Goal: Task Accomplishment & Management: Manage account settings

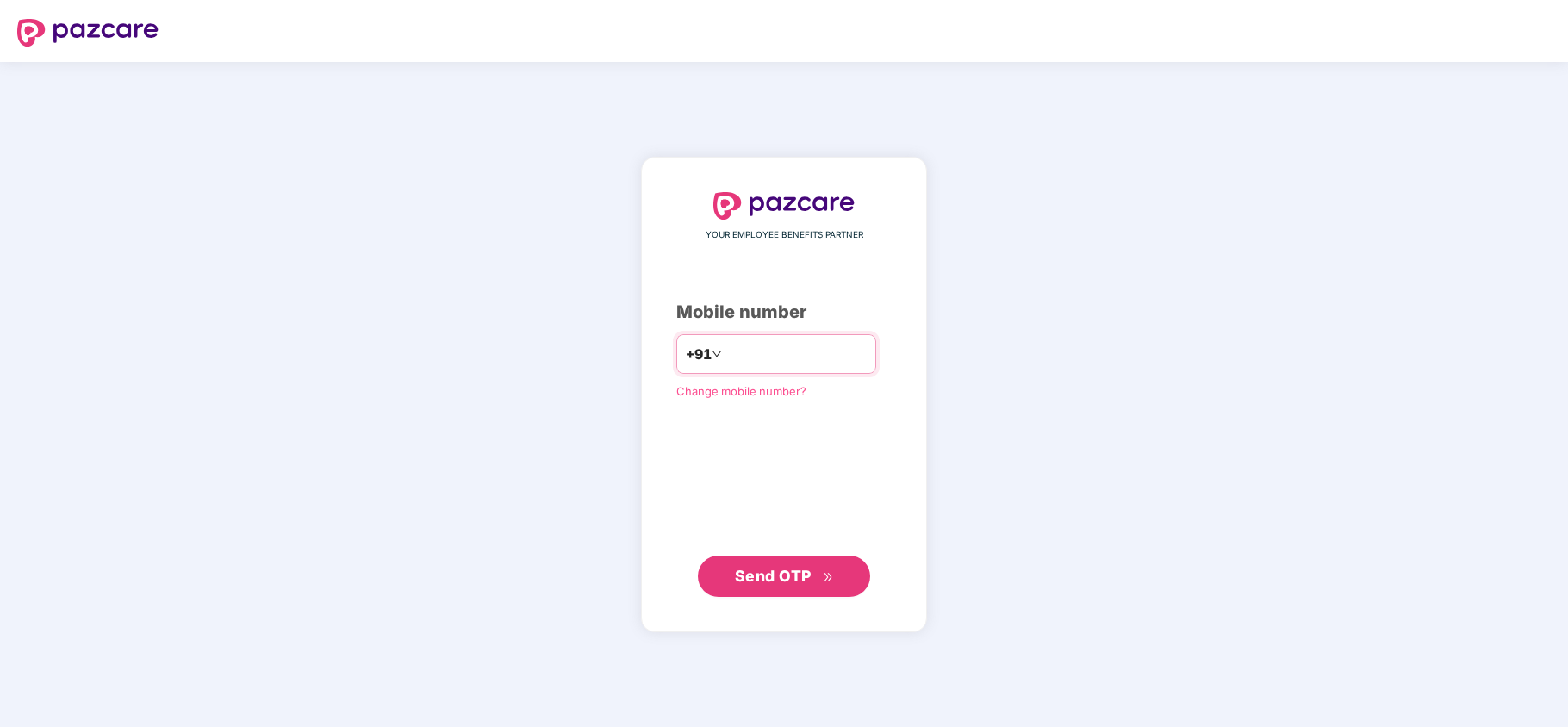
type input "**********"
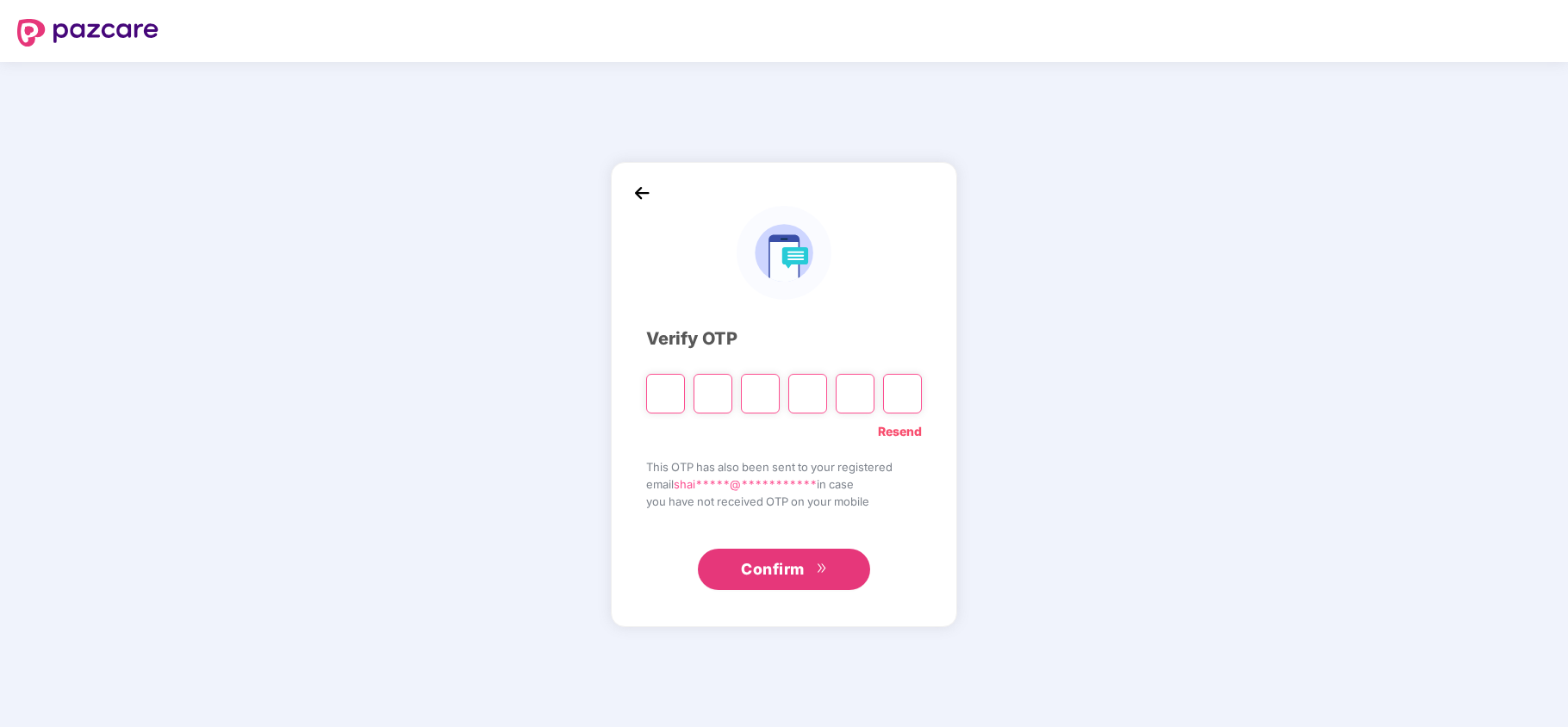
type input "*"
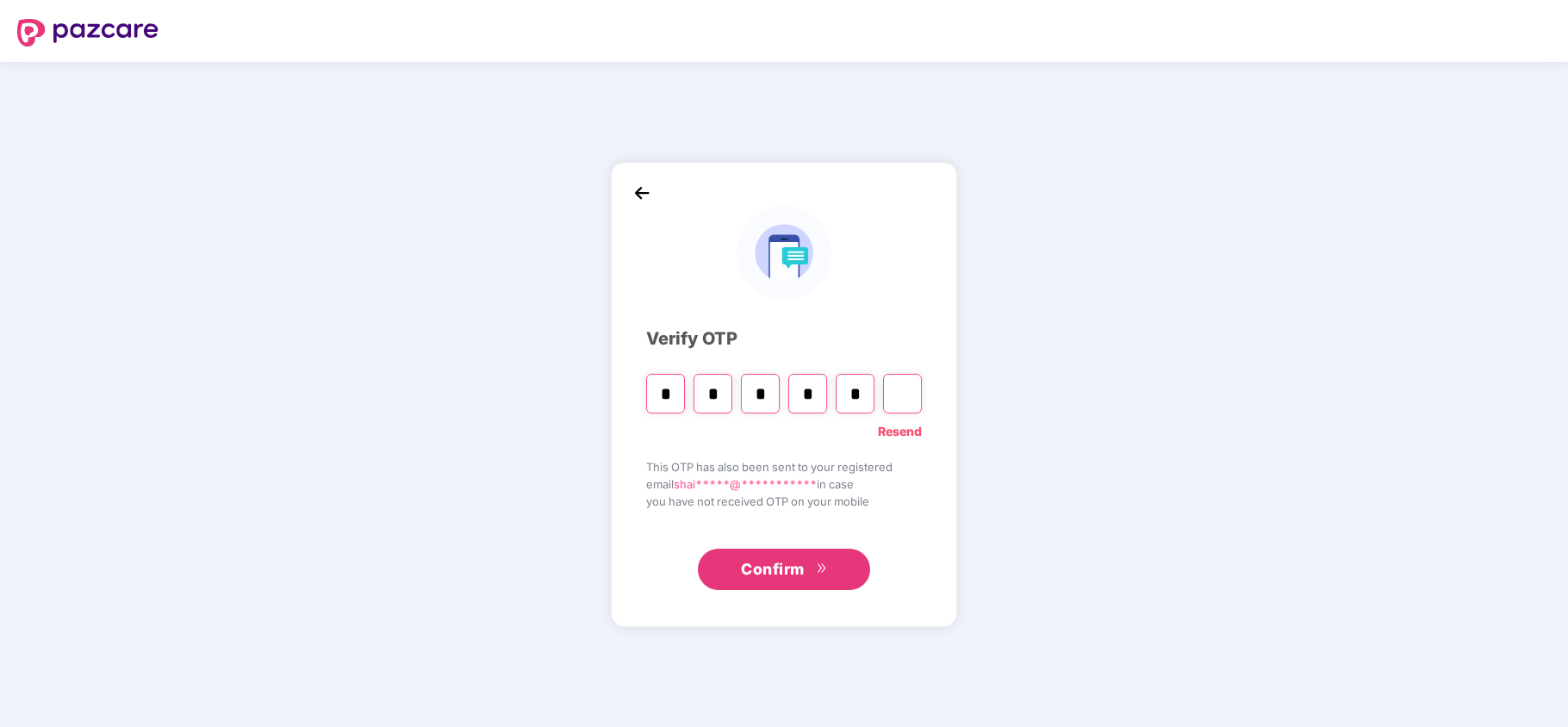
type input "*"
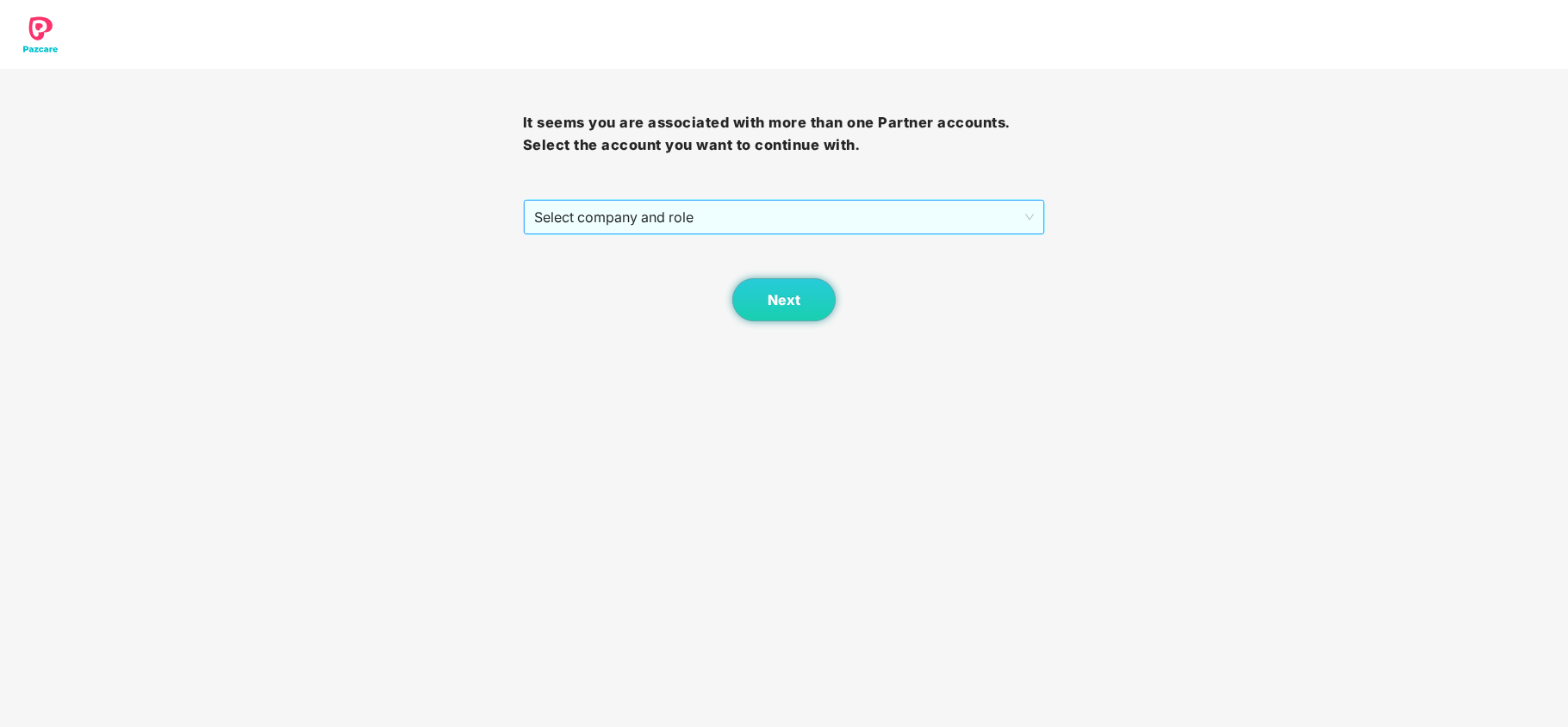
click at [609, 218] on span "Select company and role" at bounding box center [784, 217] width 501 height 32
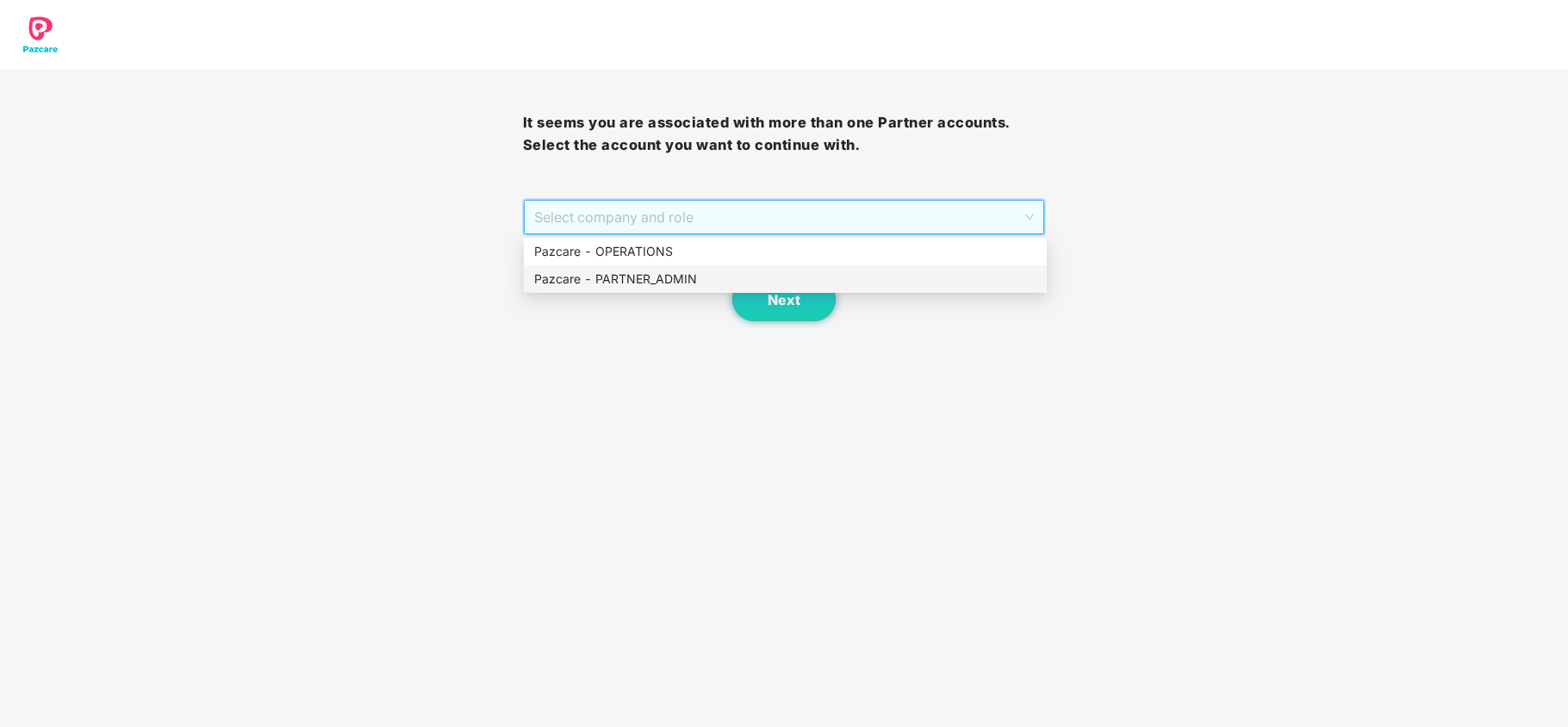
click at [594, 275] on div "Pazcare - PARTNER_ADMIN" at bounding box center [785, 278] width 502 height 19
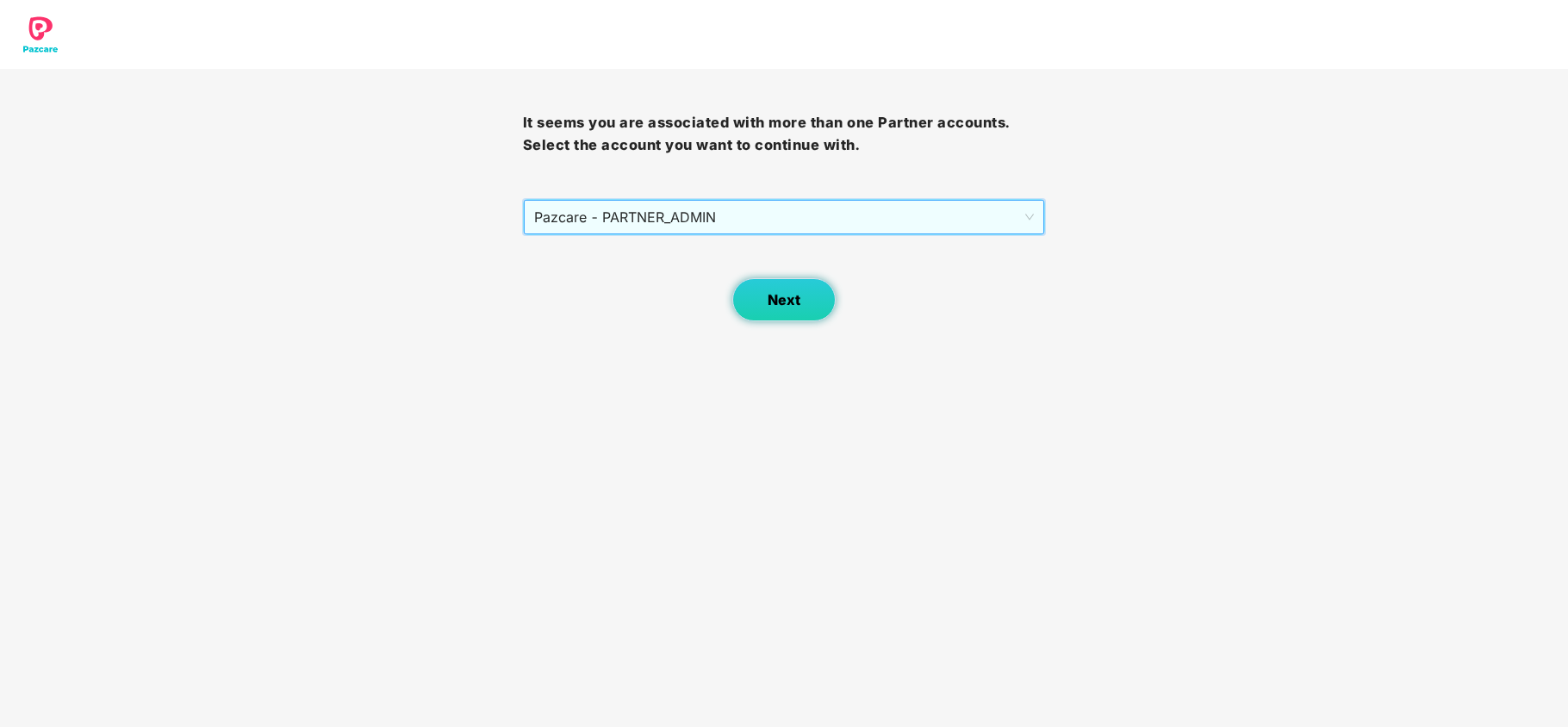
click at [789, 320] on button "Next" at bounding box center [783, 300] width 103 height 43
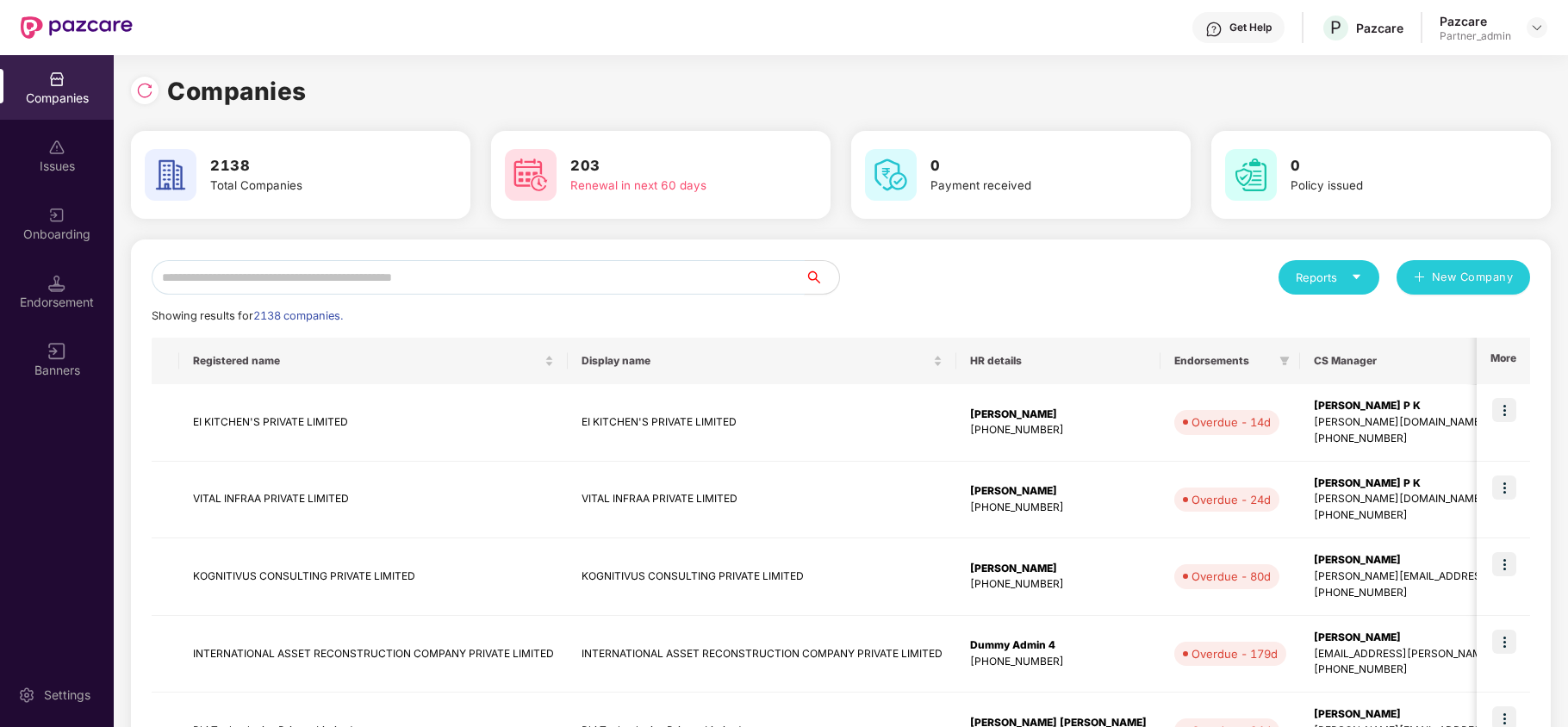
click at [283, 280] on input "text" at bounding box center [478, 276] width 653 height 34
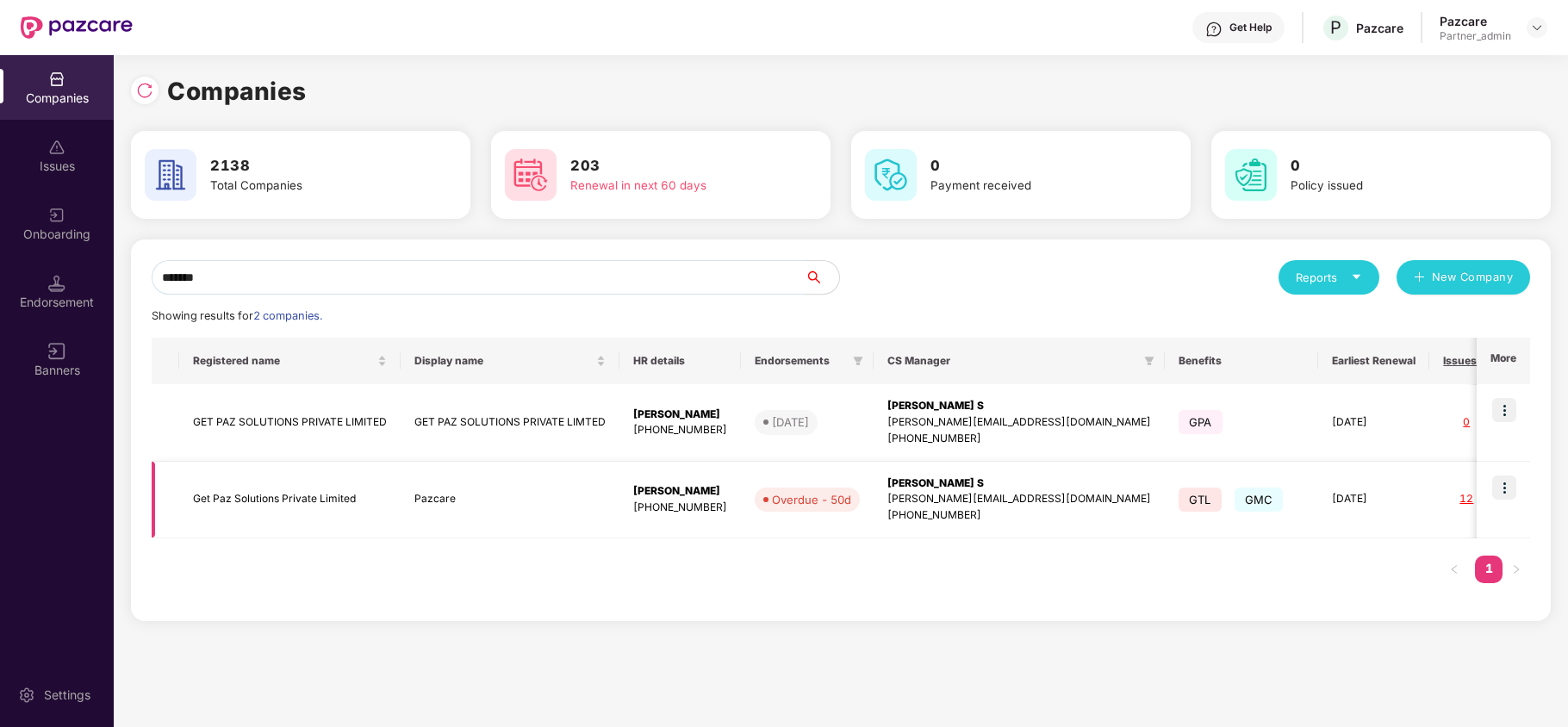
type input "*******"
click at [257, 490] on td "Get Paz Solutions Private Limited" at bounding box center [290, 500] width 221 height 77
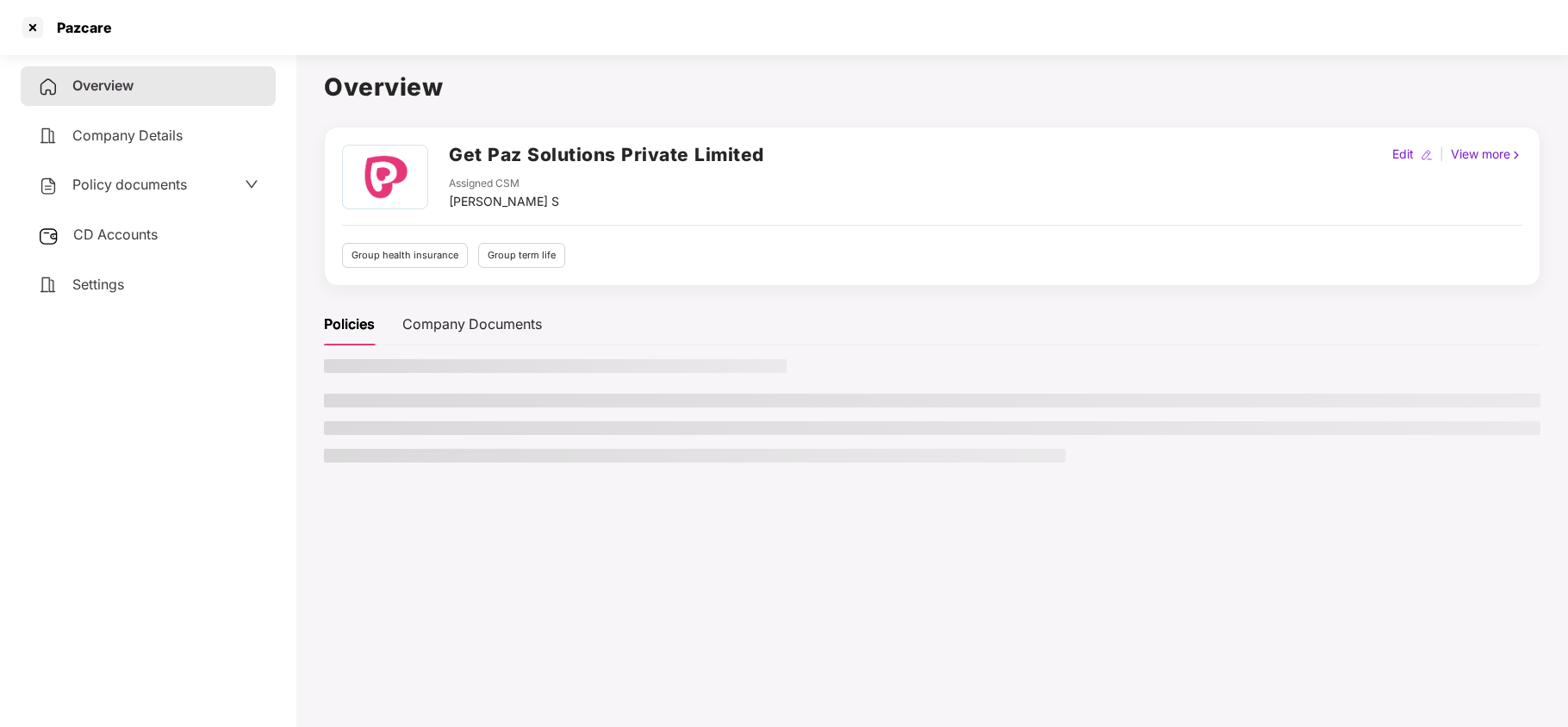
click at [138, 175] on span "Policy documents" at bounding box center [129, 184] width 115 height 18
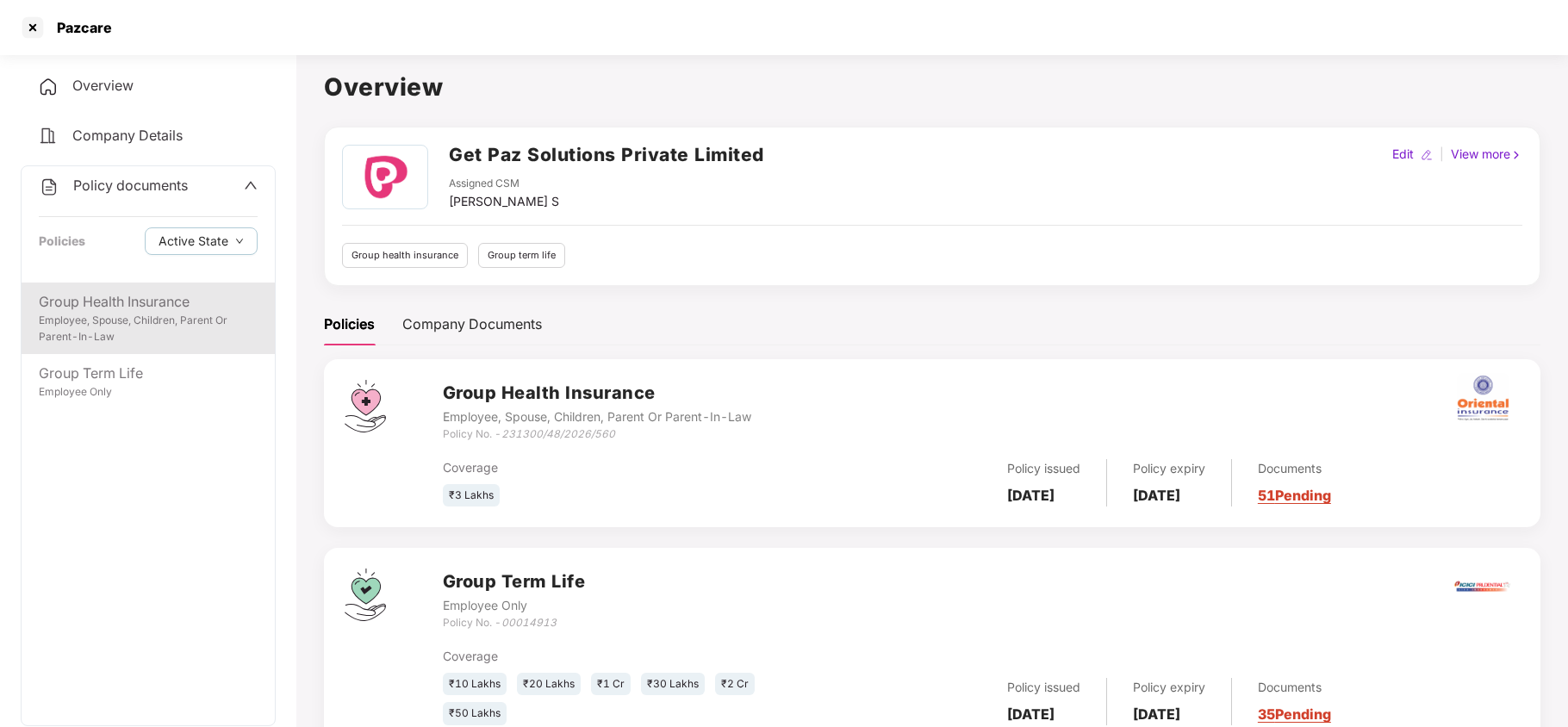
click at [129, 341] on div "Employee, Spouse, Children, Parent Or Parent-In-Law" at bounding box center [148, 328] width 219 height 32
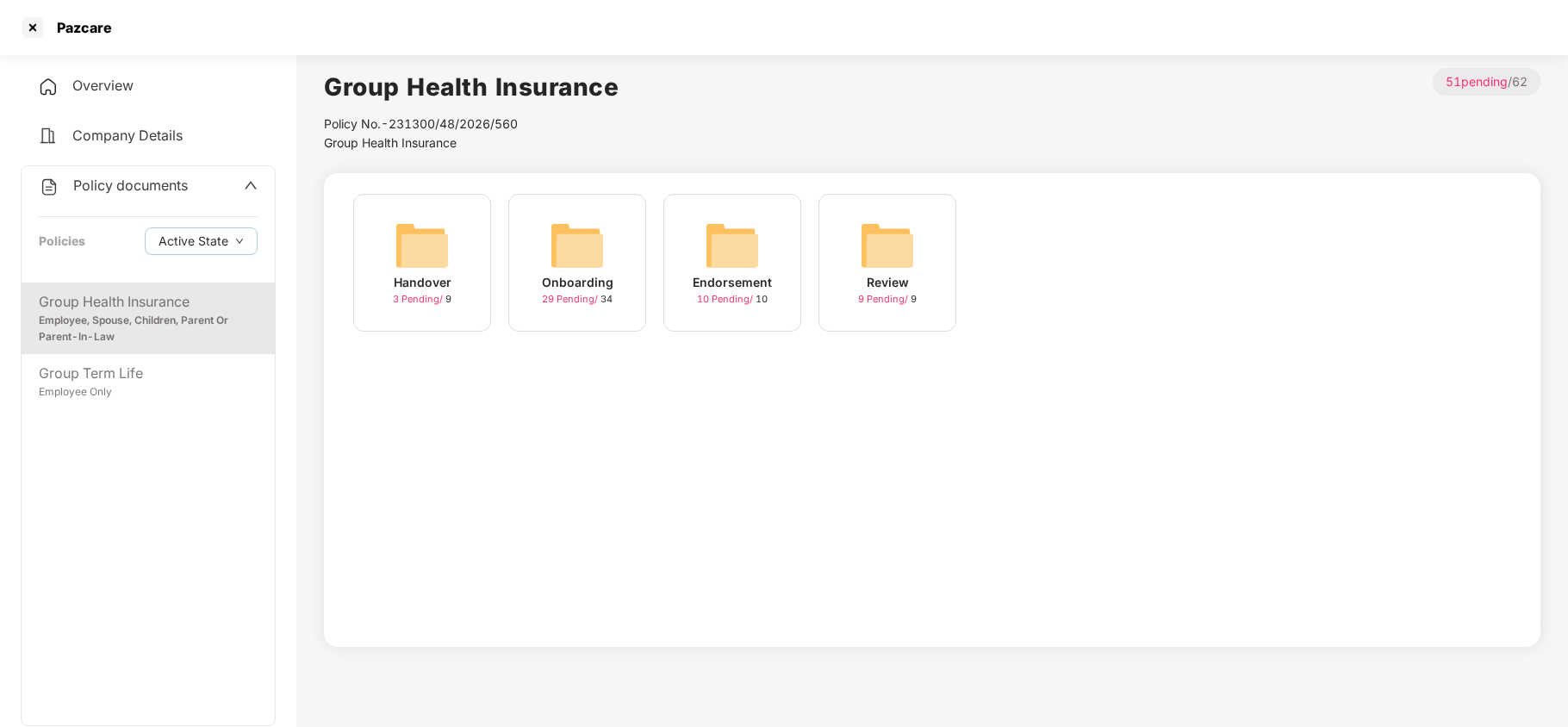
click at [576, 232] on img at bounding box center [577, 245] width 55 height 55
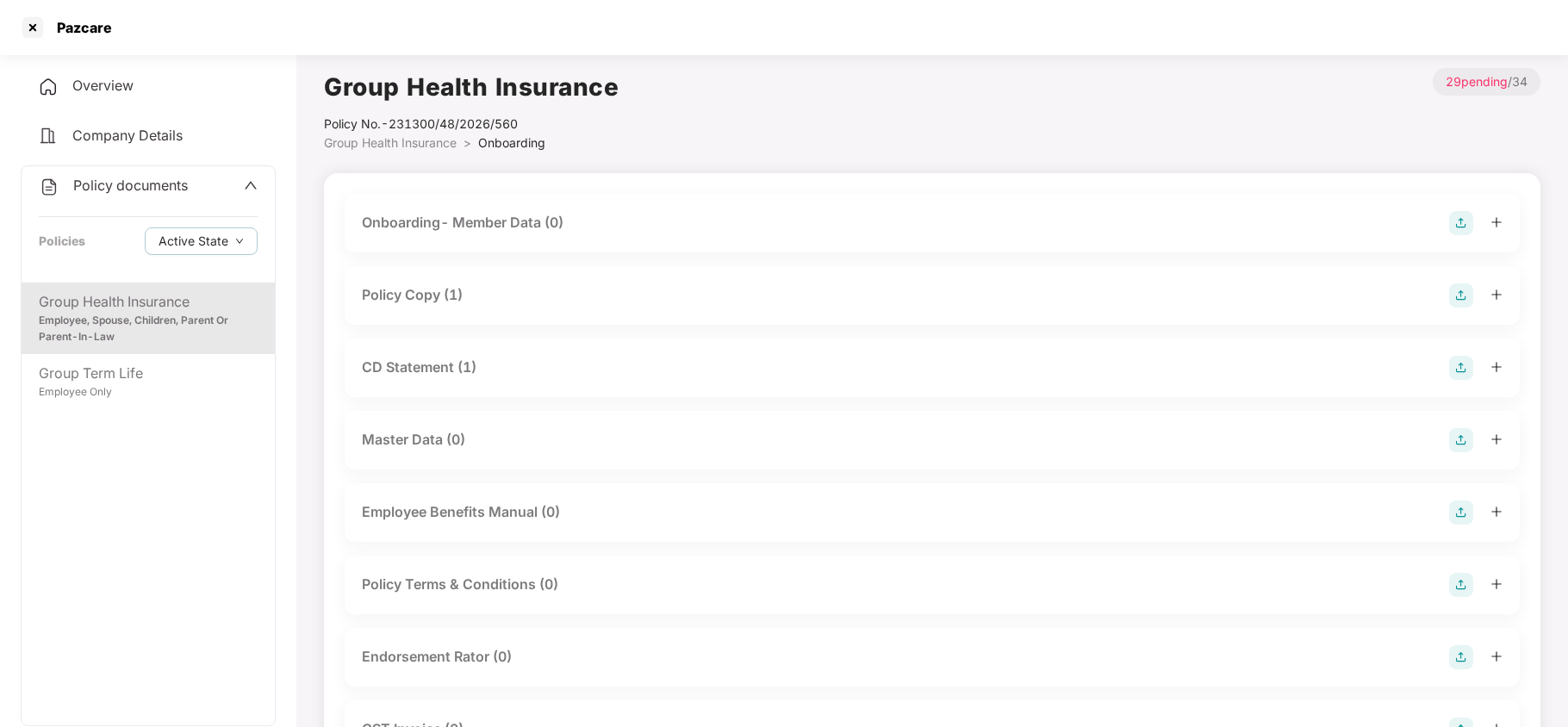
click at [424, 300] on div "Policy Copy (1)" at bounding box center [412, 295] width 101 height 22
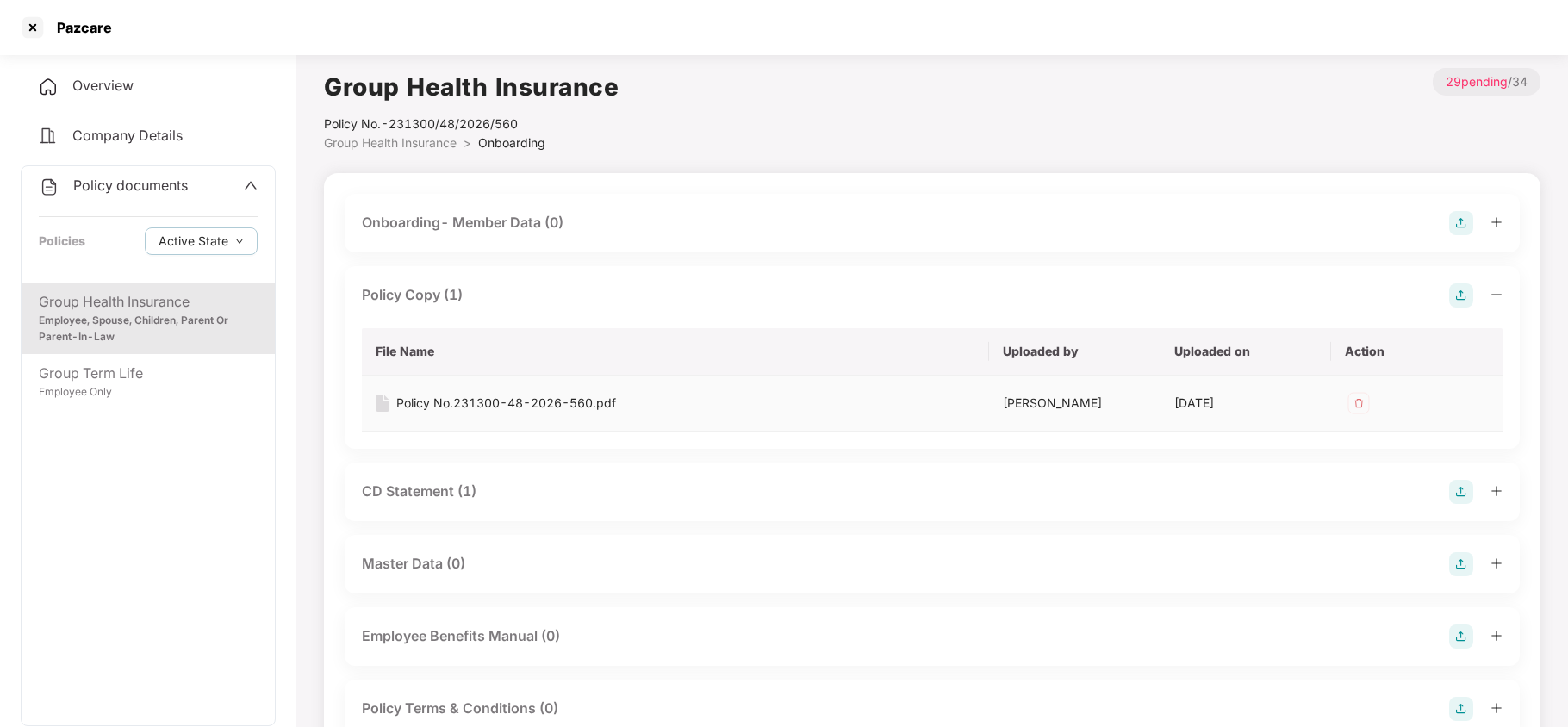
click at [479, 401] on div "Policy No.231300-48-2026-560.pdf" at bounding box center [506, 403] width 220 height 19
click at [463, 502] on div "CD Statement (1)" at bounding box center [418, 491] width 115 height 22
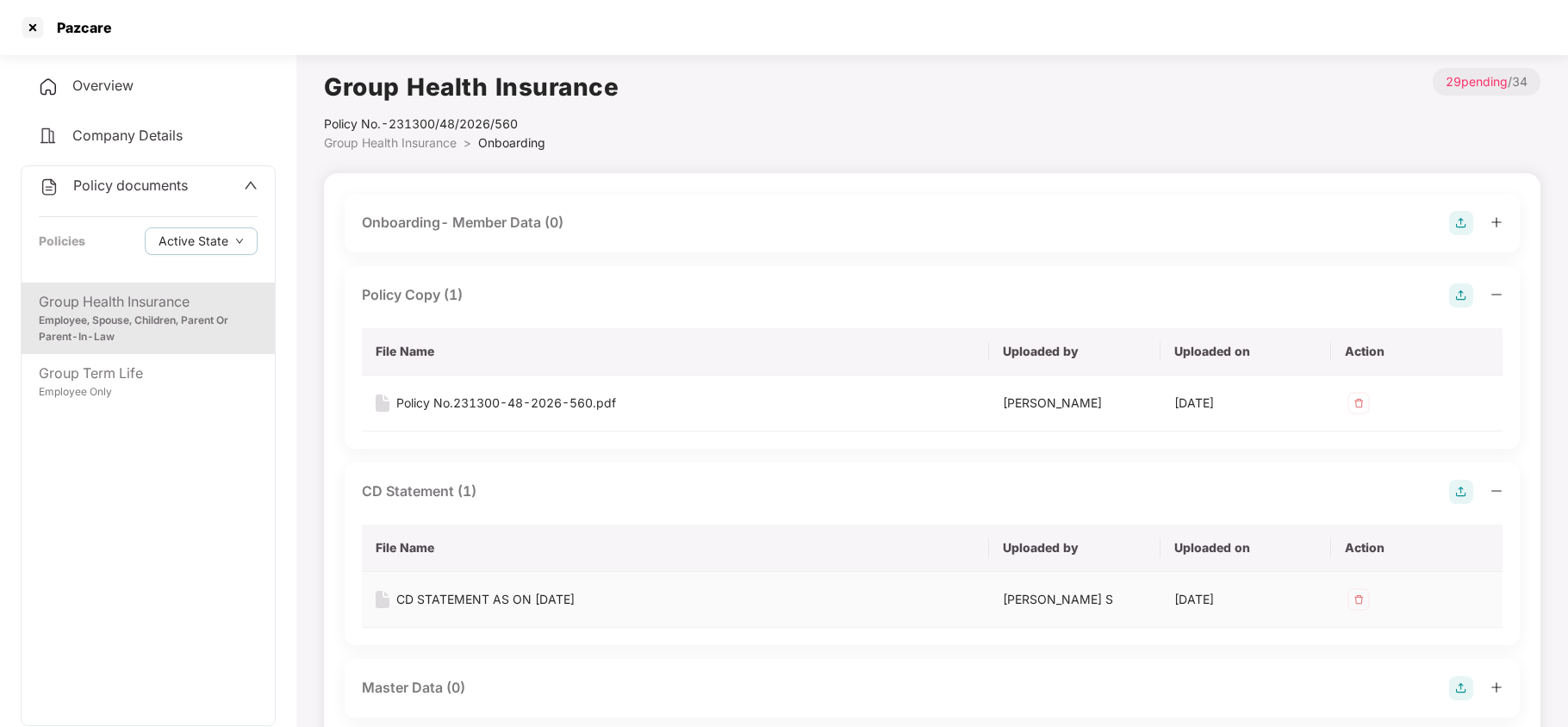
click at [477, 600] on div "CD STATEMENT AS ON 31-07-2025" at bounding box center [485, 599] width 178 height 19
click at [27, 27] on div at bounding box center [32, 27] width 27 height 27
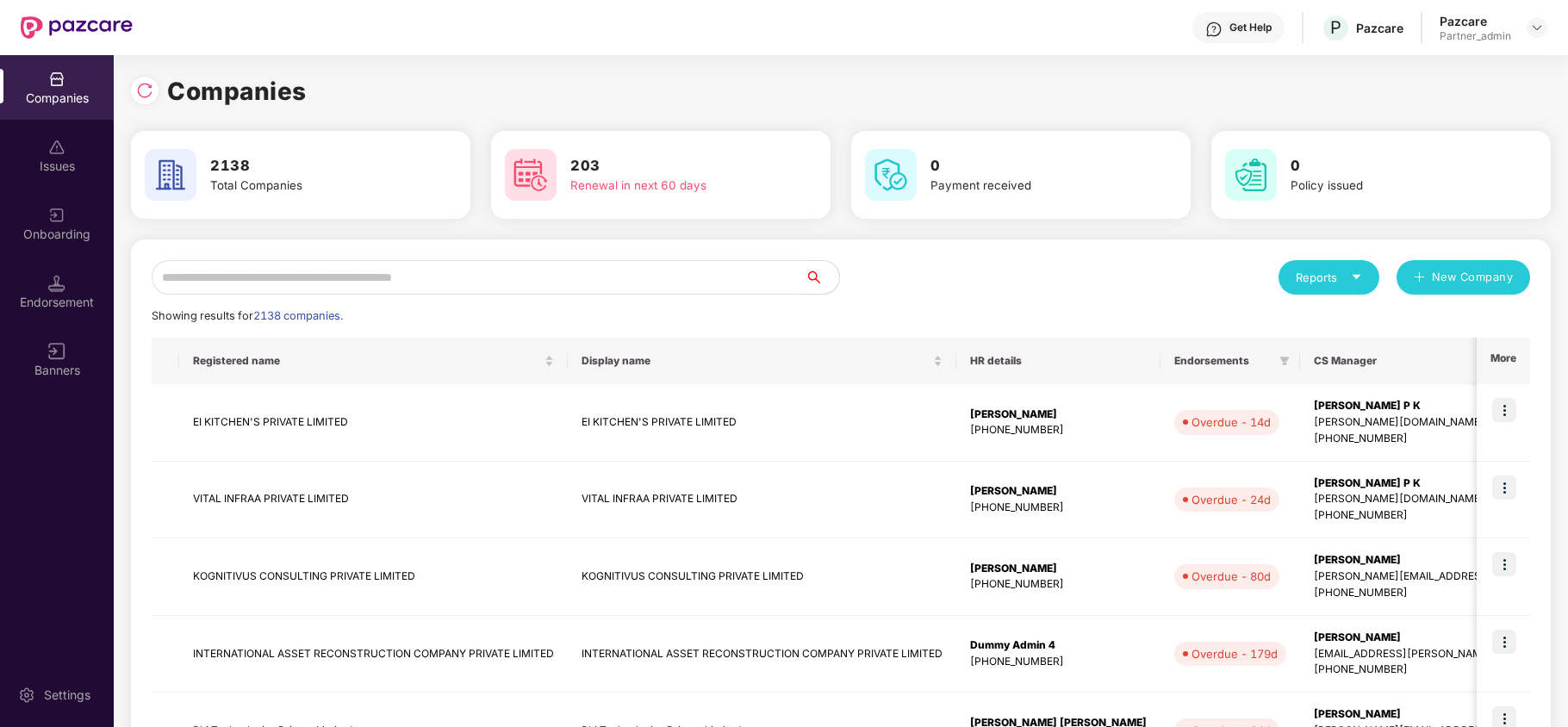
click at [289, 276] on input "text" at bounding box center [478, 276] width 653 height 34
paste input "**********"
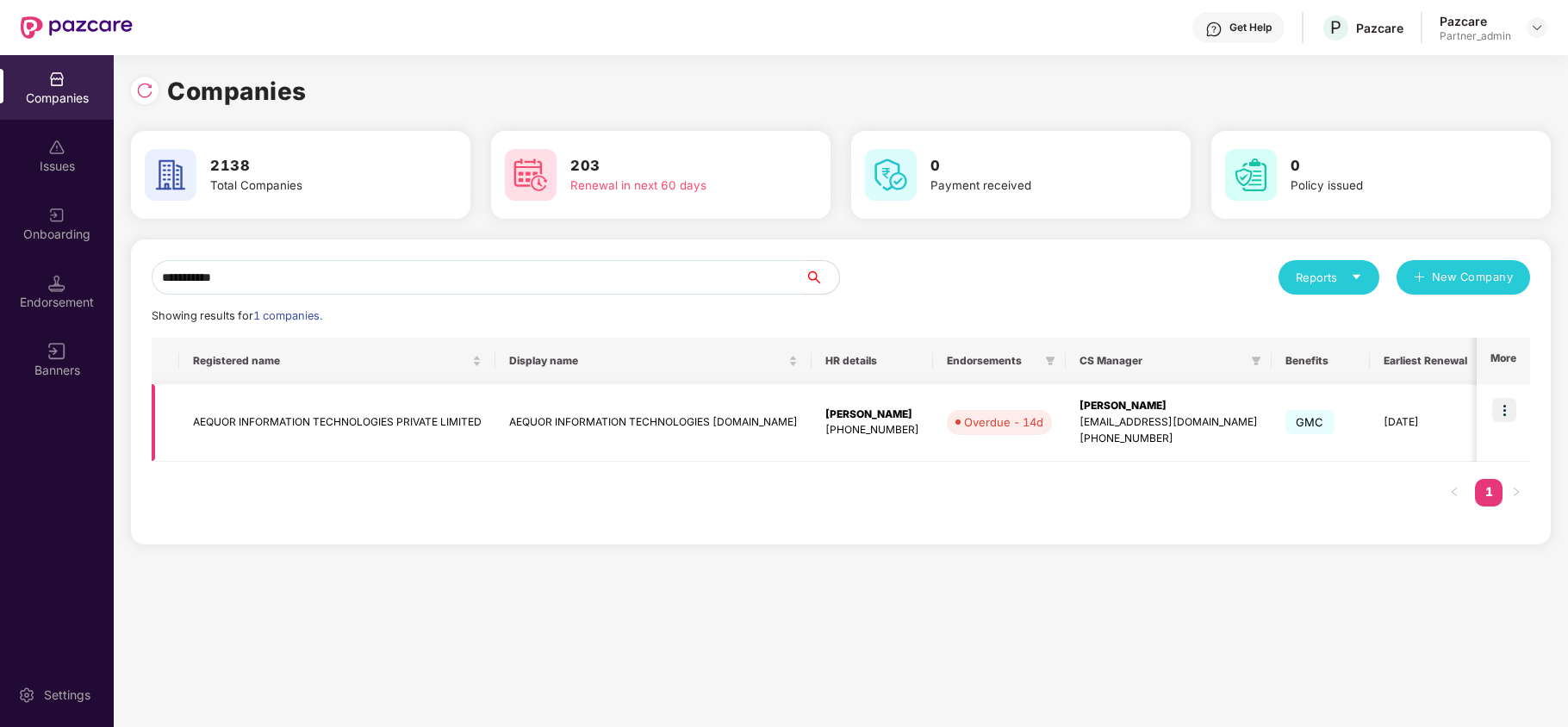
type input "**********"
click at [279, 428] on td "AEQUOR INFORMATION TECHNOLOGIES PRIVATE LIMITED" at bounding box center [337, 422] width 317 height 77
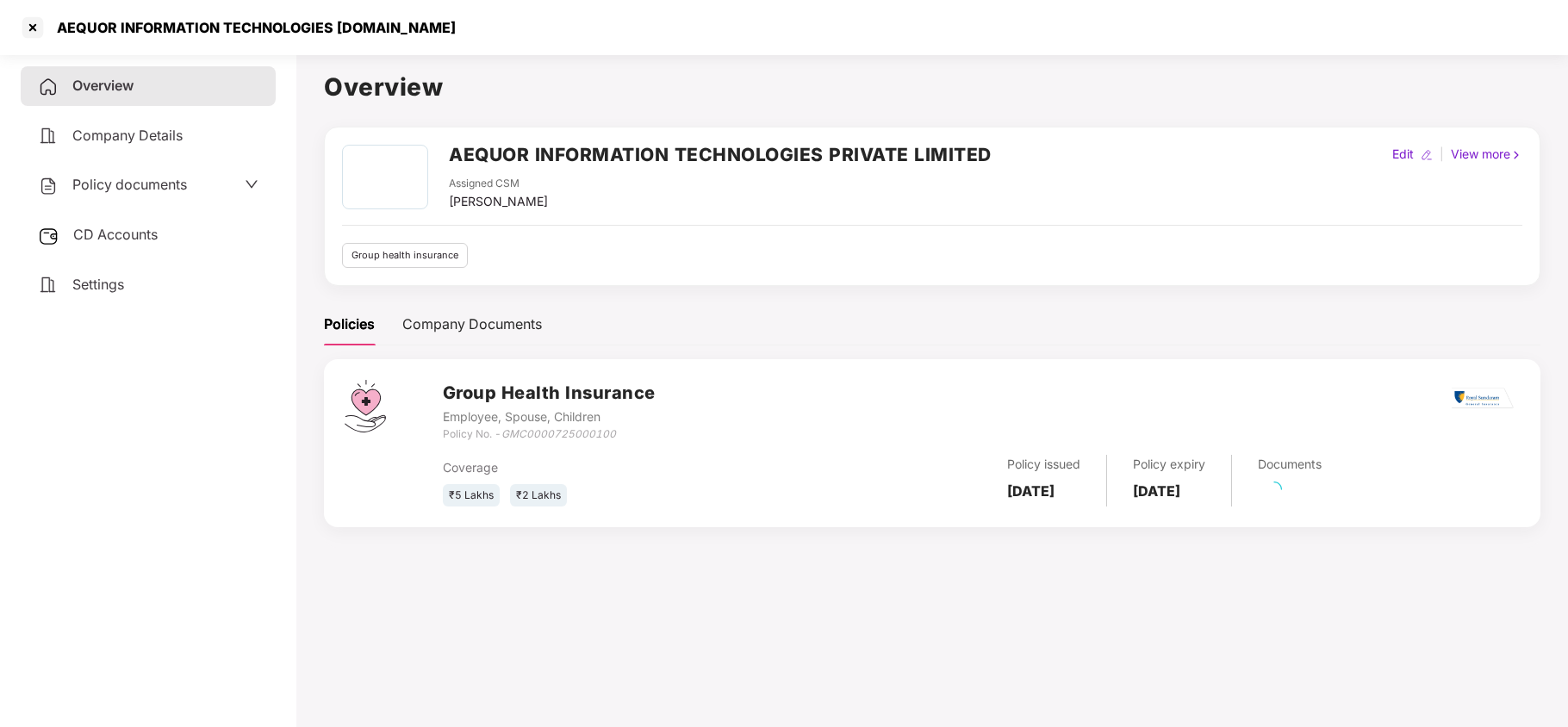
click at [131, 180] on span "Policy documents" at bounding box center [129, 184] width 115 height 18
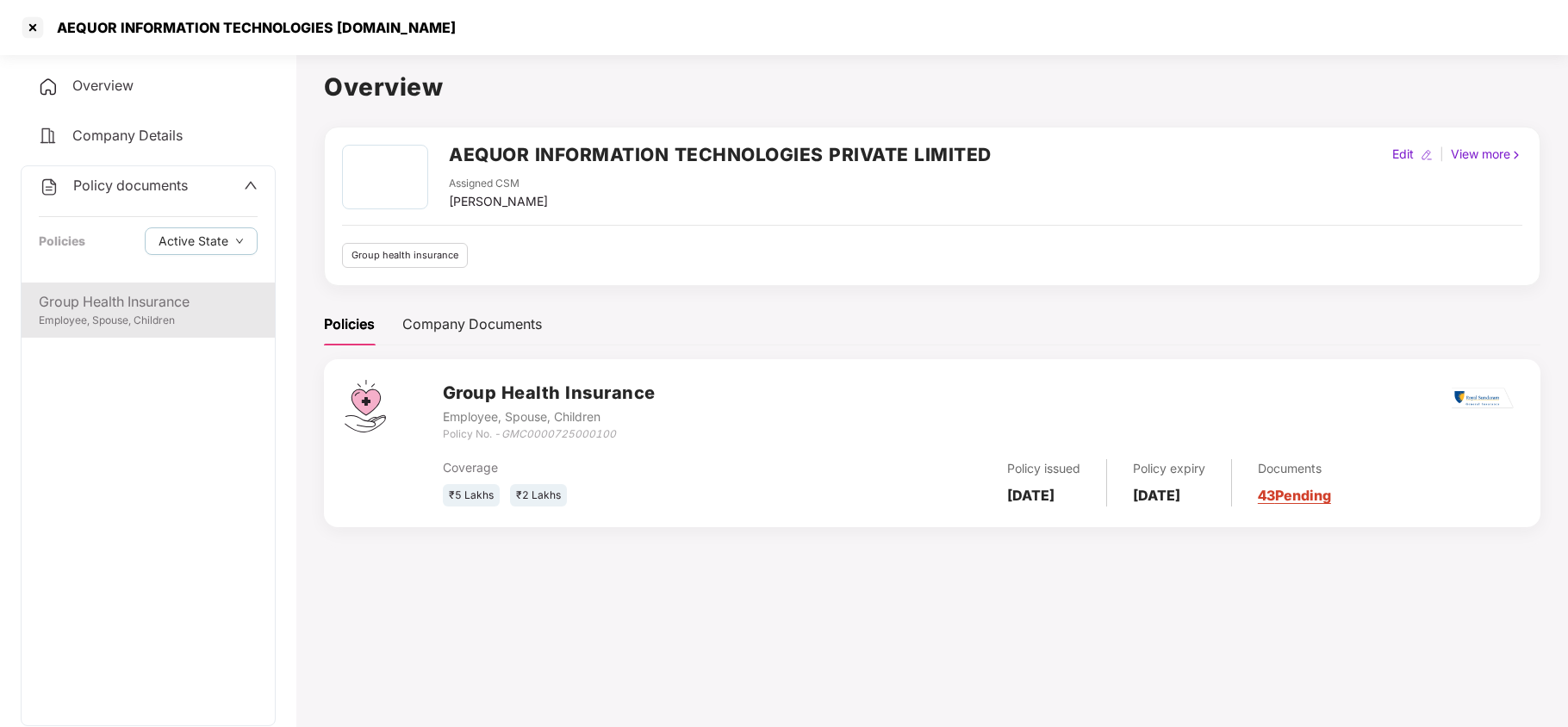
click at [127, 314] on div "Employee, Spouse, Children" at bounding box center [148, 320] width 219 height 17
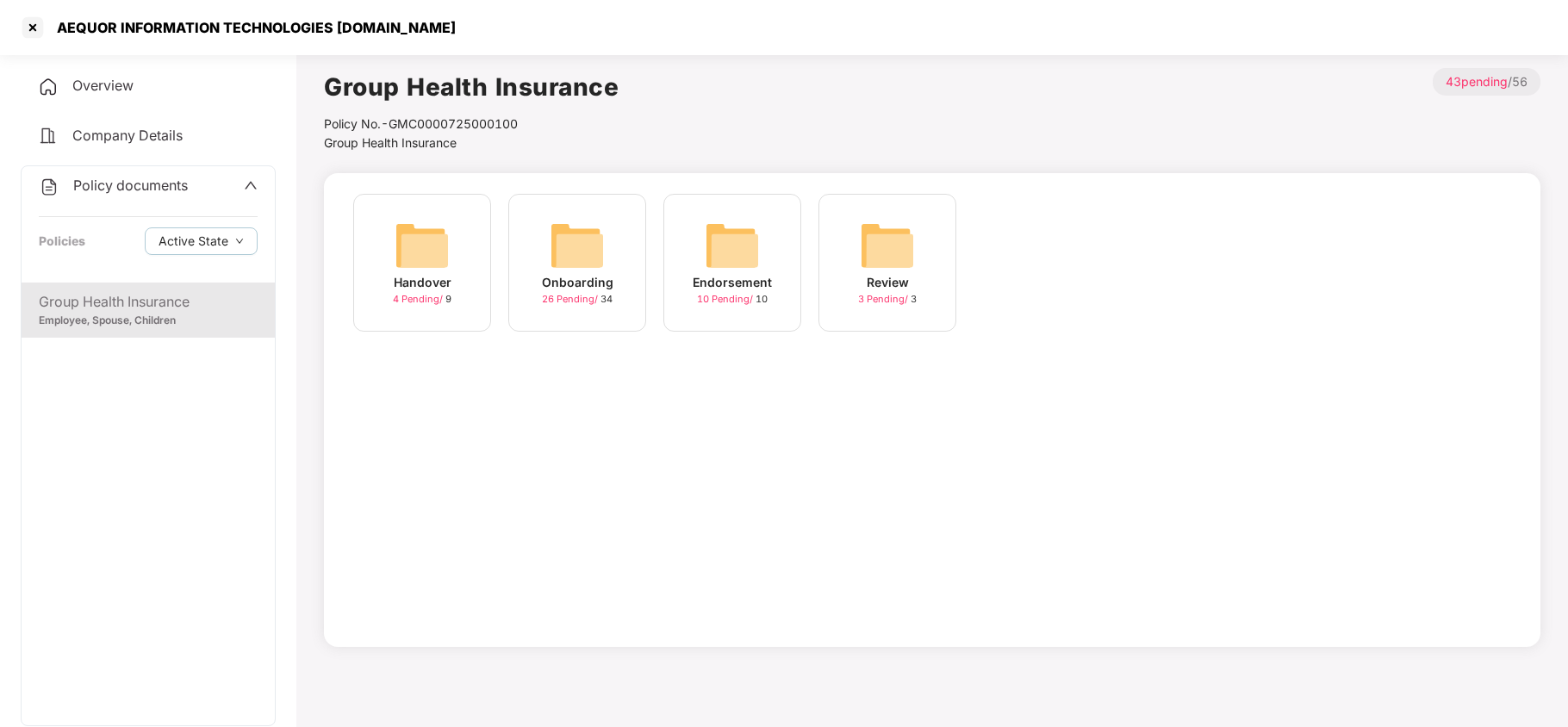
click at [565, 239] on img at bounding box center [577, 245] width 55 height 55
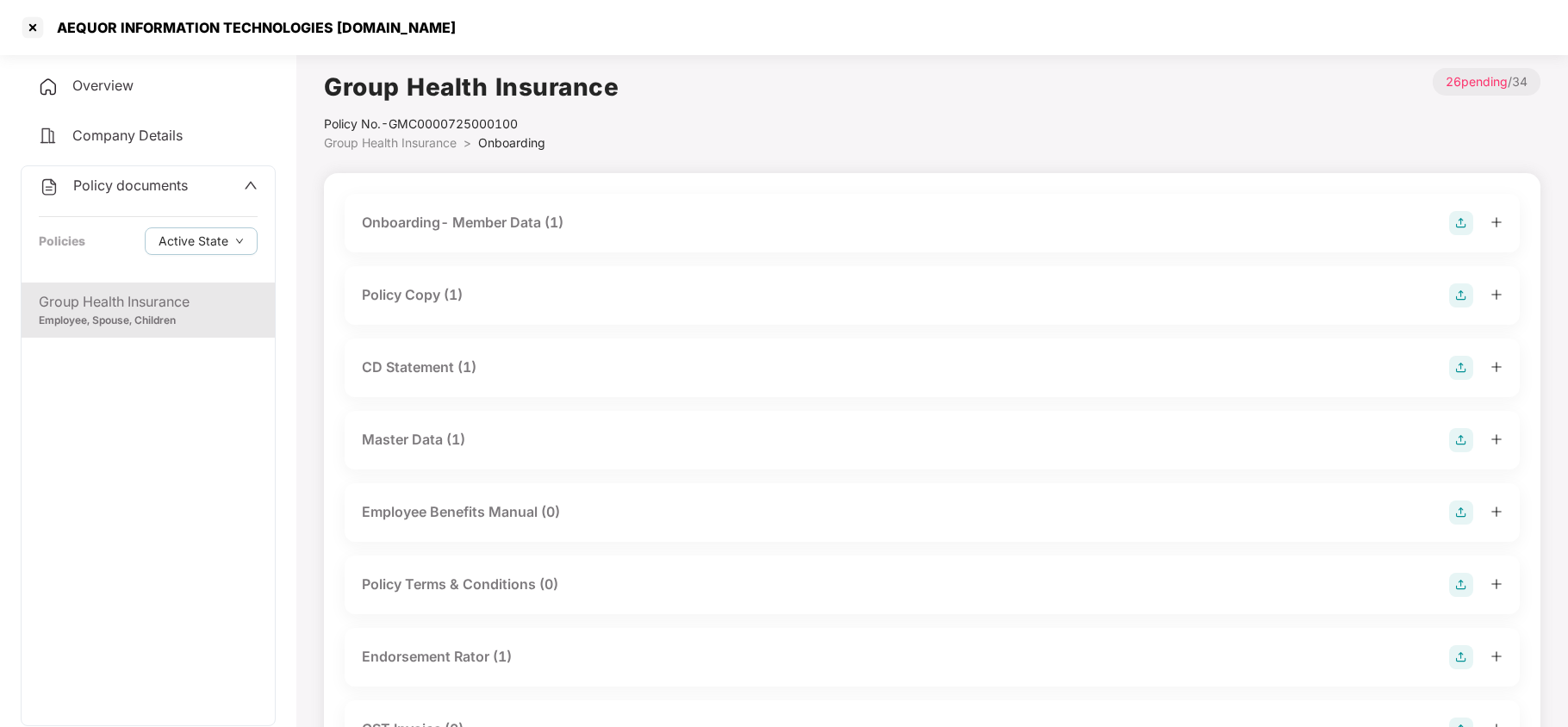
click at [456, 304] on div "Policy Copy (1)" at bounding box center [412, 295] width 101 height 22
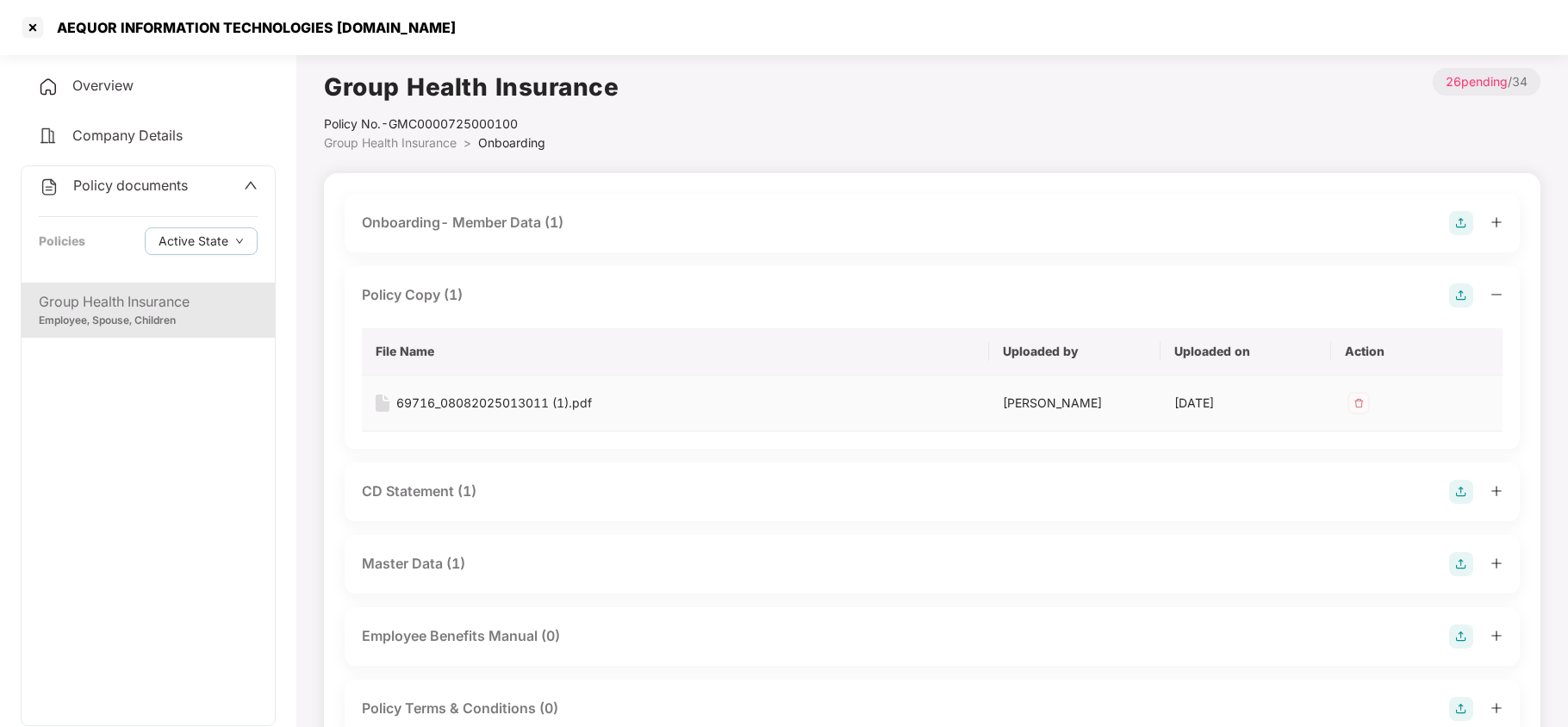
click at [473, 404] on div "69716_08082025013011 (1).pdf" at bounding box center [494, 403] width 196 height 19
click at [34, 28] on div at bounding box center [32, 27] width 27 height 27
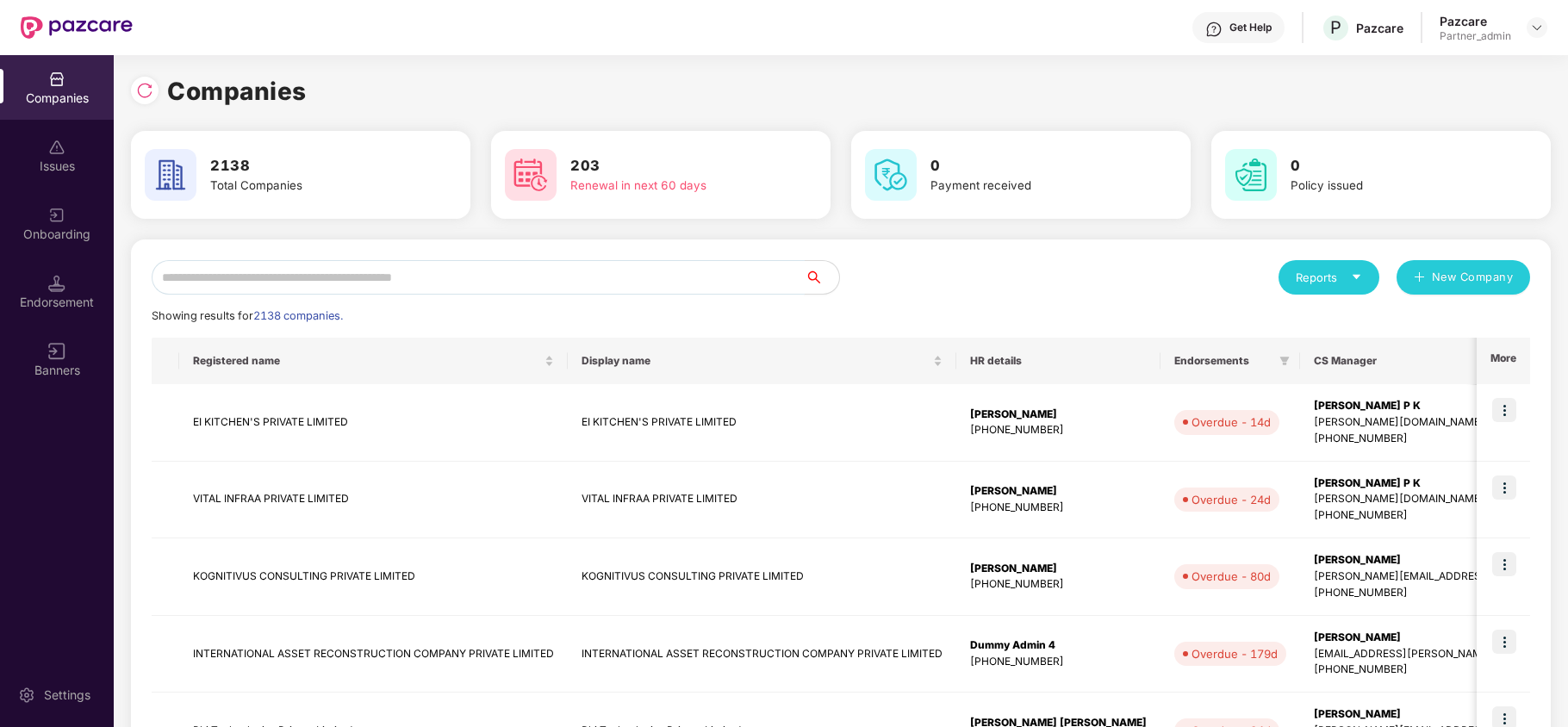
click at [215, 267] on input "text" at bounding box center [478, 276] width 653 height 34
paste input "*********"
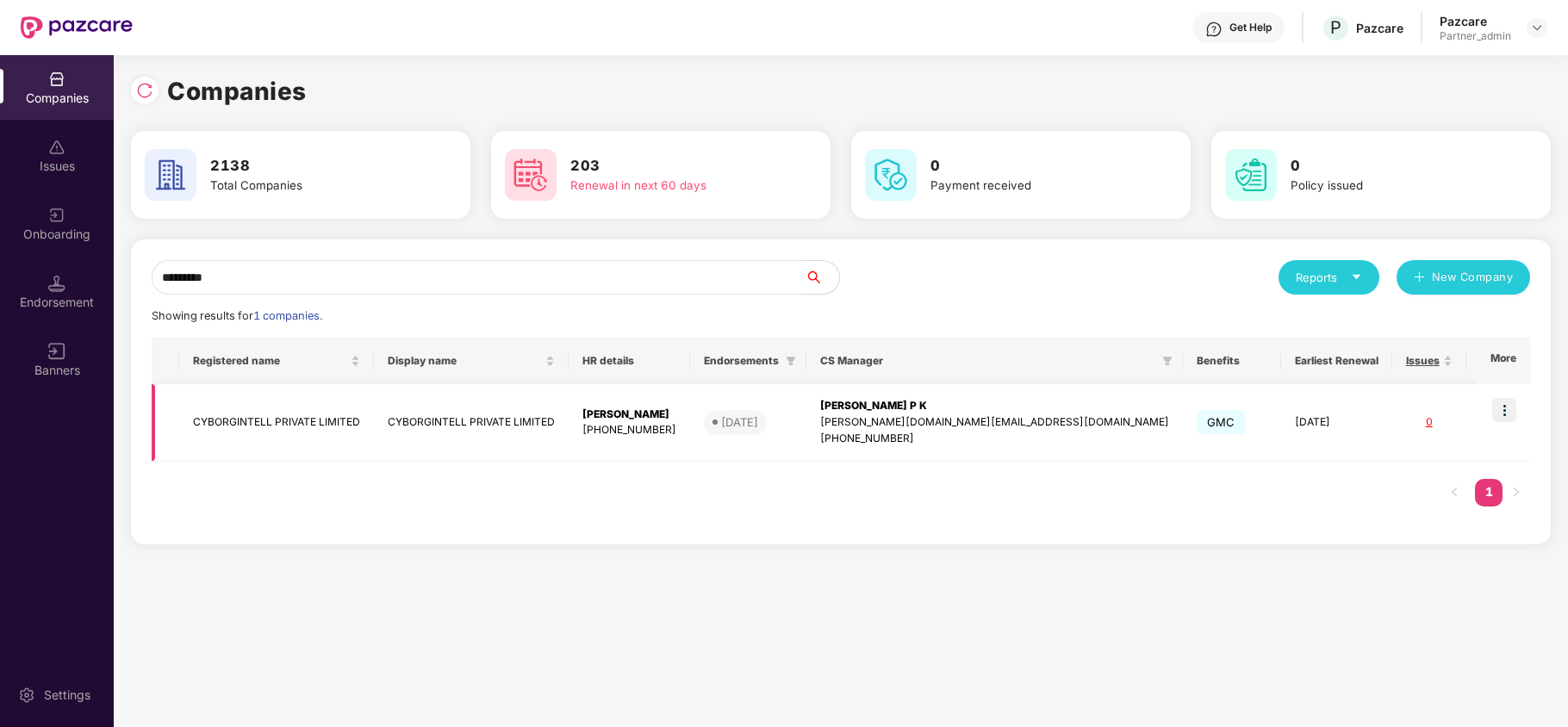
type input "*********"
click at [231, 418] on td "CYBORGINTELL PRIVATE LIMITED" at bounding box center [276, 422] width 195 height 77
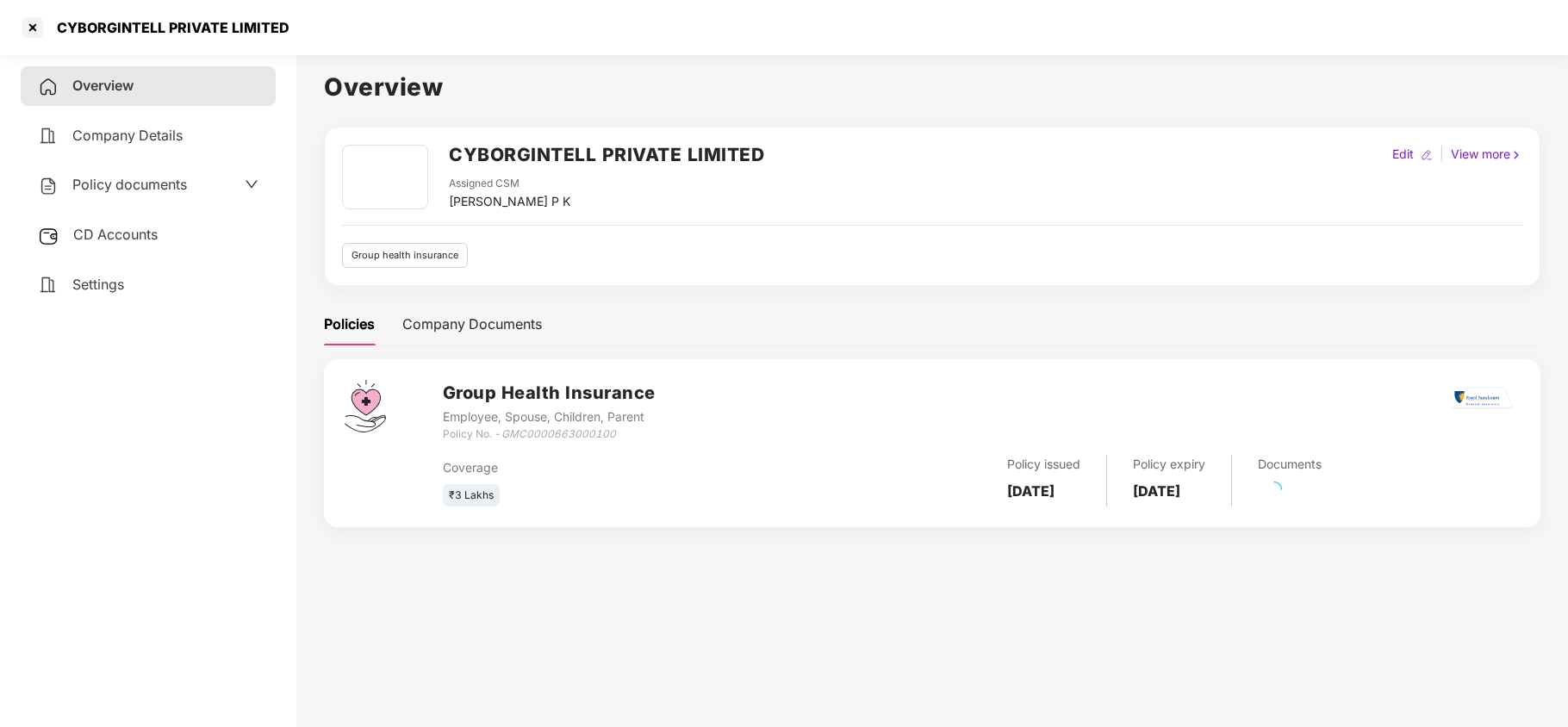
click at [119, 177] on span "Policy documents" at bounding box center [129, 184] width 115 height 18
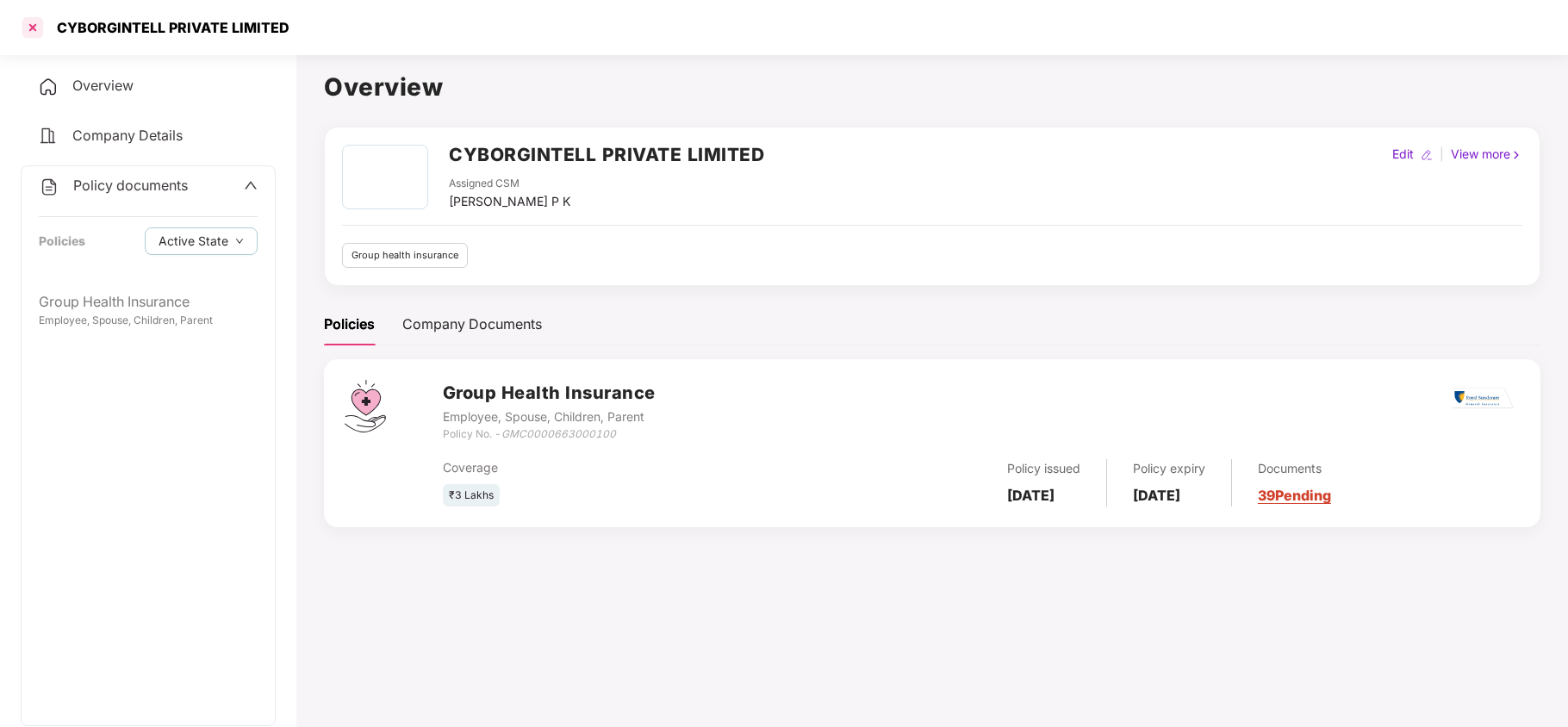
click at [34, 31] on div at bounding box center [32, 27] width 27 height 27
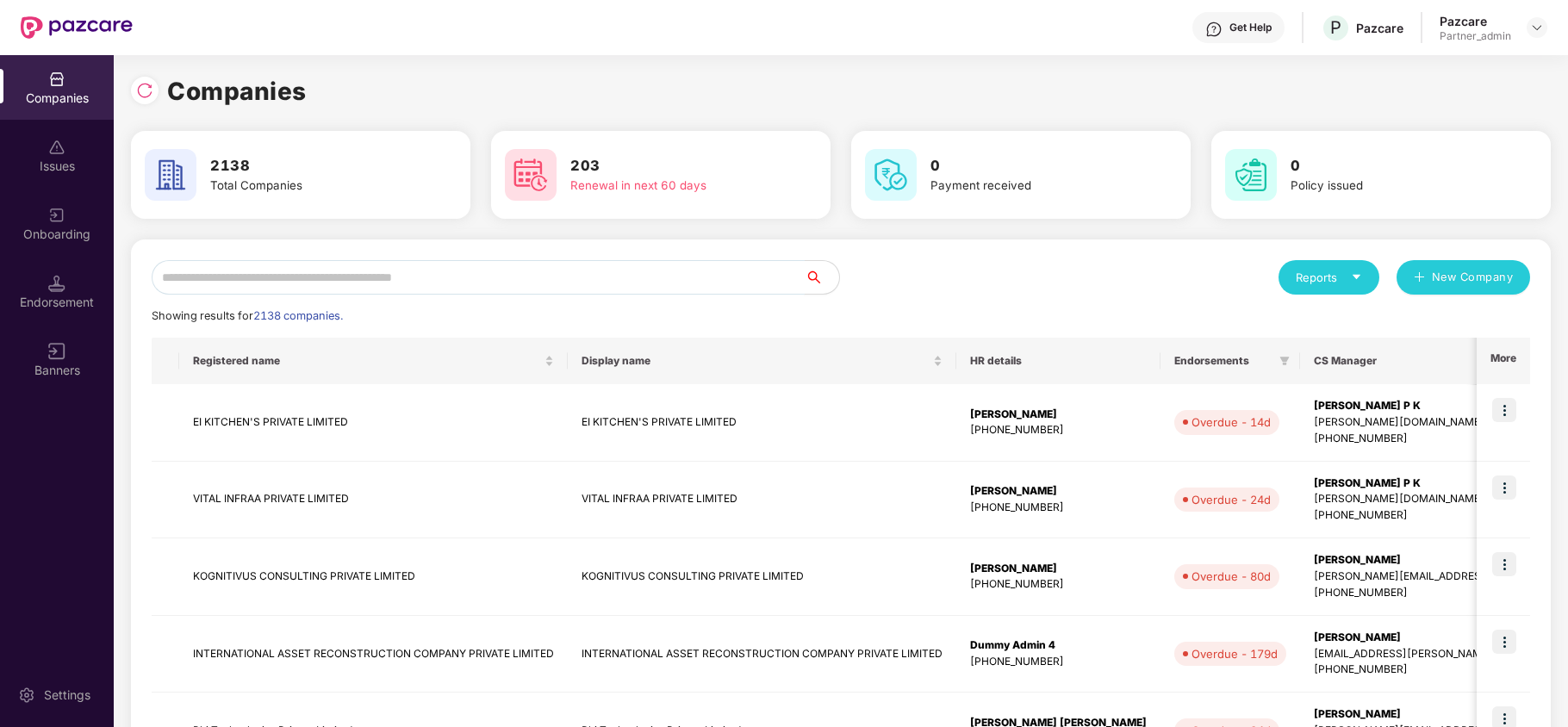
click at [302, 281] on input "text" at bounding box center [478, 276] width 653 height 34
paste input "*********"
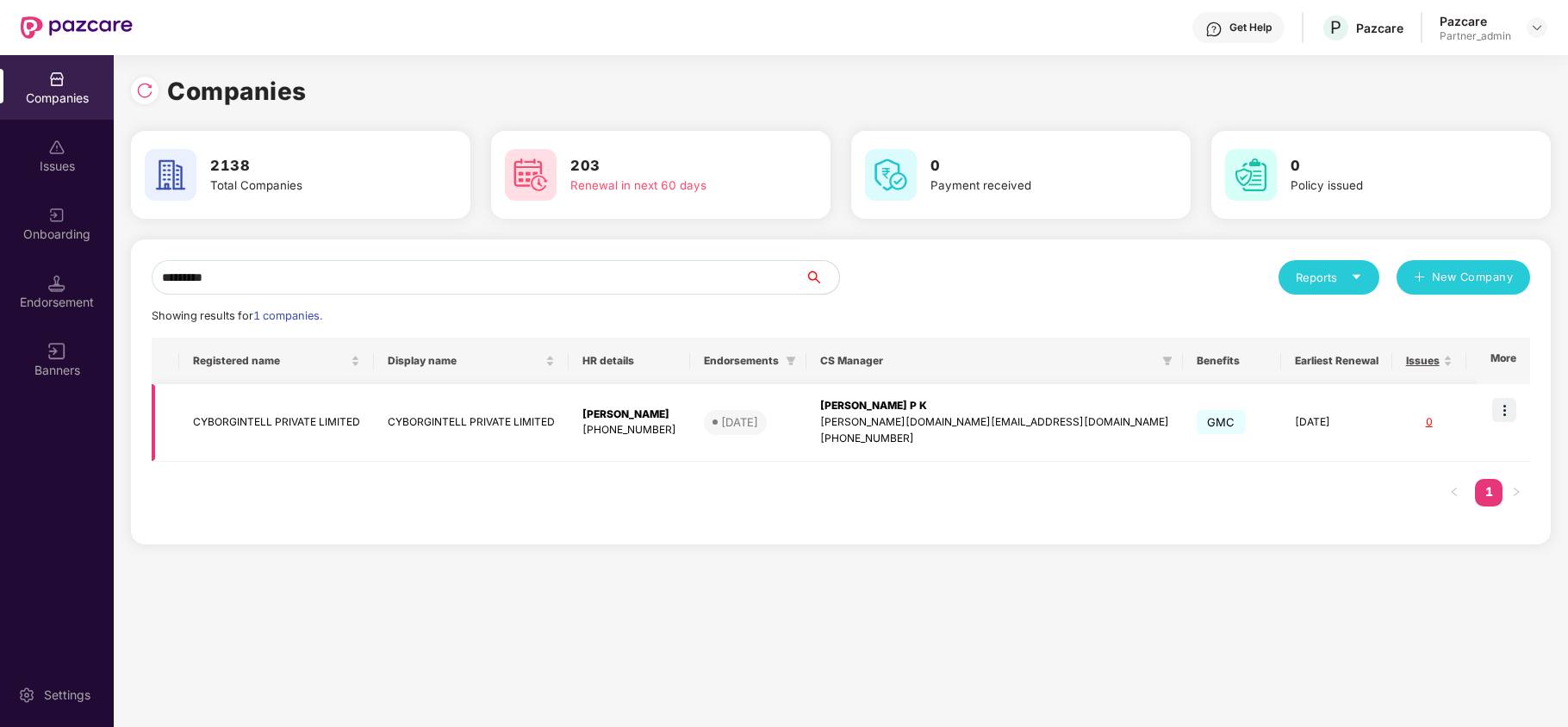
type input "*********"
click at [1502, 413] on img at bounding box center [1503, 410] width 24 height 24
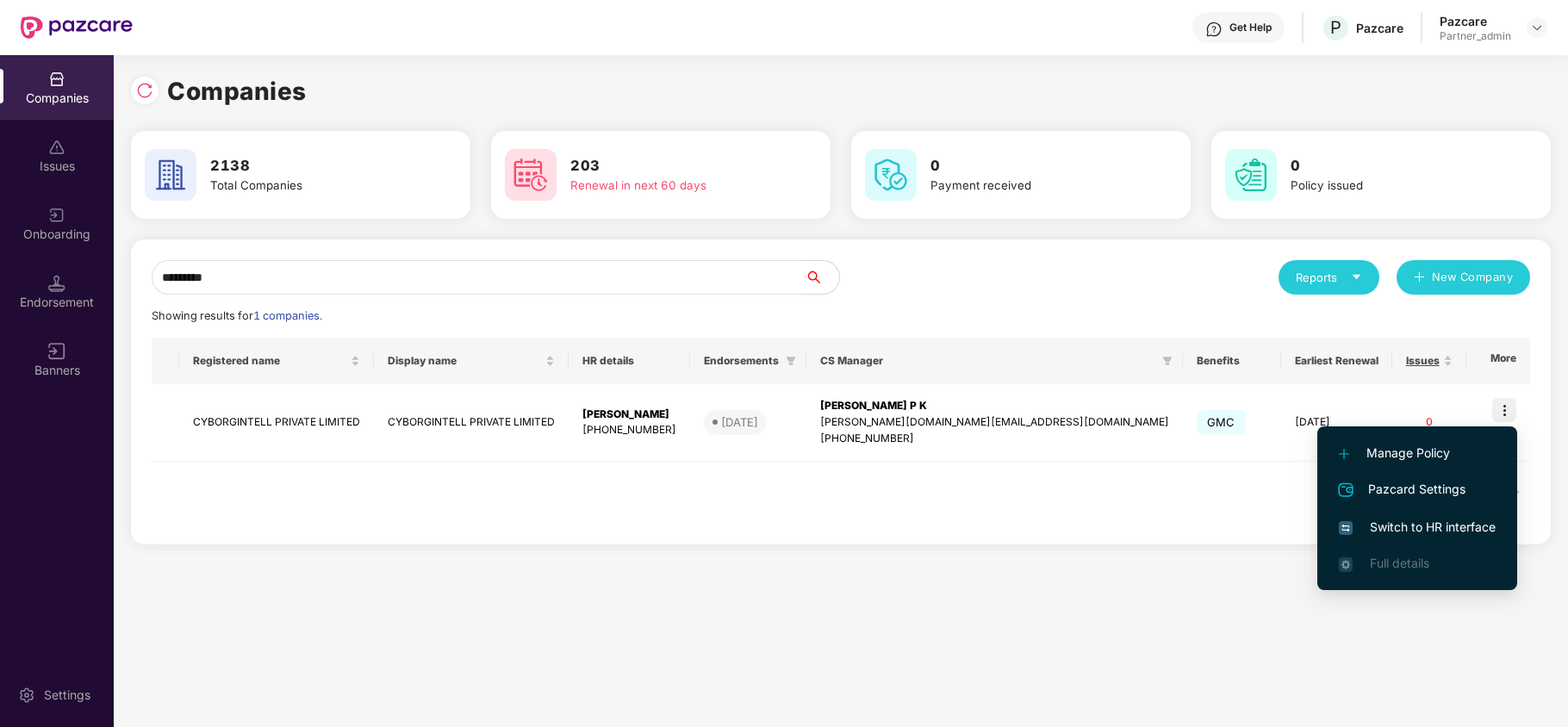
click at [1444, 521] on span "Switch to HR interface" at bounding box center [1417, 526] width 157 height 19
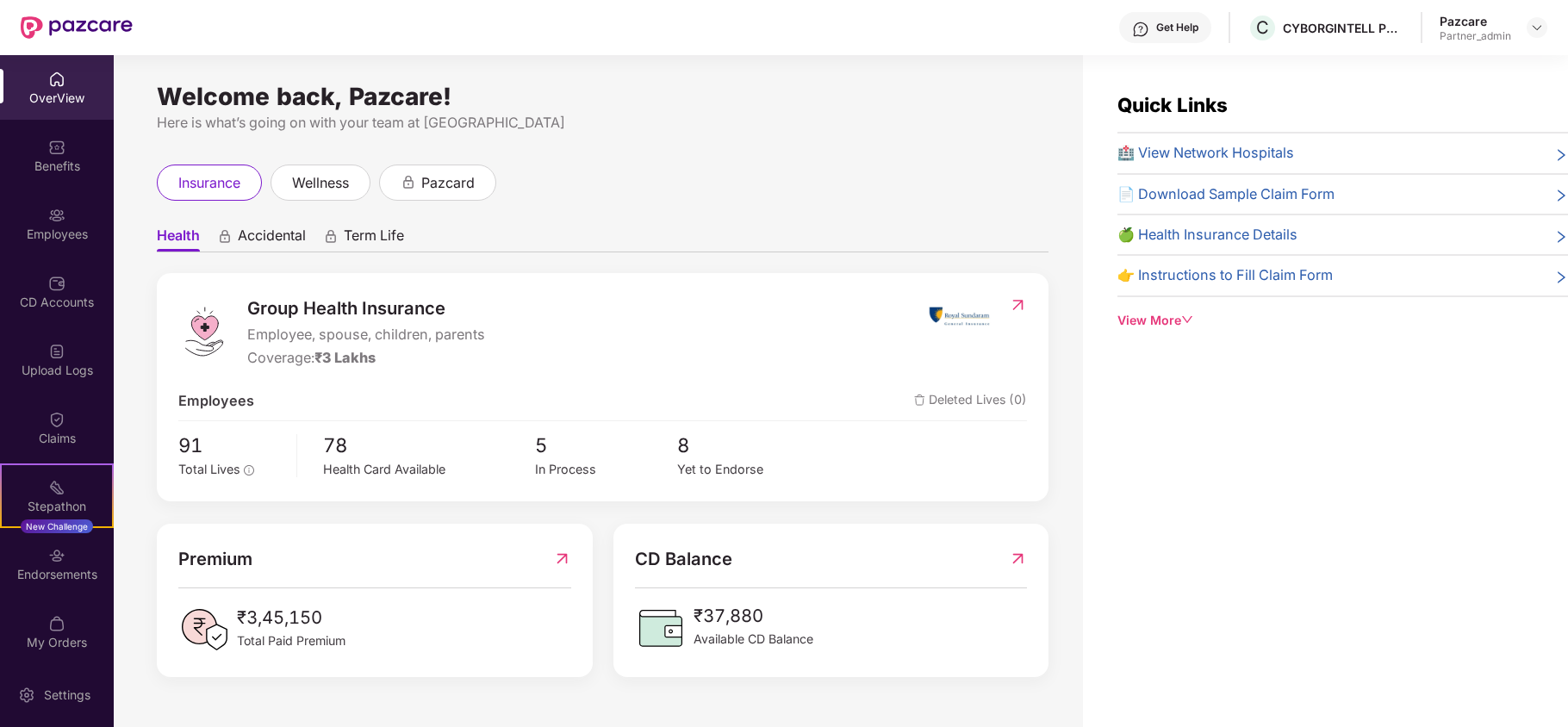
click at [42, 164] on div "Benefits" at bounding box center [57, 167] width 114 height 18
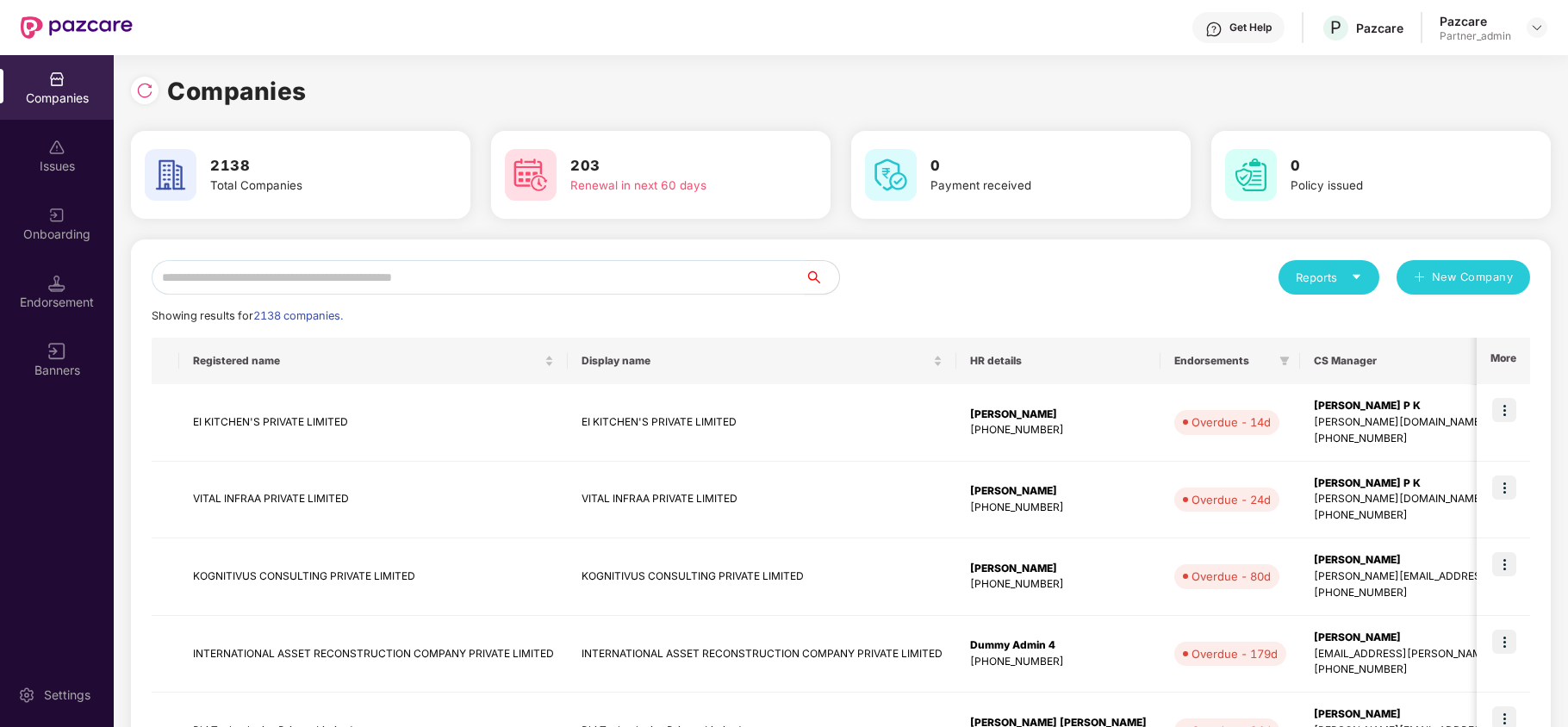
click at [235, 273] on input "text" at bounding box center [478, 276] width 653 height 34
paste input "**********"
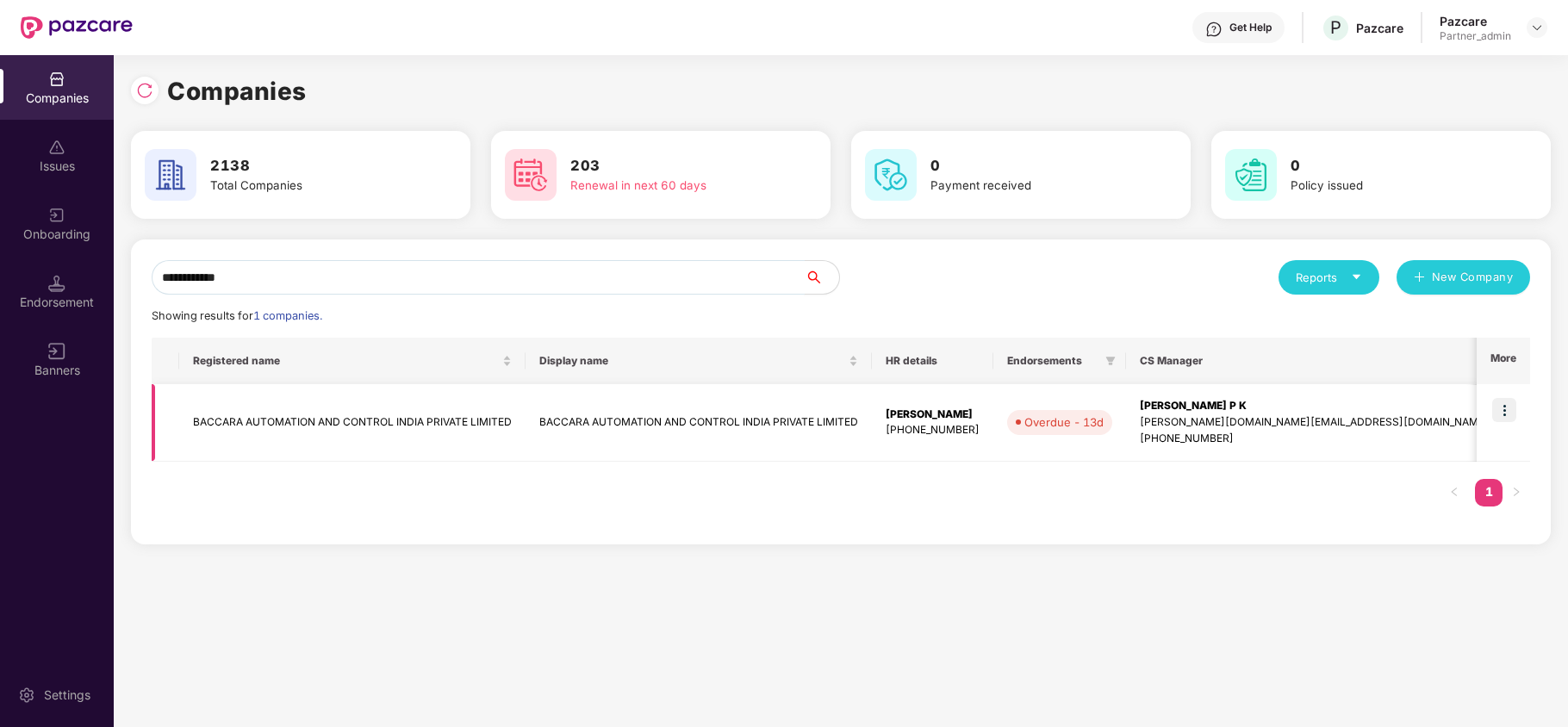
type input "**********"
click at [1498, 414] on img at bounding box center [1503, 410] width 24 height 24
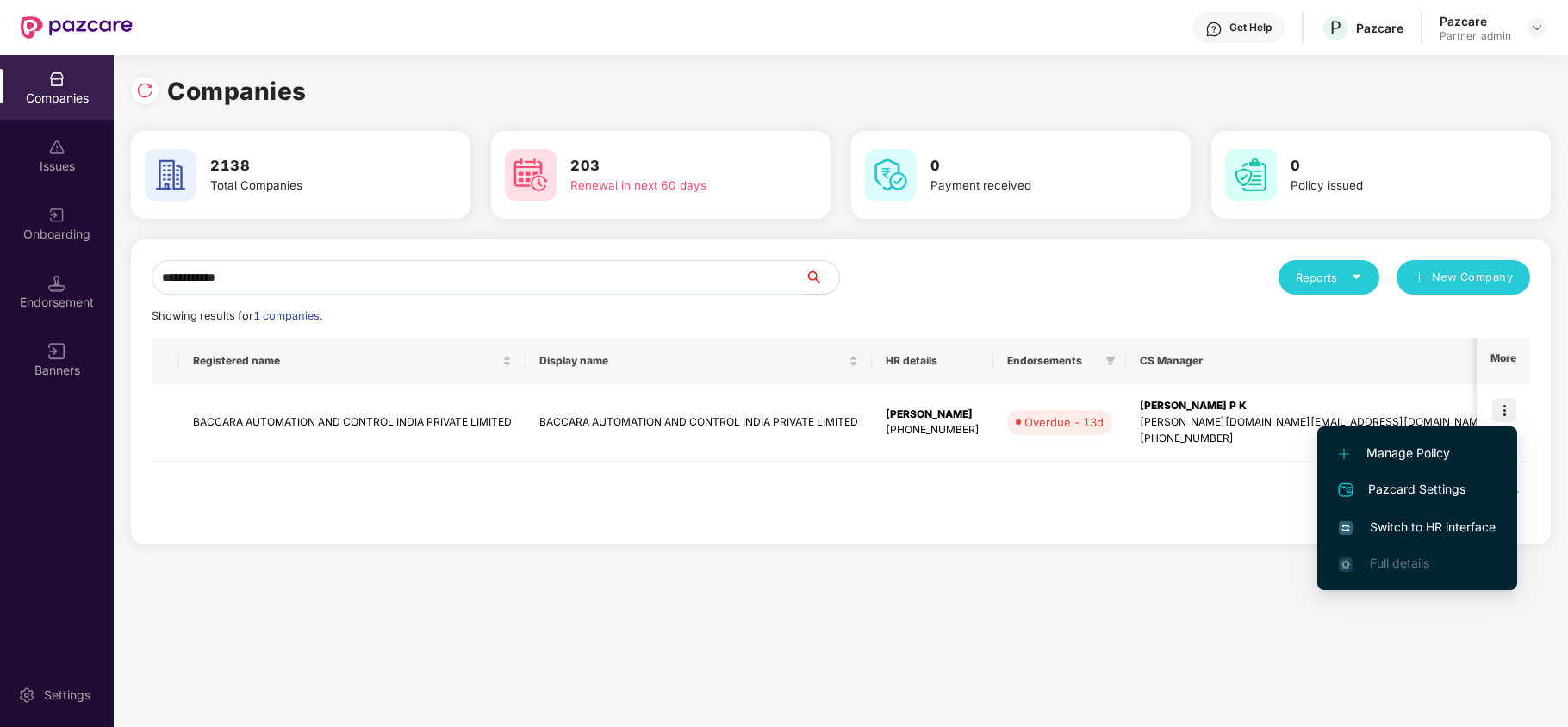
click at [1442, 527] on span "Switch to HR interface" at bounding box center [1417, 526] width 157 height 19
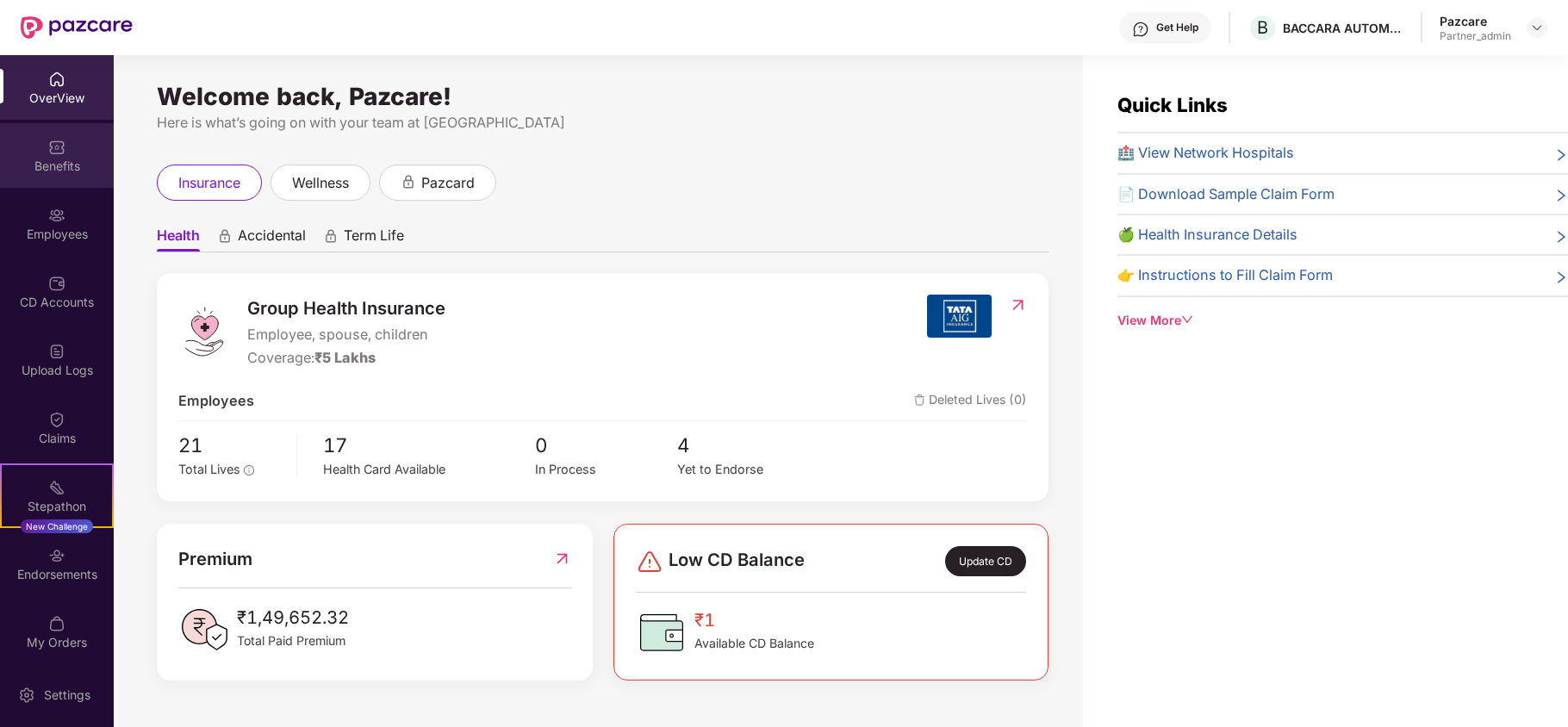
click at [46, 167] on div "Benefits" at bounding box center [57, 167] width 114 height 18
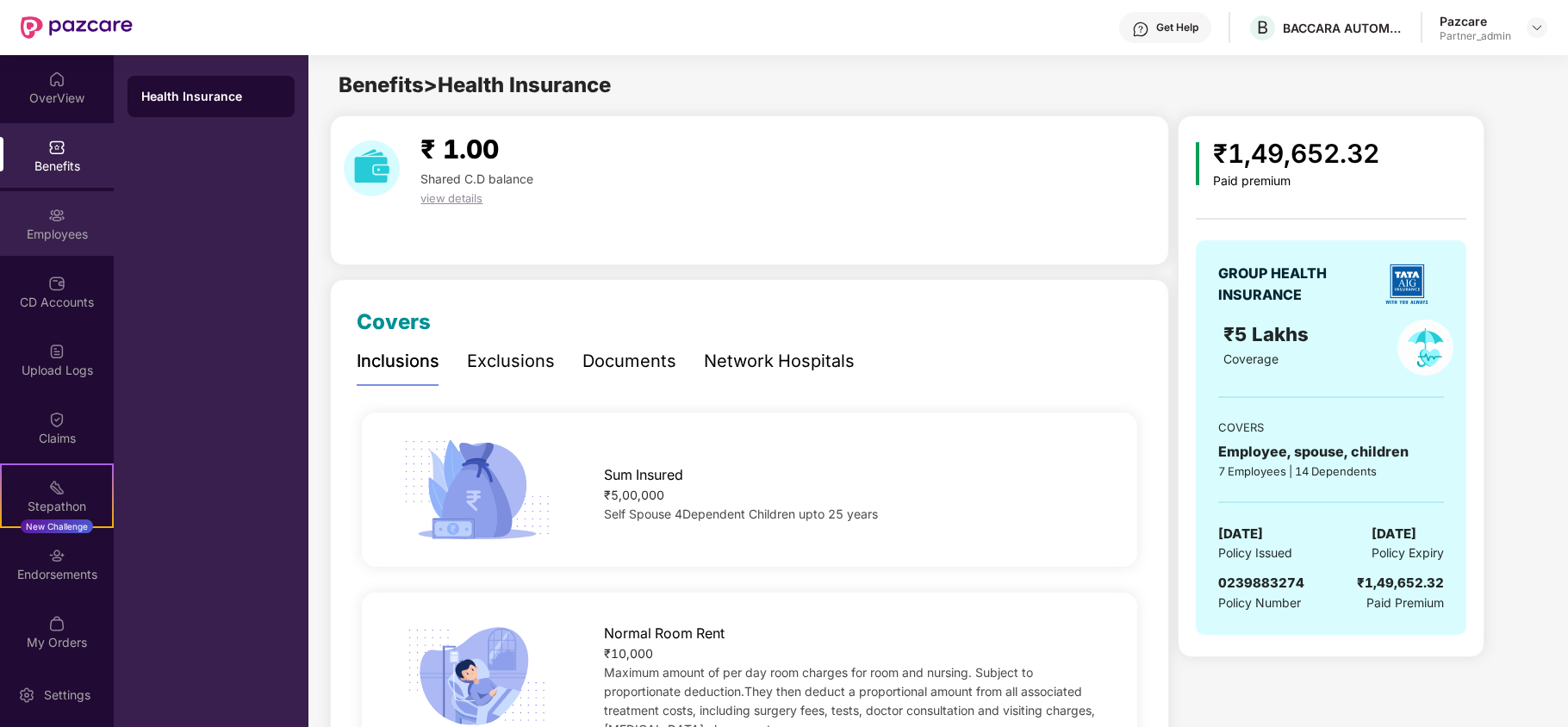
click at [8, 220] on div "Employees" at bounding box center [57, 223] width 114 height 65
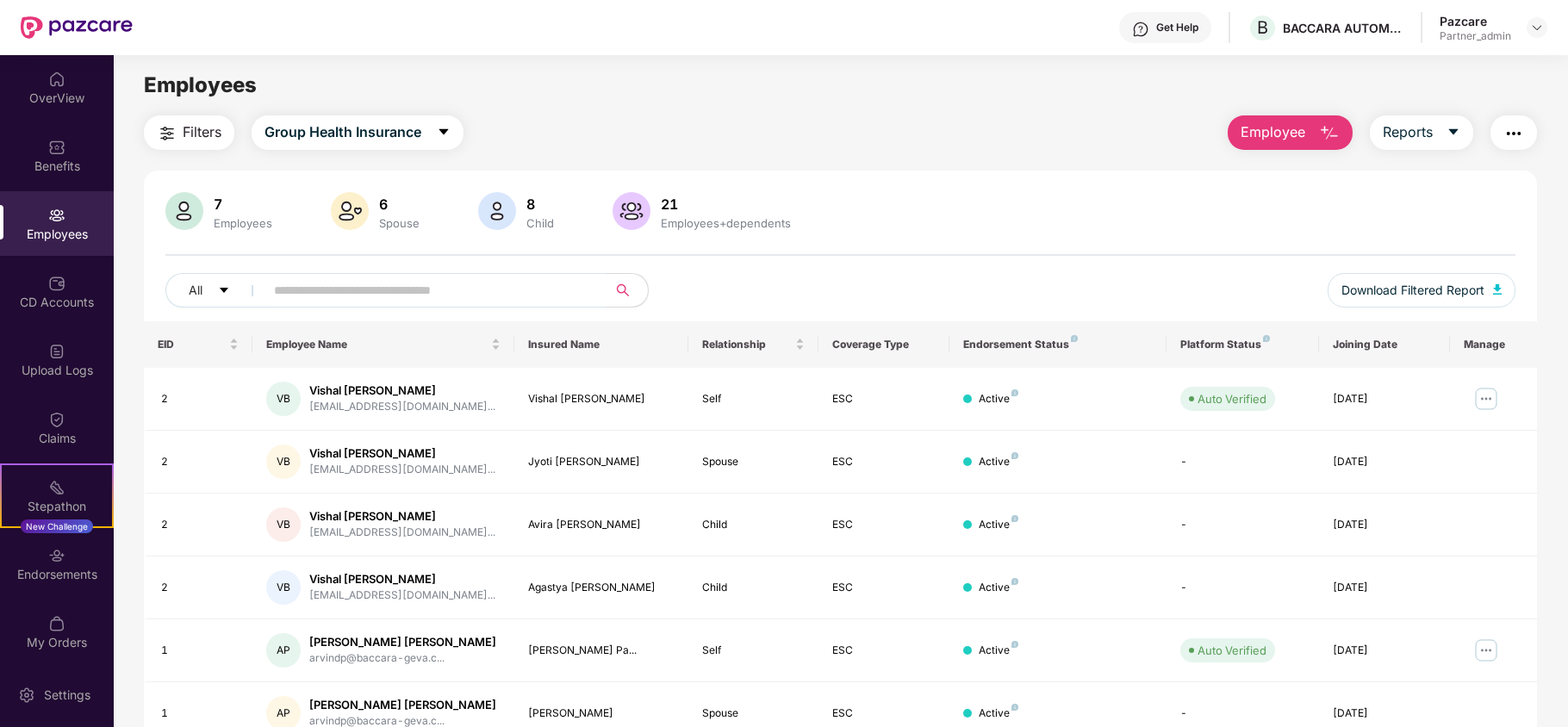
click at [197, 125] on span "Filters" at bounding box center [202, 132] width 39 height 22
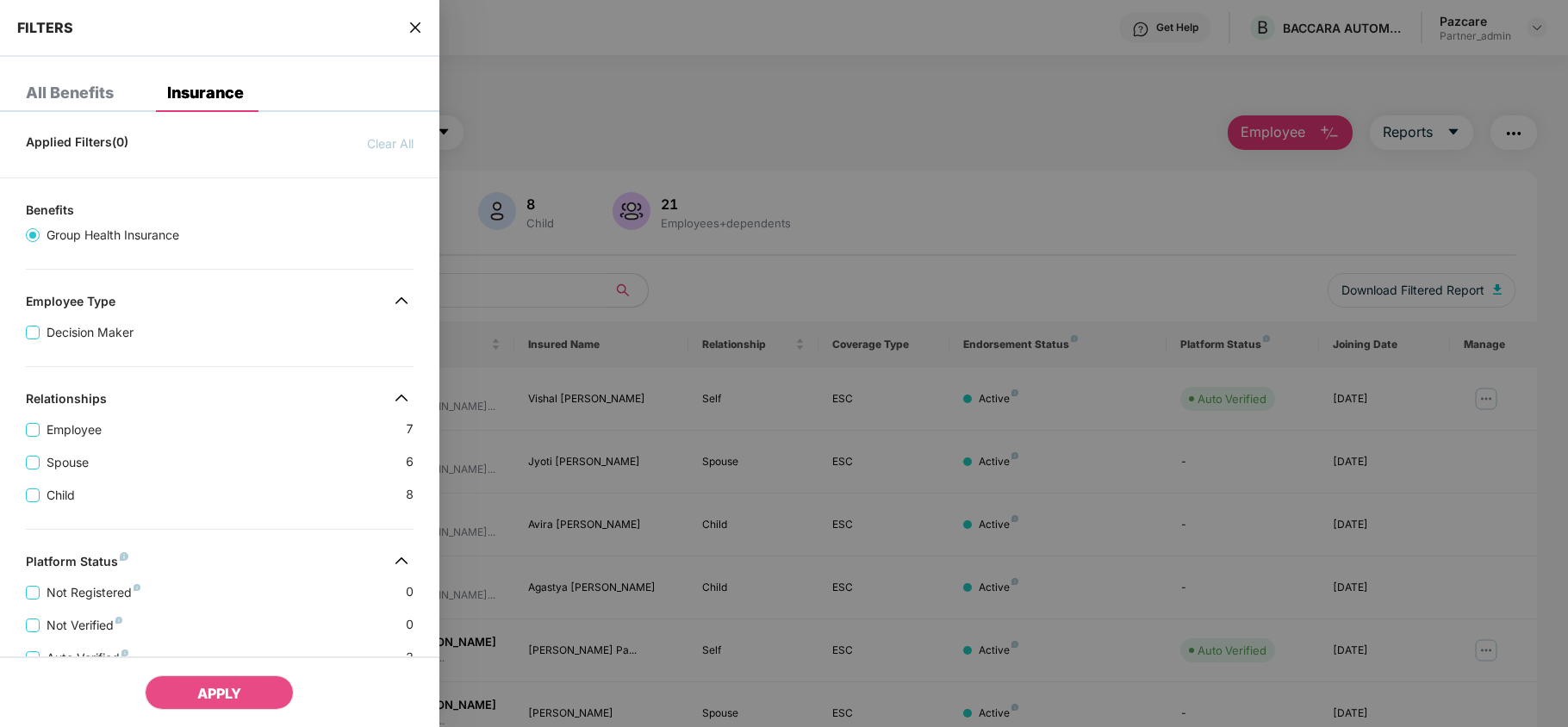
scroll to position [382, 0]
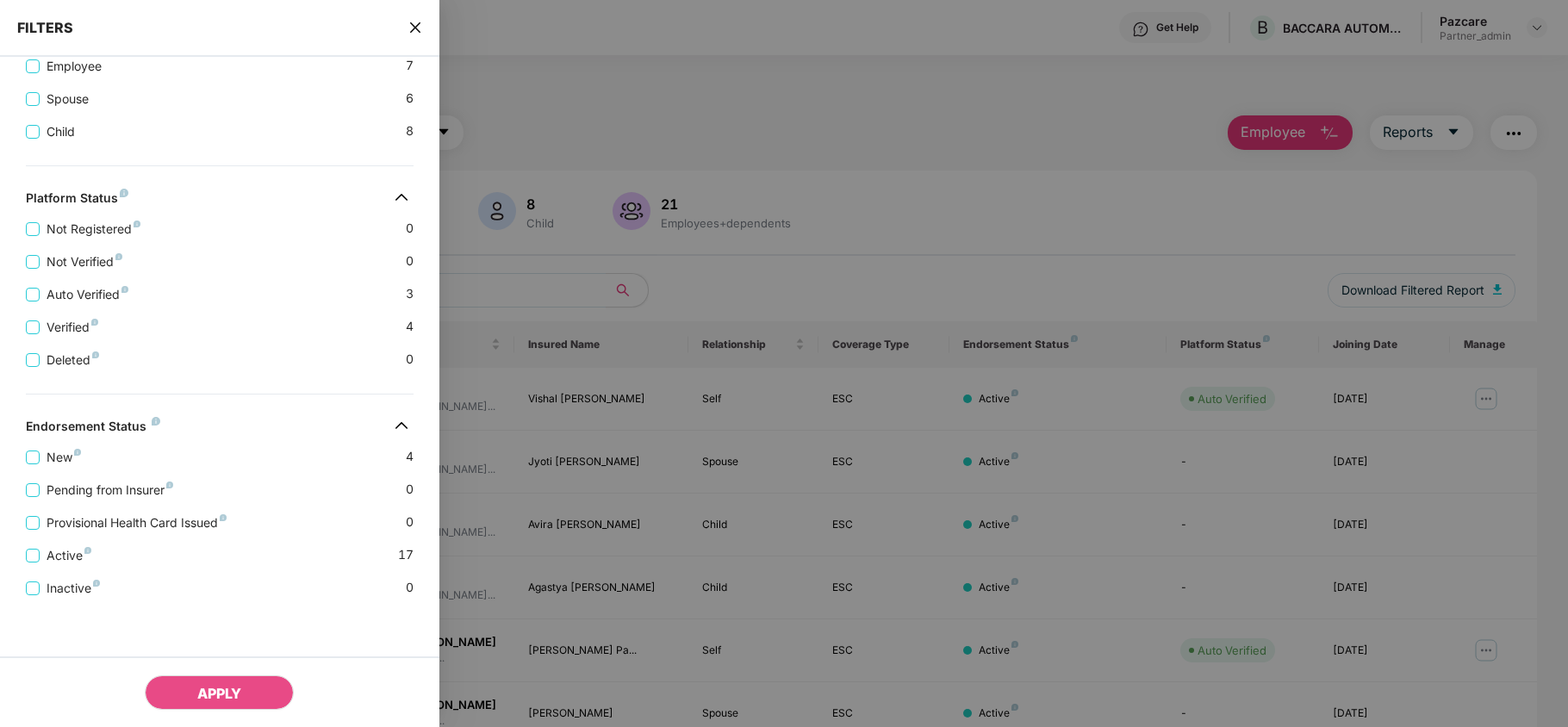
click at [416, 24] on icon "close" at bounding box center [416, 27] width 14 height 14
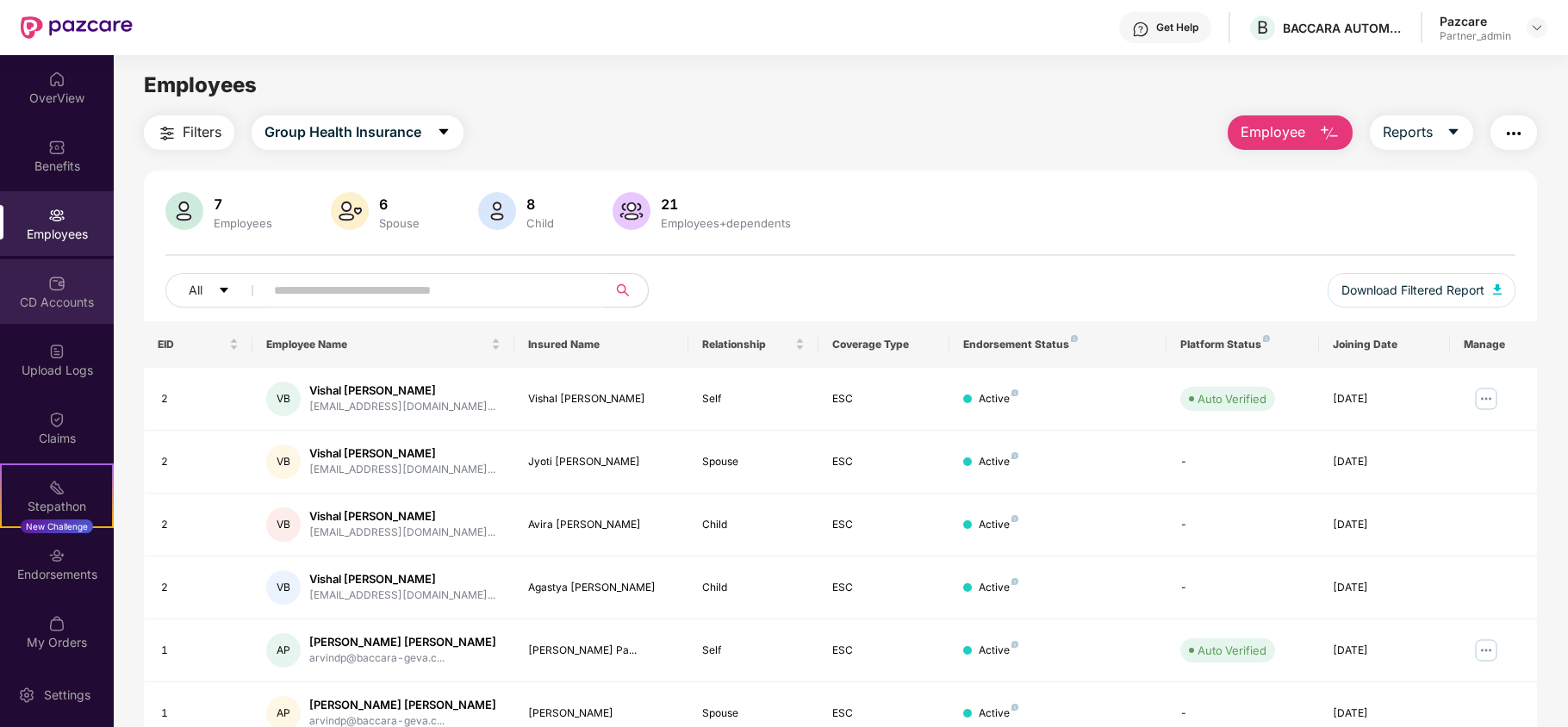
click at [96, 280] on div "CD Accounts" at bounding box center [57, 292] width 114 height 65
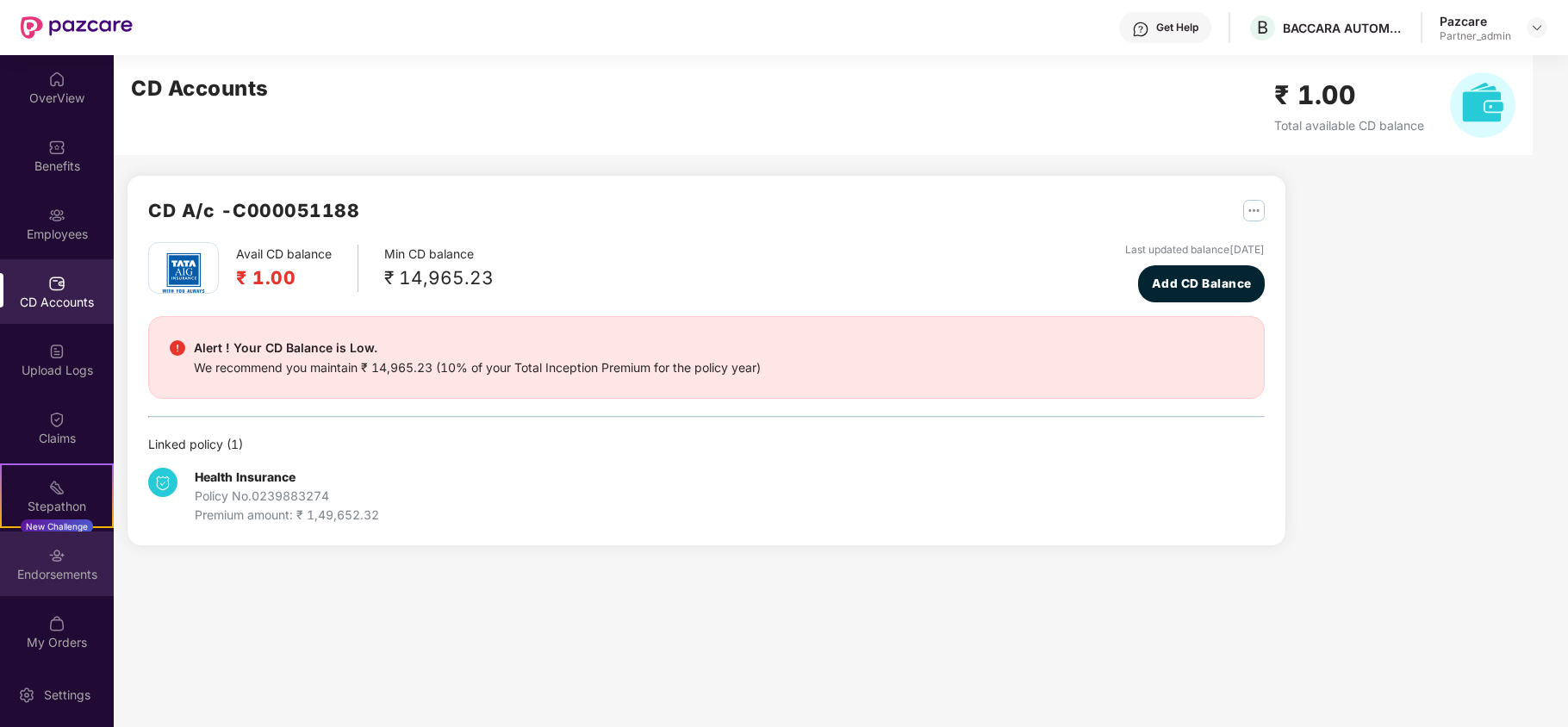
click at [43, 555] on div "Endorsements" at bounding box center [57, 563] width 114 height 65
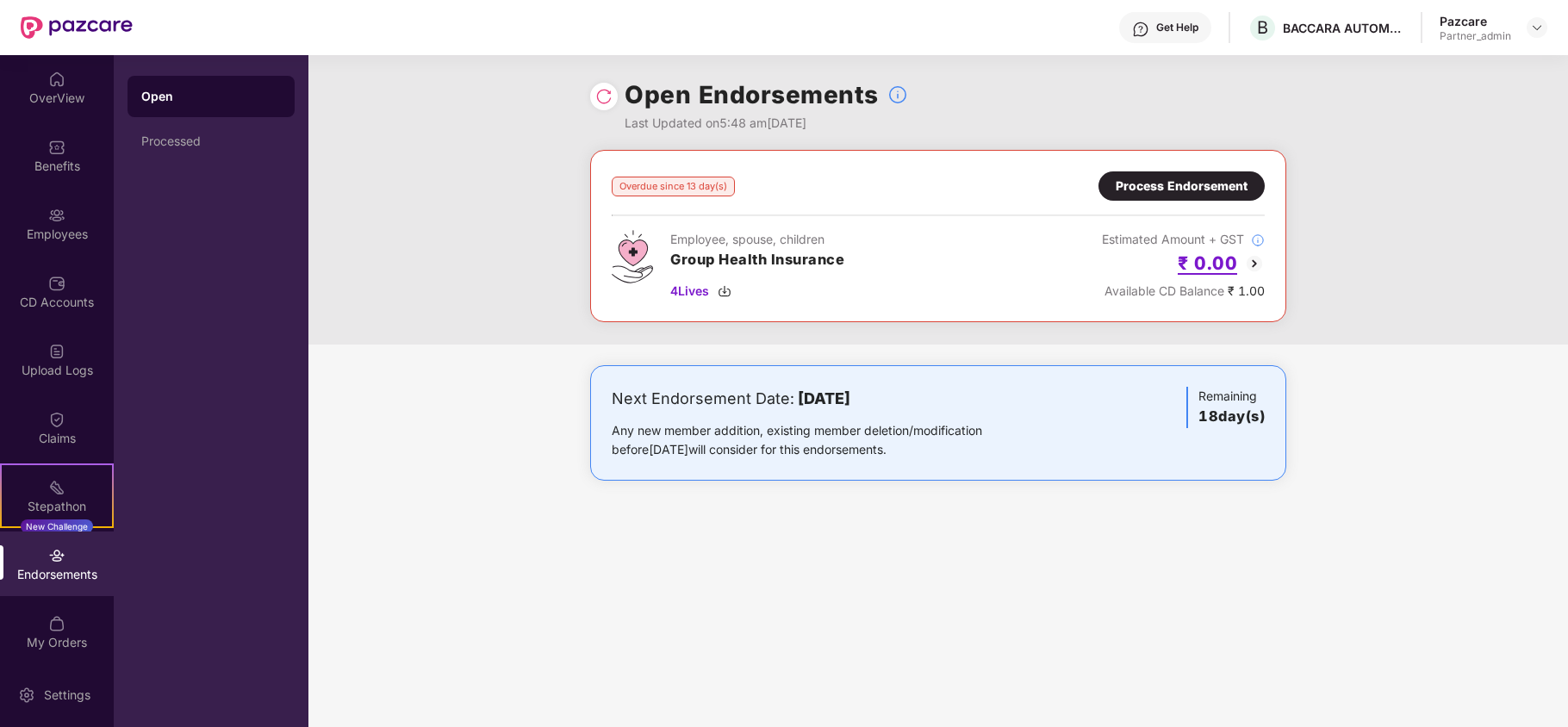
click at [1200, 260] on h2 "₹ 0.00" at bounding box center [1207, 263] width 60 height 28
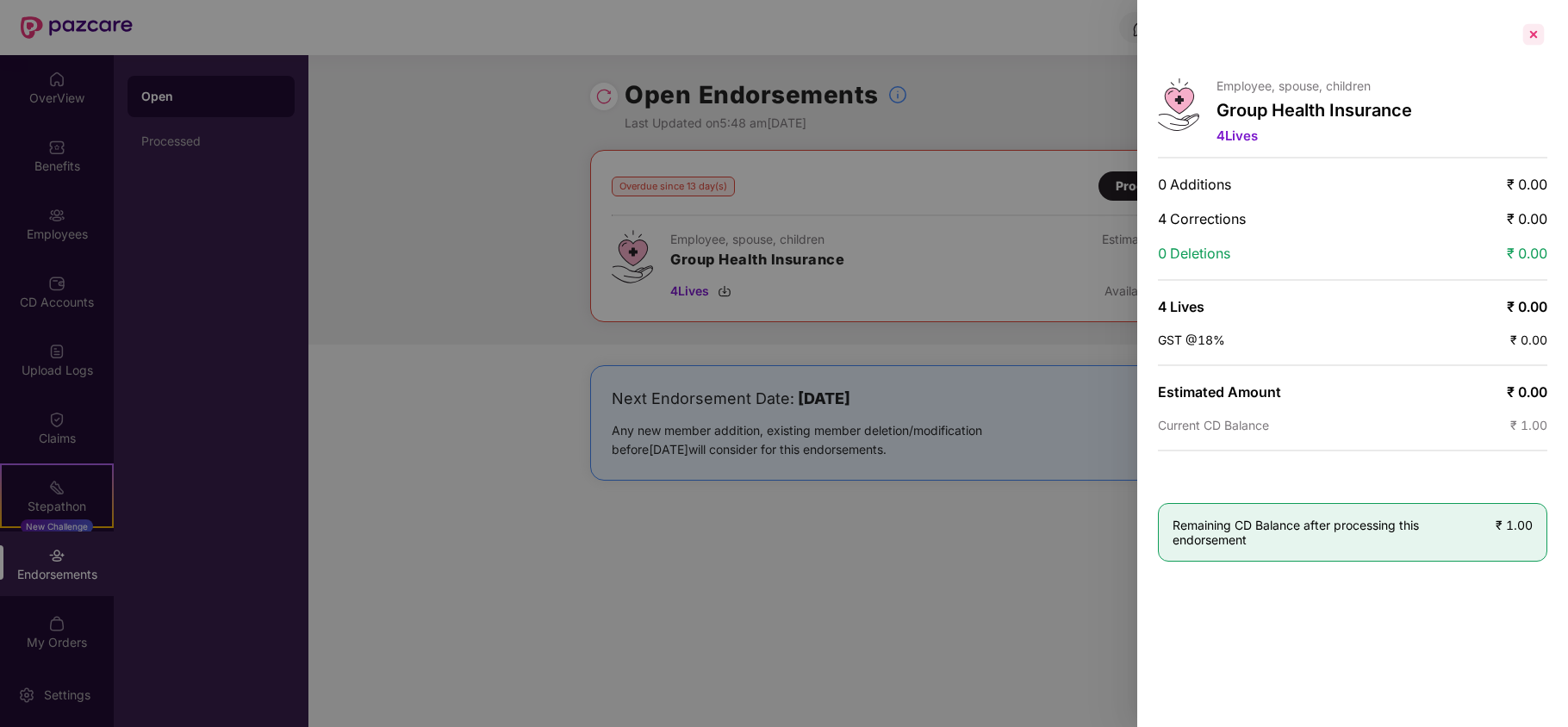
click at [1538, 34] on div at bounding box center [1534, 34] width 27 height 27
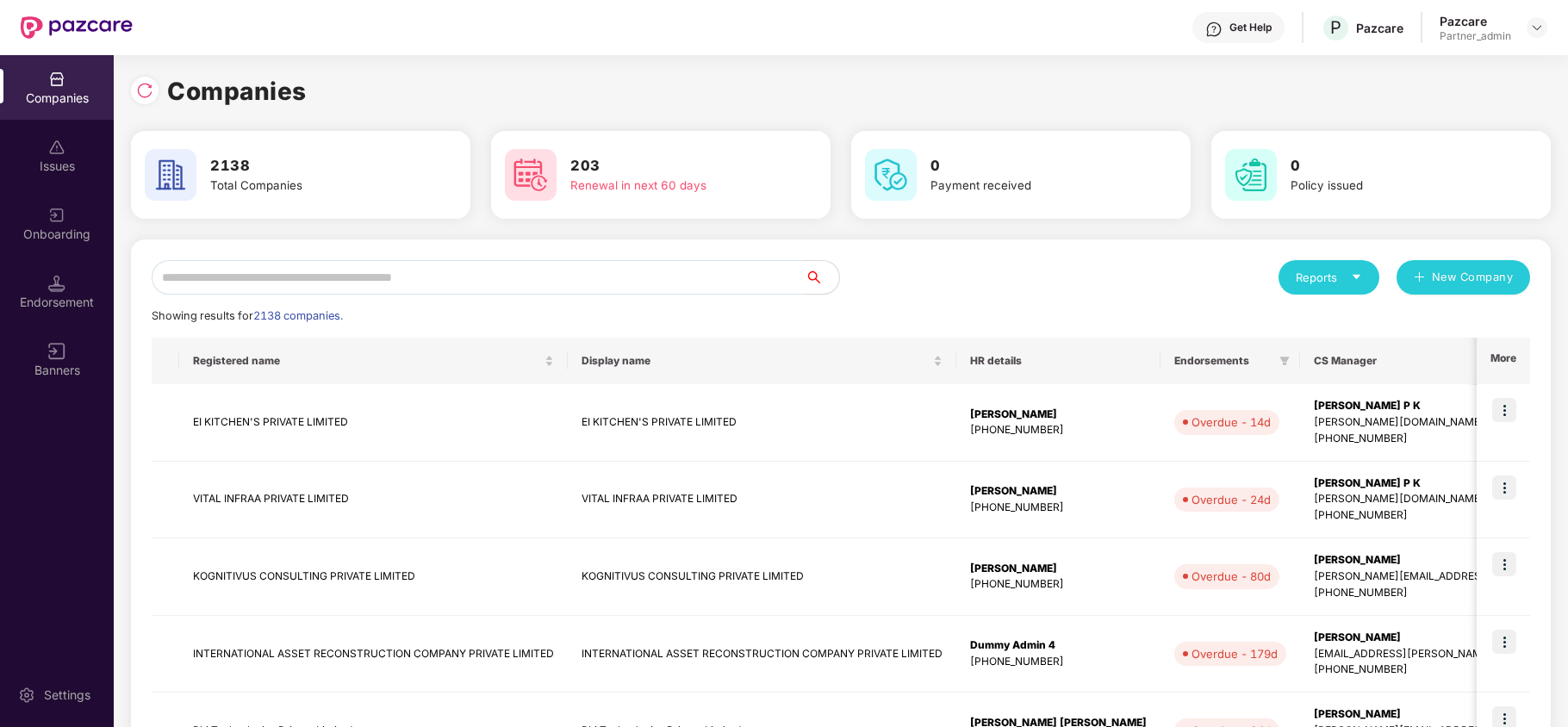
click at [277, 279] on input "text" at bounding box center [478, 276] width 653 height 34
paste input "**********"
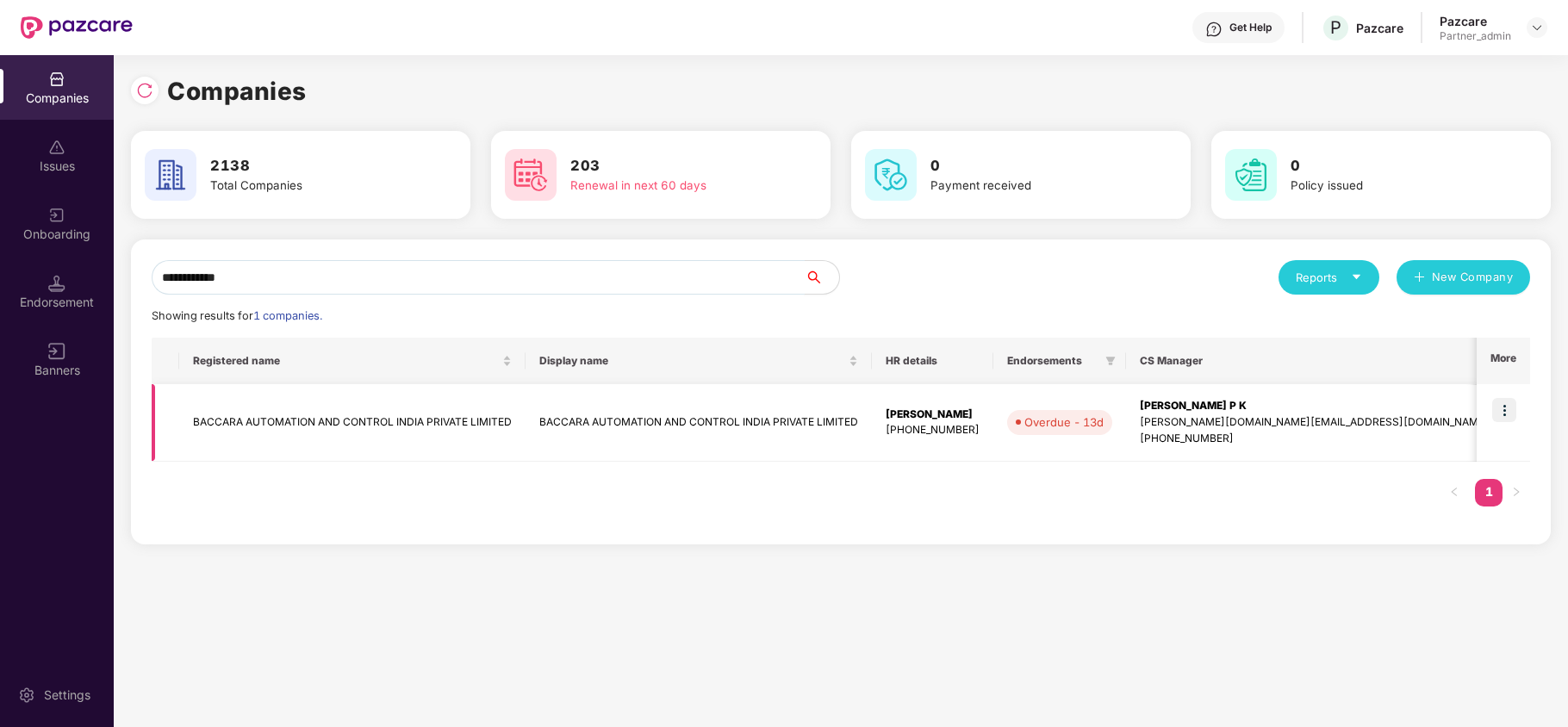
type input "**********"
click at [267, 417] on td "BACCARA AUTOMATION AND CONTROL INDIA PRIVATE LIMITED" at bounding box center [352, 422] width 346 height 77
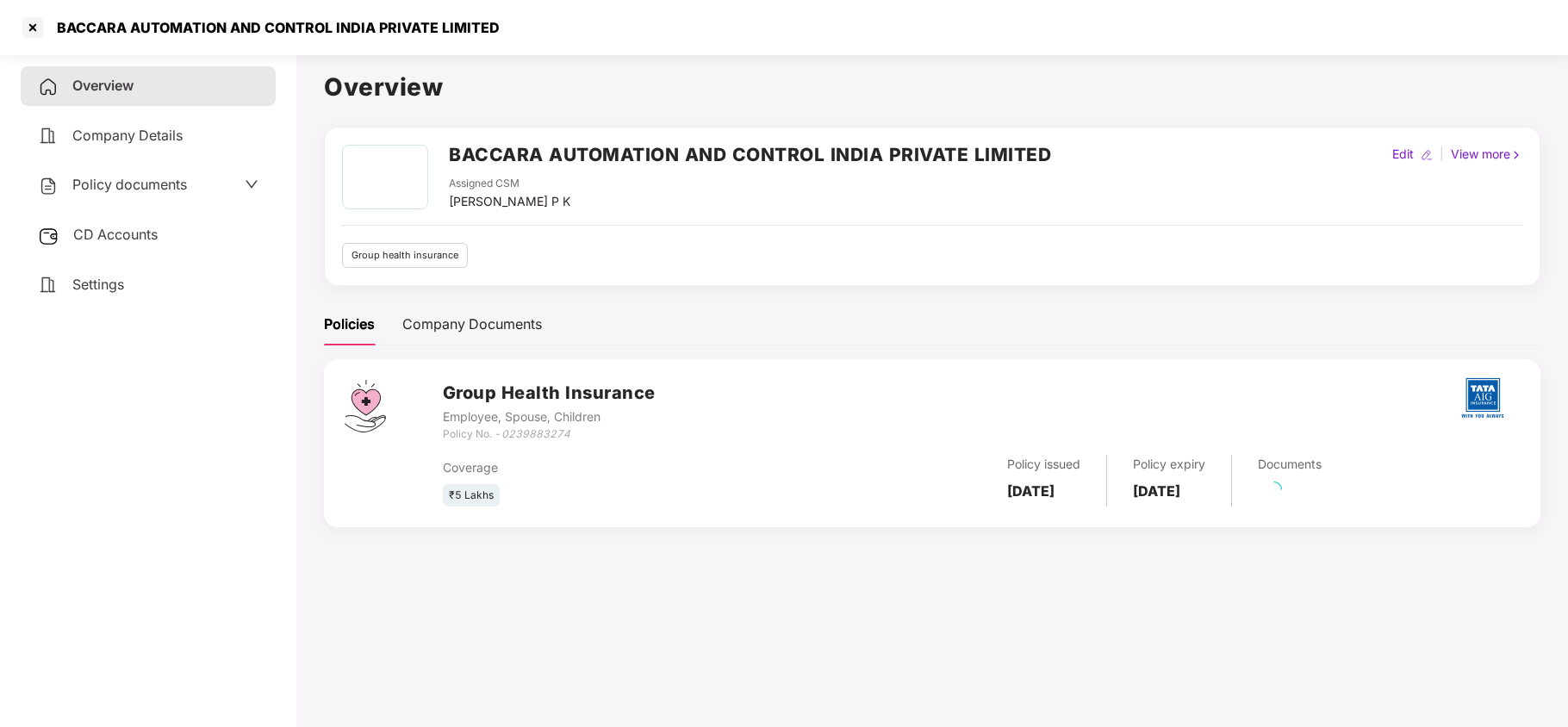
click at [111, 186] on span "Policy documents" at bounding box center [129, 184] width 115 height 18
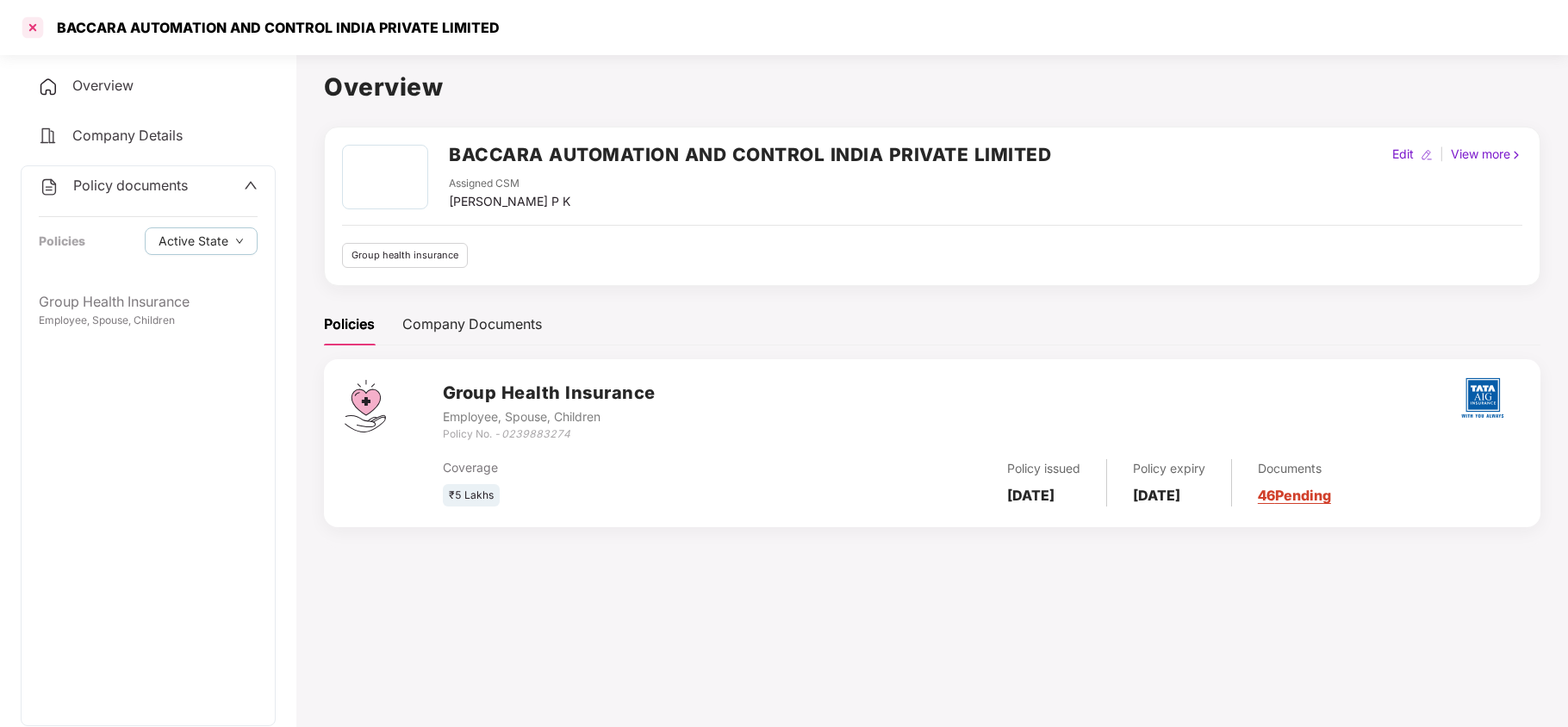
click at [32, 31] on div at bounding box center [32, 27] width 27 height 27
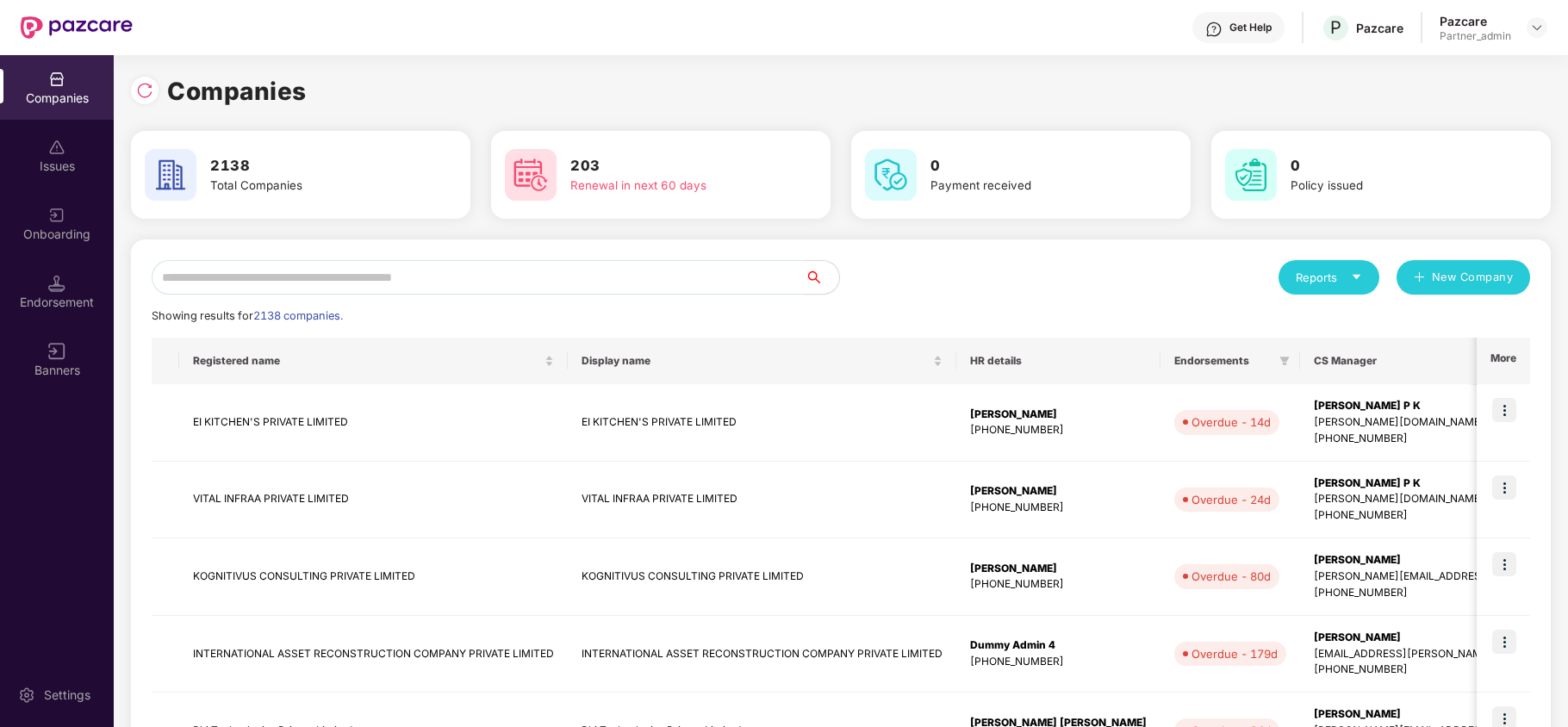
click at [279, 267] on input "text" at bounding box center [478, 276] width 653 height 34
paste input "**********"
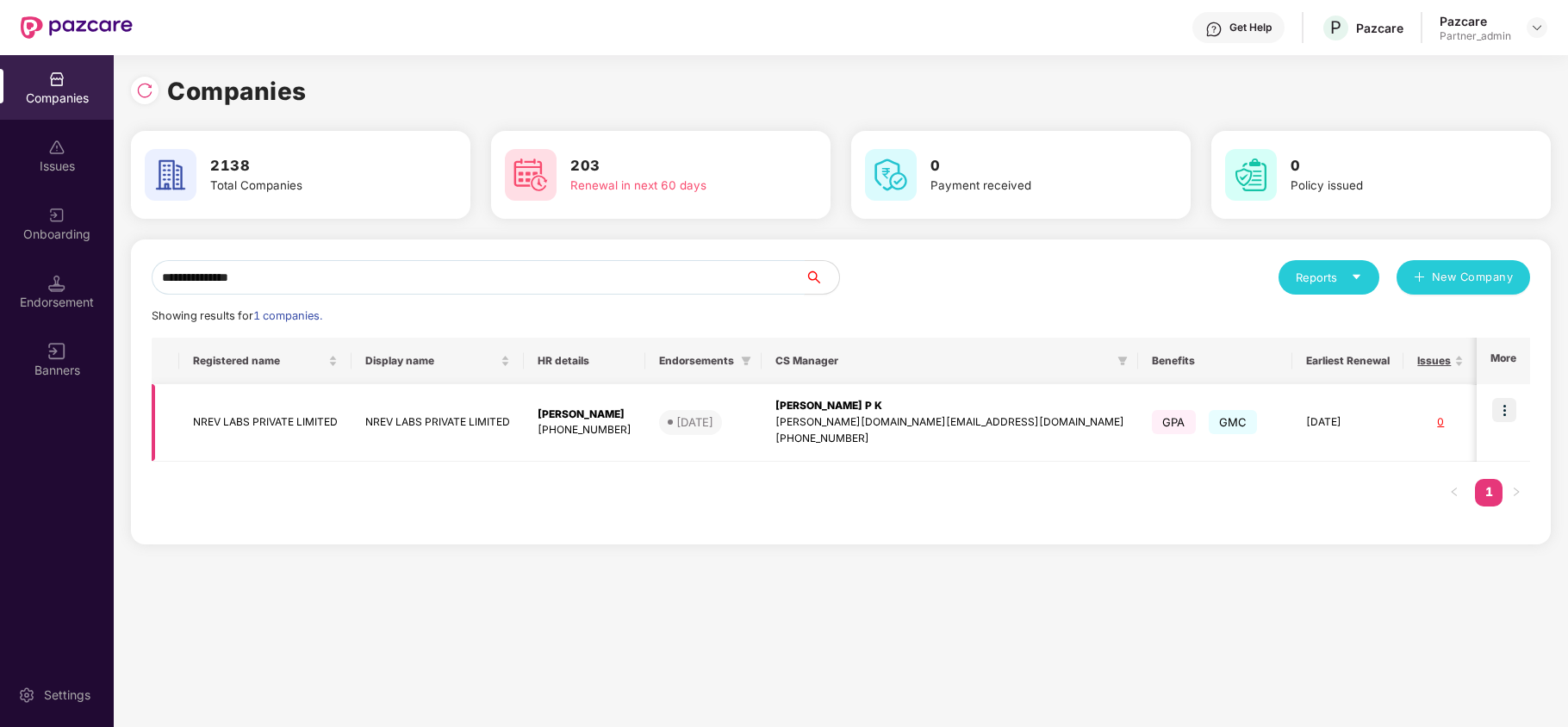
type input "**********"
click at [1505, 410] on img at bounding box center [1503, 410] width 24 height 24
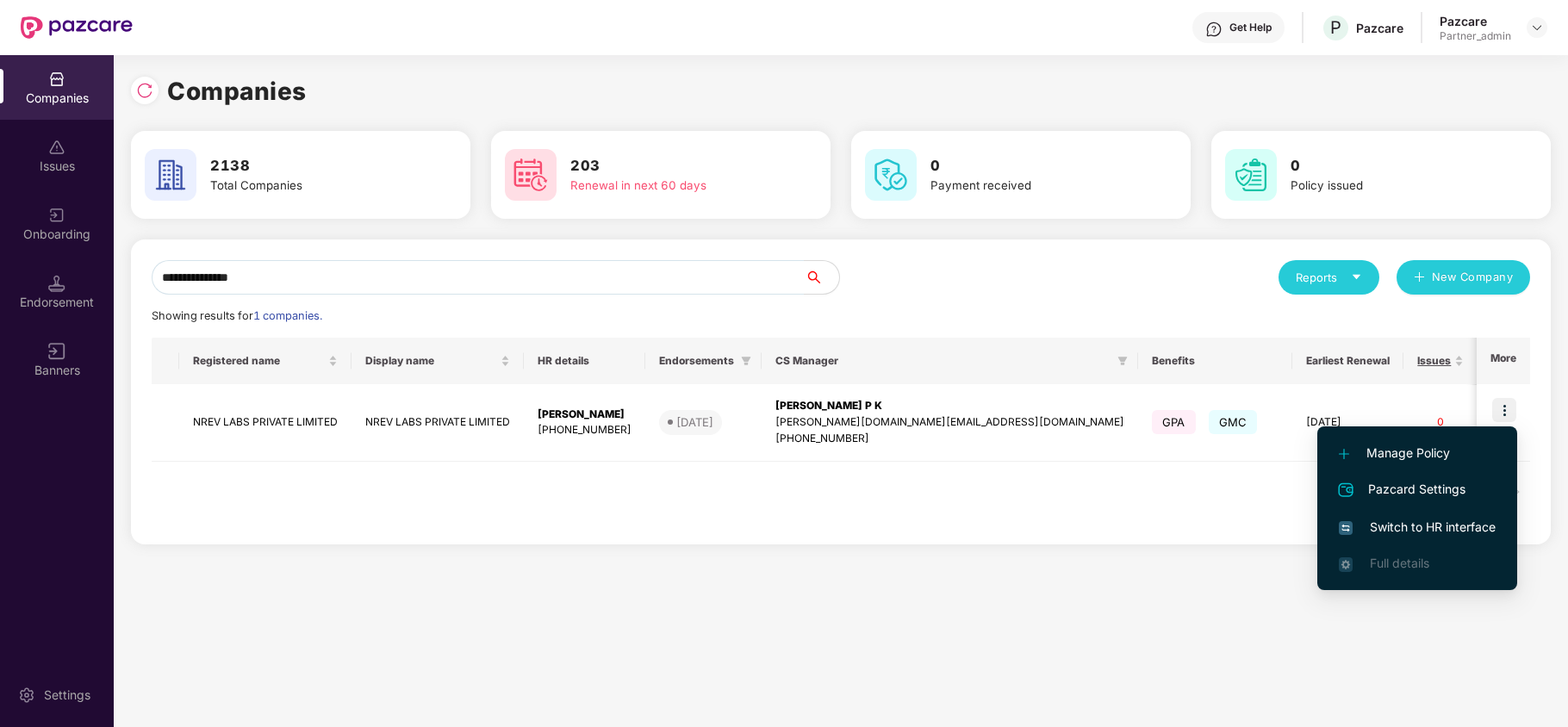
click at [1427, 523] on span "Switch to HR interface" at bounding box center [1417, 526] width 157 height 19
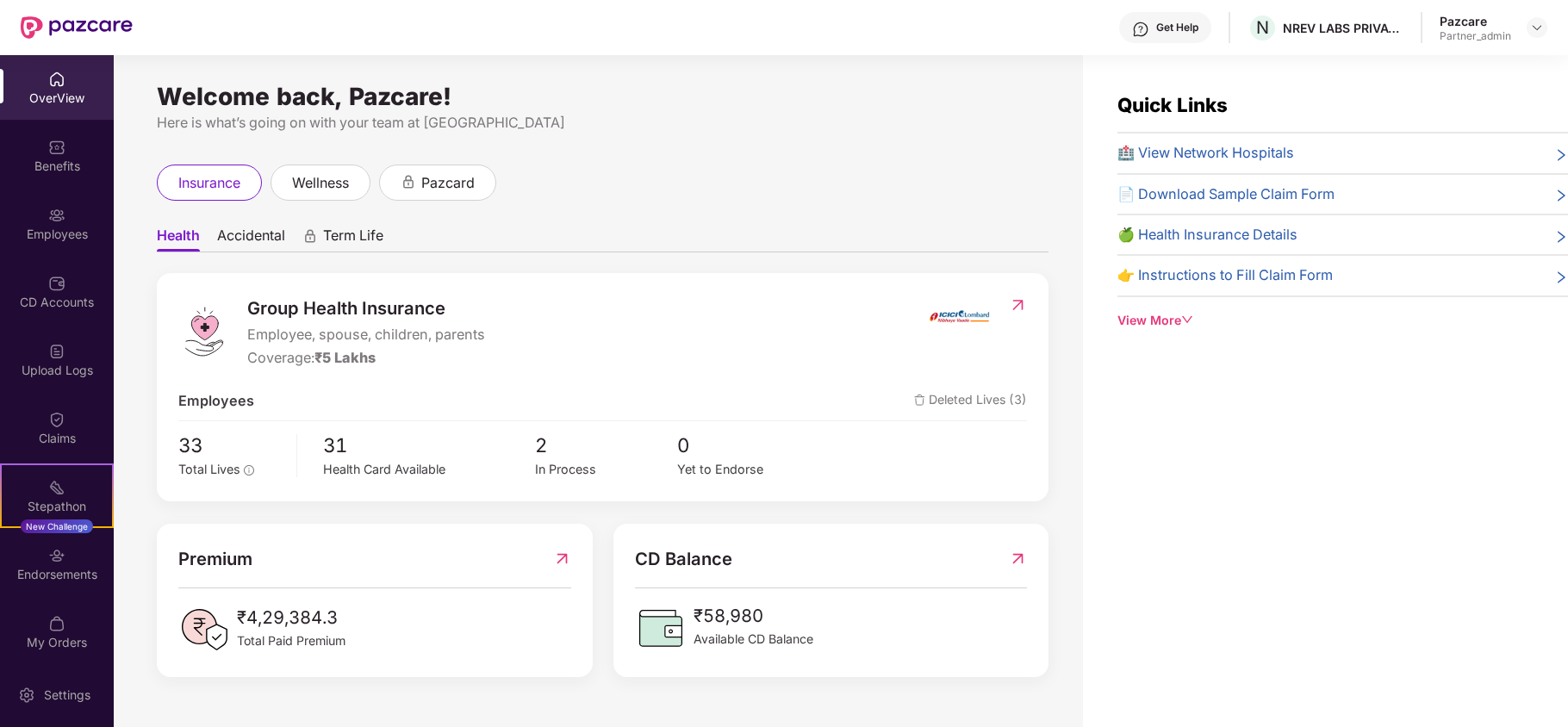
click at [36, 166] on div "Benefits" at bounding box center [57, 167] width 114 height 18
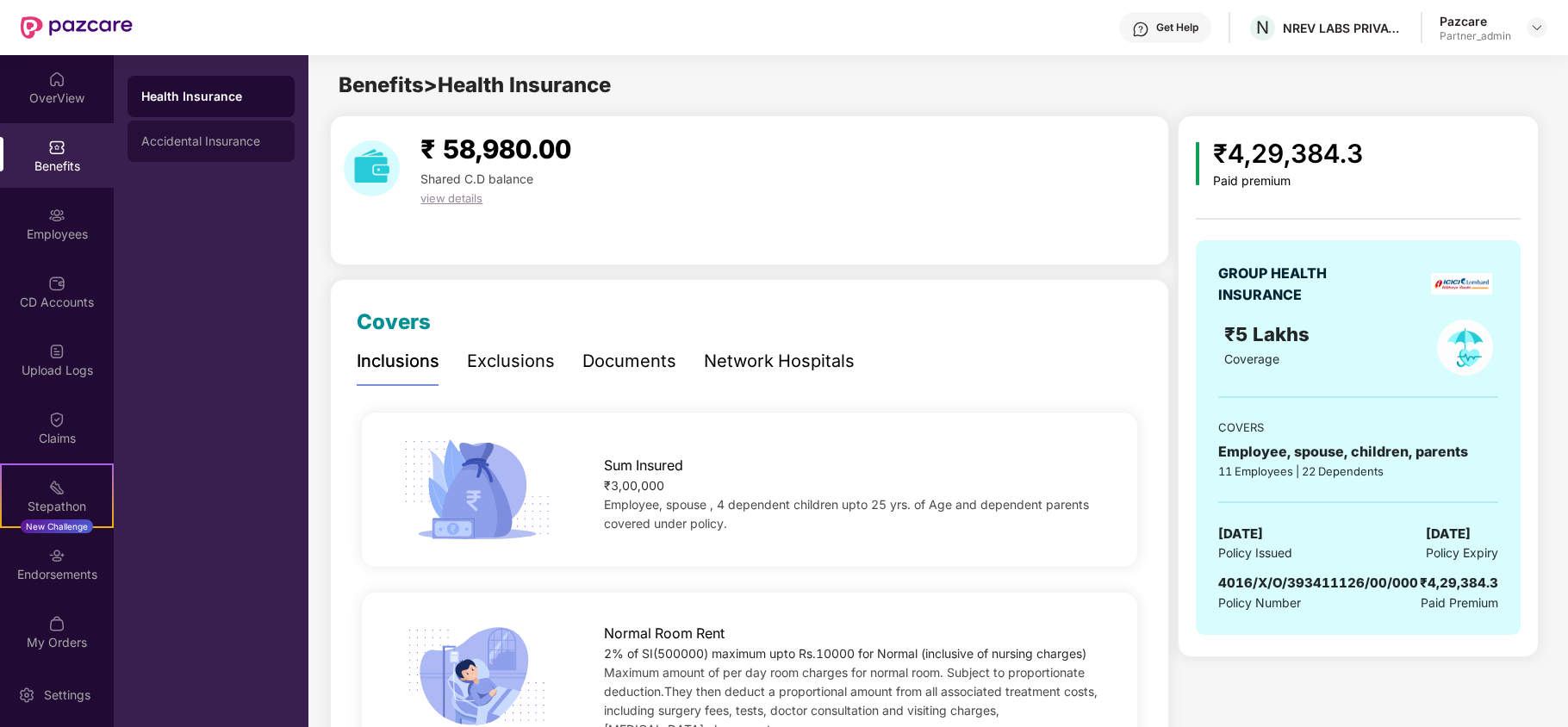
click at [218, 148] on div "Accidental Insurance" at bounding box center [211, 141] width 168 height 41
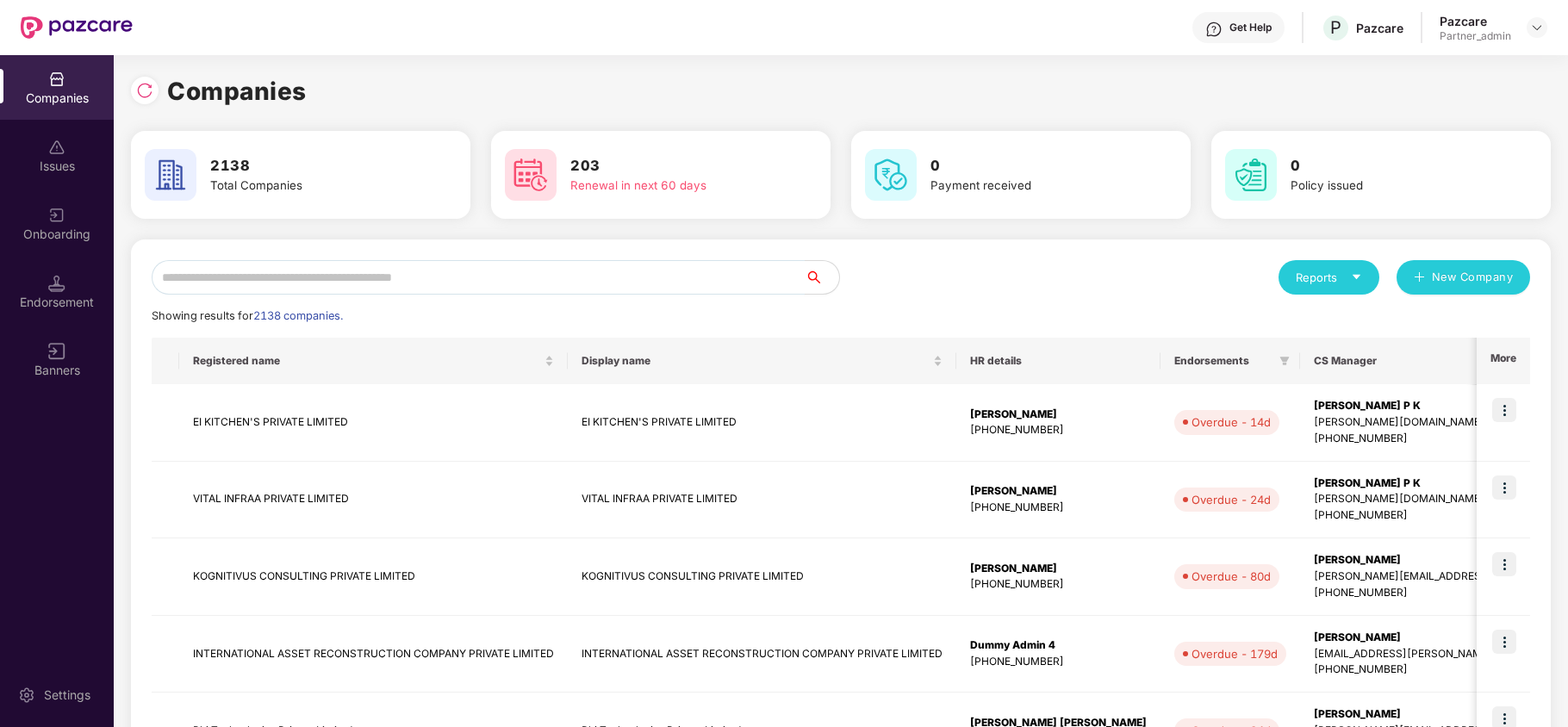
click at [264, 275] on input "text" at bounding box center [478, 276] width 653 height 34
paste input "**********"
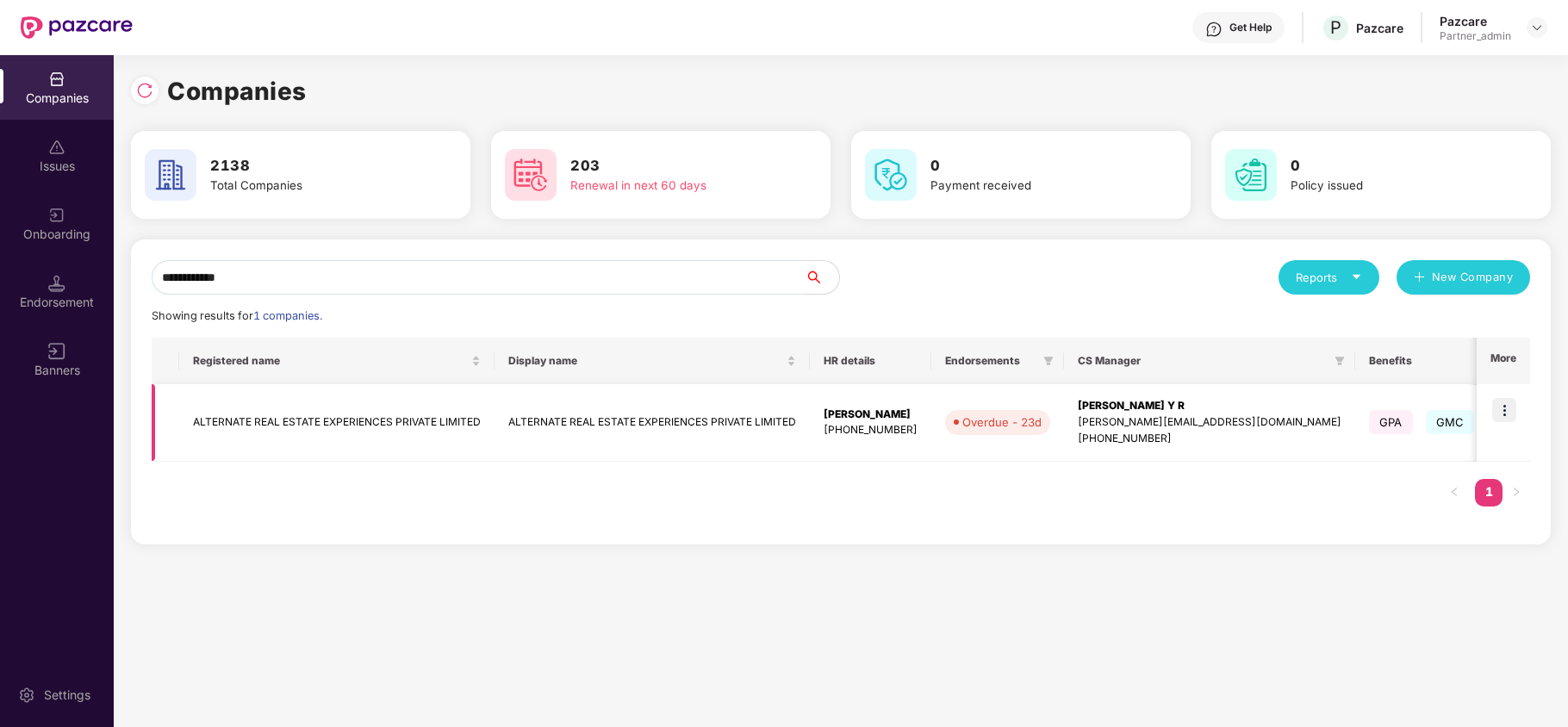
type input "**********"
click at [1509, 408] on img at bounding box center [1503, 410] width 24 height 24
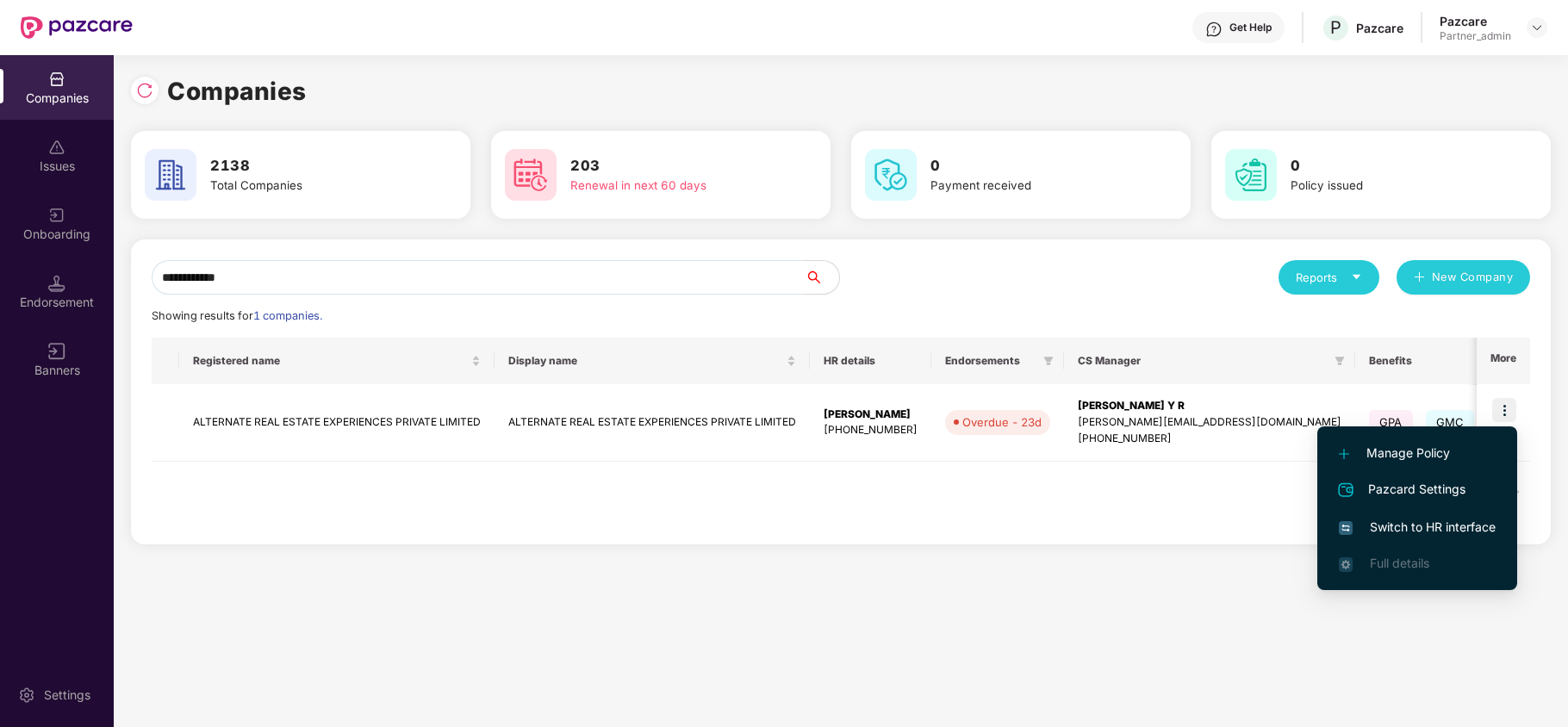
click at [1420, 525] on span "Switch to HR interface" at bounding box center [1417, 526] width 157 height 19
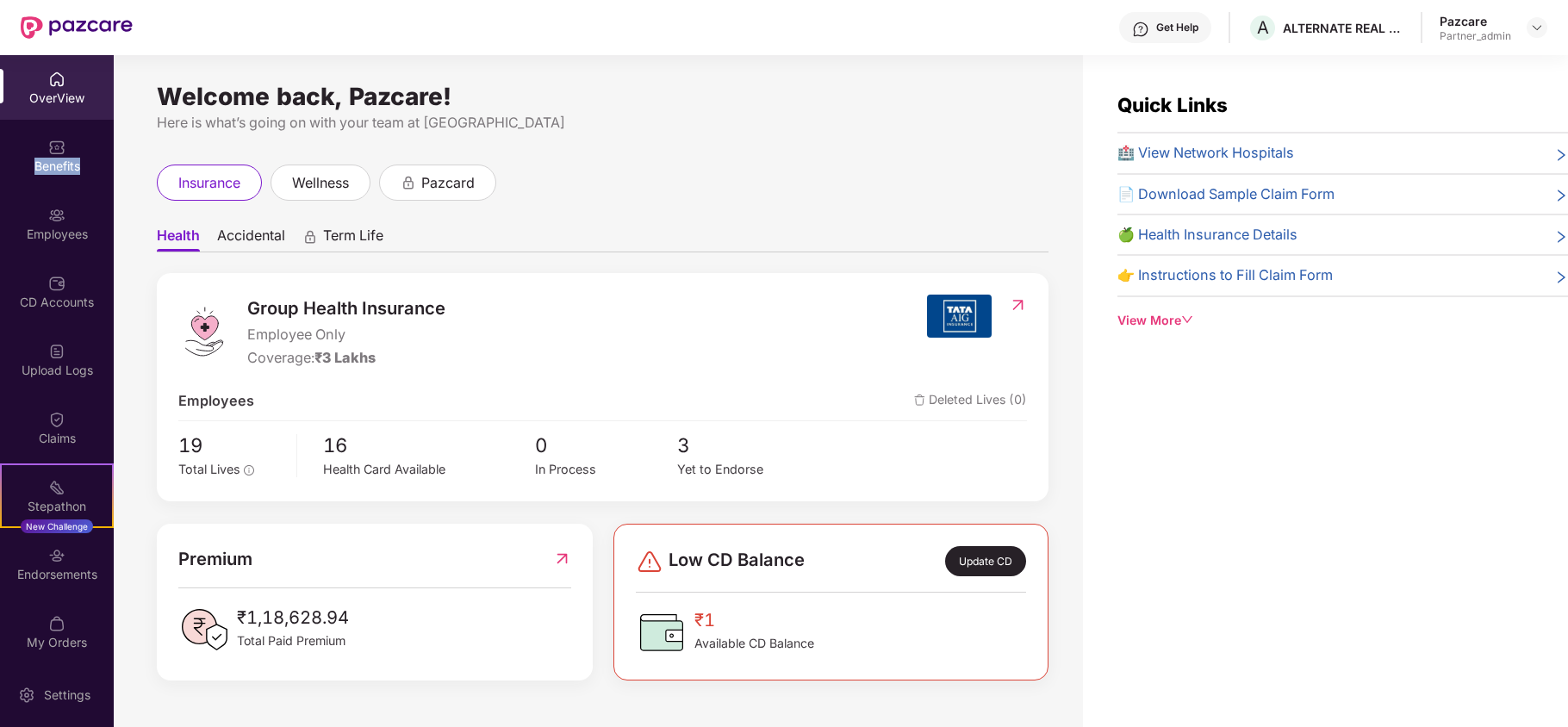
click at [34, 175] on div "Benefits" at bounding box center [57, 156] width 114 height 65
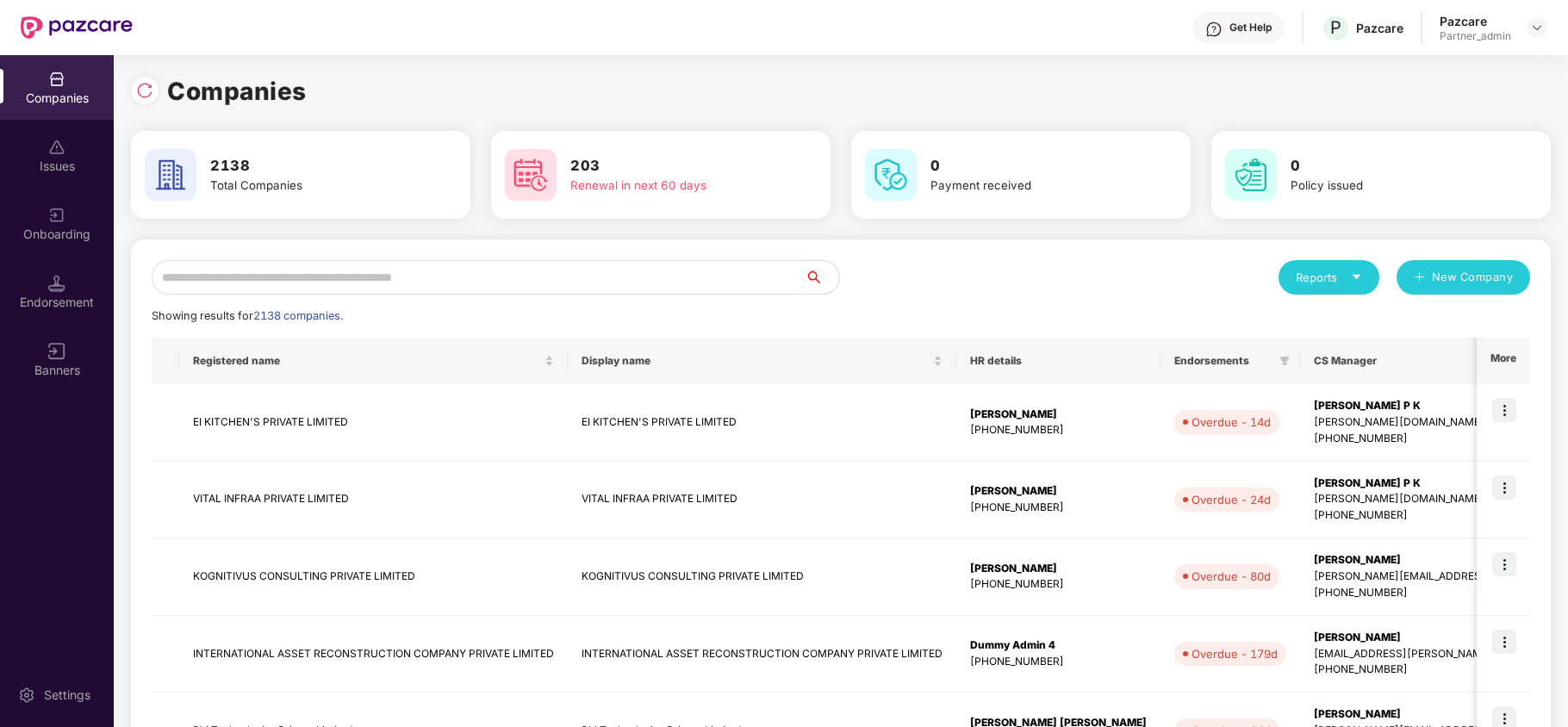
click at [356, 280] on input "text" at bounding box center [478, 276] width 653 height 34
paste input "**********"
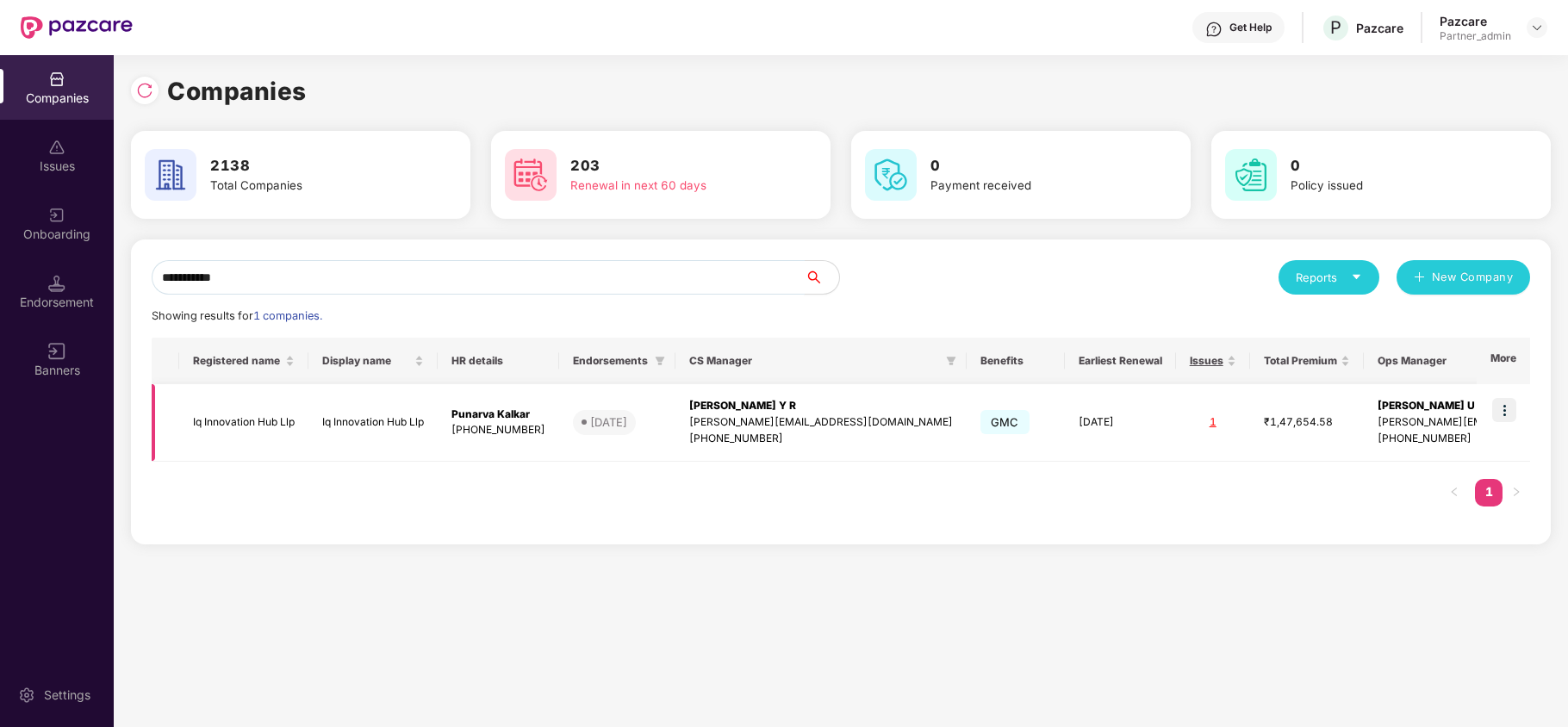
type input "**********"
click at [1505, 412] on img at bounding box center [1503, 410] width 24 height 24
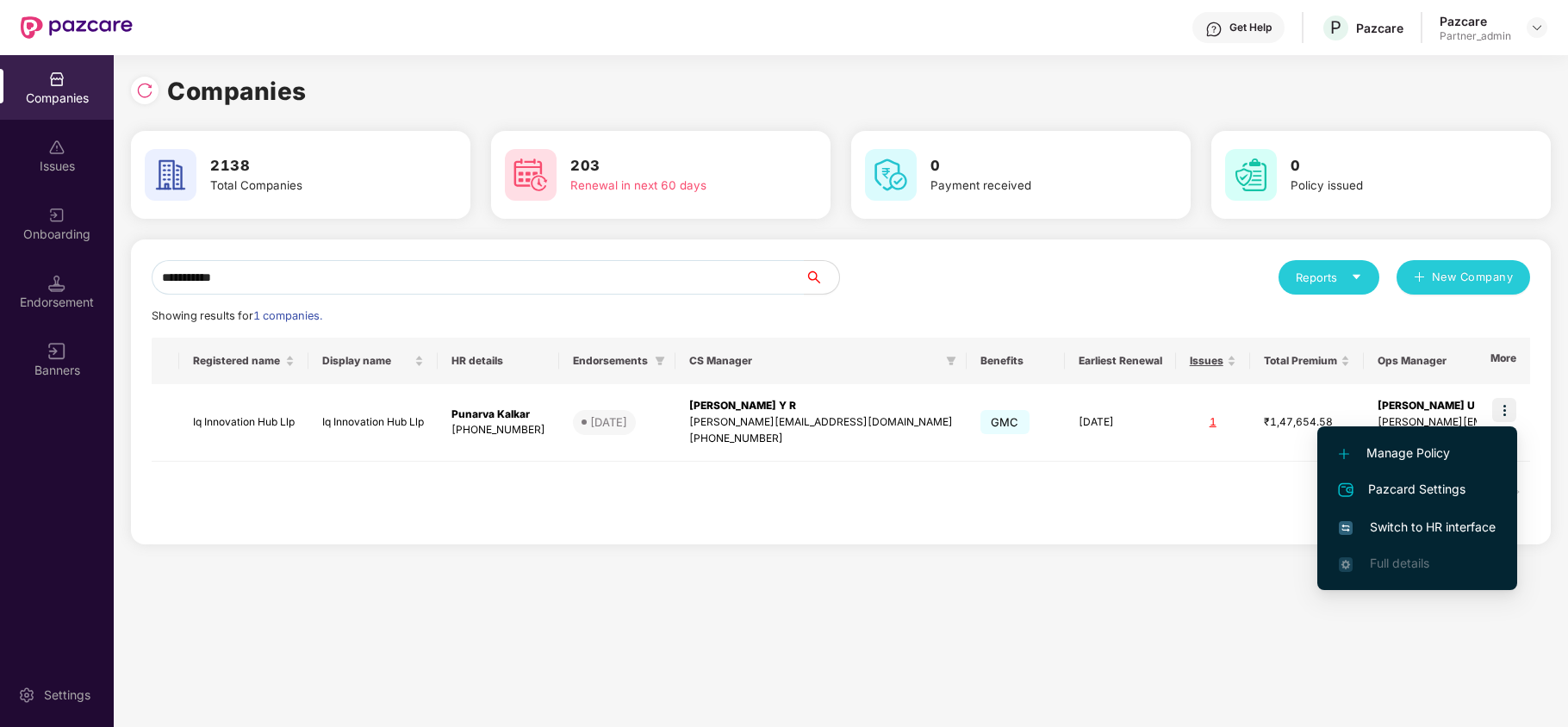
click at [1417, 529] on span "Switch to HR interface" at bounding box center [1417, 526] width 157 height 19
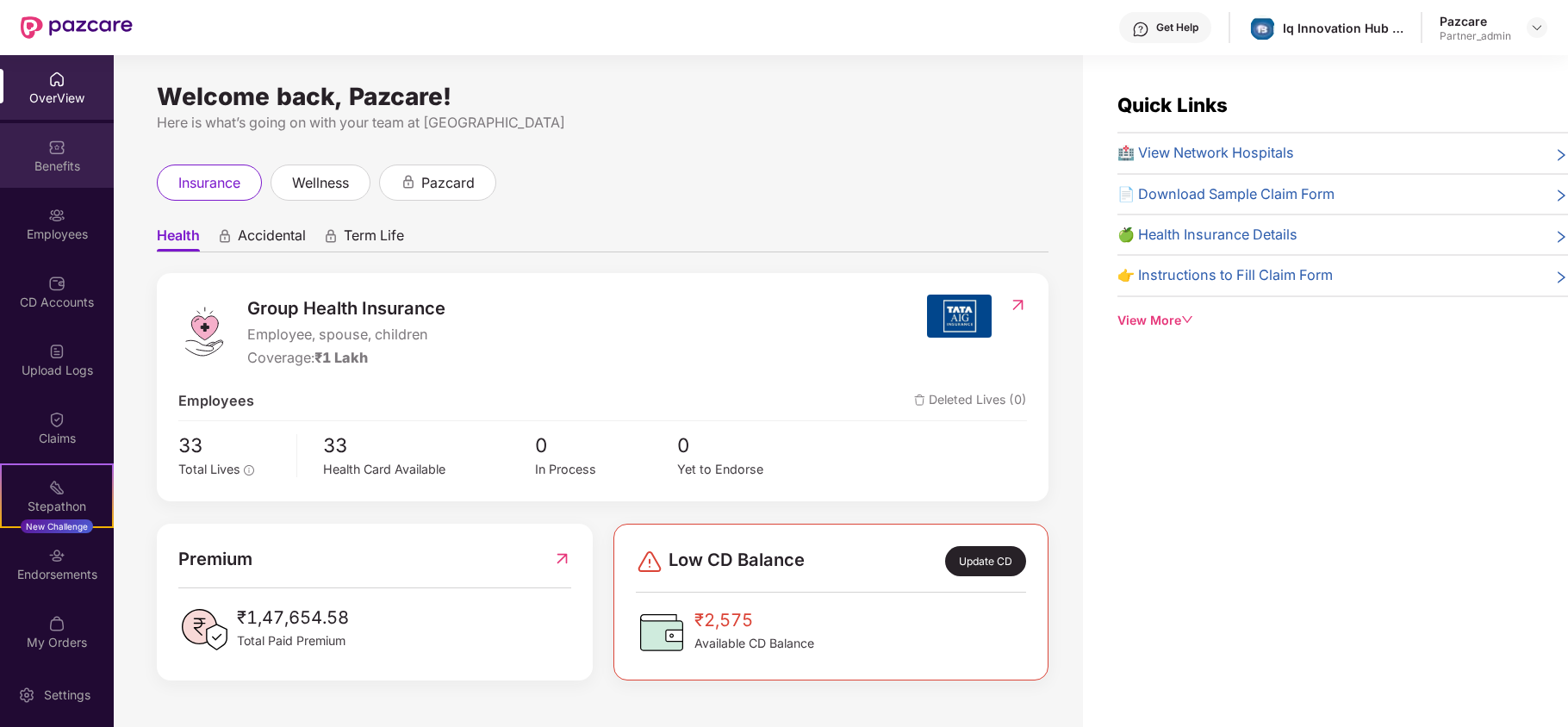
click at [21, 169] on div "Benefits" at bounding box center [57, 167] width 114 height 18
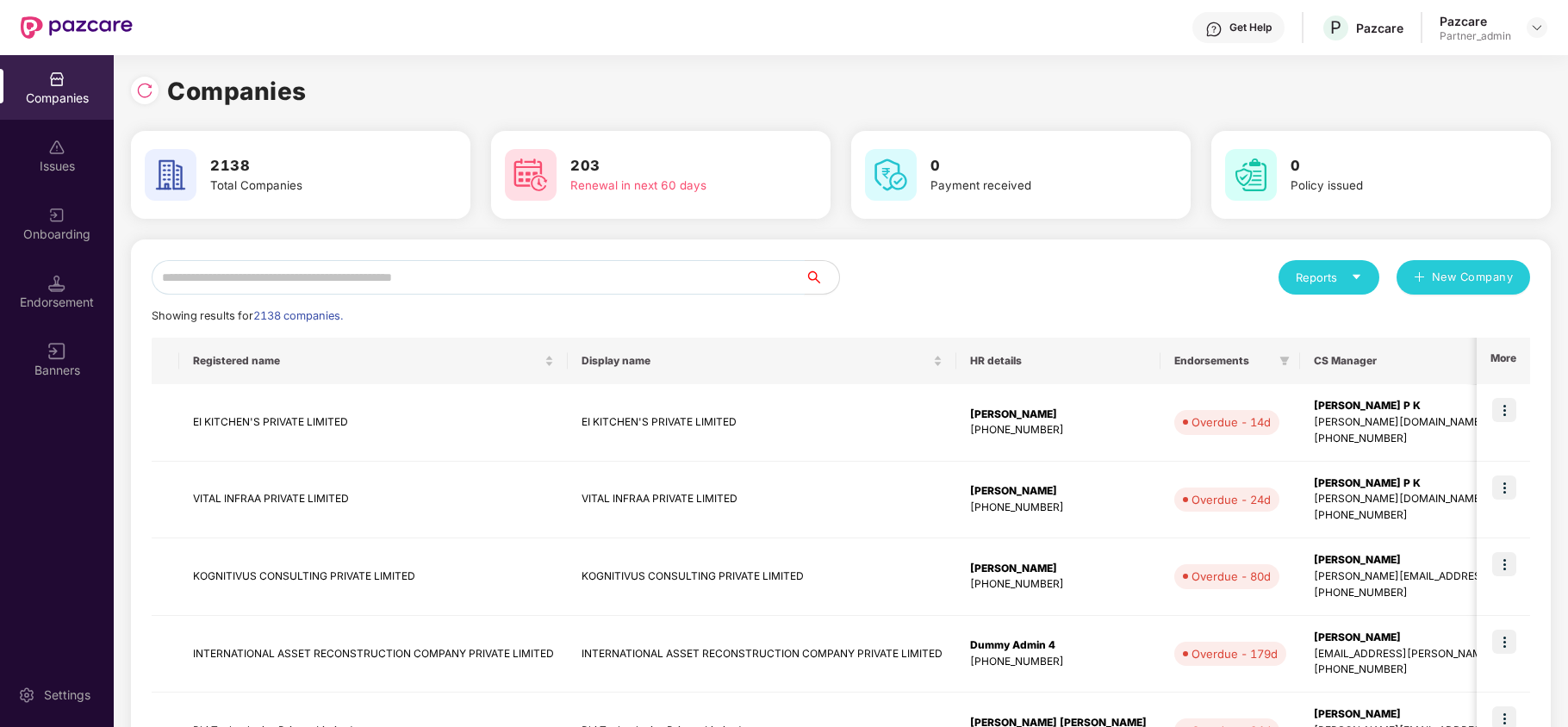
click at [305, 267] on input "text" at bounding box center [478, 276] width 653 height 34
paste input "**********"
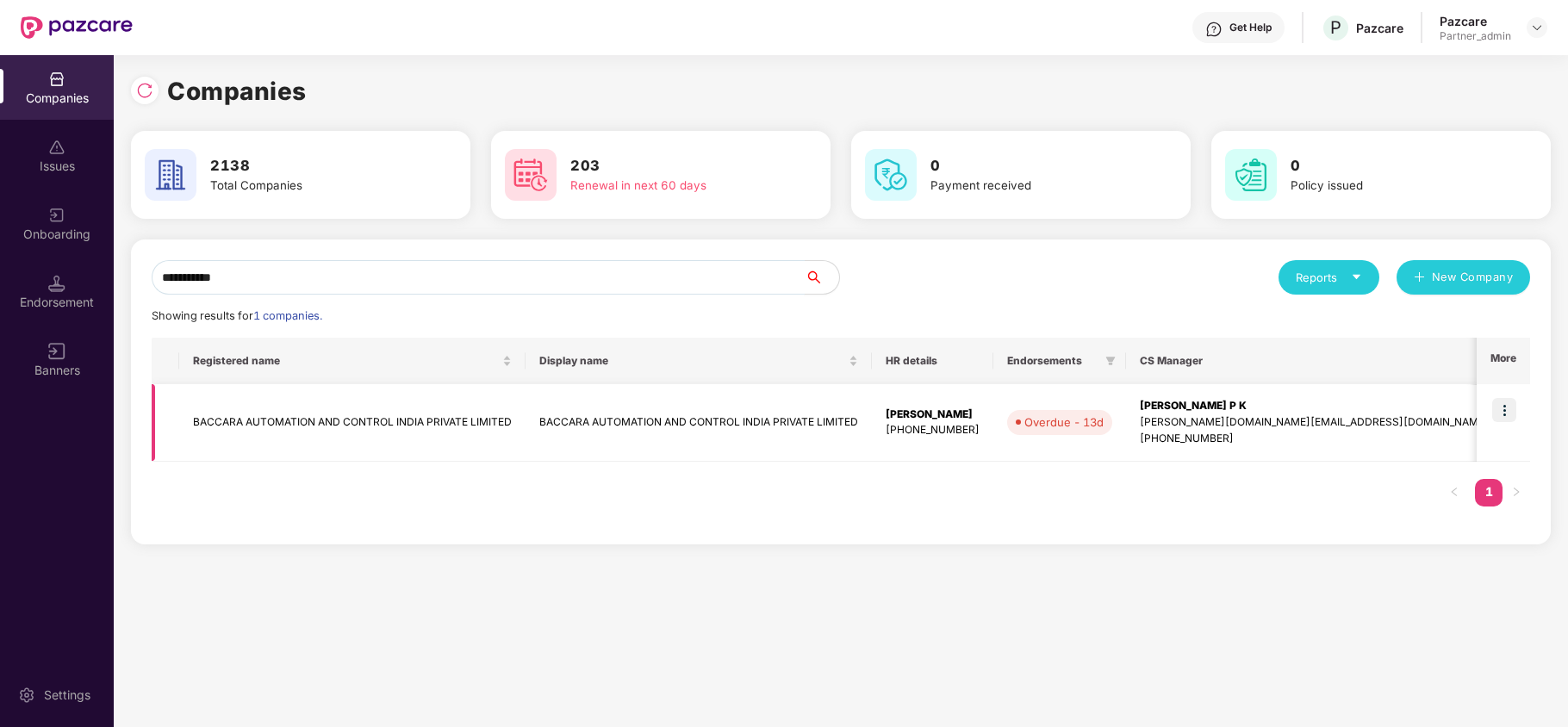
type input "**********"
click at [205, 425] on td "BACCARA AUTOMATION AND CONTROL INDIA PRIVATE LIMITED" at bounding box center [352, 422] width 346 height 77
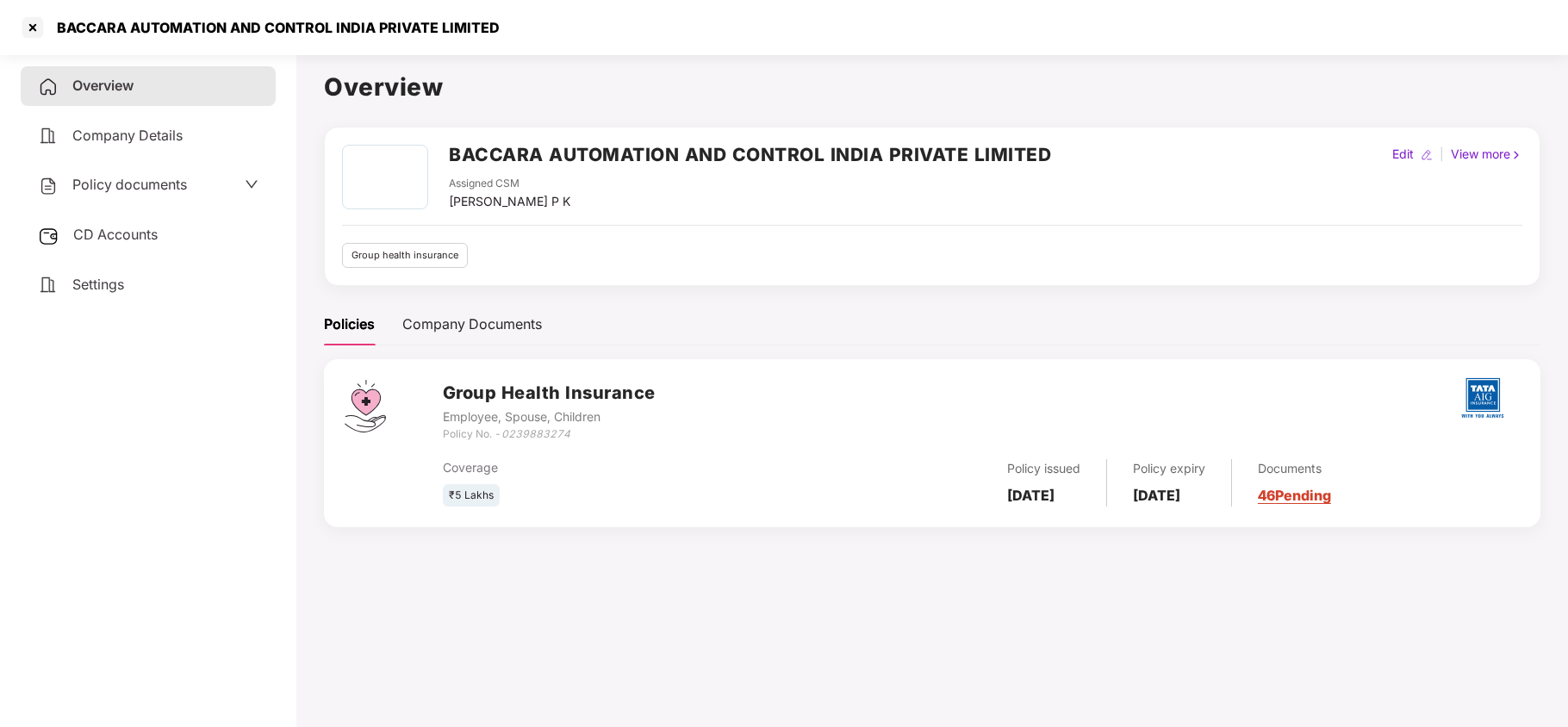
click at [119, 277] on span "Settings" at bounding box center [98, 284] width 52 height 18
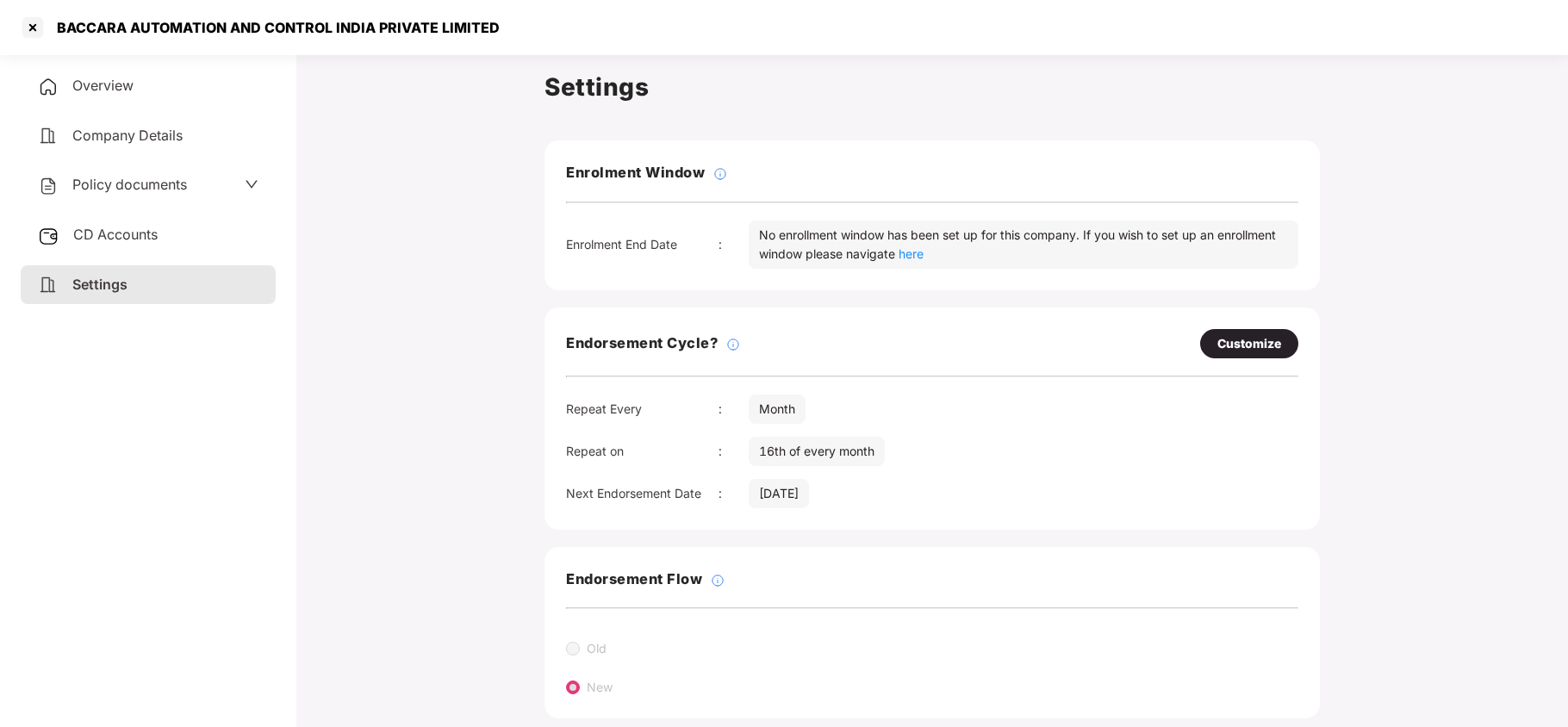
click at [1255, 345] on div "Customize" at bounding box center [1249, 343] width 64 height 19
select select "*****"
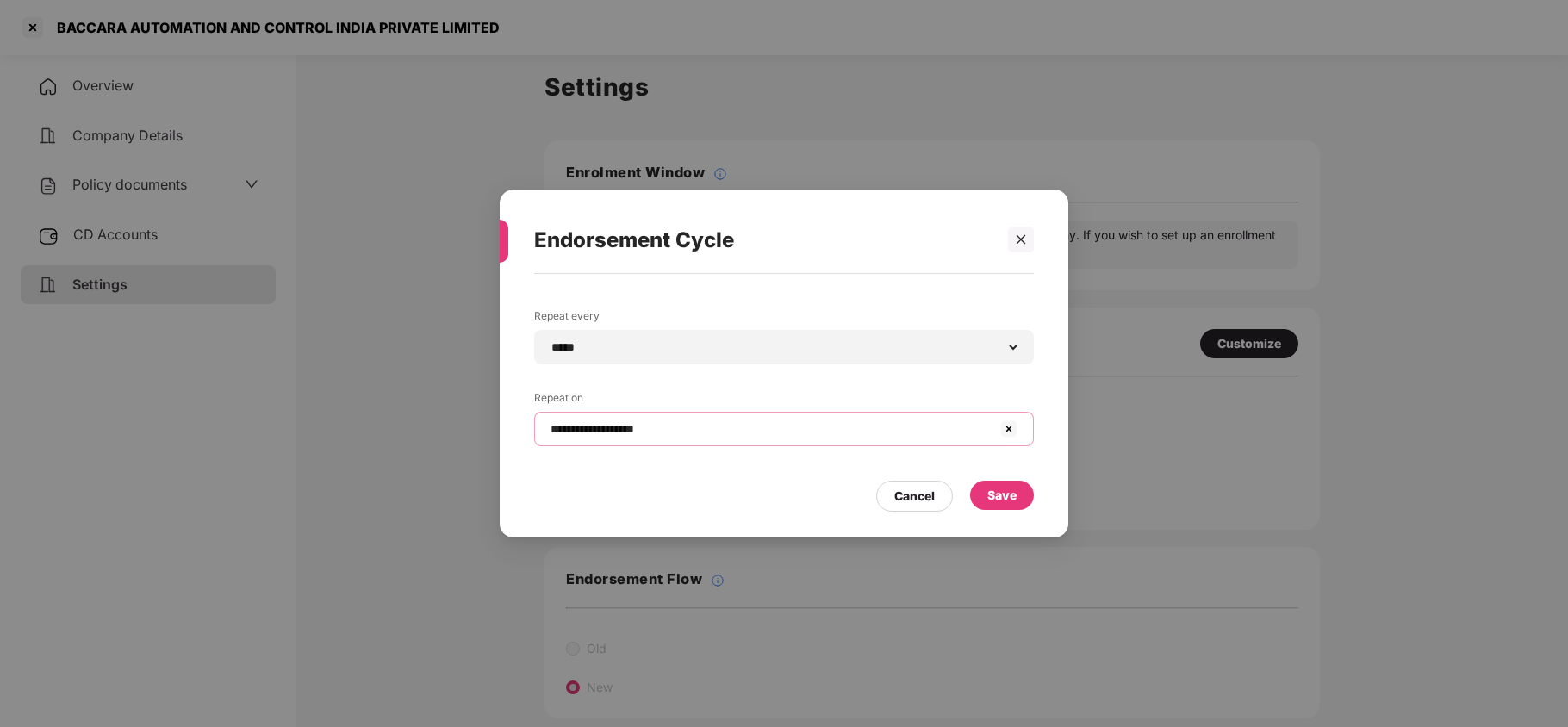
click at [757, 425] on input "**********" at bounding box center [773, 429] width 450 height 18
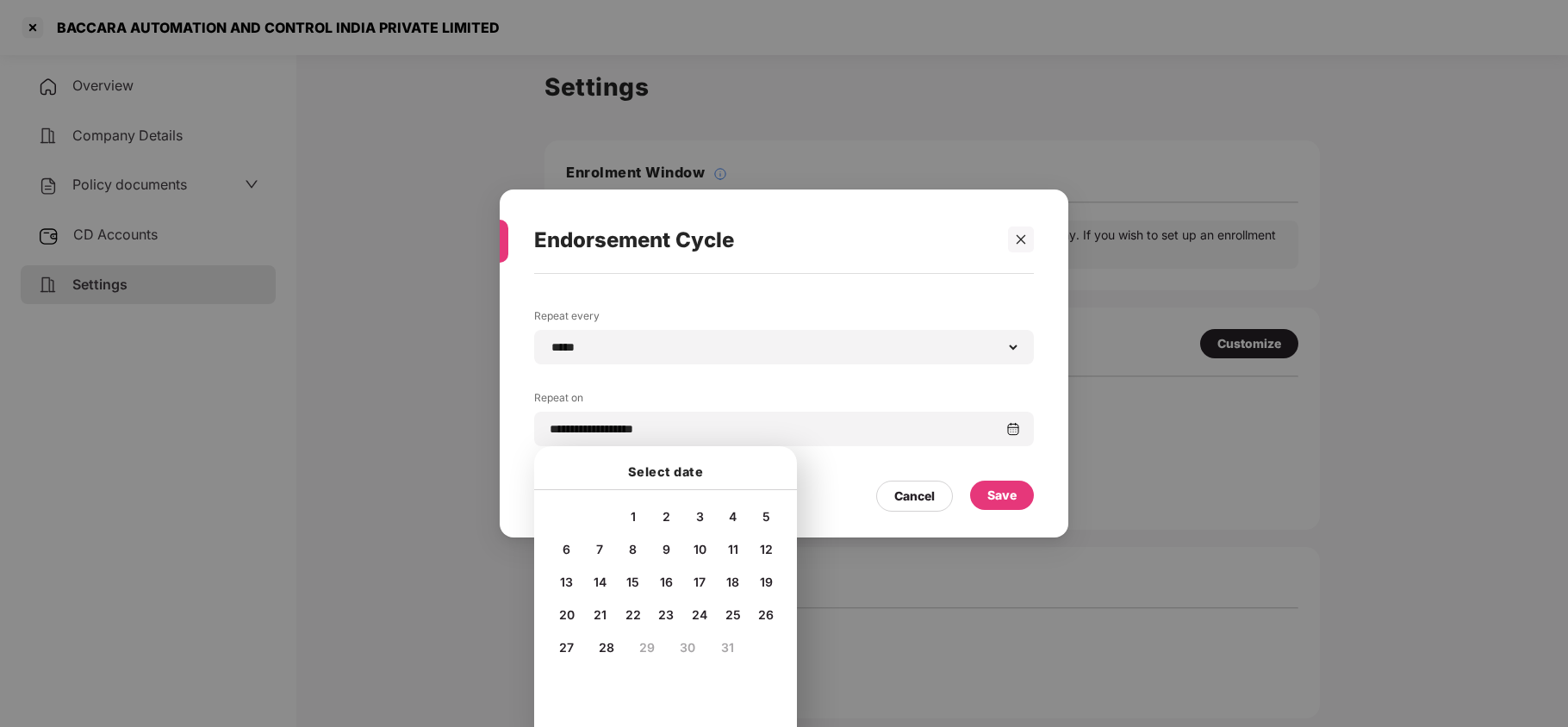
click at [565, 613] on span "20" at bounding box center [566, 614] width 16 height 15
type input "**********"
click at [1009, 500] on div "Save" at bounding box center [1002, 495] width 29 height 19
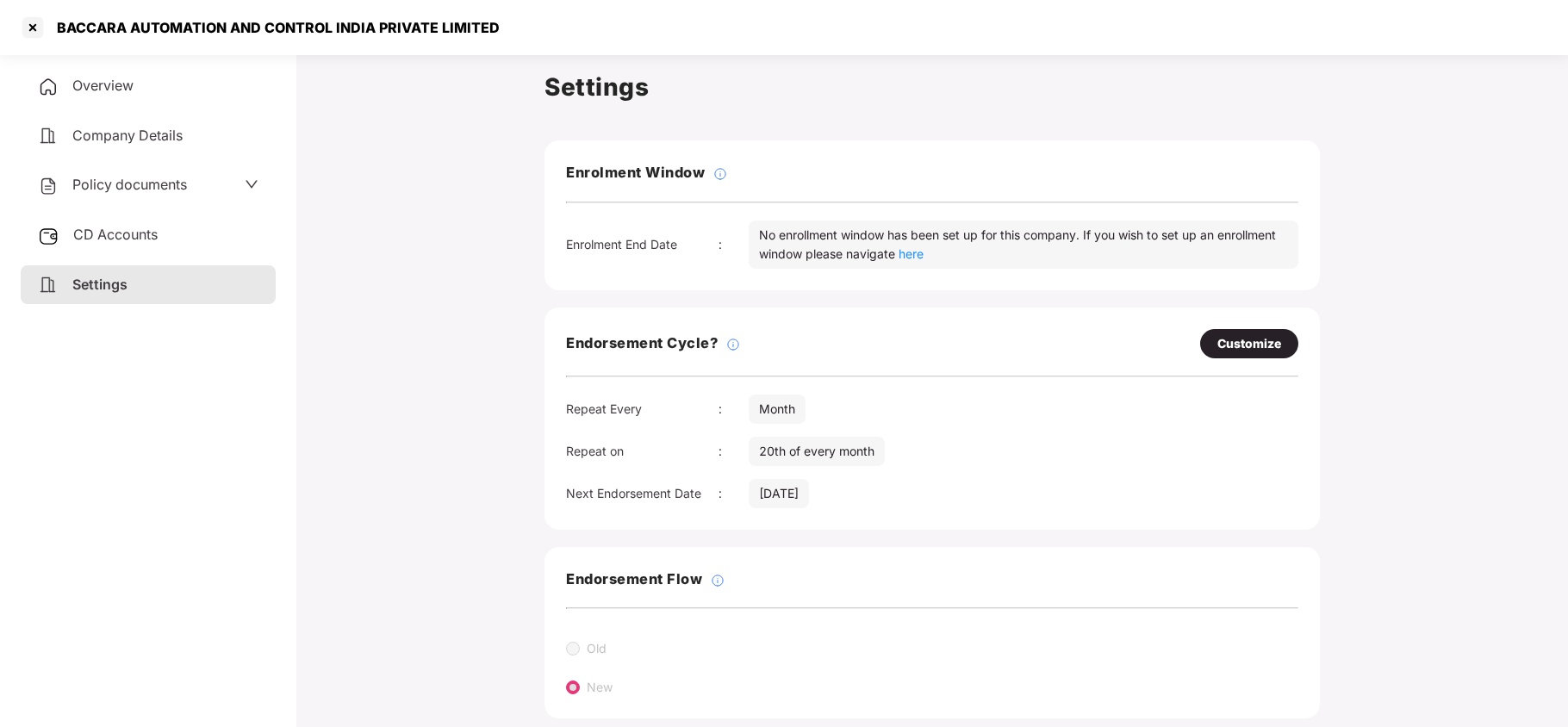
click at [102, 180] on span "Policy documents" at bounding box center [129, 184] width 115 height 18
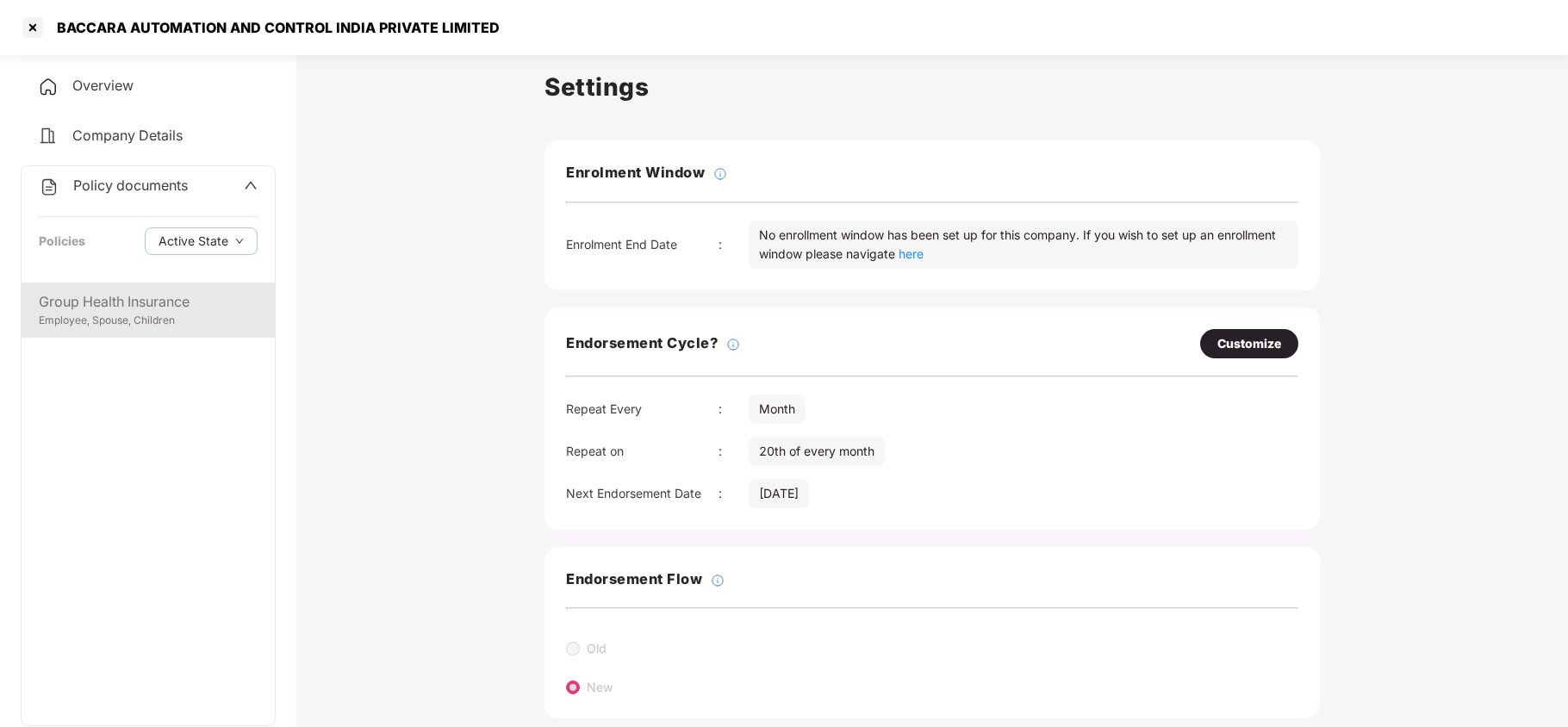
click at [159, 313] on div "Employee, Spouse, Children" at bounding box center [148, 320] width 219 height 17
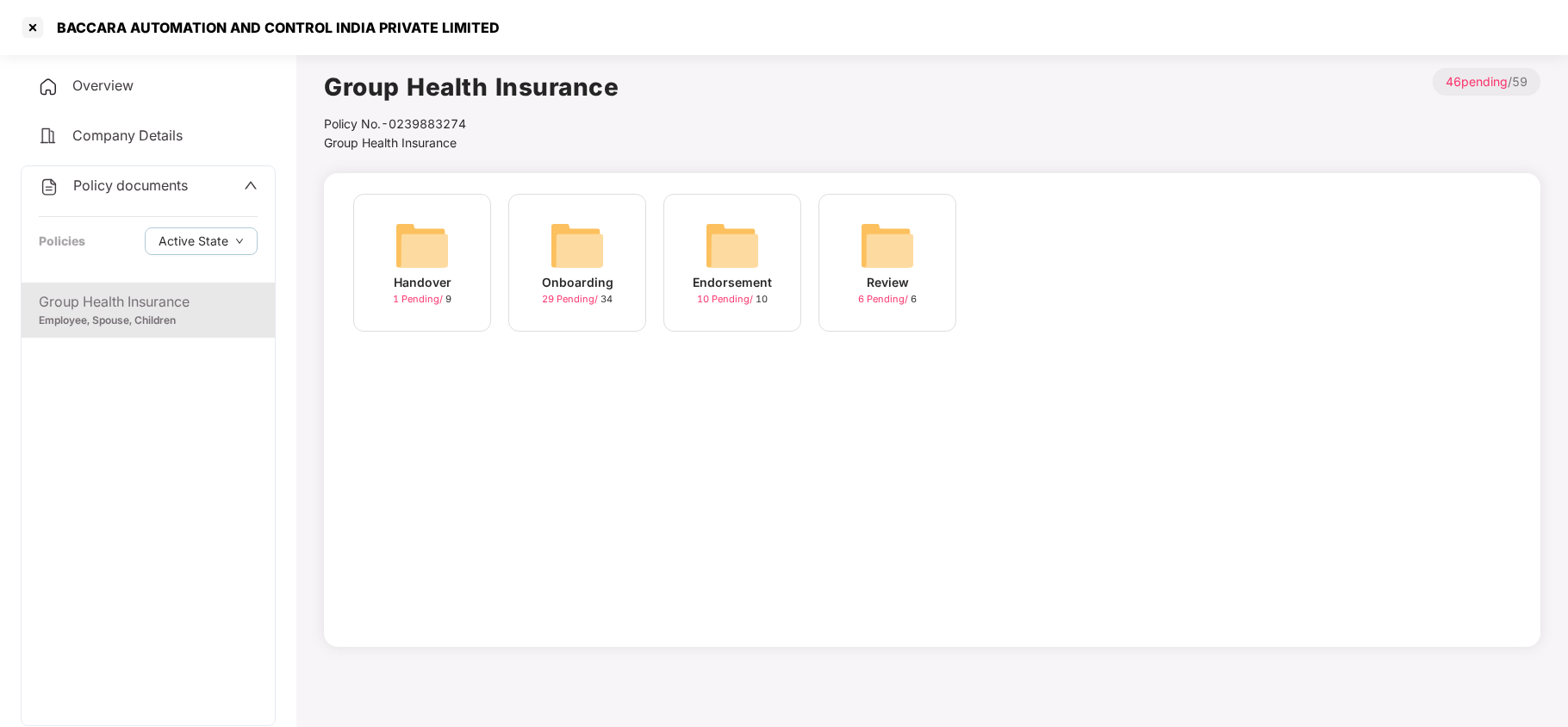
click at [573, 252] on img at bounding box center [577, 245] width 55 height 55
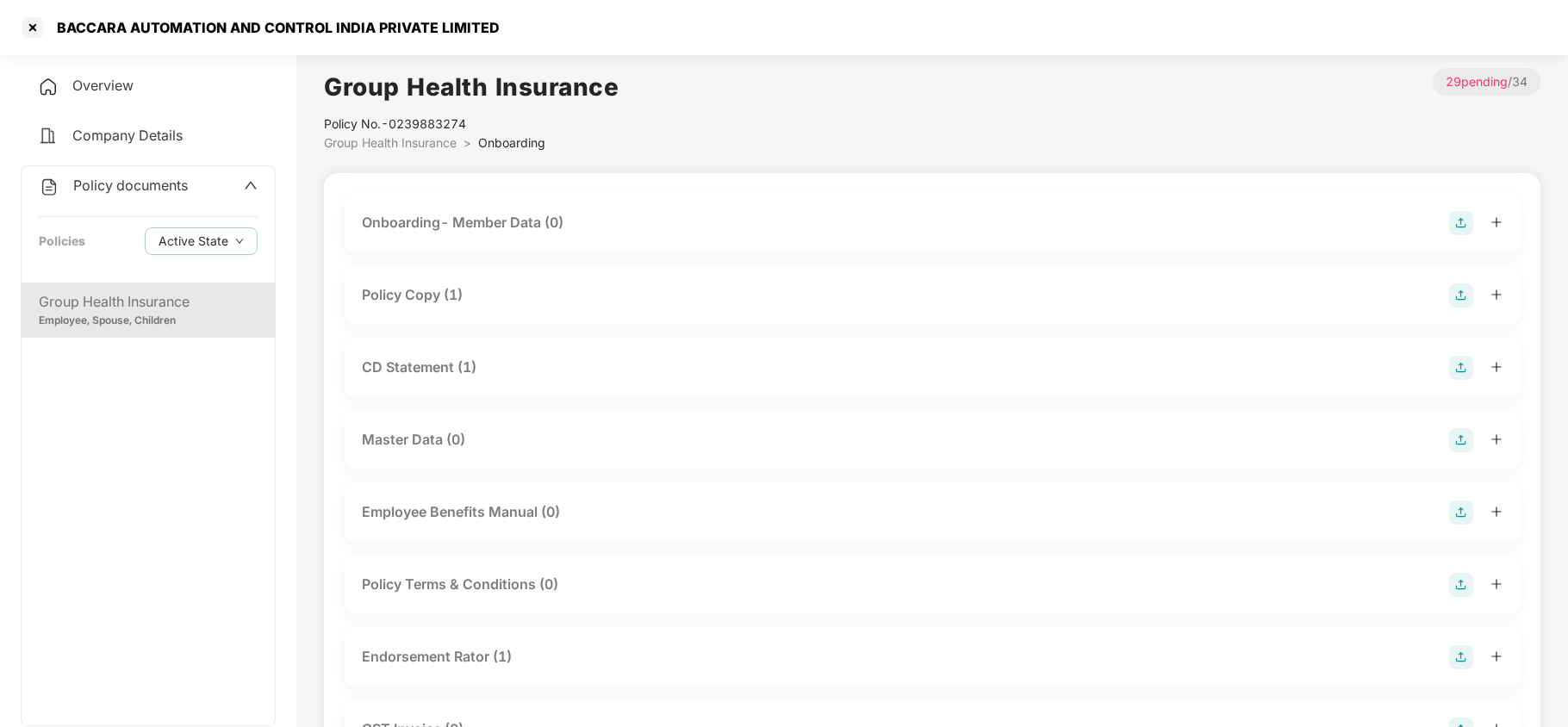
click at [463, 288] on div "Policy Copy (1)" at bounding box center [412, 295] width 101 height 22
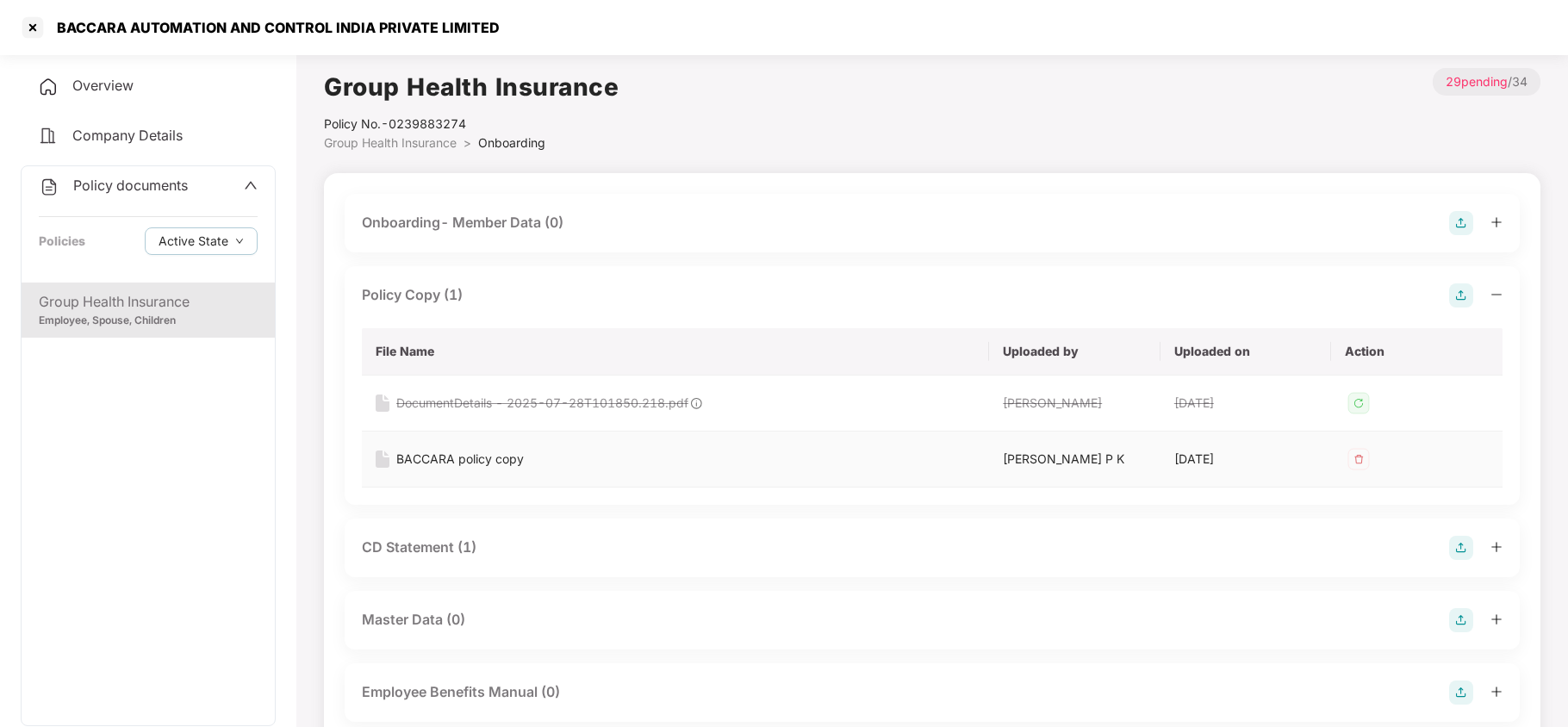
click at [484, 461] on div "BACCARA policy copy" at bounding box center [460, 459] width 127 height 19
click at [438, 555] on div "CD Statement (1)" at bounding box center [418, 548] width 115 height 22
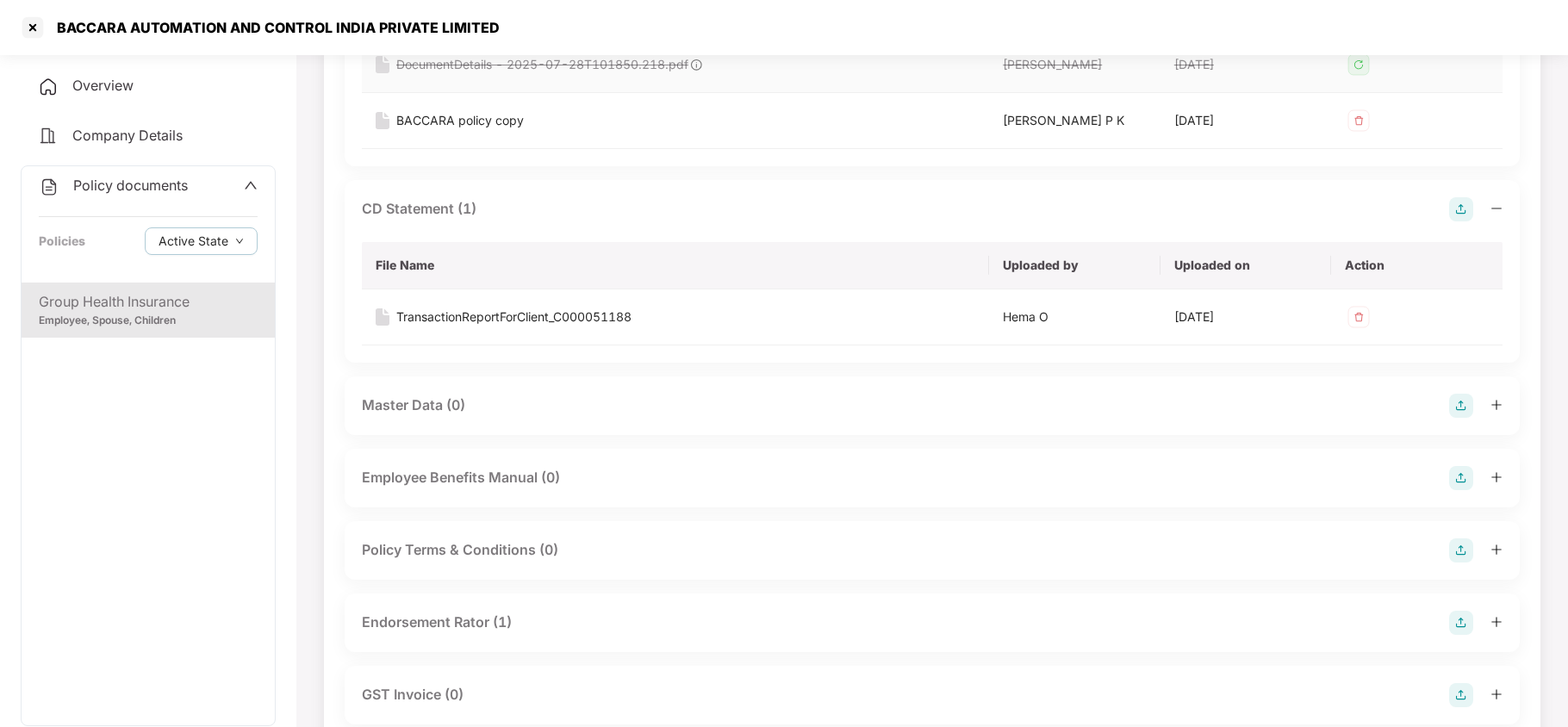
scroll to position [345, 0]
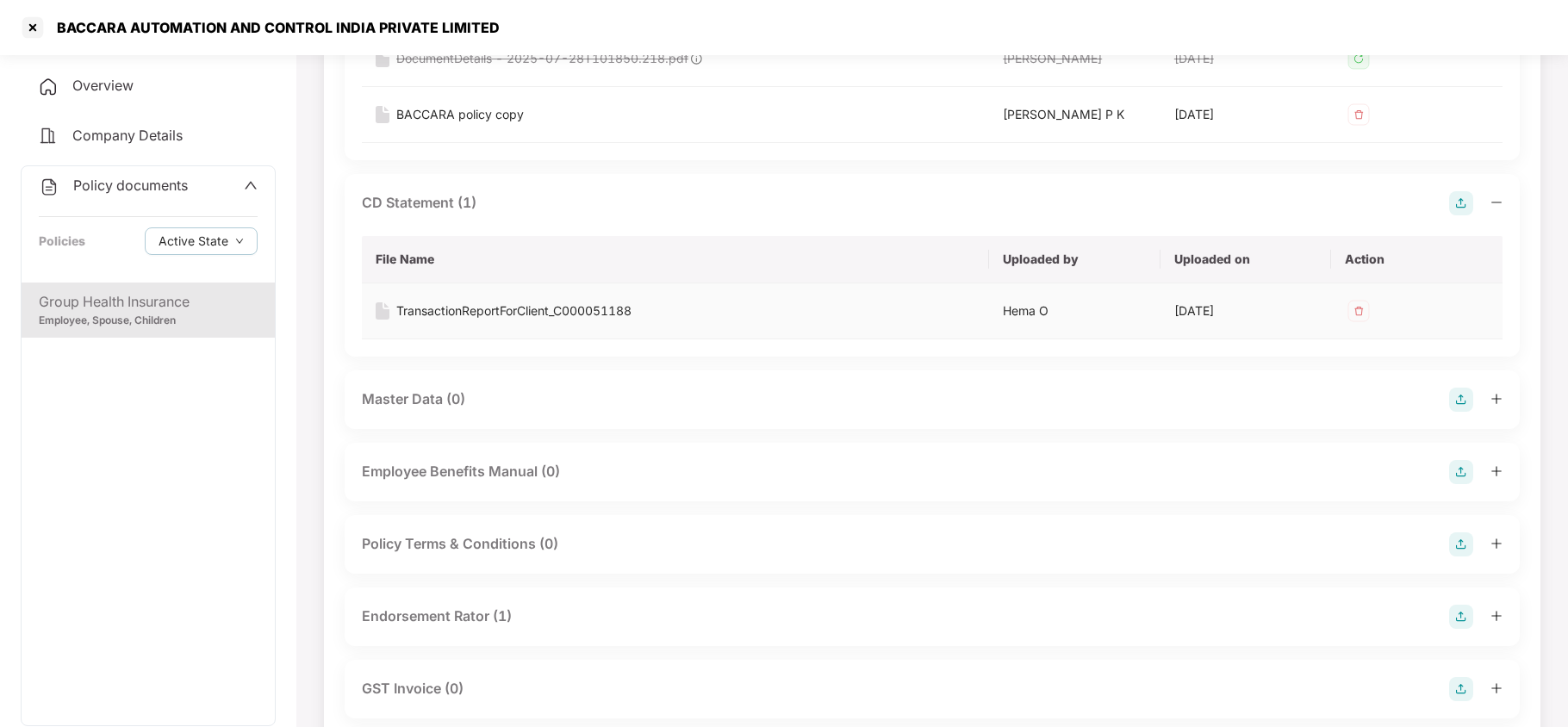
click at [587, 309] on div "TransactionReportForClient_C000051188" at bounding box center [514, 311] width 235 height 19
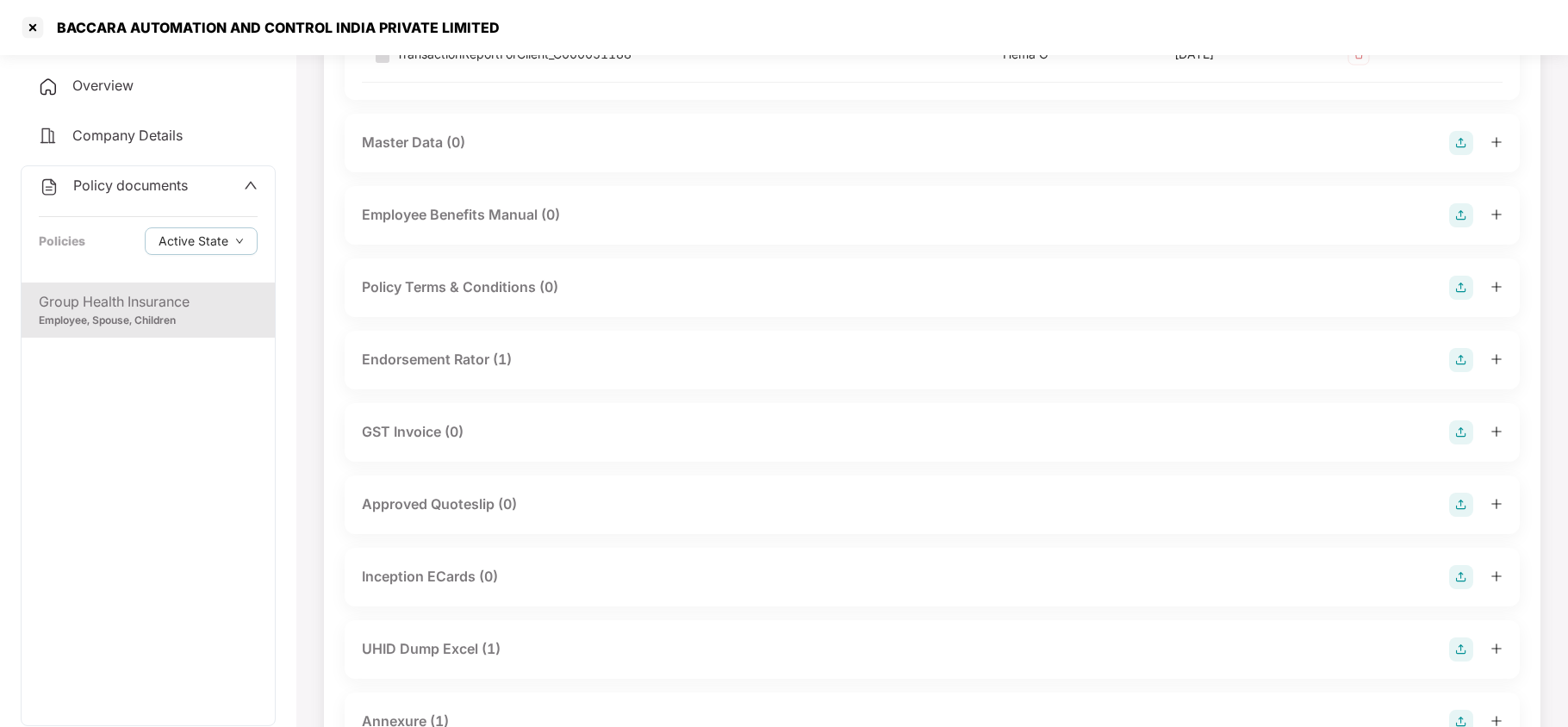
scroll to position [689, 0]
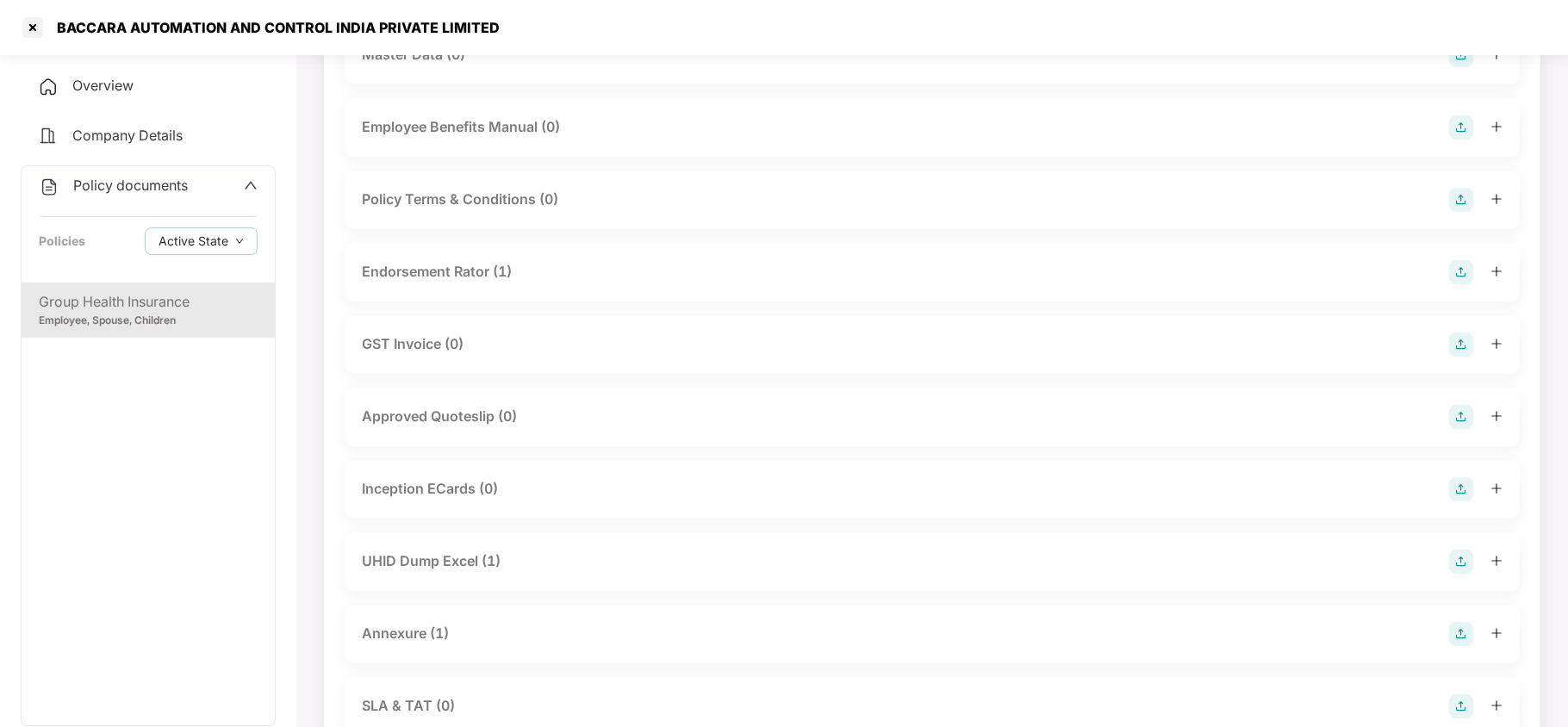
click at [469, 268] on div "Endorsement Rator (1)" at bounding box center [436, 271] width 150 height 22
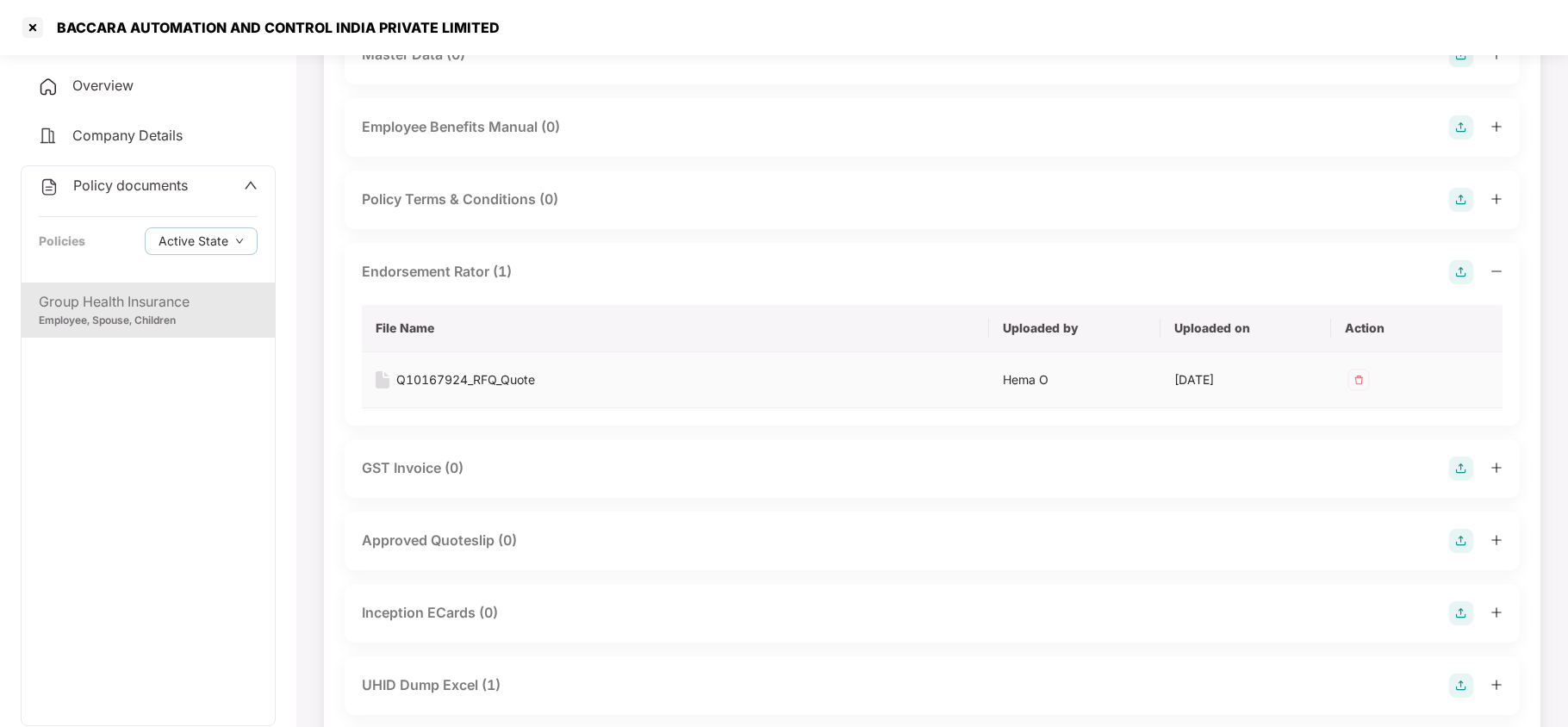
click at [468, 384] on div "Q10167924_RFQ_Quote" at bounding box center [466, 379] width 139 height 19
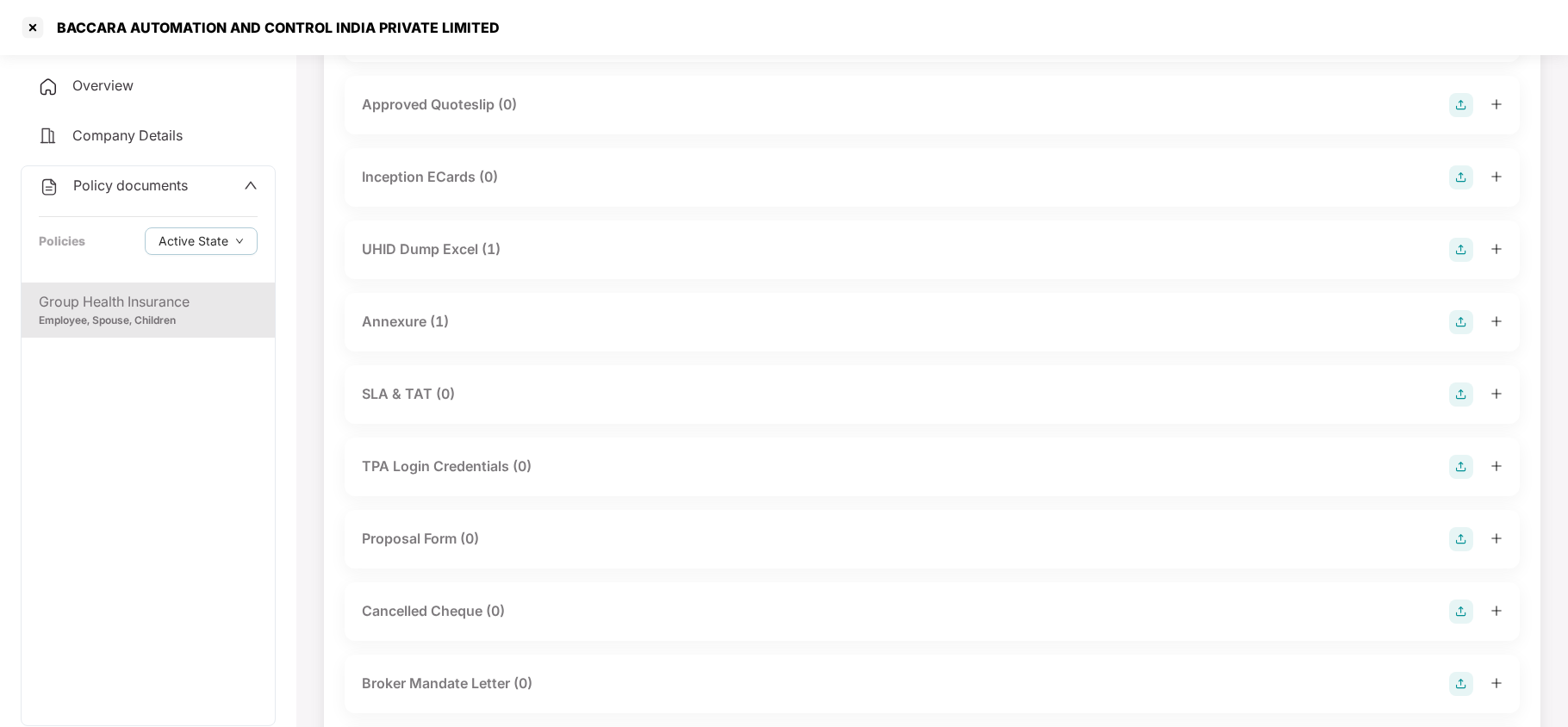
scroll to position [1148, 0]
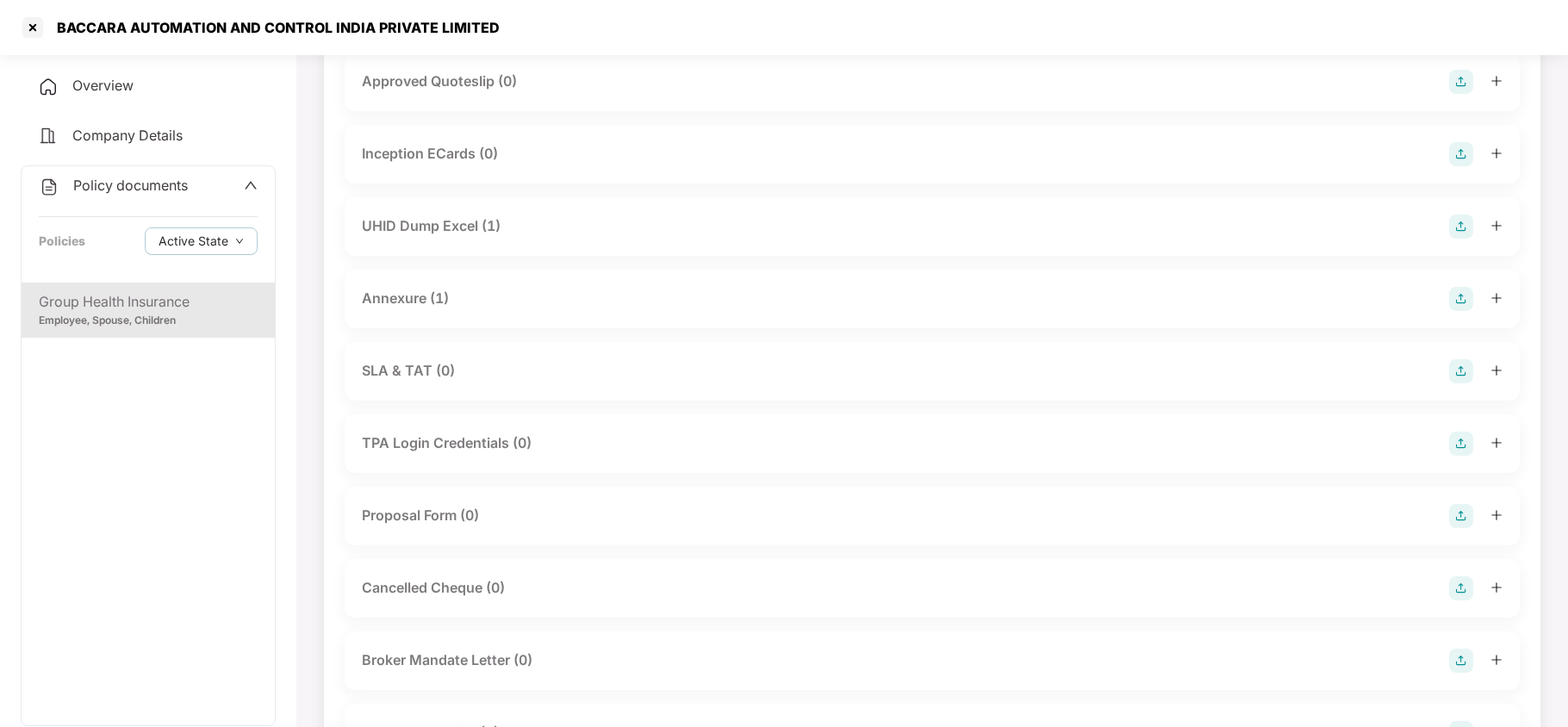
click at [464, 228] on div "UHID Dump Excel (1)" at bounding box center [431, 226] width 139 height 22
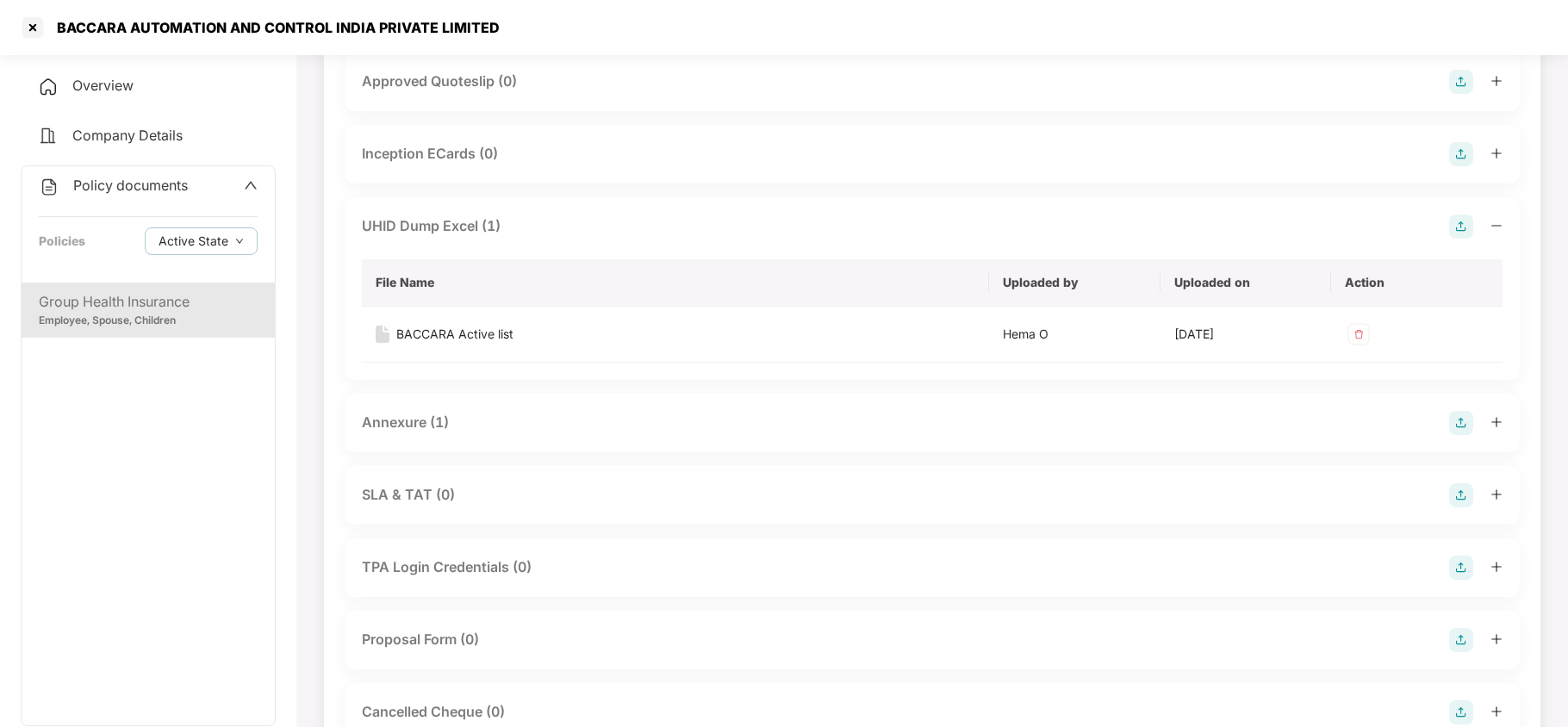
click at [422, 427] on div "Annexure (1)" at bounding box center [405, 422] width 87 height 22
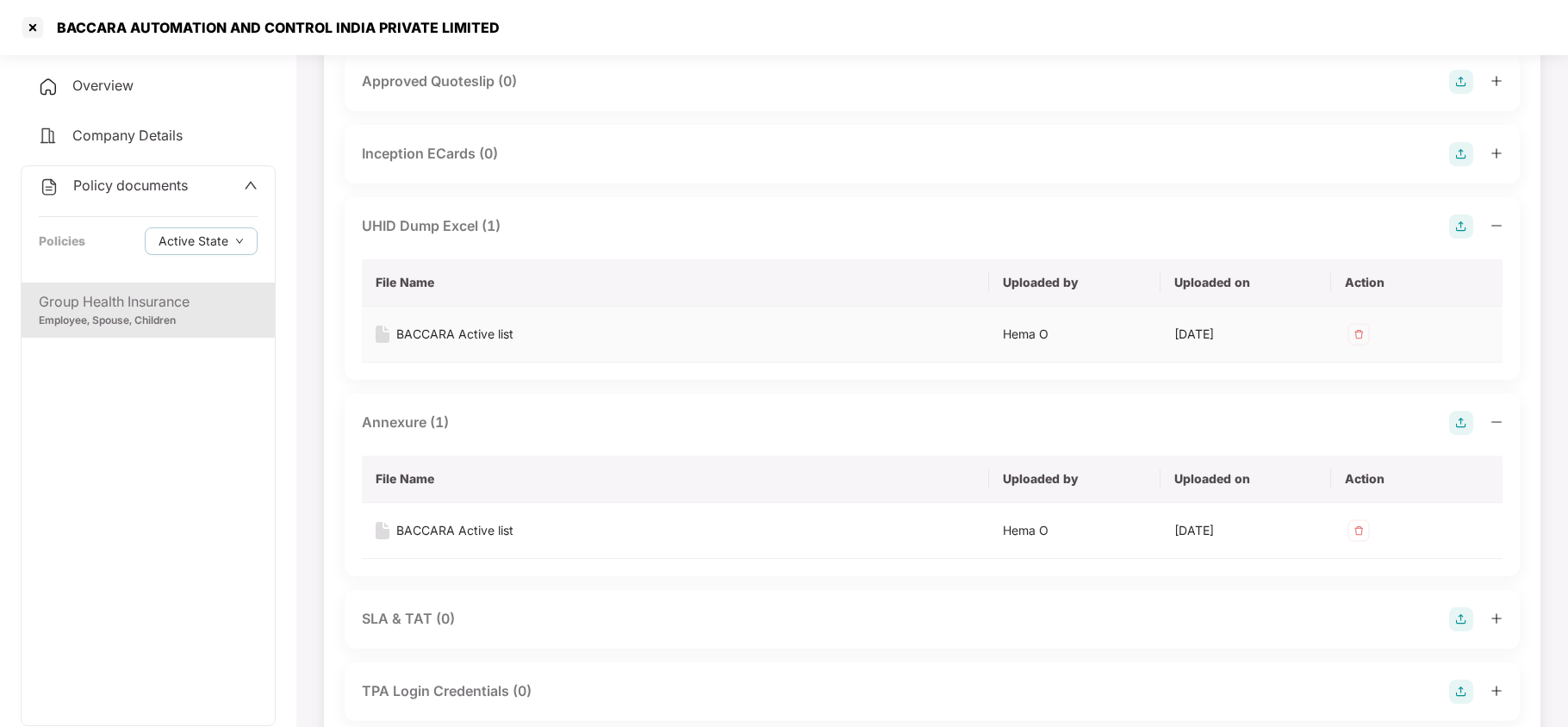
click at [494, 336] on div "BACCARA Active list" at bounding box center [455, 333] width 118 height 19
click at [459, 534] on div "BACCARA Active list" at bounding box center [455, 530] width 118 height 19
click at [34, 28] on div at bounding box center [32, 27] width 27 height 27
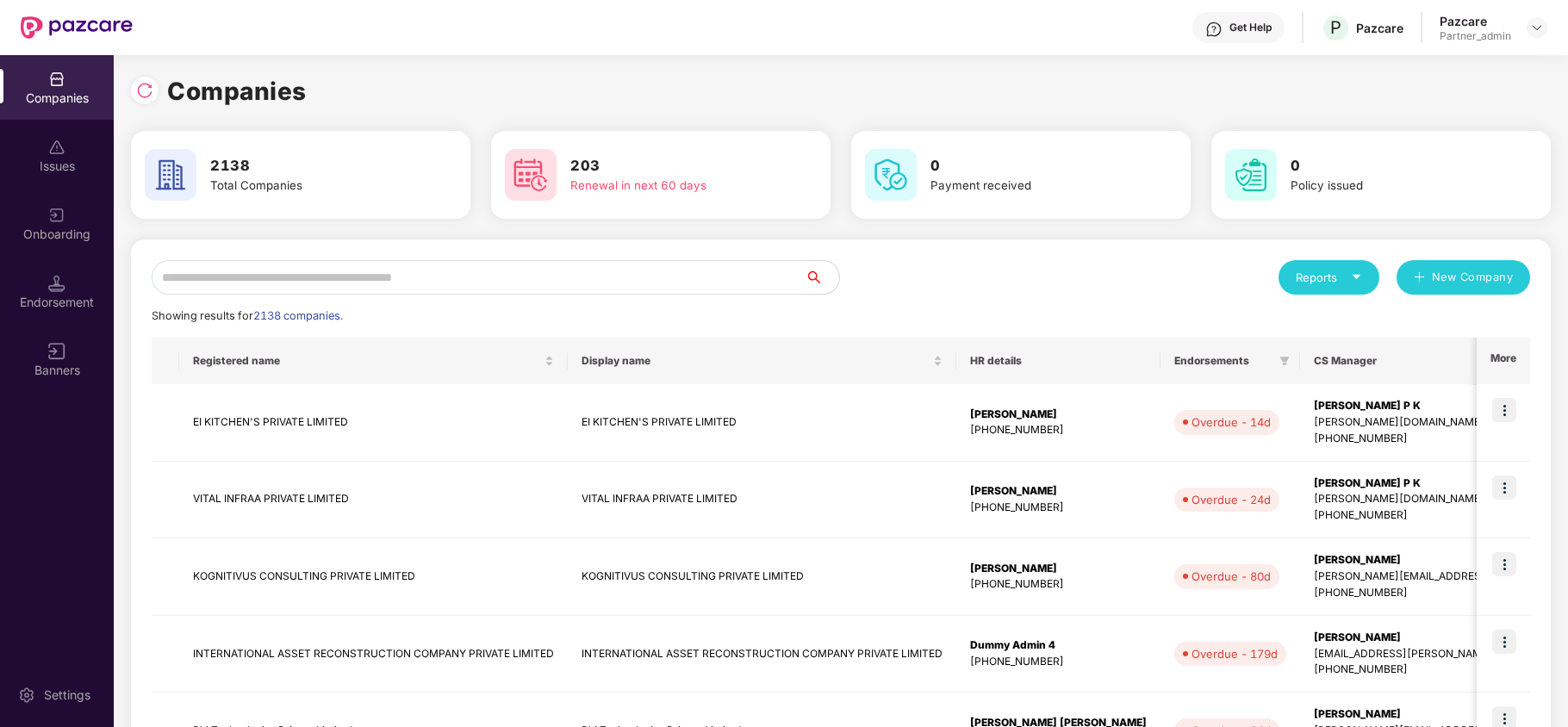
click at [445, 289] on input "text" at bounding box center [478, 276] width 653 height 34
paste input "**********"
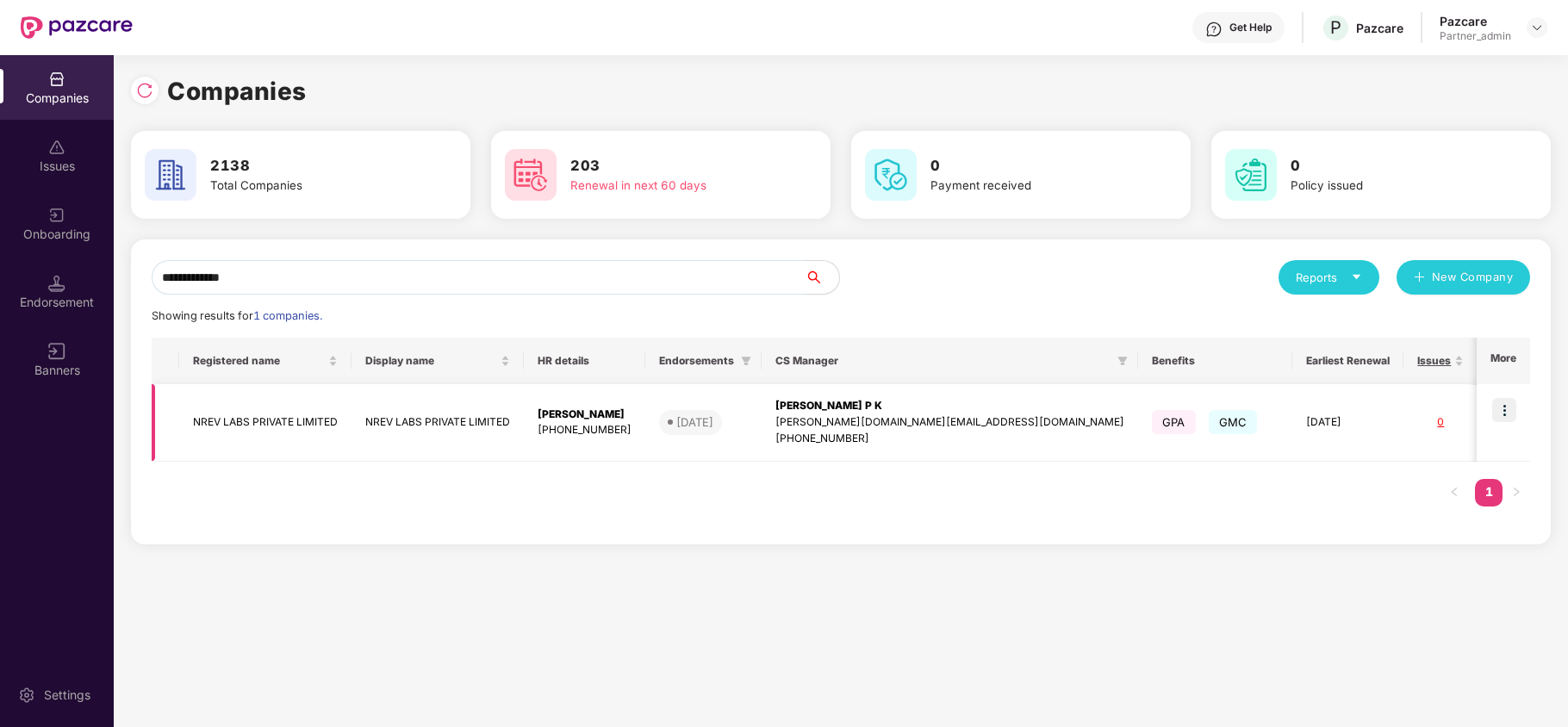
type input "**********"
click at [1505, 410] on img at bounding box center [1503, 410] width 24 height 24
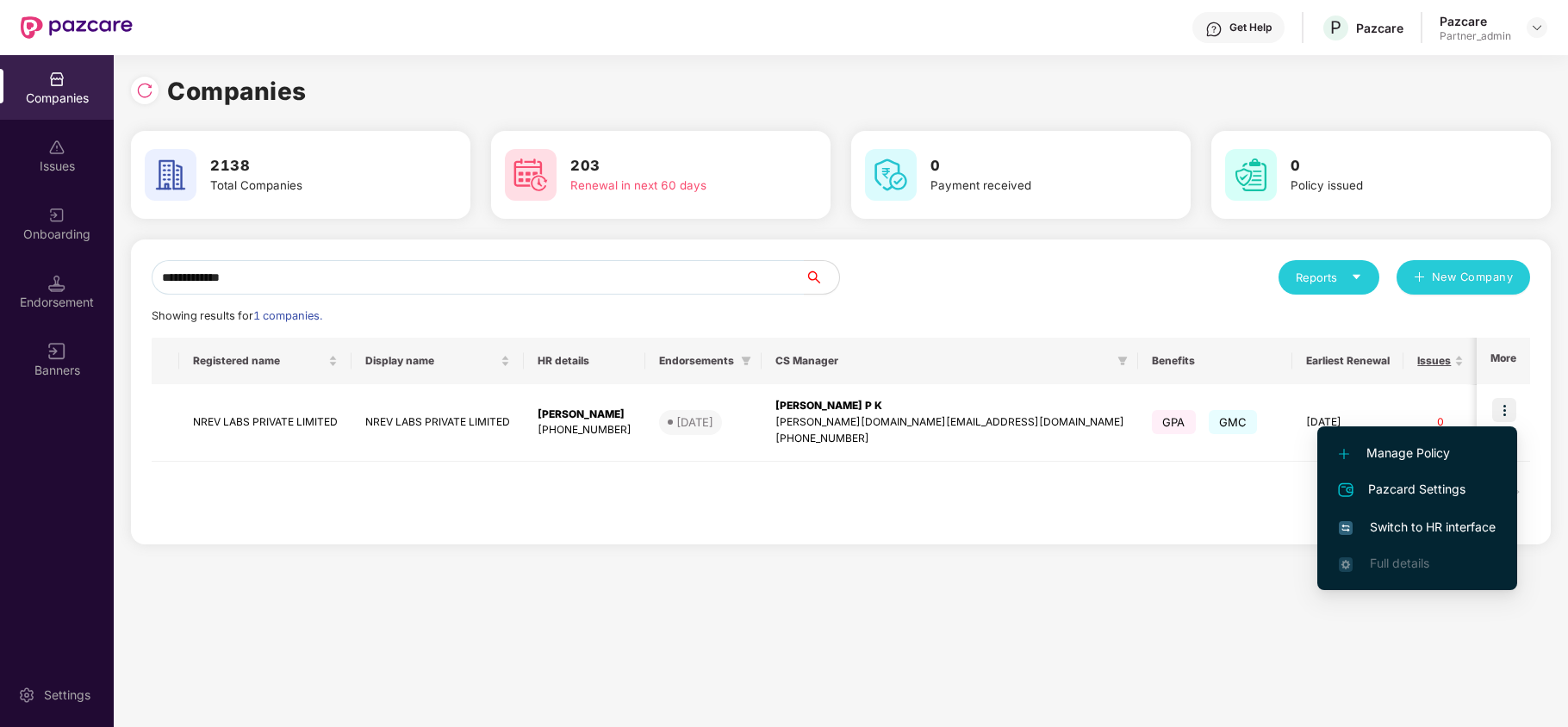
click at [1416, 525] on span "Switch to HR interface" at bounding box center [1417, 526] width 157 height 19
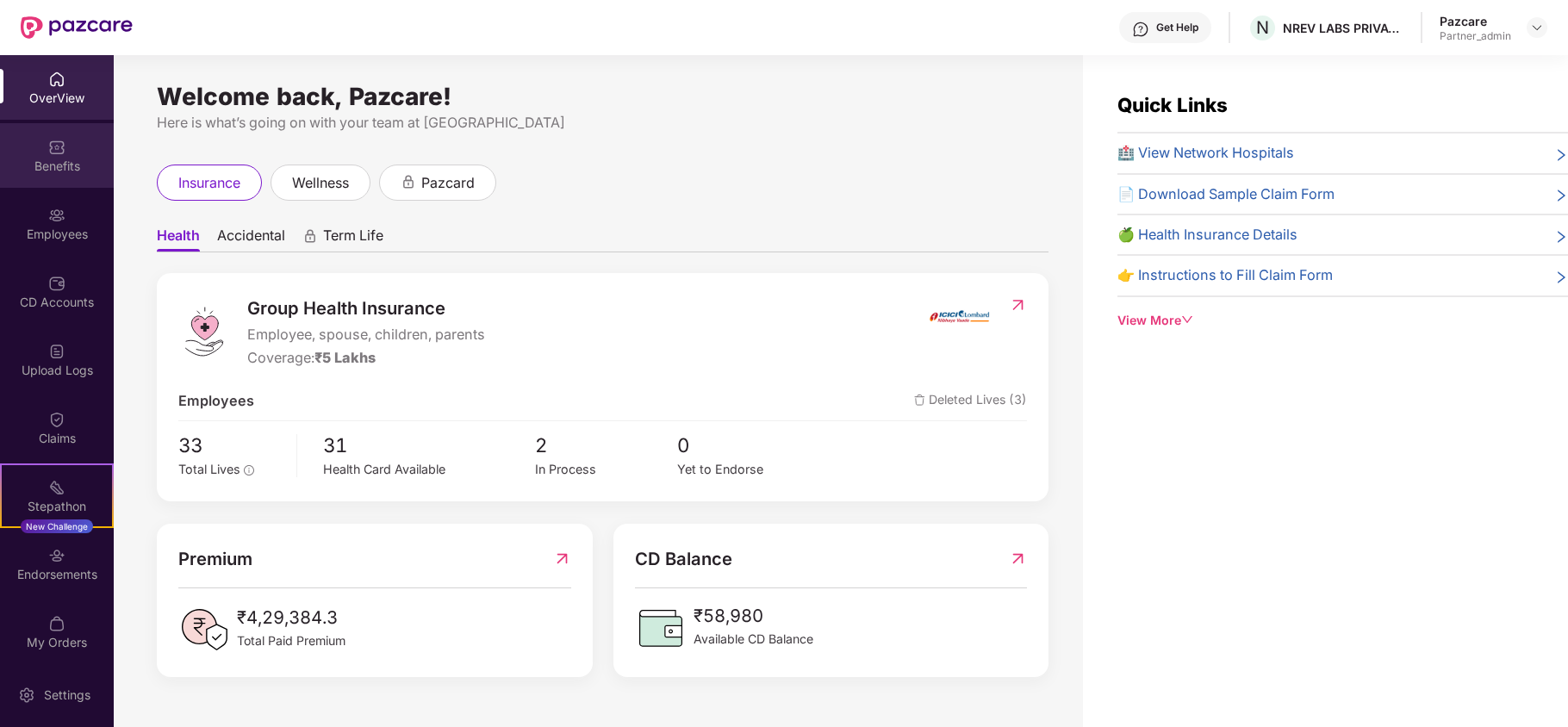
click at [32, 162] on div "Benefits" at bounding box center [57, 167] width 114 height 18
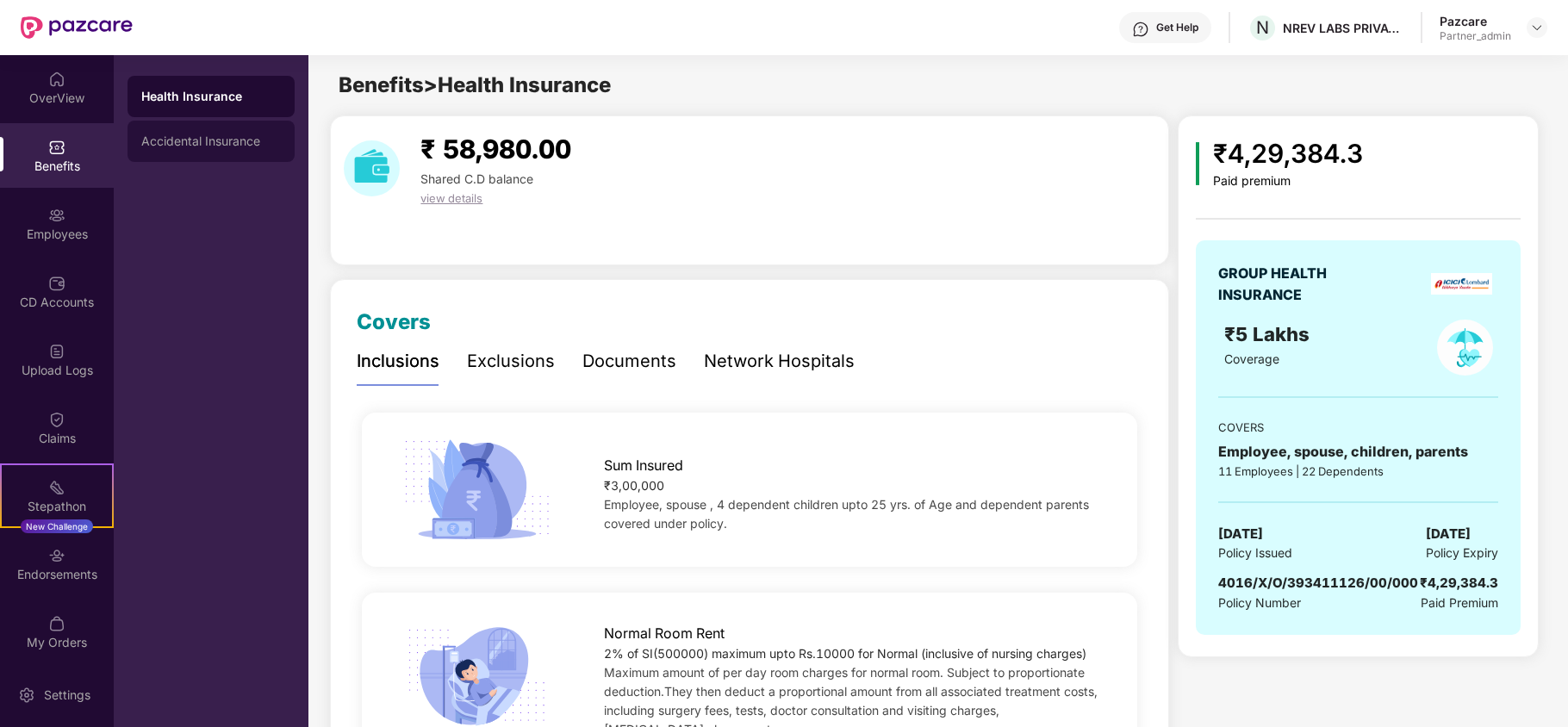
click at [221, 146] on div "Accidental Insurance" at bounding box center [211, 141] width 139 height 14
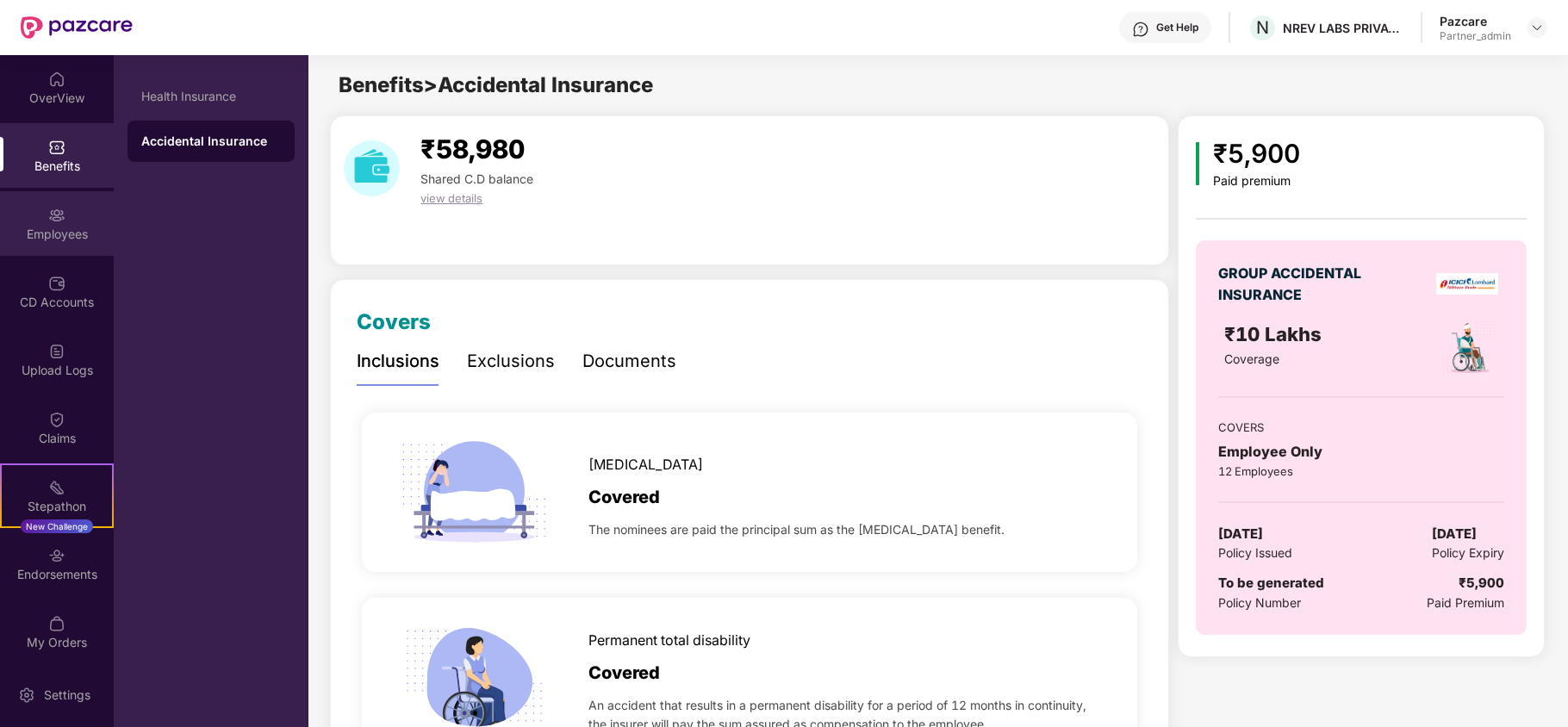
click at [27, 241] on div "Employees" at bounding box center [57, 234] width 114 height 18
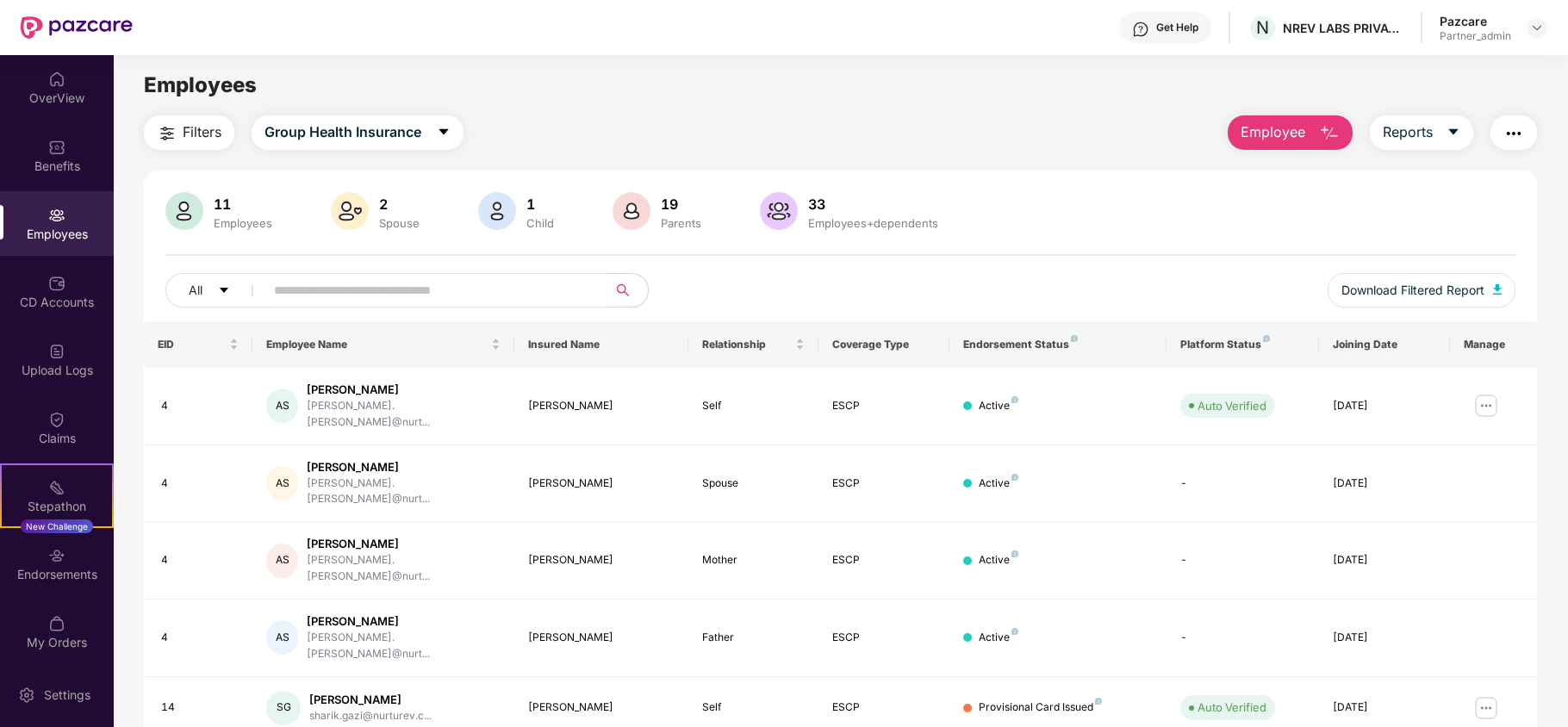
click at [197, 135] on span "Filters" at bounding box center [202, 132] width 39 height 22
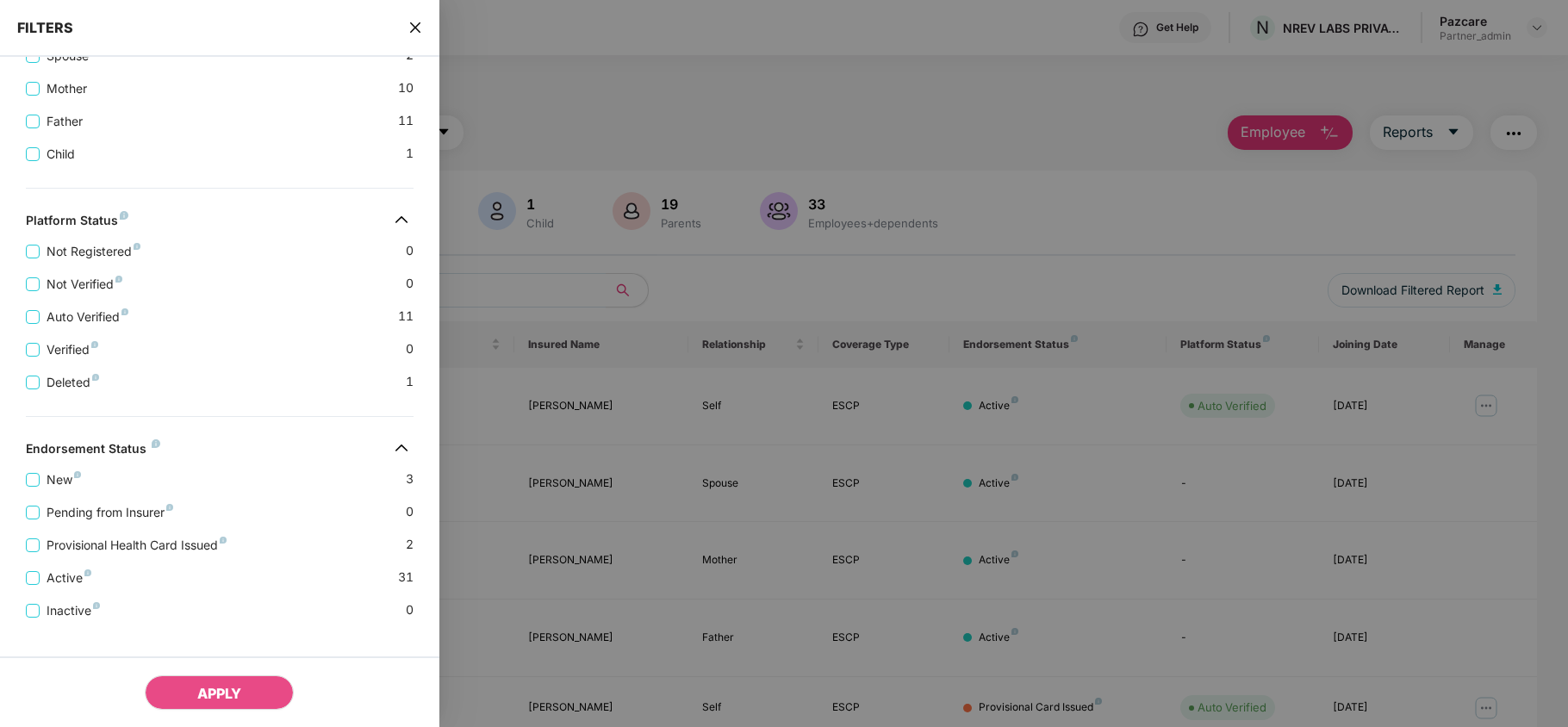
scroll to position [476, 0]
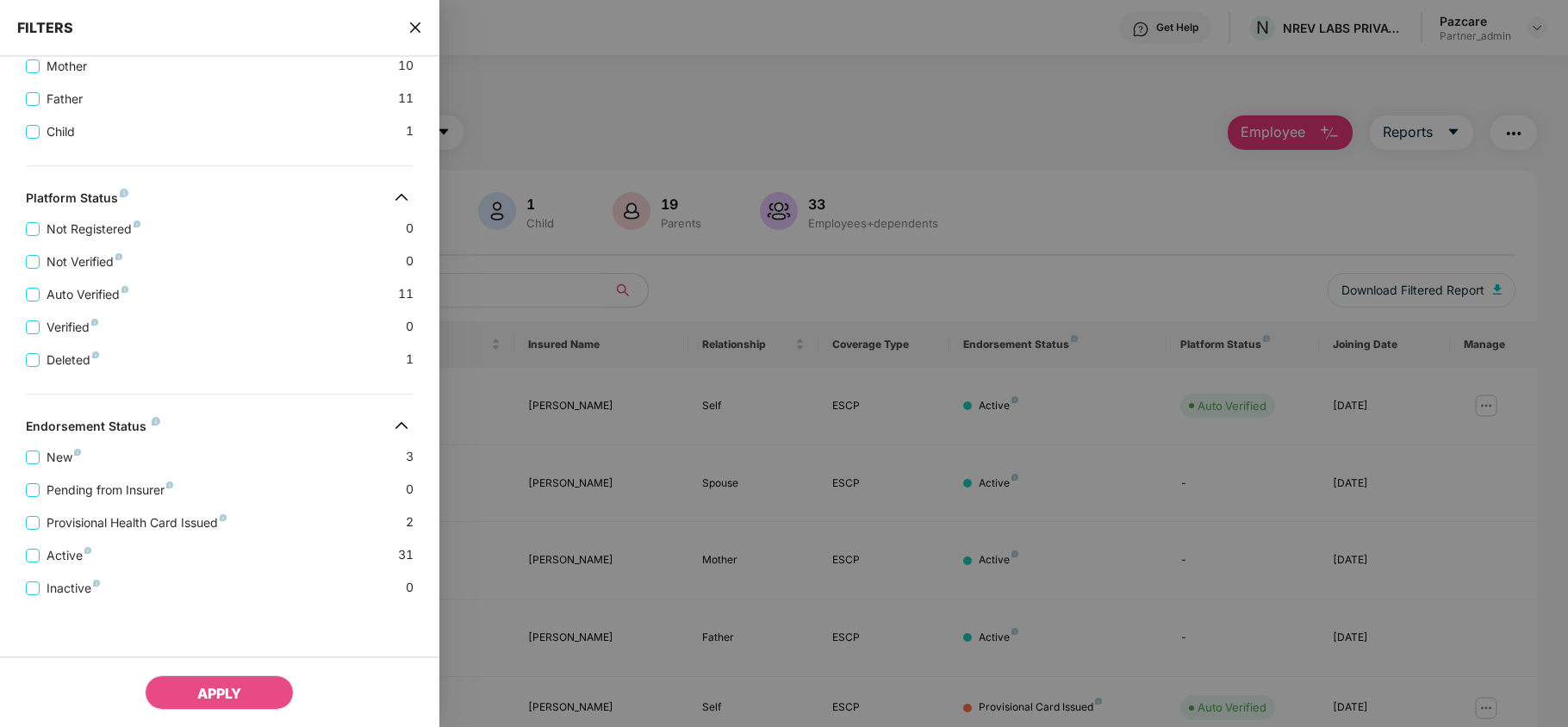
click at [412, 27] on icon "close" at bounding box center [416, 27] width 14 height 14
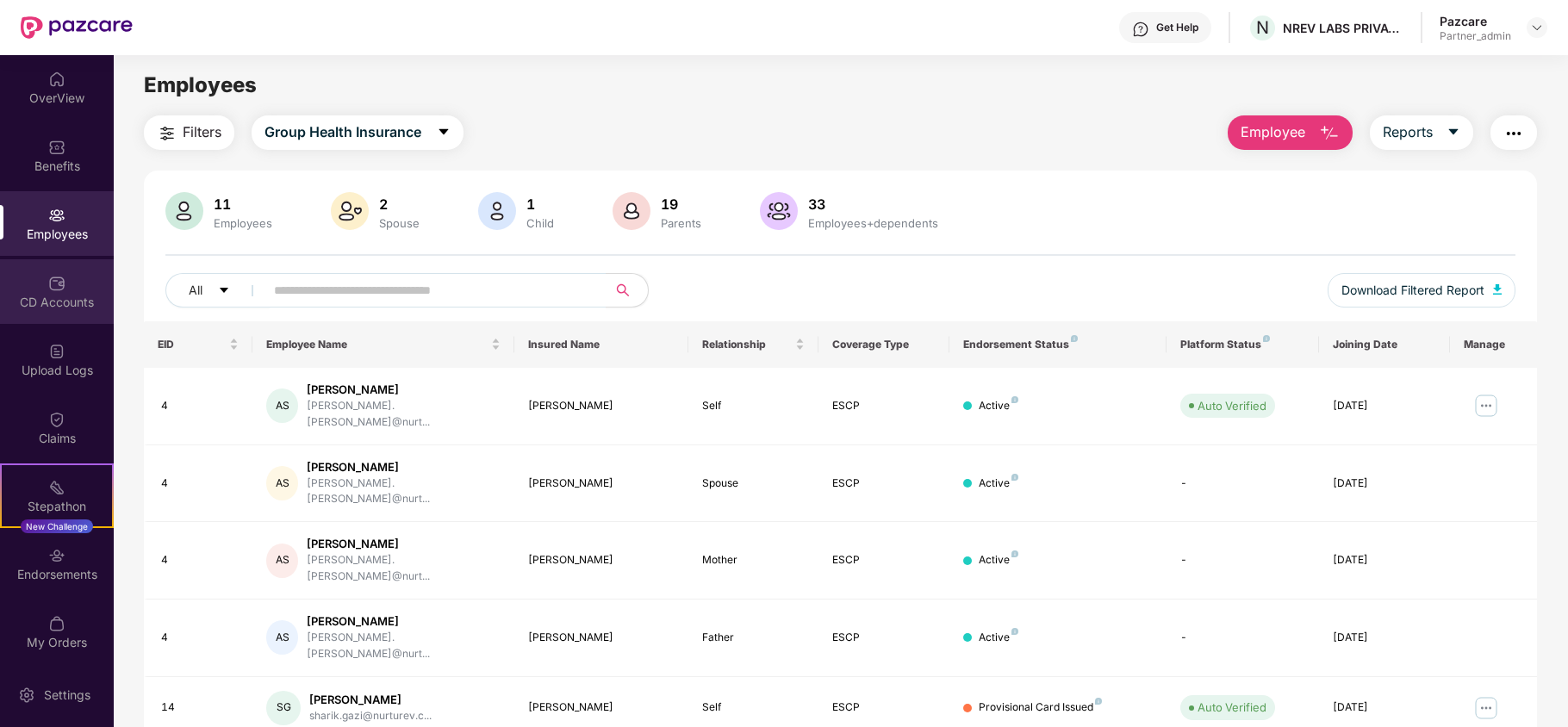
click at [46, 304] on div "CD Accounts" at bounding box center [57, 303] width 114 height 18
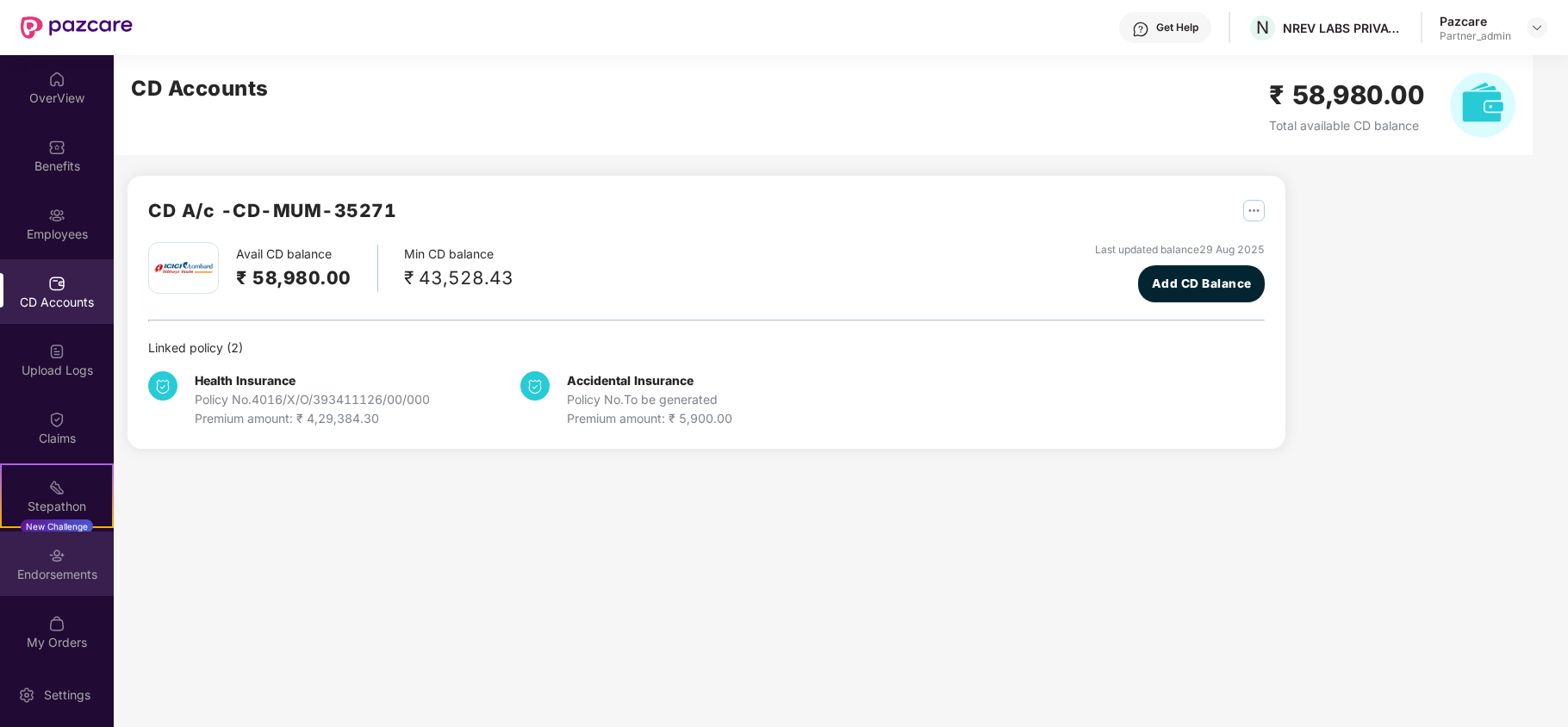
click at [56, 582] on div "Endorsements" at bounding box center [57, 574] width 114 height 18
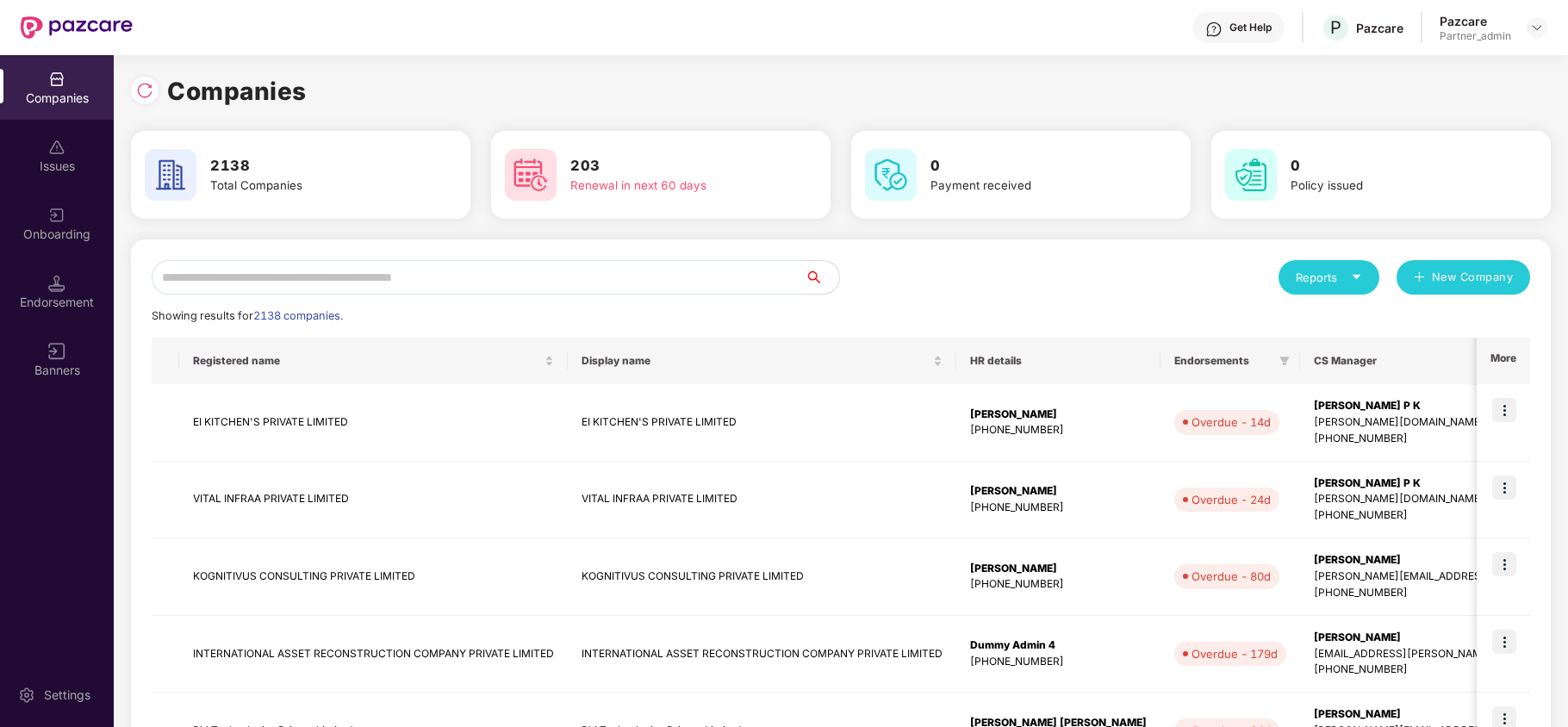
click at [281, 288] on input "text" at bounding box center [478, 276] width 653 height 34
paste input "**********"
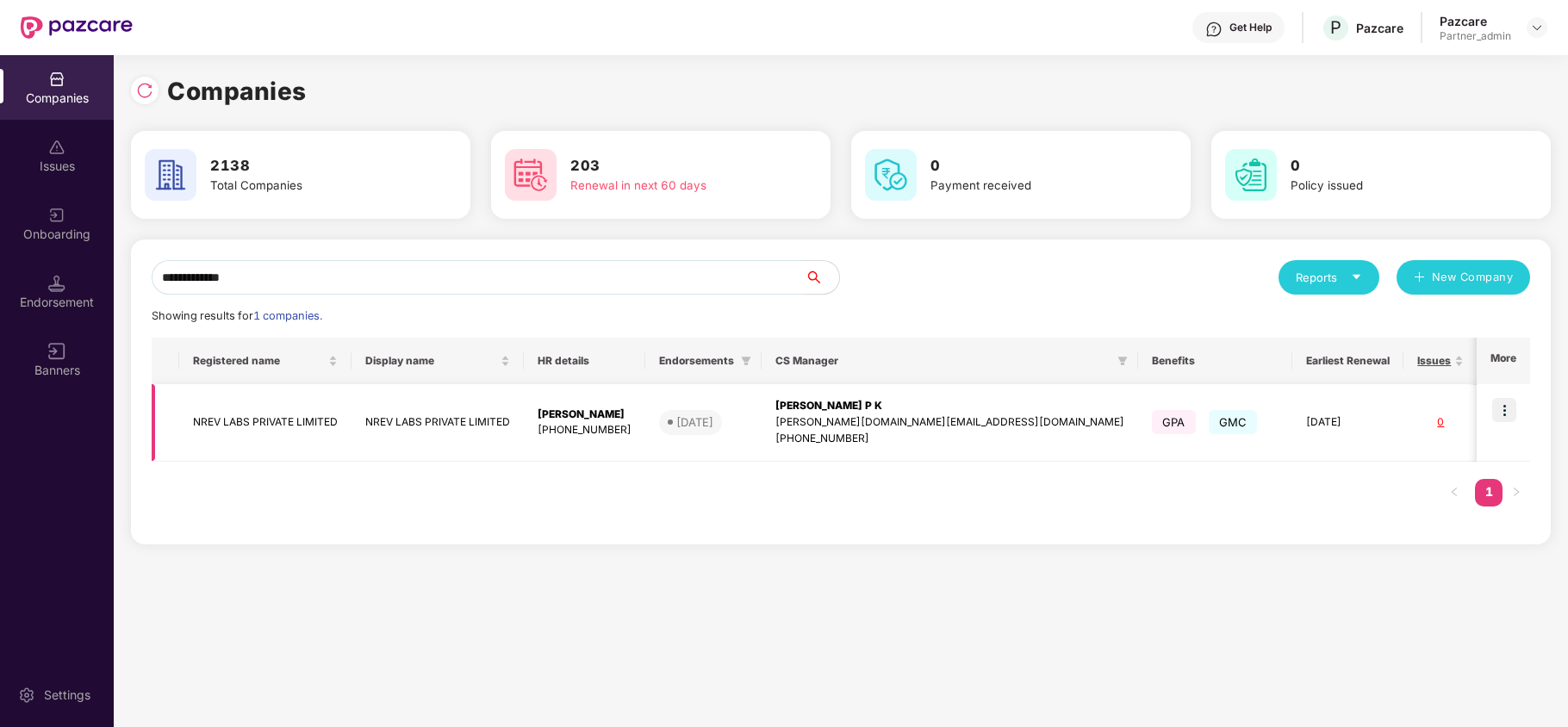
type input "**********"
click at [232, 424] on td "NREV LABS PRIVATE LIMITED" at bounding box center [266, 422] width 172 height 77
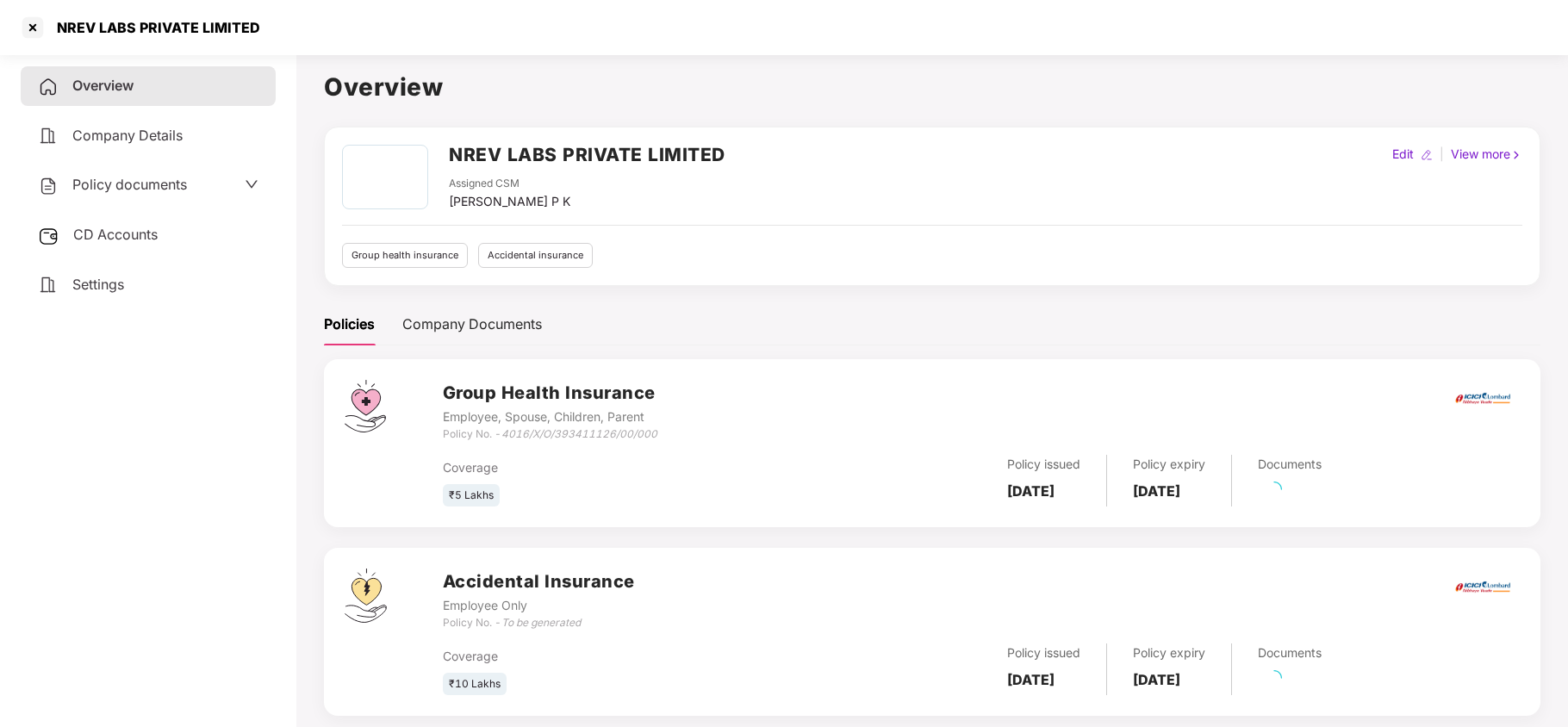
click at [89, 277] on span "Settings" at bounding box center [98, 284] width 52 height 18
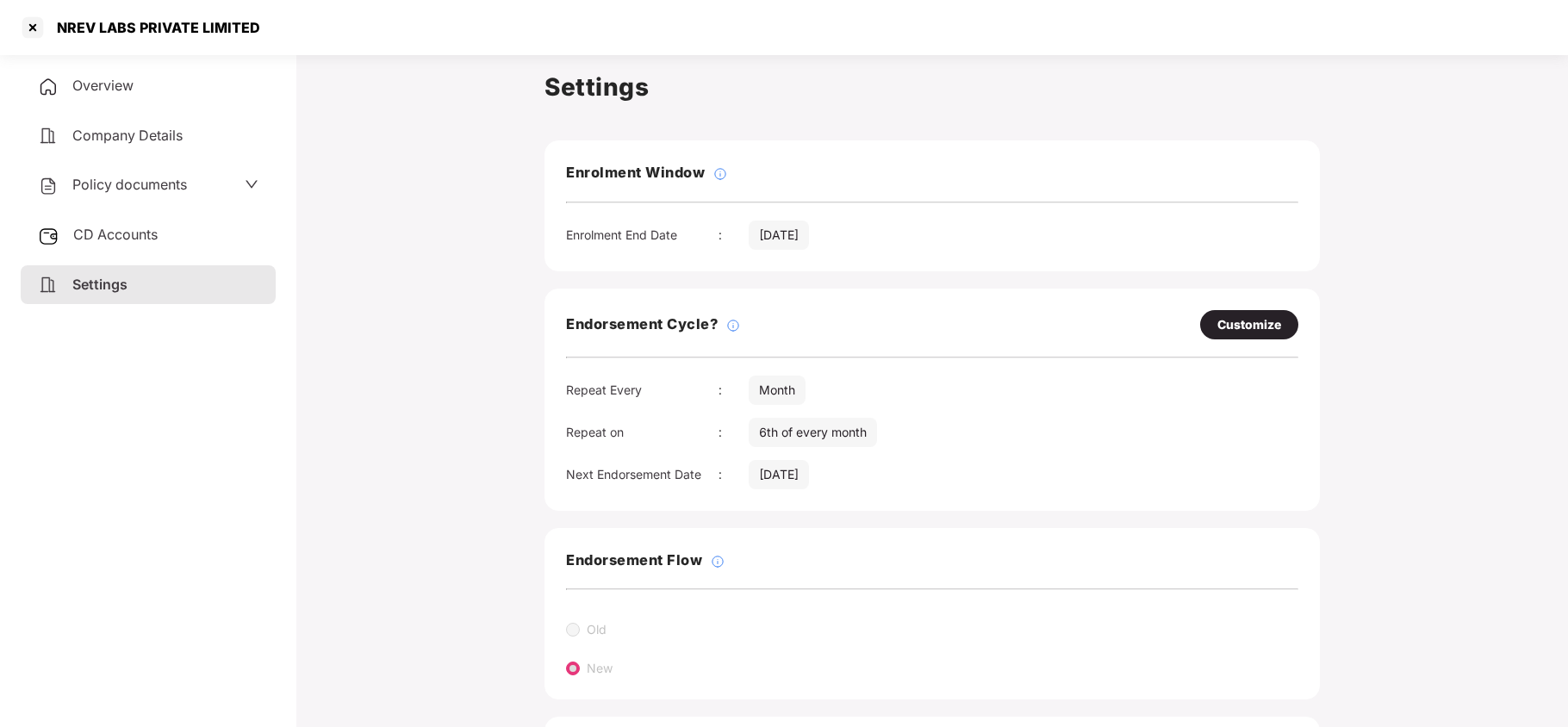
click at [1242, 320] on div "Customize" at bounding box center [1249, 324] width 64 height 19
select select "*****"
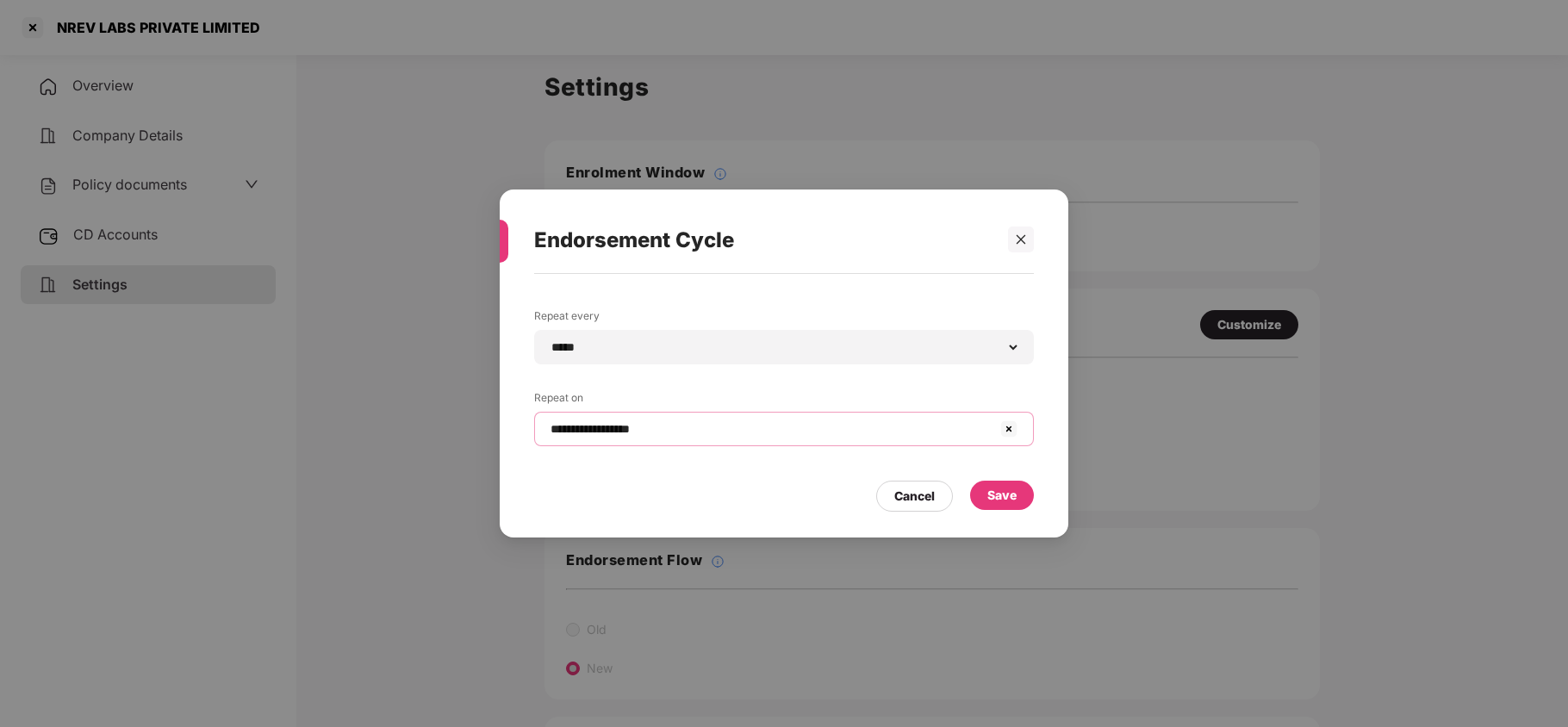
click at [724, 430] on input "**********" at bounding box center [773, 429] width 450 height 18
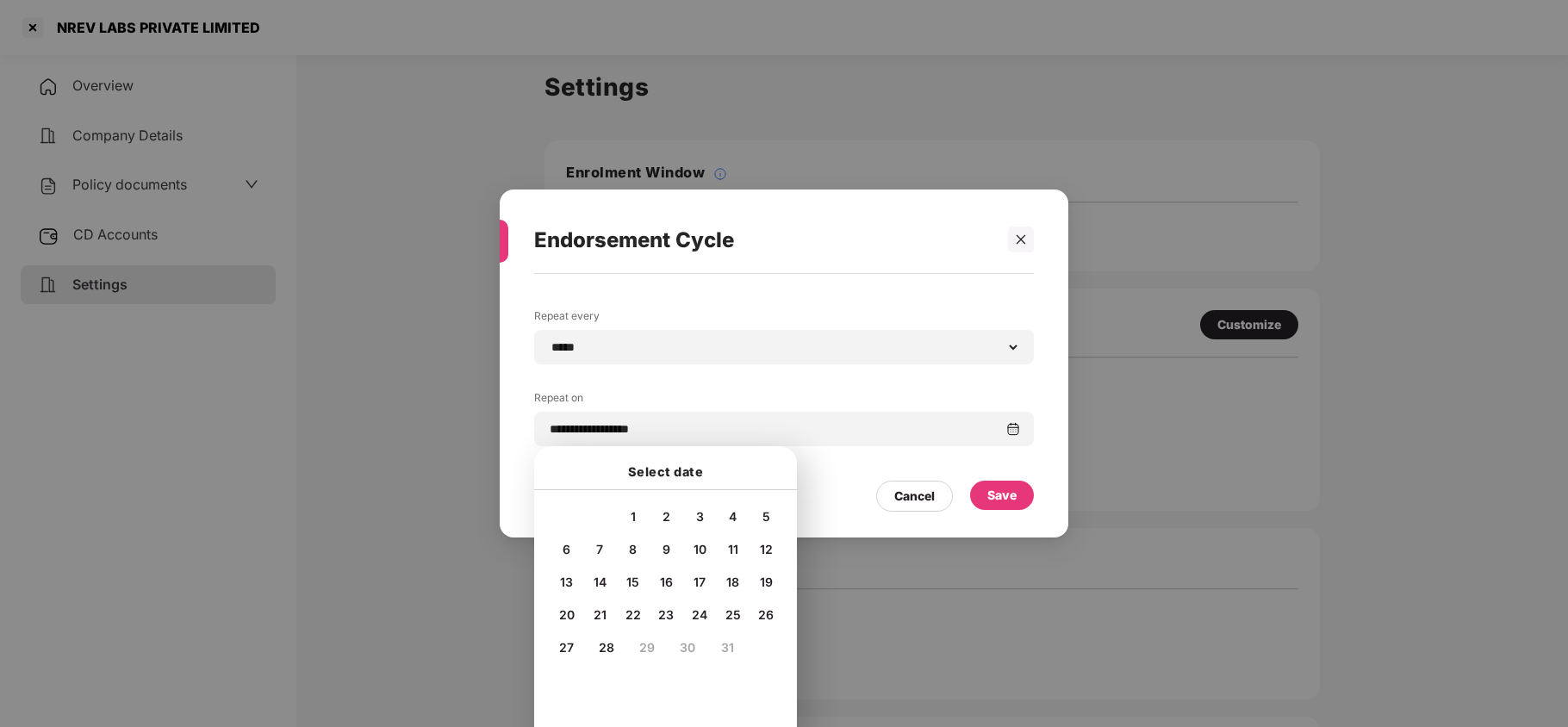
click at [566, 616] on span "20" at bounding box center [566, 614] width 16 height 15
type input "**********"
click at [1009, 493] on div "Save" at bounding box center [1002, 495] width 29 height 19
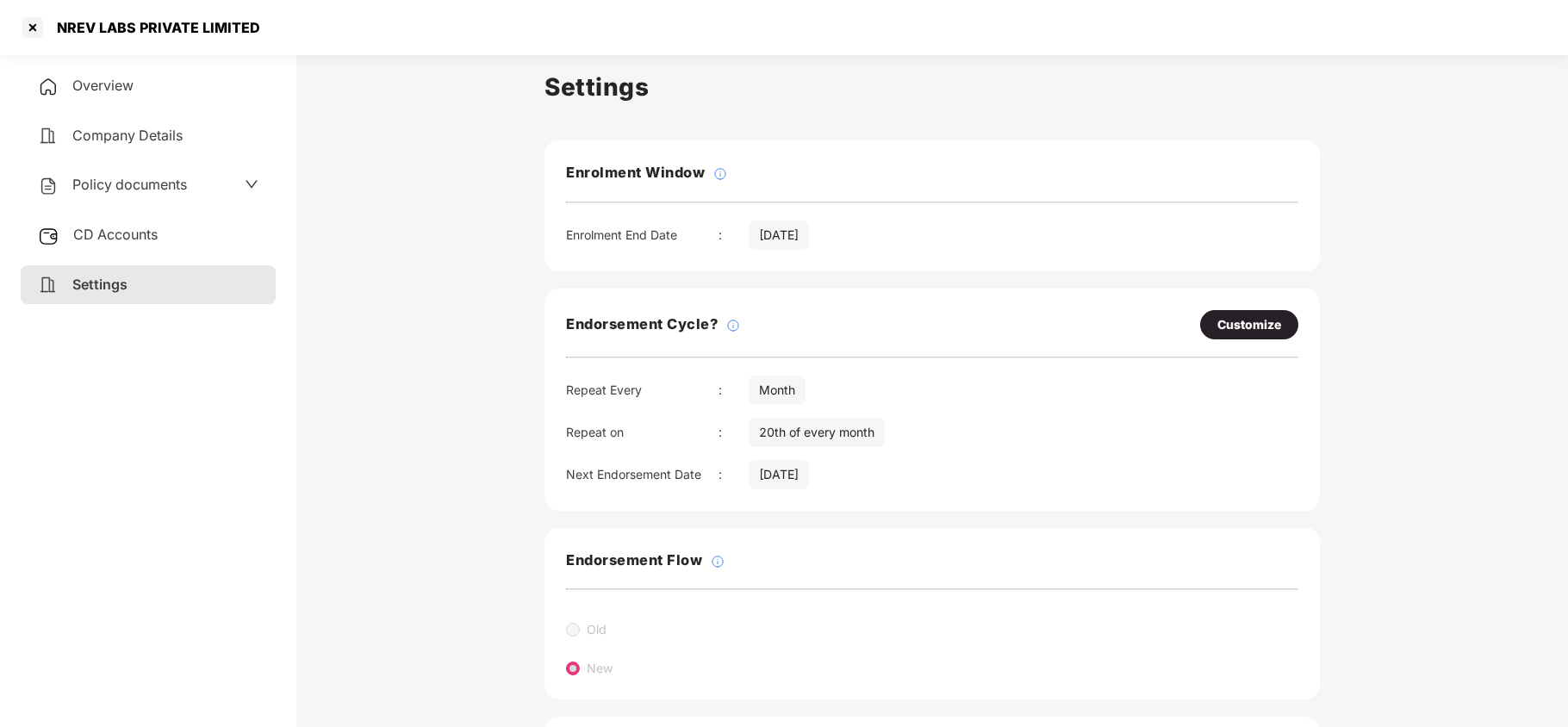
click at [119, 181] on span "Policy documents" at bounding box center [129, 184] width 115 height 18
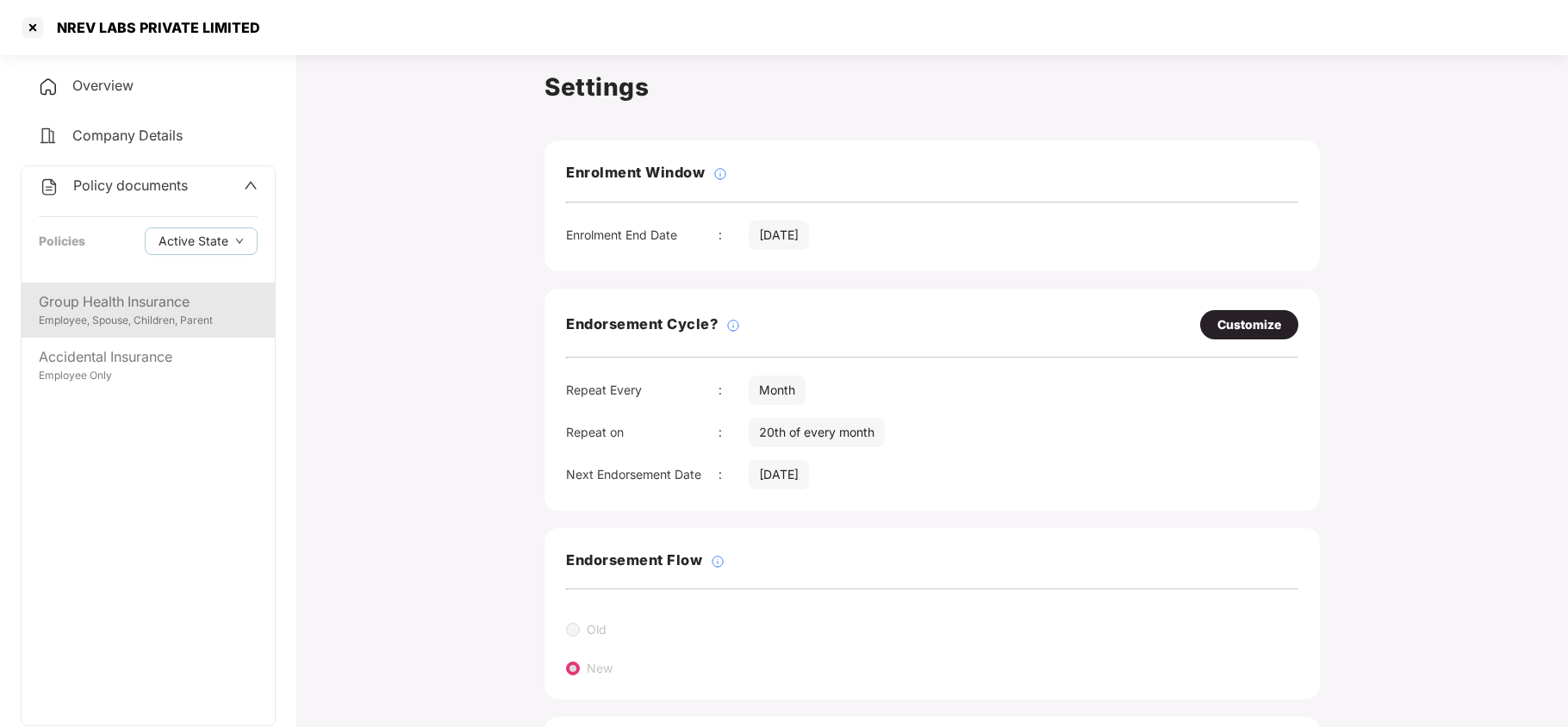
click at [127, 303] on div "Group Health Insurance" at bounding box center [148, 302] width 219 height 22
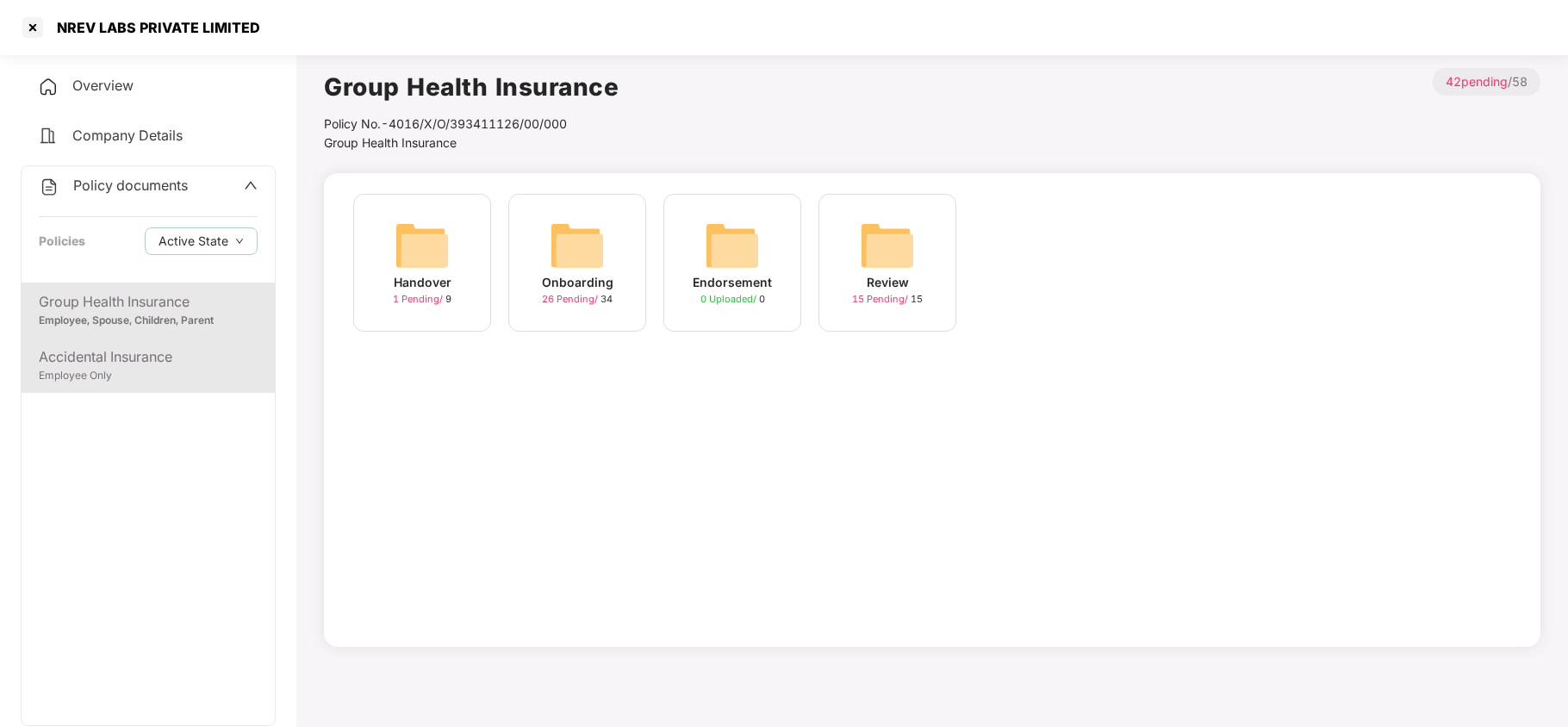
click at [129, 370] on div "Employee Only" at bounding box center [148, 375] width 219 height 17
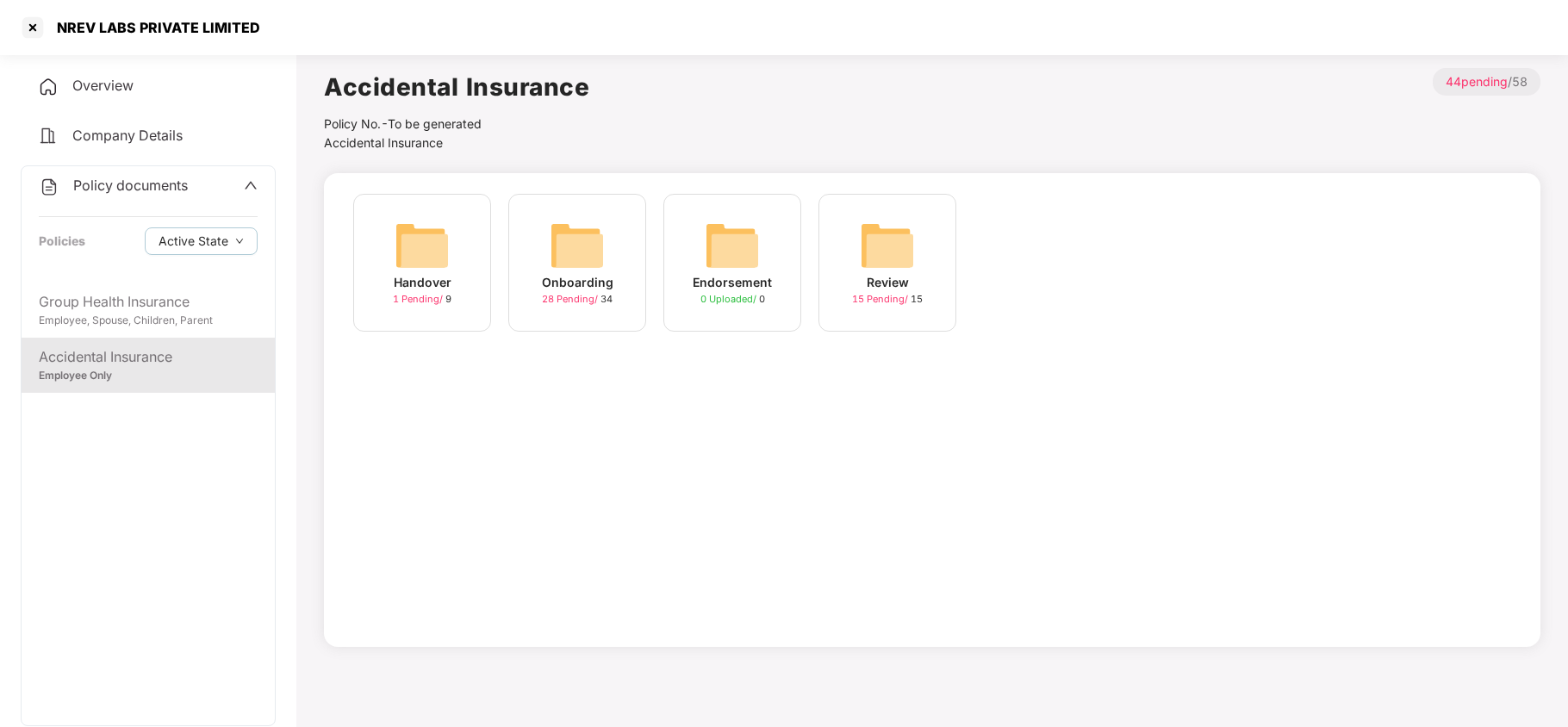
click at [566, 248] on img at bounding box center [577, 245] width 55 height 55
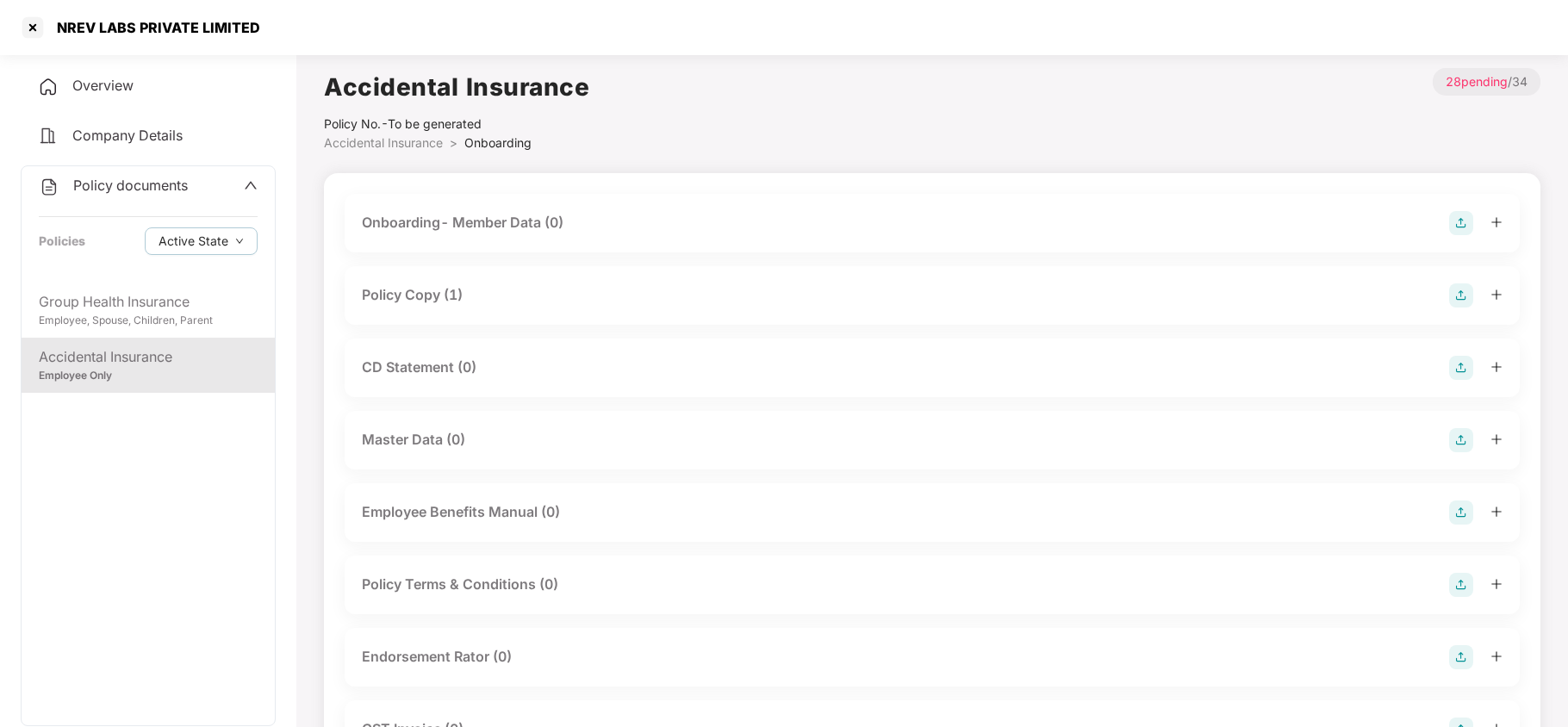
click at [457, 296] on div "Policy Copy (1)" at bounding box center [412, 295] width 101 height 22
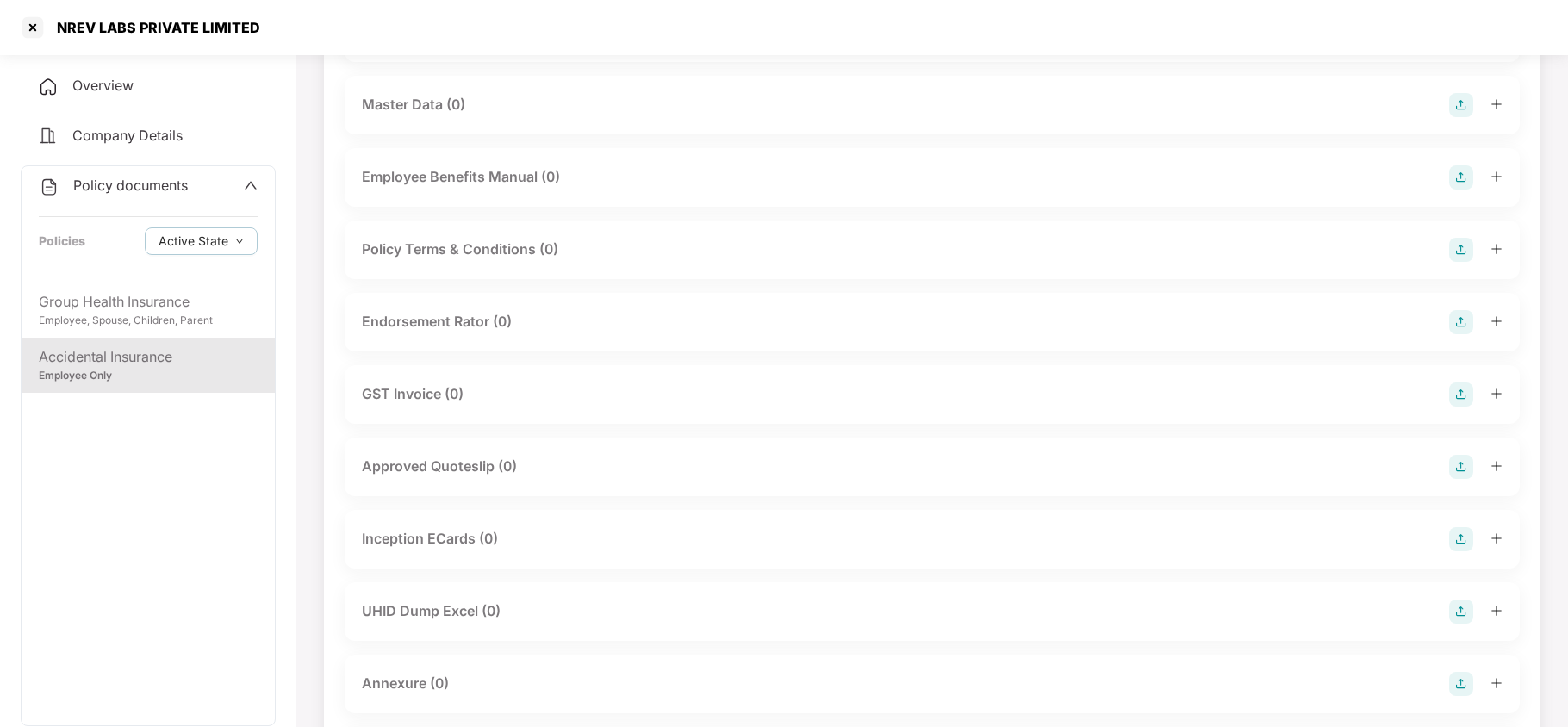
scroll to position [573, 0]
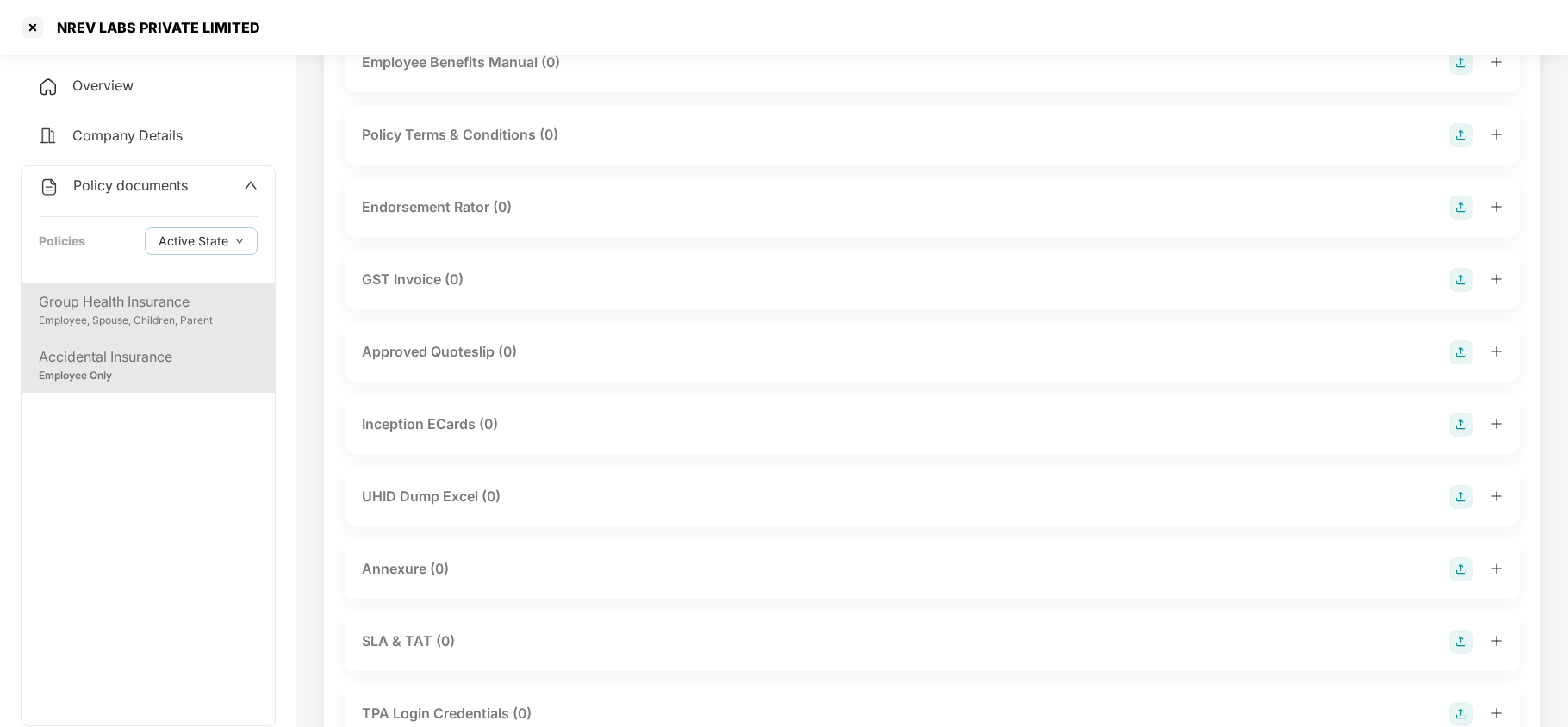
click at [153, 293] on div "Group Health Insurance" at bounding box center [148, 302] width 219 height 22
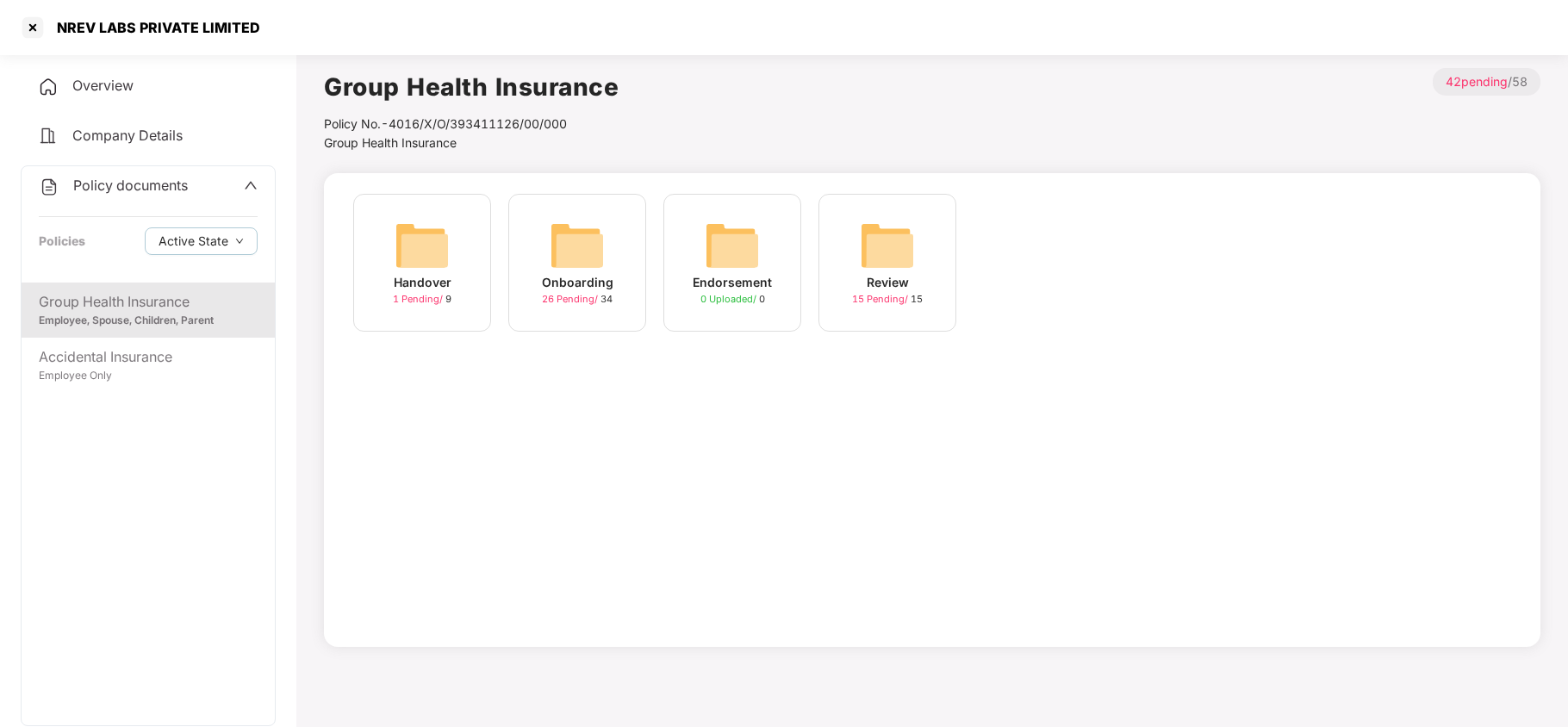
click at [560, 238] on img at bounding box center [577, 245] width 55 height 55
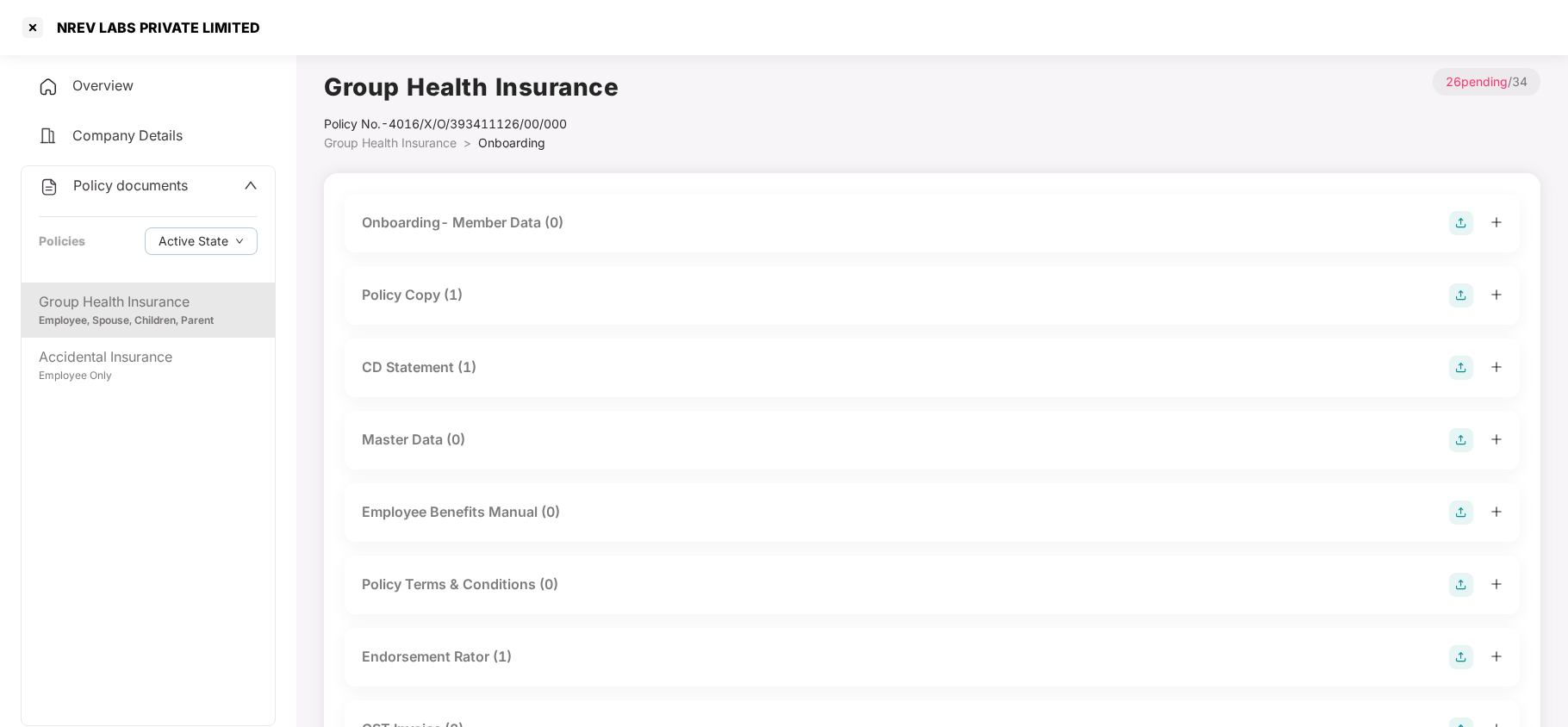
click at [463, 283] on div "Policy Copy (1)" at bounding box center [932, 295] width 1141 height 24
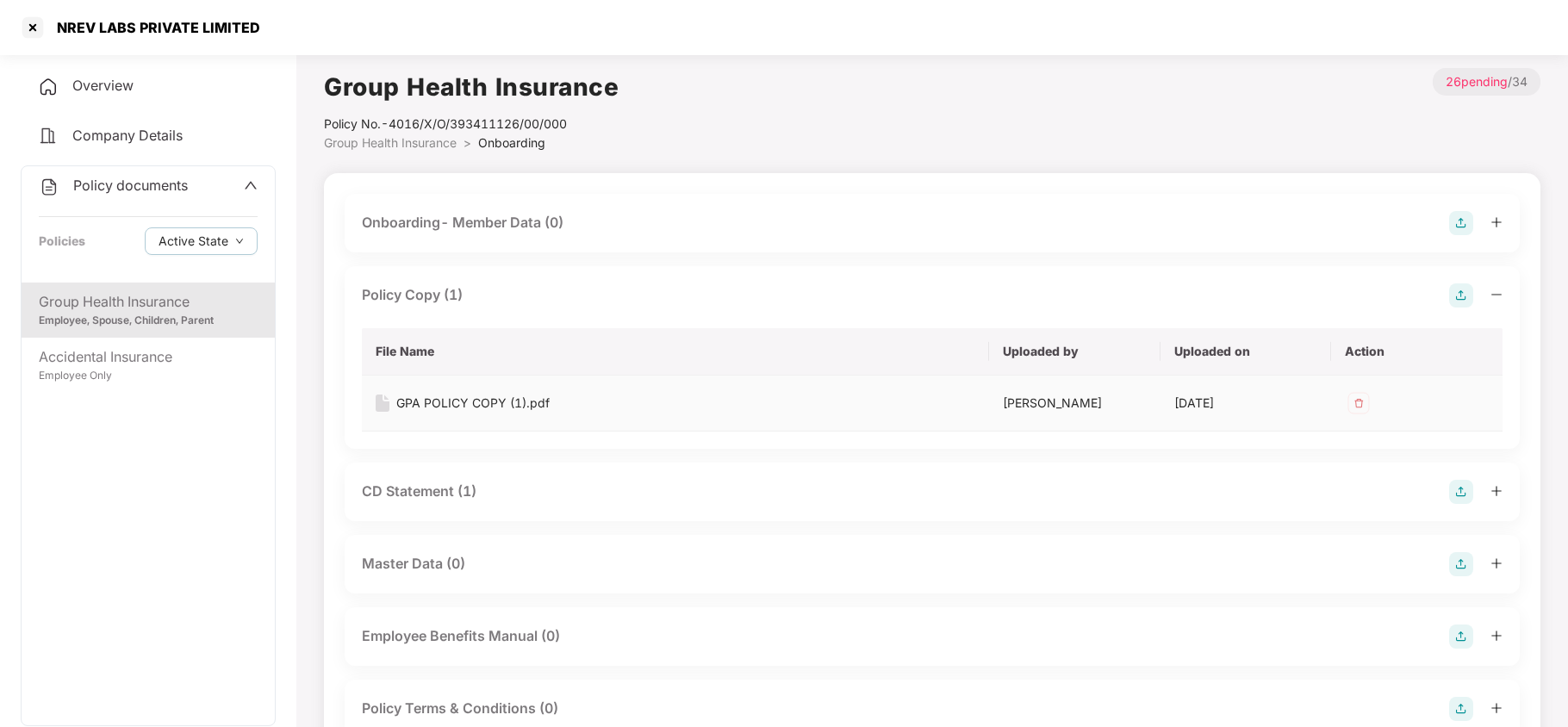
click at [463, 407] on div "GPA POLICY COPY (1).pdf" at bounding box center [472, 403] width 153 height 19
click at [32, 24] on div at bounding box center [32, 27] width 27 height 27
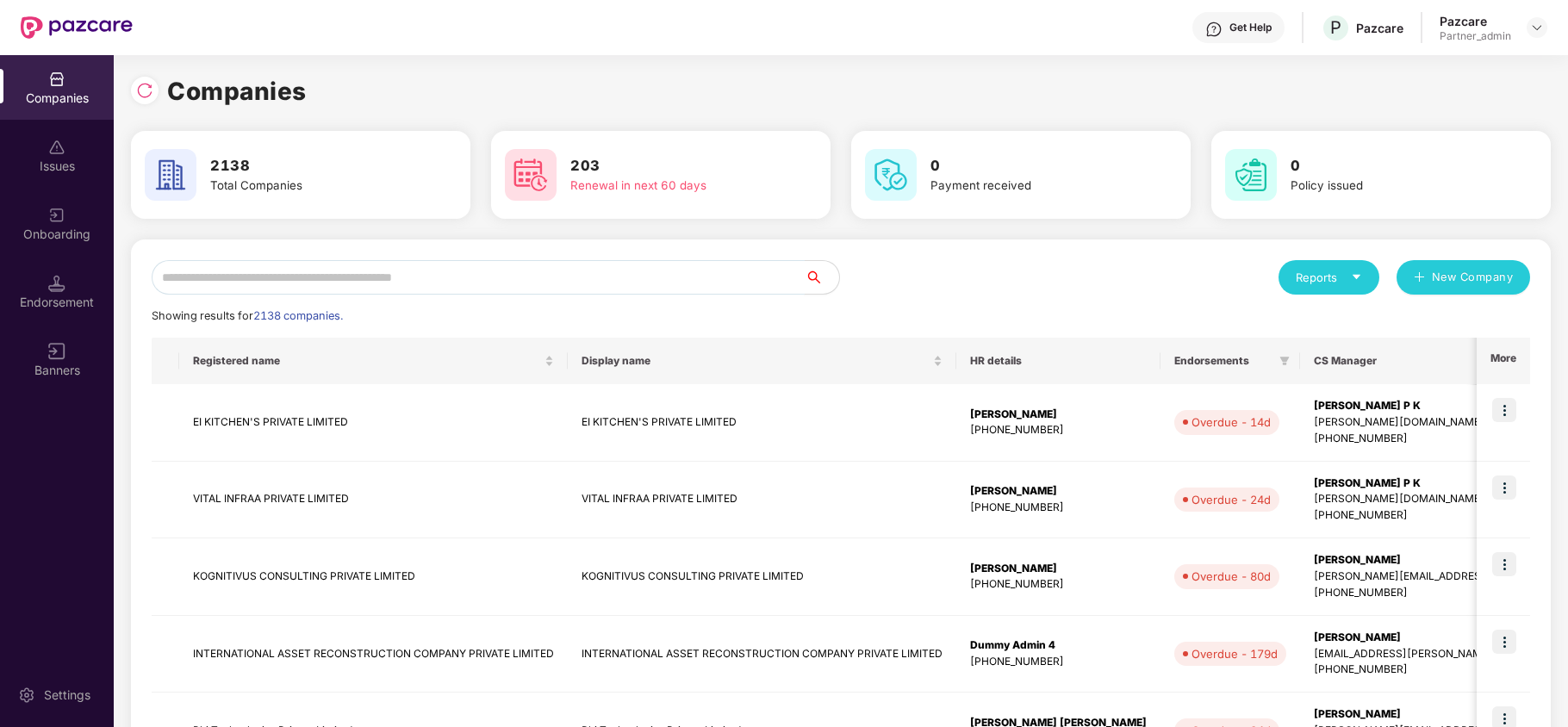
click at [364, 282] on input "text" at bounding box center [478, 276] width 653 height 34
paste input "**********"
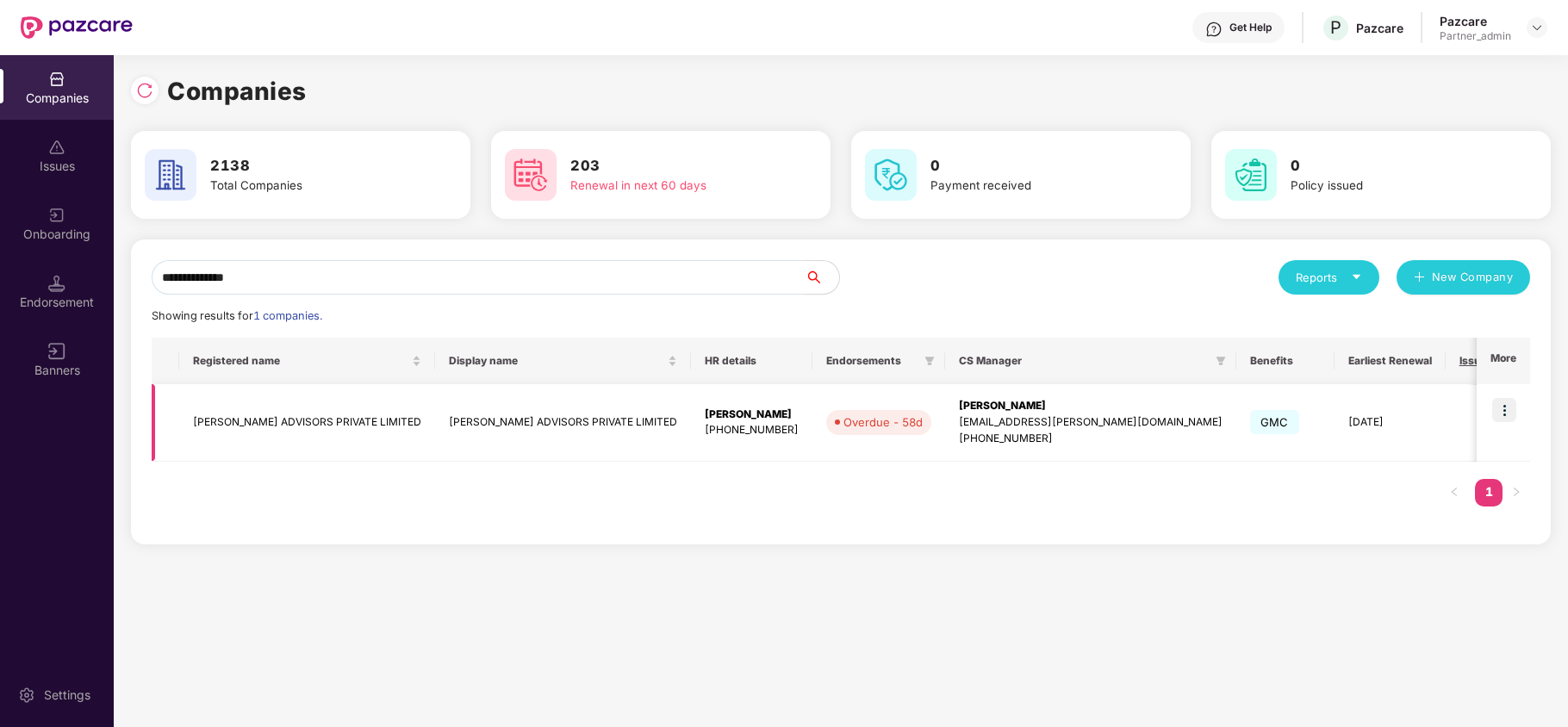
type input "**********"
click at [1500, 409] on img at bounding box center [1503, 410] width 24 height 24
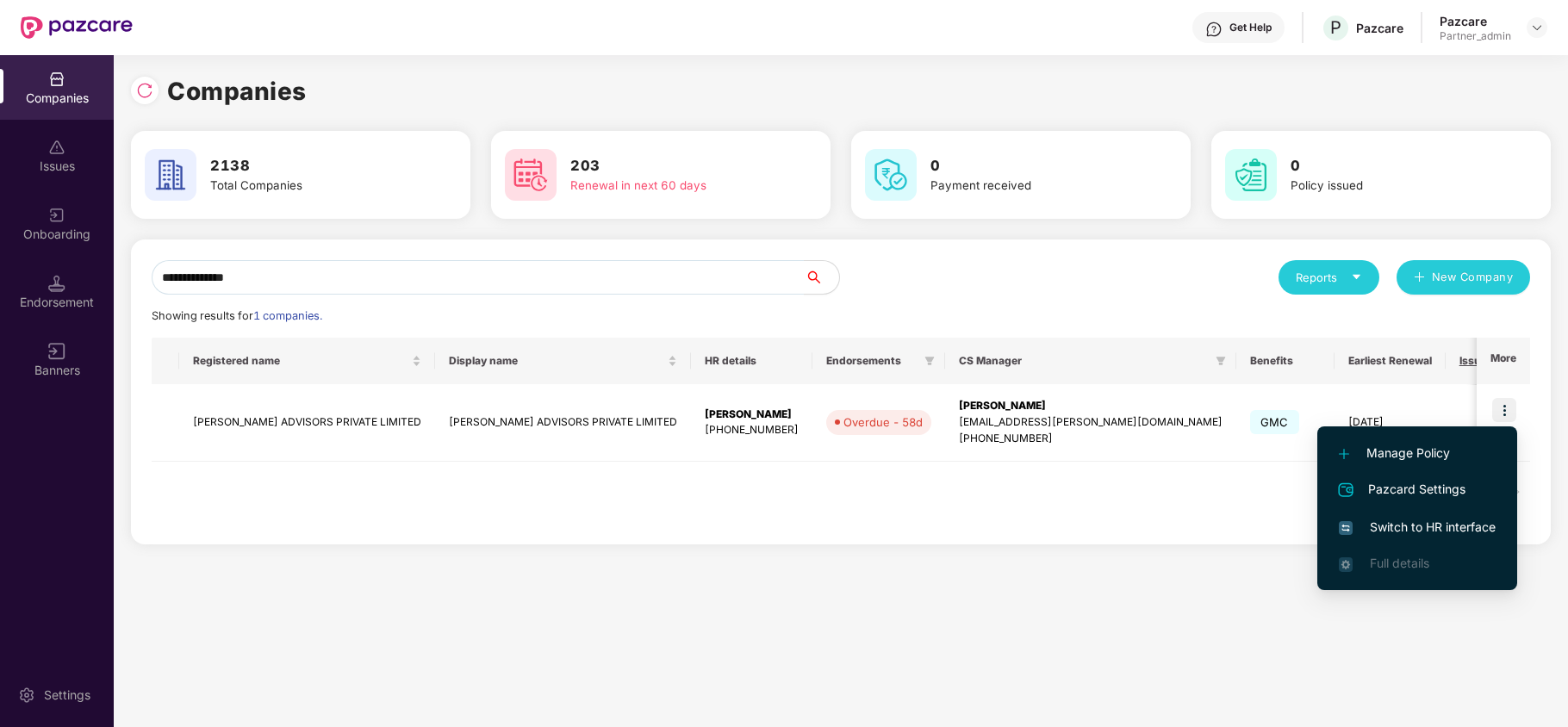
click at [1427, 530] on span "Switch to HR interface" at bounding box center [1417, 526] width 157 height 19
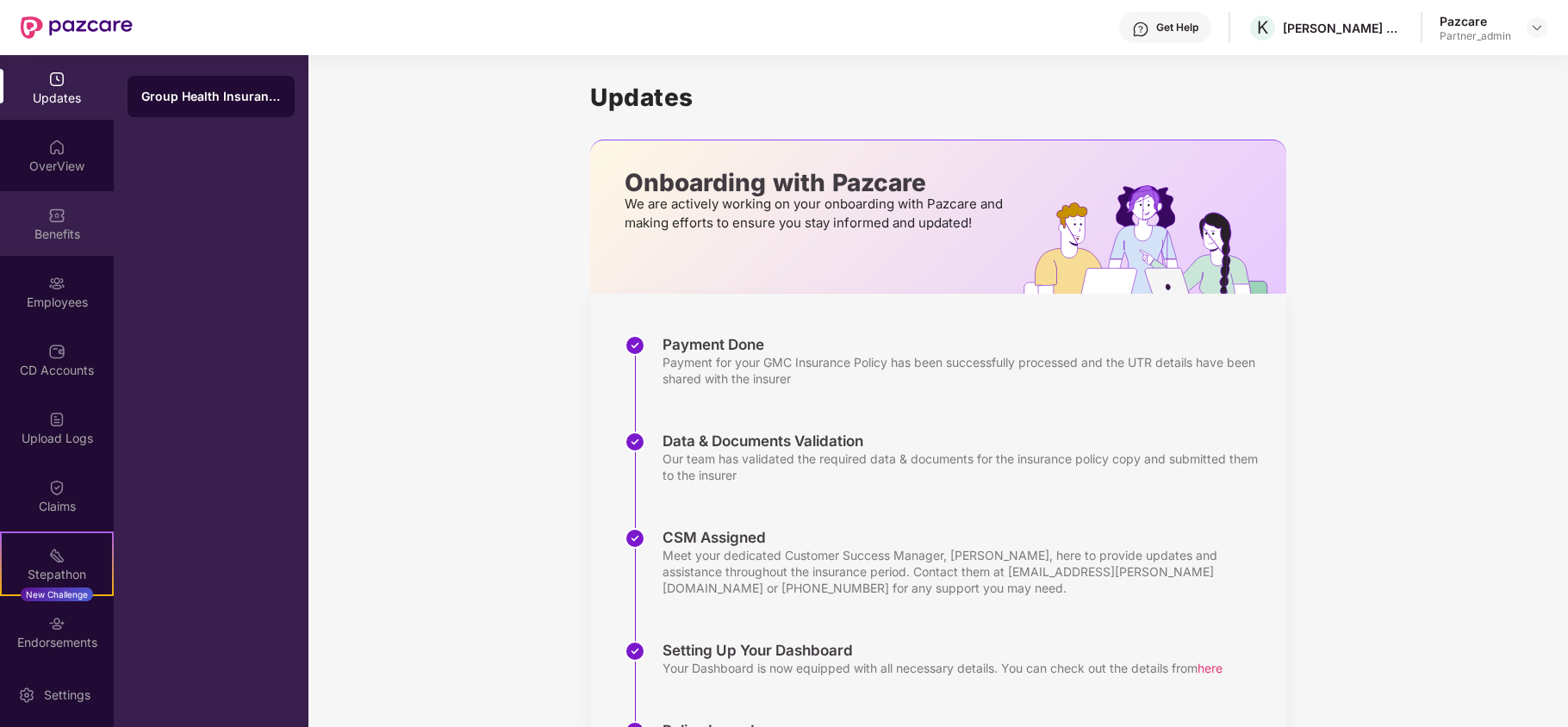
click at [14, 225] on div "Benefits" at bounding box center [57, 234] width 114 height 18
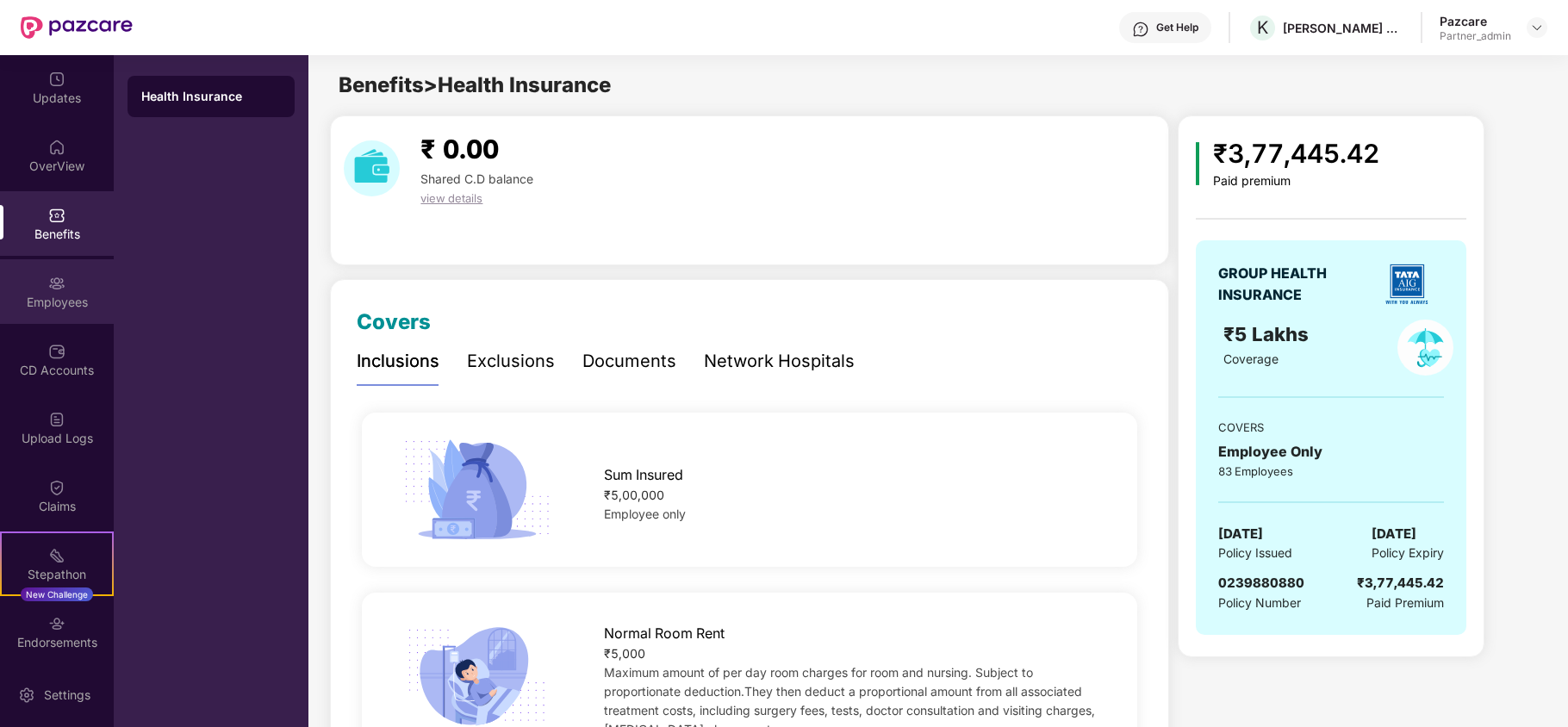
click at [41, 301] on div "Employees" at bounding box center [57, 303] width 114 height 18
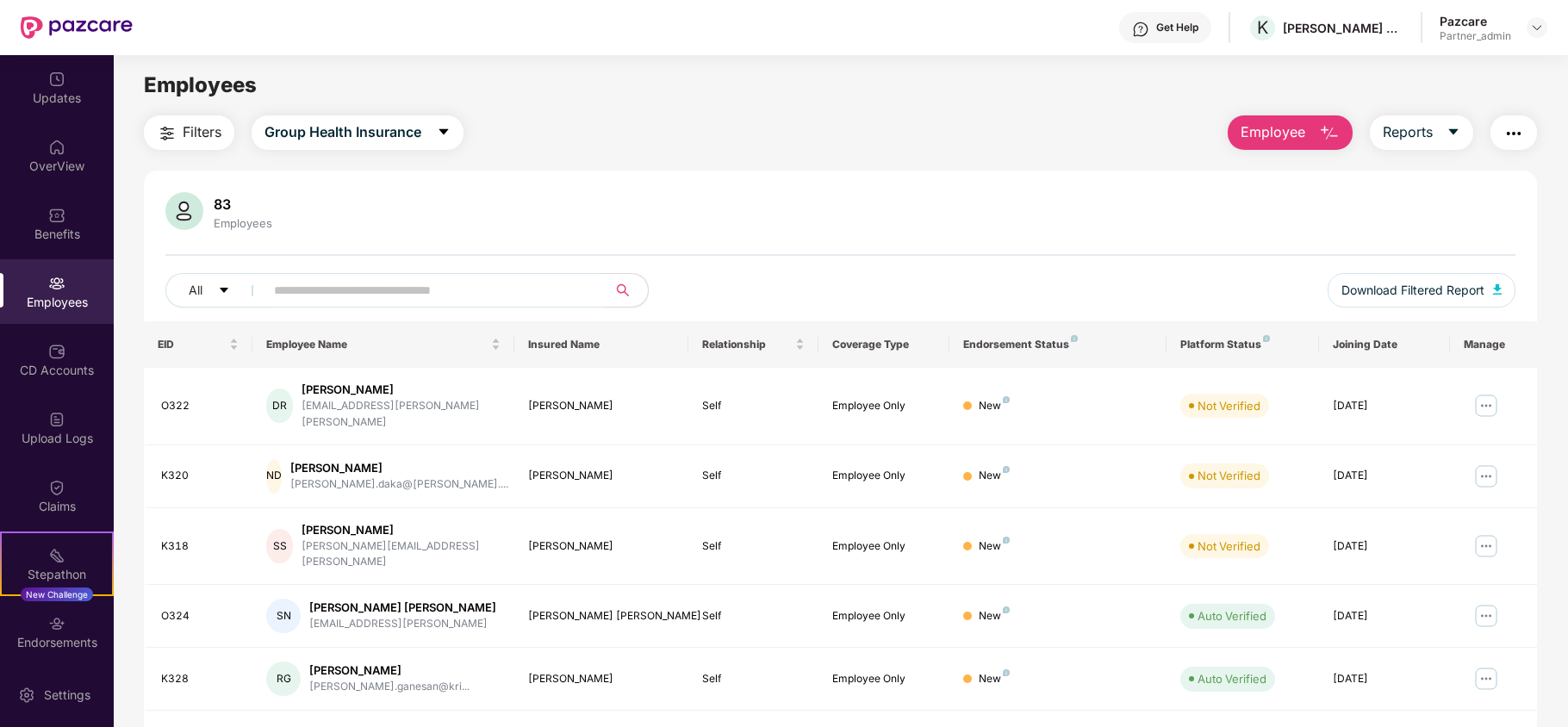
click at [198, 125] on span "Filters" at bounding box center [202, 132] width 39 height 22
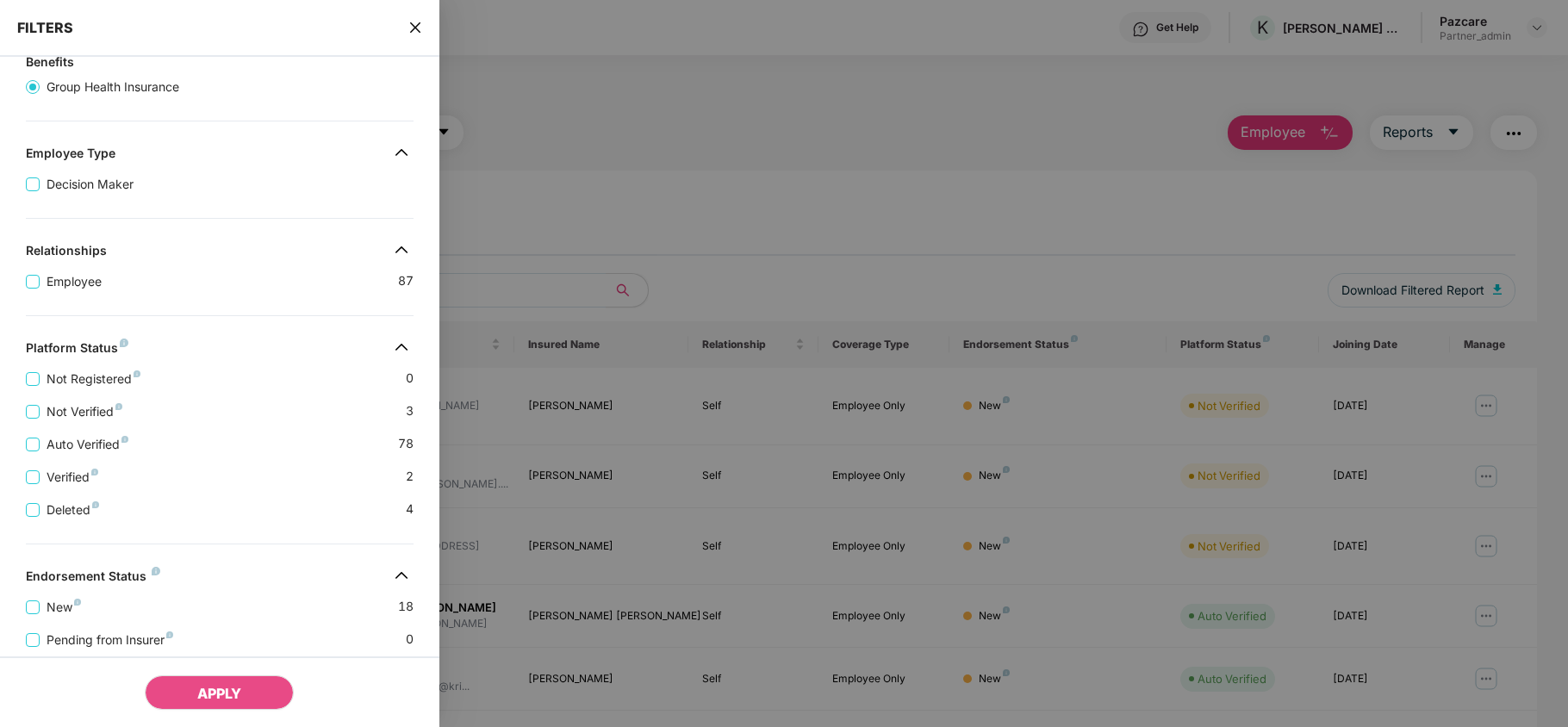
scroll to position [315, 0]
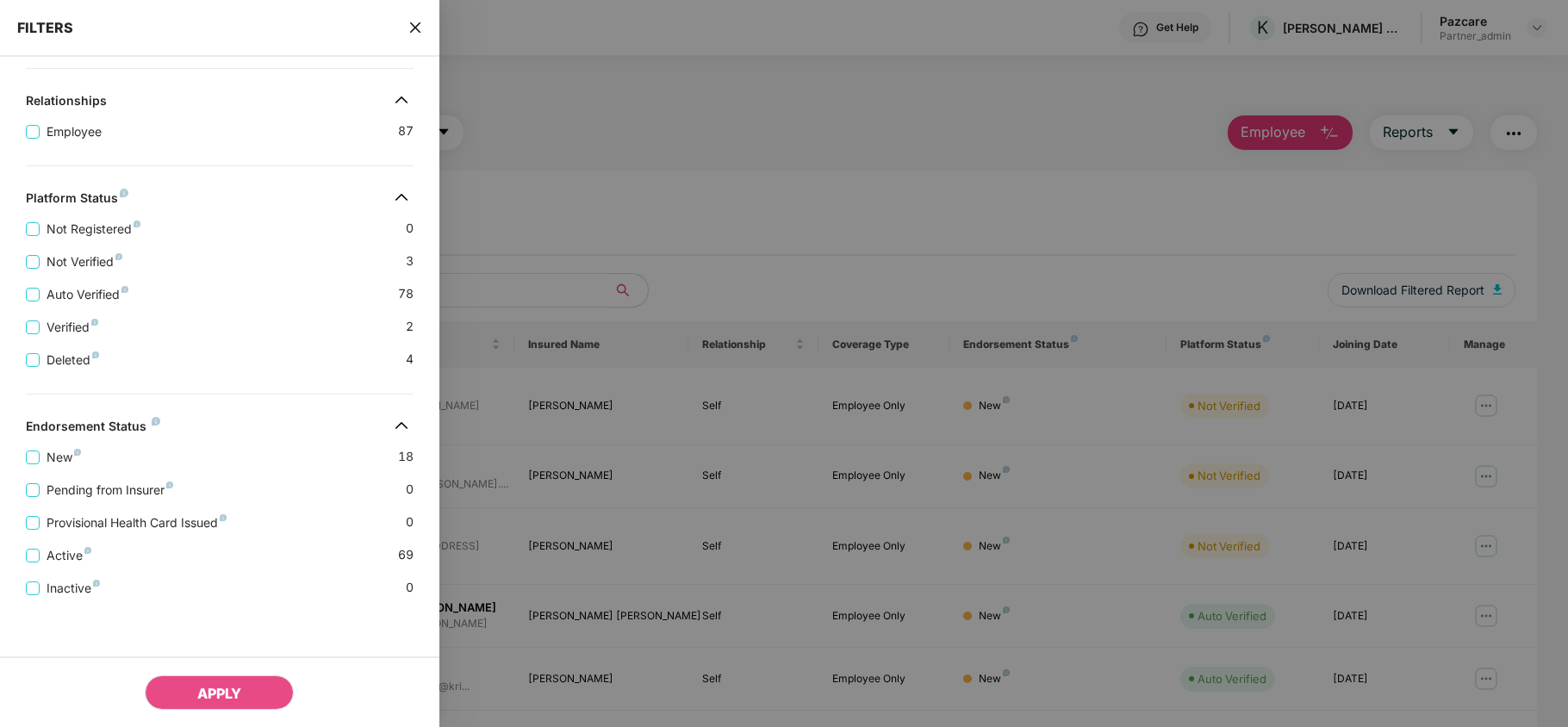
click at [417, 24] on icon "close" at bounding box center [415, 27] width 11 height 11
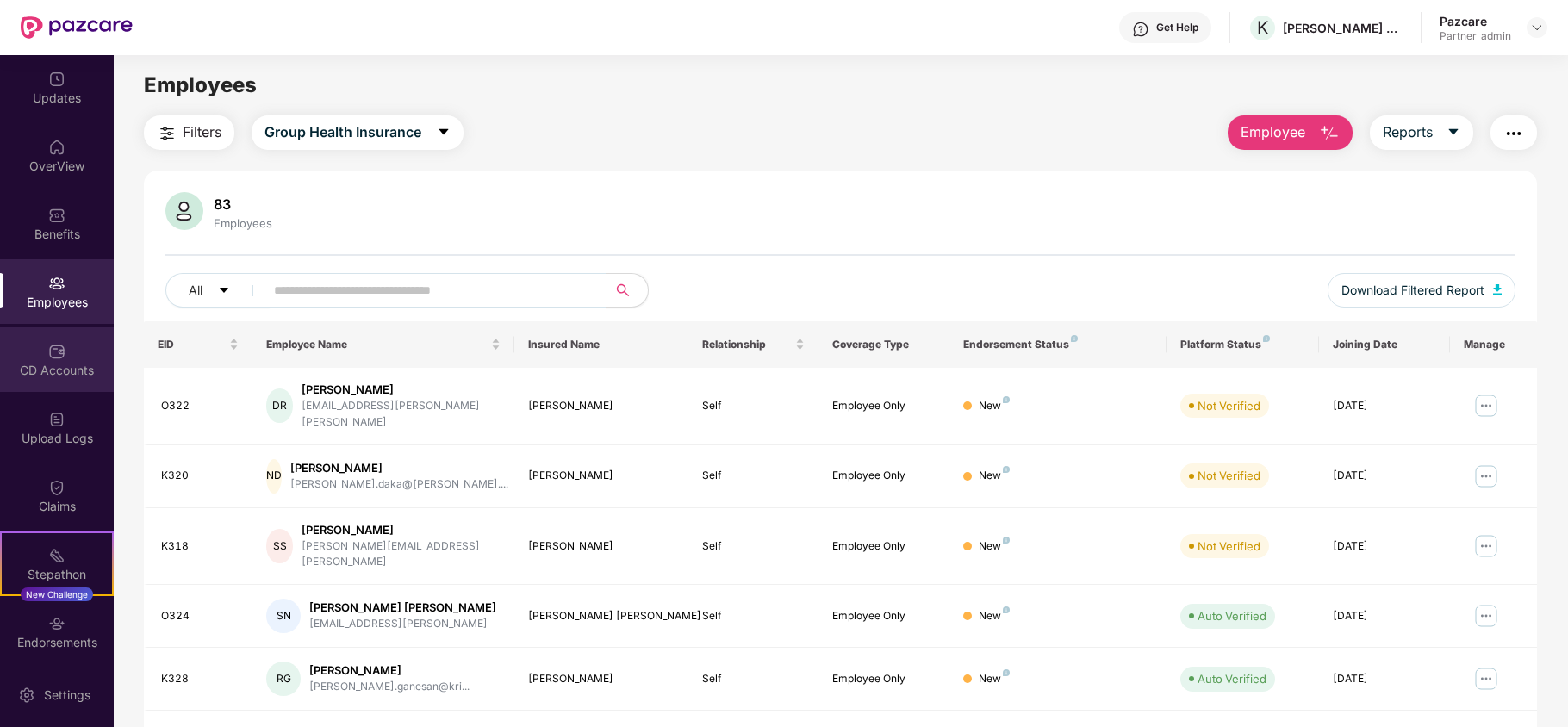
click at [53, 370] on div "CD Accounts" at bounding box center [57, 370] width 114 height 18
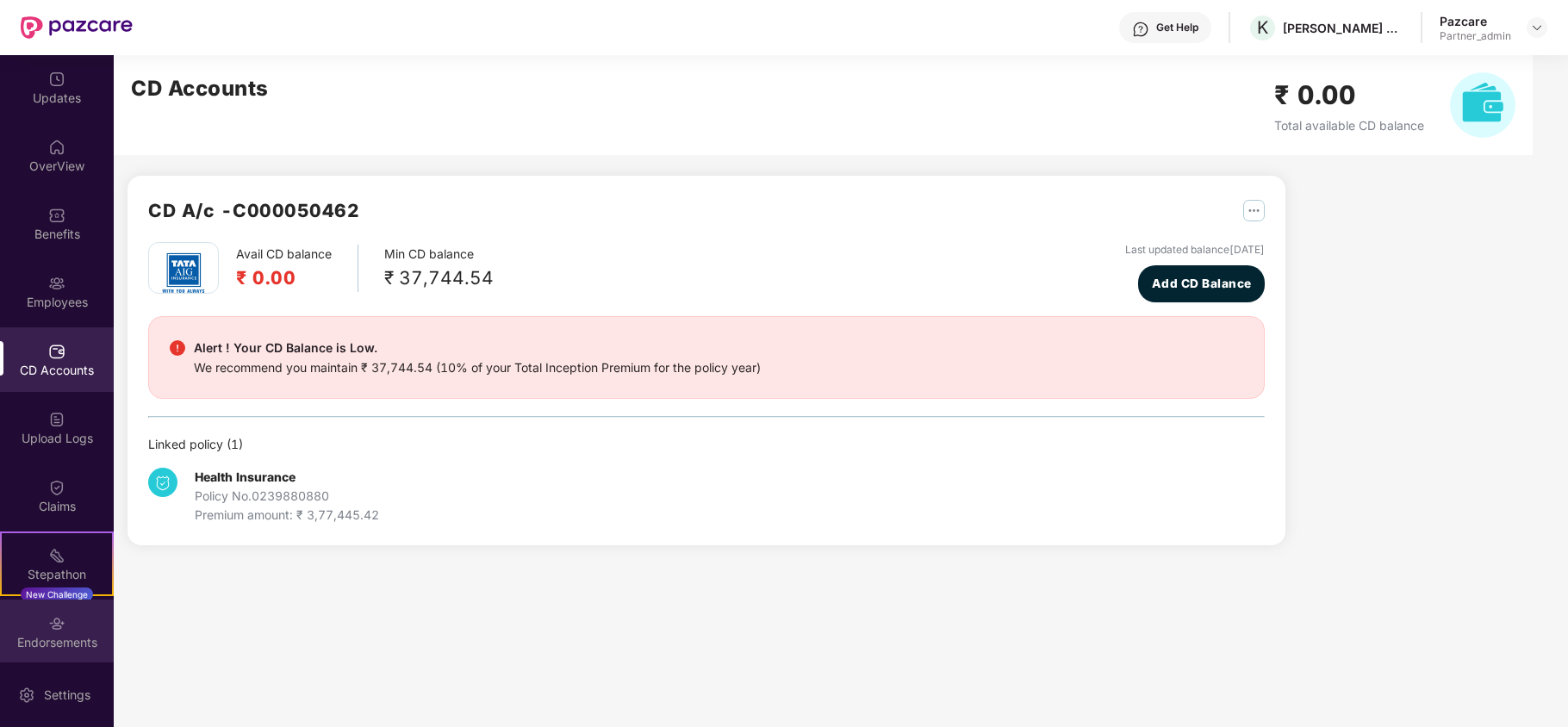
click at [60, 627] on div "Endorsements" at bounding box center [57, 632] width 114 height 65
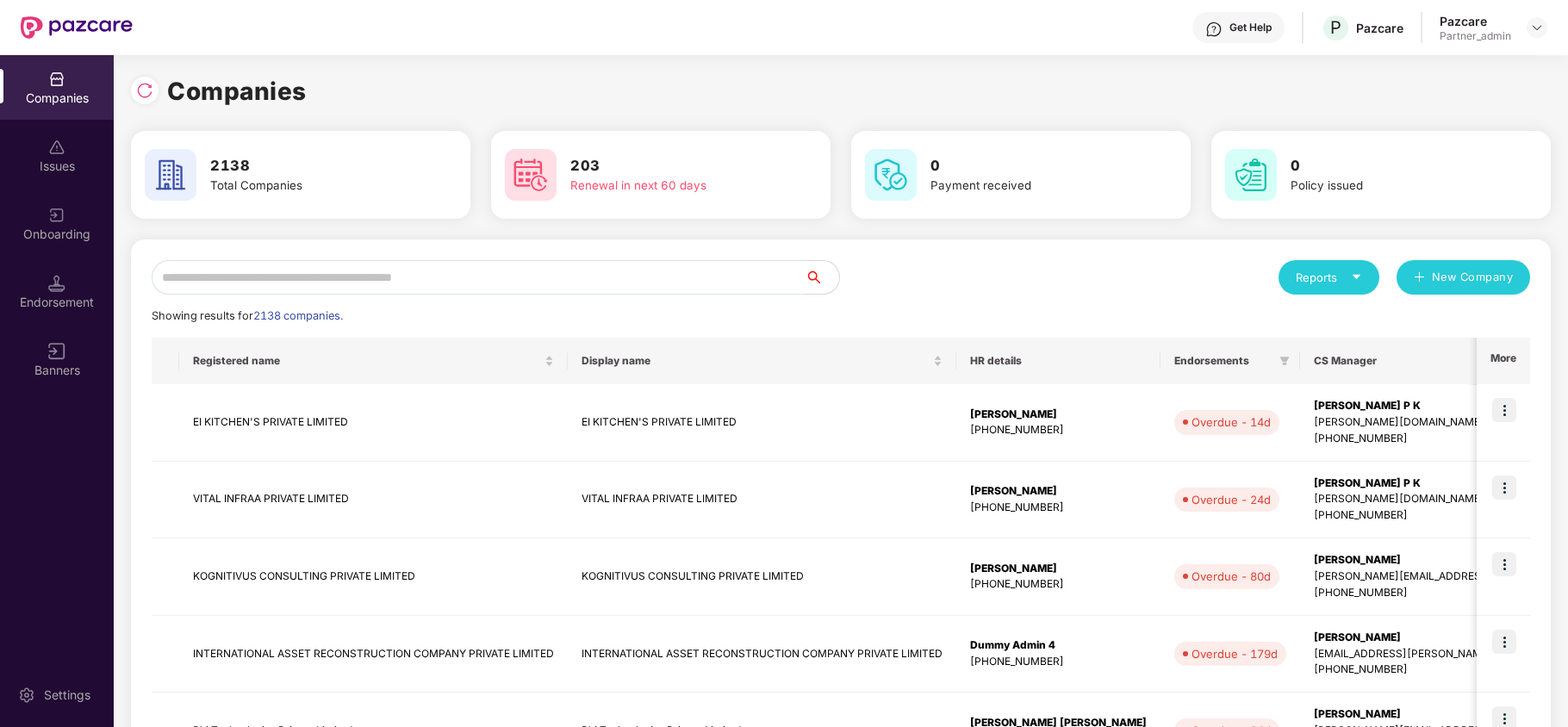
click at [227, 269] on input "text" at bounding box center [478, 276] width 653 height 34
paste input "**********"
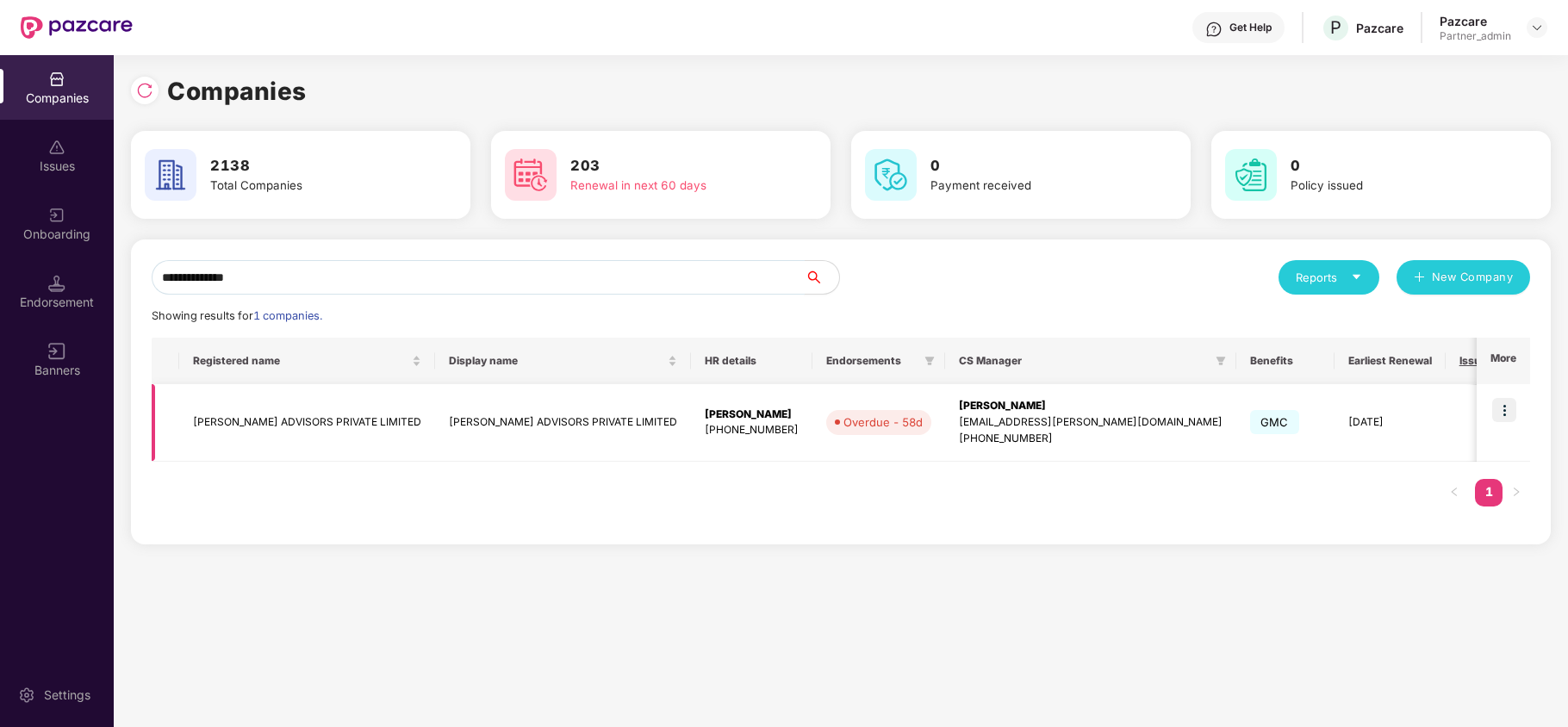
type input "**********"
click at [234, 423] on td "KRISTAL ADVISORS PRIVATE LIMITED" at bounding box center [307, 422] width 256 height 77
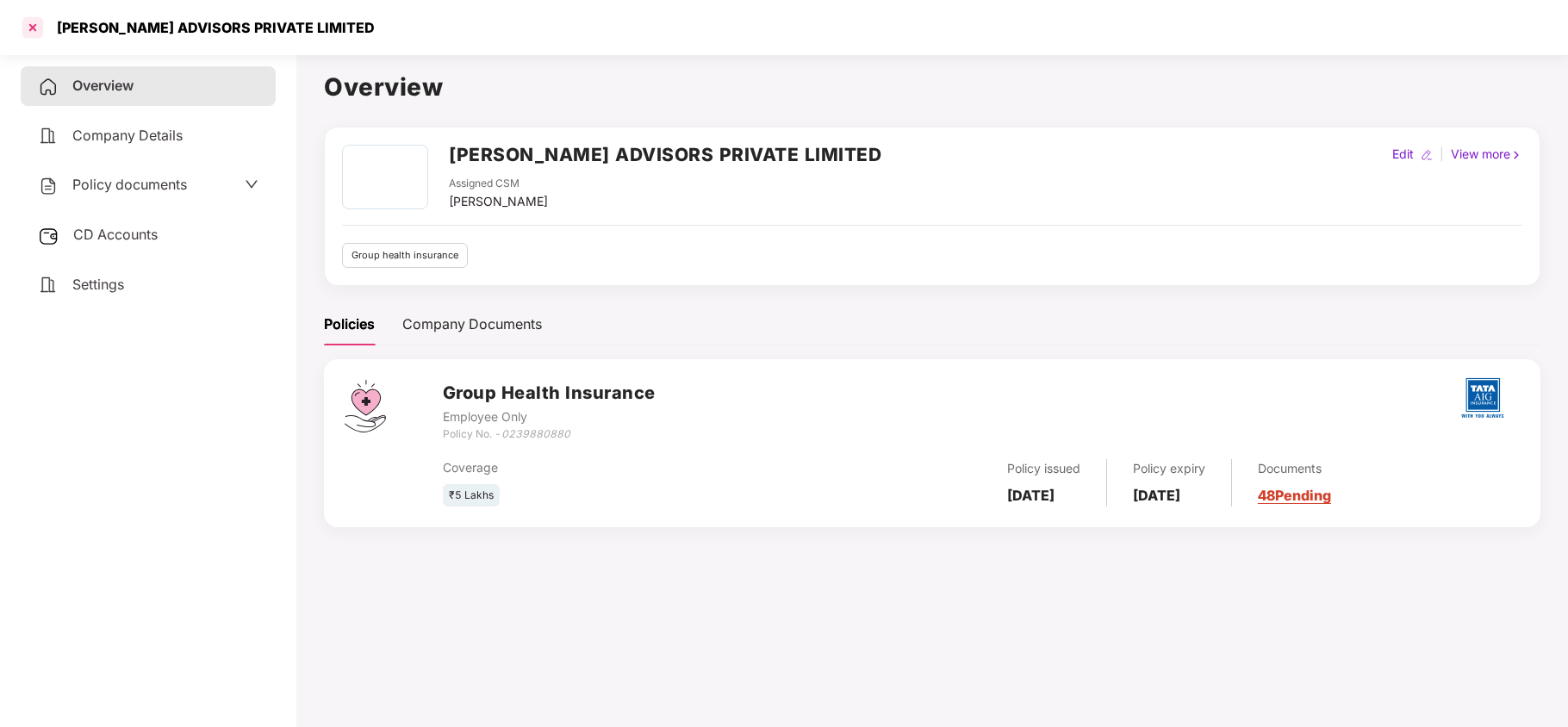
click at [39, 28] on div at bounding box center [32, 27] width 27 height 27
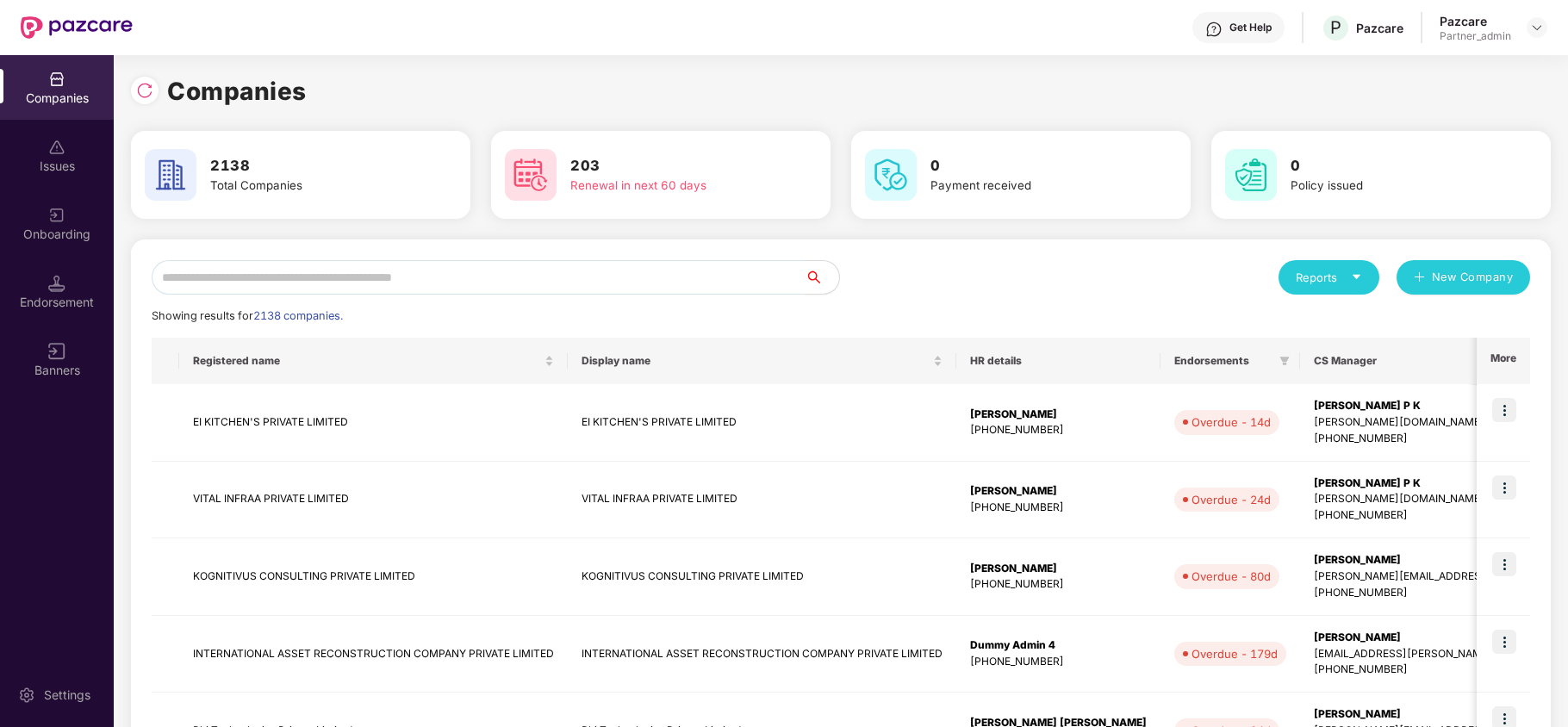
click at [318, 273] on input "text" at bounding box center [478, 276] width 653 height 34
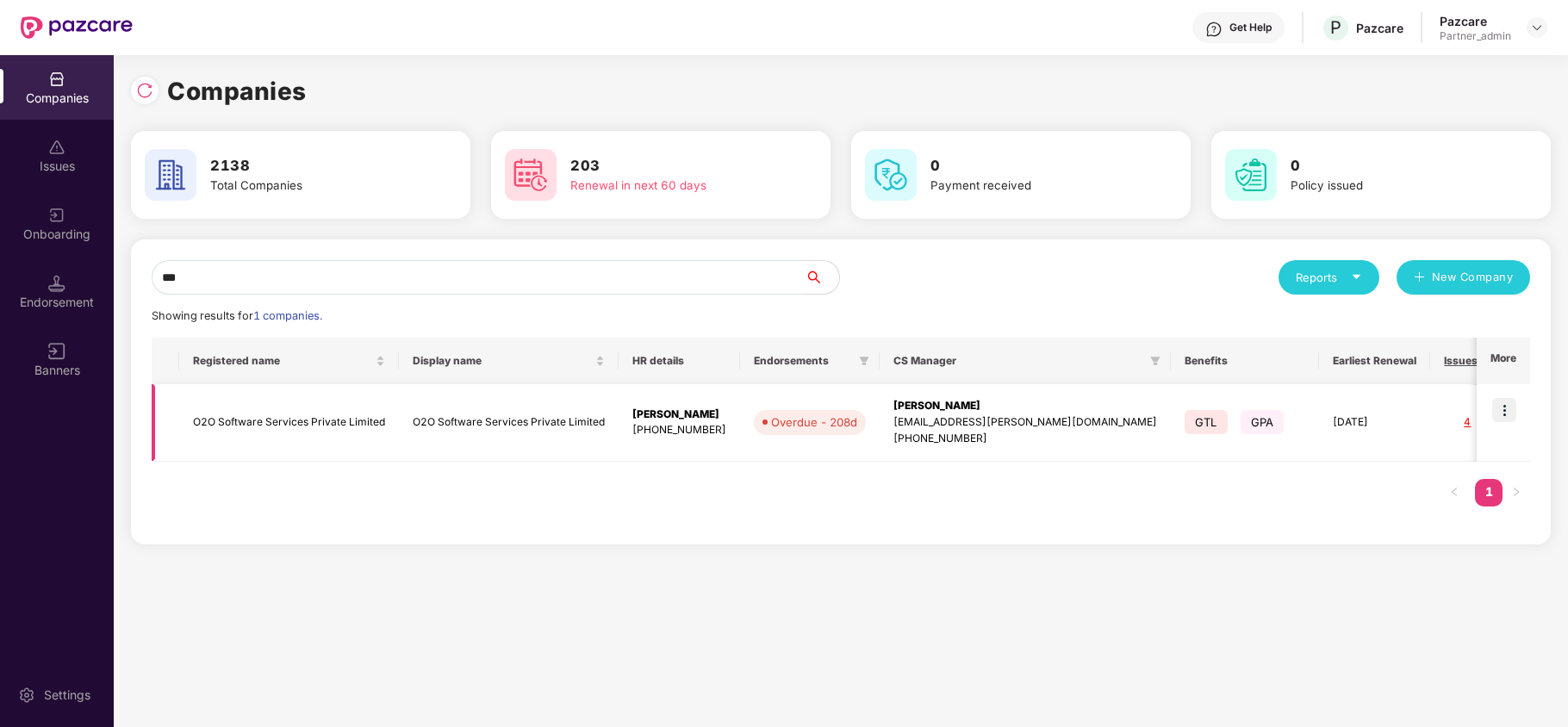
type input "***"
click at [215, 428] on td "O2O Software Services Private Limited" at bounding box center [289, 422] width 220 height 77
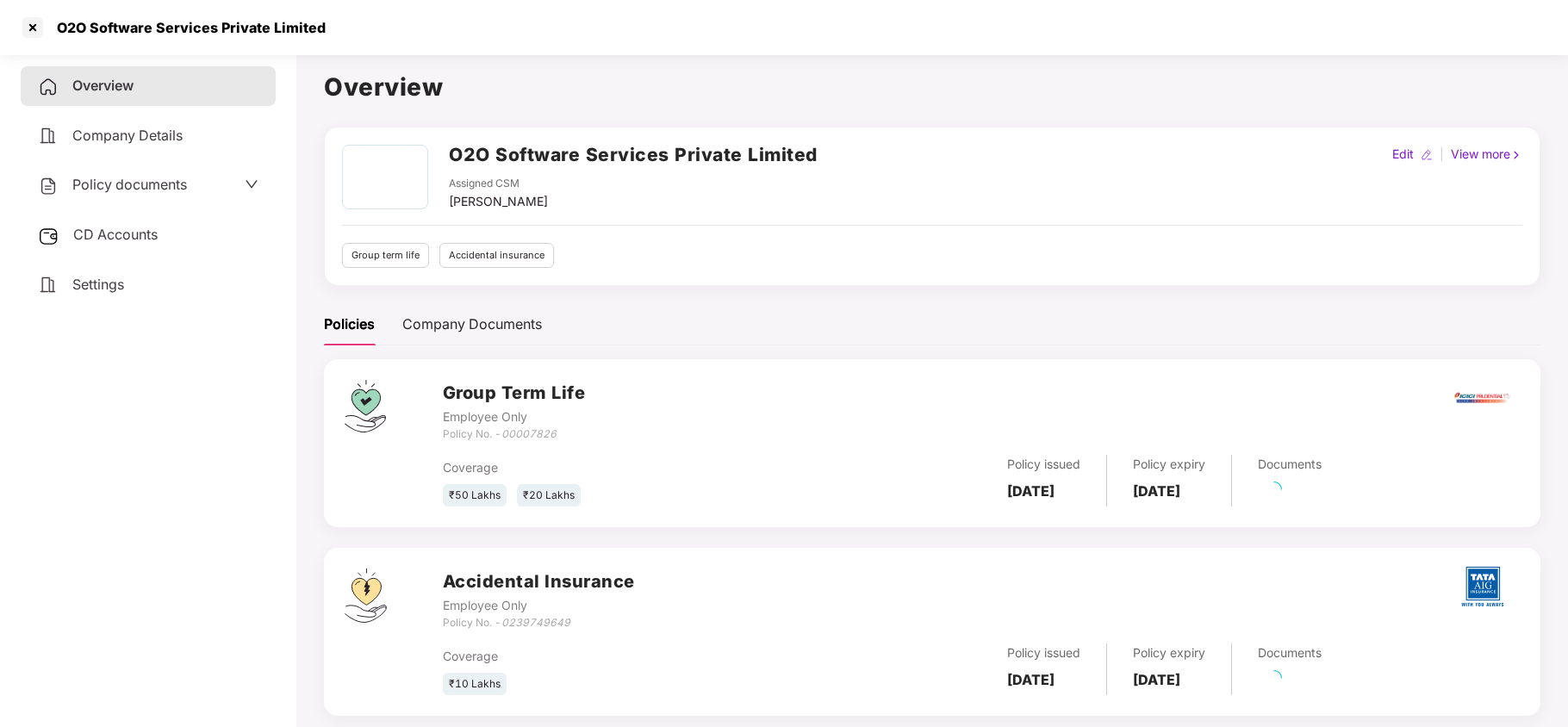
click at [111, 288] on span "Settings" at bounding box center [98, 284] width 52 height 18
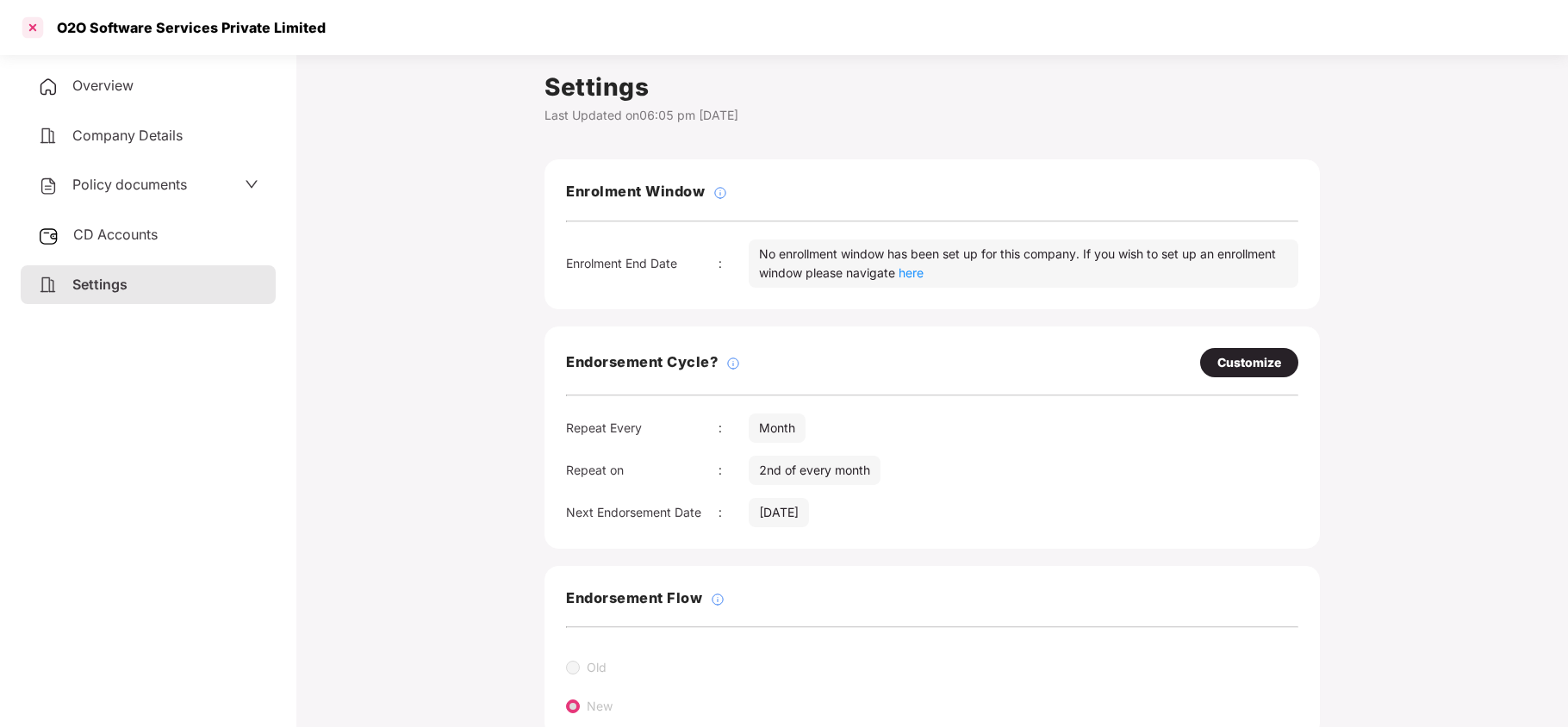
click at [36, 32] on div at bounding box center [32, 27] width 27 height 27
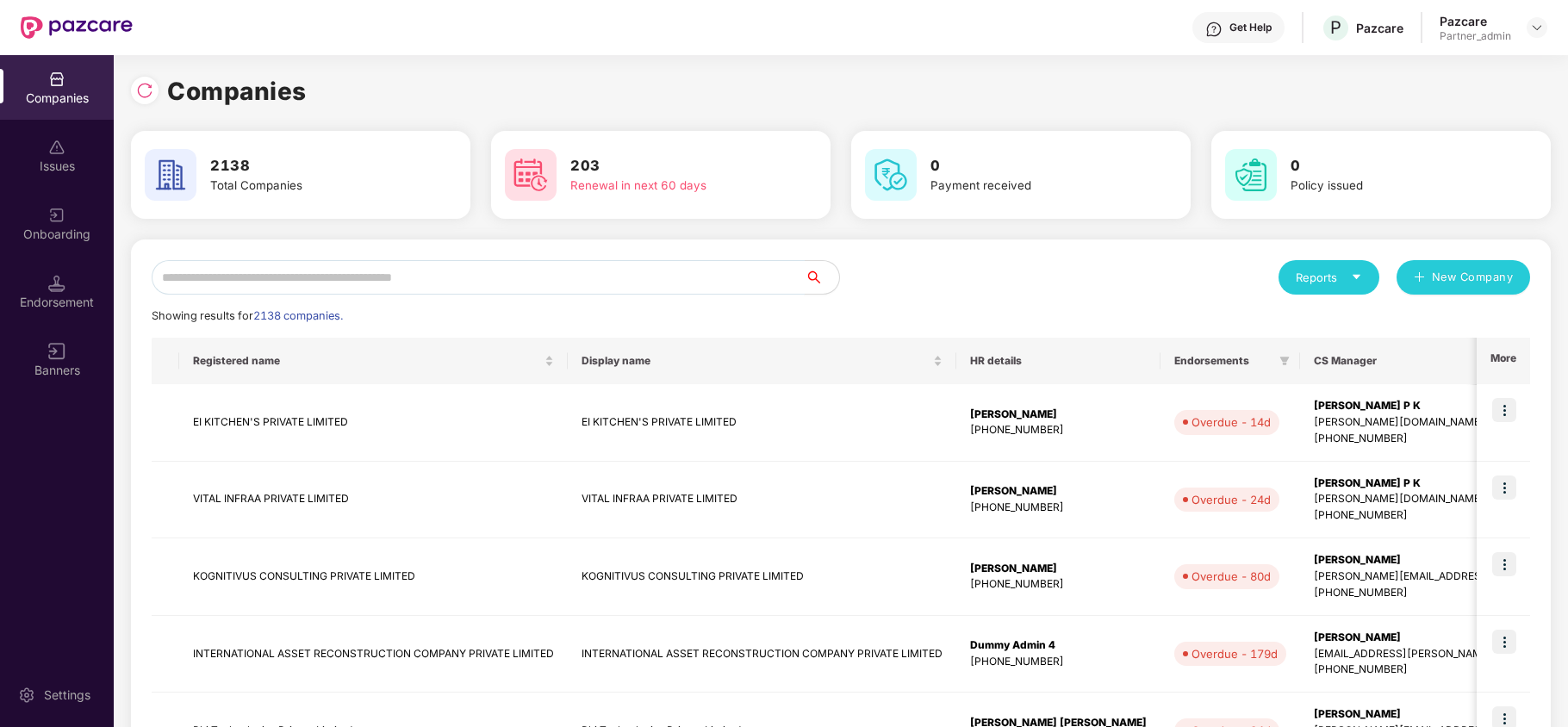
click at [255, 283] on input "text" at bounding box center [478, 276] width 653 height 34
paste input "**********"
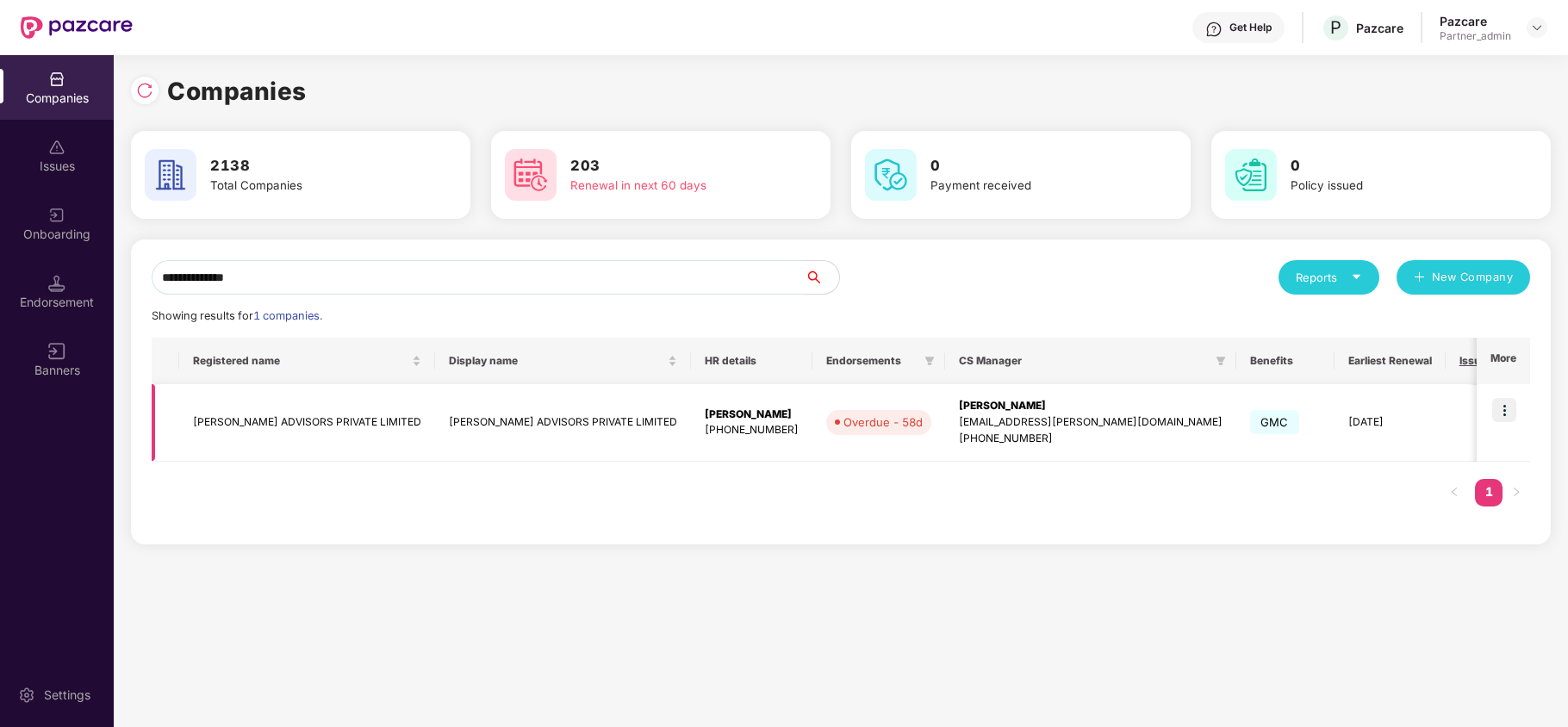
type input "**********"
click at [236, 421] on td "KRISTAL ADVISORS PRIVATE LIMITED" at bounding box center [307, 422] width 256 height 77
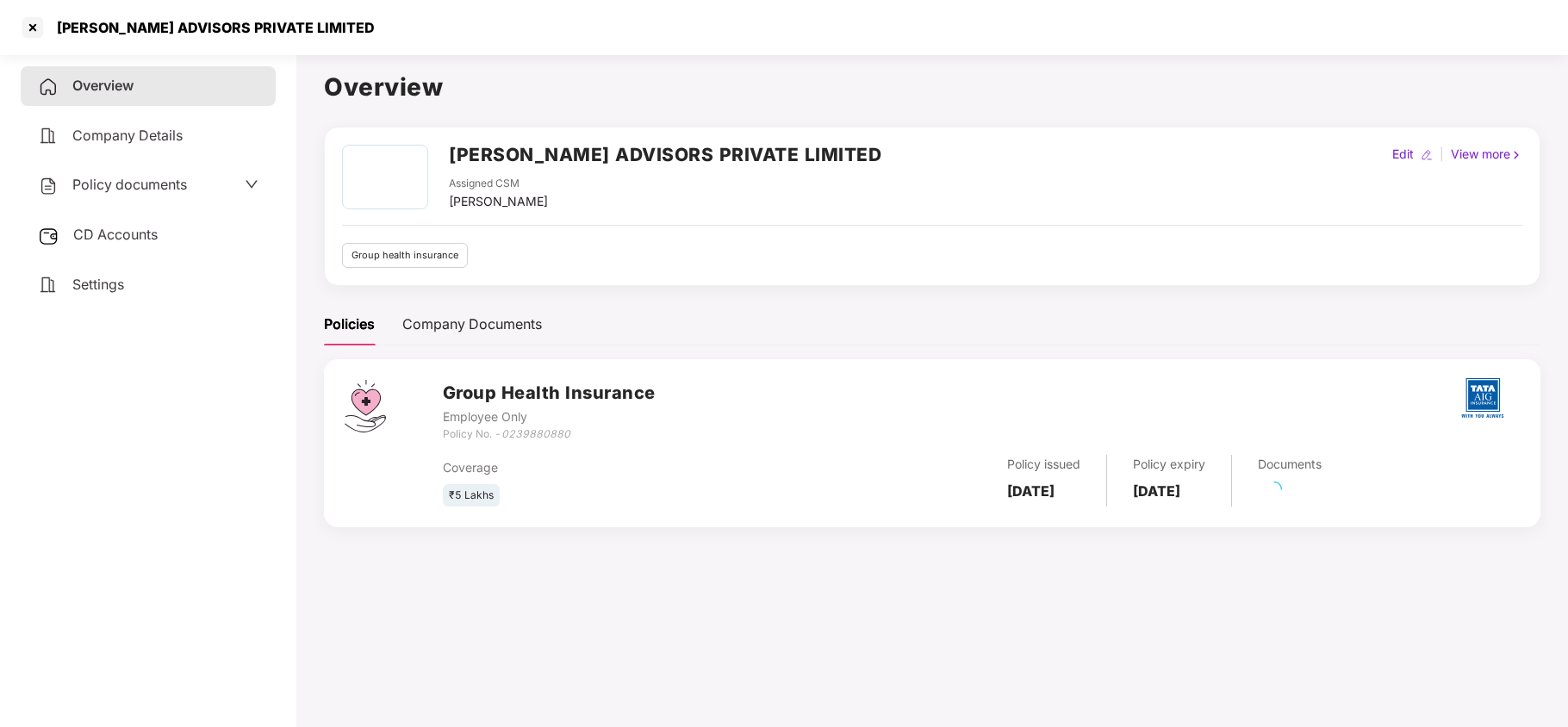
click at [109, 270] on div "Settings" at bounding box center [148, 285] width 255 height 39
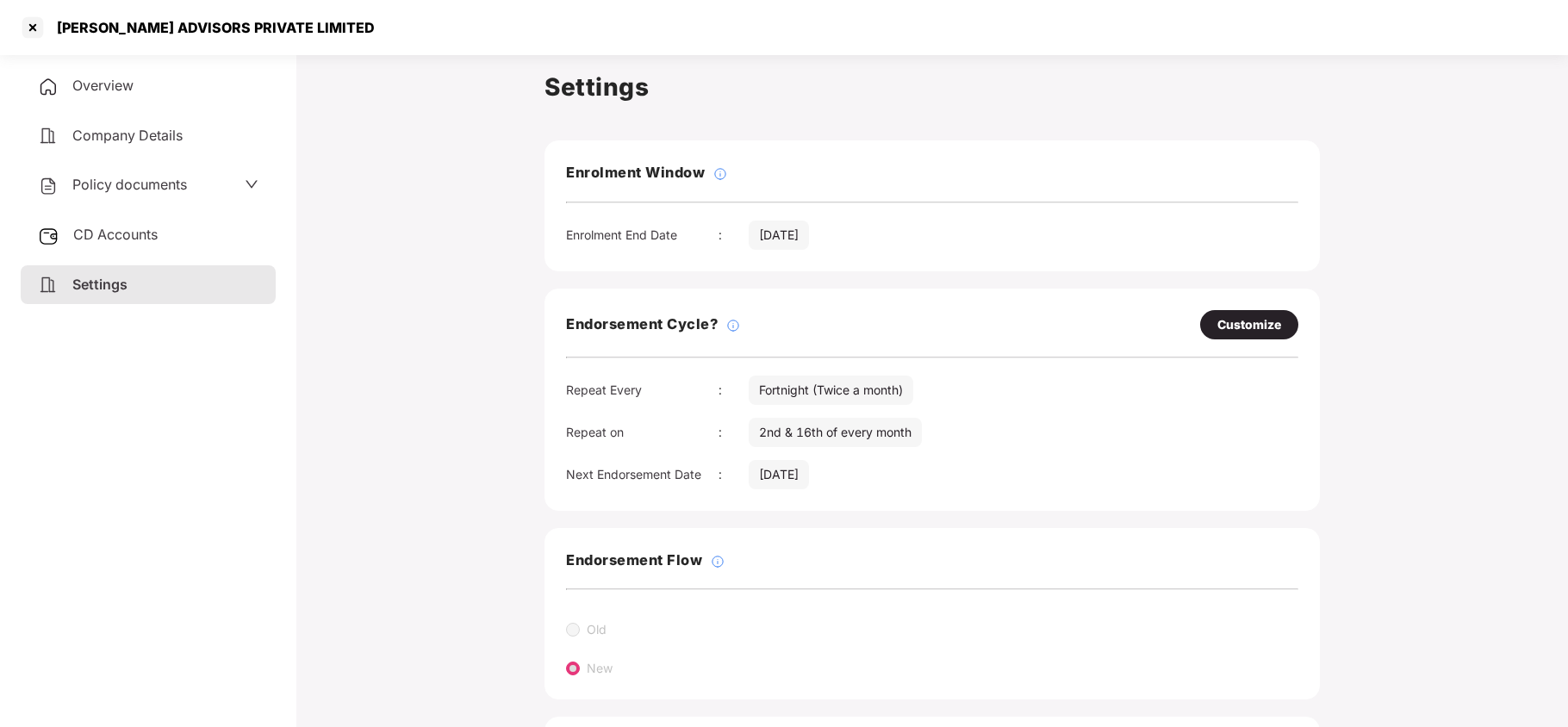
click at [1244, 323] on div "Customize" at bounding box center [1249, 324] width 64 height 19
select select "*********"
select select "****"
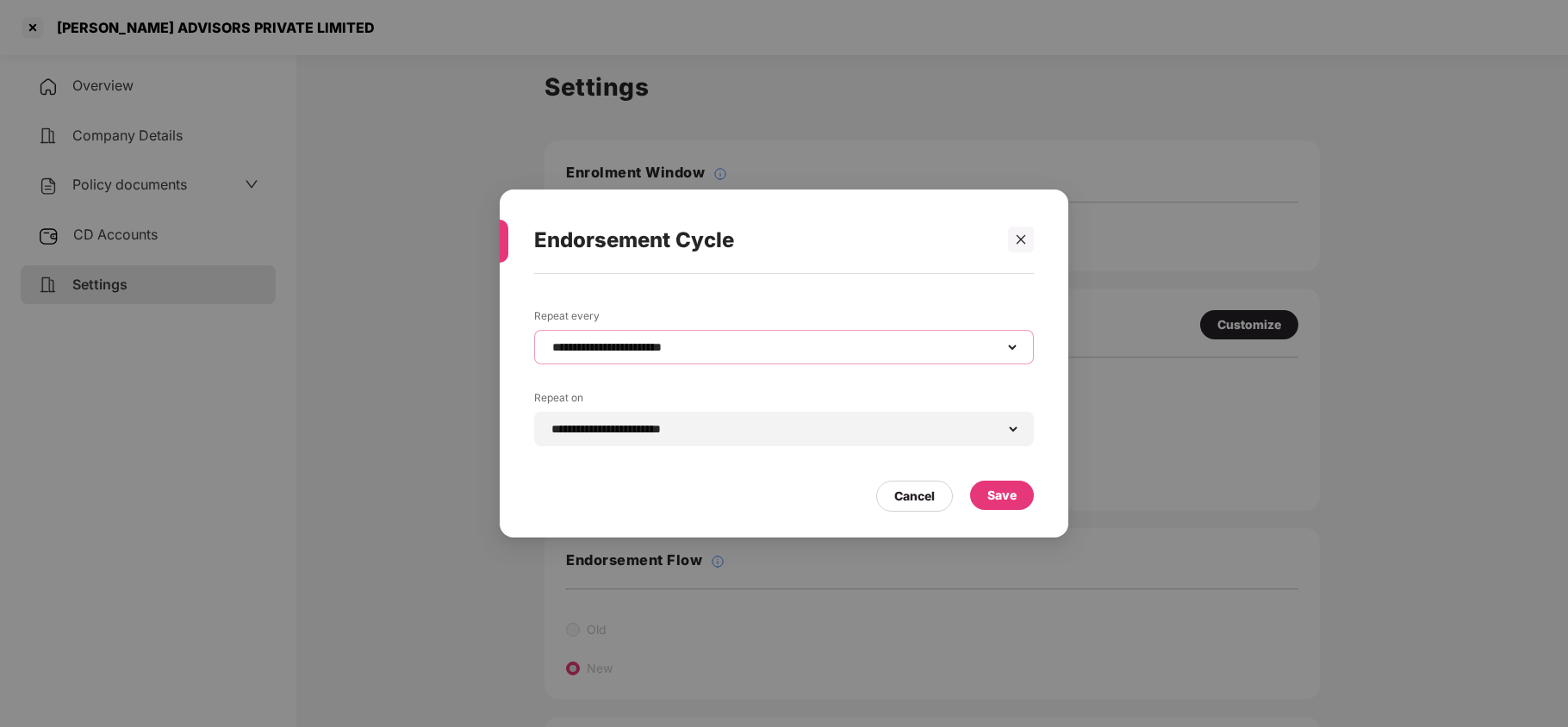
click at [698, 346] on select "**********" at bounding box center [784, 347] width 470 height 14
select select "*****"
click at [549, 340] on select "**********" at bounding box center [784, 347] width 470 height 14
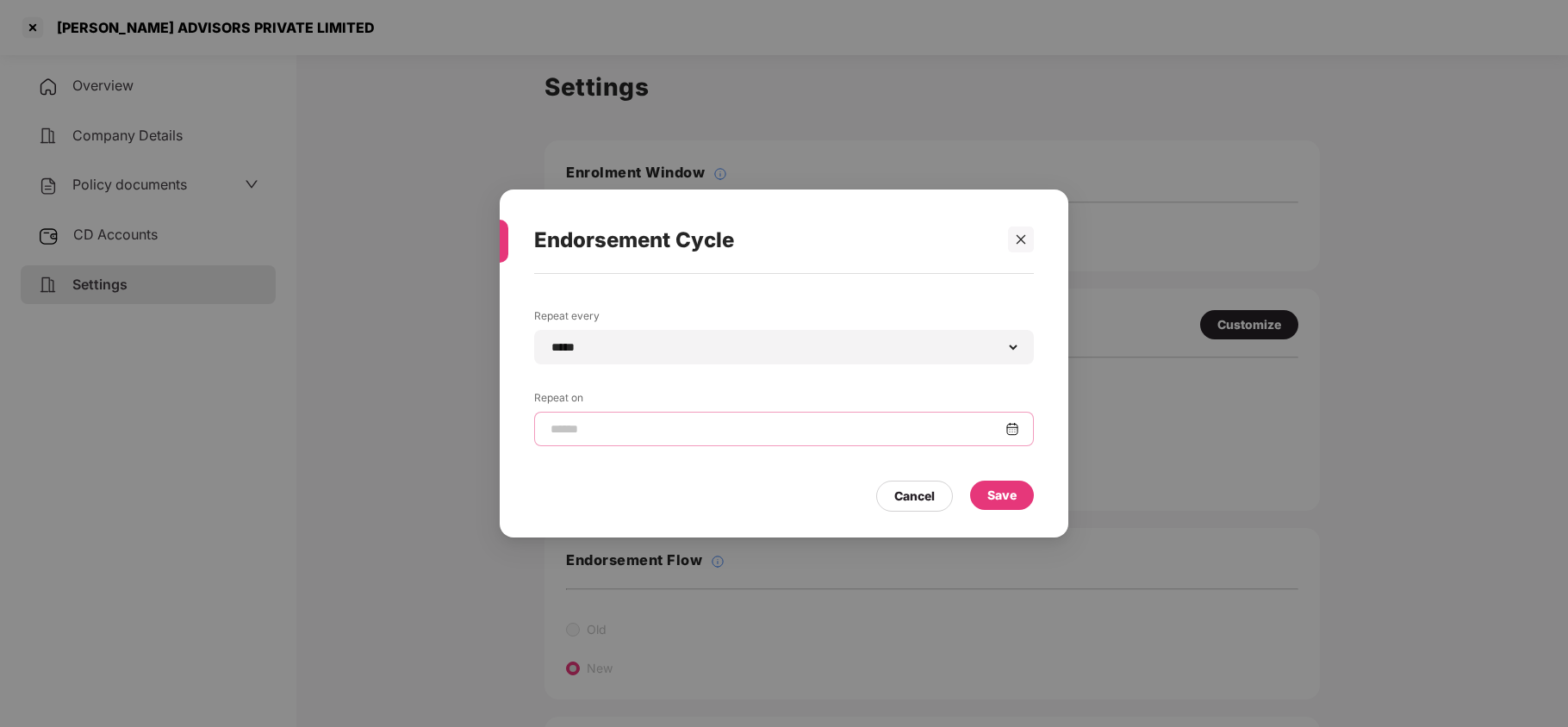
click at [649, 430] on input at bounding box center [777, 429] width 457 height 18
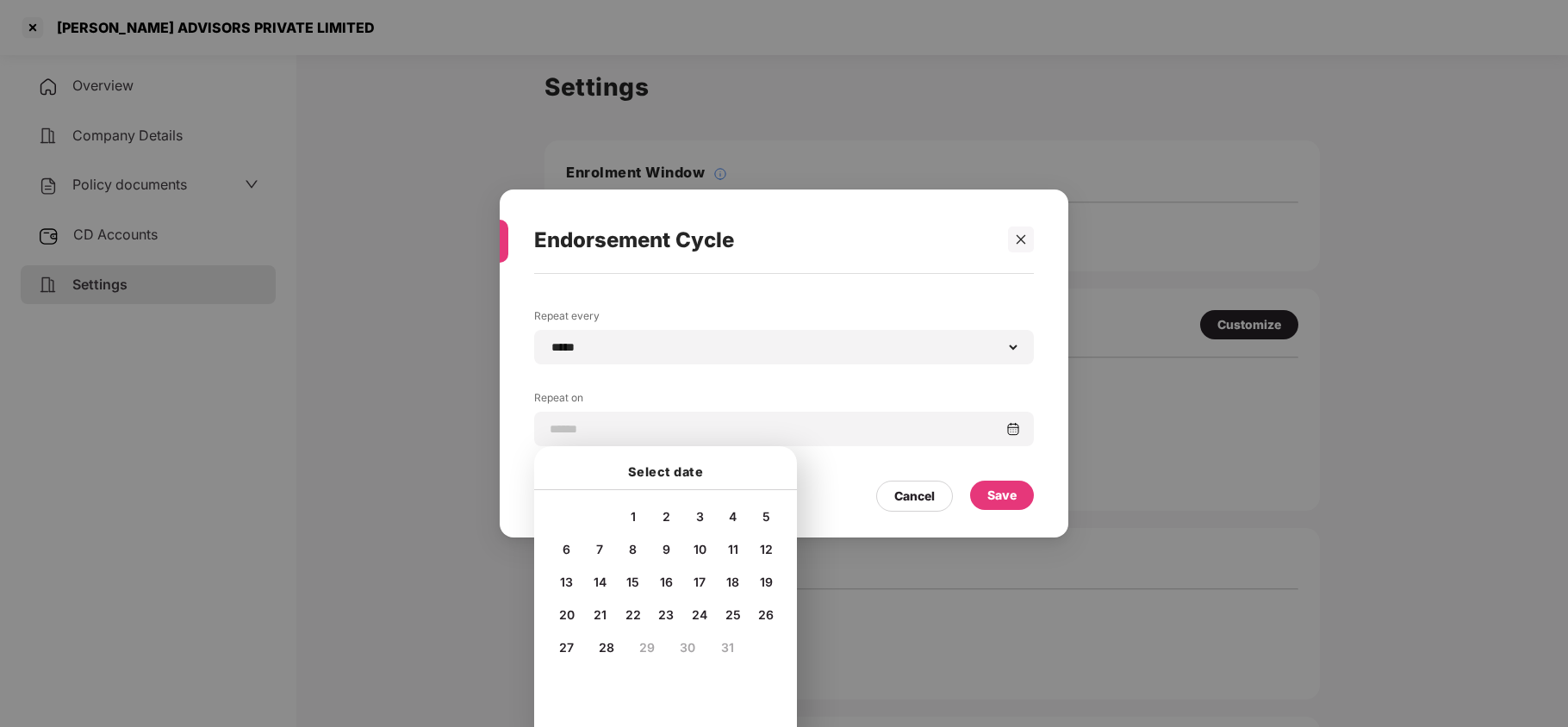
click at [662, 514] on span "2" at bounding box center [666, 515] width 8 height 15
type input "**********"
click at [1014, 491] on div "Save" at bounding box center [1002, 495] width 29 height 19
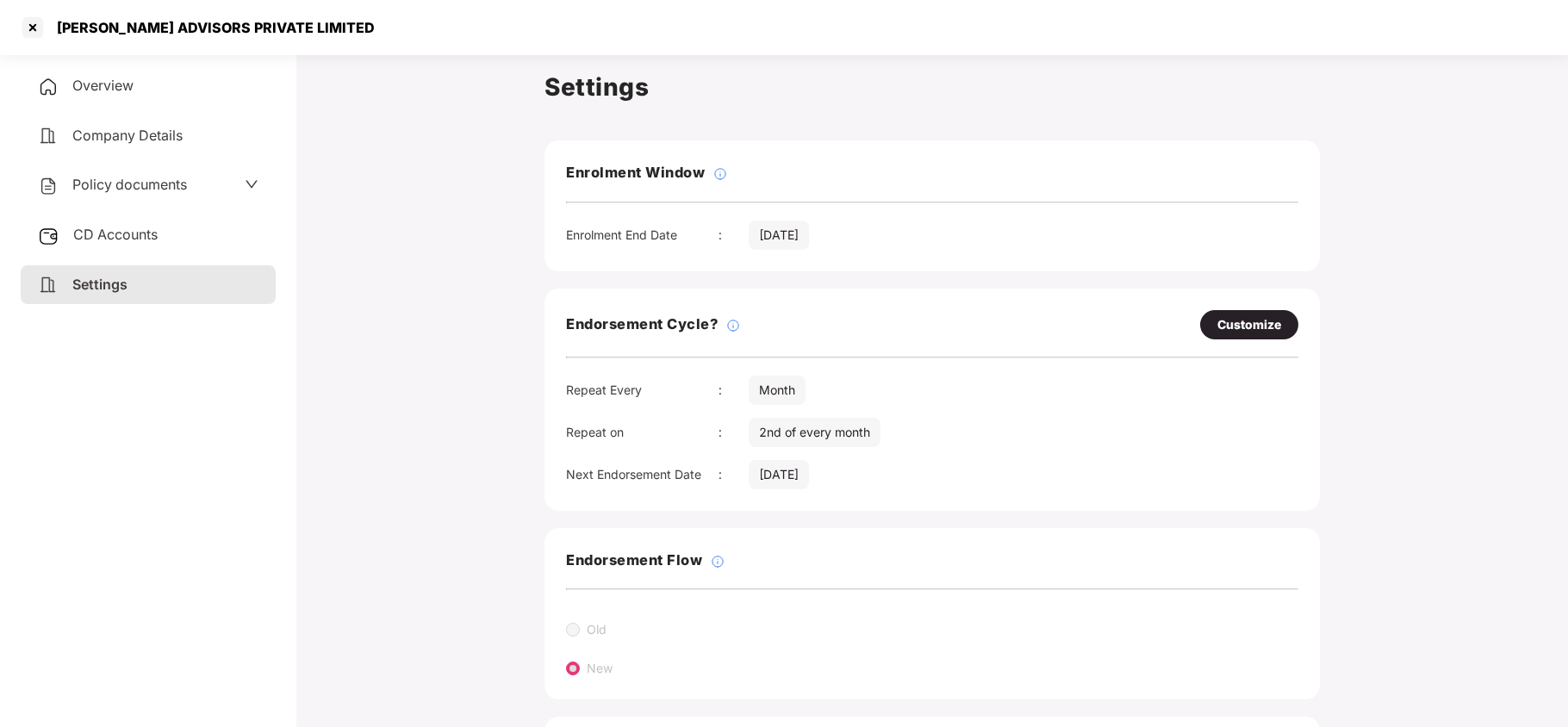
click at [98, 177] on span "Policy documents" at bounding box center [129, 184] width 115 height 18
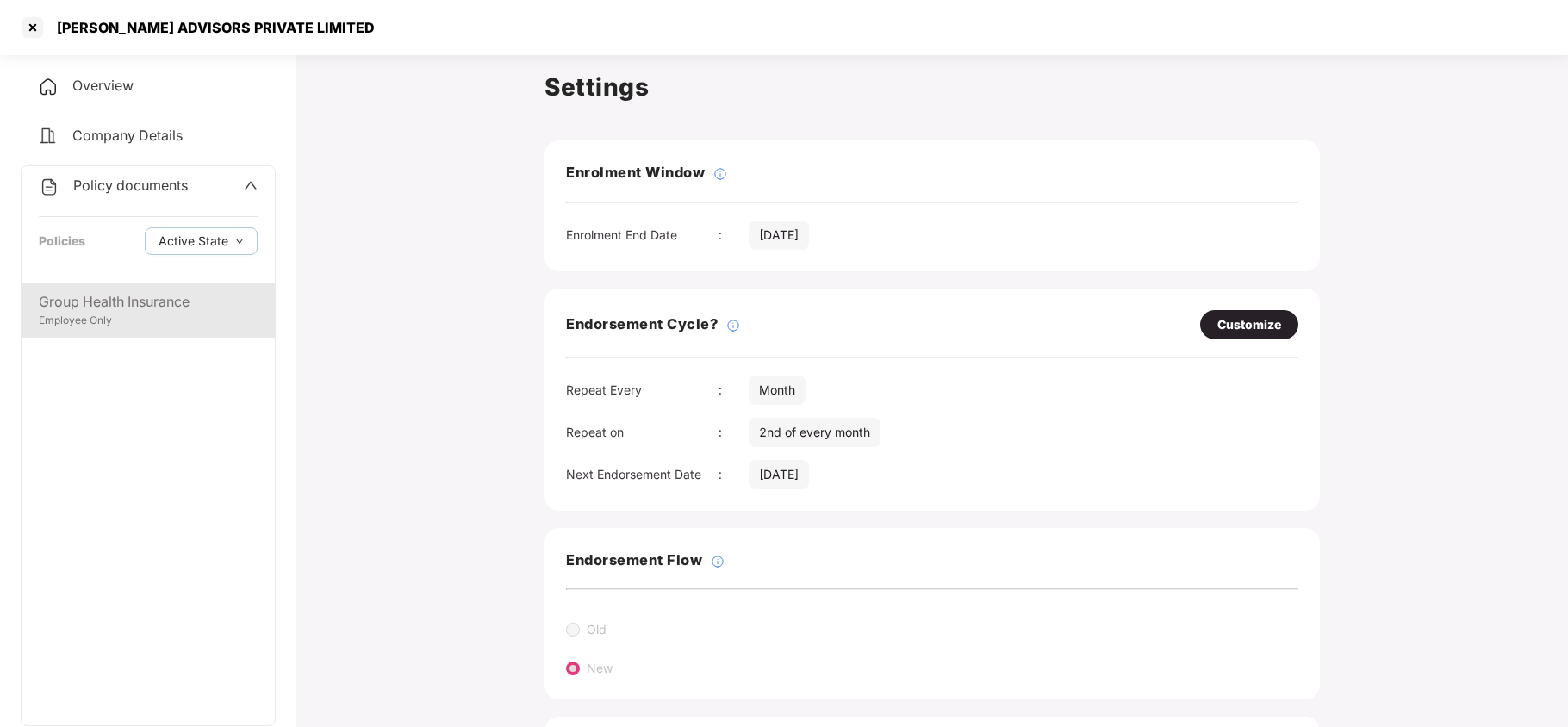
click at [139, 336] on div "Group Health Insurance Employee Only" at bounding box center [148, 310] width 253 height 55
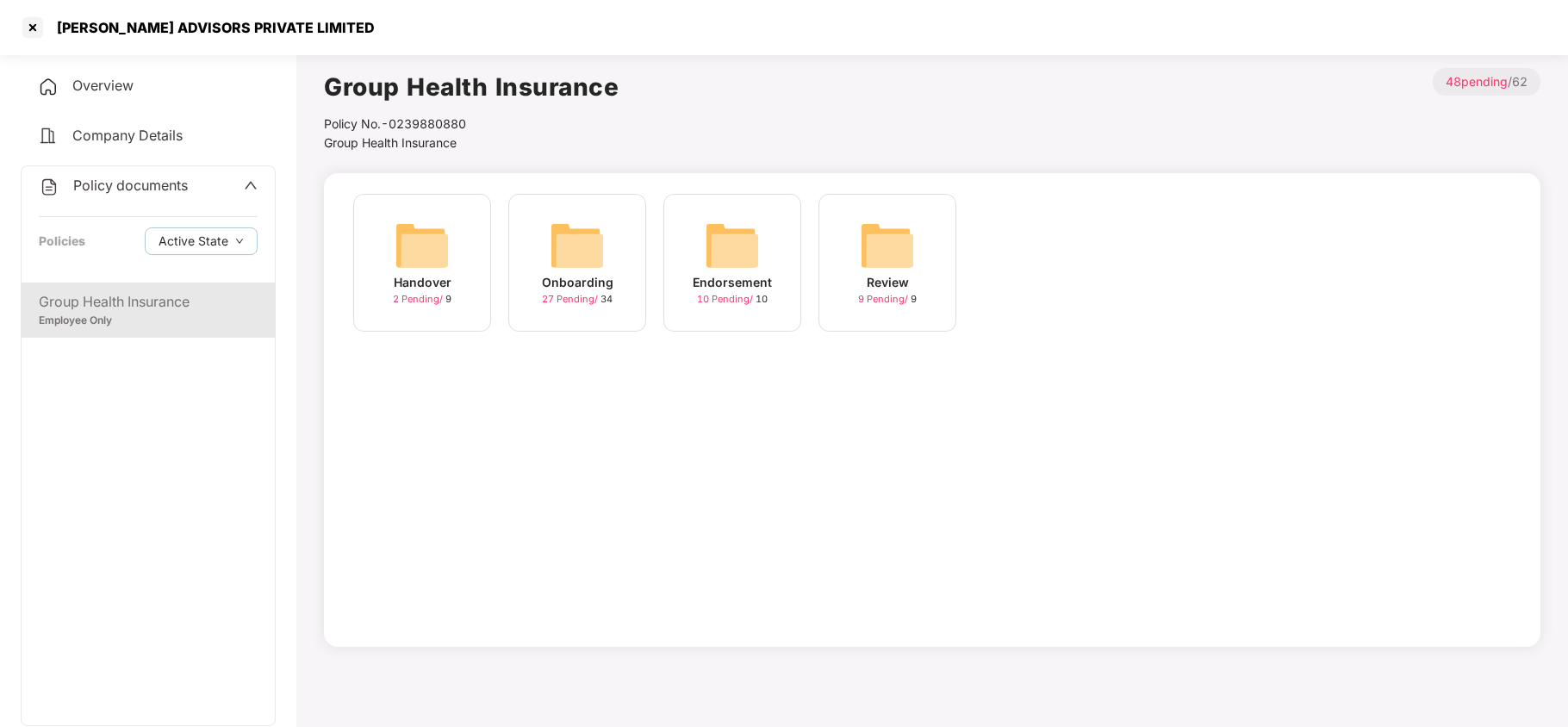
click at [573, 231] on img at bounding box center [577, 245] width 55 height 55
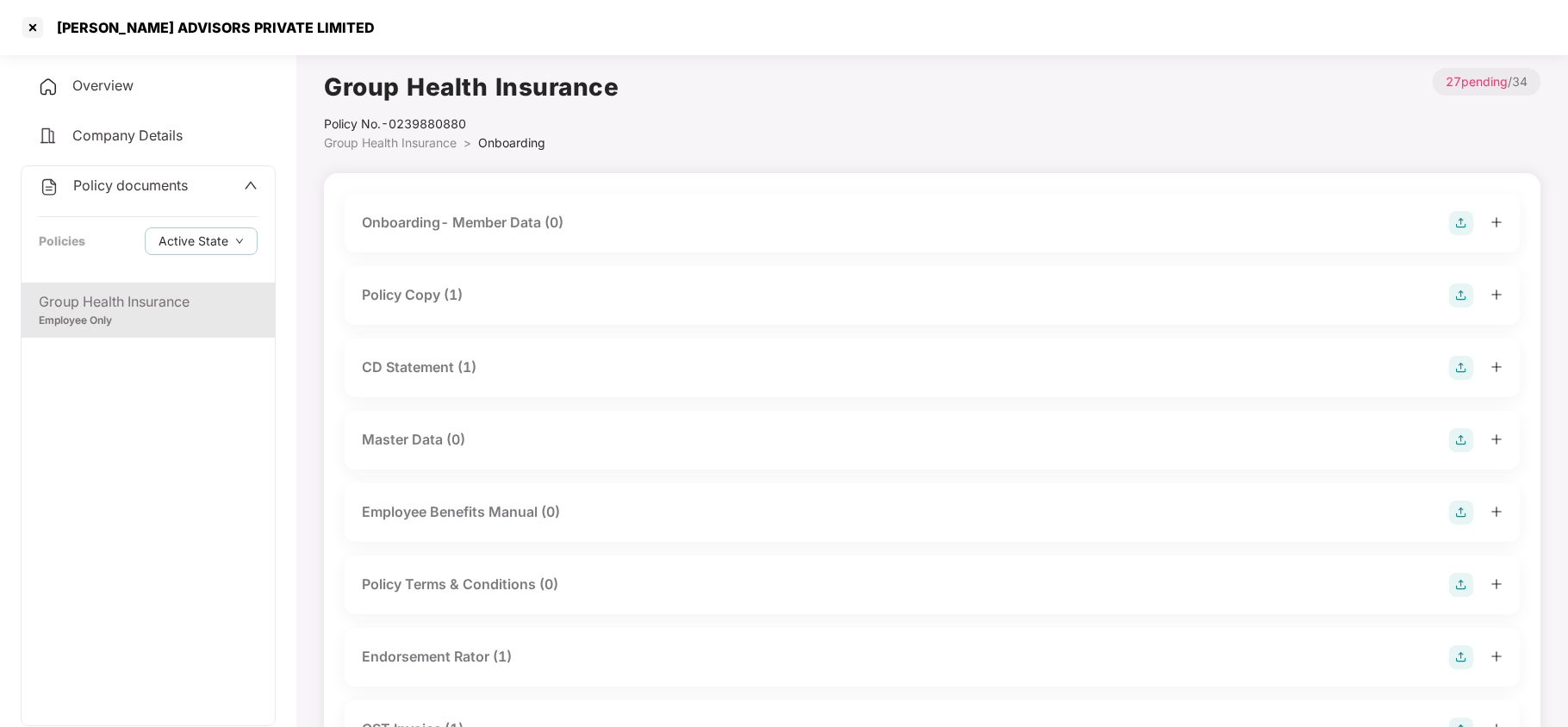
click at [452, 301] on div "Policy Copy (1)" at bounding box center [412, 295] width 101 height 22
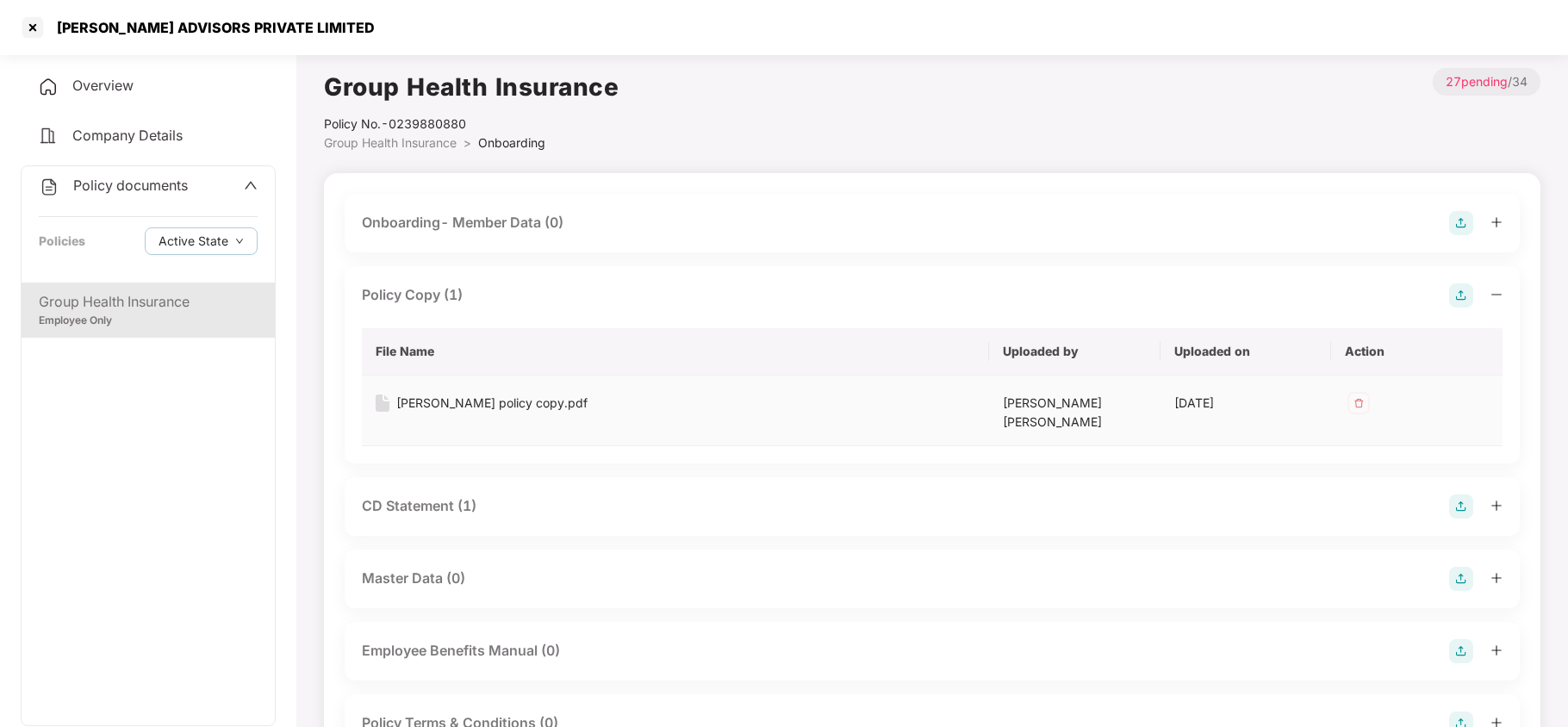
click at [495, 401] on div "KRISTAL policy copy.pdf" at bounding box center [491, 403] width 191 height 19
drag, startPoint x: 445, startPoint y: 488, endPoint x: 514, endPoint y: 465, distance: 72.7
click at [449, 495] on div "CD Statement (1)" at bounding box center [418, 506] width 115 height 22
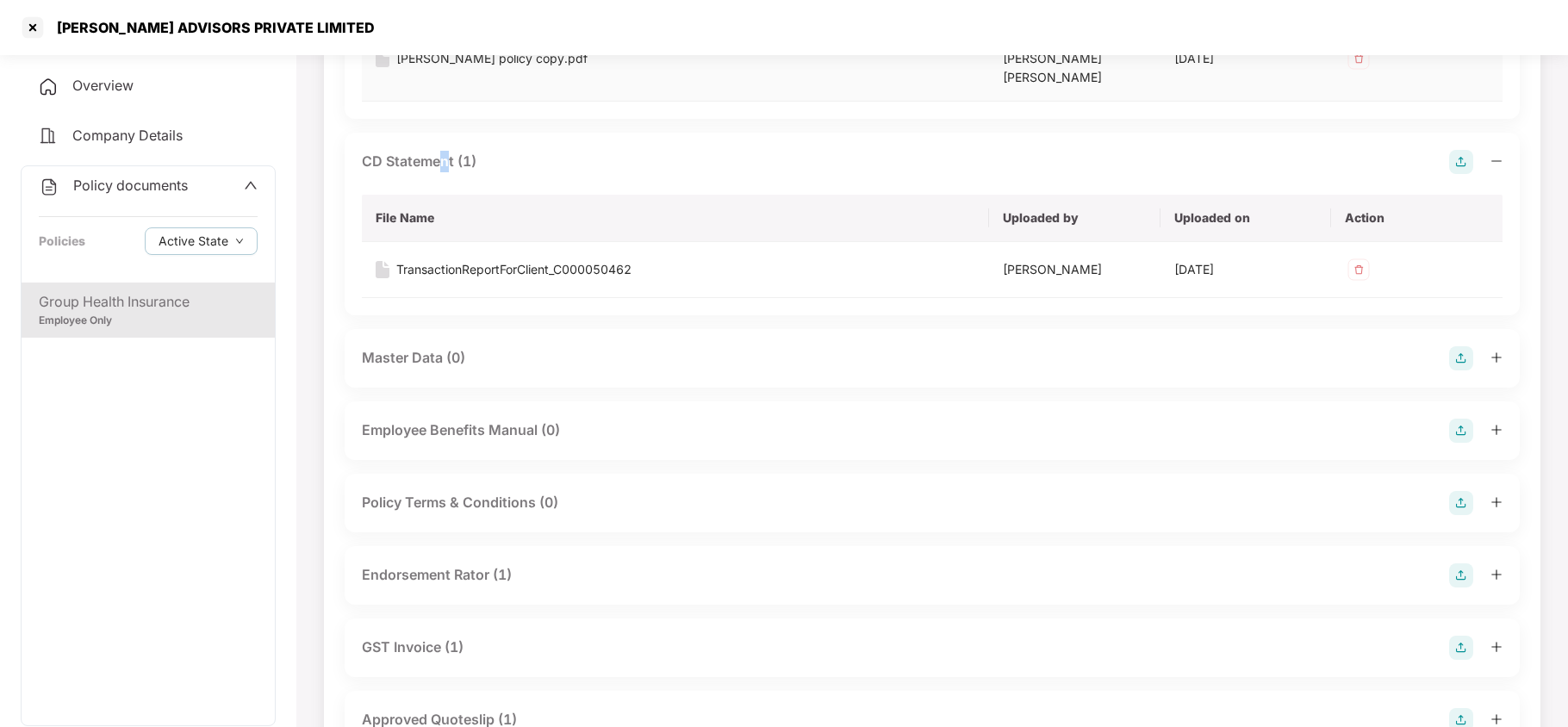
scroll to position [459, 0]
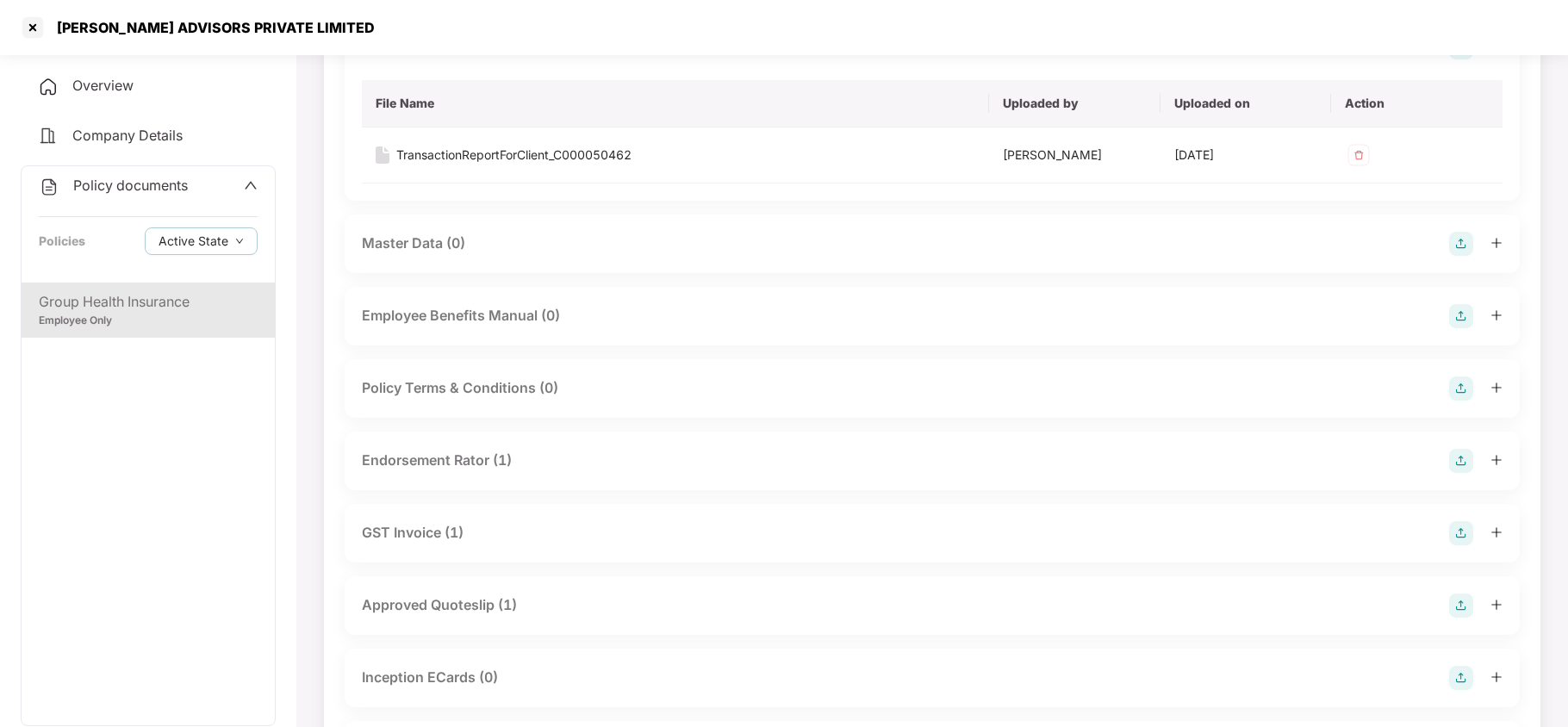
drag, startPoint x: 466, startPoint y: 446, endPoint x: 518, endPoint y: 446, distance: 52.0
click at [483, 450] on div "Endorsement Rator (1)" at bounding box center [436, 460] width 150 height 22
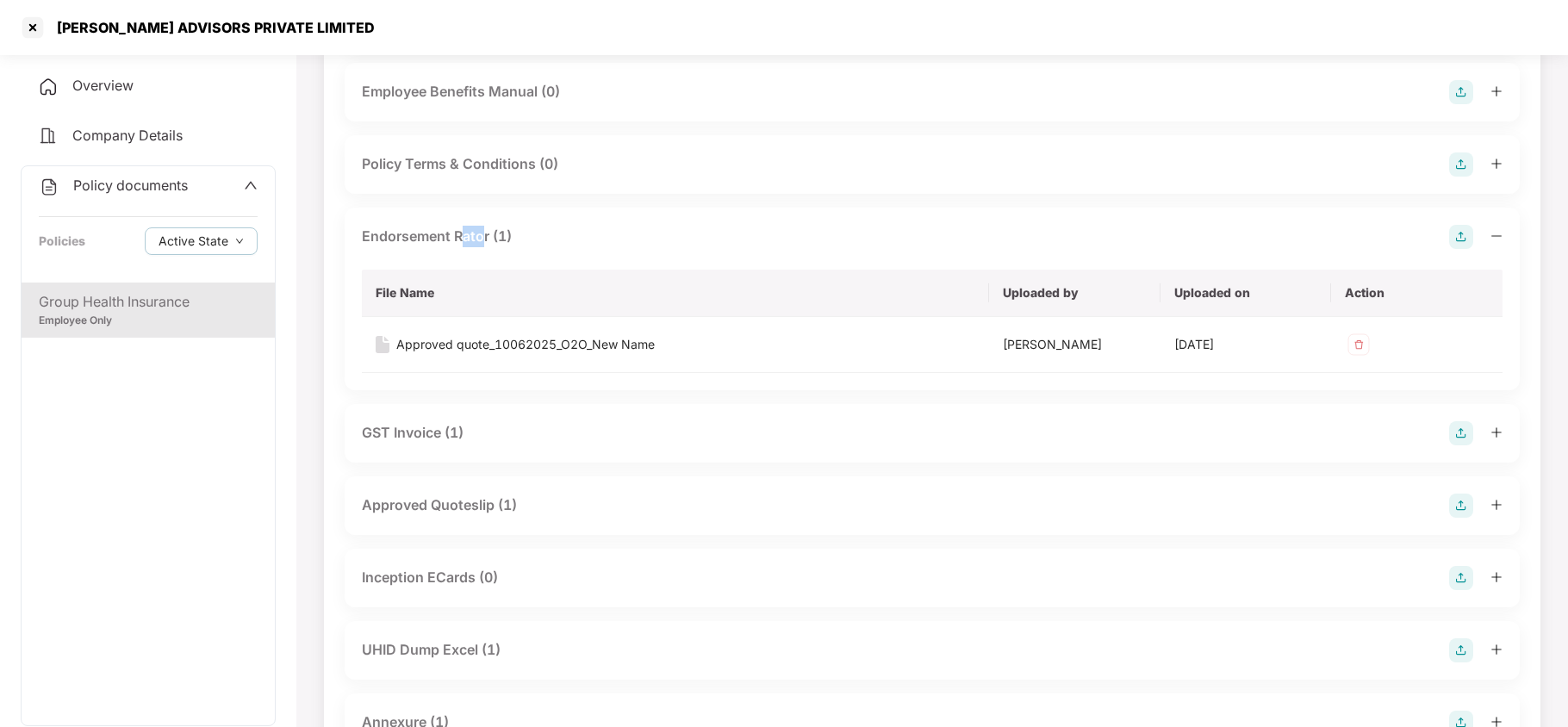
scroll to position [689, 0]
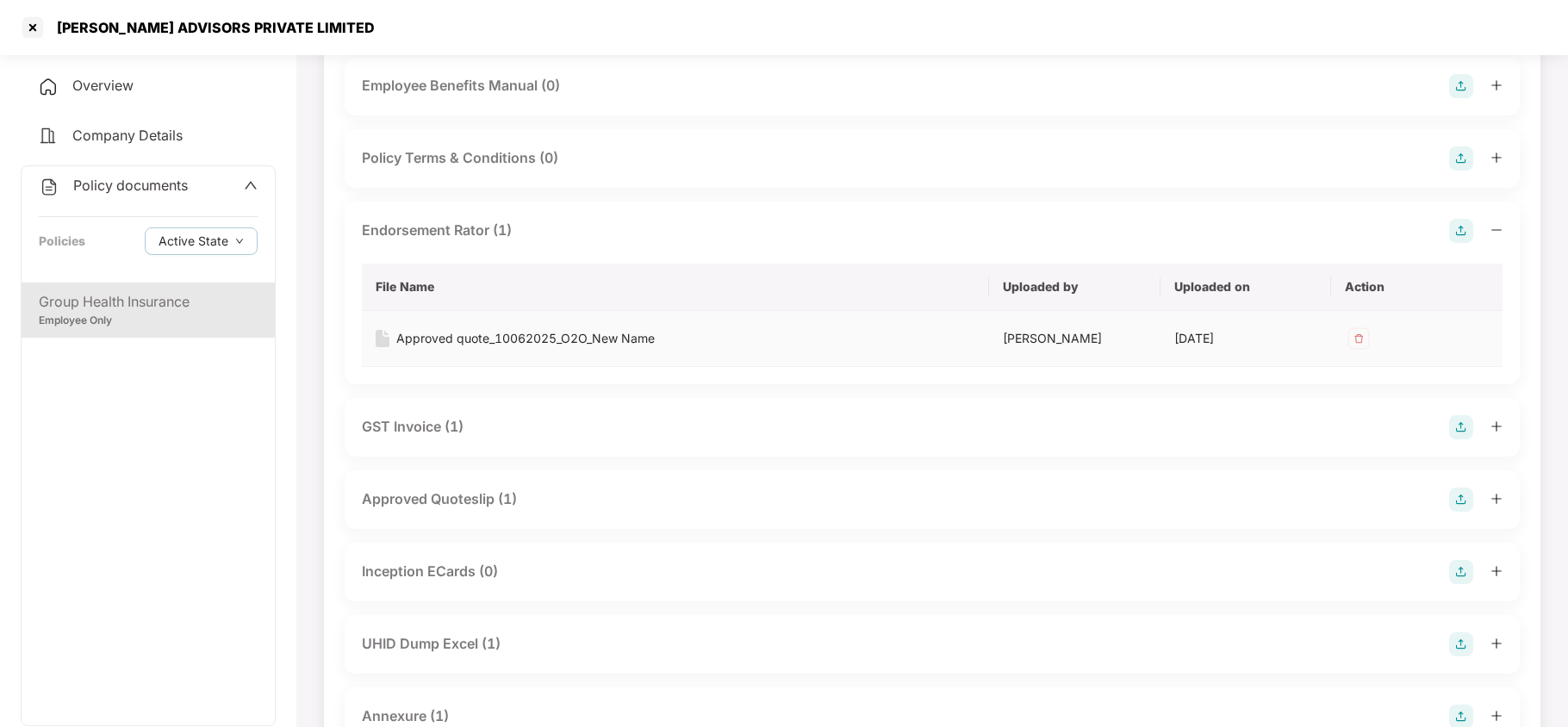
click at [535, 311] on td "Approved quote_10062025_O2O_New Name" at bounding box center [675, 338] width 627 height 56
click at [532, 329] on div "Approved quote_10062025_O2O_New Name" at bounding box center [525, 338] width 259 height 19
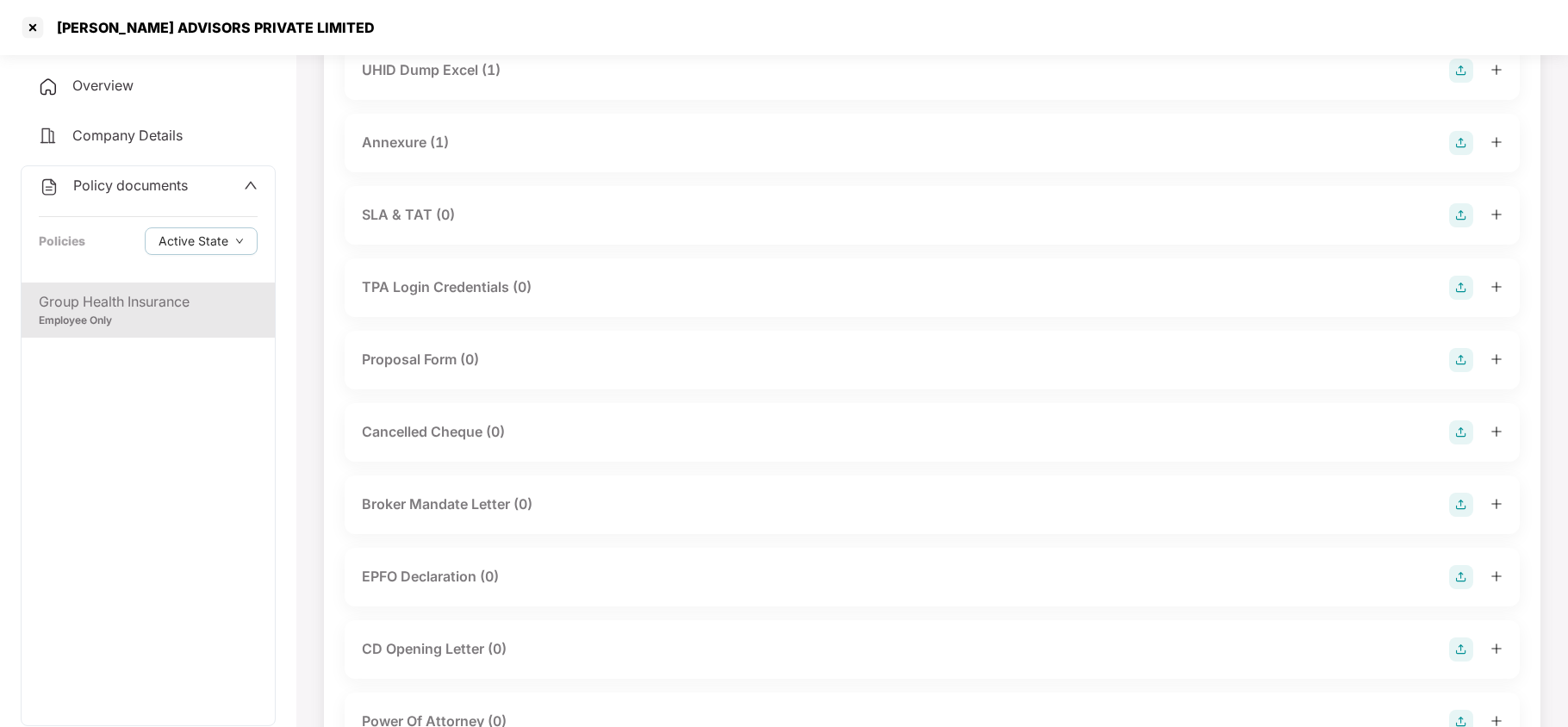
scroll to position [1148, 0]
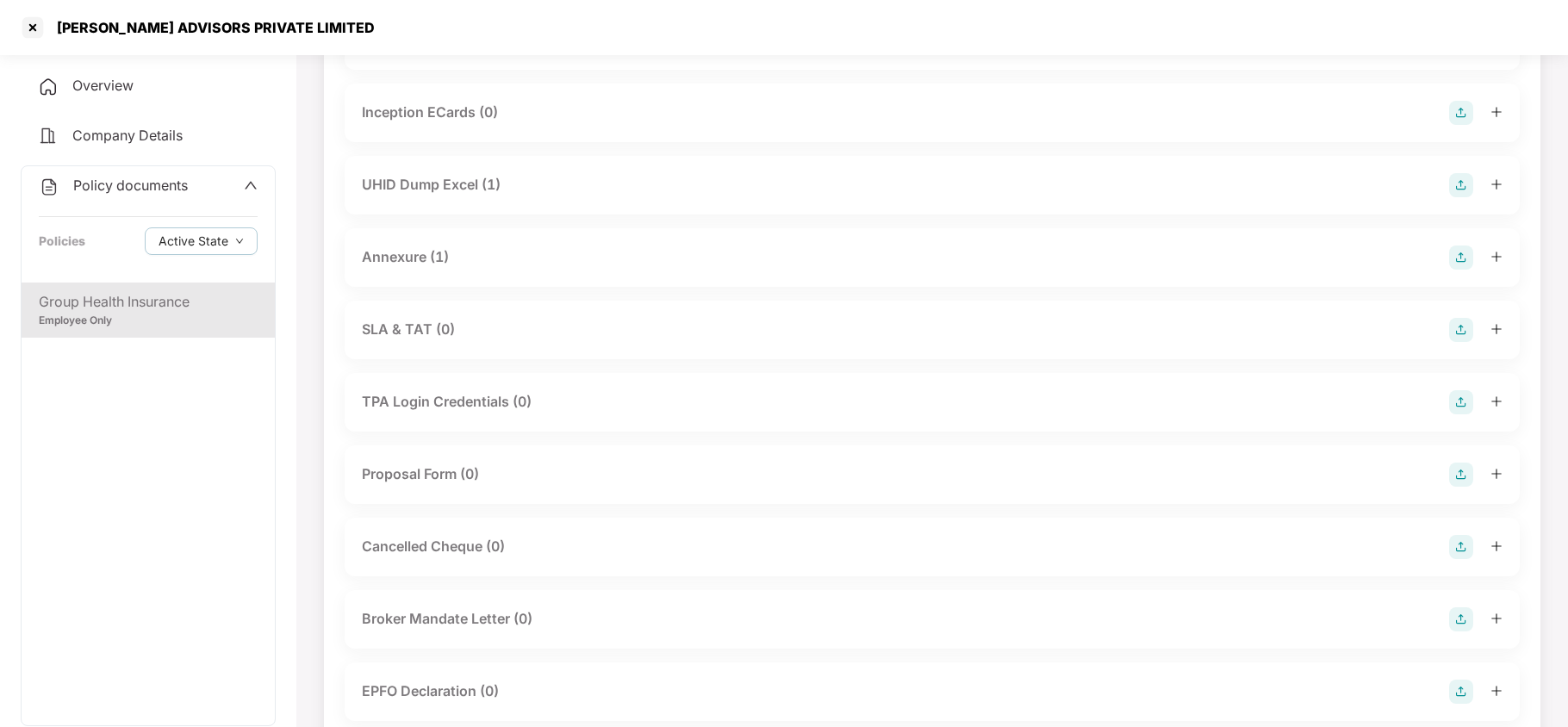
click at [427, 174] on div "UHID Dump Excel (1)" at bounding box center [431, 185] width 139 height 22
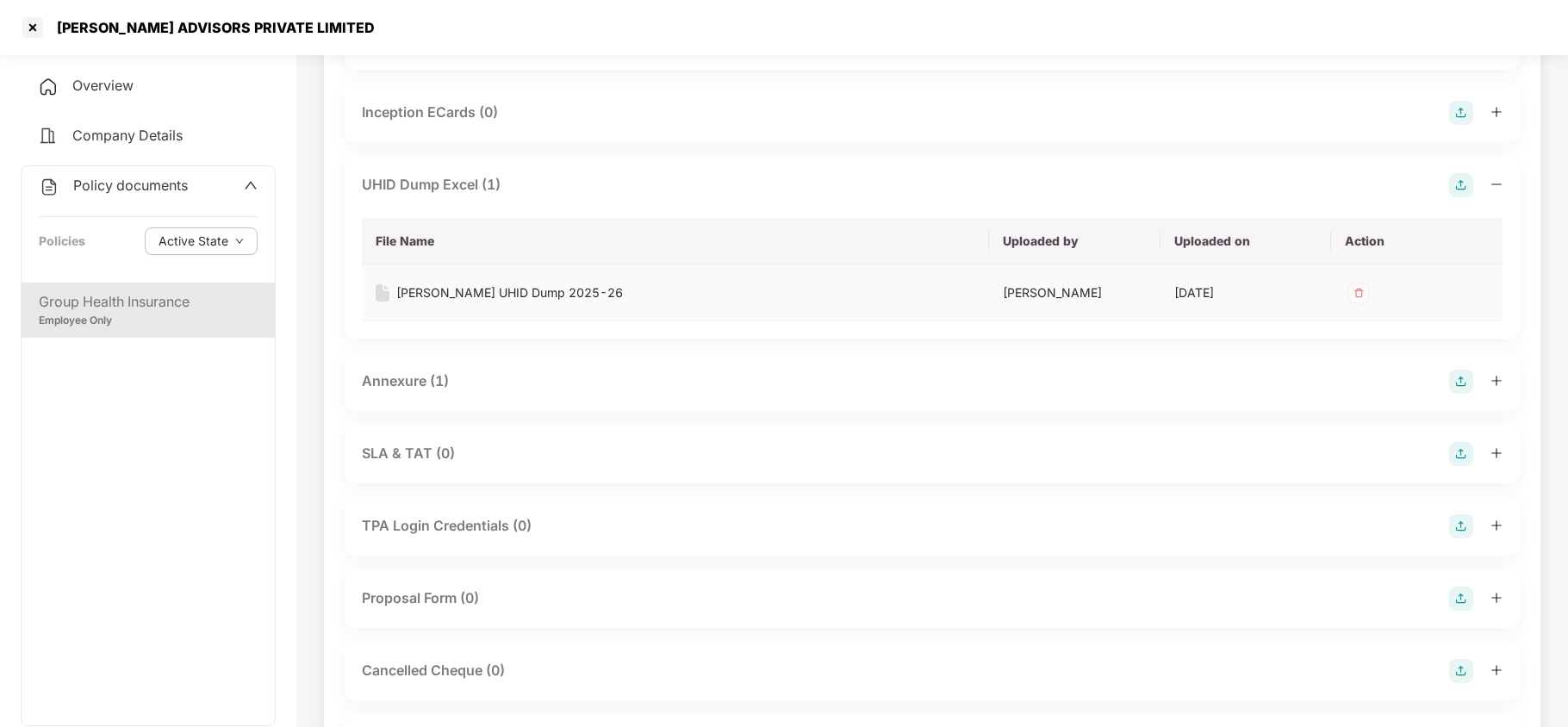
click at [455, 283] on div "Kristal UHID Dump 2025-26" at bounding box center [509, 292] width 226 height 19
click at [405, 370] on div "Annexure (1)" at bounding box center [405, 381] width 87 height 22
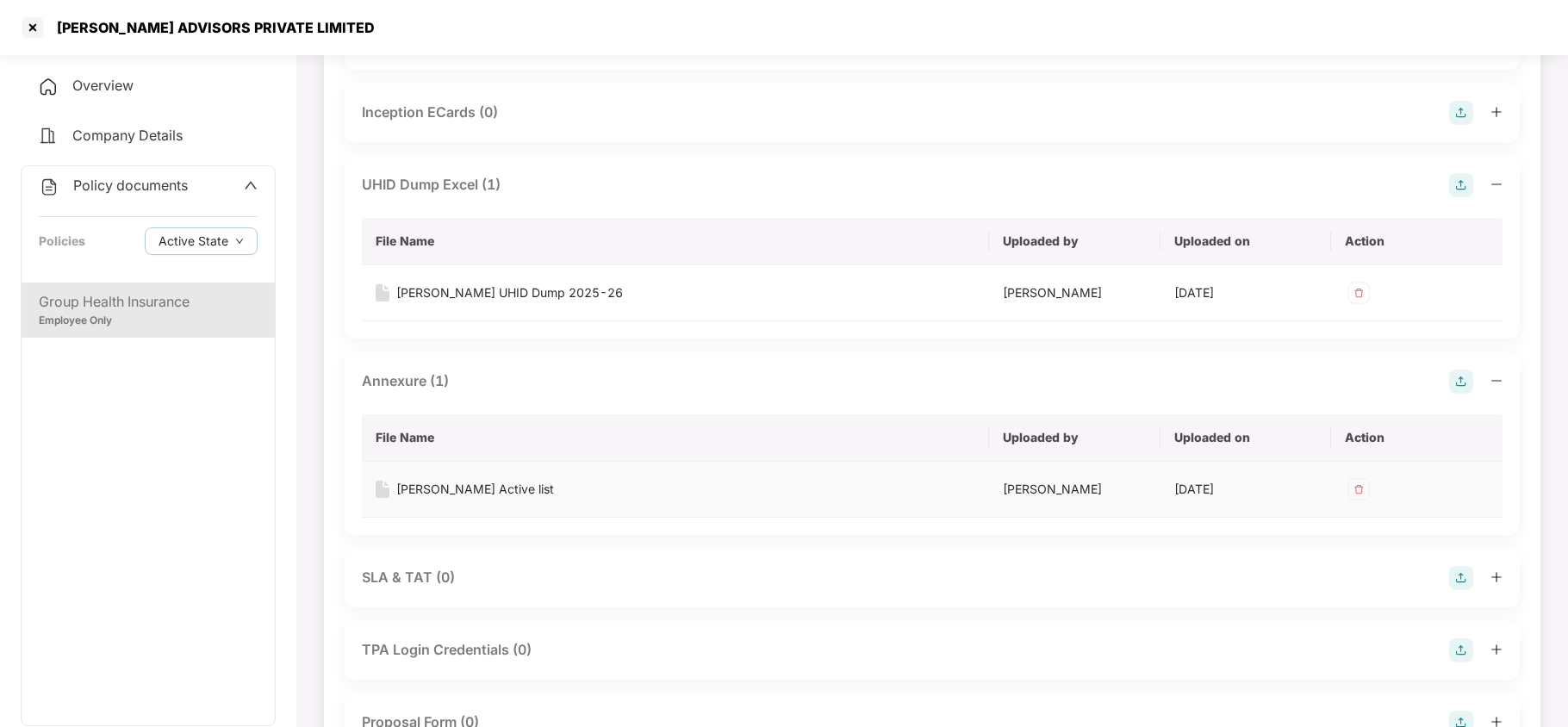
click at [443, 480] on div "KRISTAL Active list" at bounding box center [474, 489] width 158 height 19
click at [32, 24] on div at bounding box center [32, 27] width 27 height 27
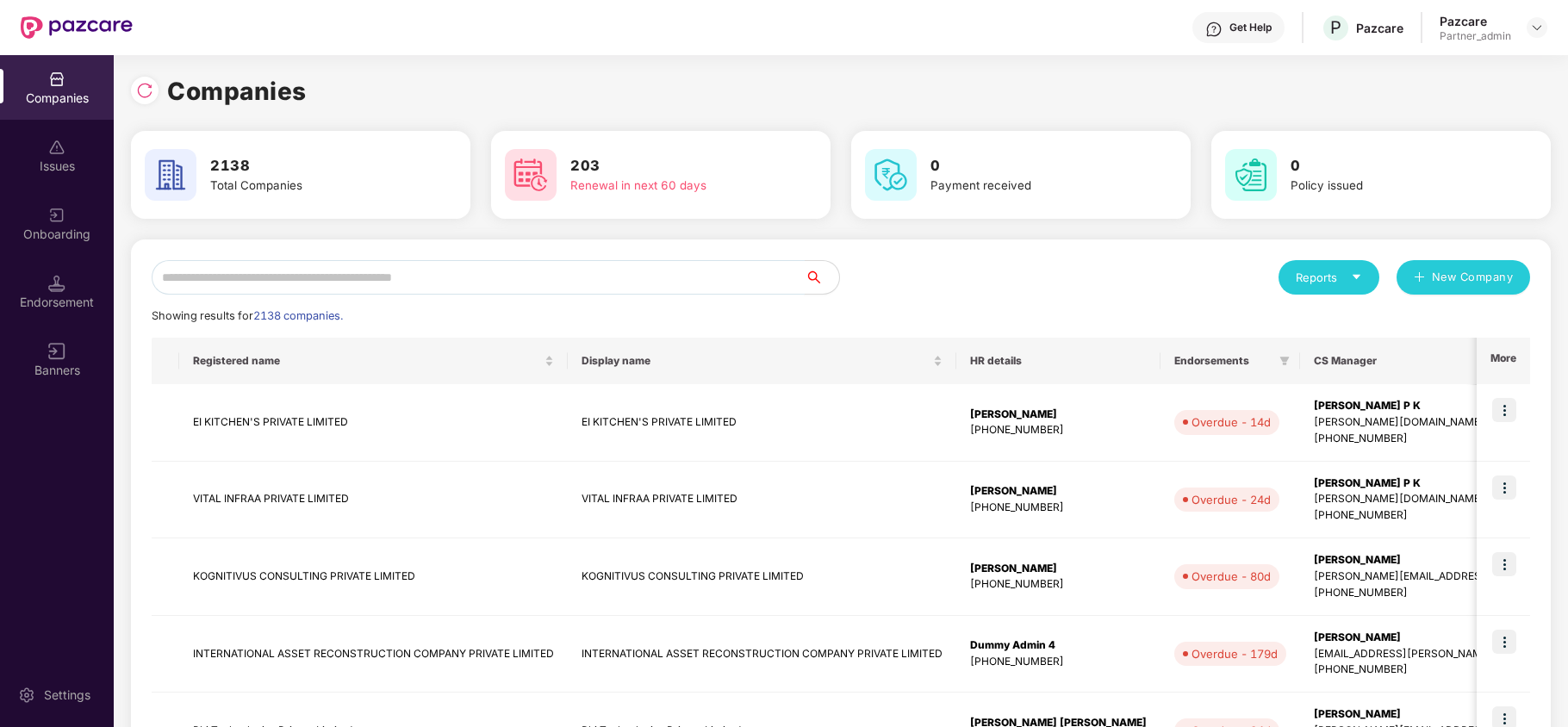
click at [303, 262] on input "text" at bounding box center [478, 276] width 653 height 34
paste input "********"
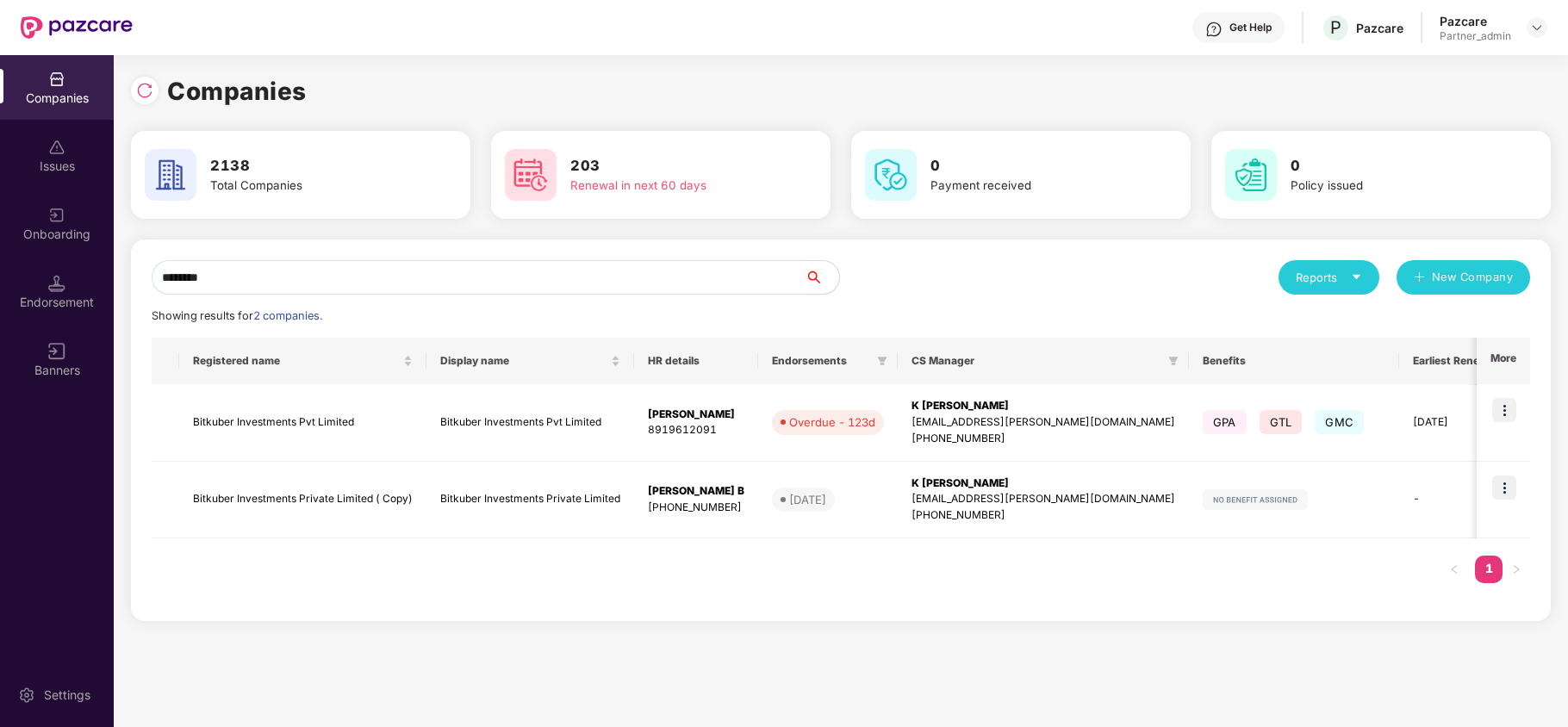
type input "********"
click at [1511, 400] on img at bounding box center [1503, 410] width 24 height 24
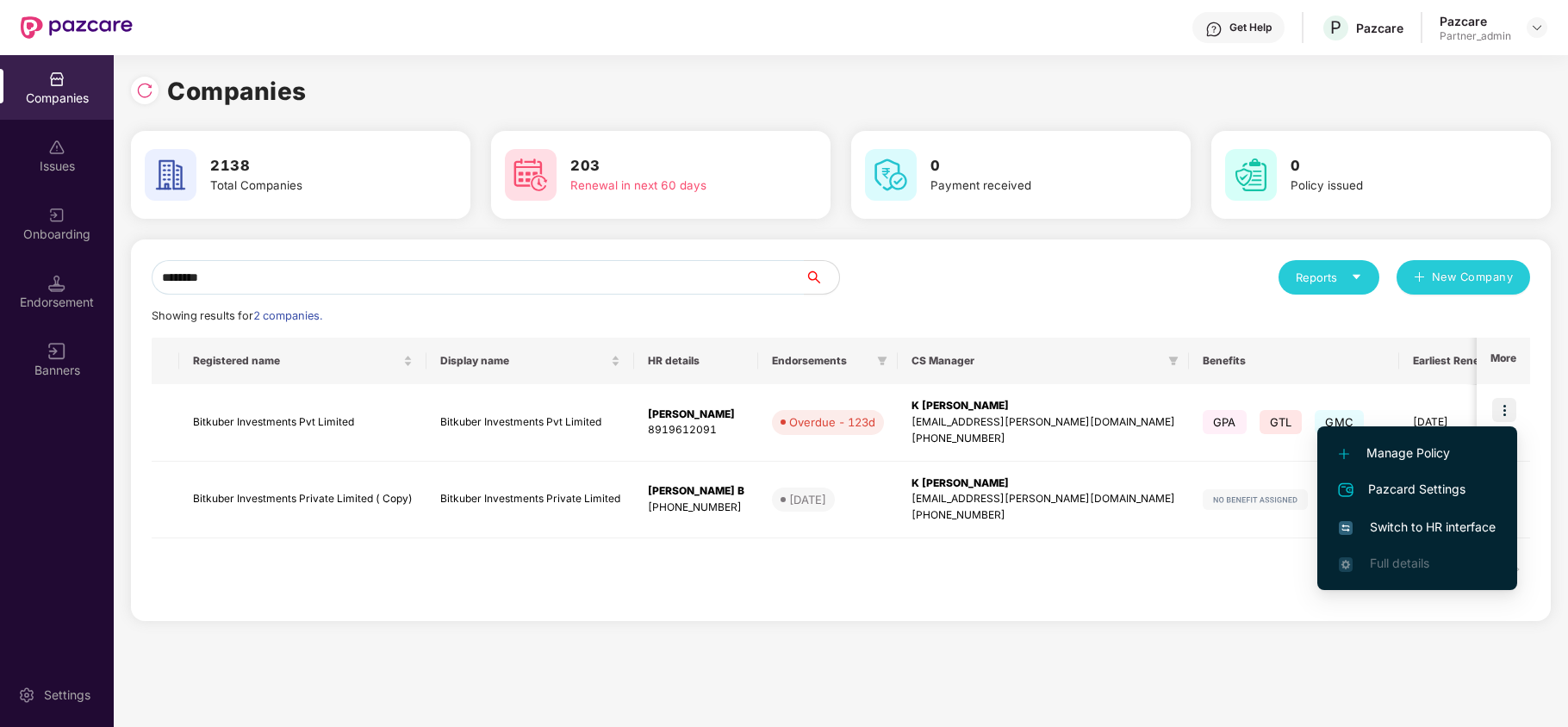
click at [1410, 524] on span "Switch to HR interface" at bounding box center [1417, 526] width 157 height 19
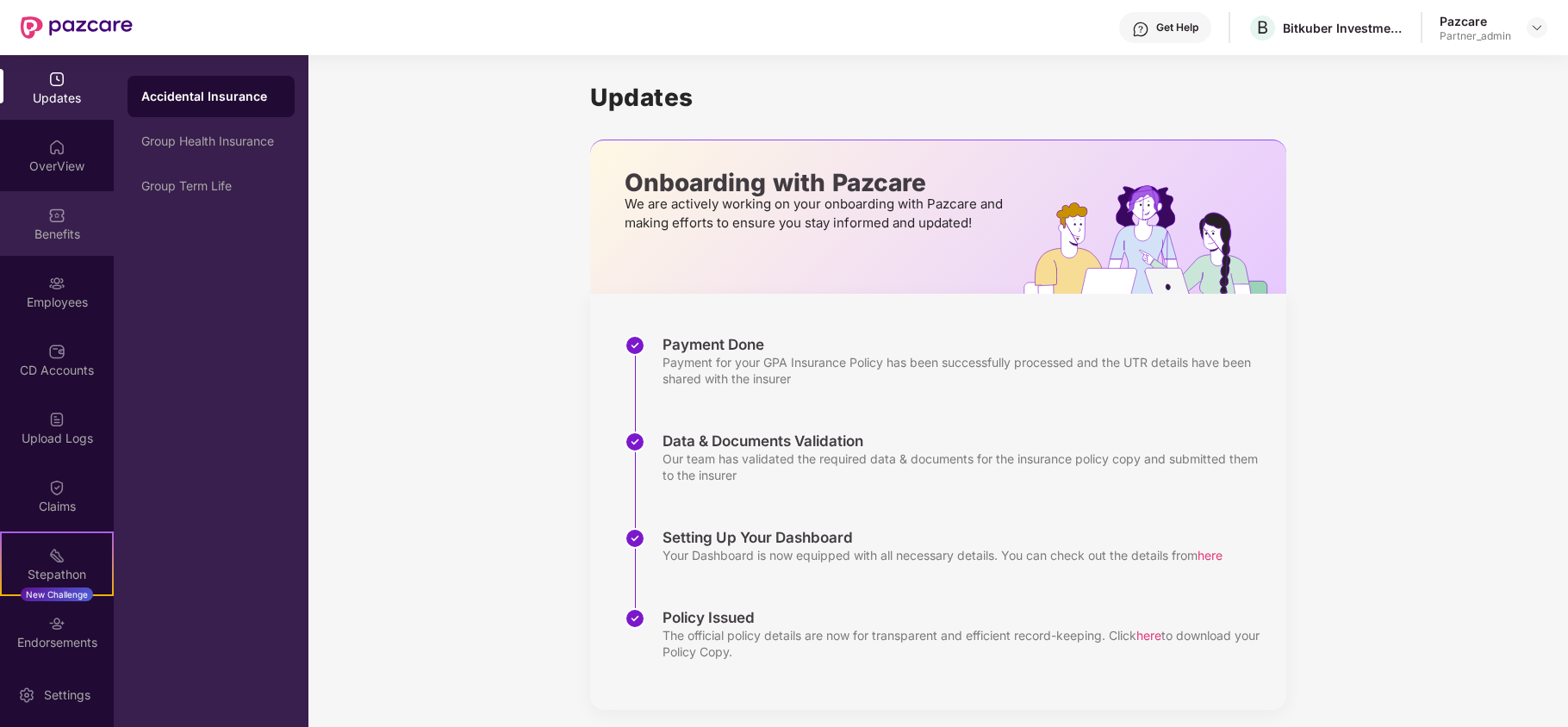
click at [48, 253] on div "Benefits" at bounding box center [57, 223] width 114 height 65
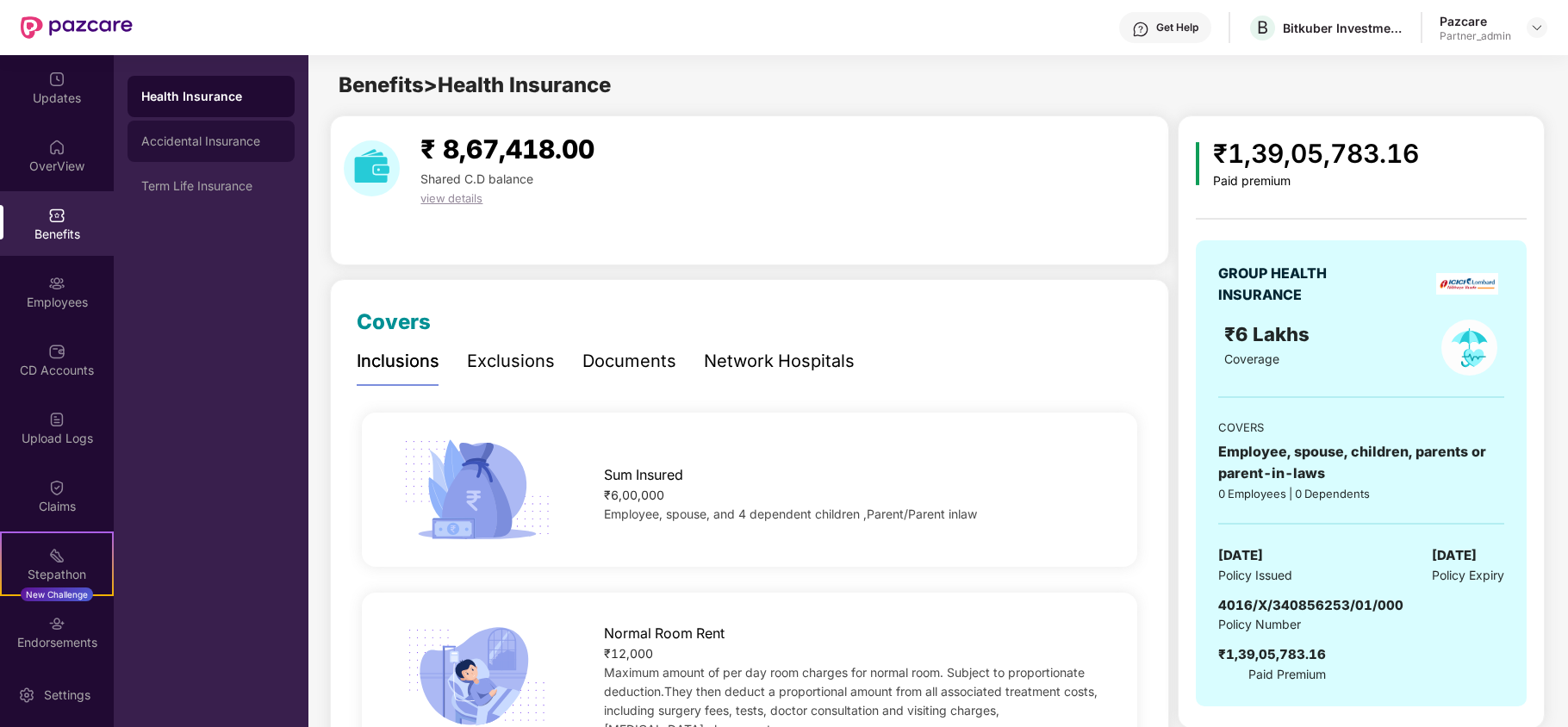
click at [179, 153] on div "Accidental Insurance" at bounding box center [211, 141] width 168 height 41
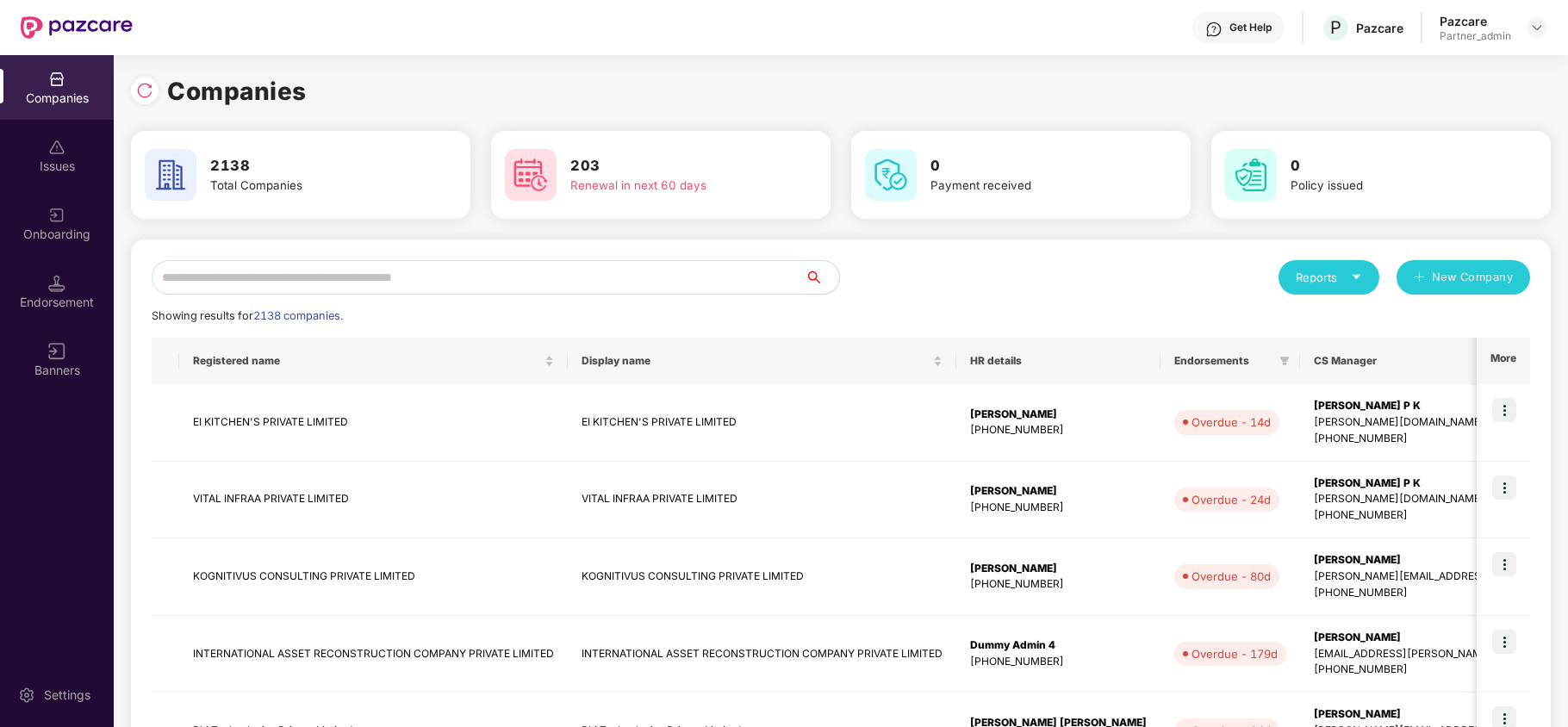
click at [252, 270] on input "text" at bounding box center [478, 276] width 653 height 34
paste input "********"
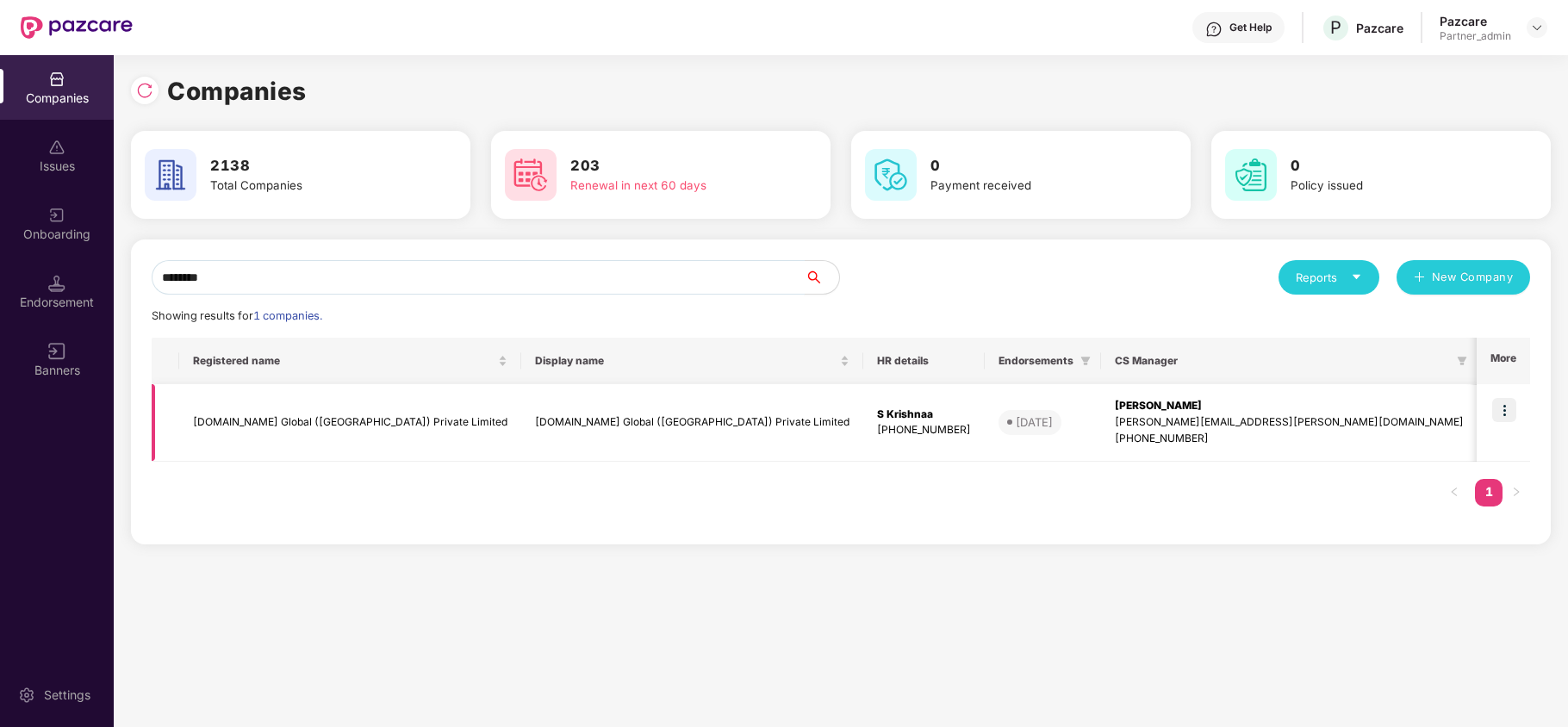
type input "********"
click at [1510, 415] on img at bounding box center [1503, 410] width 24 height 24
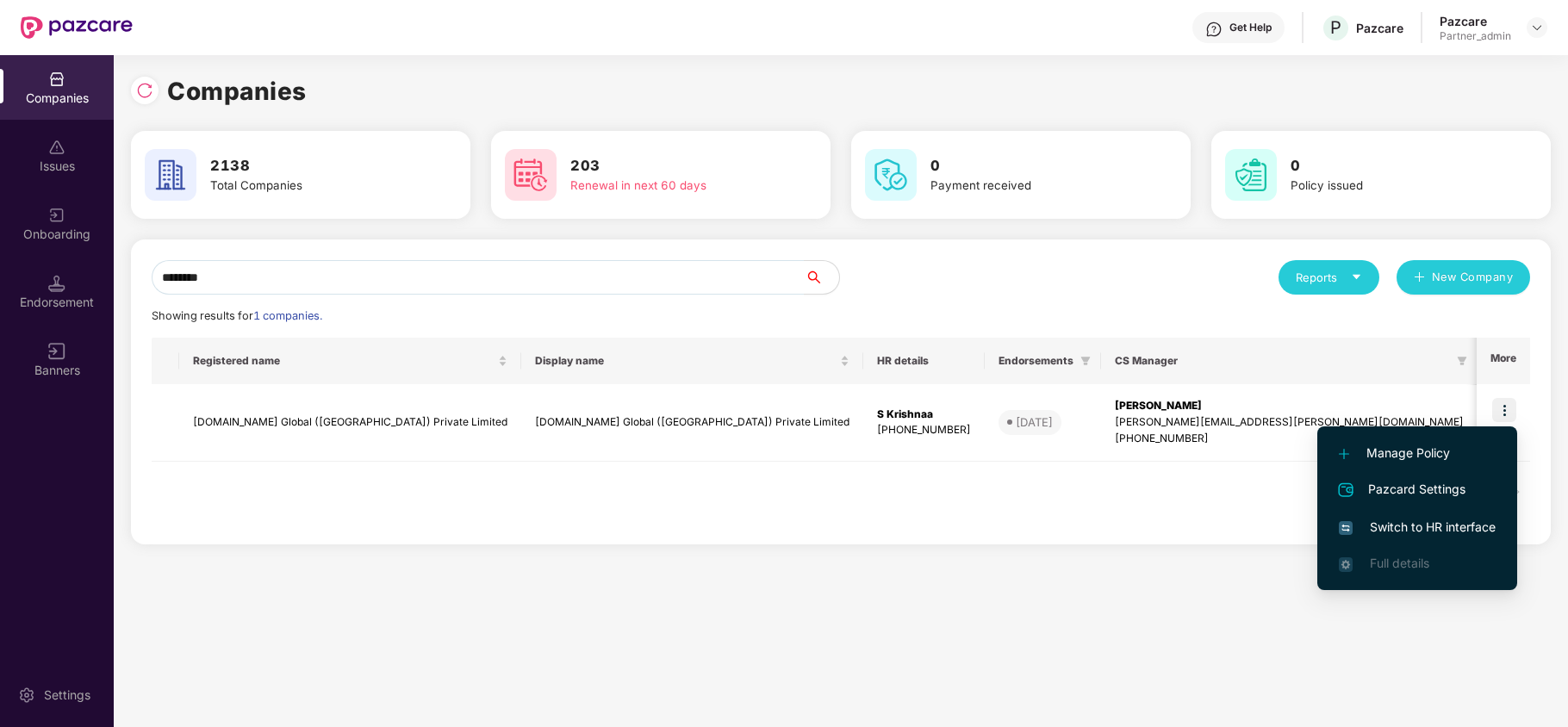
click at [1425, 531] on span "Switch to HR interface" at bounding box center [1417, 526] width 157 height 19
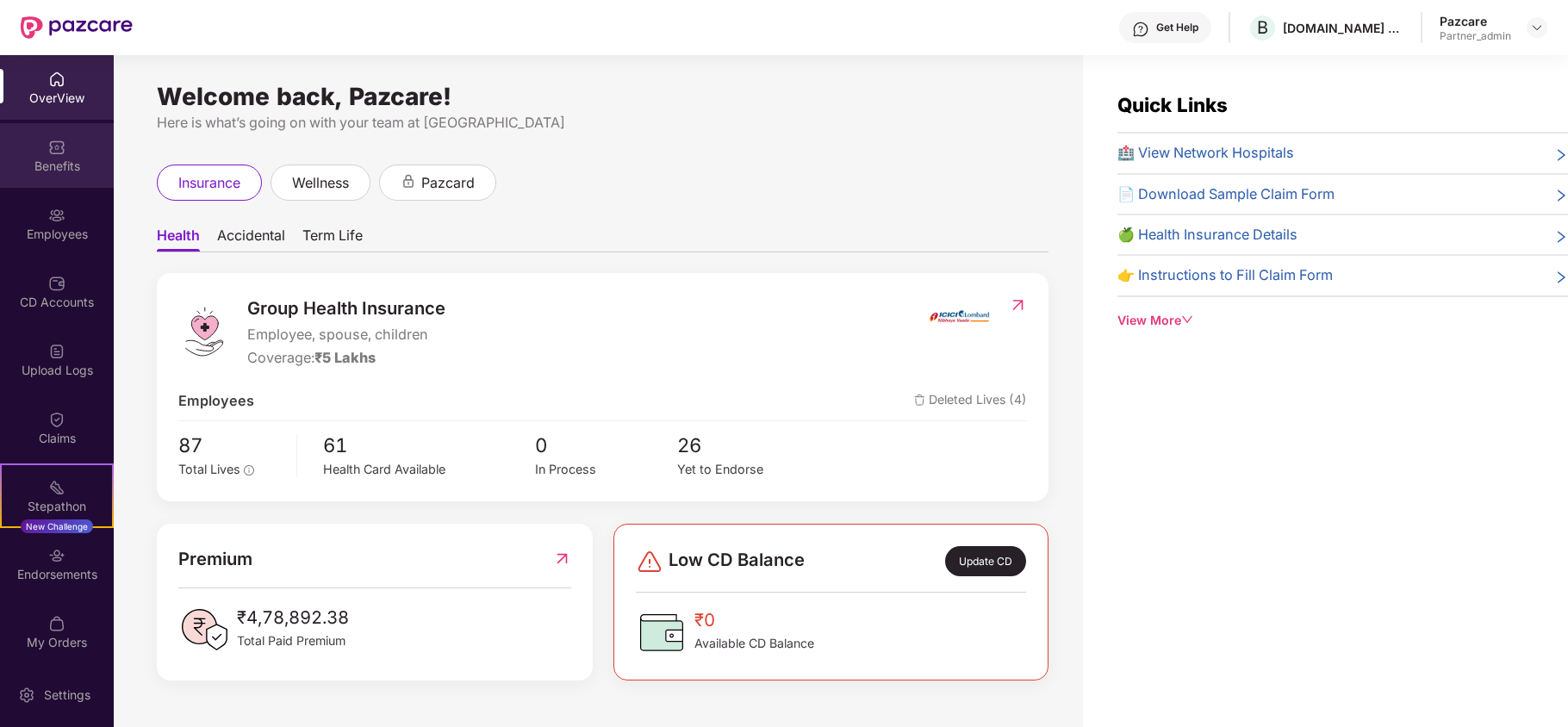
click at [46, 159] on div "Benefits" at bounding box center [57, 167] width 114 height 18
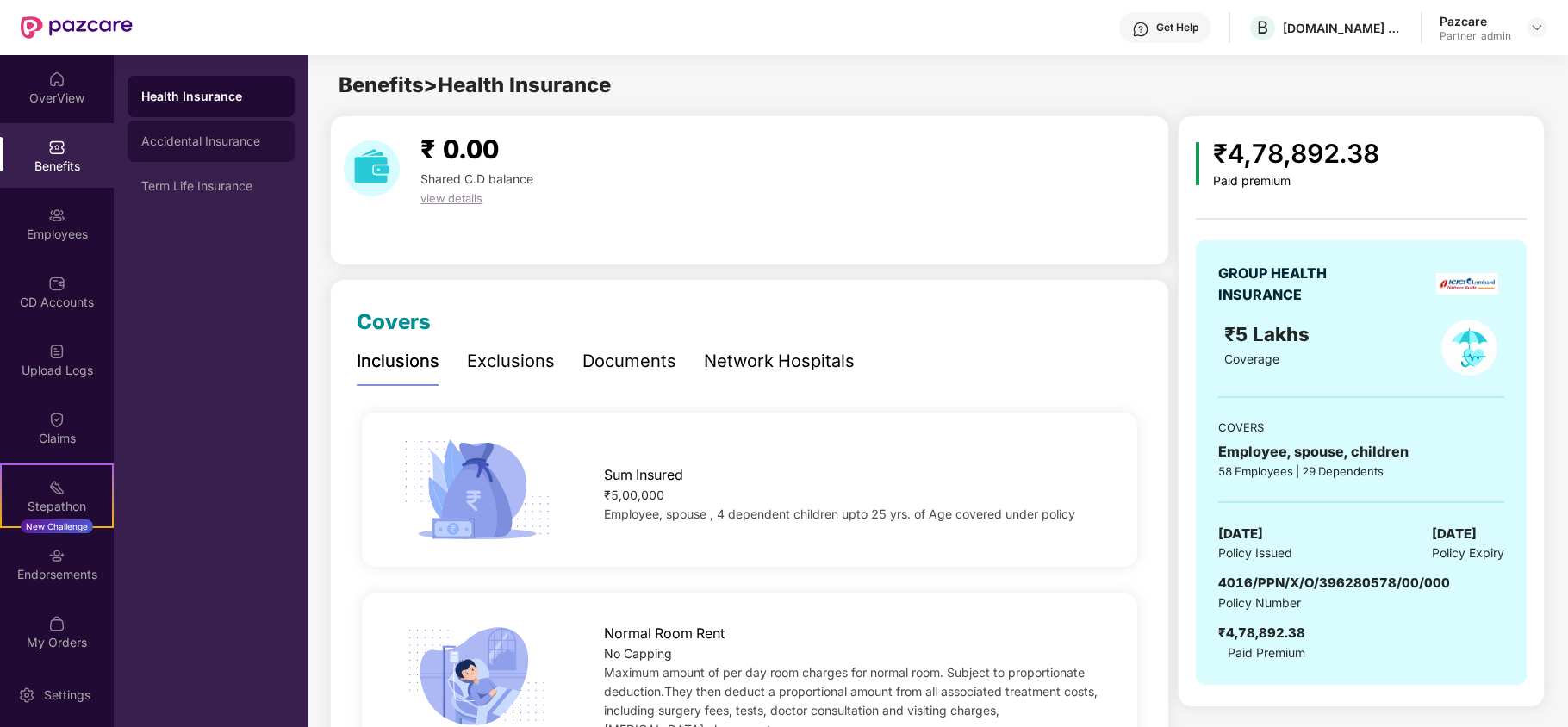
click at [219, 134] on div "Accidental Insurance" at bounding box center [211, 141] width 139 height 14
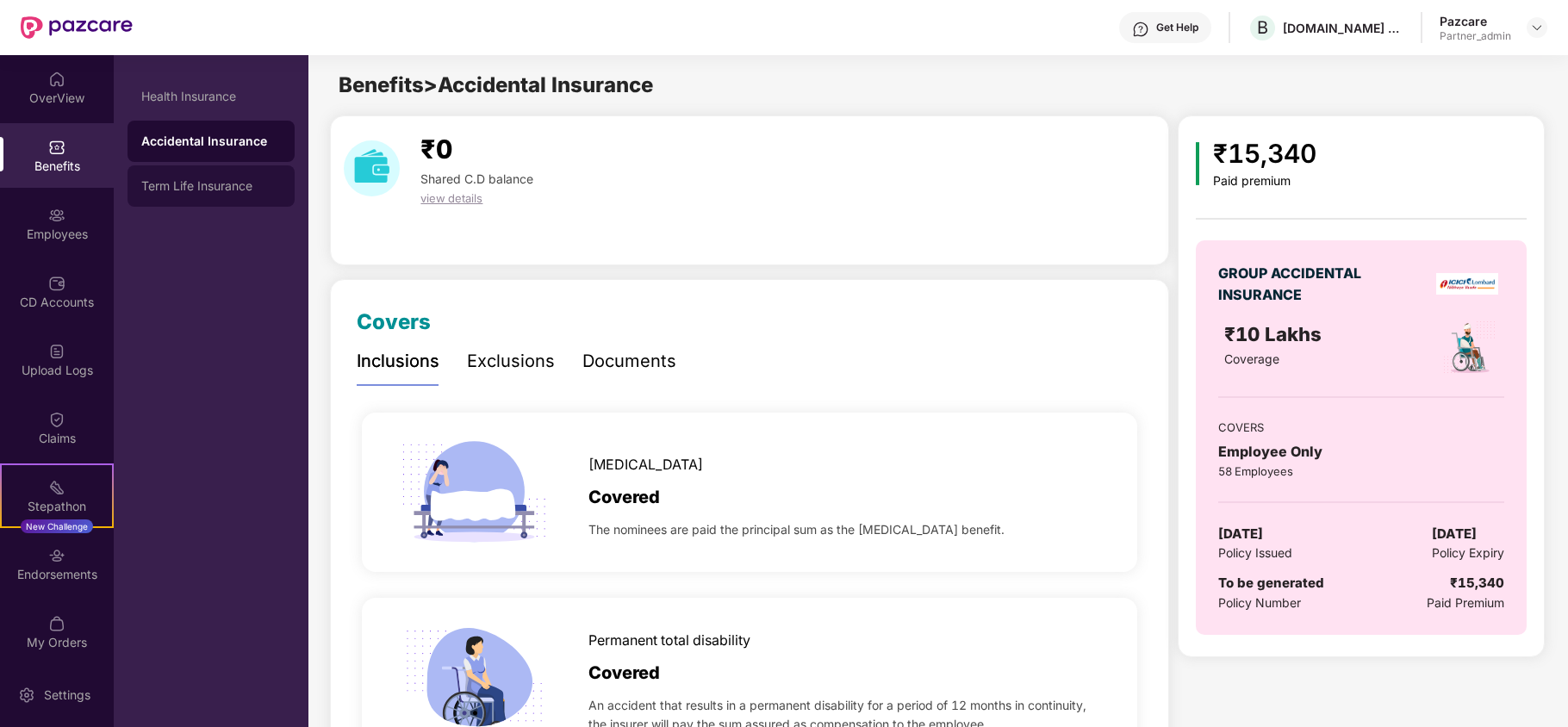
click at [241, 188] on div "Term Life Insurance" at bounding box center [211, 186] width 139 height 14
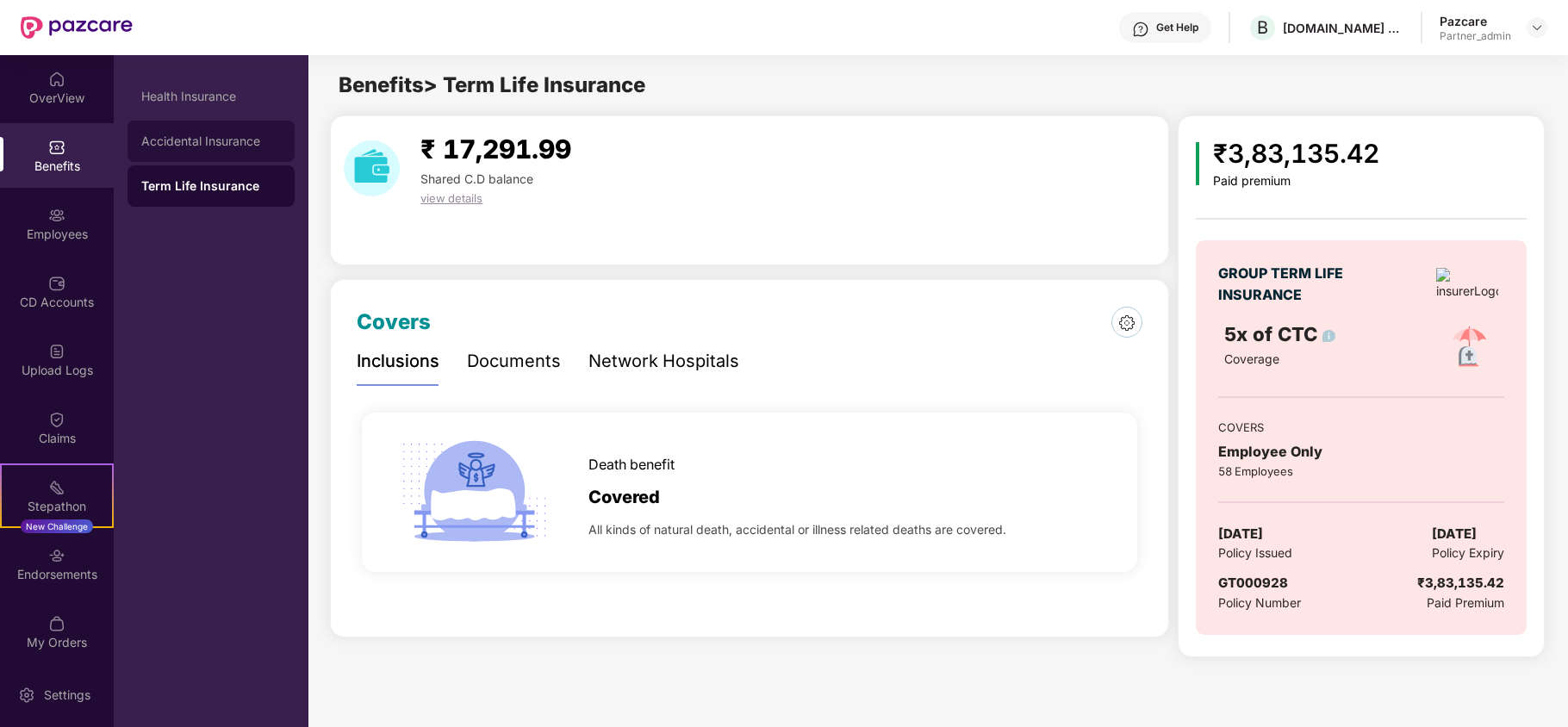
click at [172, 139] on div "Accidental Insurance" at bounding box center [211, 141] width 139 height 14
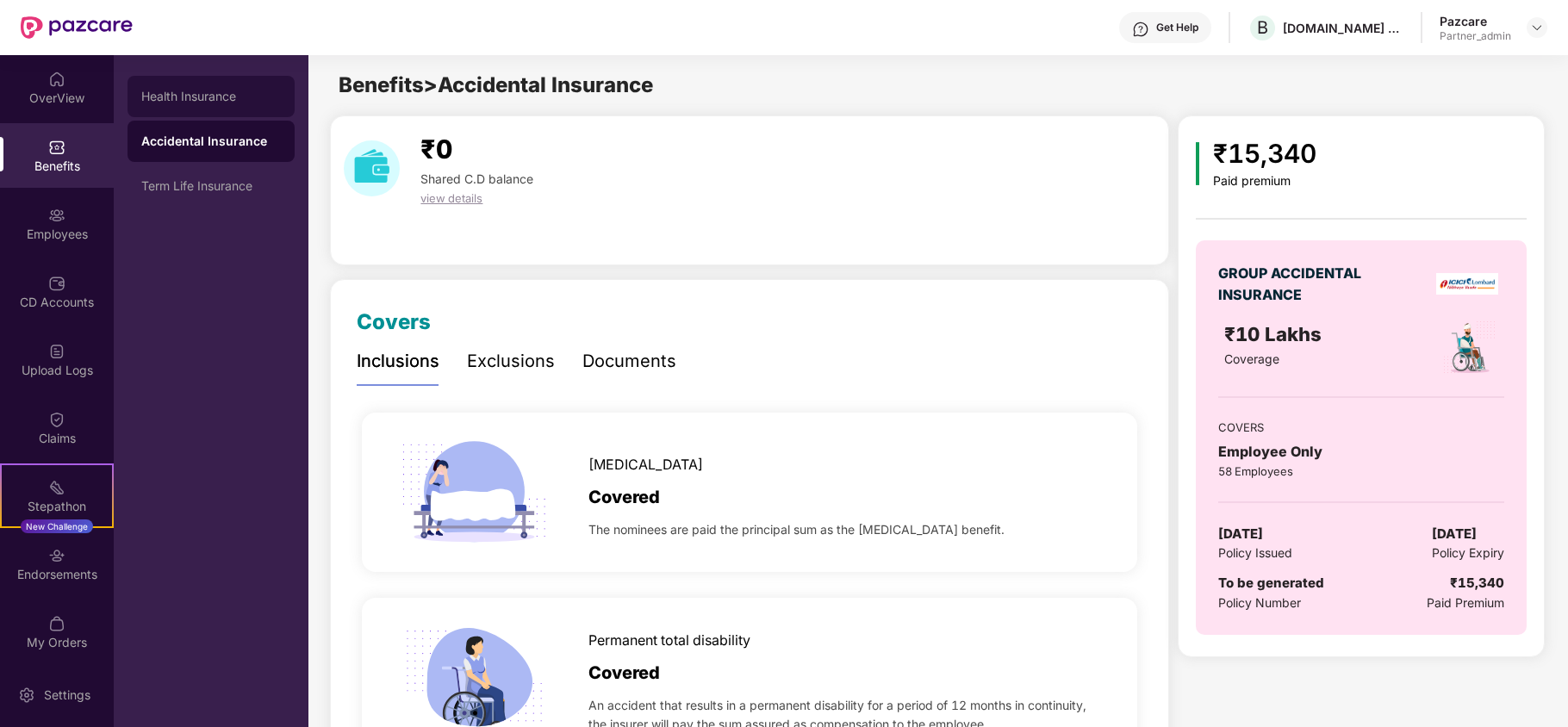
click at [183, 103] on div "Health Insurance" at bounding box center [211, 96] width 168 height 41
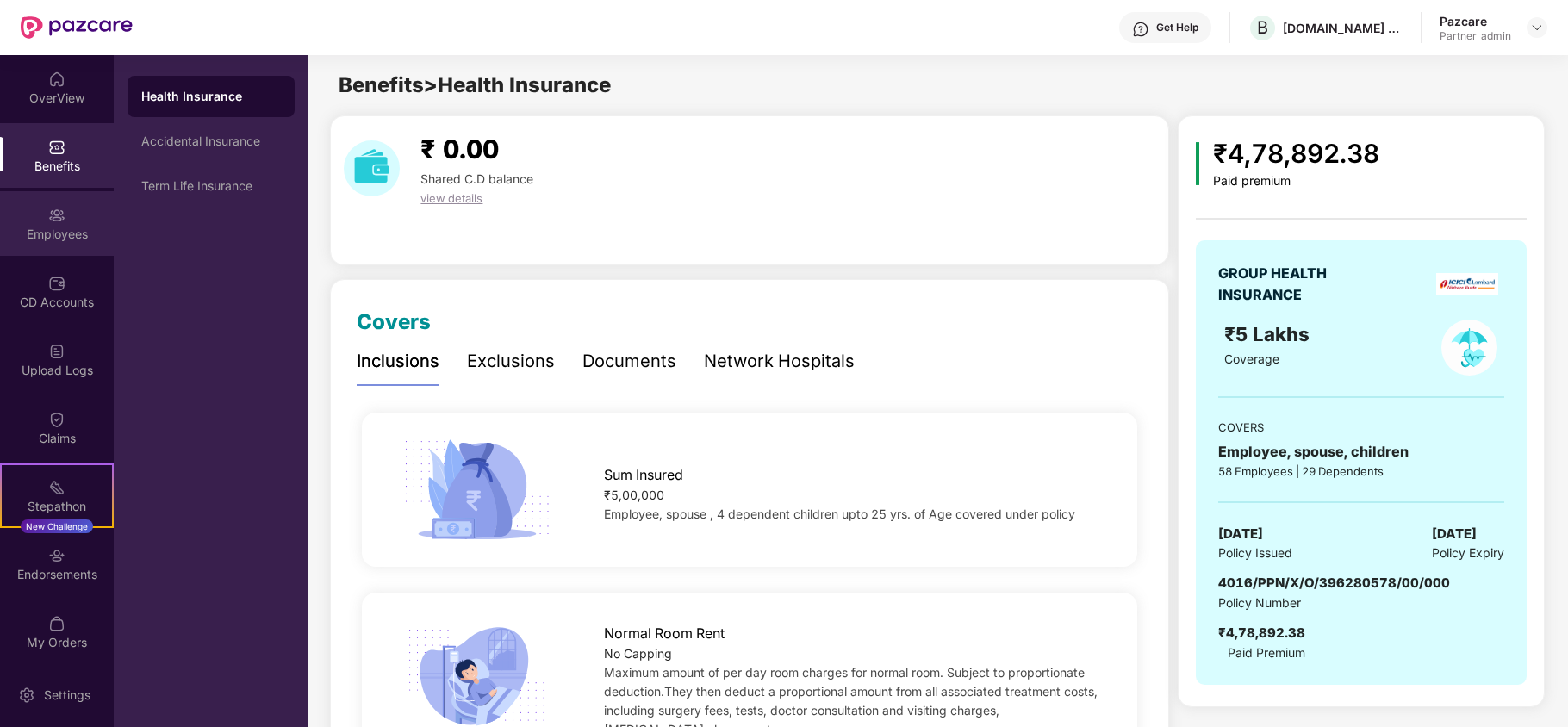
click at [46, 245] on div "Employees" at bounding box center [57, 223] width 114 height 65
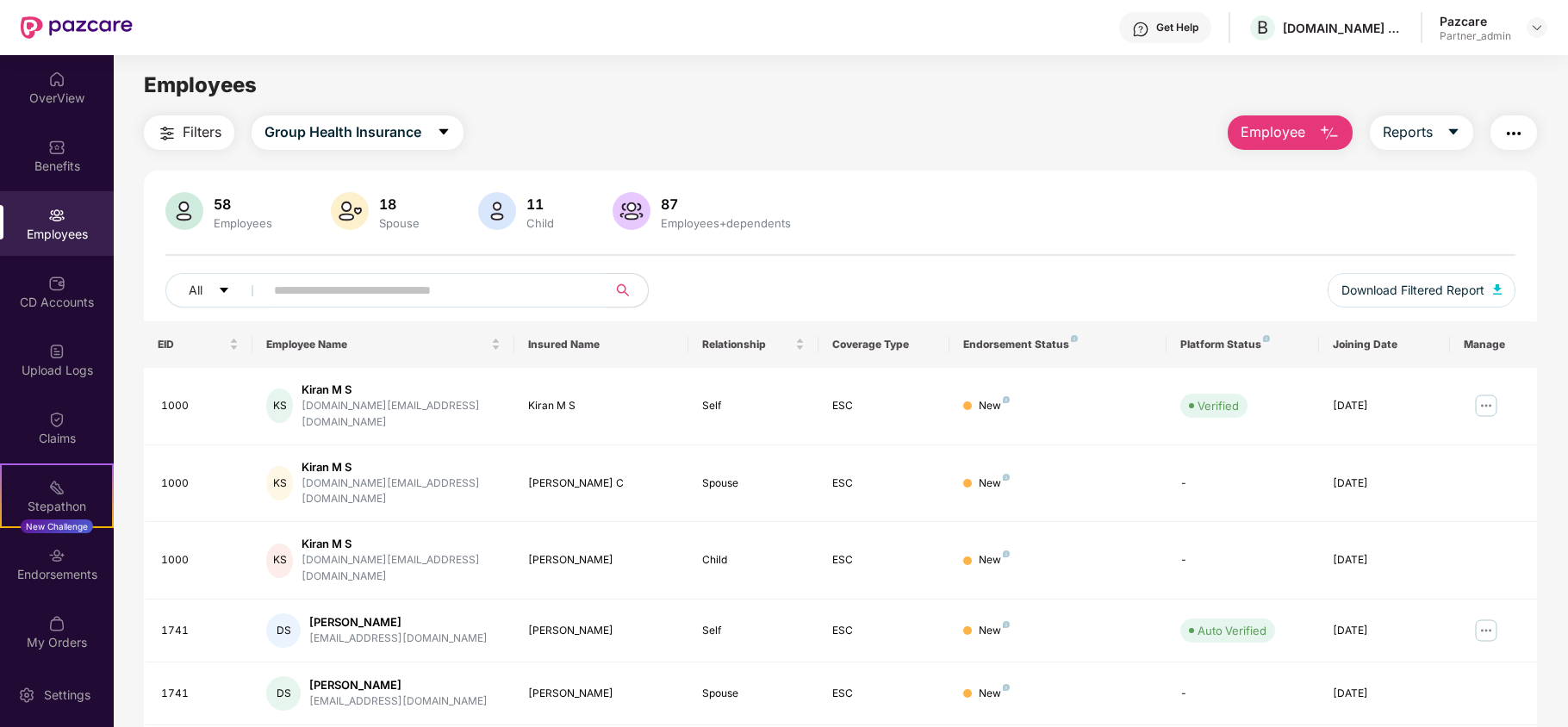
click at [214, 131] on span "Filters" at bounding box center [202, 132] width 39 height 22
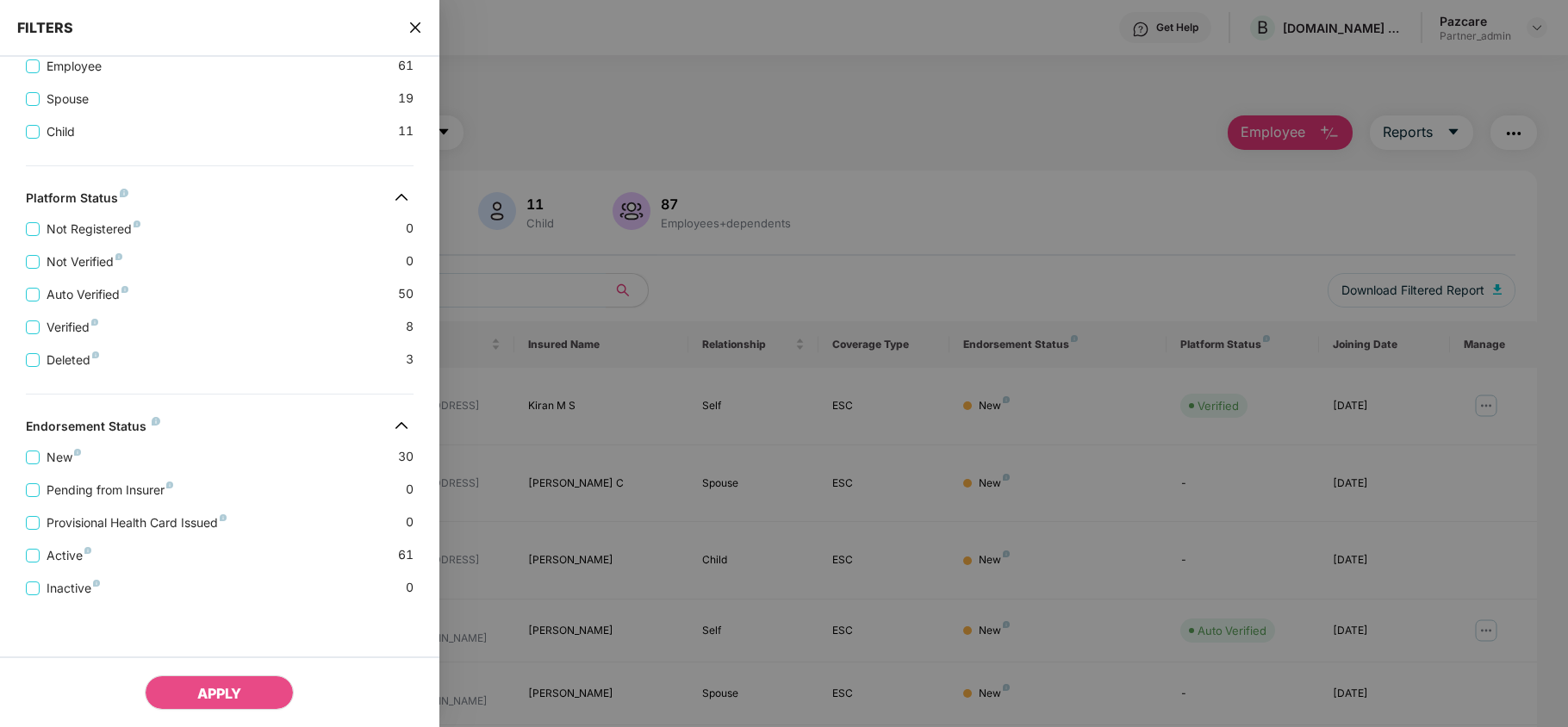
scroll to position [436, 0]
click at [415, 21] on icon "close" at bounding box center [416, 27] width 14 height 14
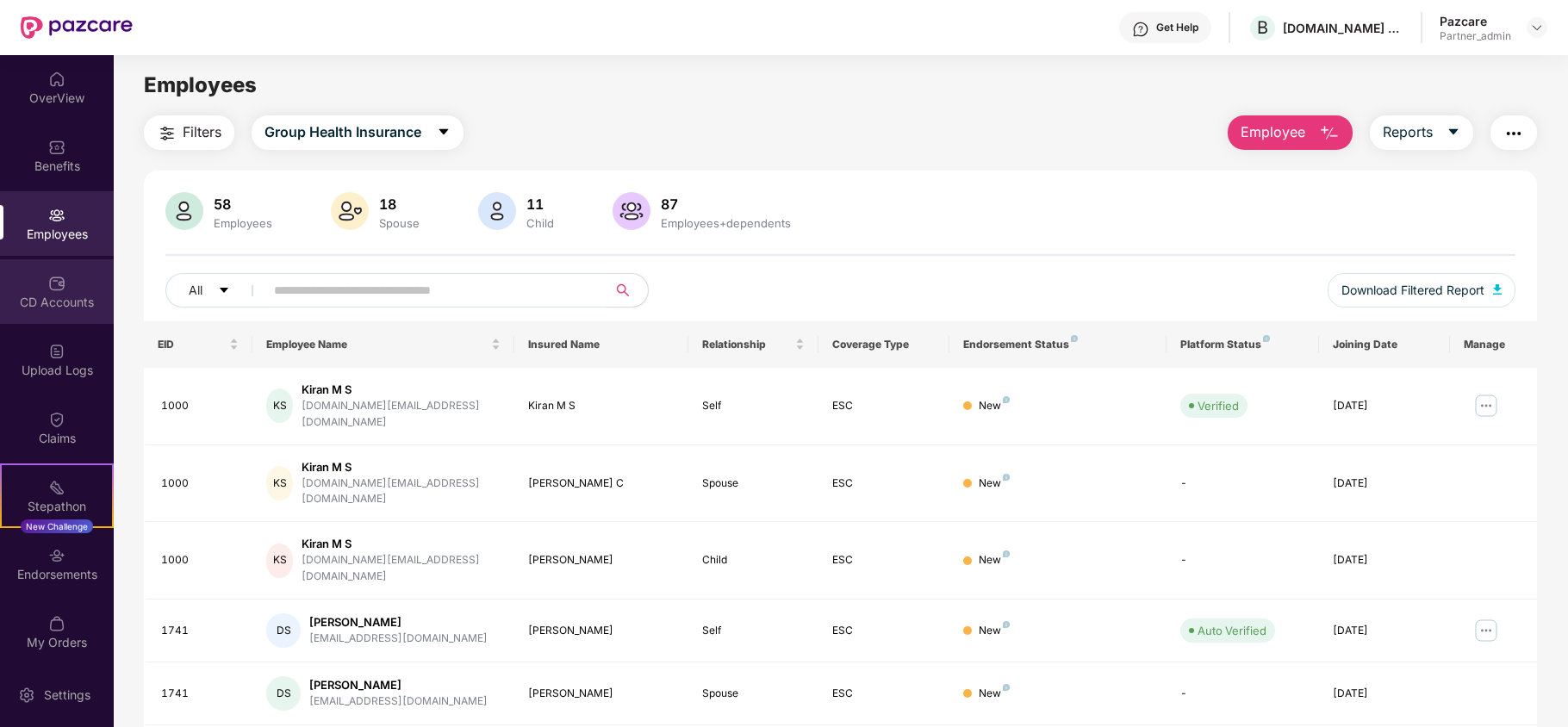
click at [62, 301] on div "CD Accounts" at bounding box center [57, 303] width 114 height 18
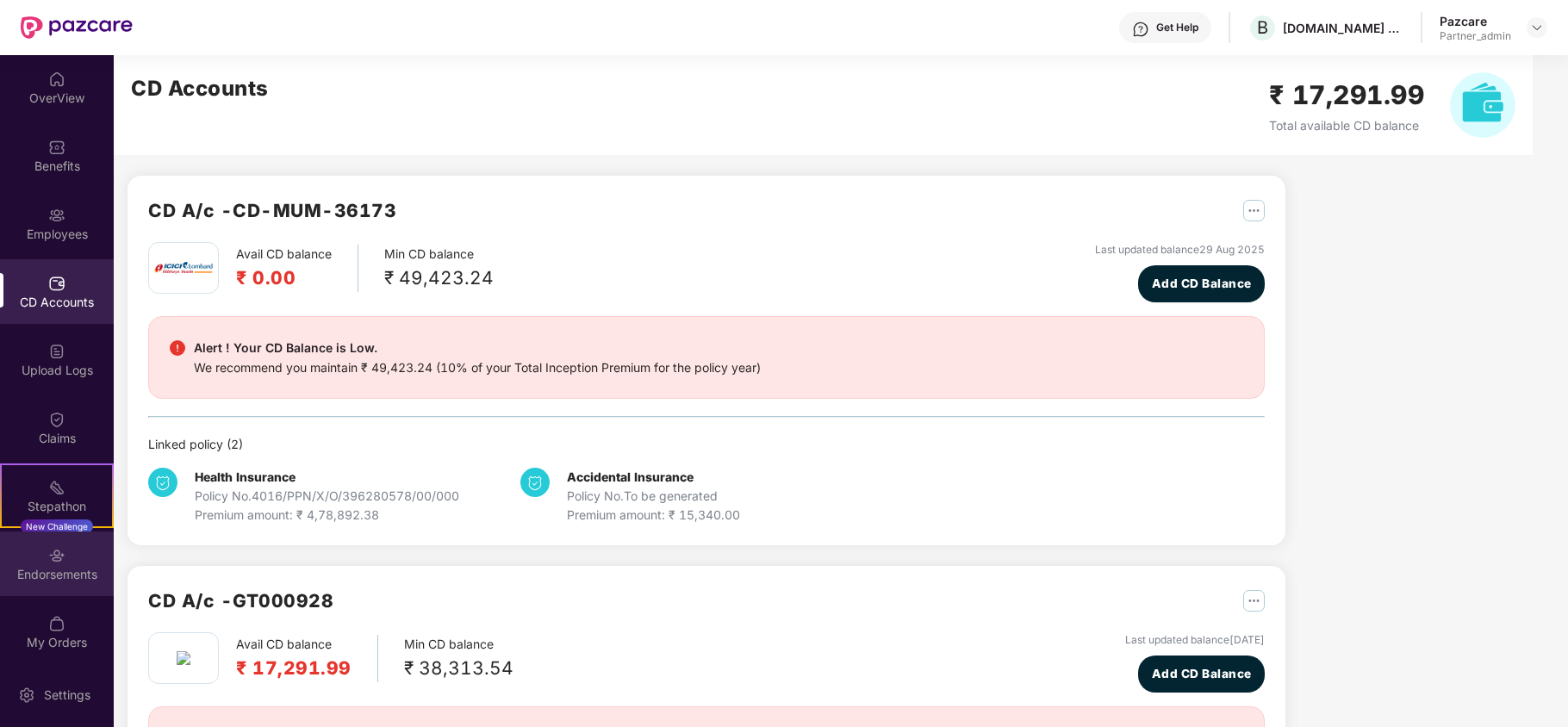
click at [61, 579] on div "Endorsements" at bounding box center [57, 574] width 114 height 18
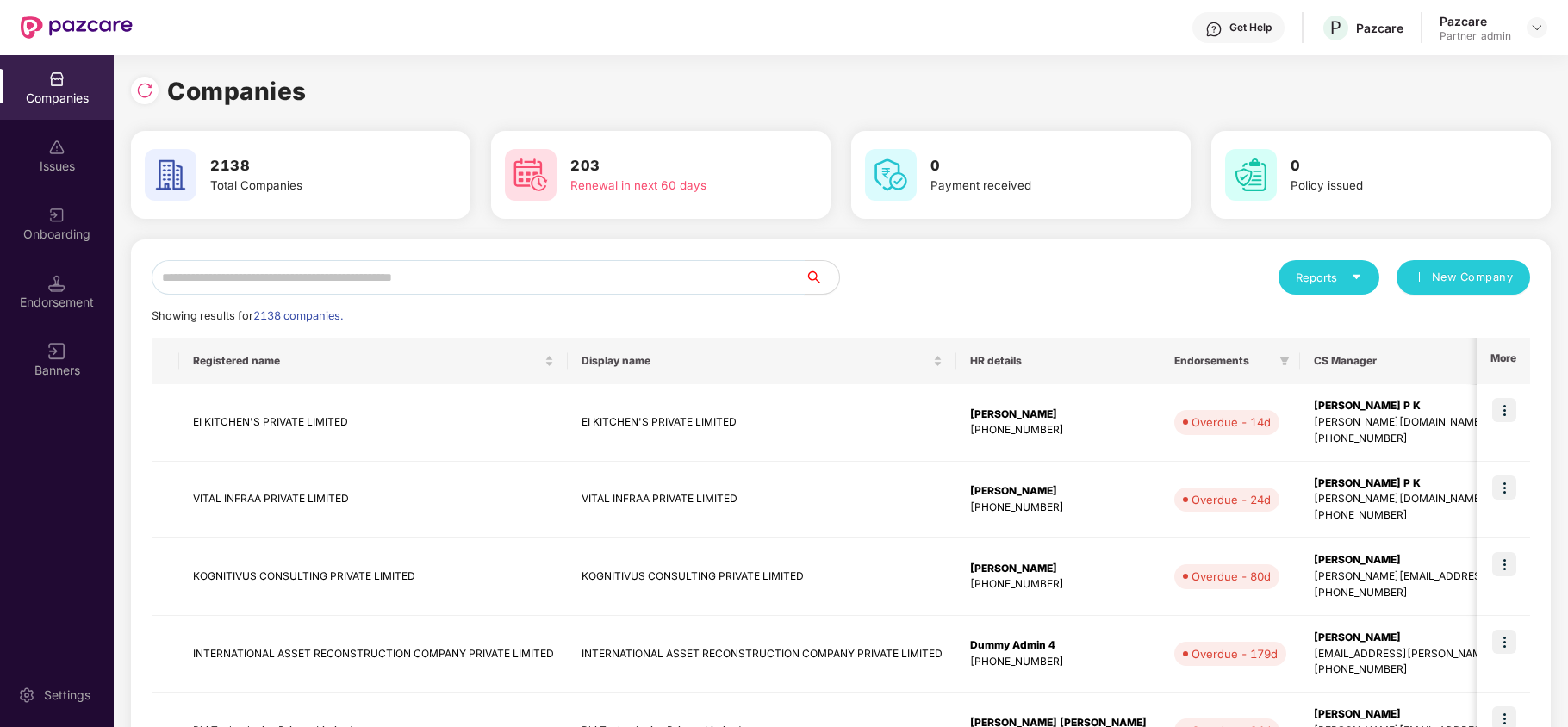
click at [204, 263] on input "text" at bounding box center [478, 276] width 653 height 34
paste input "********"
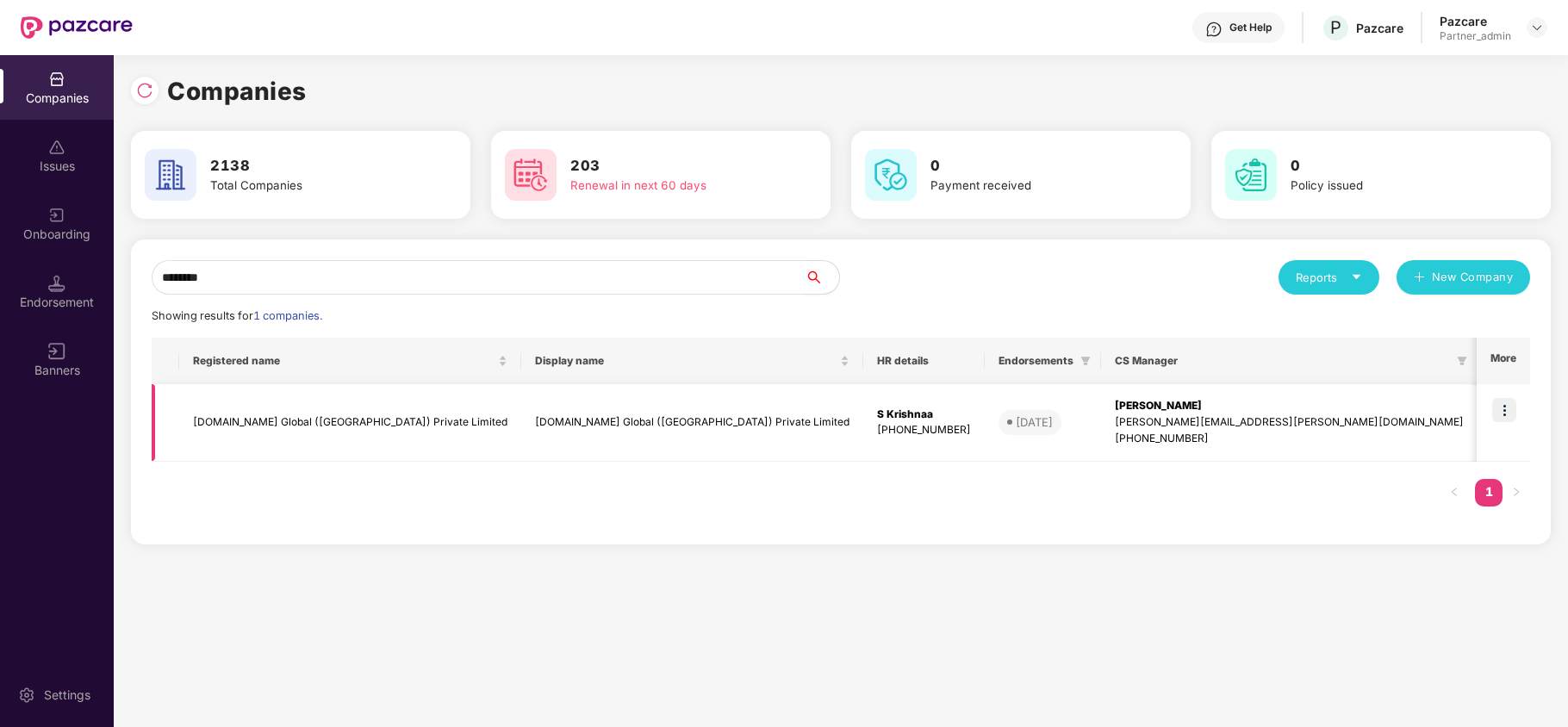
type input "********"
click at [219, 412] on td "Bark.Com Global (India) Private Limited" at bounding box center [350, 422] width 342 height 77
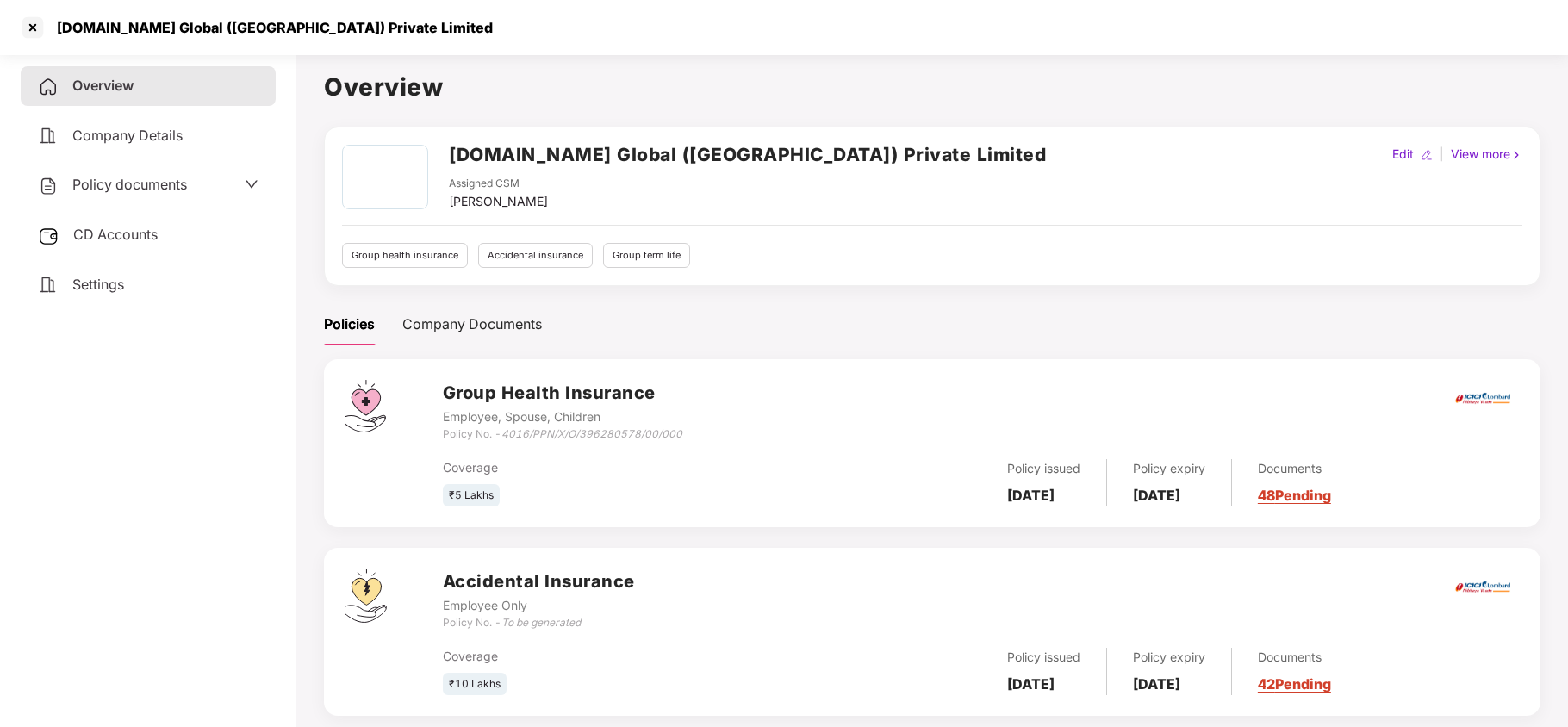
click at [103, 297] on div "Settings" at bounding box center [148, 285] width 255 height 39
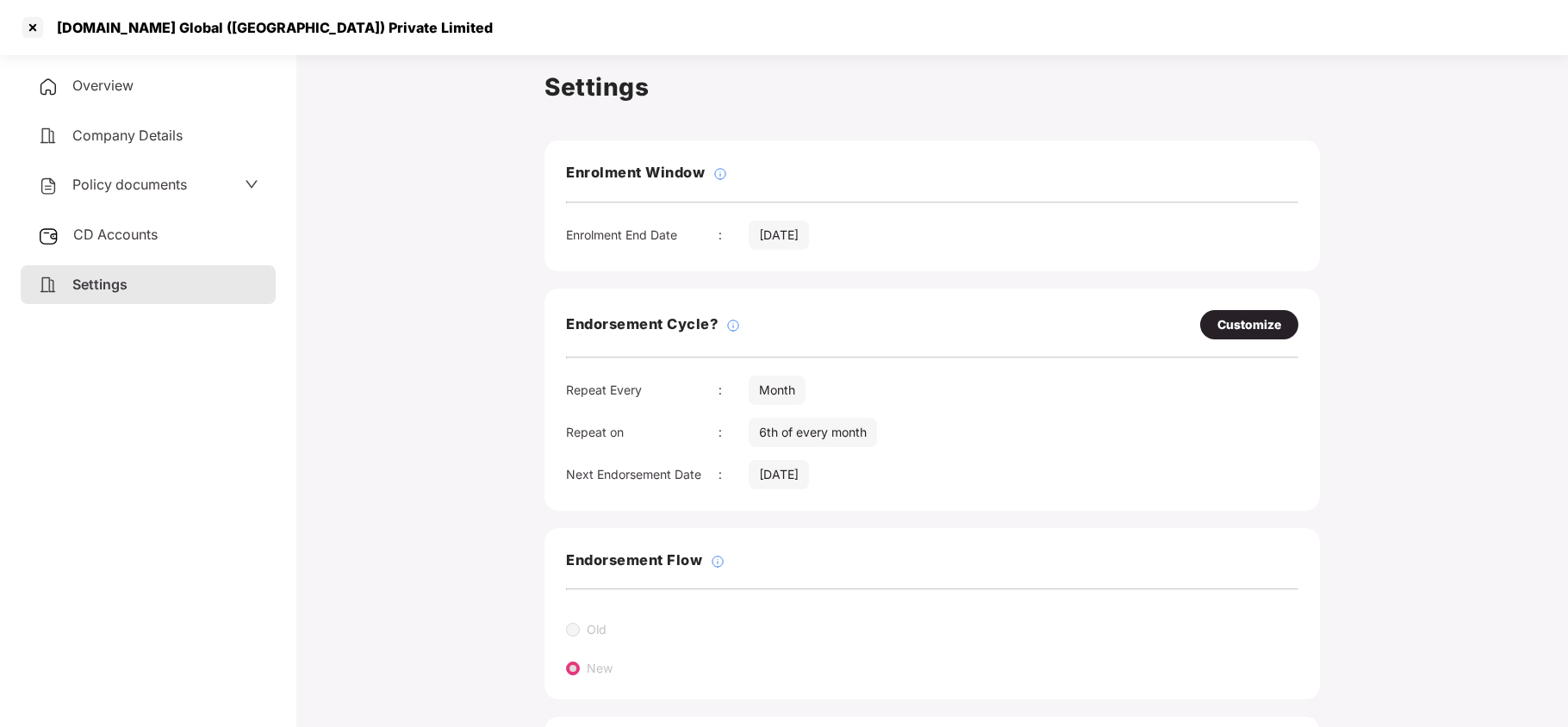
click at [75, 234] on span "CD Accounts" at bounding box center [116, 234] width 84 height 18
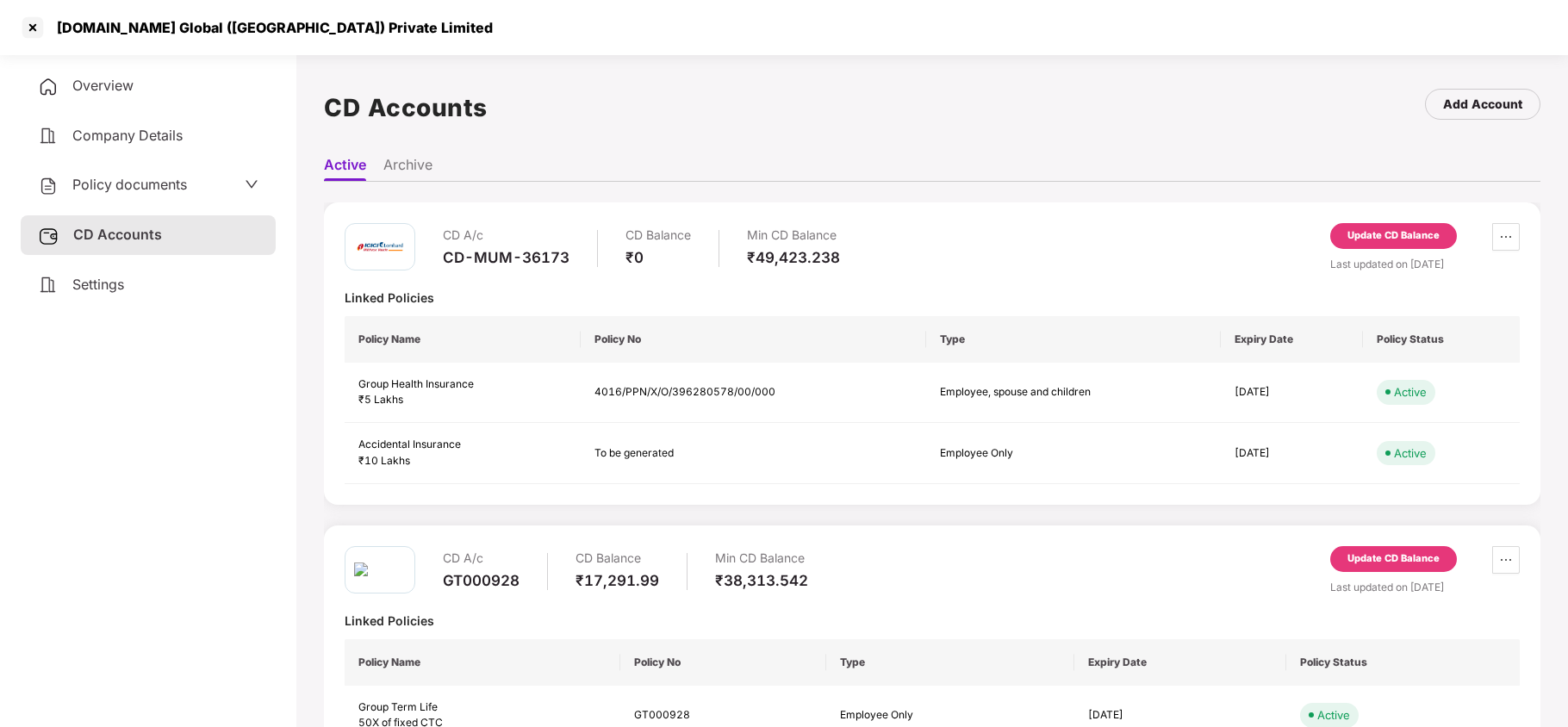
click at [128, 282] on div "Settings" at bounding box center [148, 285] width 255 height 39
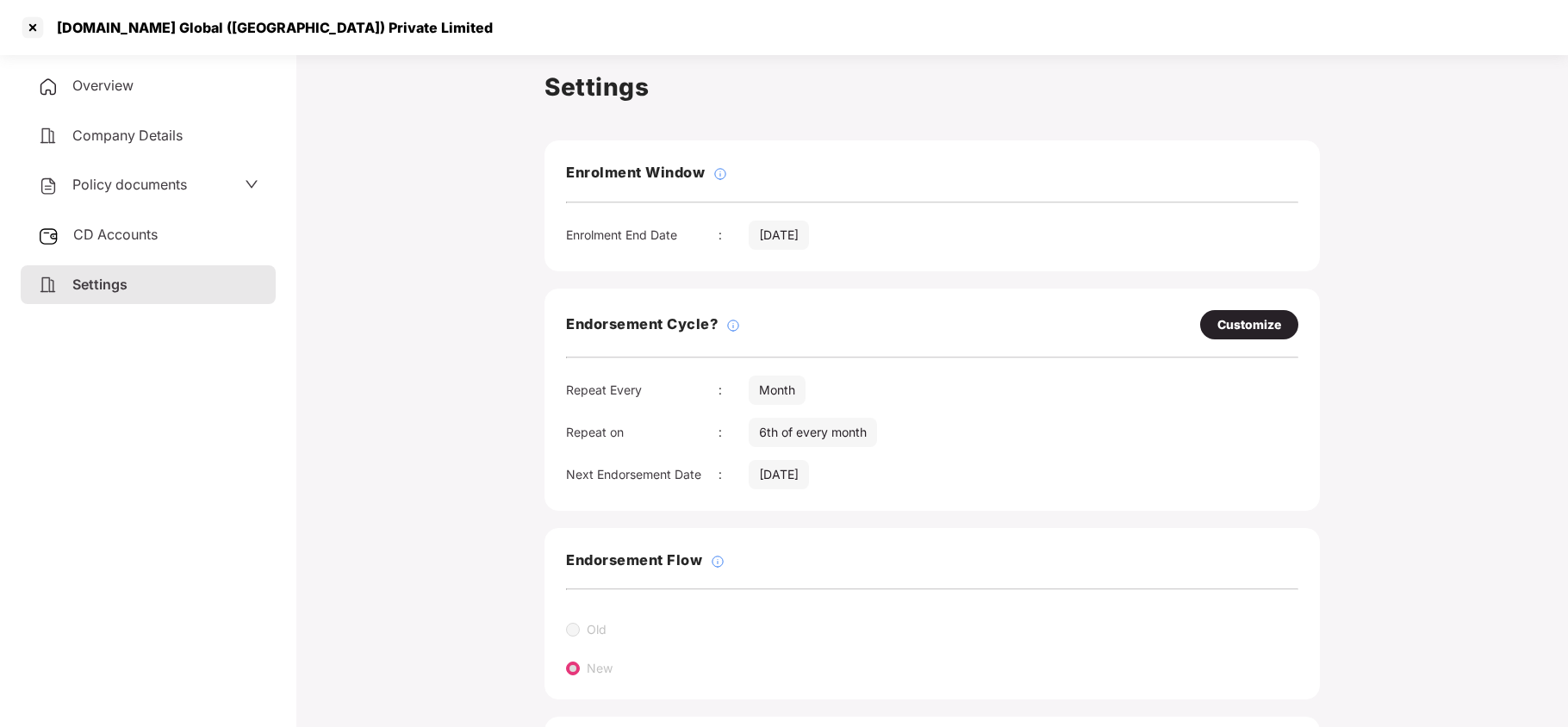
click at [96, 182] on span "Policy documents" at bounding box center [129, 184] width 115 height 18
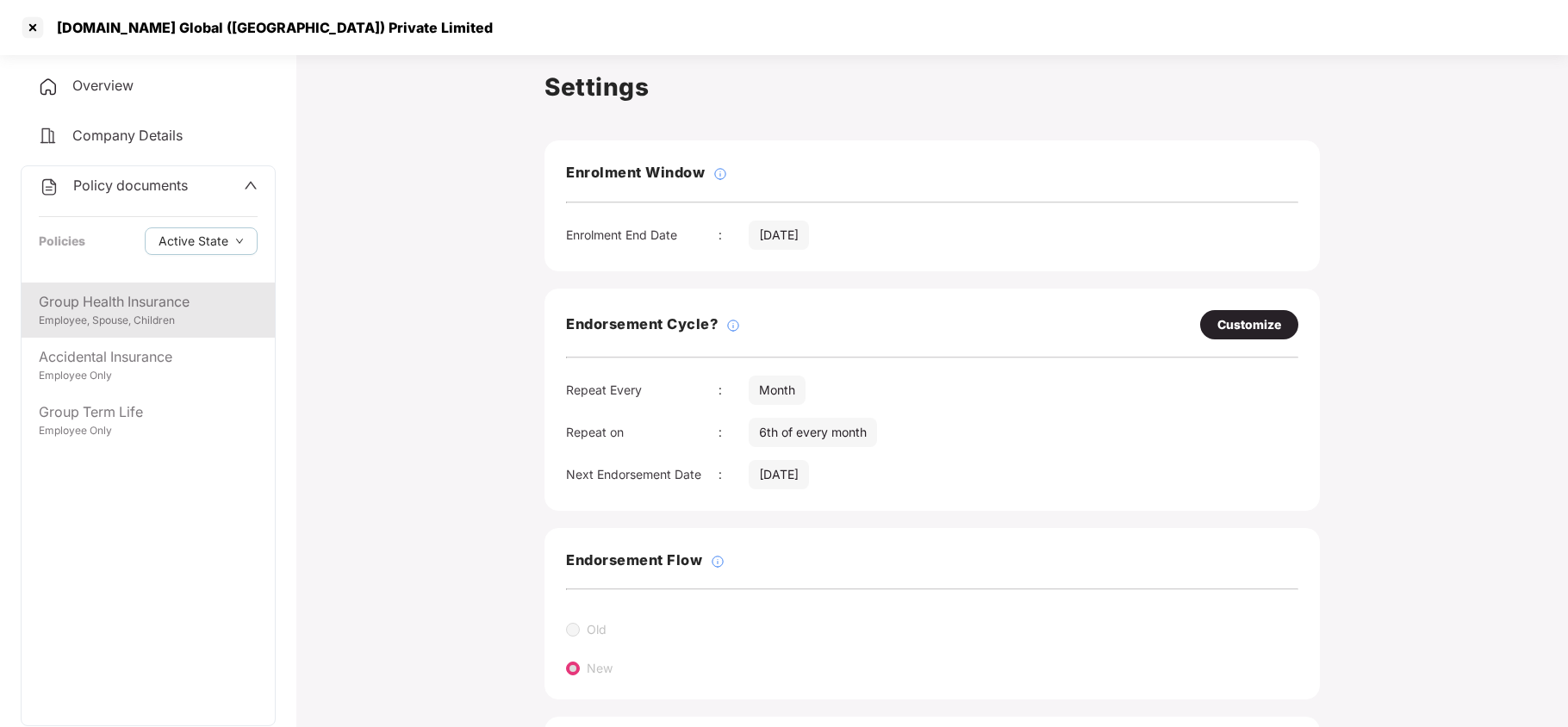
click at [124, 310] on div "Group Health Insurance" at bounding box center [148, 302] width 219 height 22
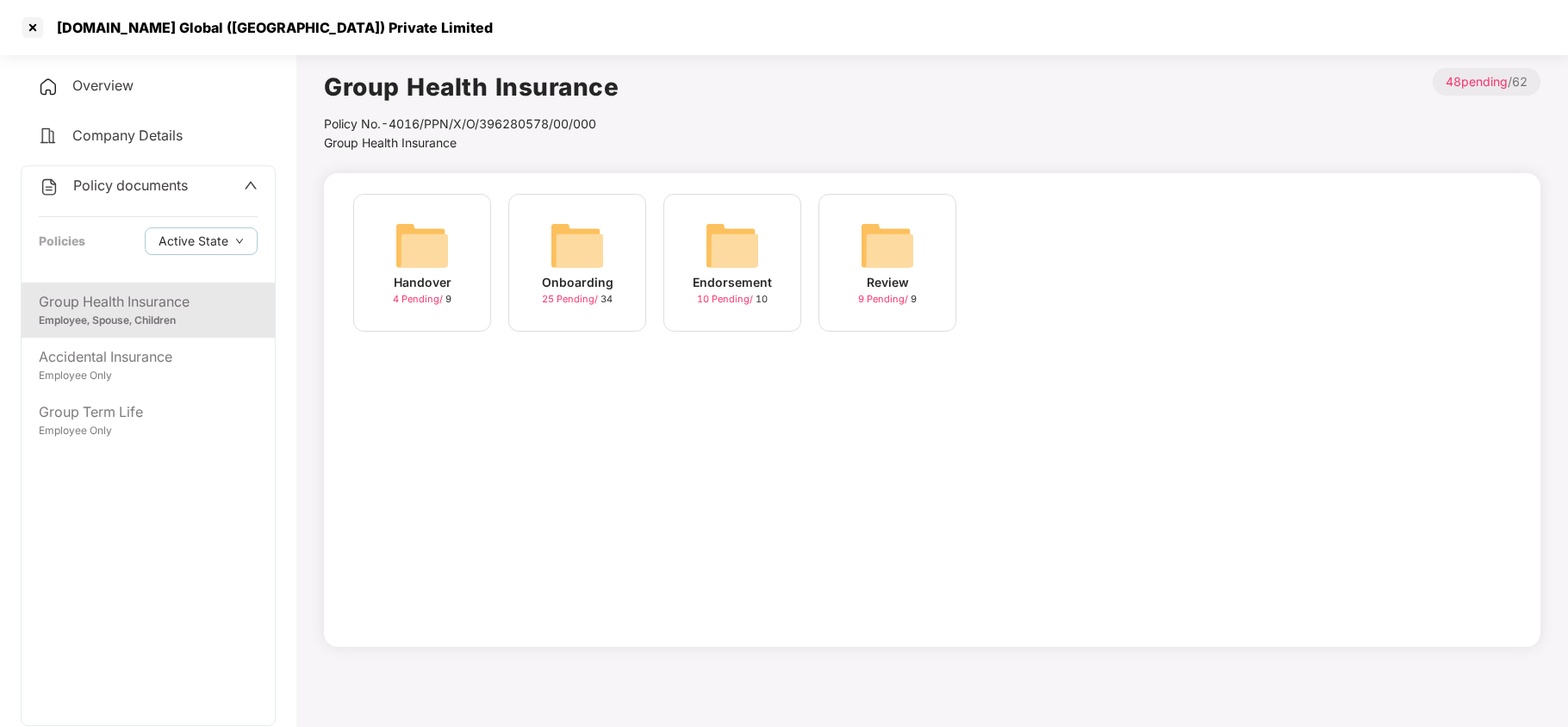
drag, startPoint x: 573, startPoint y: 238, endPoint x: 580, endPoint y: 259, distance: 22.1
click at [573, 239] on img at bounding box center [577, 245] width 55 height 55
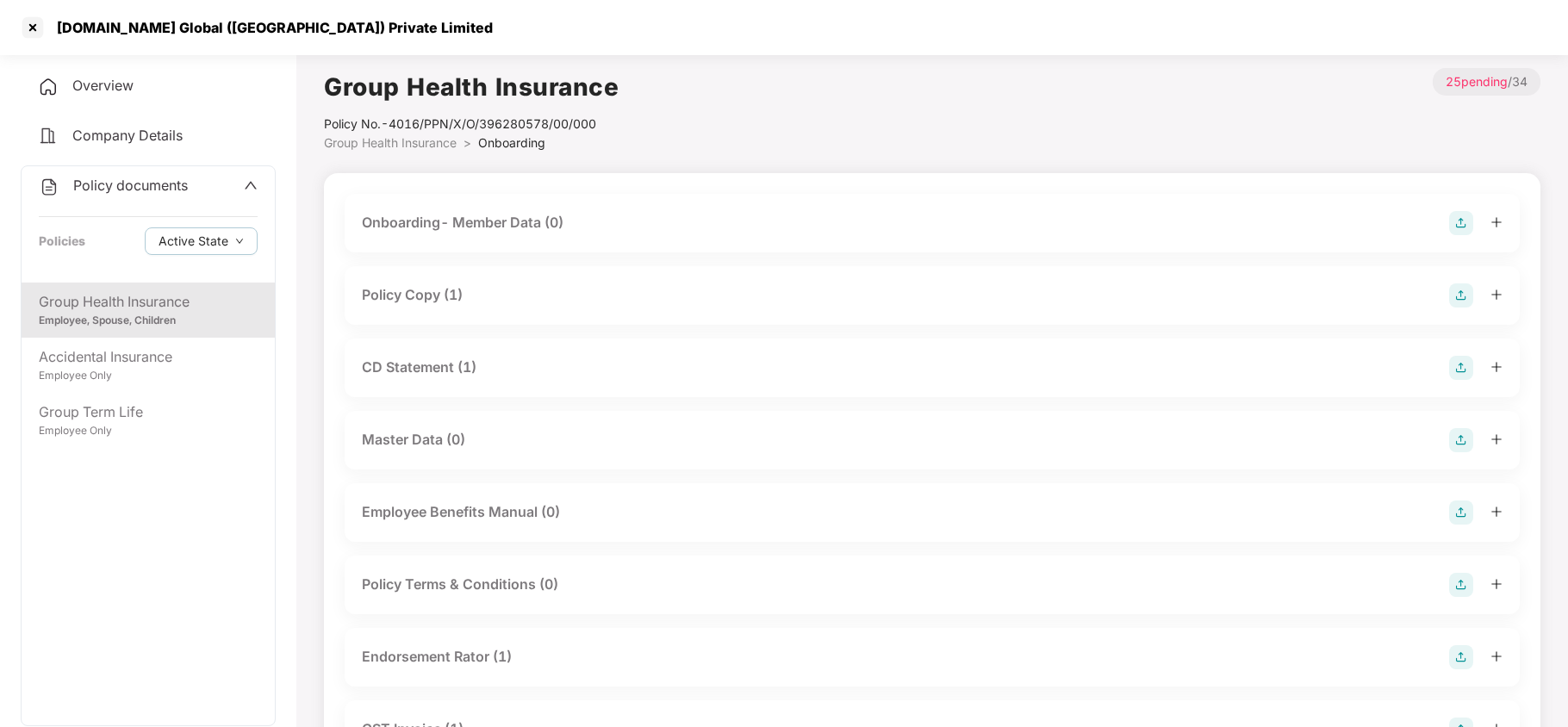
click at [452, 300] on div "Policy Copy (1)" at bounding box center [412, 295] width 101 height 22
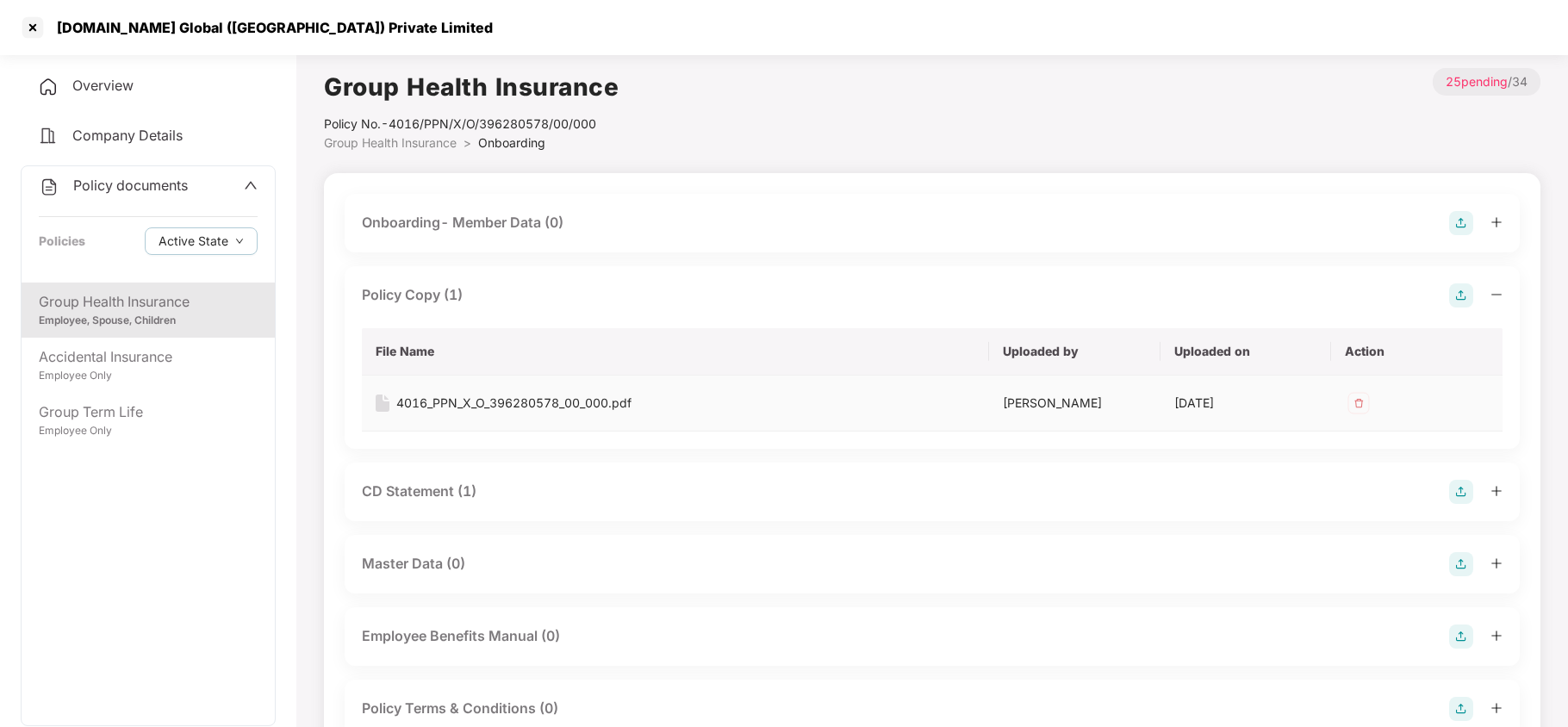
click at [448, 395] on div "4016_PPN_X_O_396280578_00_000.pdf" at bounding box center [514, 403] width 235 height 19
click at [83, 439] on div "Group Term Life Employee Only" at bounding box center [148, 420] width 253 height 55
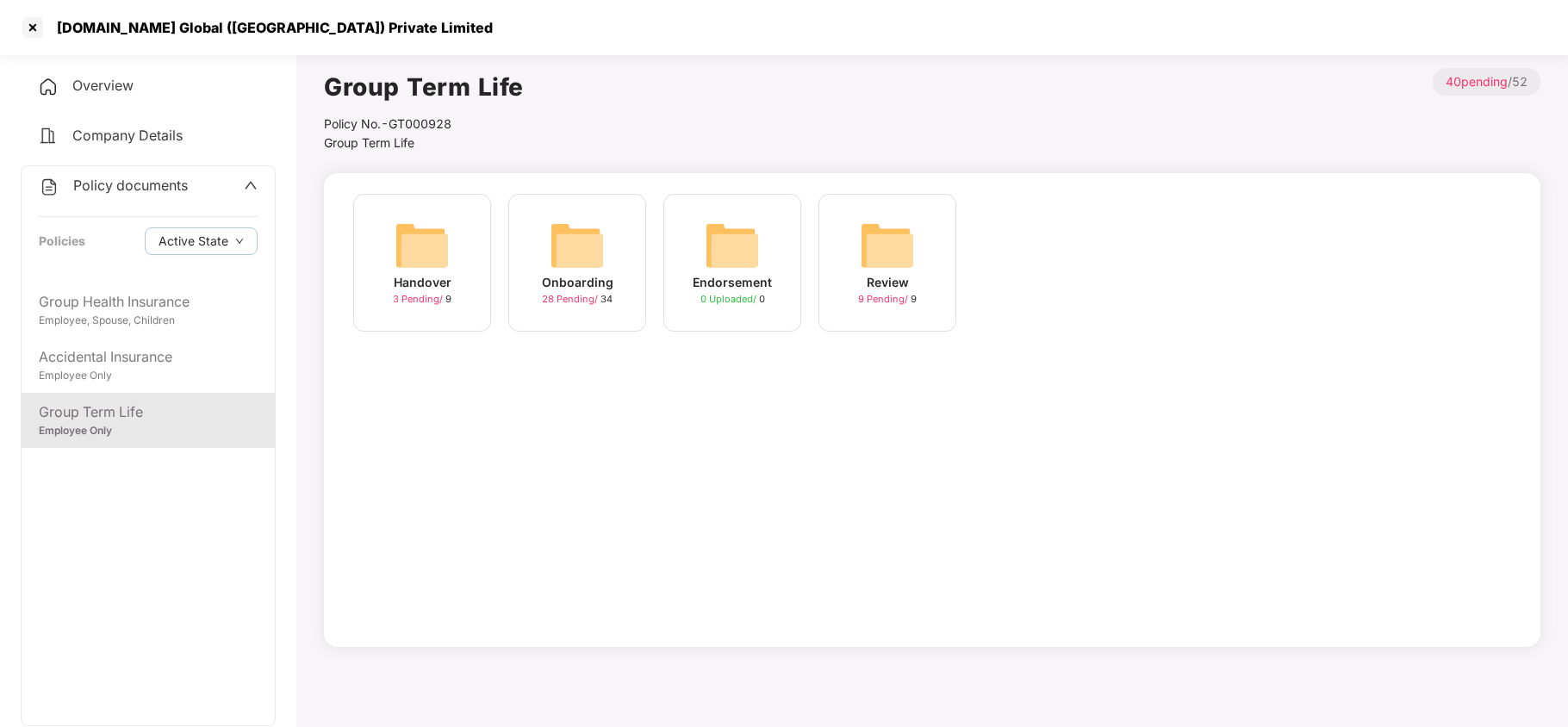
click at [570, 263] on img at bounding box center [577, 245] width 55 height 55
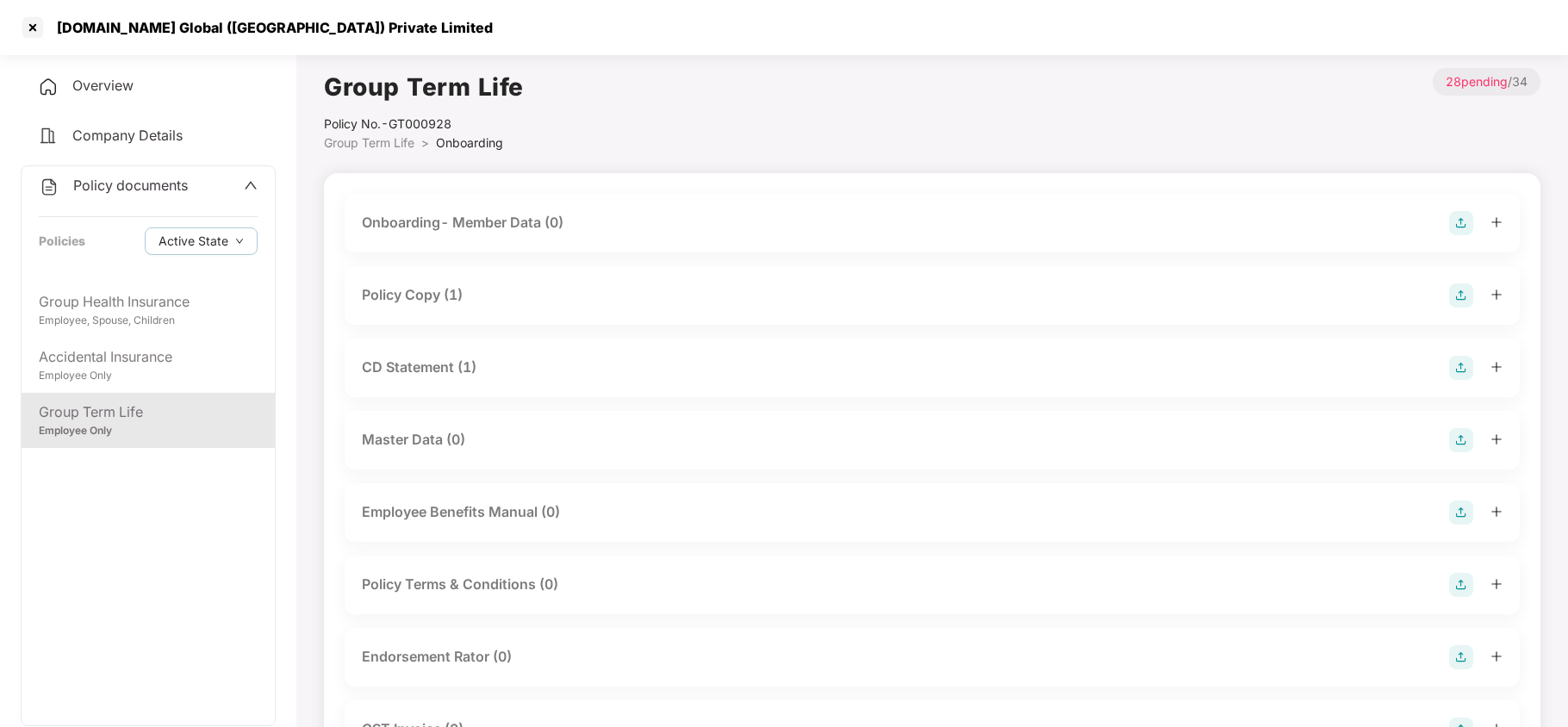
click at [438, 289] on div "Policy Copy (1)" at bounding box center [412, 295] width 101 height 22
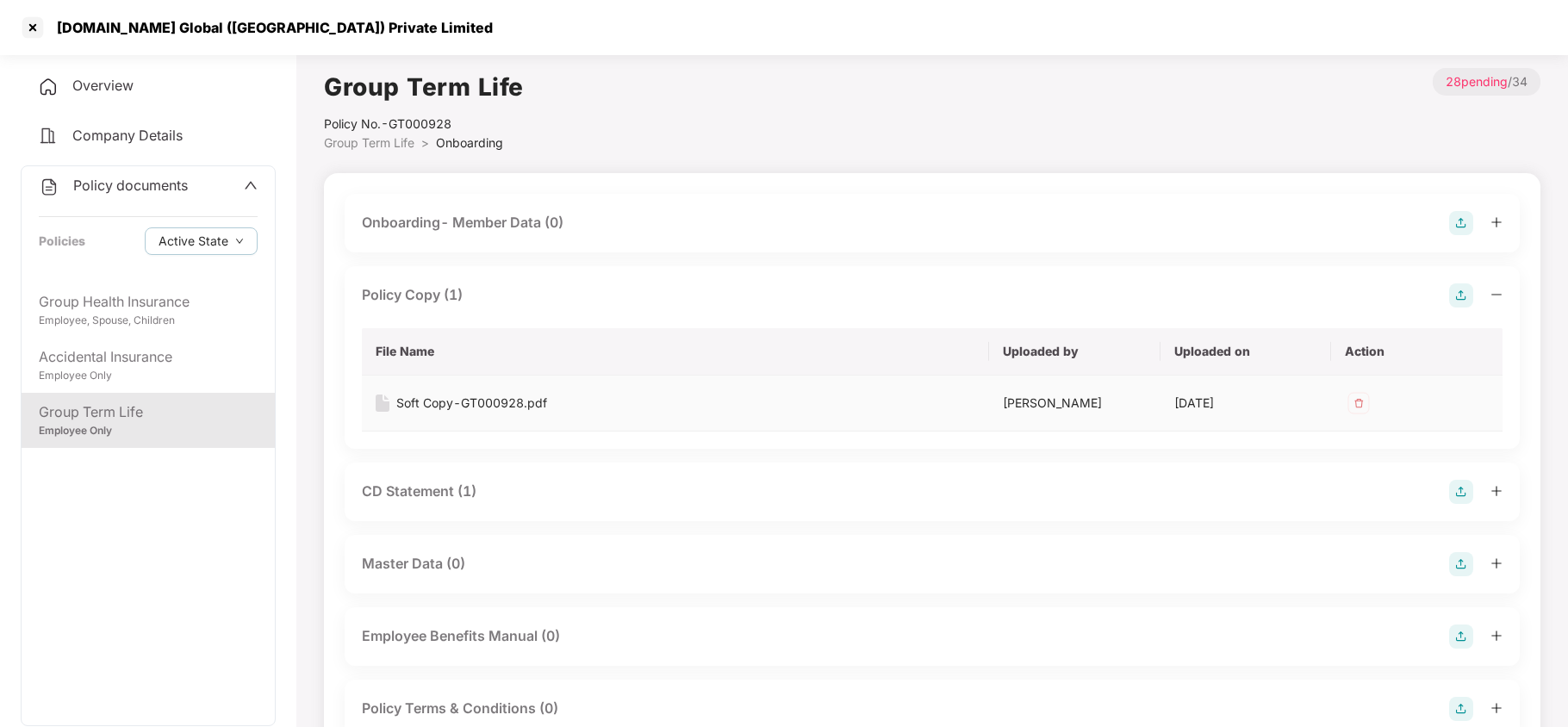
click at [464, 401] on div "Soft Copy-GT000928.pdf" at bounding box center [471, 403] width 151 height 19
drag, startPoint x: 153, startPoint y: 298, endPoint x: 166, endPoint y: 296, distance: 13.2
click at [155, 297] on div "Group Health Insurance" at bounding box center [148, 302] width 219 height 22
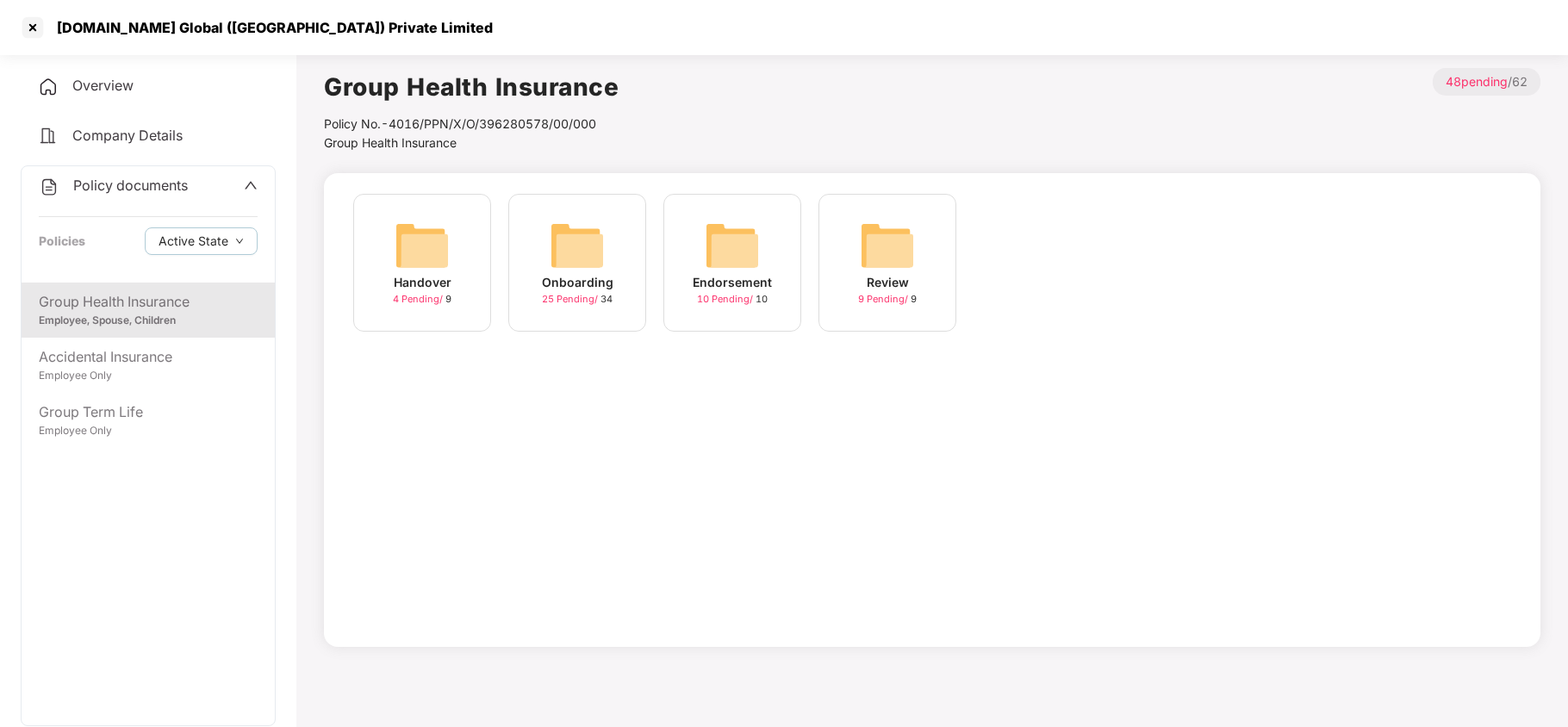
click at [556, 248] on img at bounding box center [577, 245] width 55 height 55
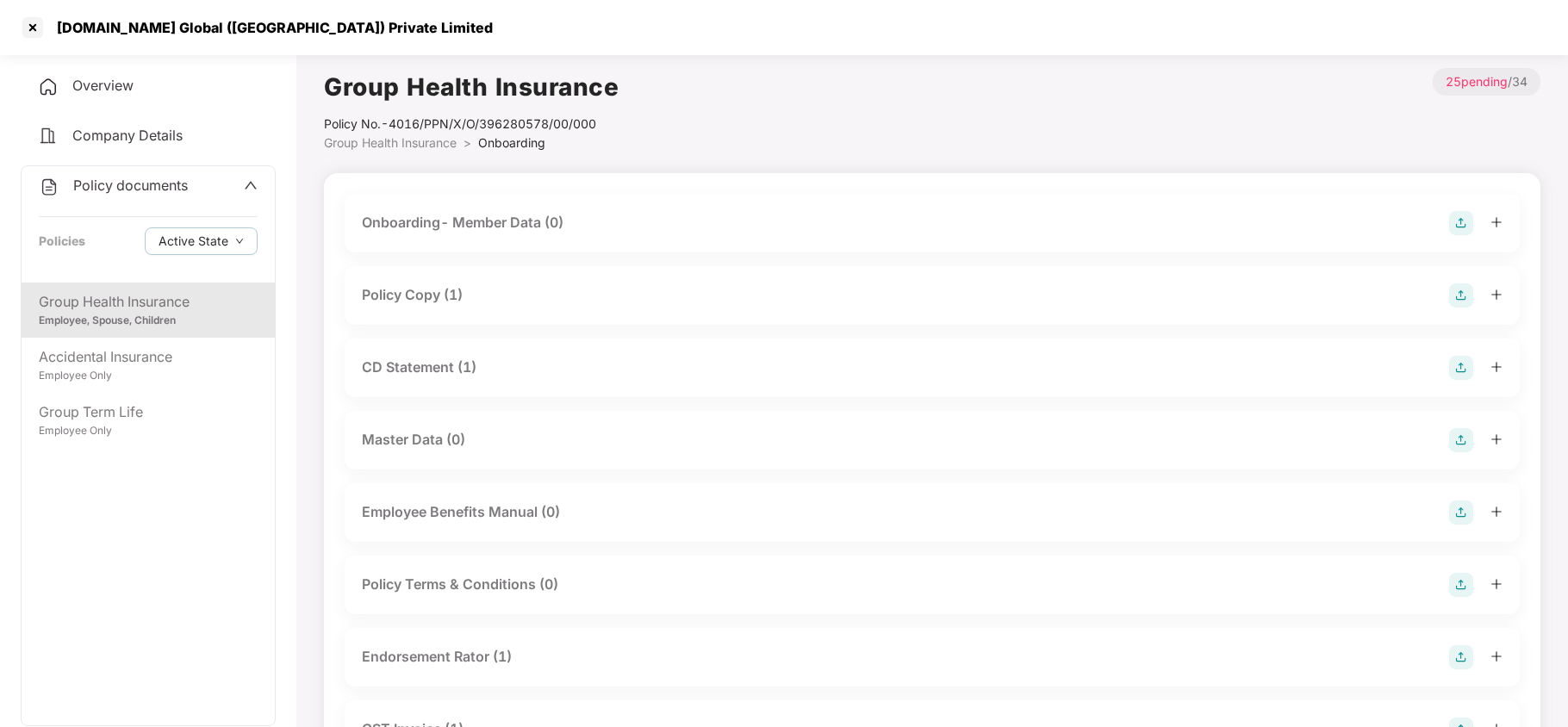
click at [442, 286] on div "Policy Copy (1)" at bounding box center [412, 295] width 101 height 22
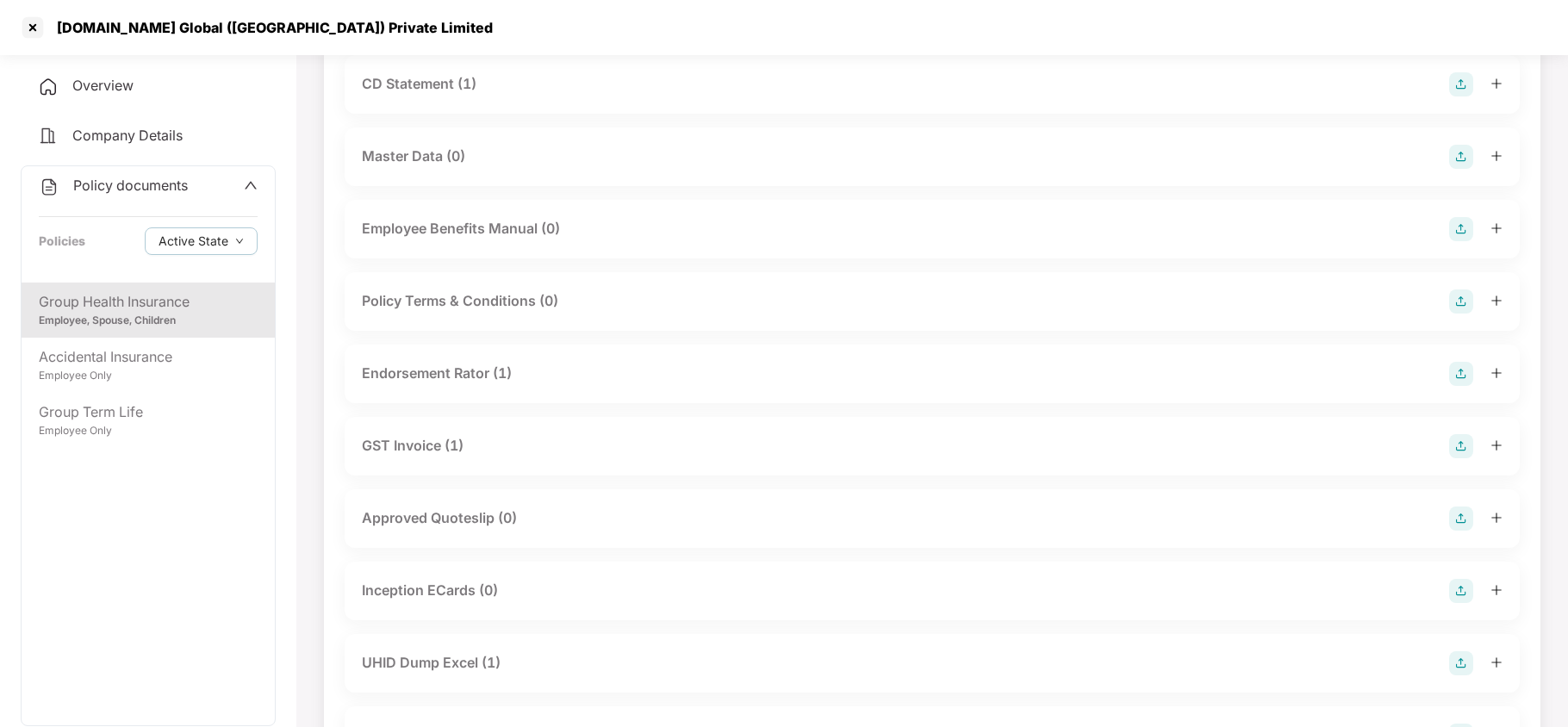
scroll to position [459, 0]
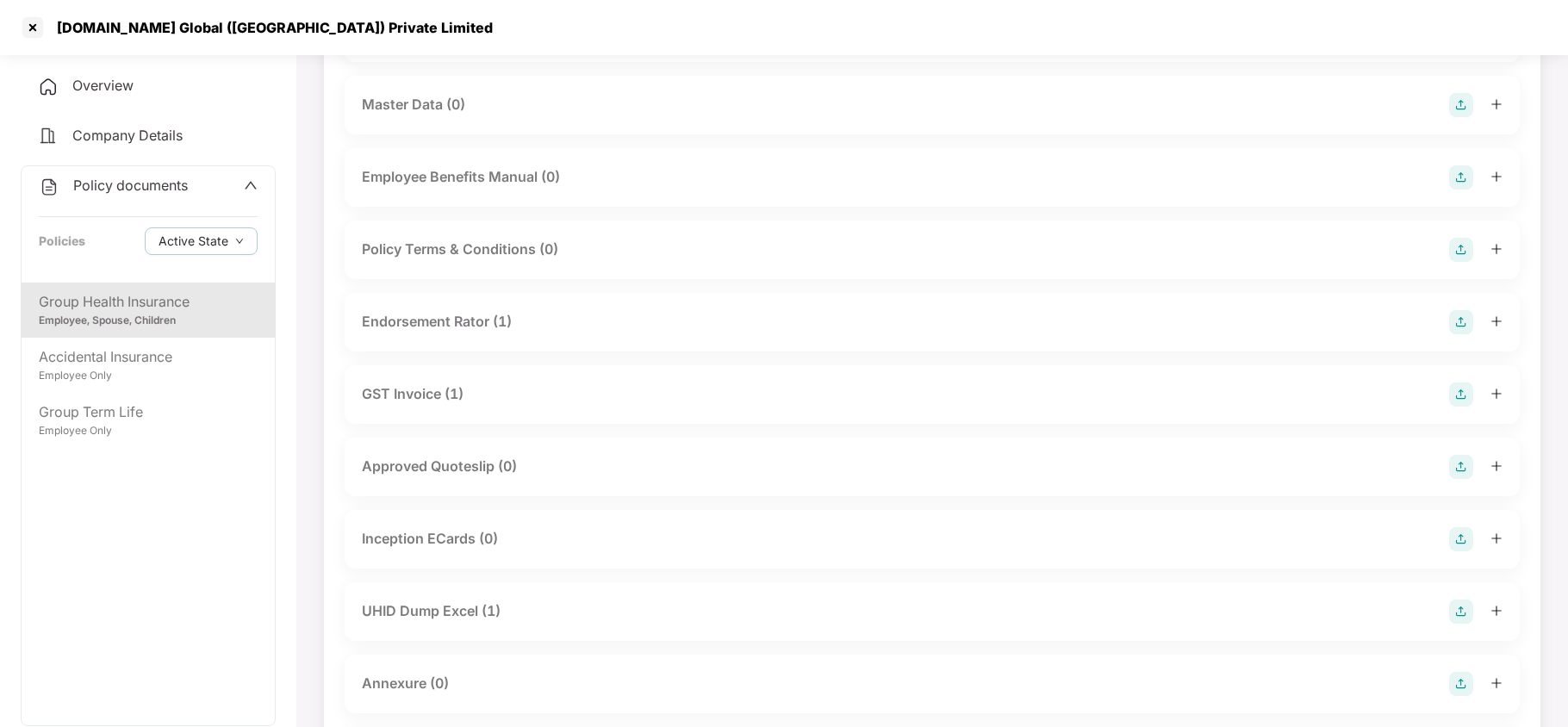
click at [450, 321] on div "Endorsement Rator (1)" at bounding box center [436, 321] width 150 height 22
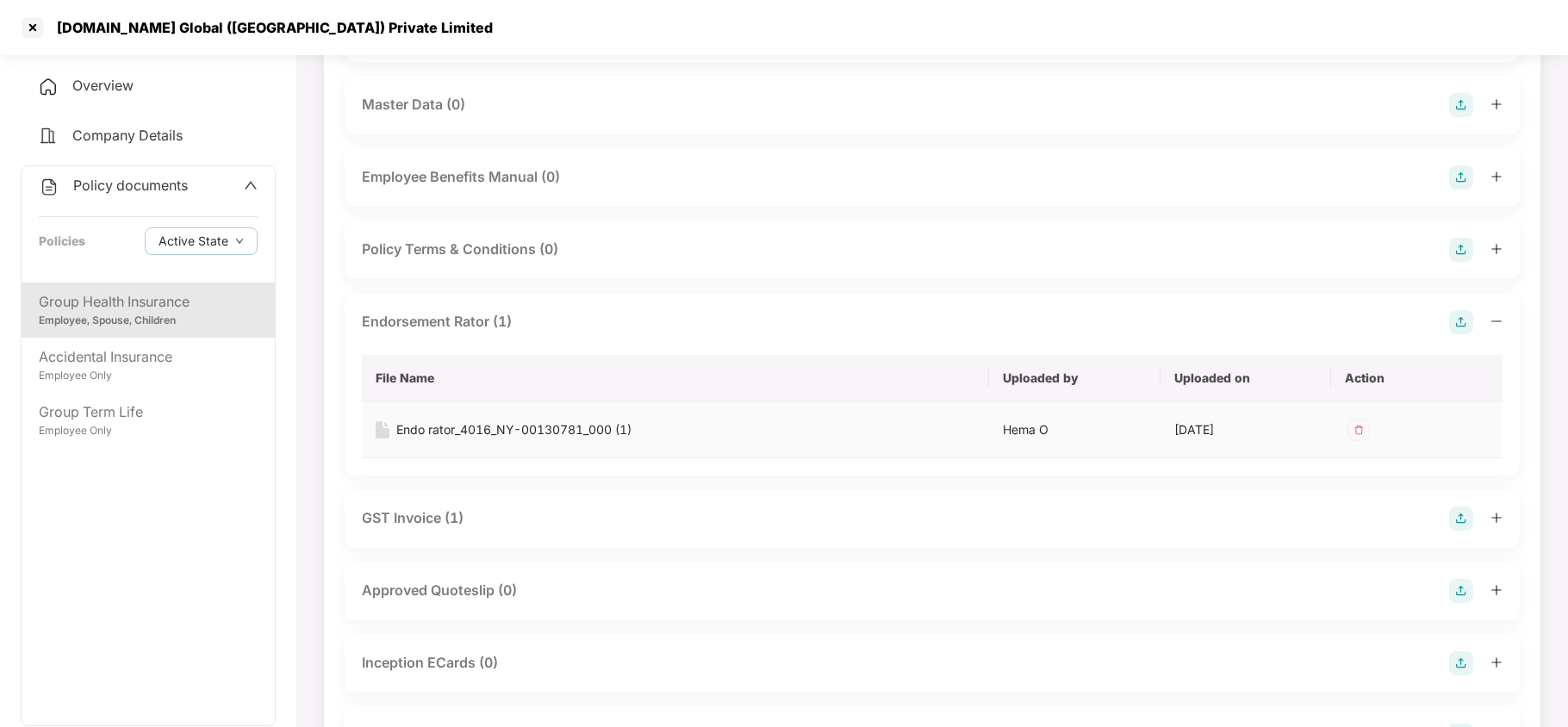
click at [459, 429] on div "Endo rator_4016_NY-00130781_000 (1)" at bounding box center [514, 429] width 235 height 19
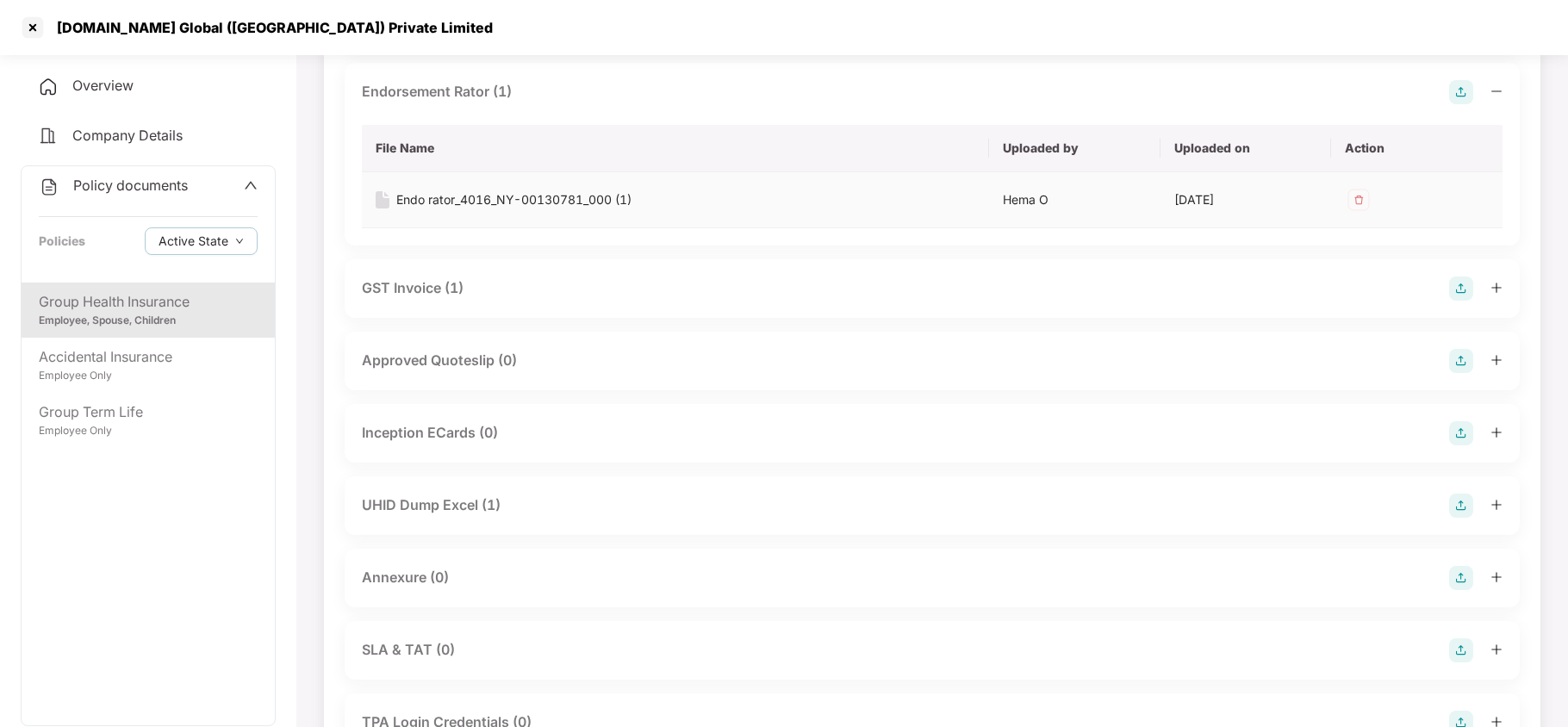
scroll to position [803, 0]
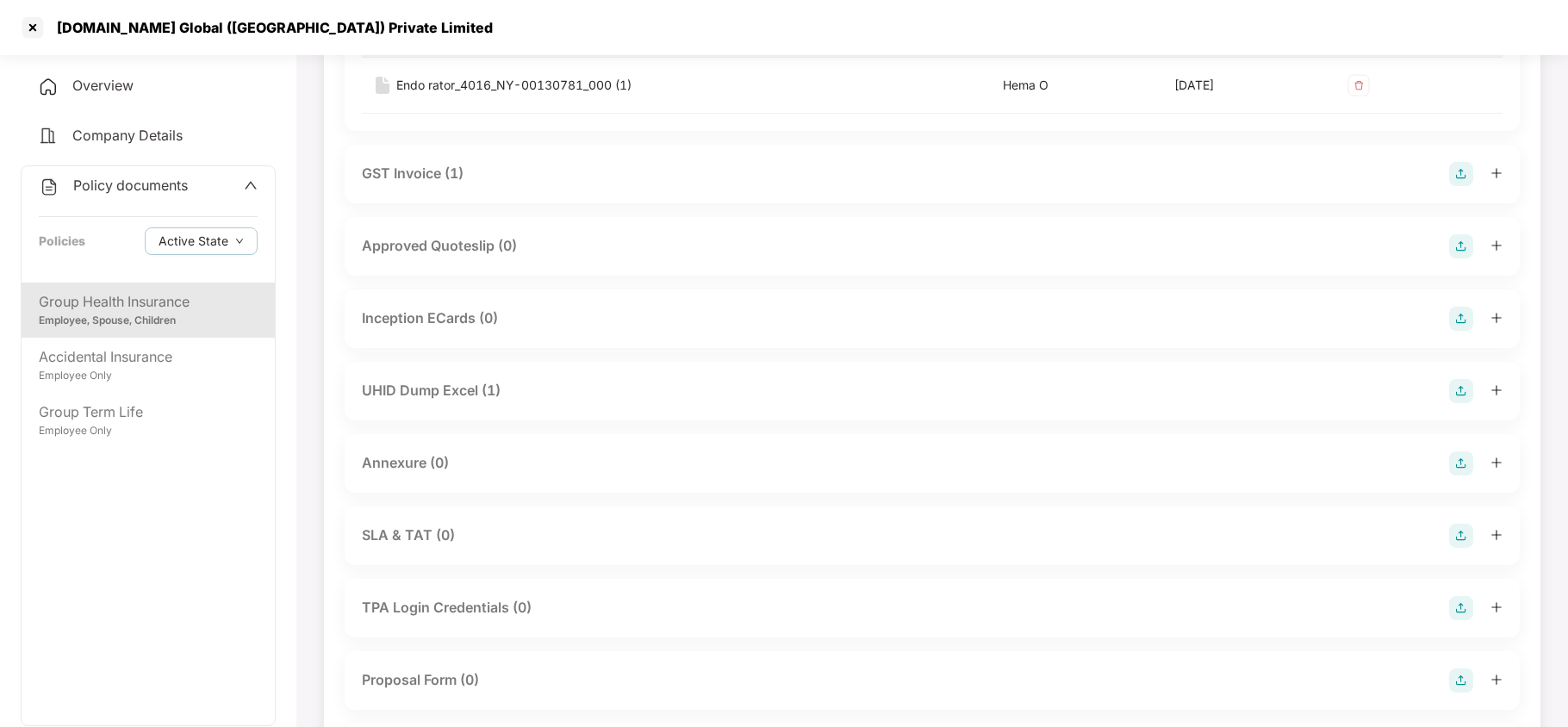
click at [475, 388] on div "UHID Dump Excel (1)" at bounding box center [431, 391] width 139 height 22
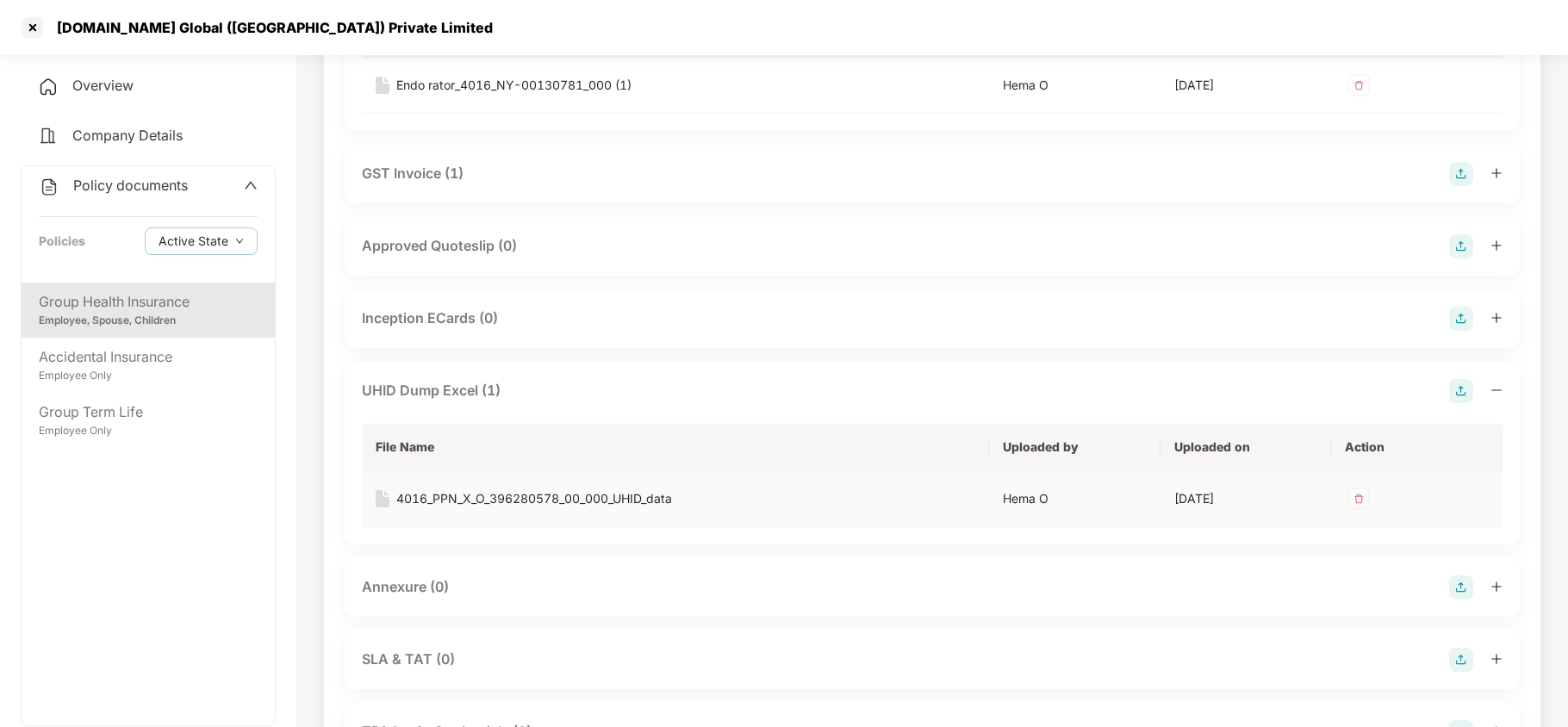
click at [527, 497] on div "4016_PPN_X_O_396280578_00_000_UHID_data" at bounding box center [533, 498] width 275 height 19
click at [29, 25] on div at bounding box center [32, 27] width 27 height 27
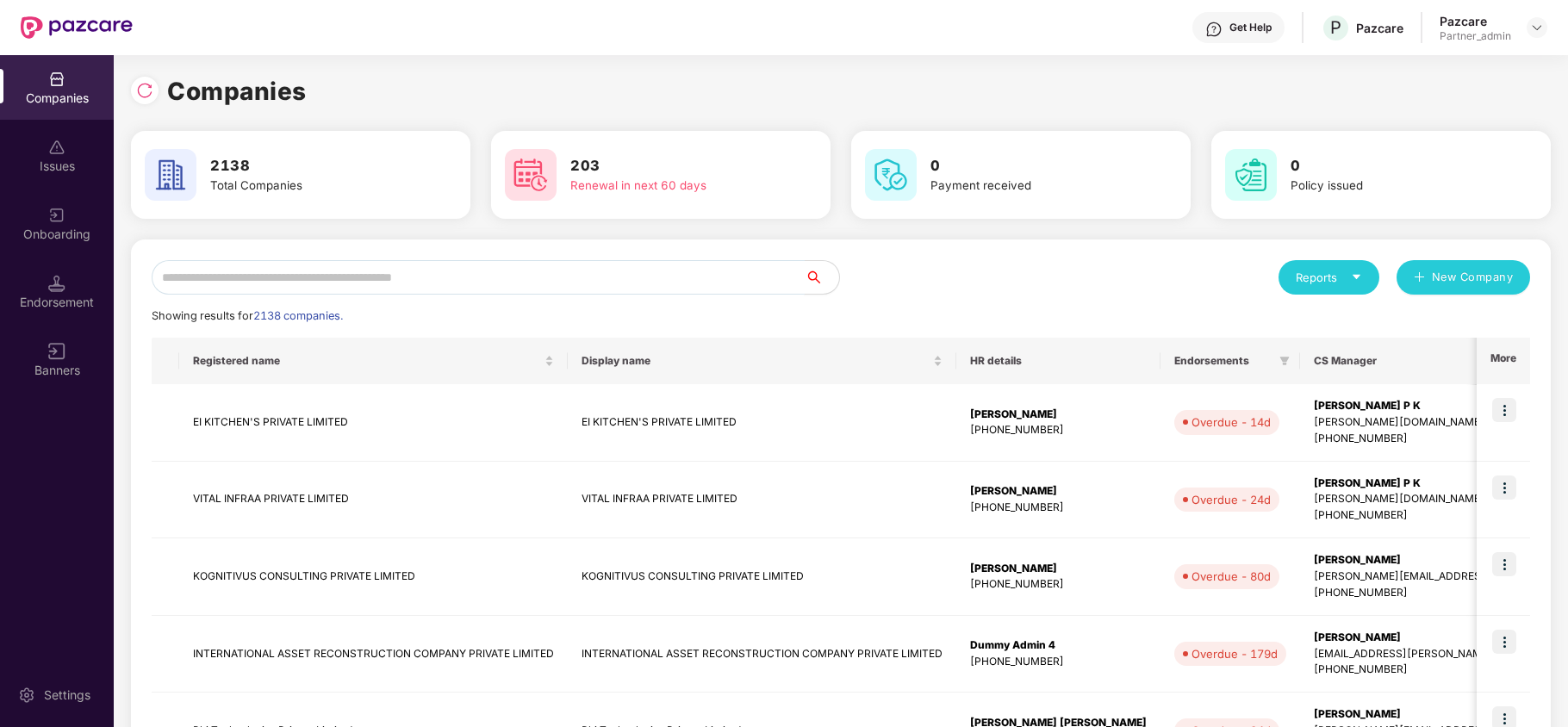
click at [329, 269] on input "text" at bounding box center [478, 276] width 653 height 34
paste input "**********"
type input "**********"
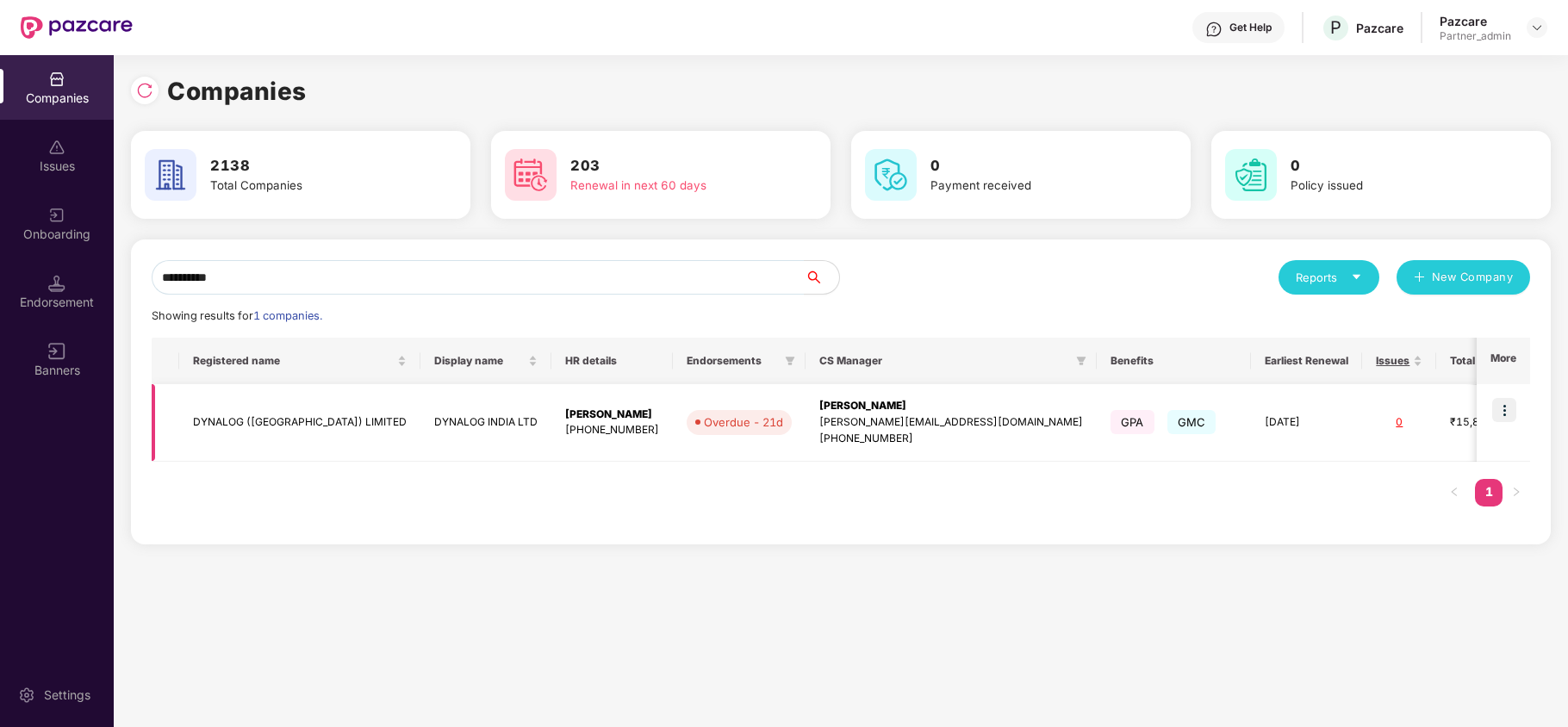
click at [205, 411] on td "DYNALOG (INDIA) LIMITED" at bounding box center [300, 422] width 241 height 77
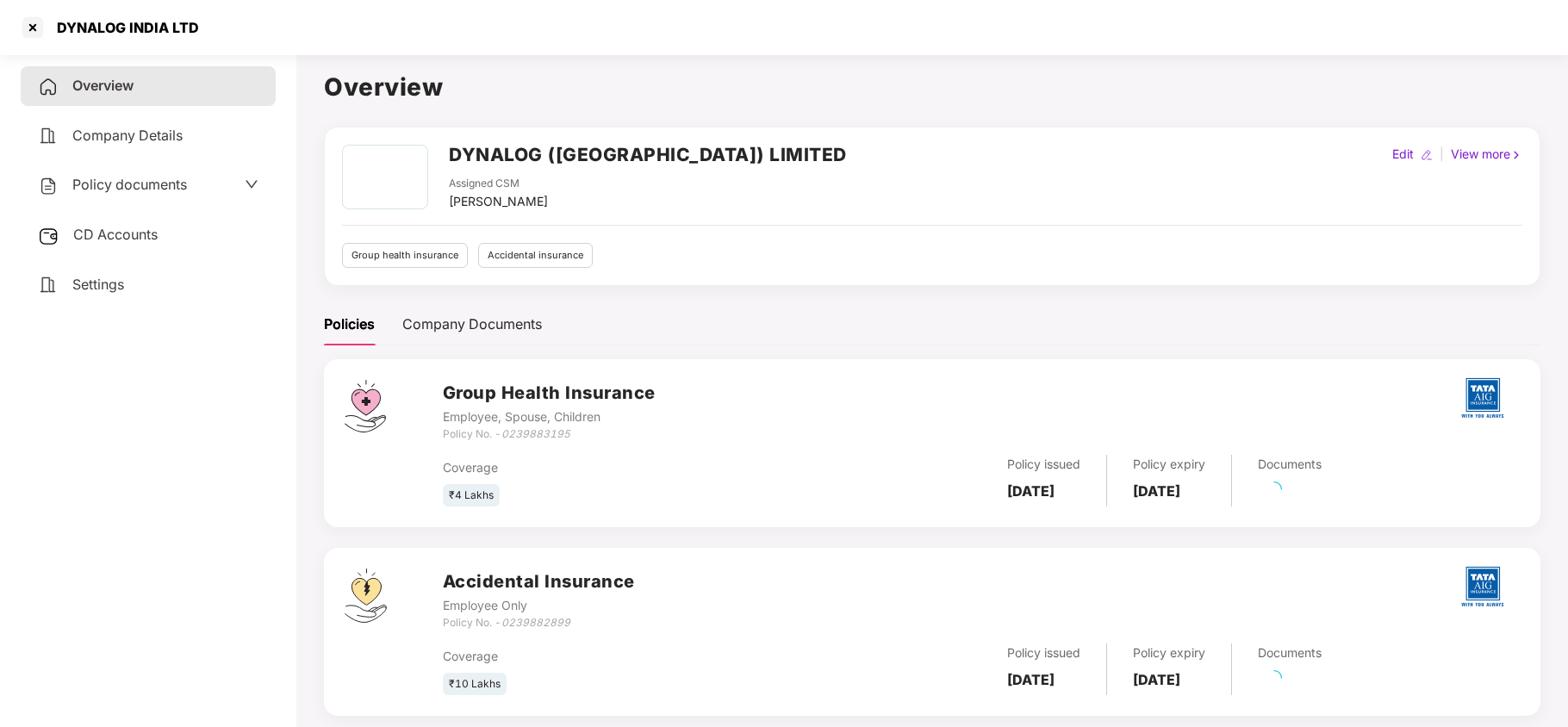
click at [143, 176] on span "Policy documents" at bounding box center [129, 184] width 115 height 18
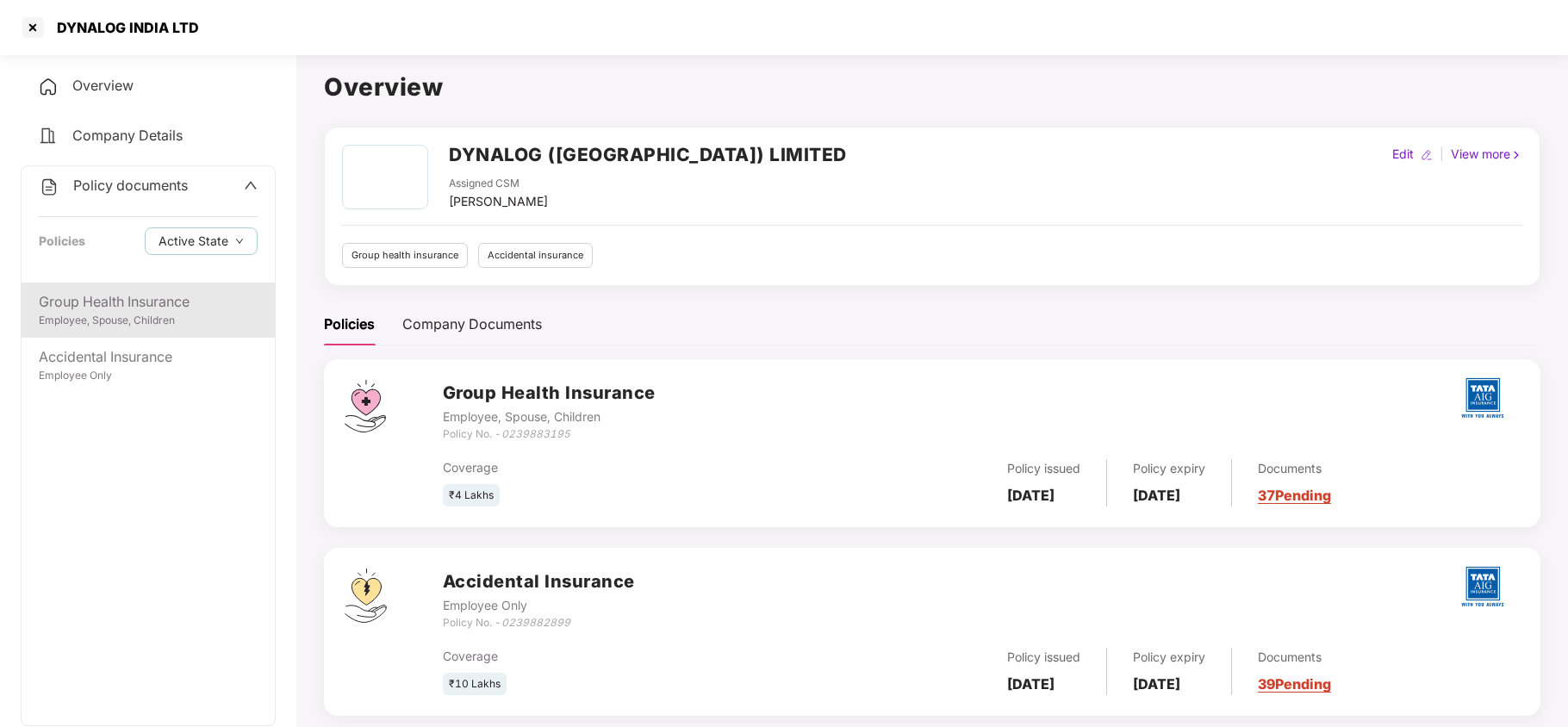
click at [118, 322] on div "Employee, Spouse, Children" at bounding box center [148, 320] width 219 height 17
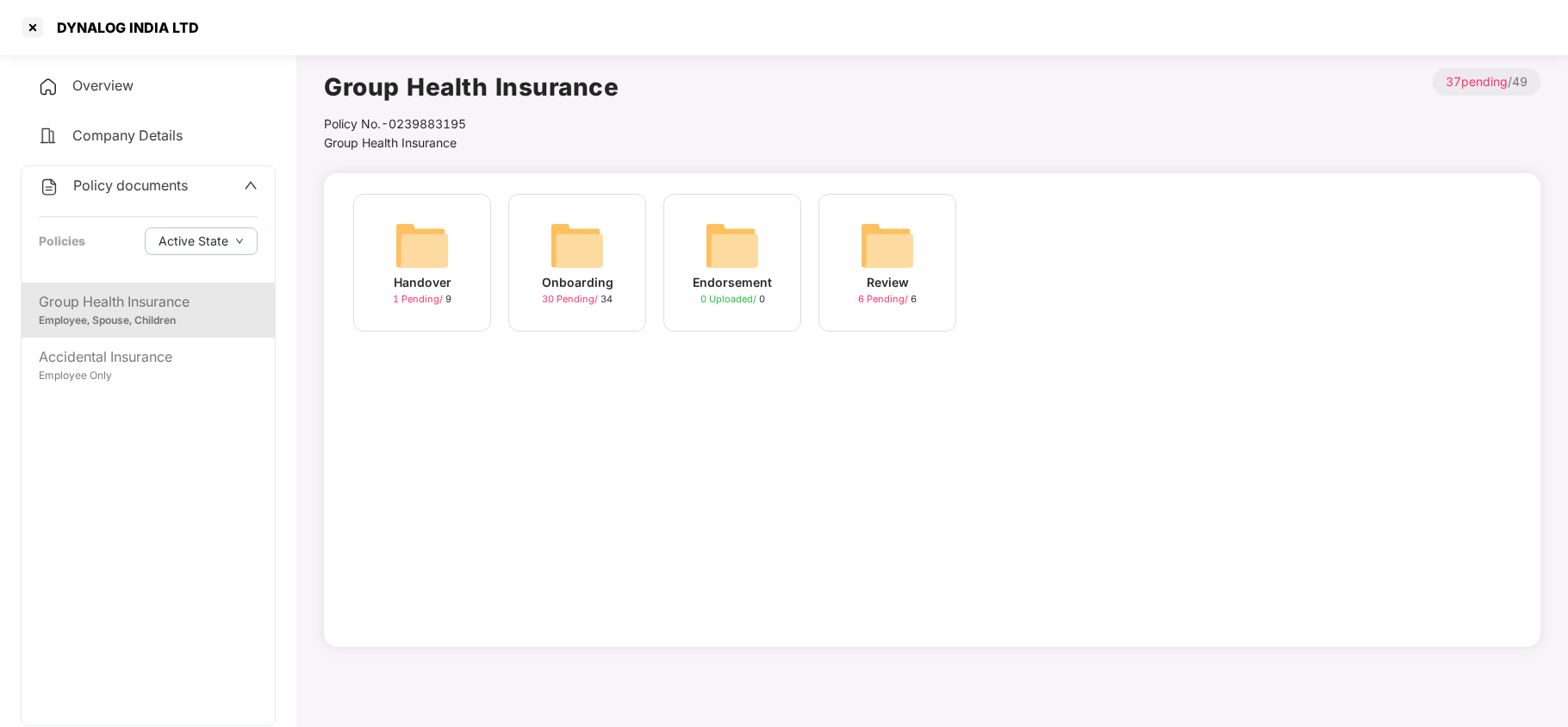
click at [591, 232] on img at bounding box center [577, 245] width 55 height 55
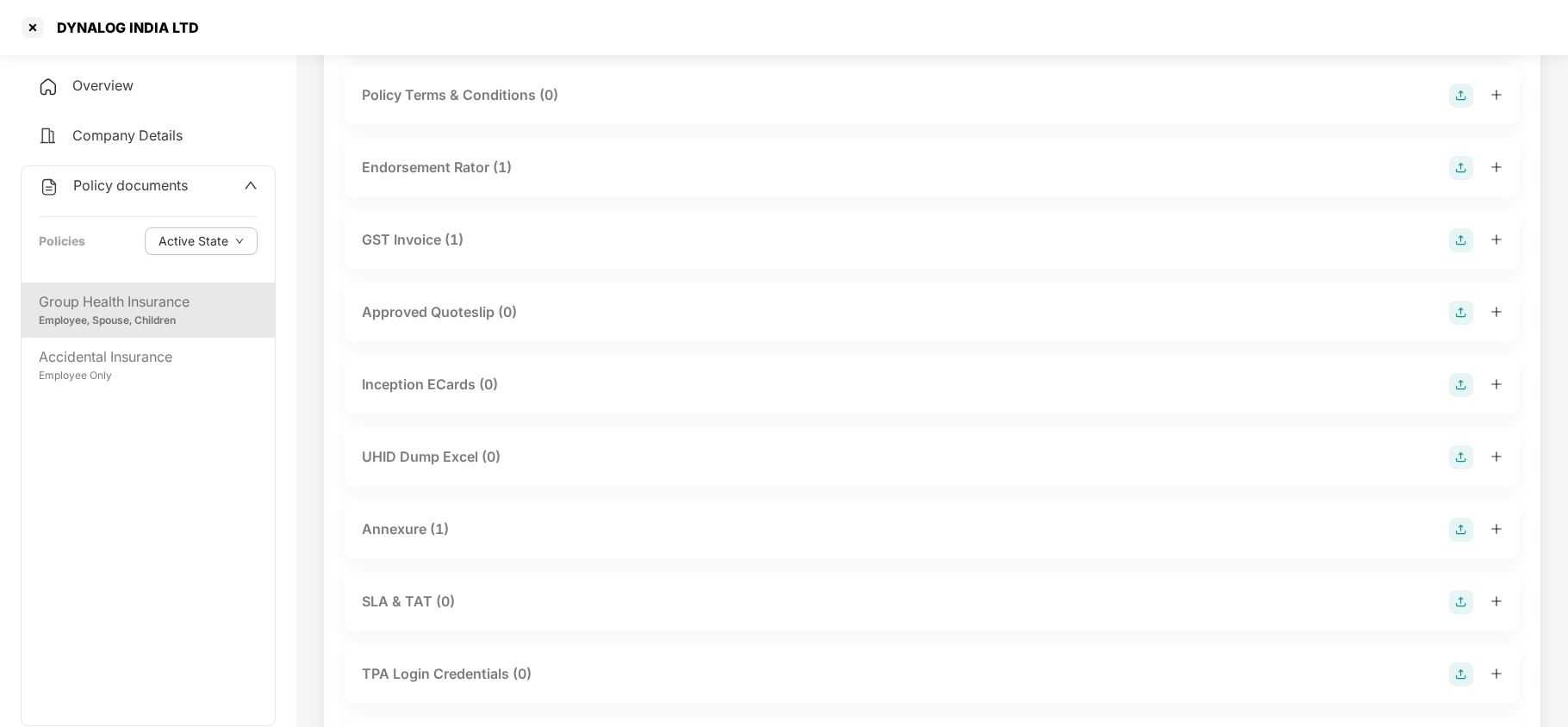
scroll to position [573, 0]
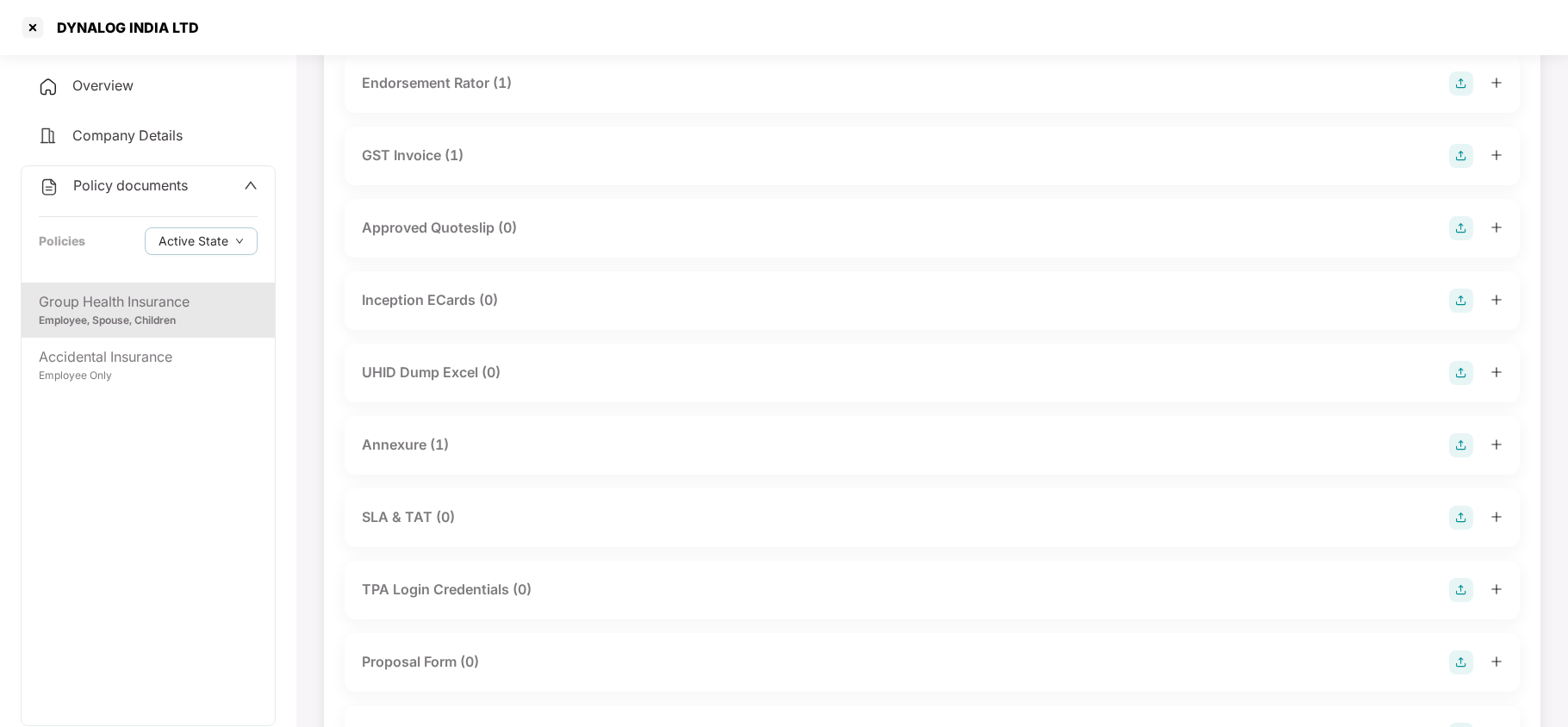
click at [445, 366] on div "UHID Dump Excel (0)" at bounding box center [431, 372] width 139 height 22
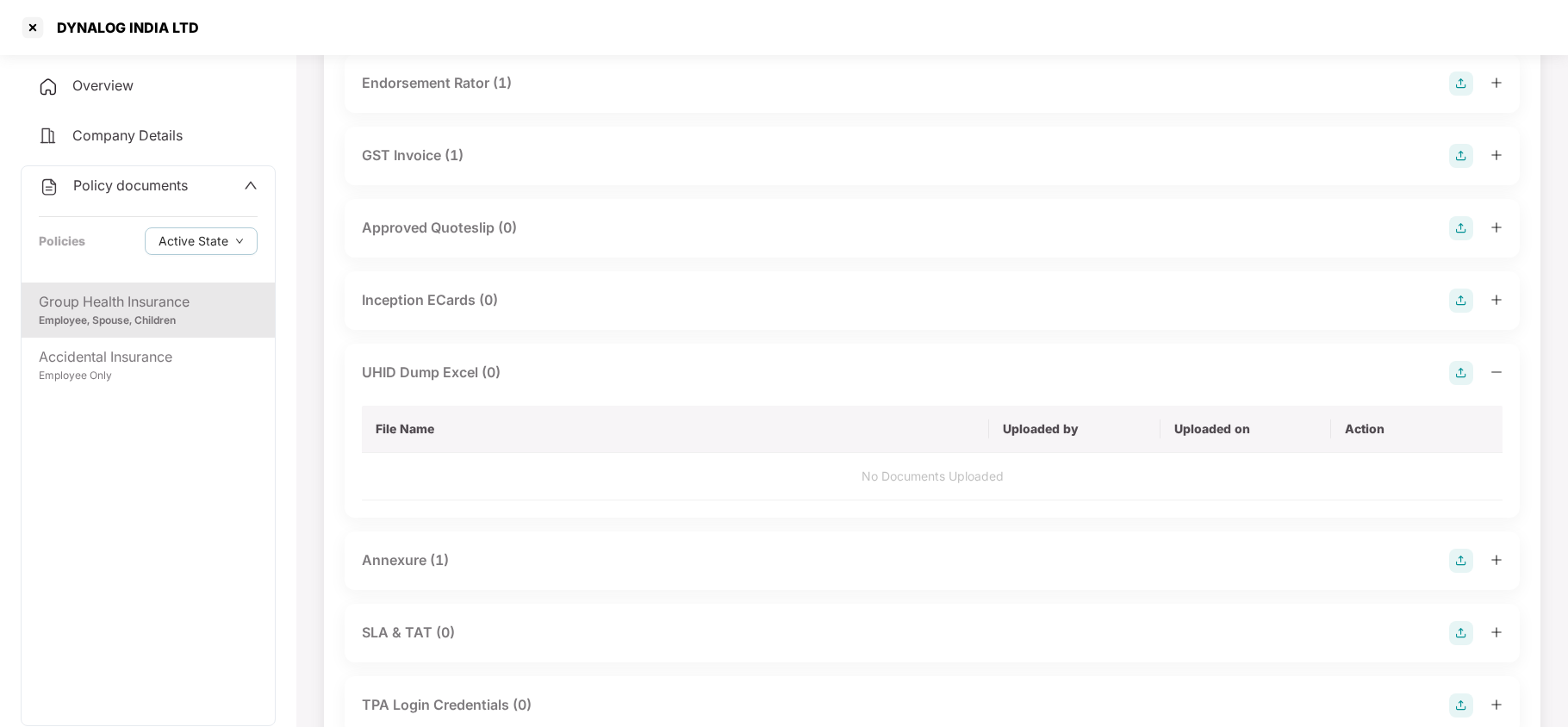
scroll to position [689, 0]
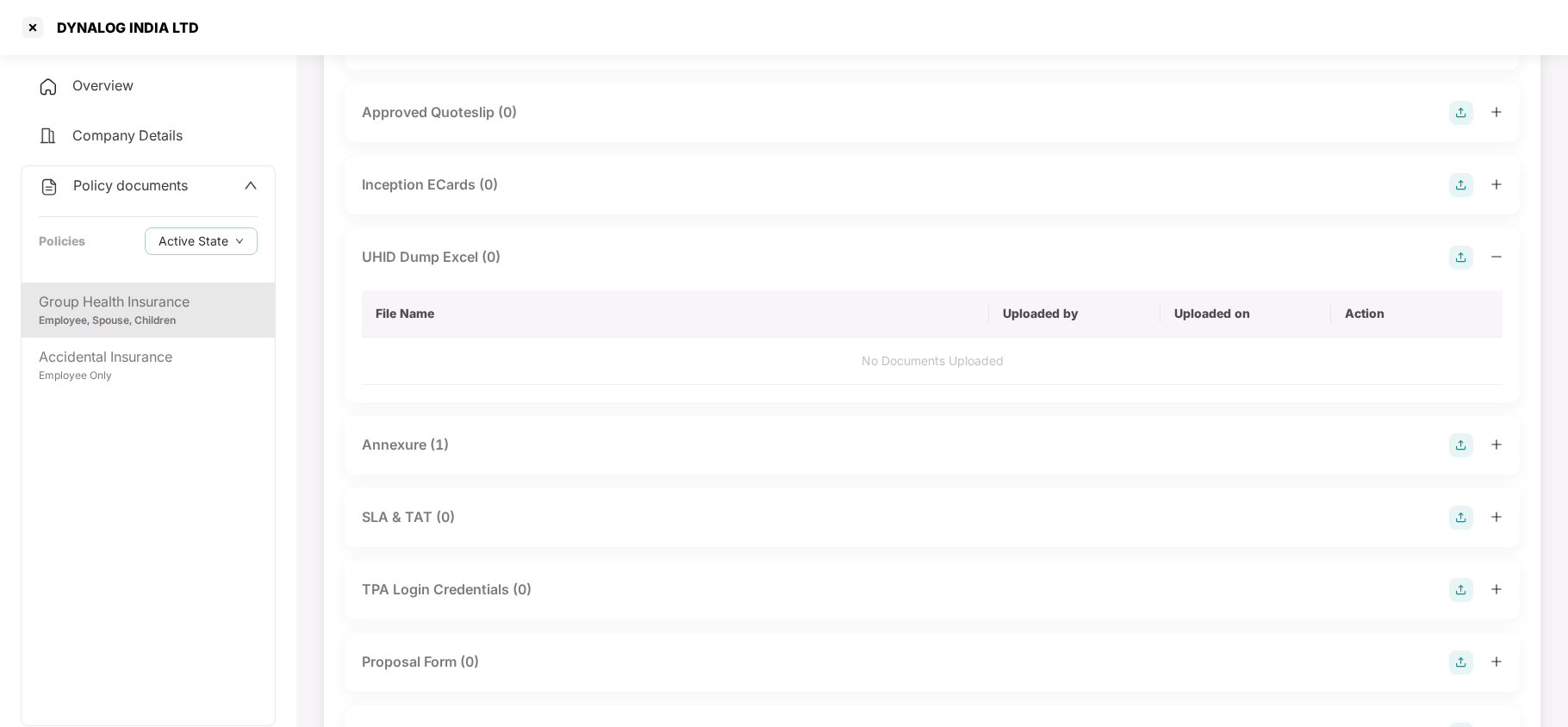
click at [414, 443] on div "Annexure (1)" at bounding box center [405, 445] width 87 height 22
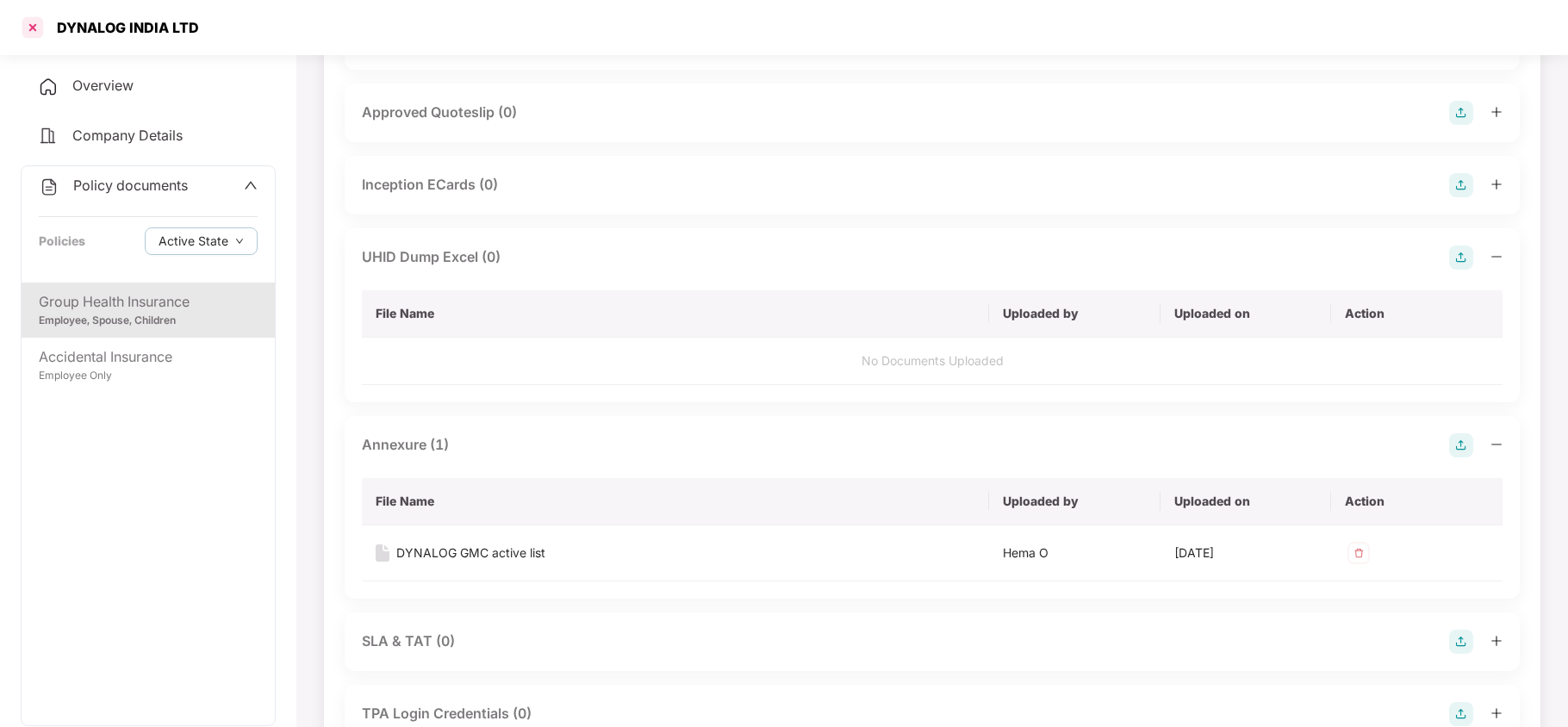
click at [28, 31] on div at bounding box center [32, 27] width 27 height 27
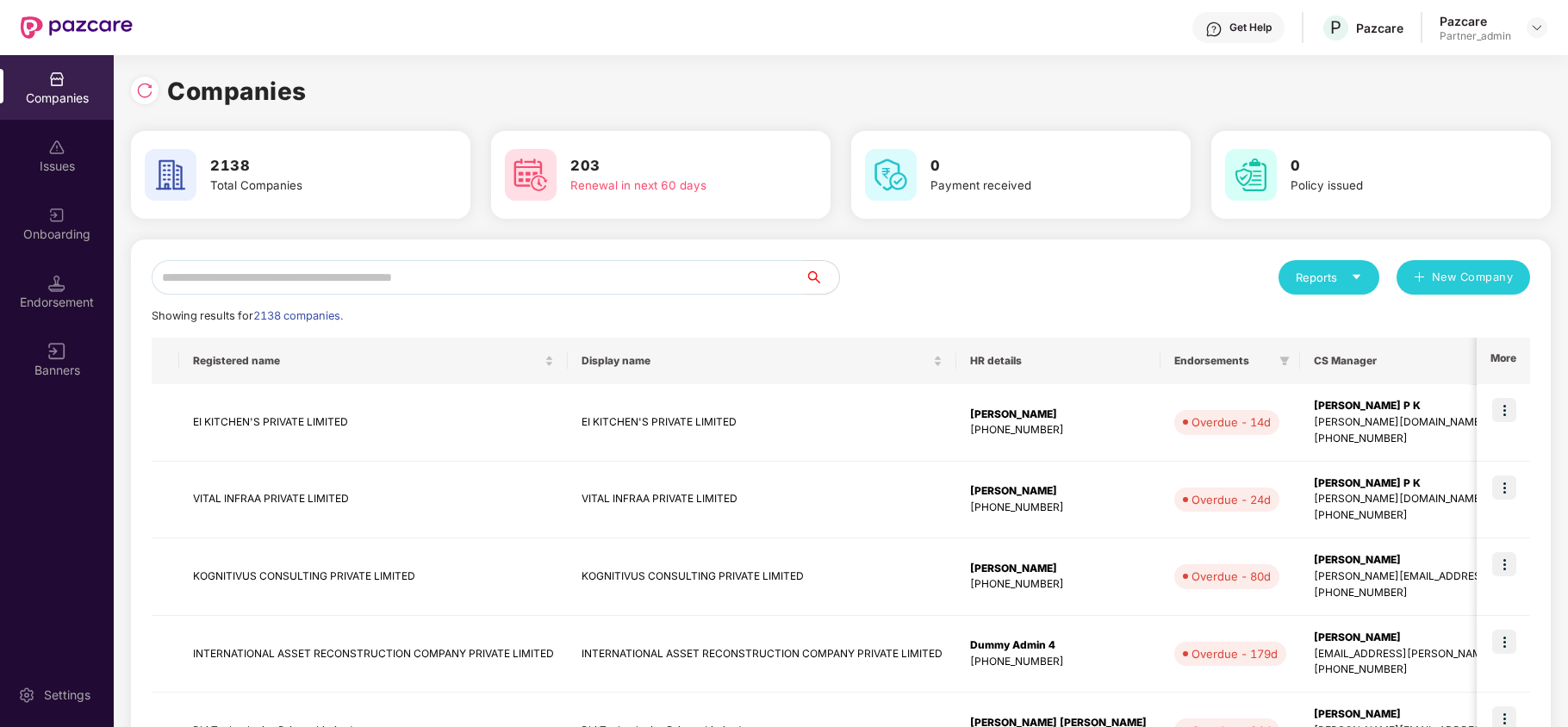
click at [388, 272] on input "text" at bounding box center [478, 276] width 653 height 34
paste input "********"
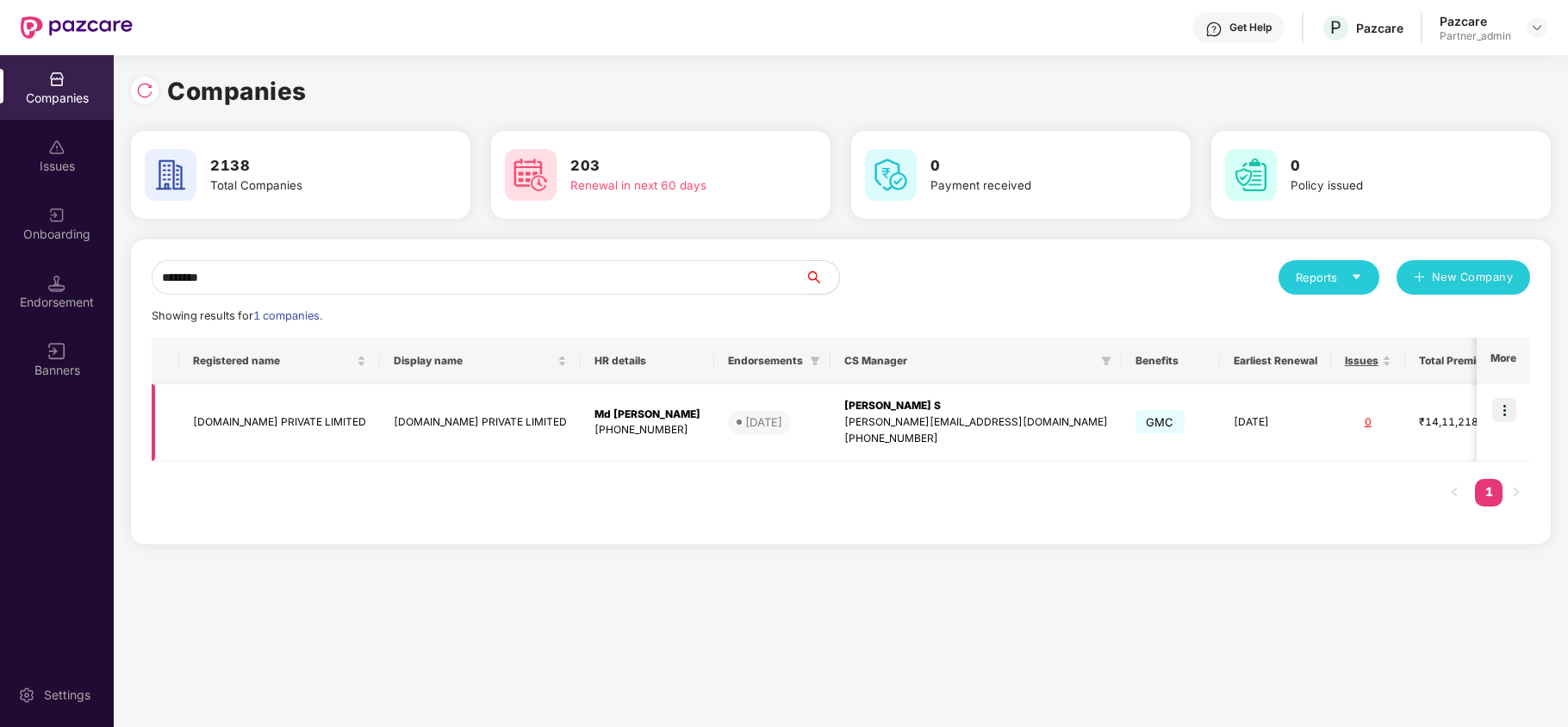
type input "********"
click at [1505, 404] on img at bounding box center [1503, 410] width 24 height 24
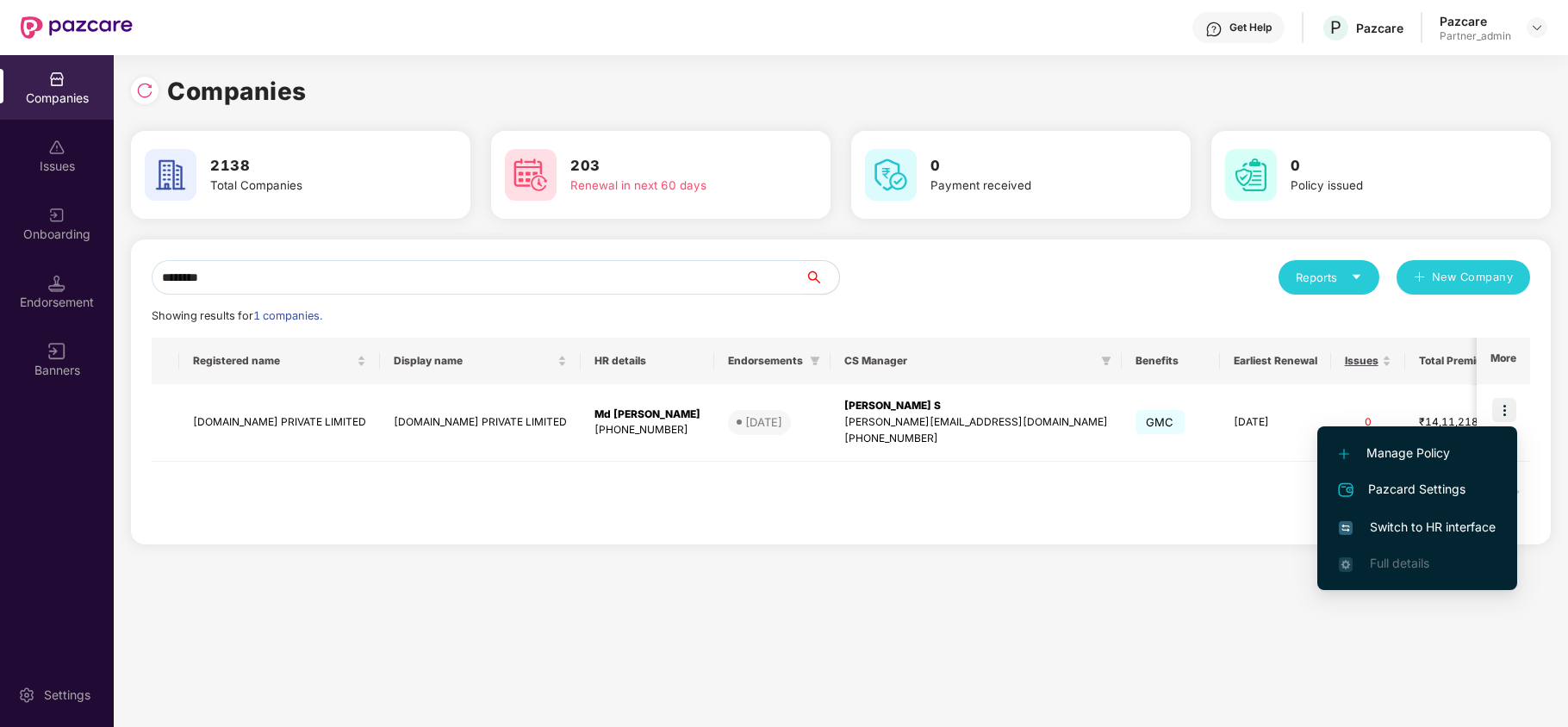
click at [1424, 521] on span "Switch to HR interface" at bounding box center [1417, 526] width 157 height 19
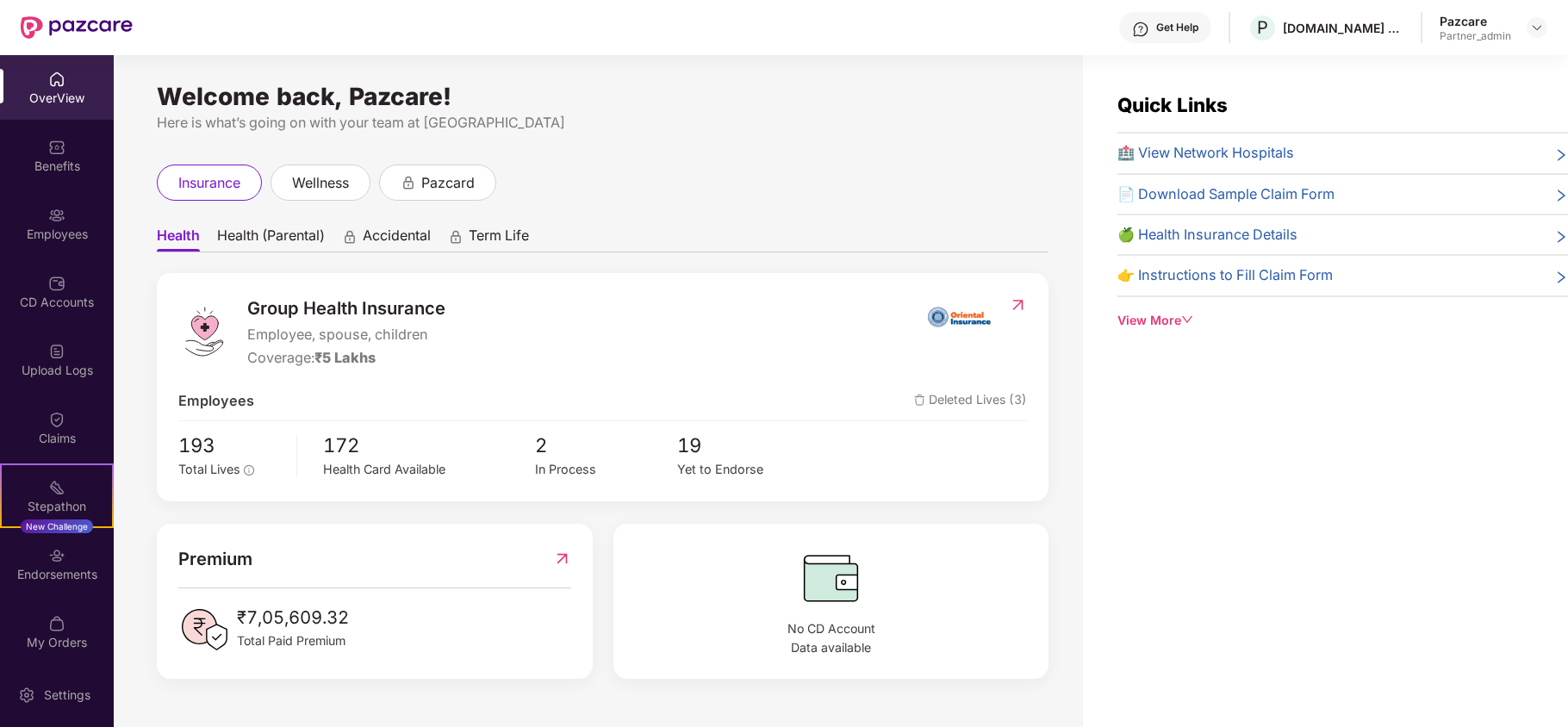
click at [36, 158] on div "Benefits" at bounding box center [57, 167] width 114 height 18
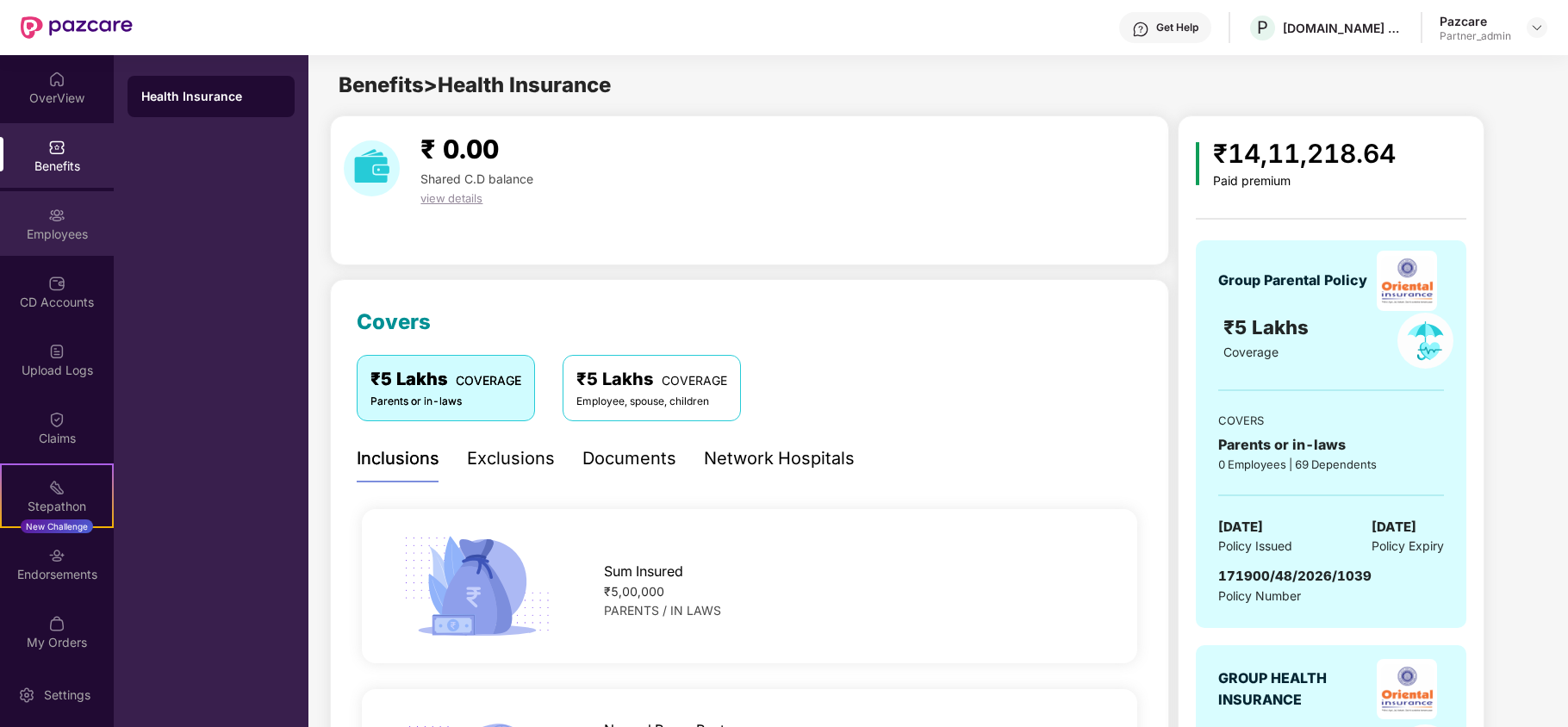
click at [32, 243] on div "Employees" at bounding box center [57, 223] width 114 height 65
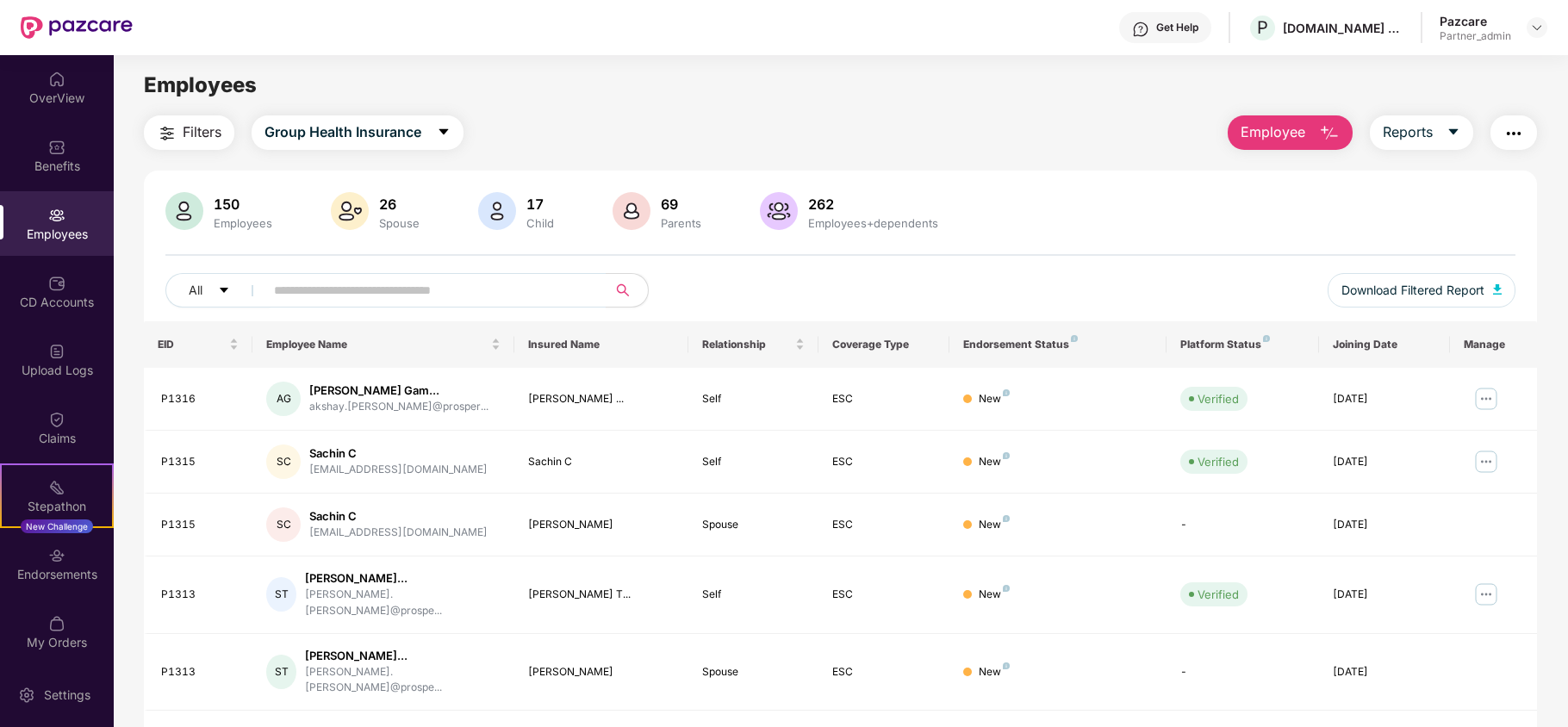
click at [179, 121] on button "Filters" at bounding box center [189, 132] width 90 height 34
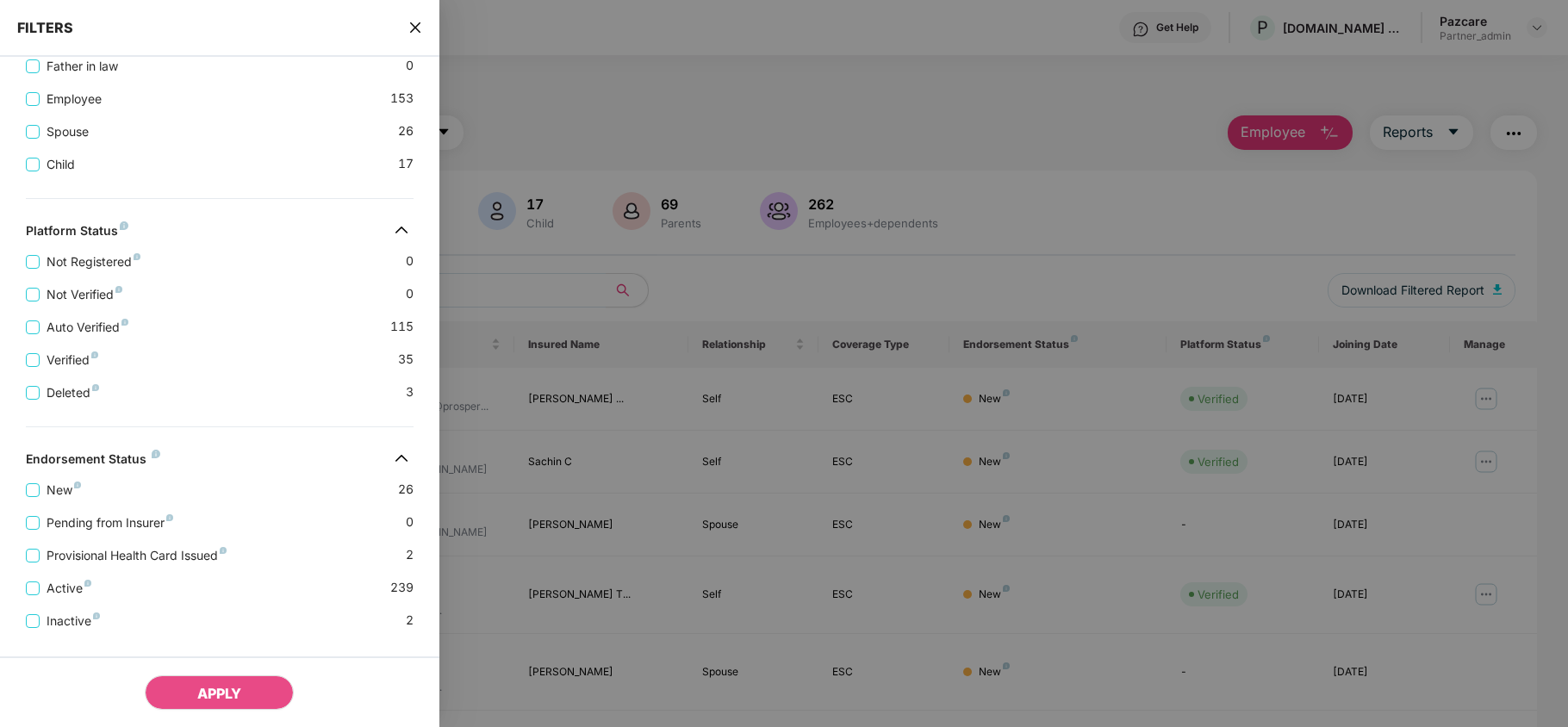
scroll to position [517, 0]
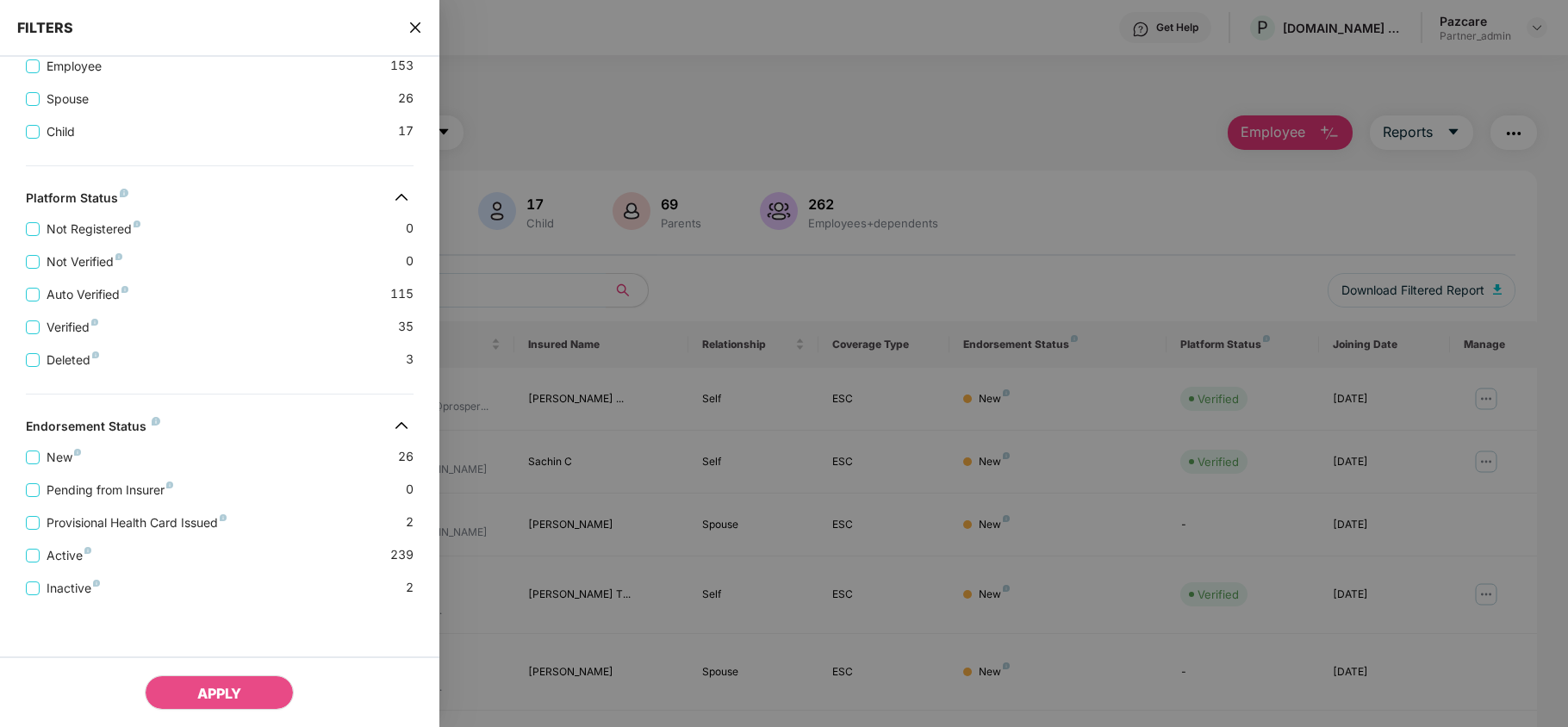
click at [415, 28] on icon "close" at bounding box center [415, 27] width 11 height 11
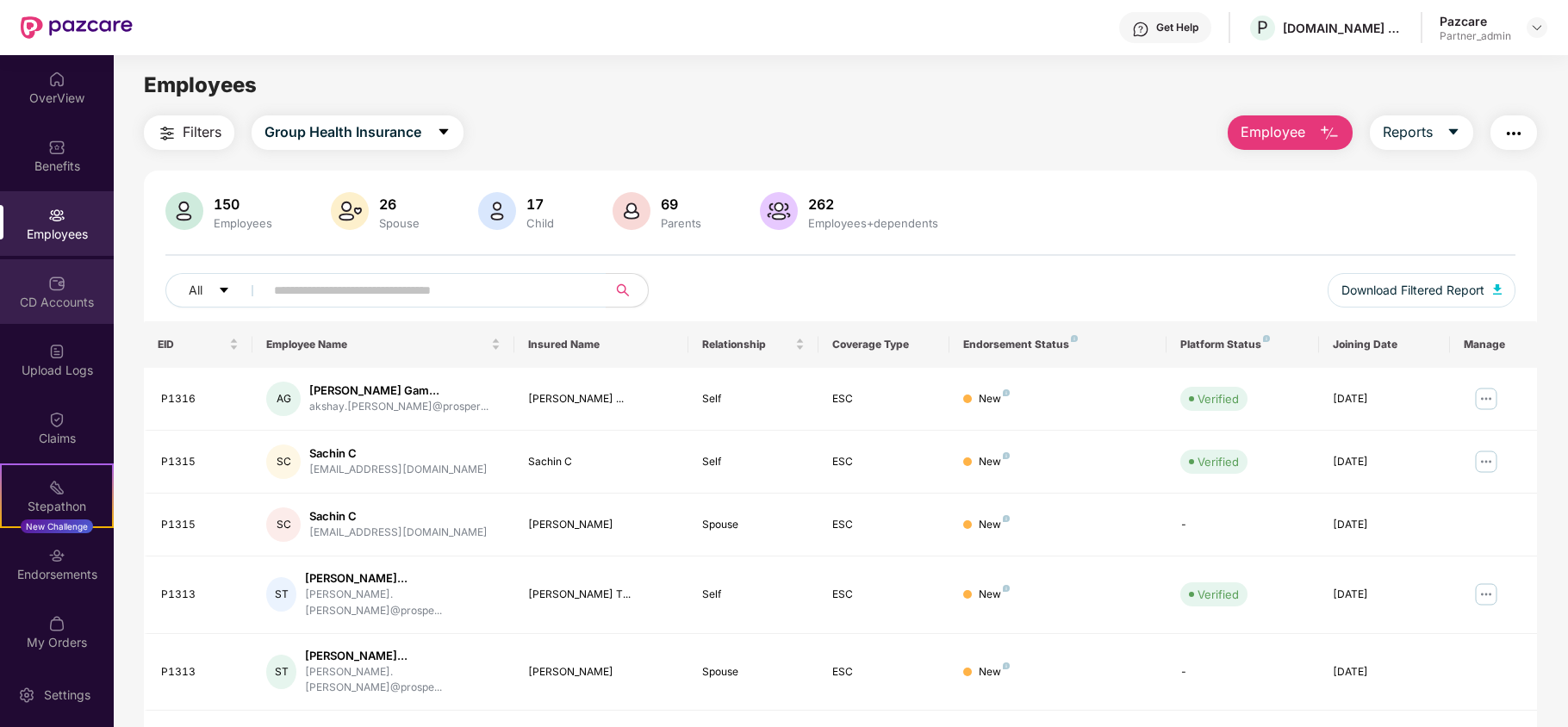
click at [55, 270] on div "CD Accounts" at bounding box center [57, 292] width 114 height 65
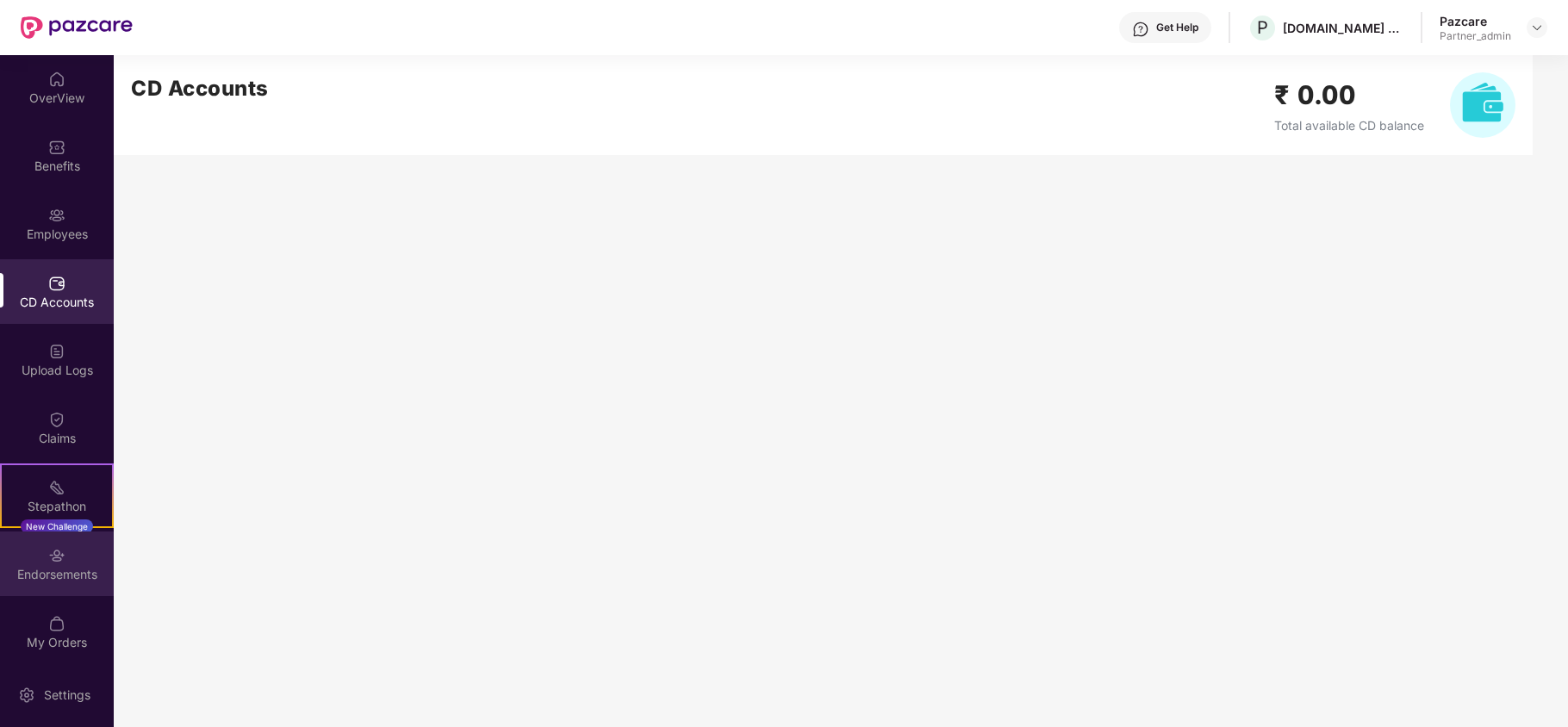
click at [43, 579] on div "Endorsements" at bounding box center [57, 574] width 114 height 18
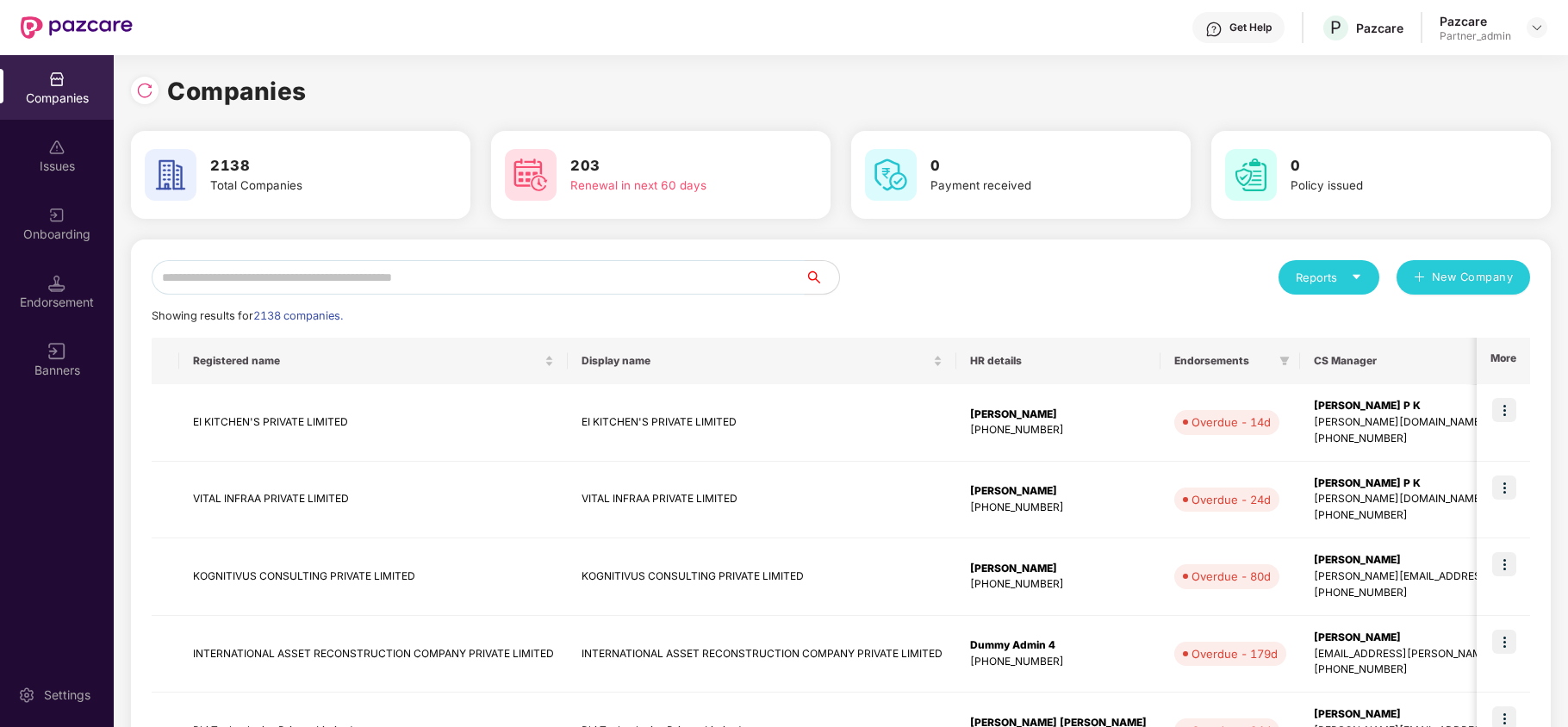
click at [175, 267] on input "text" at bounding box center [478, 276] width 653 height 34
paste input "********"
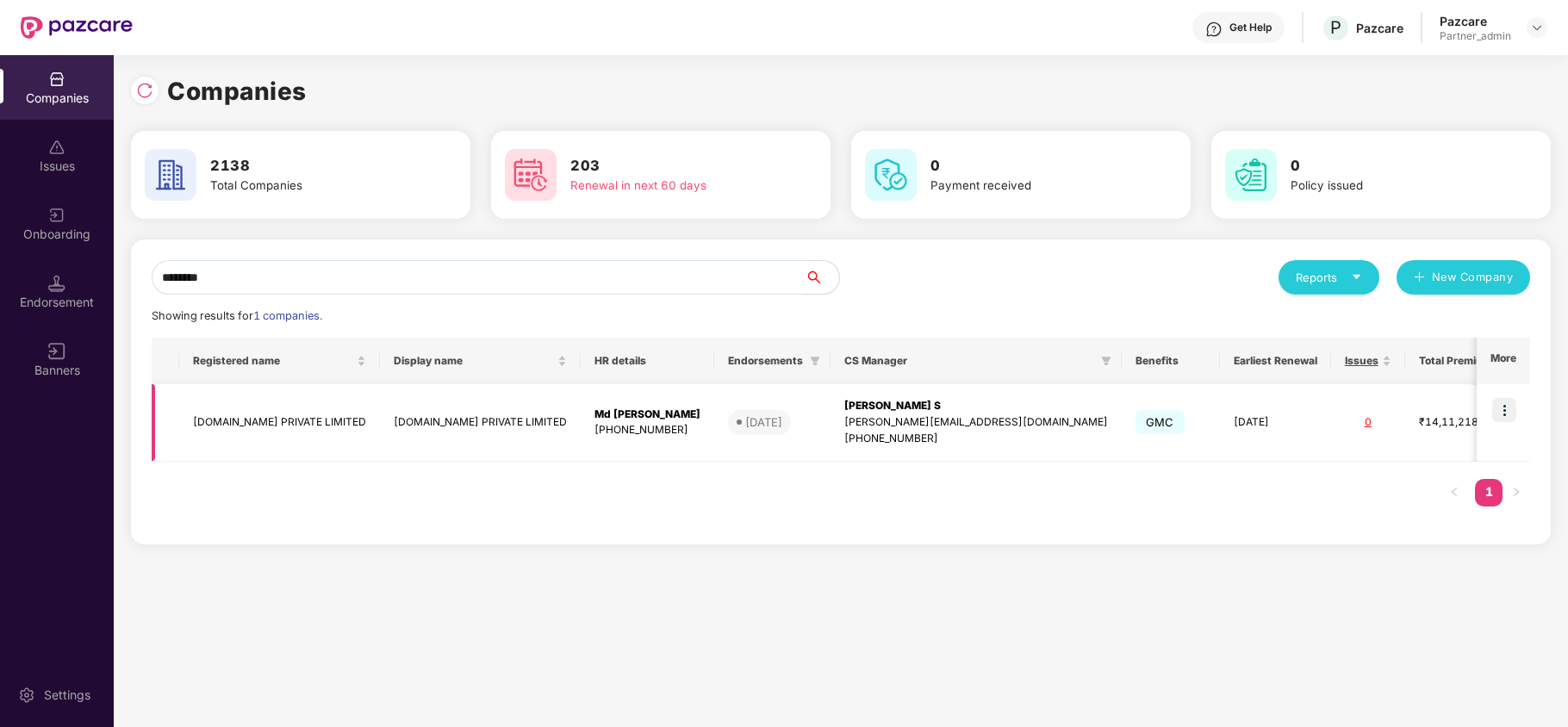
type input "********"
click at [190, 423] on td "PROSPERR.IO PRIVATE LIMITED" at bounding box center [279, 422] width 201 height 77
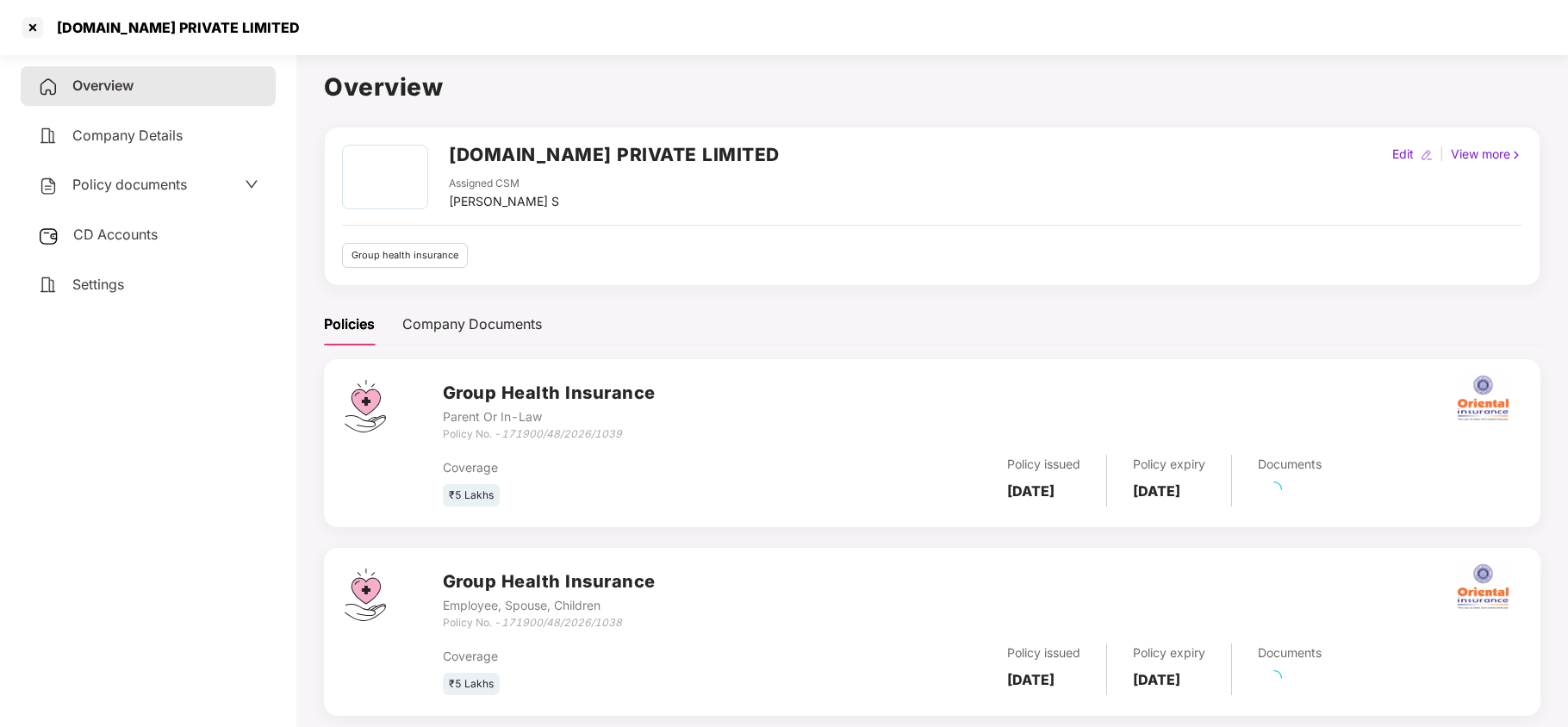
click at [95, 275] on span "Settings" at bounding box center [98, 284] width 52 height 18
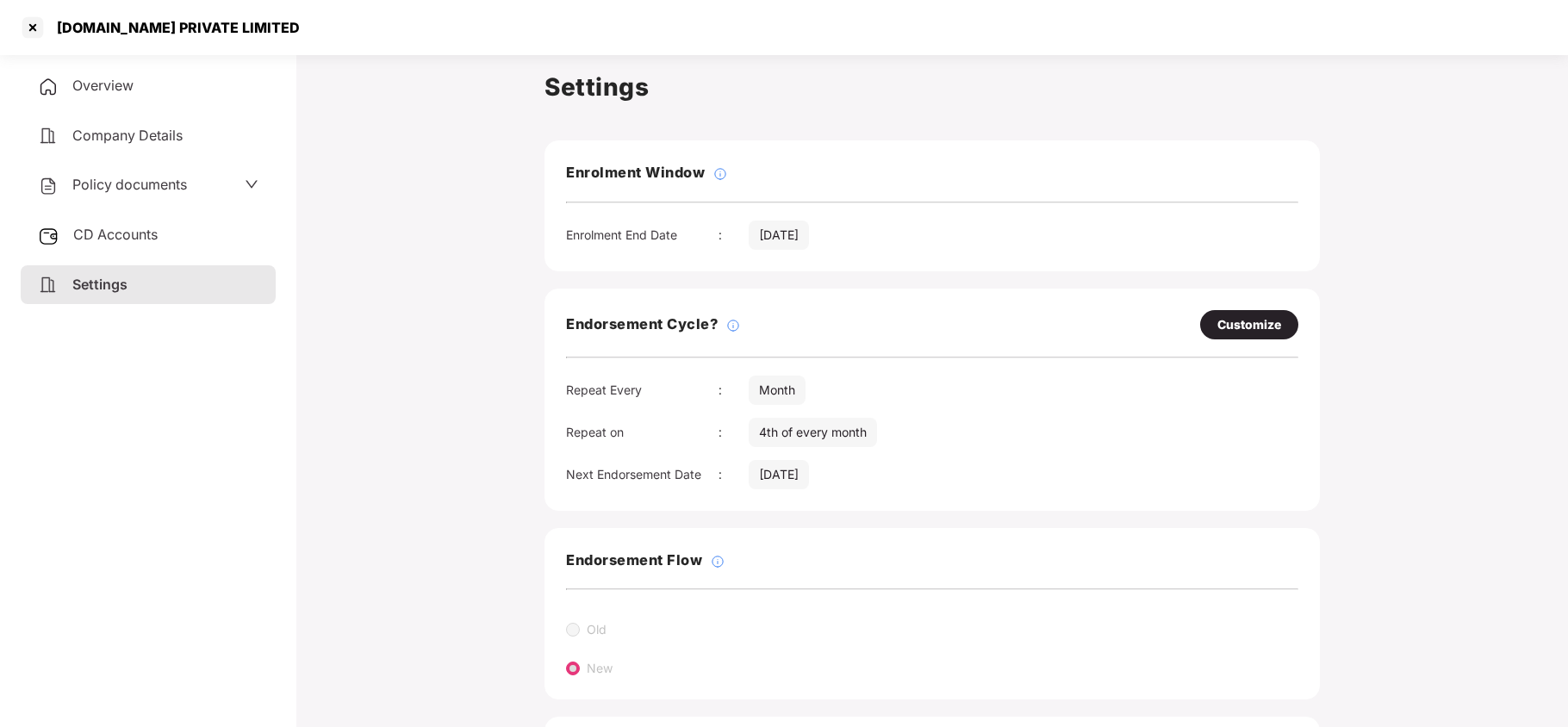
click at [95, 187] on span "Policy documents" at bounding box center [129, 184] width 115 height 18
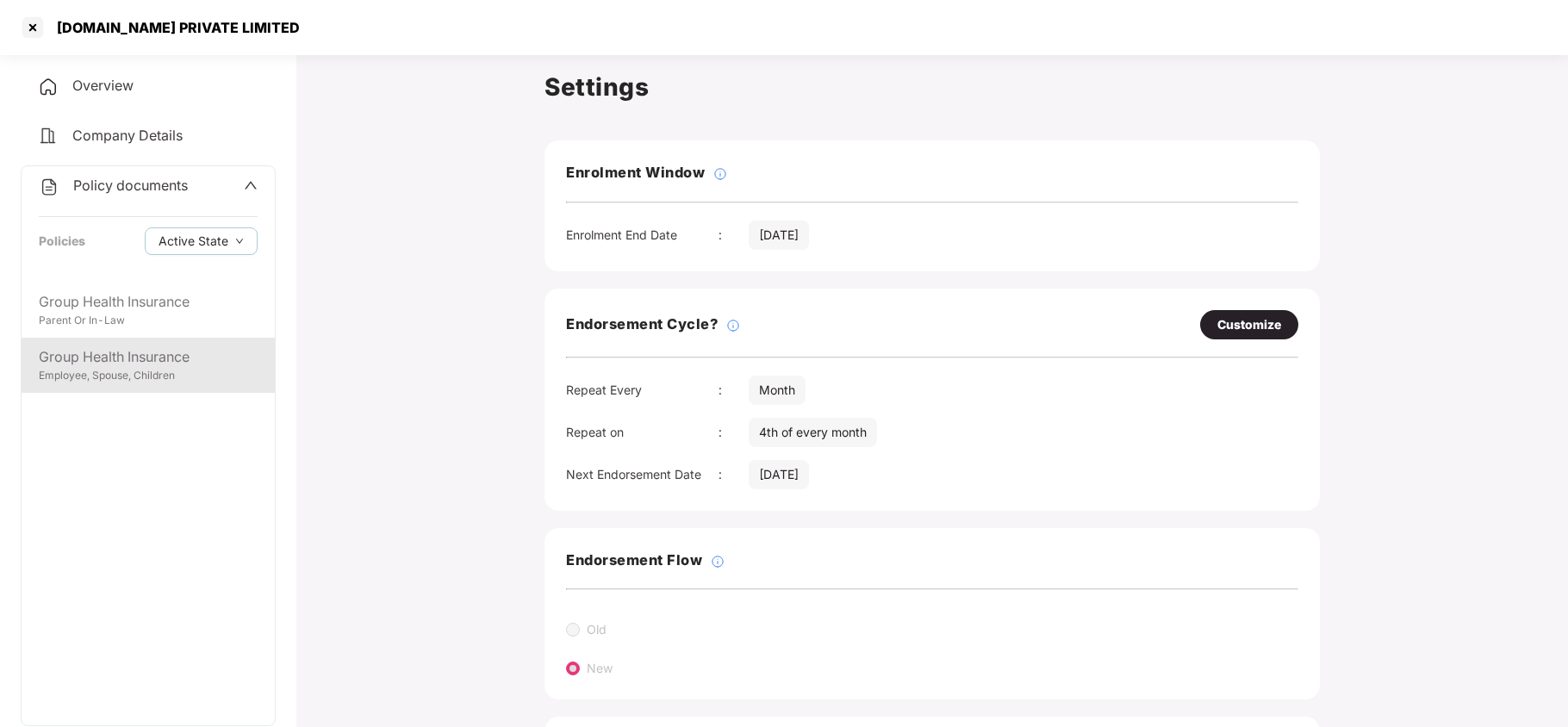
click at [146, 356] on div "Group Health Insurance" at bounding box center [148, 357] width 219 height 22
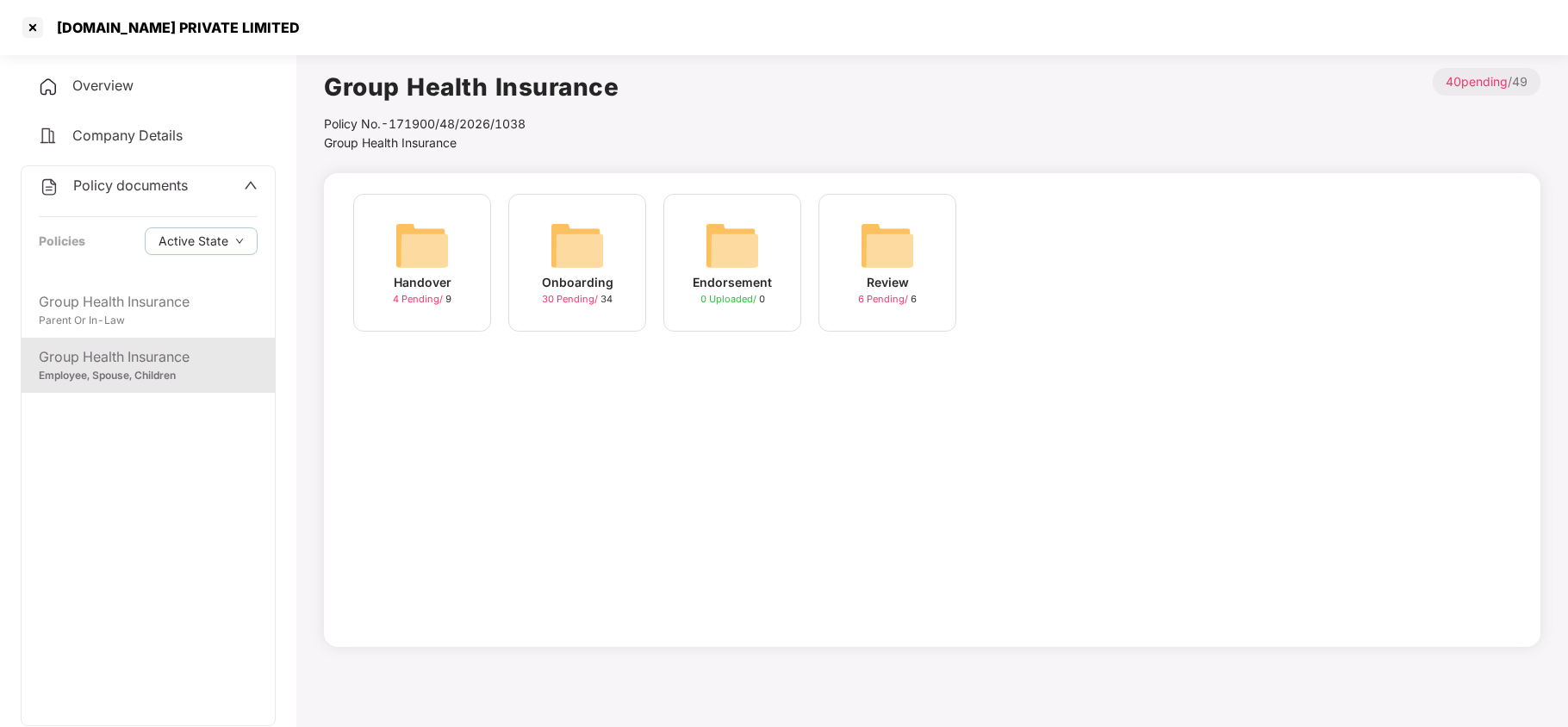
click at [560, 228] on img at bounding box center [577, 245] width 55 height 55
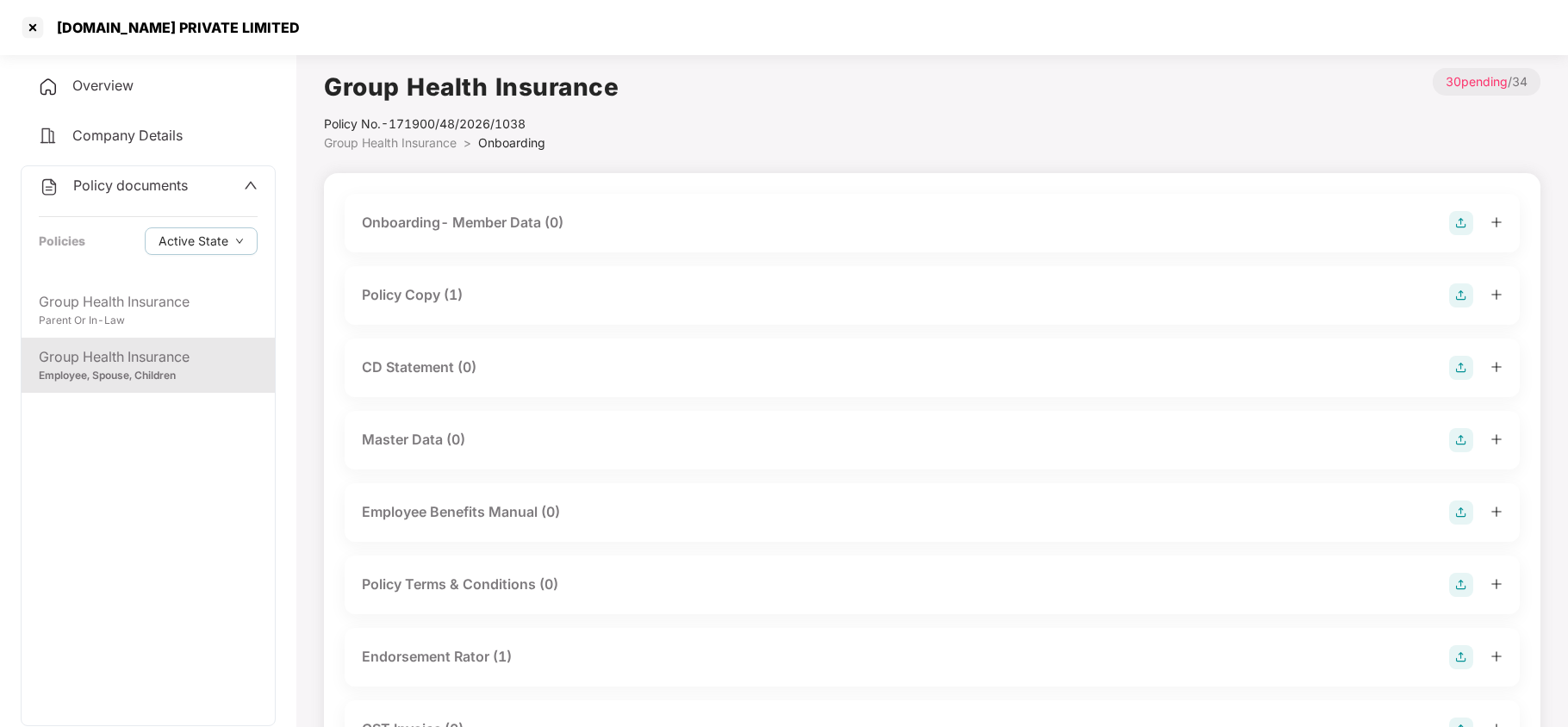
click at [432, 298] on div "Policy Copy (1)" at bounding box center [412, 295] width 101 height 22
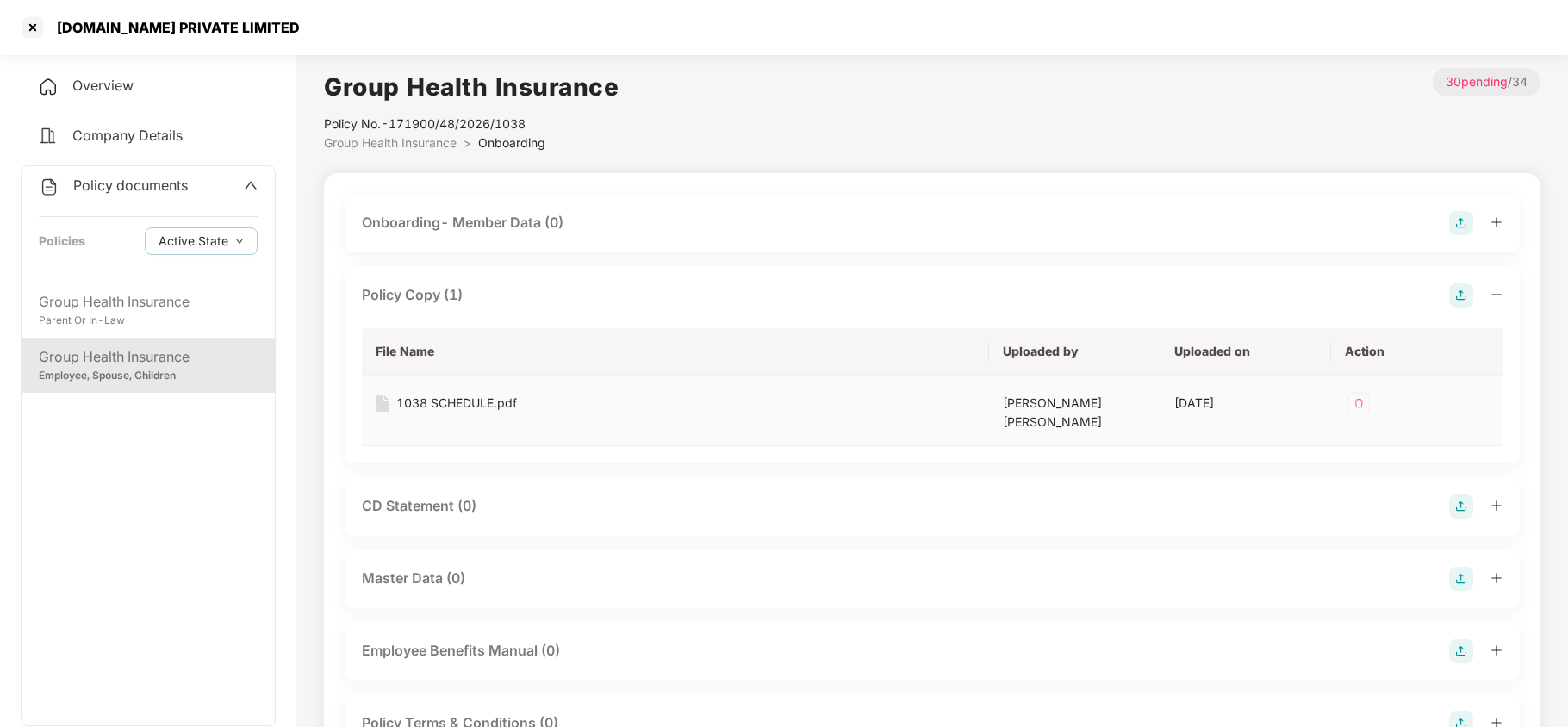
click at [497, 400] on div "1038 SCHEDULE.pdf" at bounding box center [456, 403] width 121 height 19
click at [124, 188] on span "Policy documents" at bounding box center [130, 185] width 115 height 18
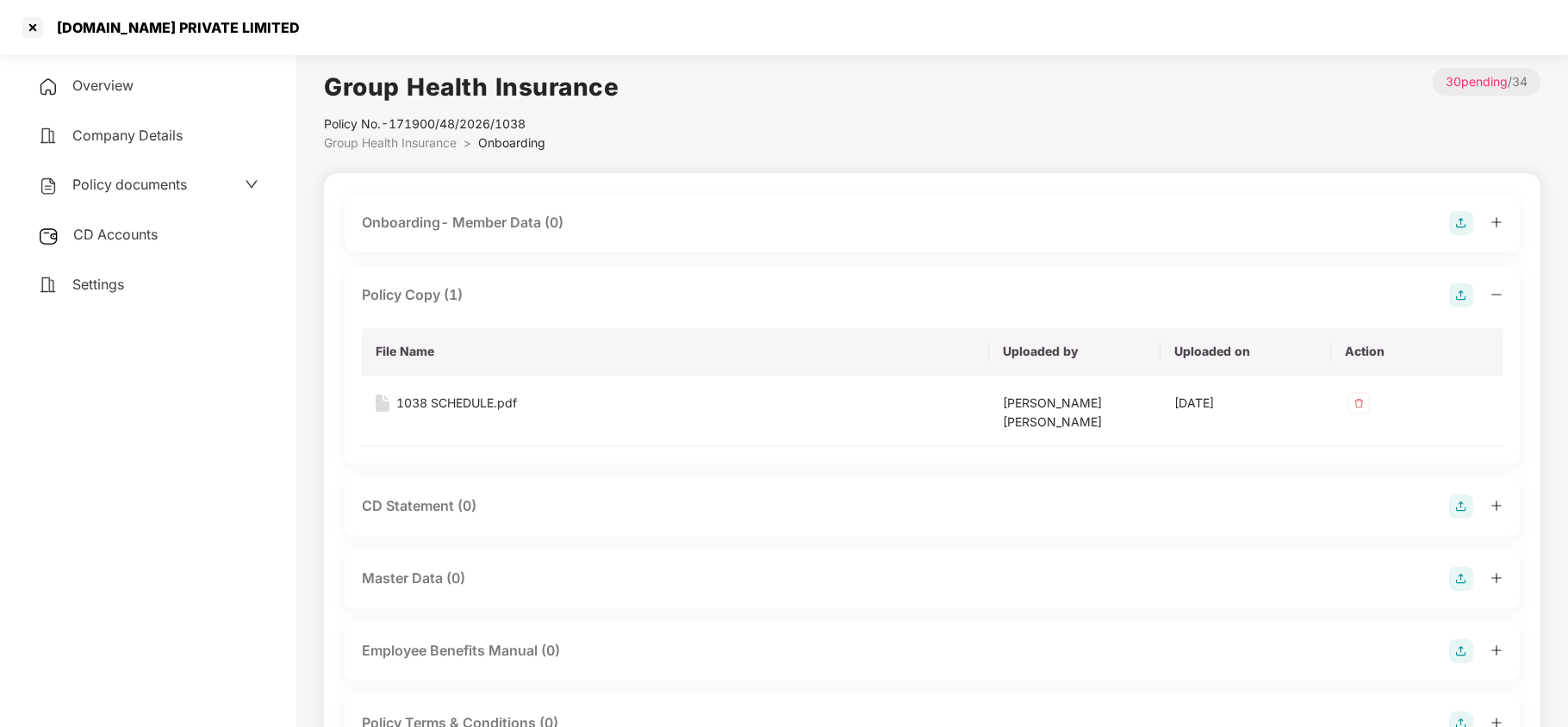
click at [124, 238] on span "CD Accounts" at bounding box center [116, 234] width 84 height 18
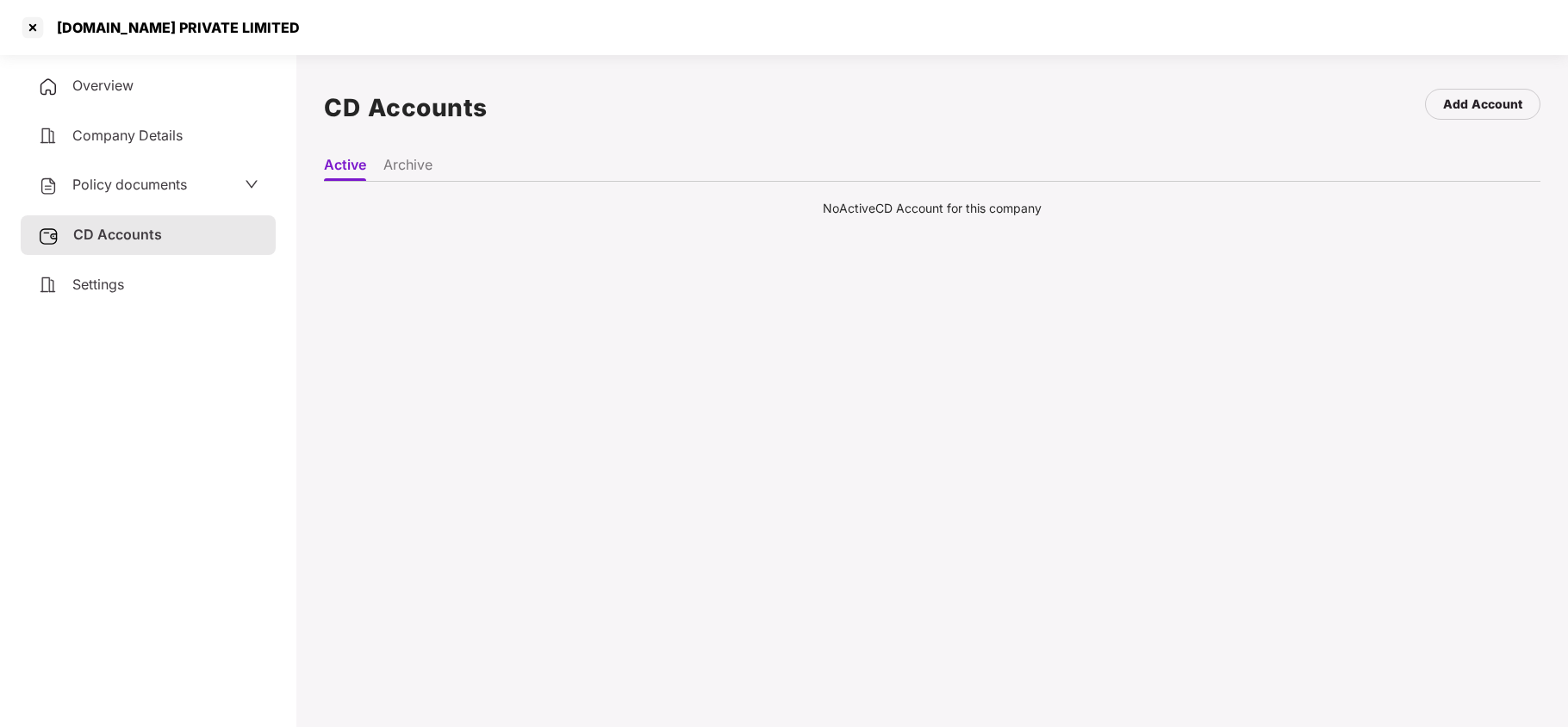
click at [115, 184] on span "Policy documents" at bounding box center [129, 184] width 115 height 18
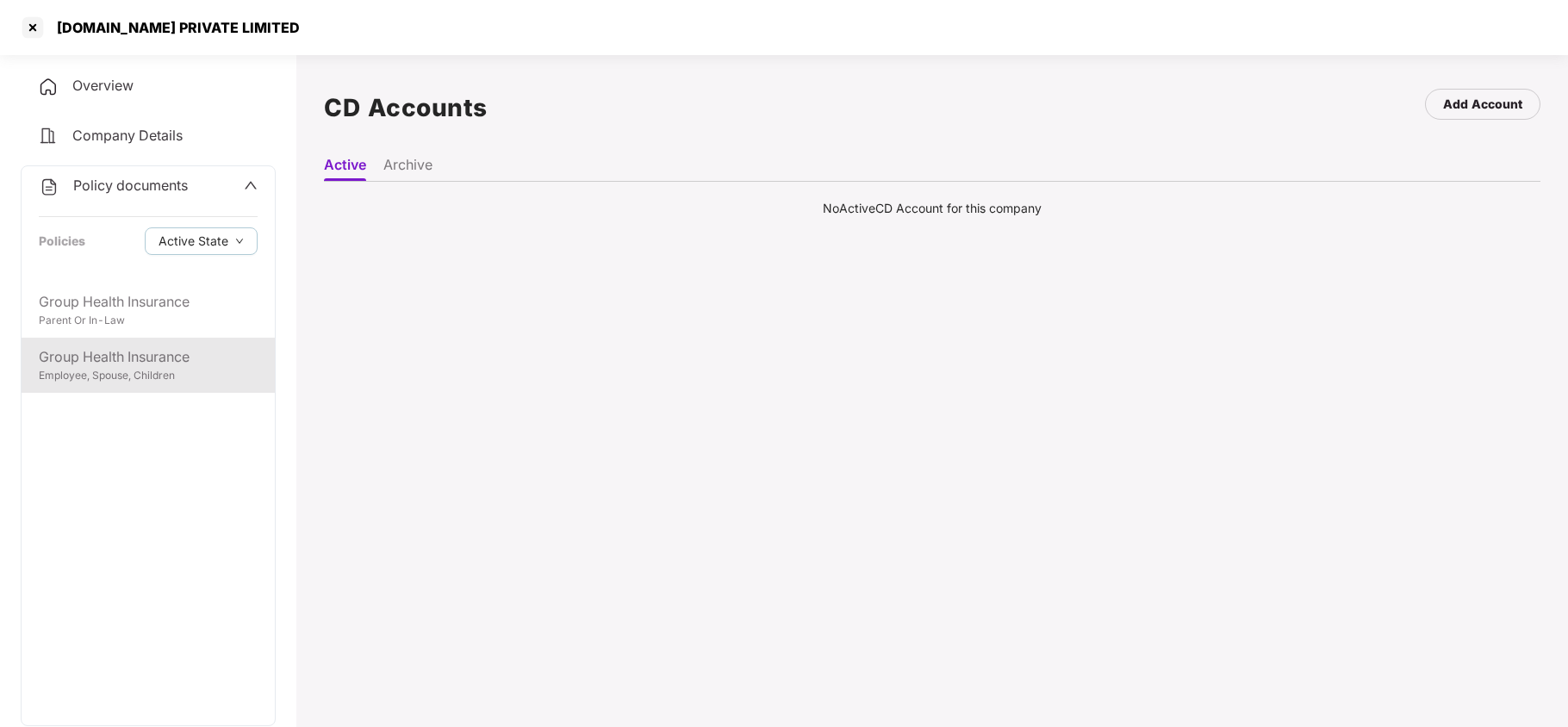
click at [131, 369] on div "Employee, Spouse, Children" at bounding box center [148, 375] width 219 height 17
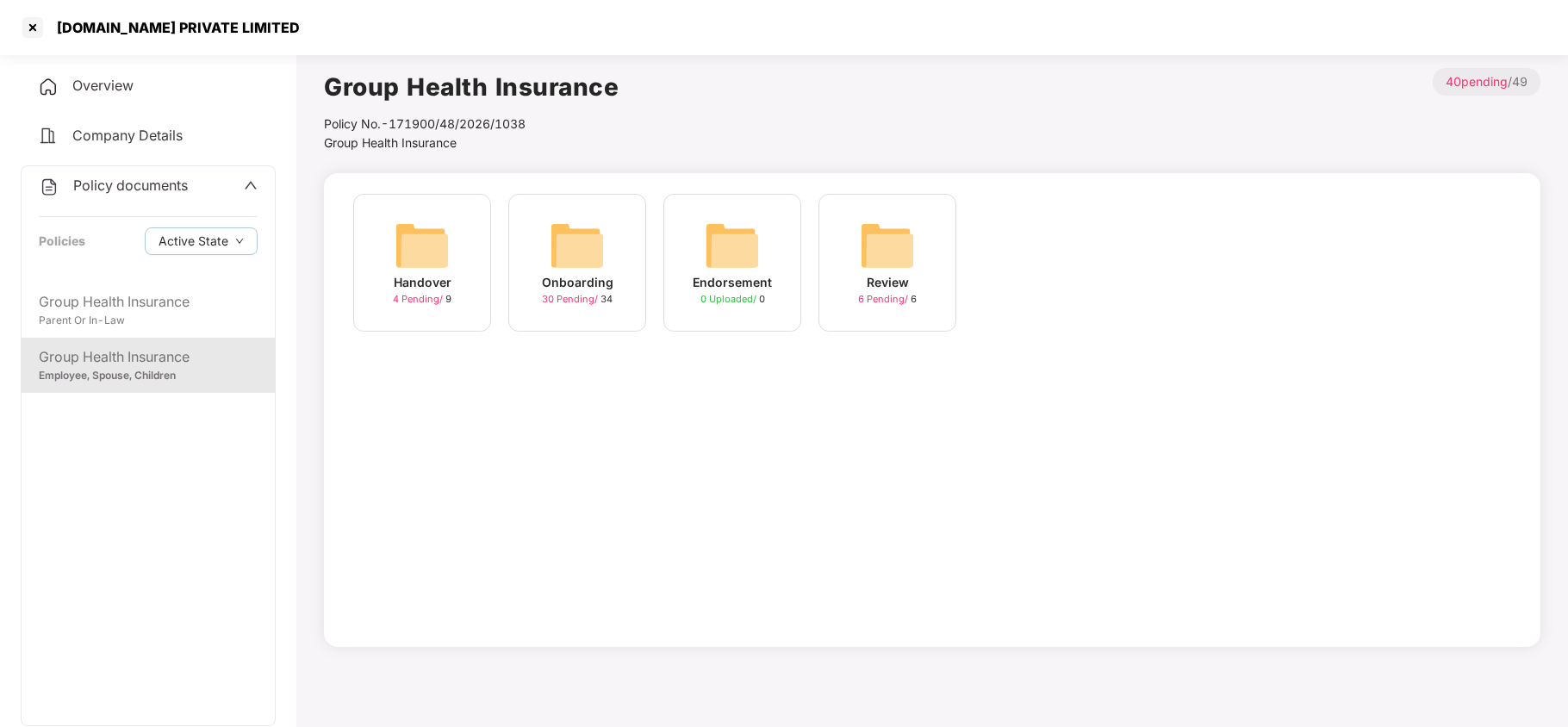
click at [573, 269] on img at bounding box center [577, 245] width 55 height 55
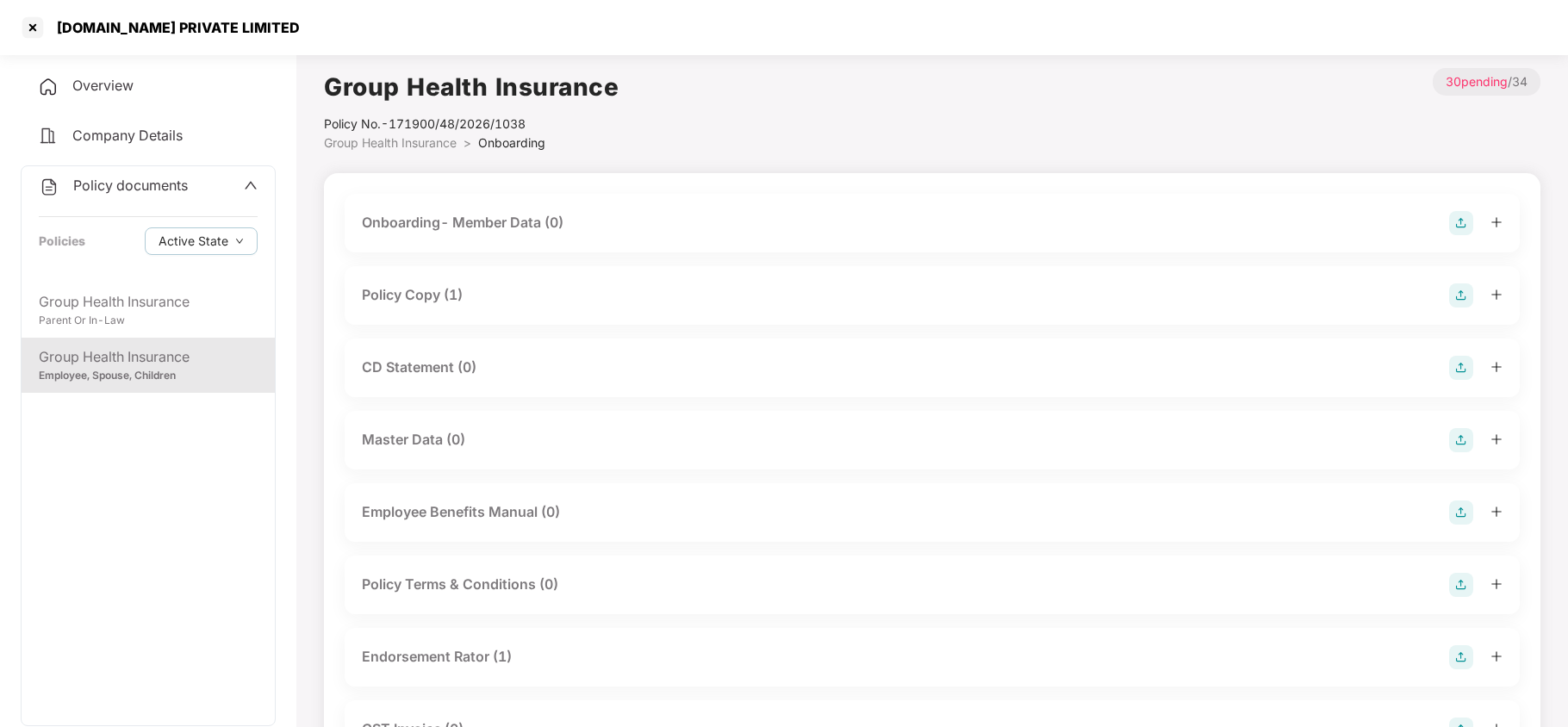
click at [409, 305] on div "Policy Copy (1)" at bounding box center [412, 295] width 101 height 22
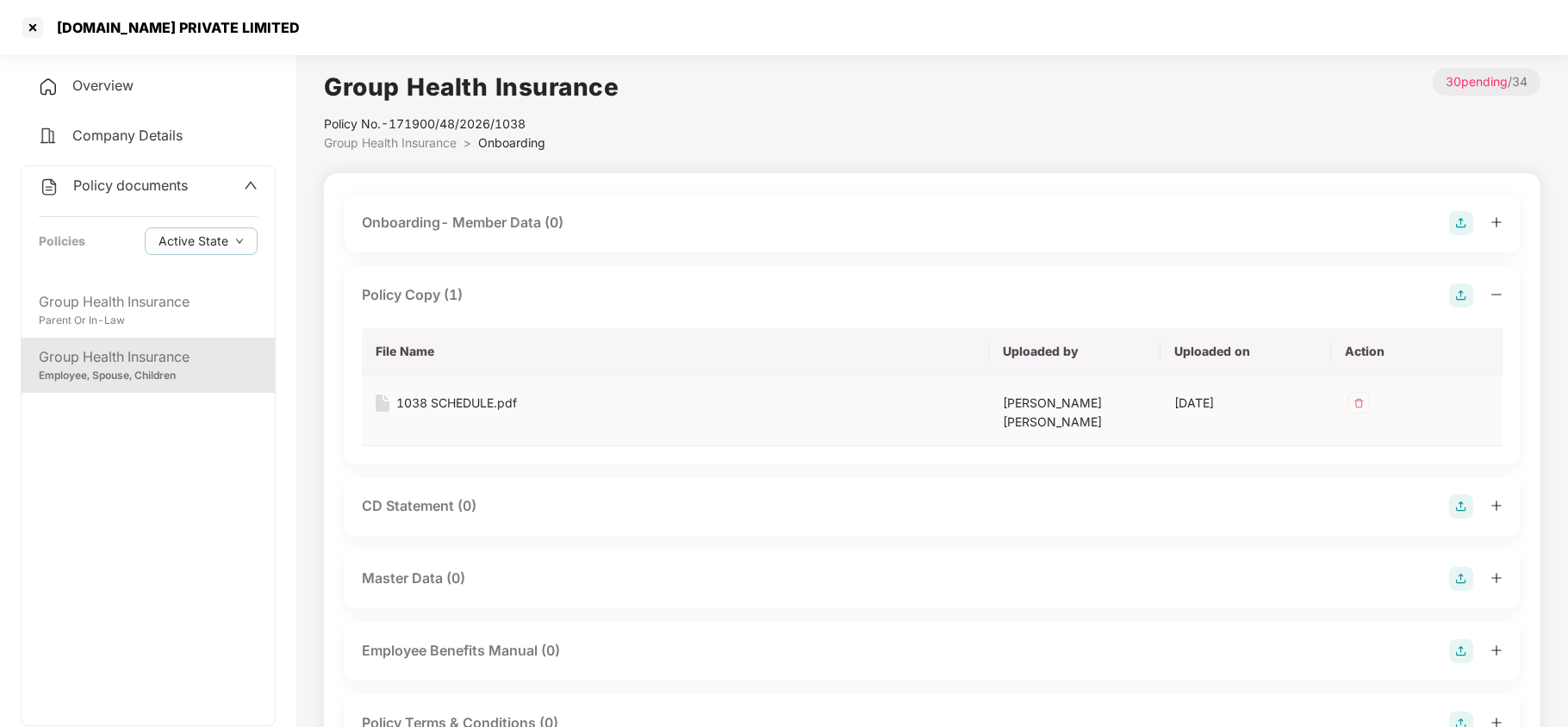
click at [488, 404] on div "1038 SCHEDULE.pdf" at bounding box center [456, 403] width 121 height 19
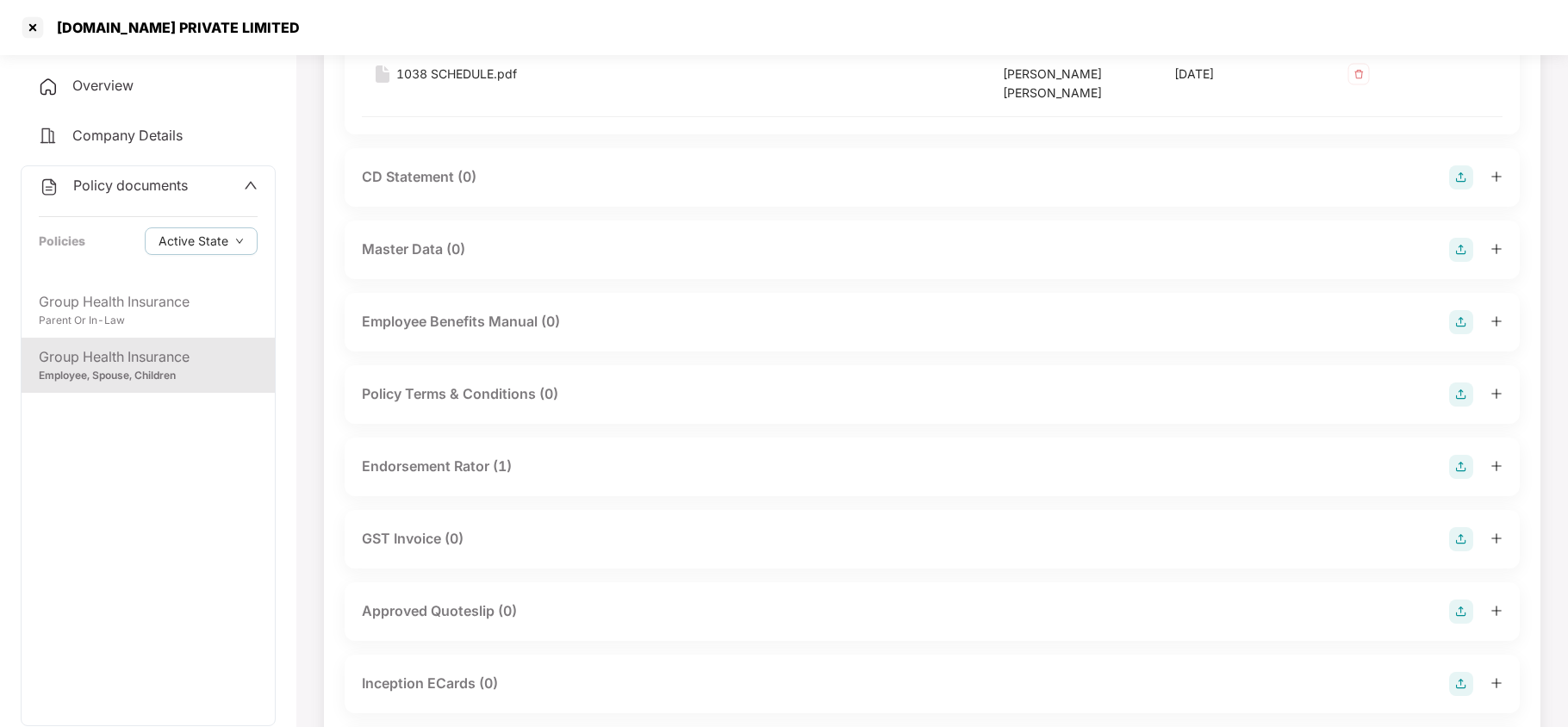
scroll to position [345, 0]
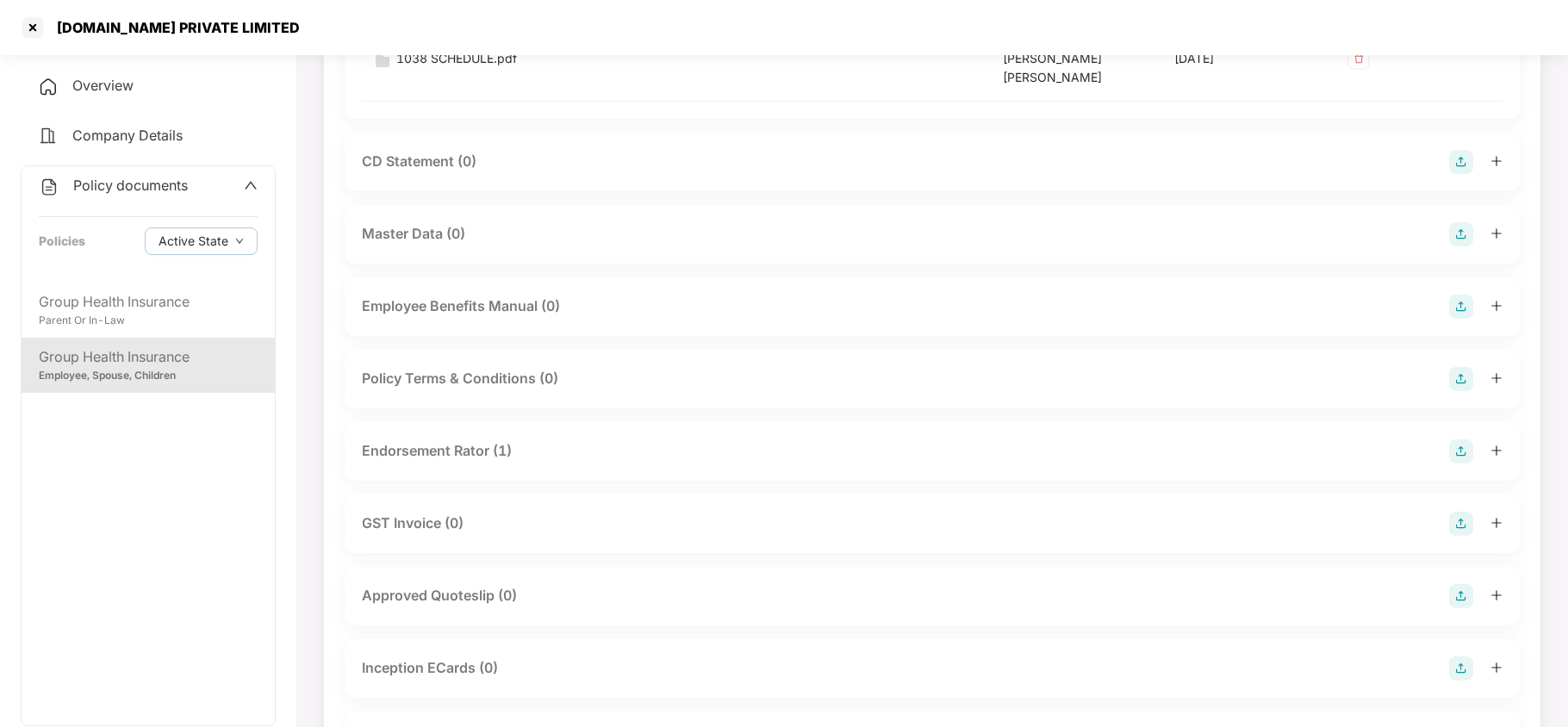
click at [483, 443] on div "Endorsement Rator (1)" at bounding box center [436, 451] width 150 height 22
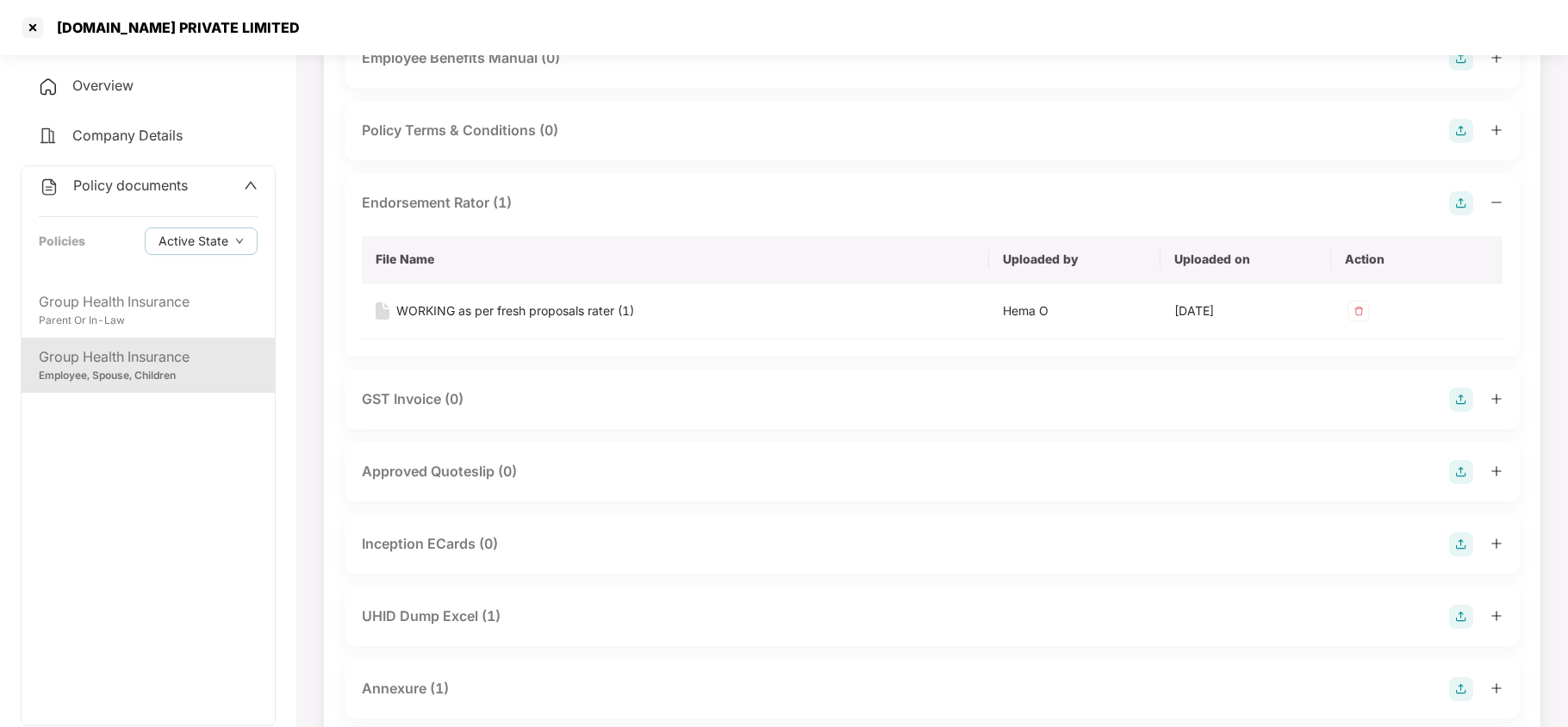
scroll to position [689, 0]
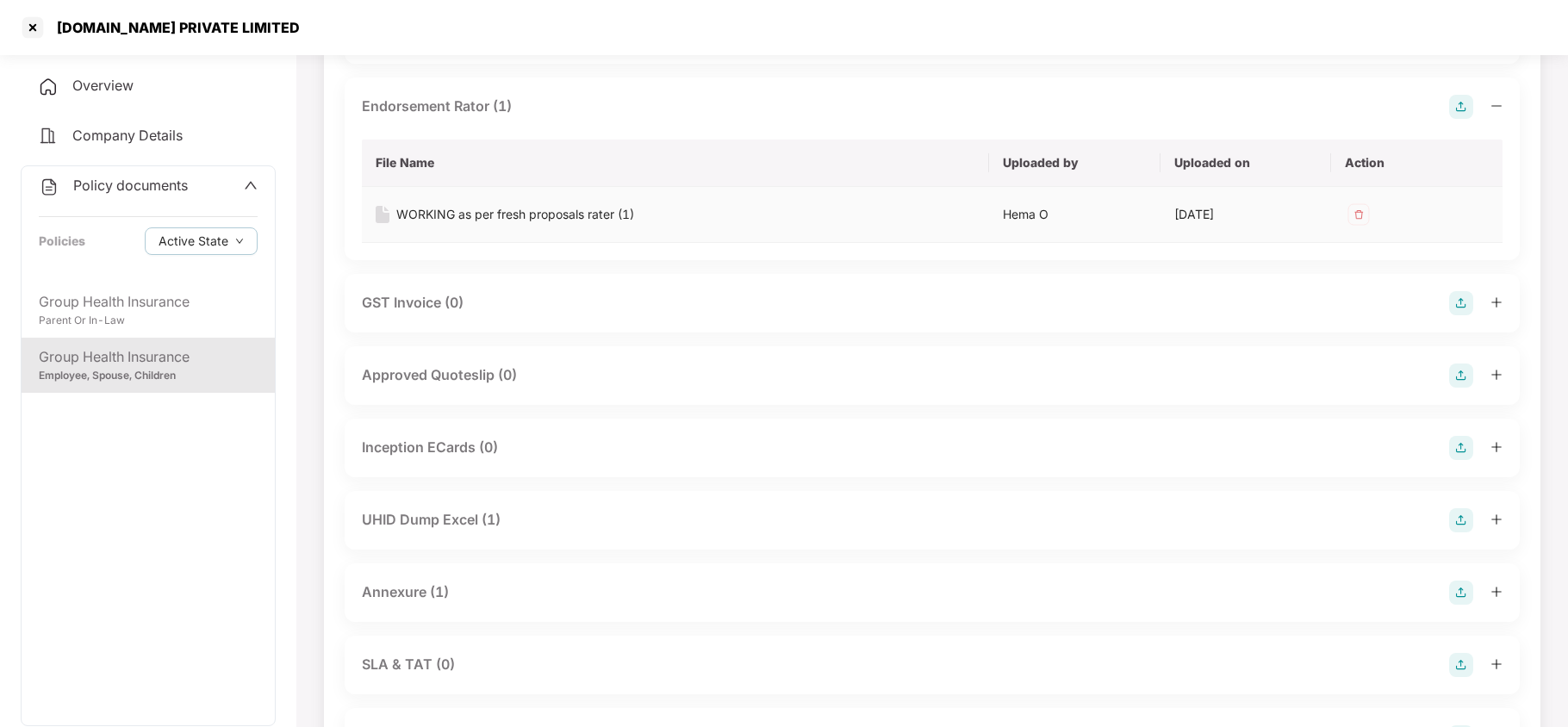
click at [531, 205] on div "WORKING as per fresh proposals rater (1)" at bounding box center [514, 214] width 238 height 19
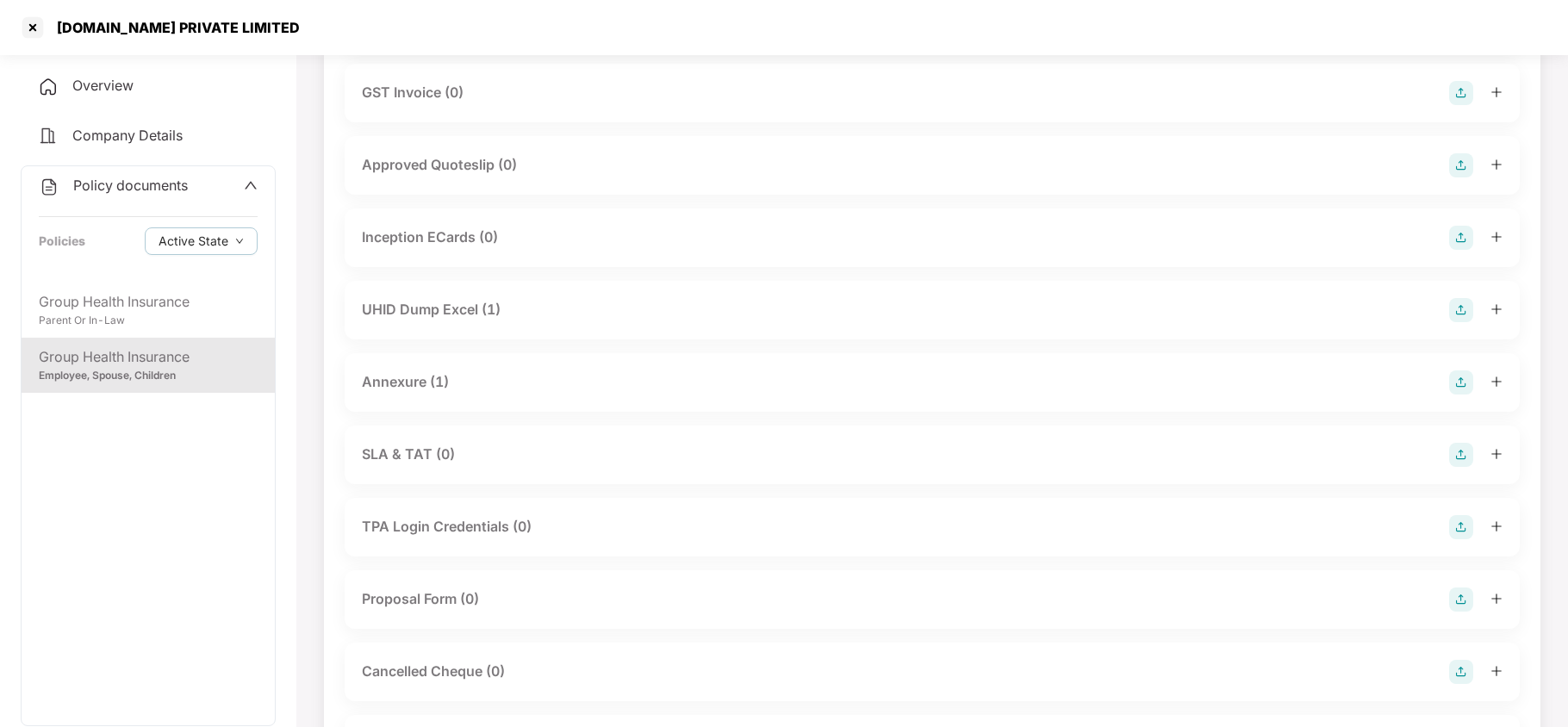
scroll to position [918, 0]
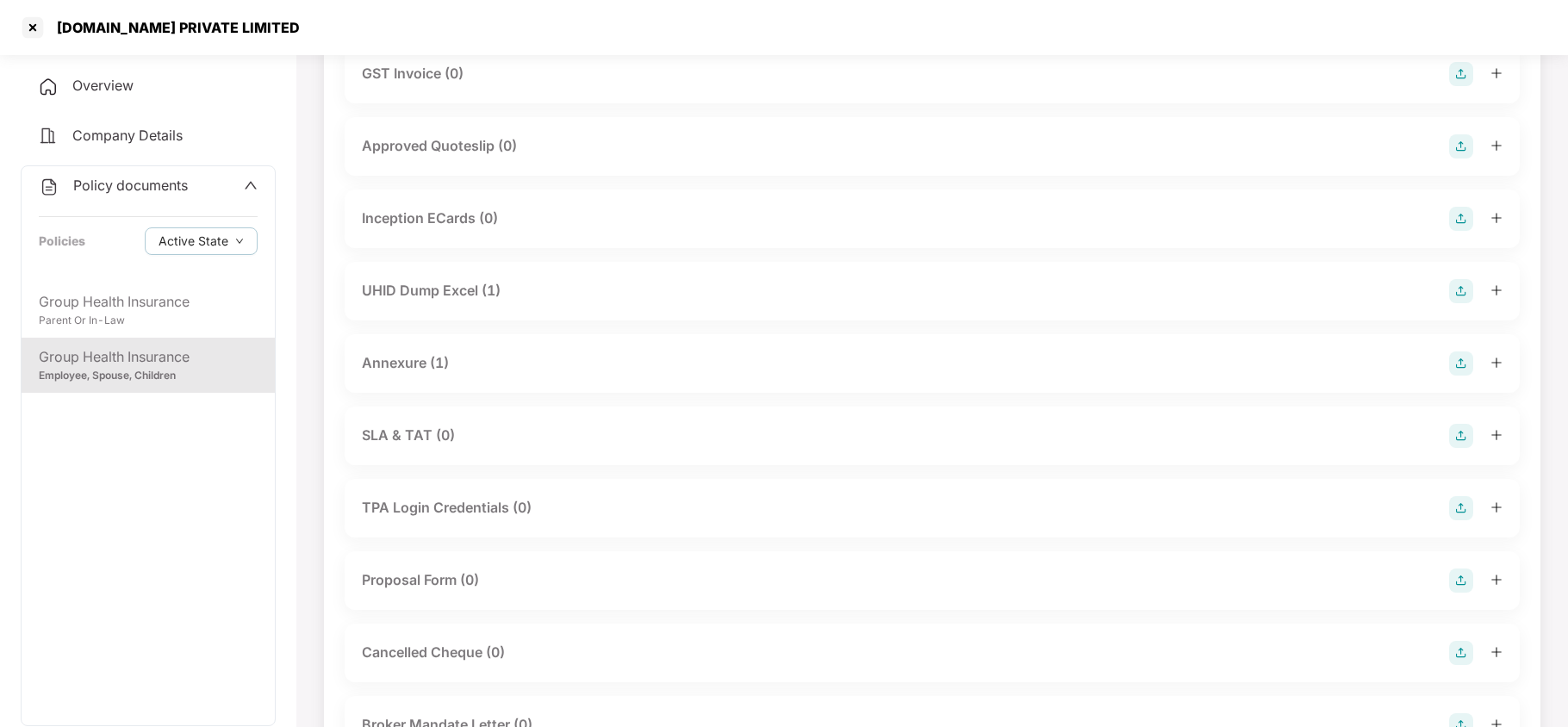
click at [488, 283] on div "UHID Dump Excel (1)" at bounding box center [431, 291] width 139 height 22
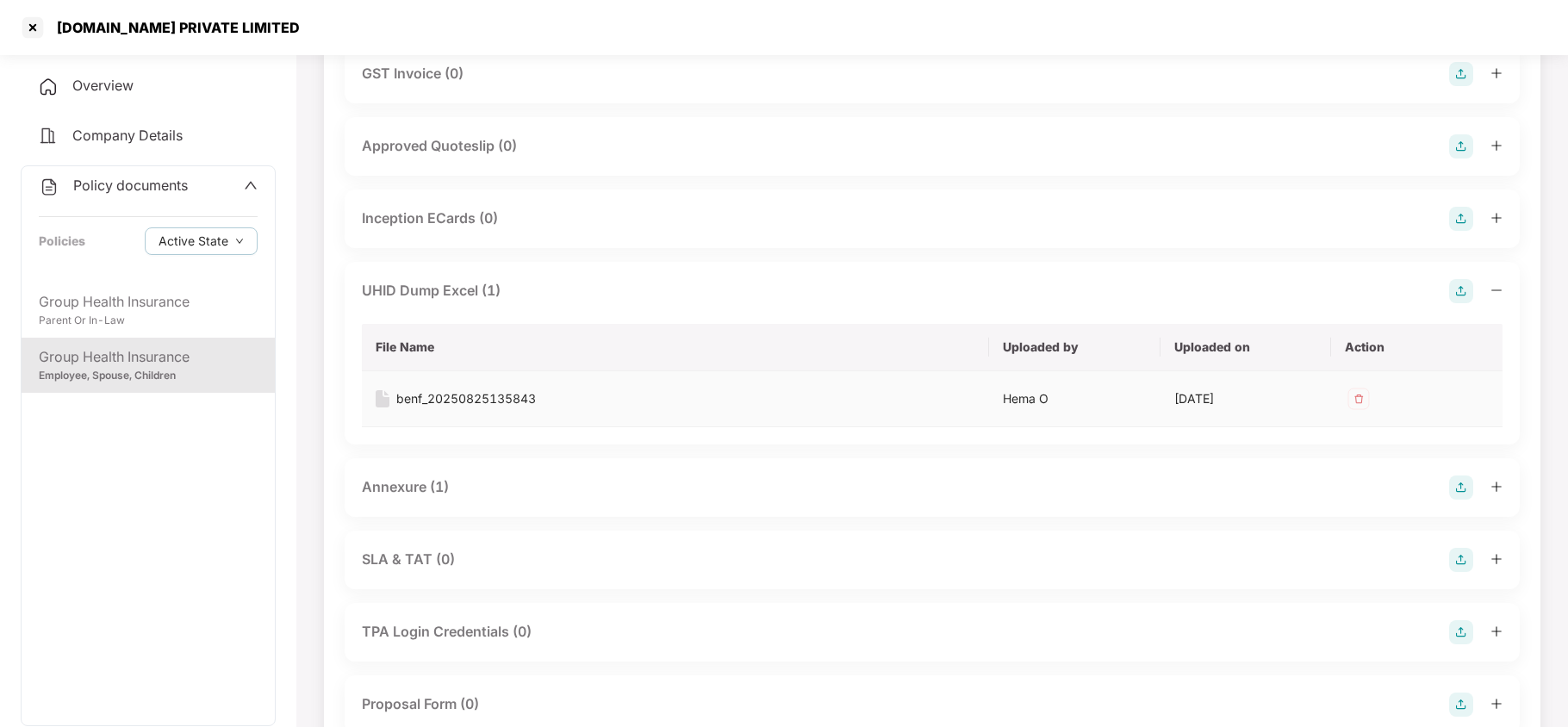
click at [495, 389] on div "benf_20250825135843" at bounding box center [466, 398] width 139 height 19
click at [401, 476] on div "Annexure (1)" at bounding box center [405, 487] width 87 height 22
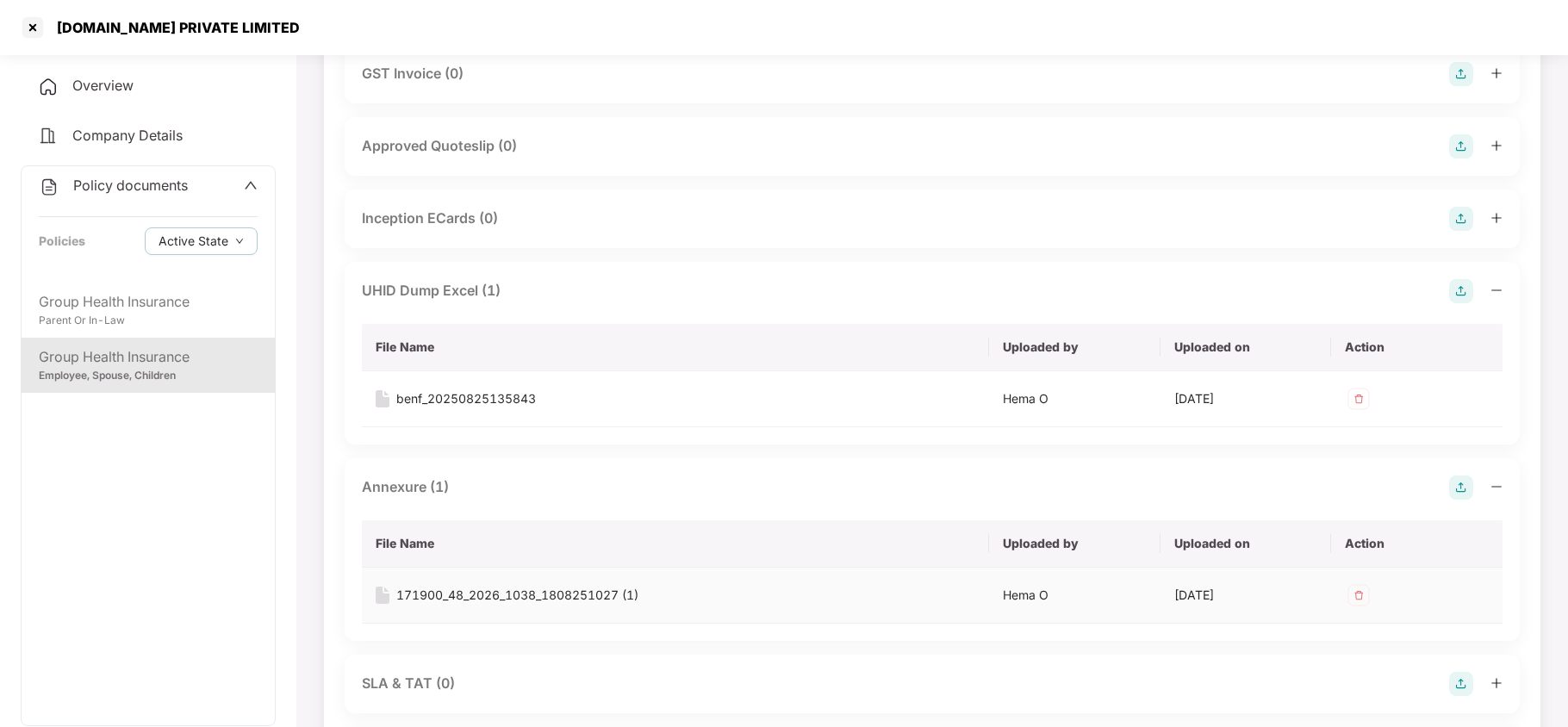
click at [456, 586] on div "171900_48_2026_1038_1808251027 (1)" at bounding box center [516, 595] width 242 height 19
click at [124, 323] on div "Parent Or In-Law" at bounding box center [148, 320] width 219 height 17
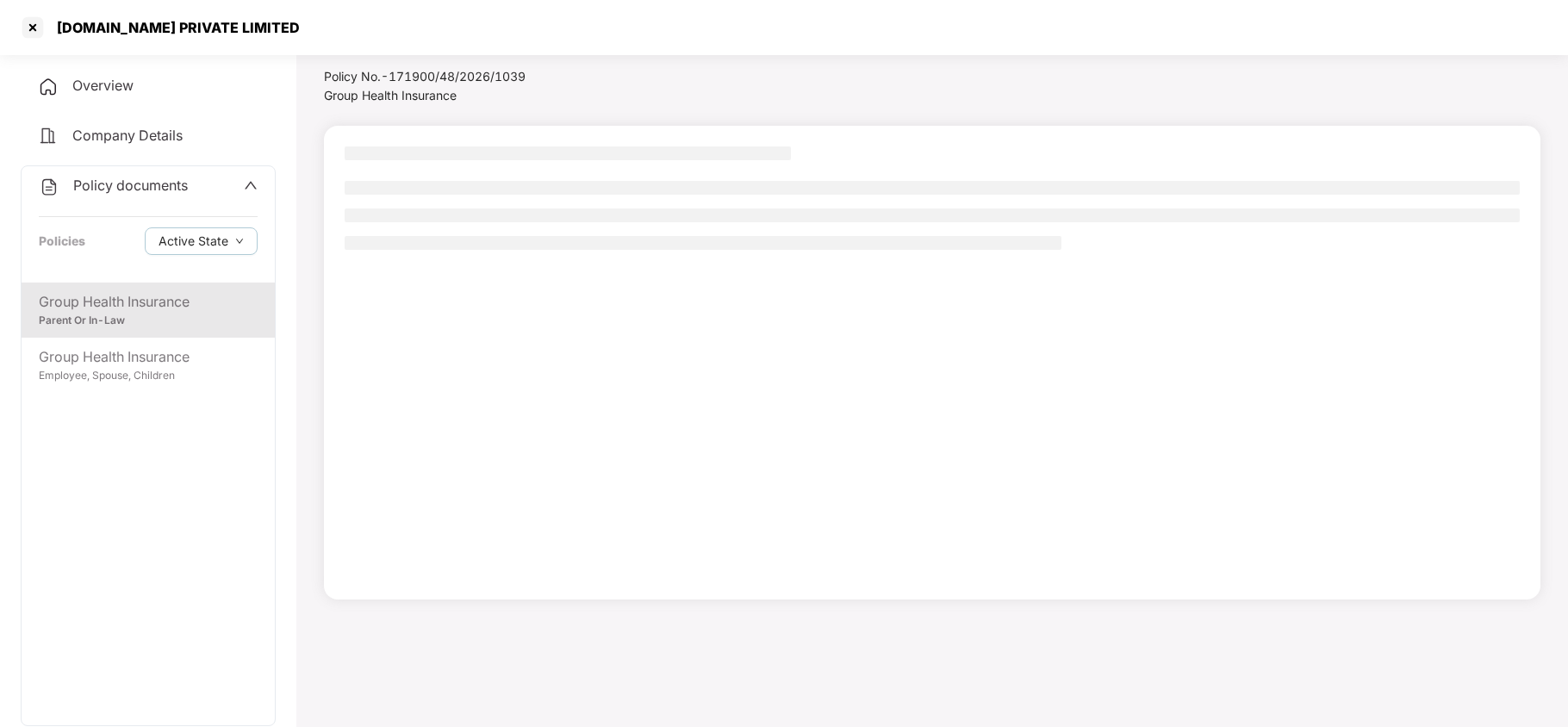
scroll to position [46, 0]
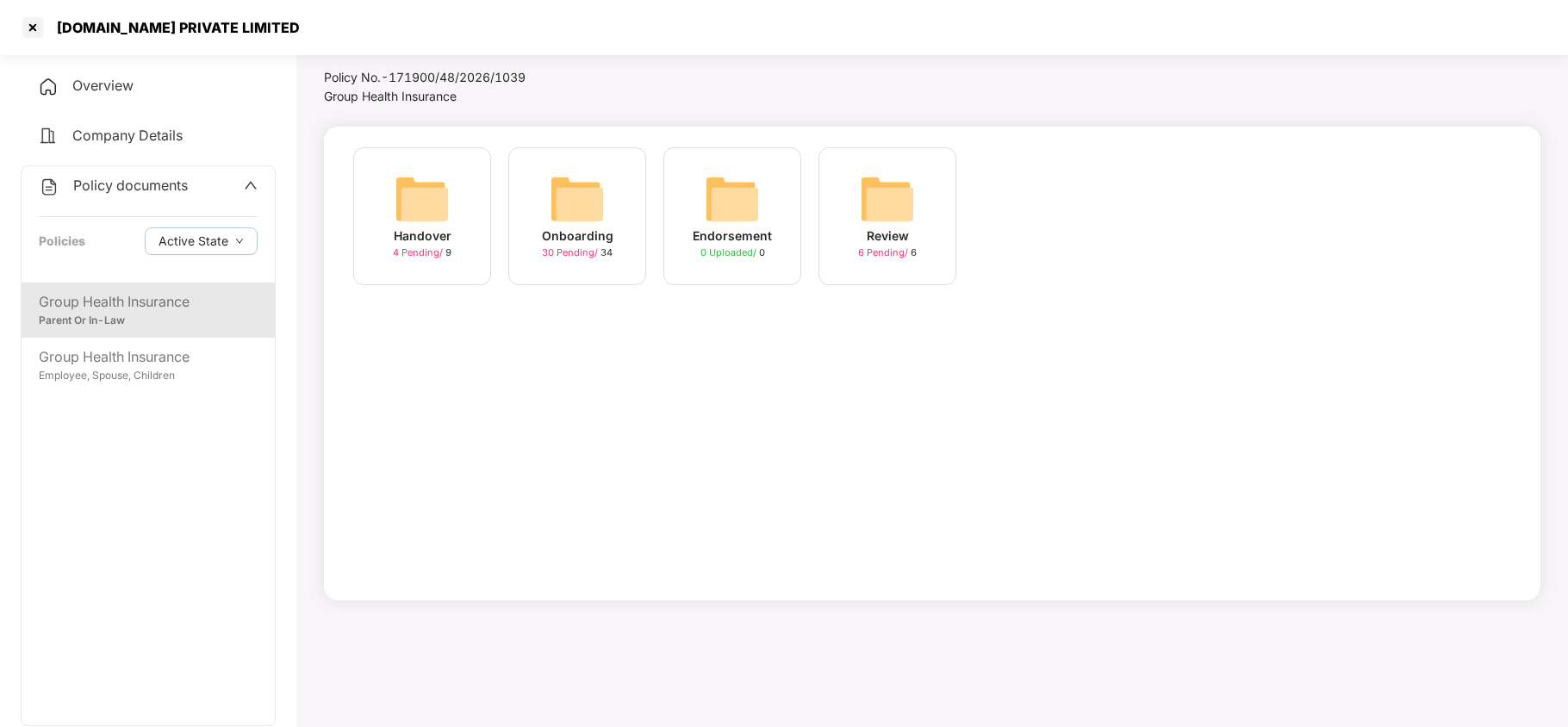
click at [568, 207] on img at bounding box center [577, 199] width 55 height 55
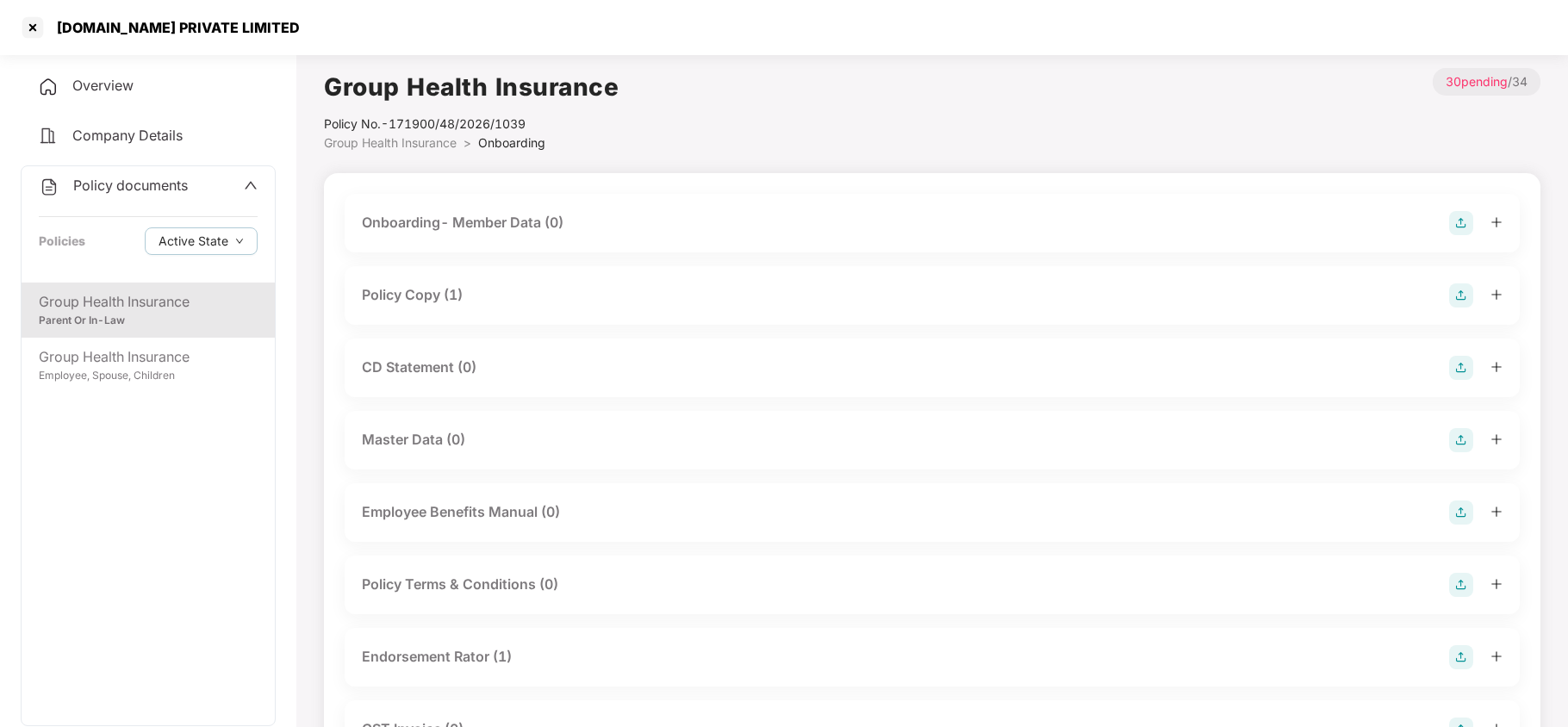
click at [431, 289] on div "Policy Copy (1)" at bounding box center [412, 295] width 101 height 22
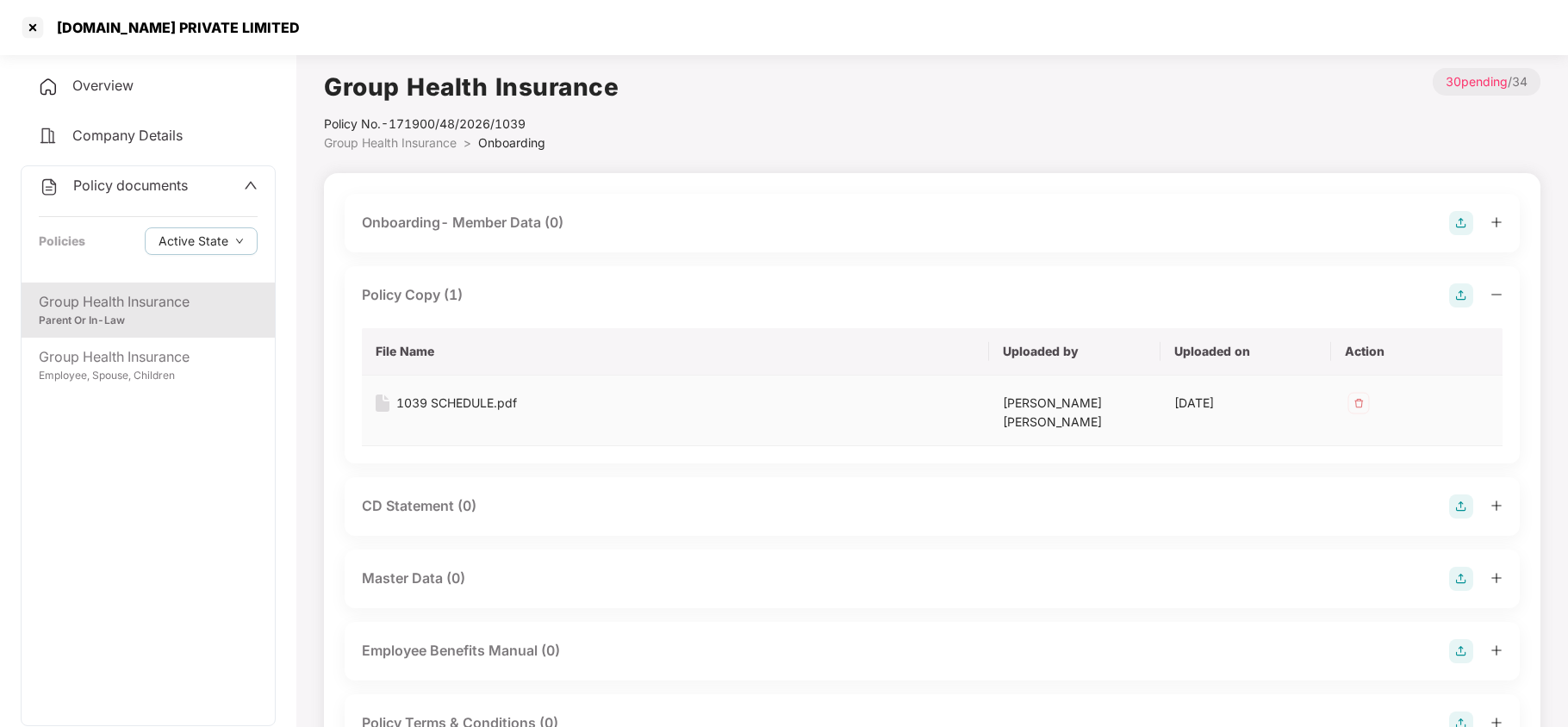
click at [466, 397] on div "1039 SCHEDULE.pdf" at bounding box center [456, 403] width 121 height 19
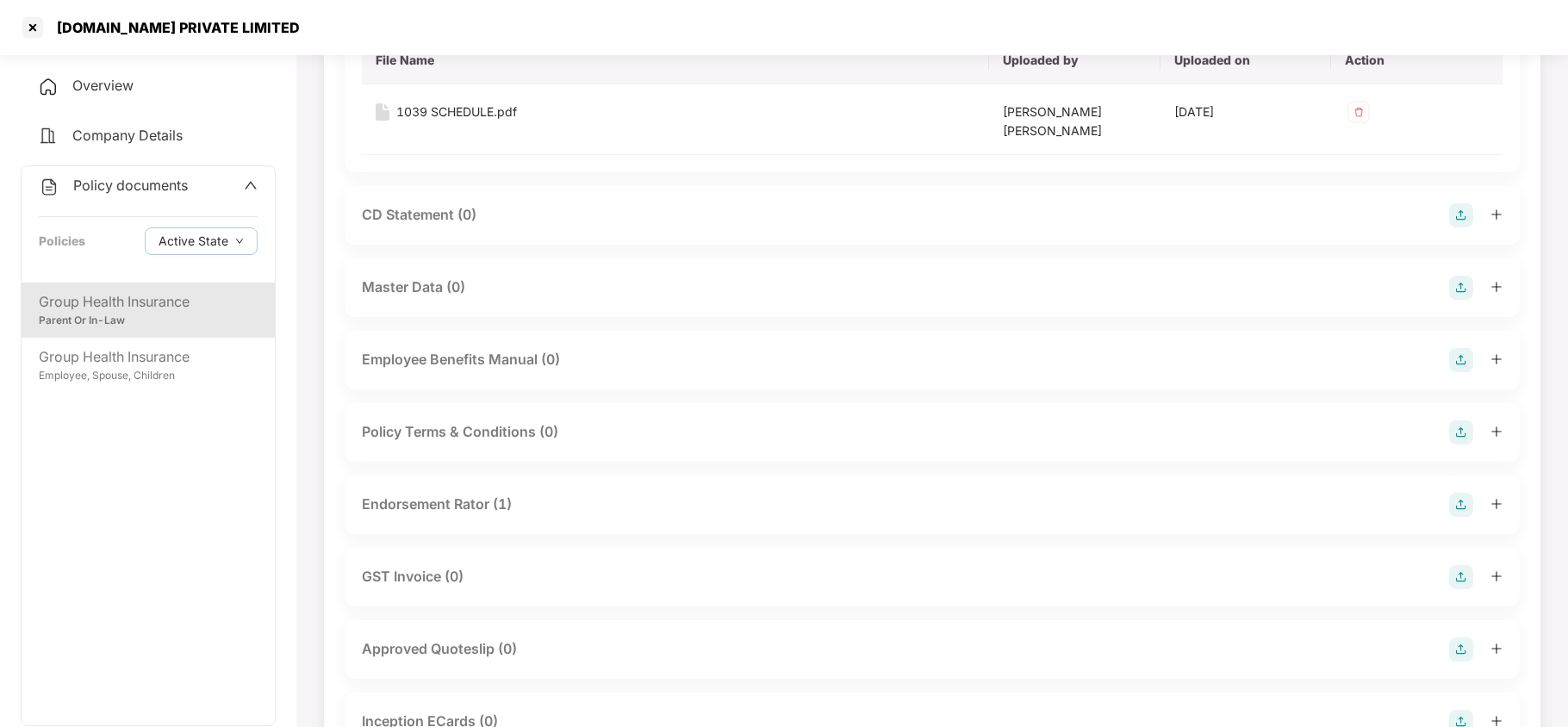
scroll to position [345, 0]
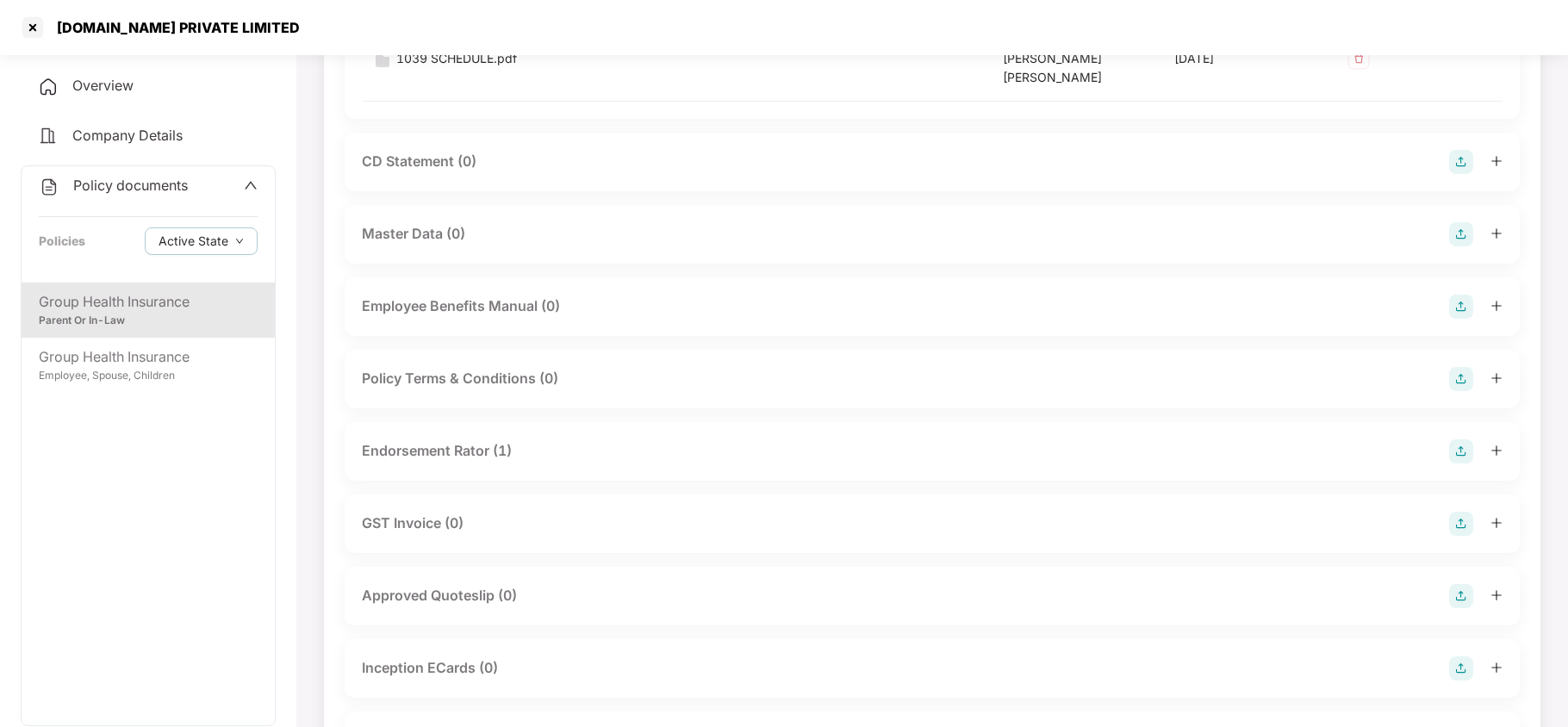
click at [473, 440] on div "Endorsement Rator (1)" at bounding box center [436, 451] width 150 height 22
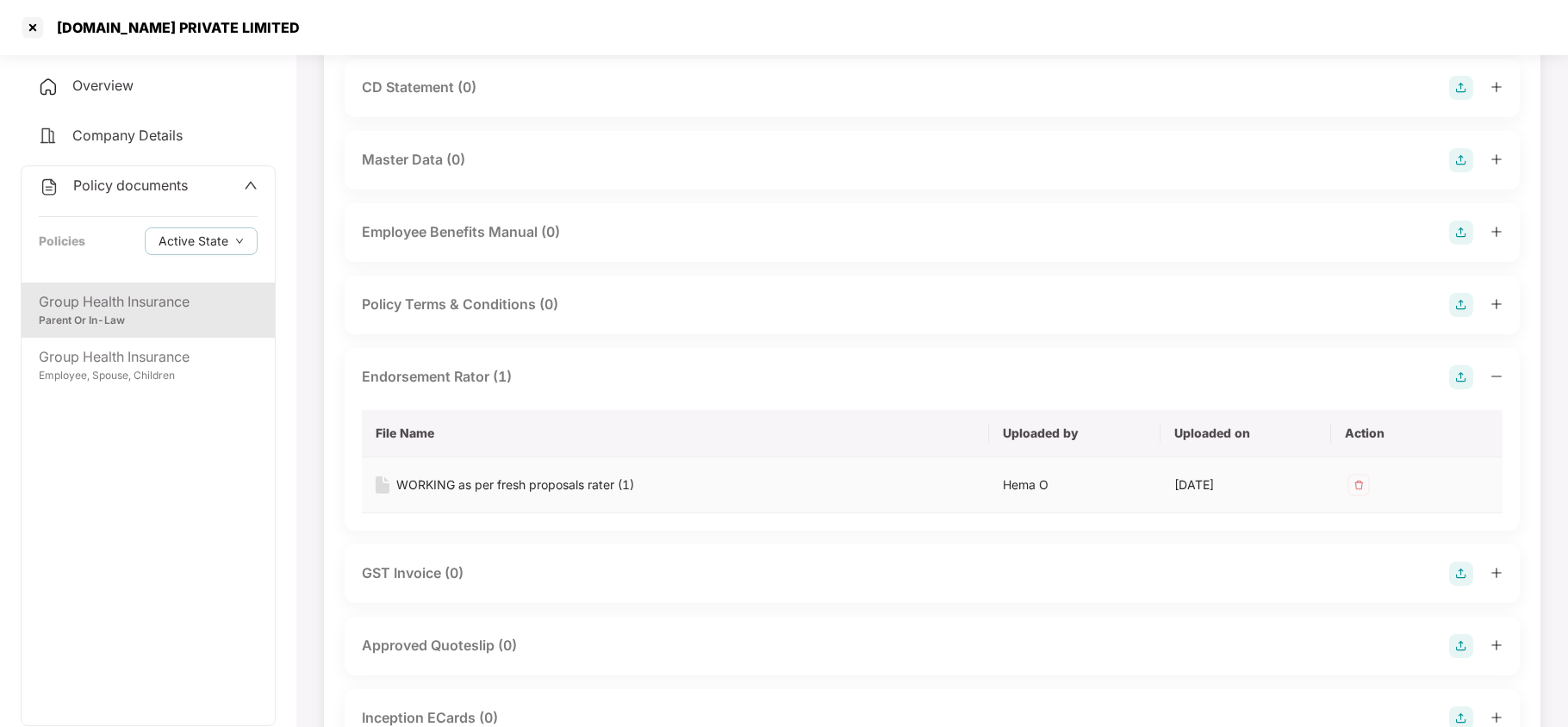
scroll to position [459, 0]
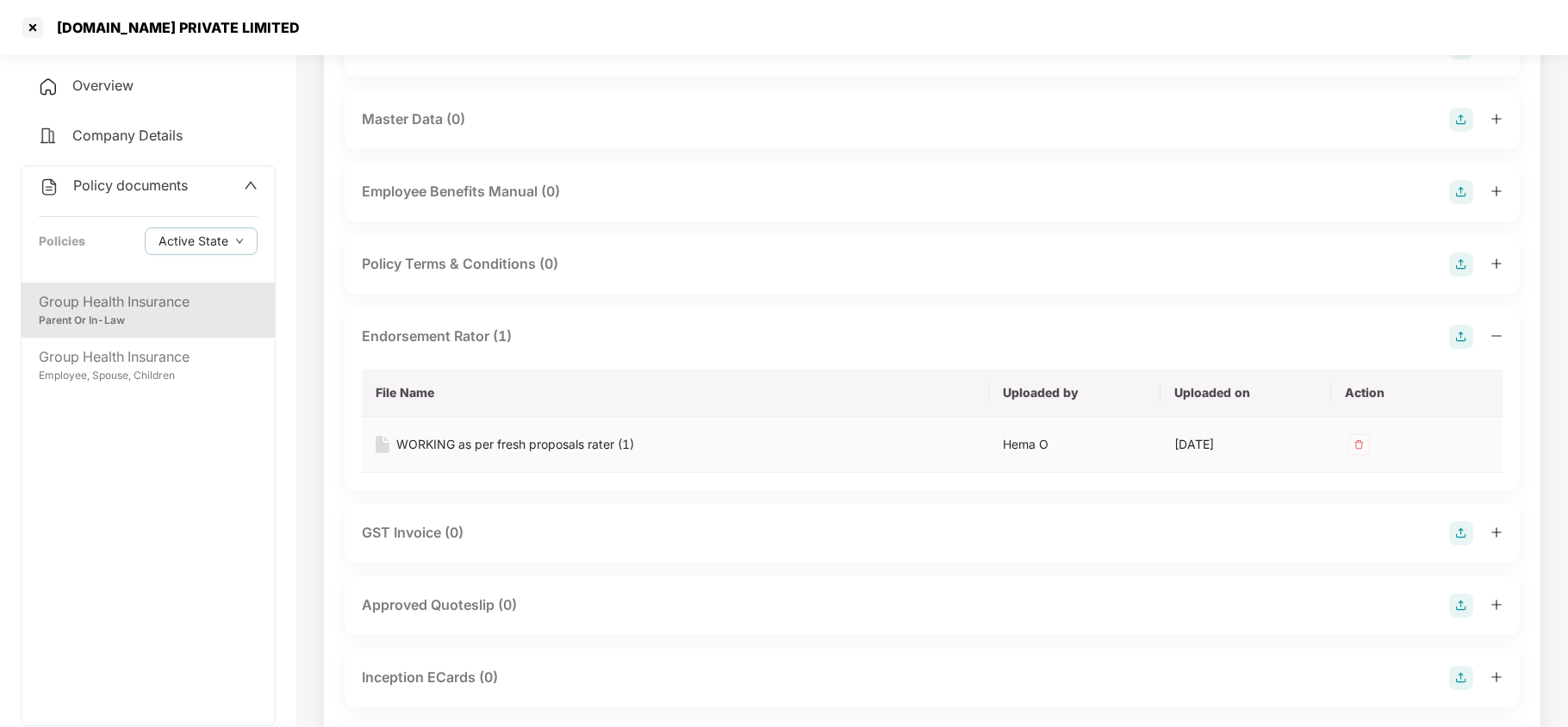
click at [583, 435] on div "WORKING as per fresh proposals rater (1)" at bounding box center [514, 444] width 238 height 19
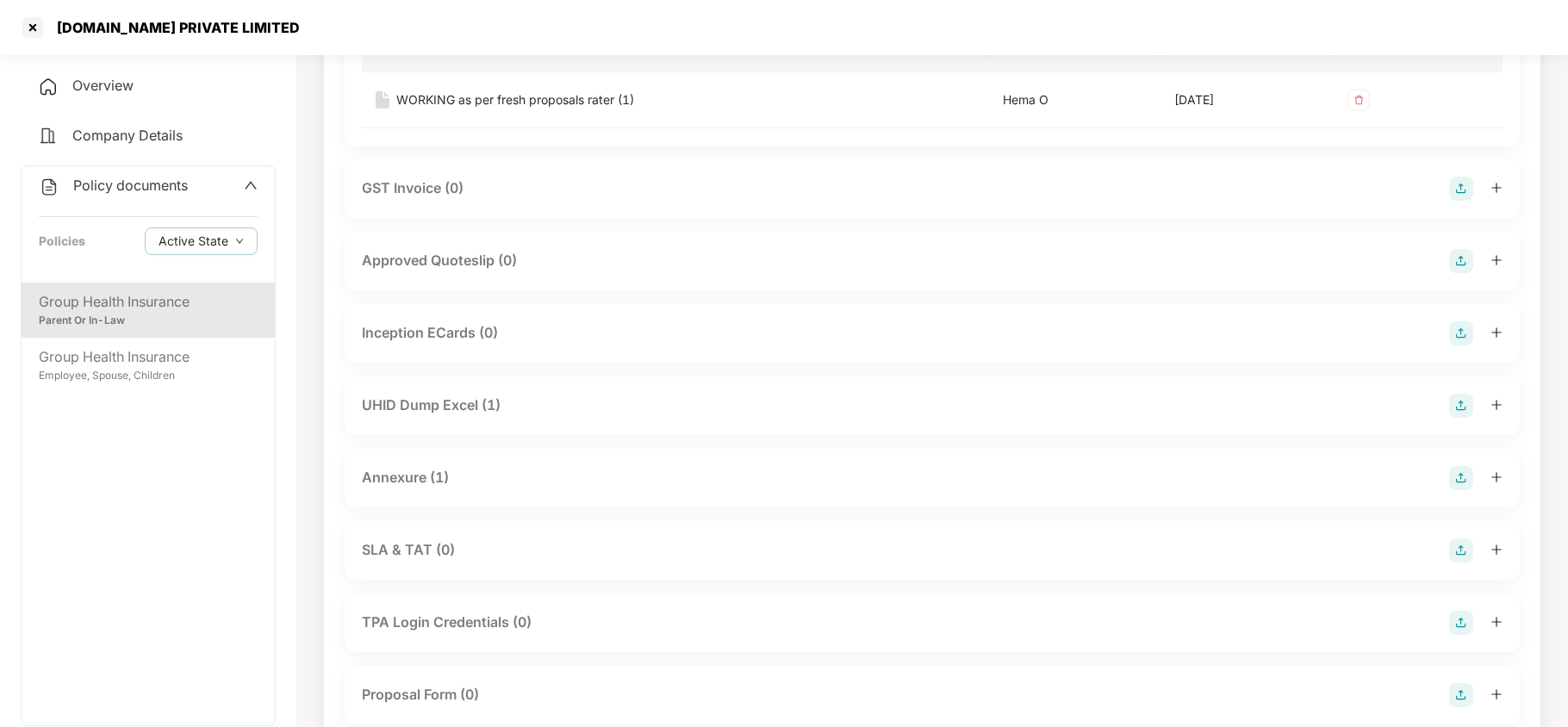
scroll to position [918, 0]
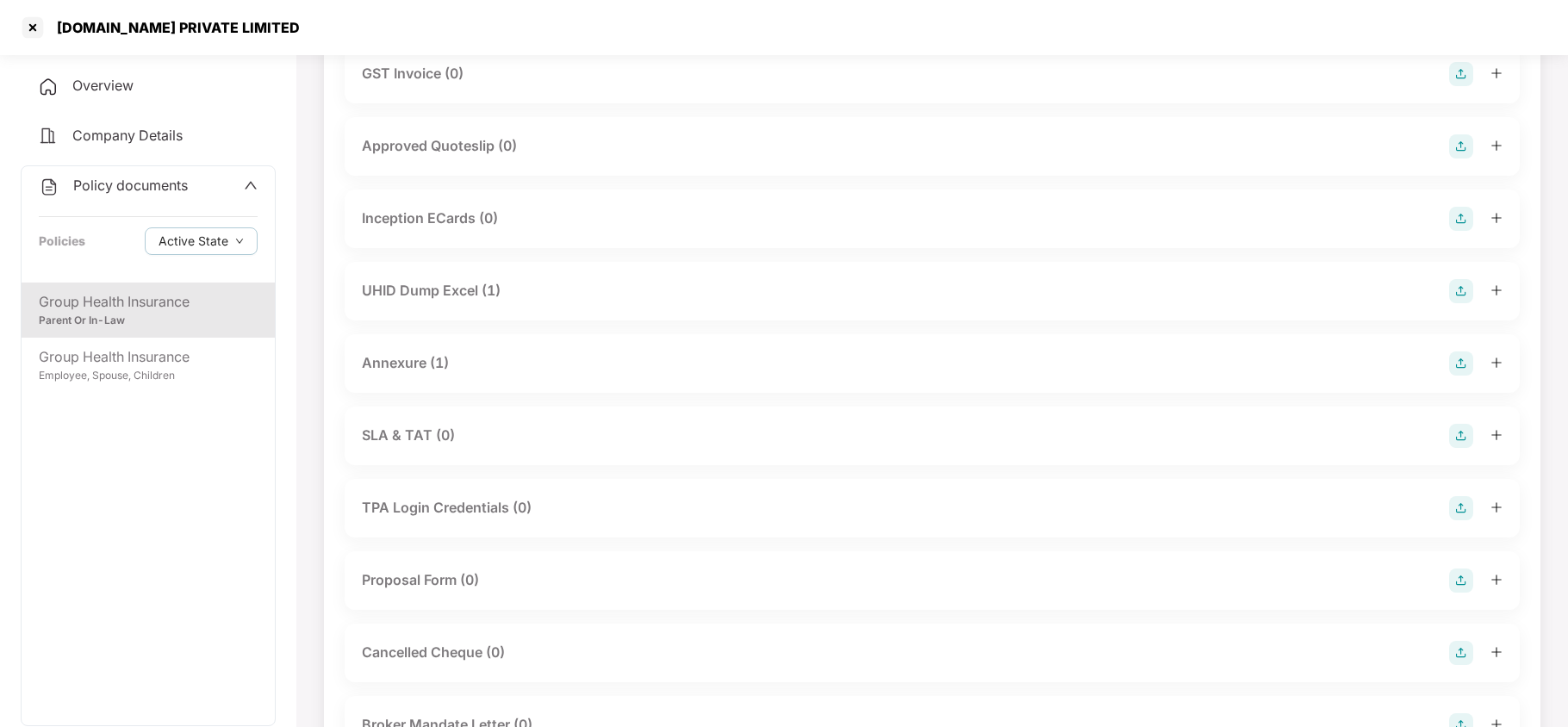
click at [450, 280] on div "UHID Dump Excel (1)" at bounding box center [431, 291] width 139 height 22
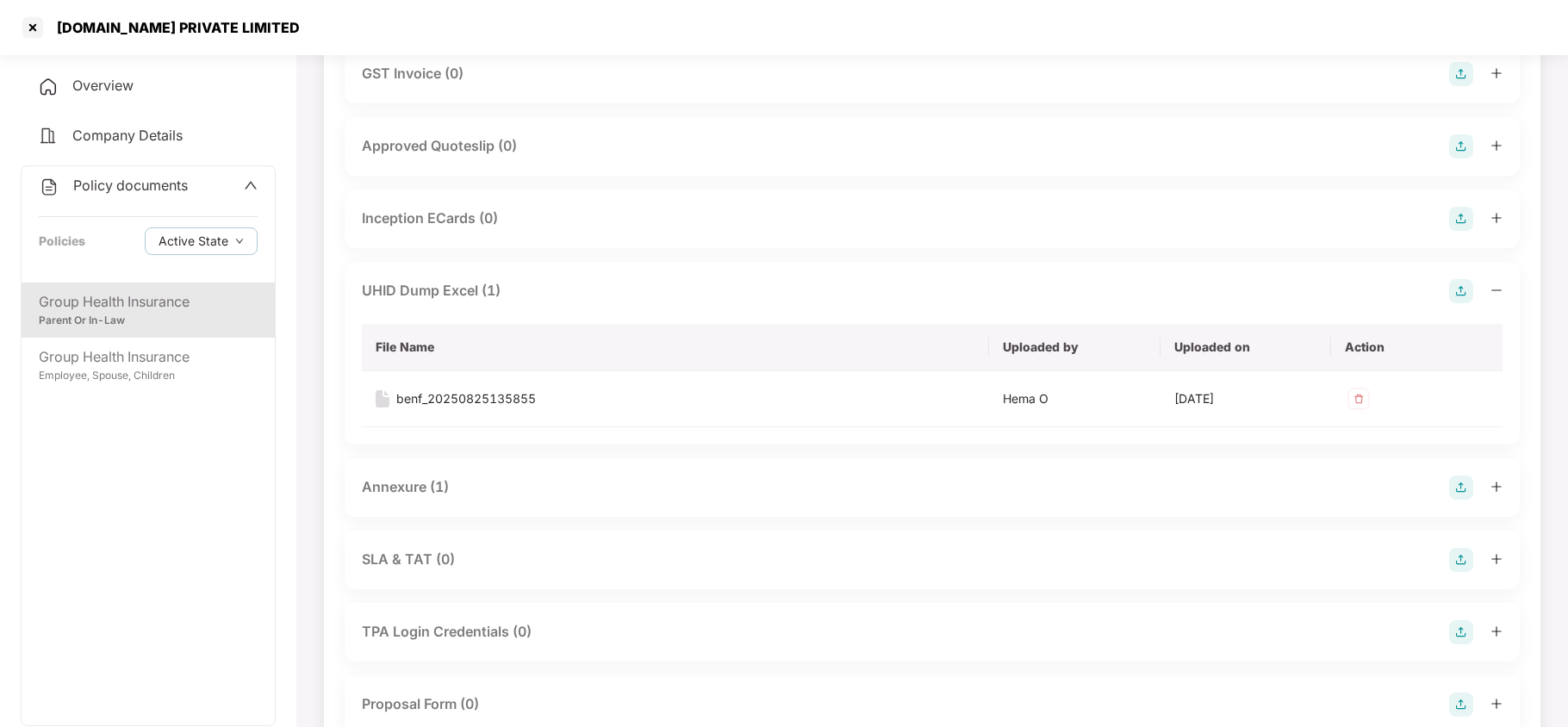
click at [415, 476] on div "Annexure (1)" at bounding box center [405, 487] width 87 height 22
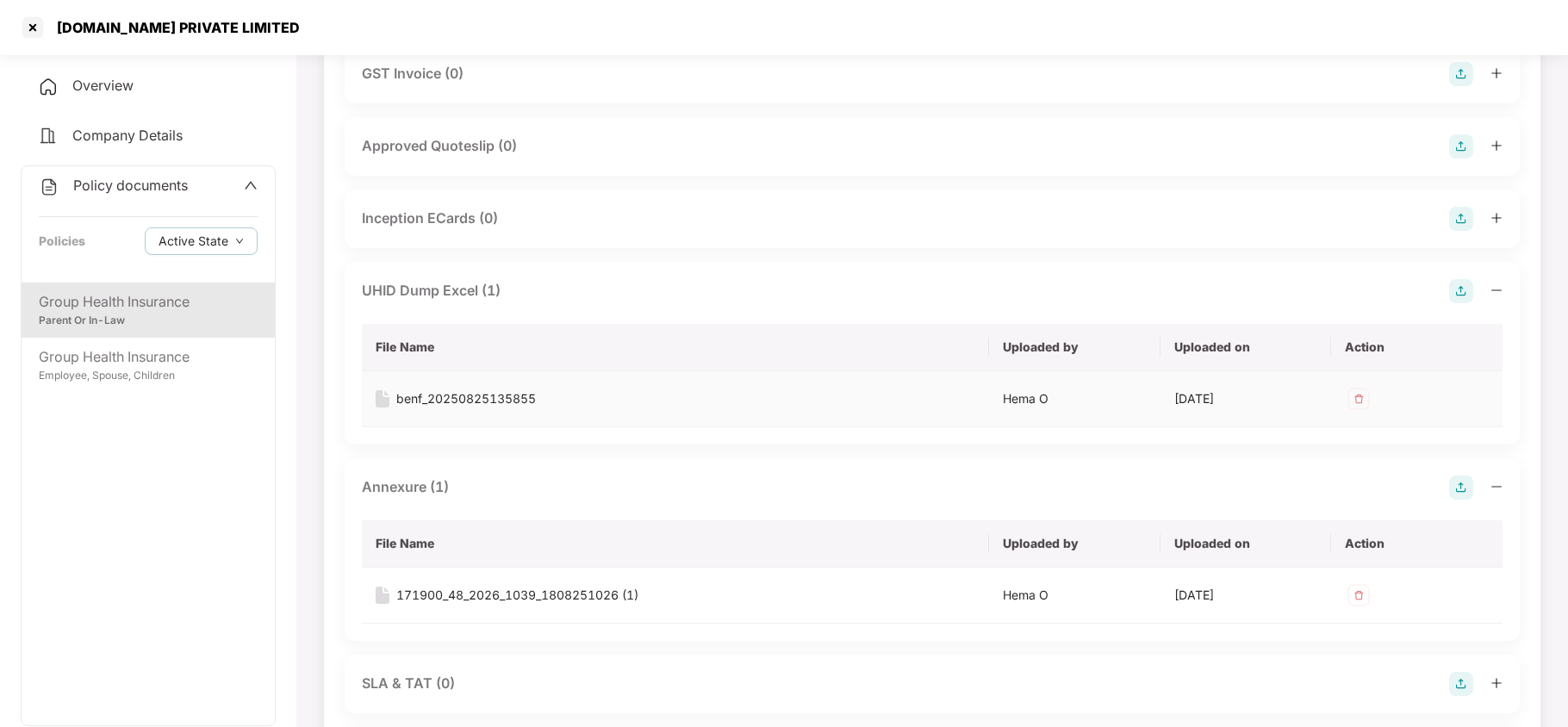
click at [487, 389] on div "benf_20250825135855" at bounding box center [466, 398] width 139 height 19
click at [486, 586] on div "171900_48_2026_1039_1808251026 (1)" at bounding box center [516, 595] width 242 height 19
click at [34, 24] on div at bounding box center [32, 27] width 27 height 27
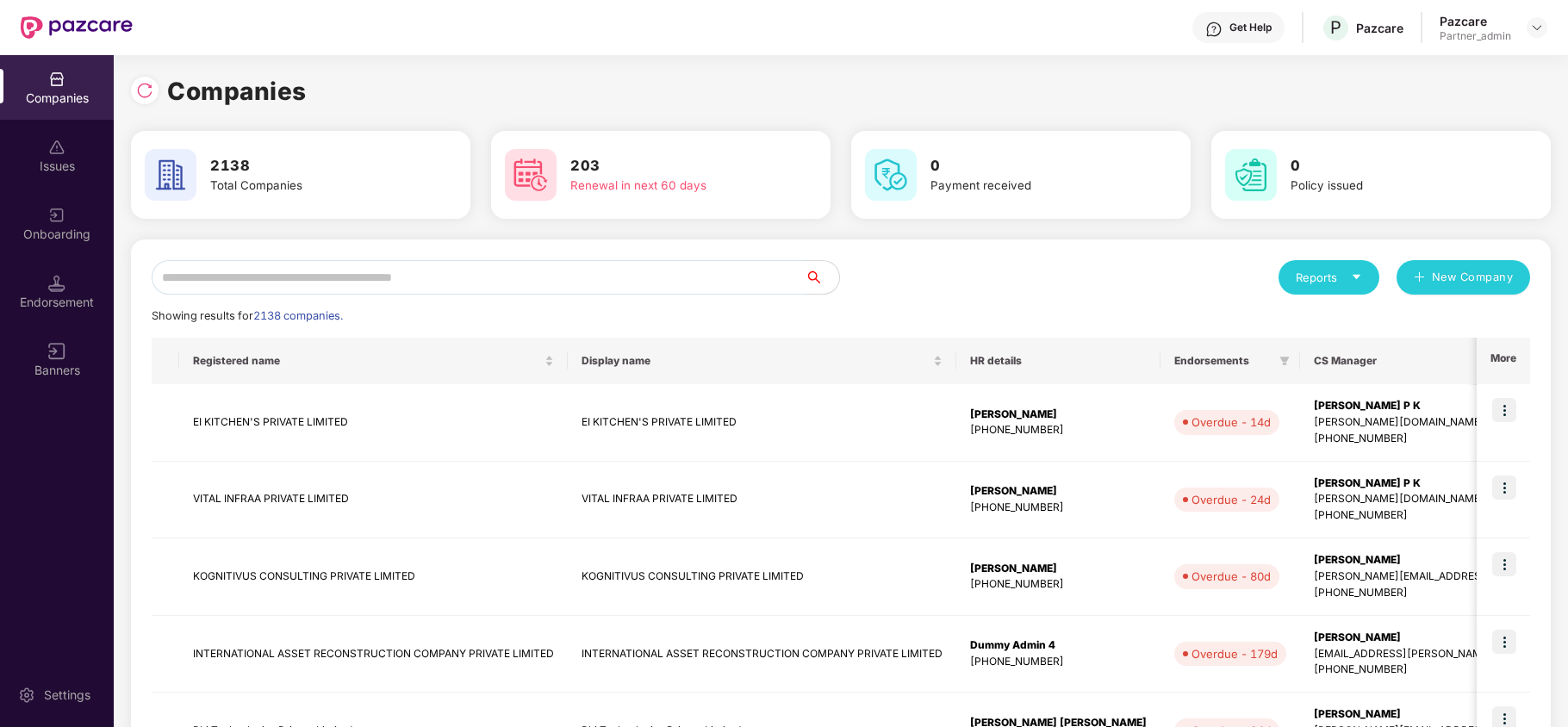
click at [442, 289] on input "text" at bounding box center [478, 276] width 653 height 34
paste input "**********"
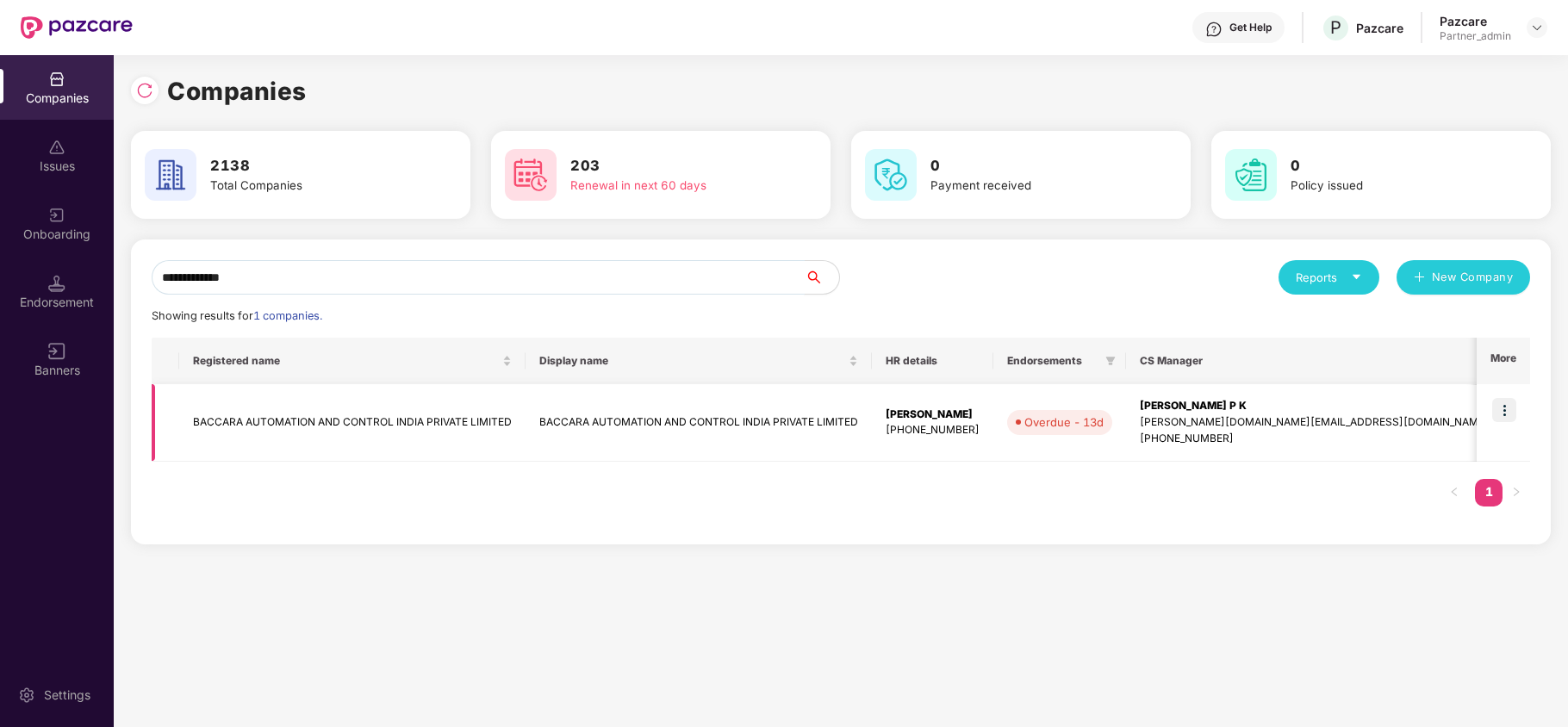
type input "**********"
click at [308, 417] on td "BACCARA AUTOMATION AND CONTROL INDIA PRIVATE LIMITED" at bounding box center [352, 422] width 346 height 77
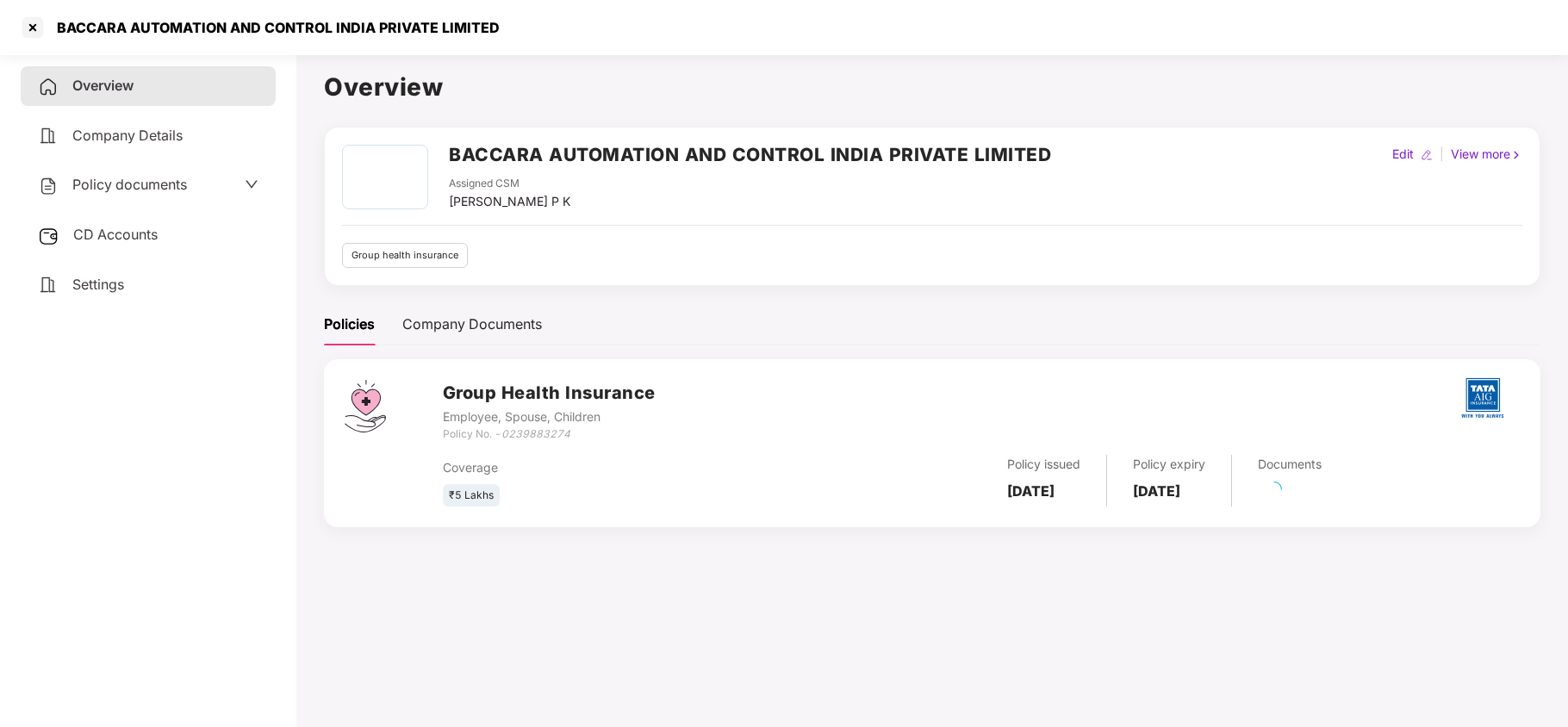
click at [128, 188] on span "Policy documents" at bounding box center [129, 184] width 115 height 18
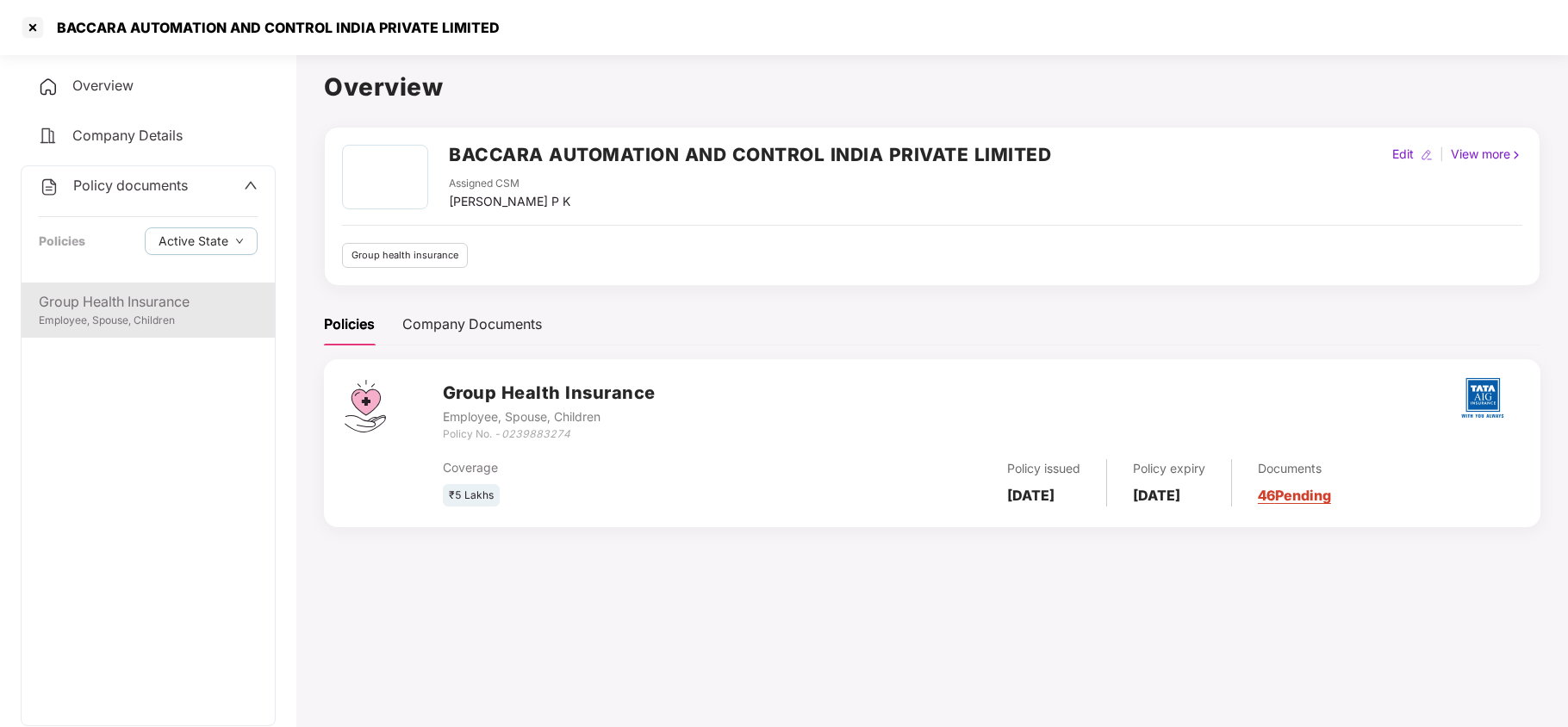
click at [138, 307] on div "Group Health Insurance" at bounding box center [148, 302] width 219 height 22
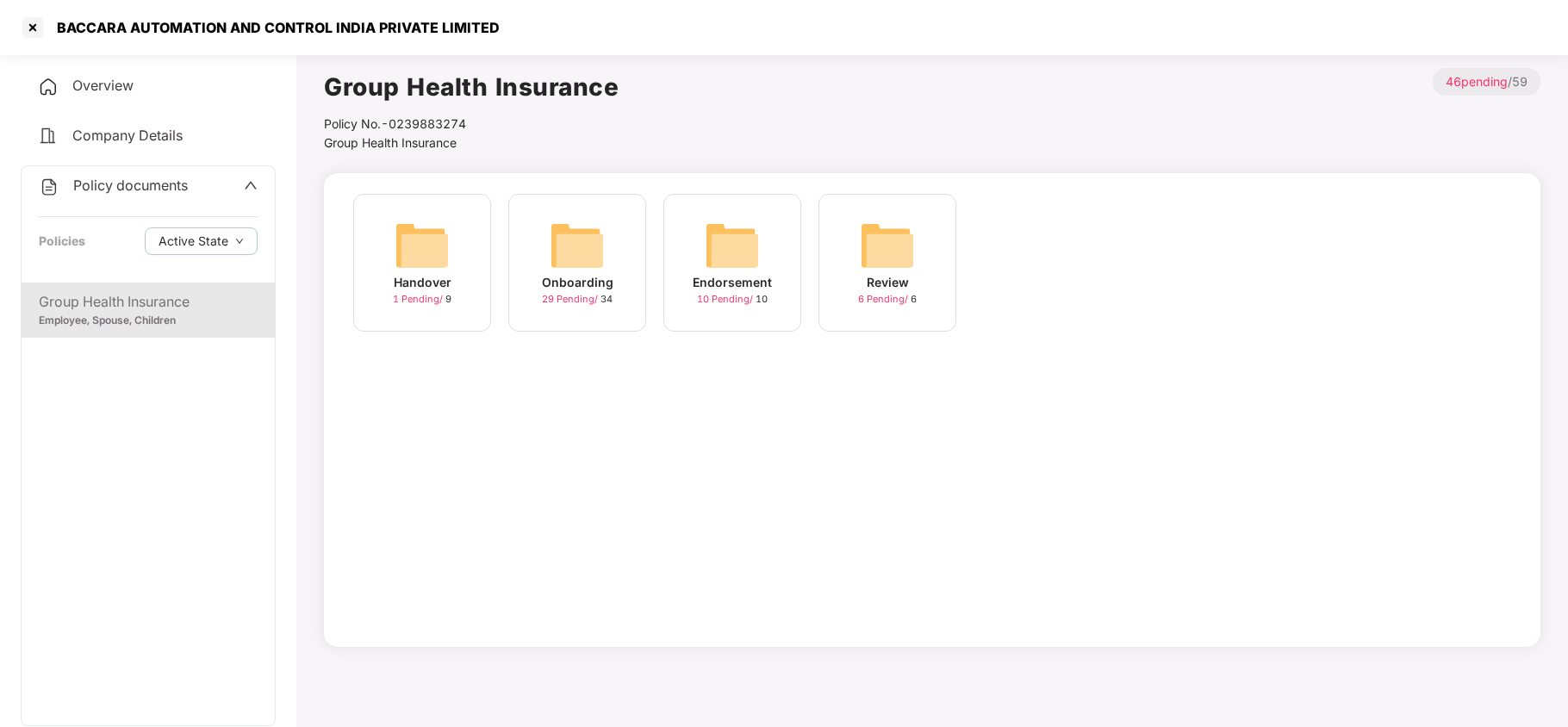
click at [598, 243] on img at bounding box center [577, 245] width 55 height 55
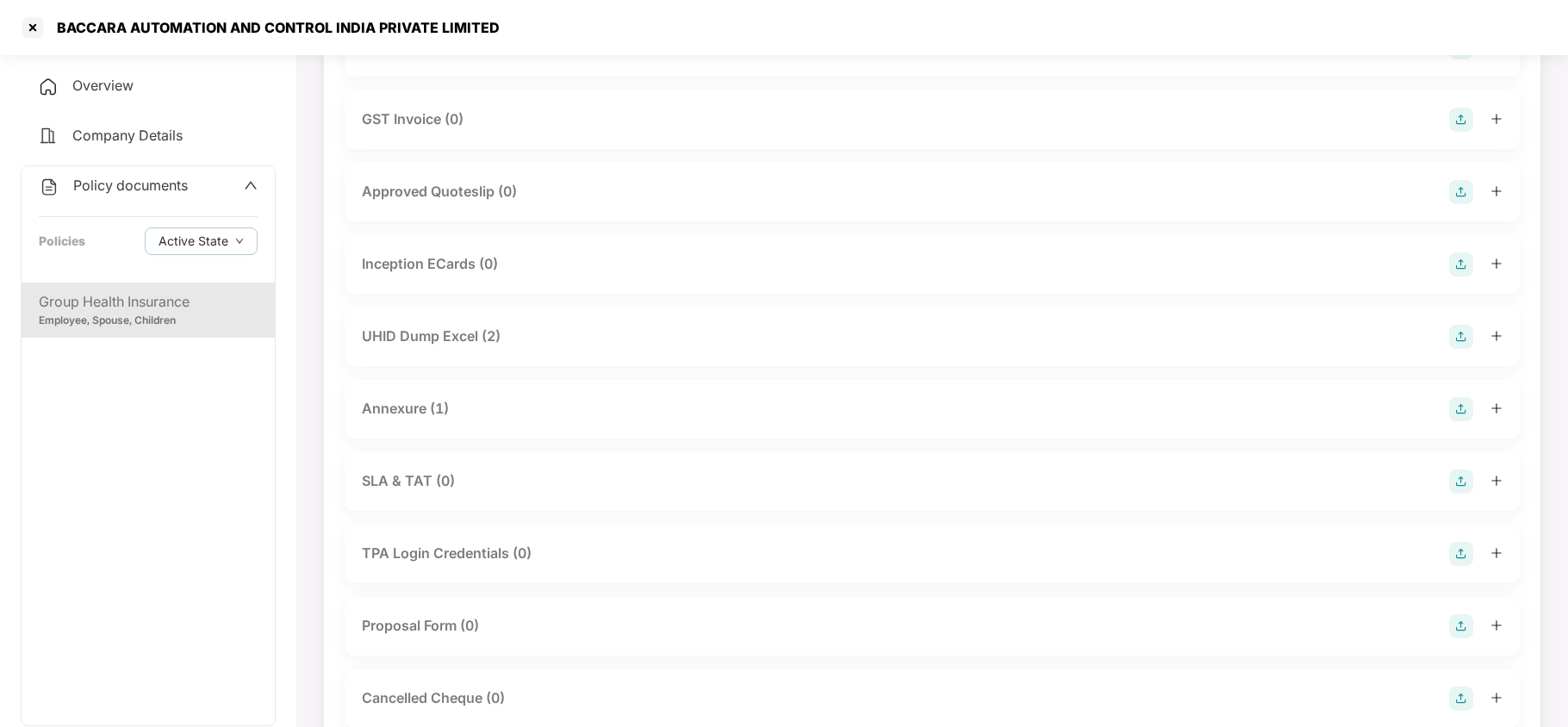
scroll to position [689, 0]
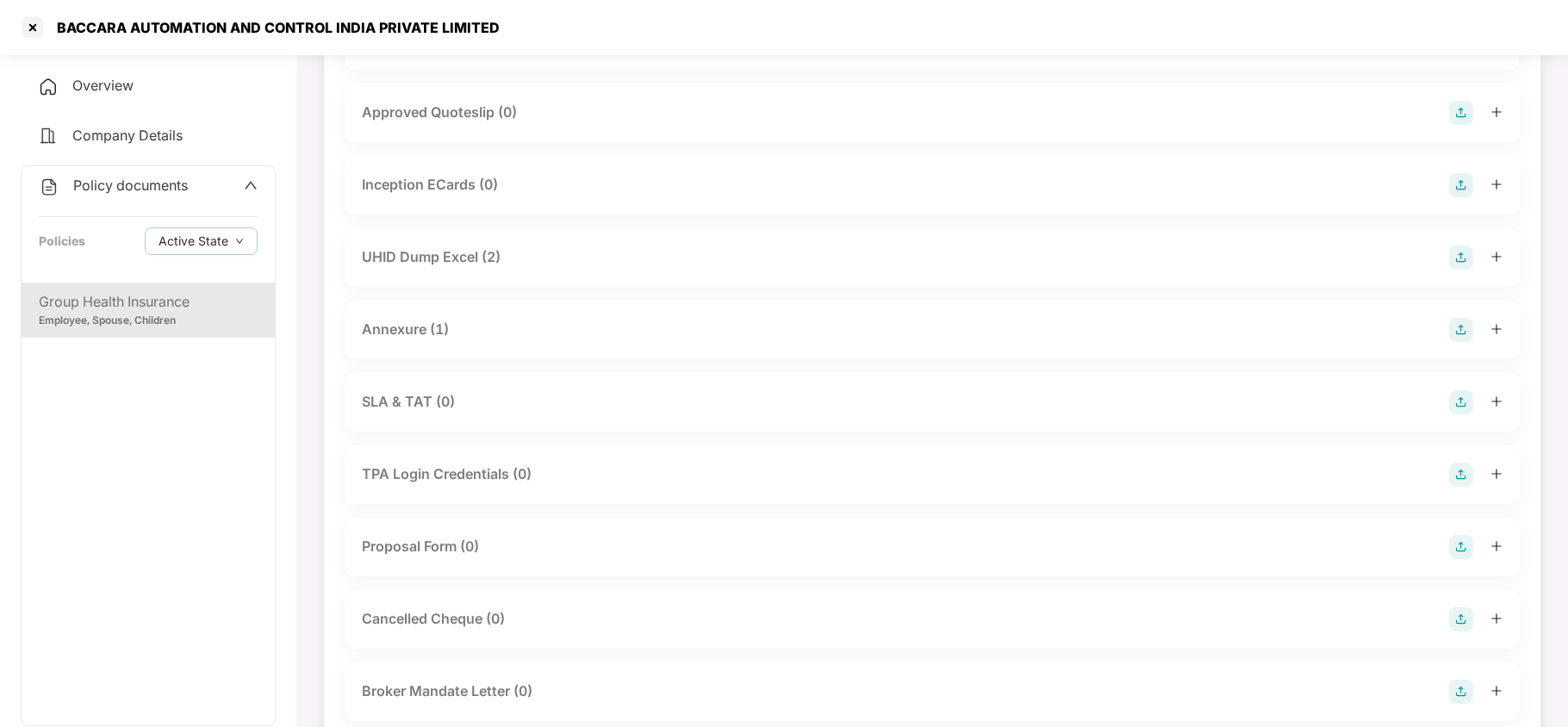
click at [416, 250] on div "UHID Dump Excel (2)" at bounding box center [431, 257] width 139 height 22
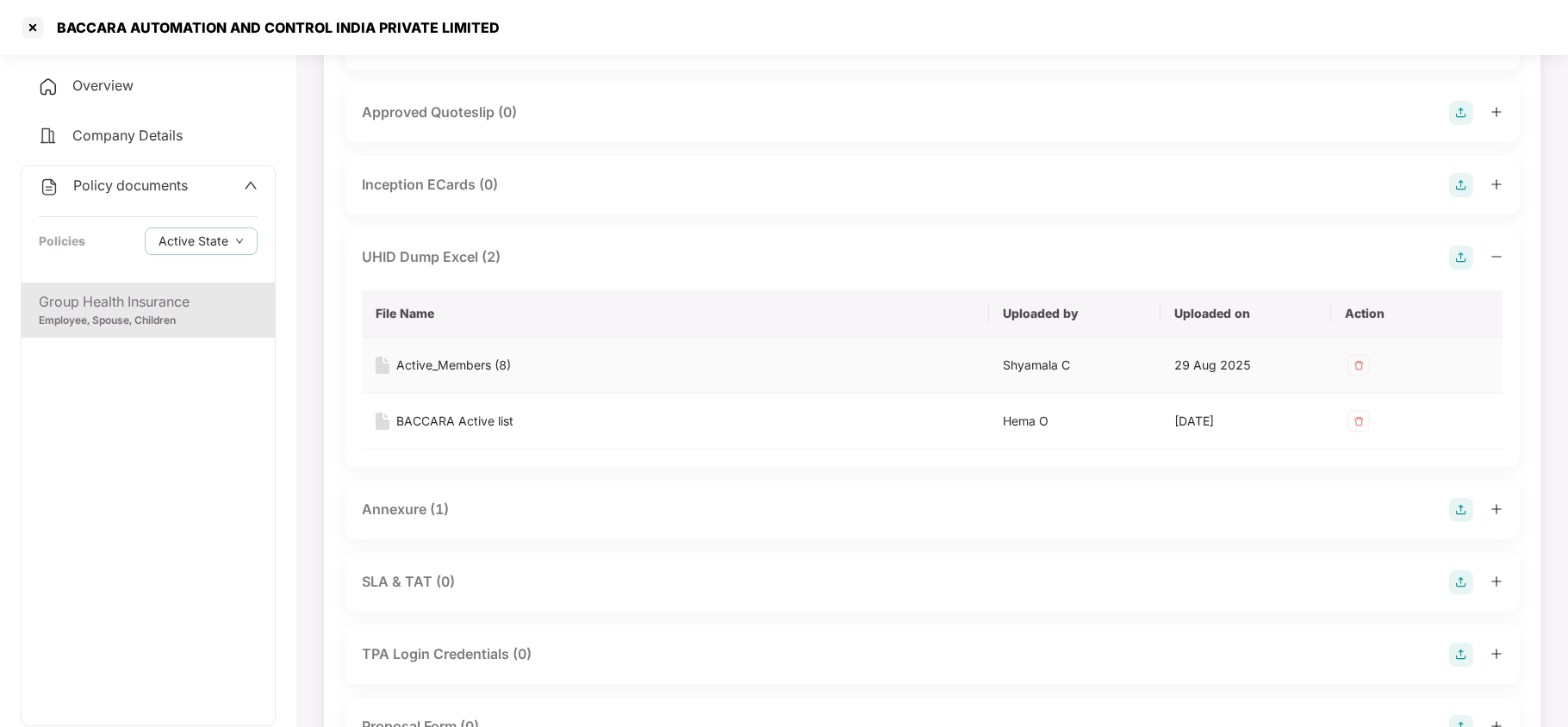
click at [452, 366] on div "Active_Members (8)" at bounding box center [453, 364] width 115 height 19
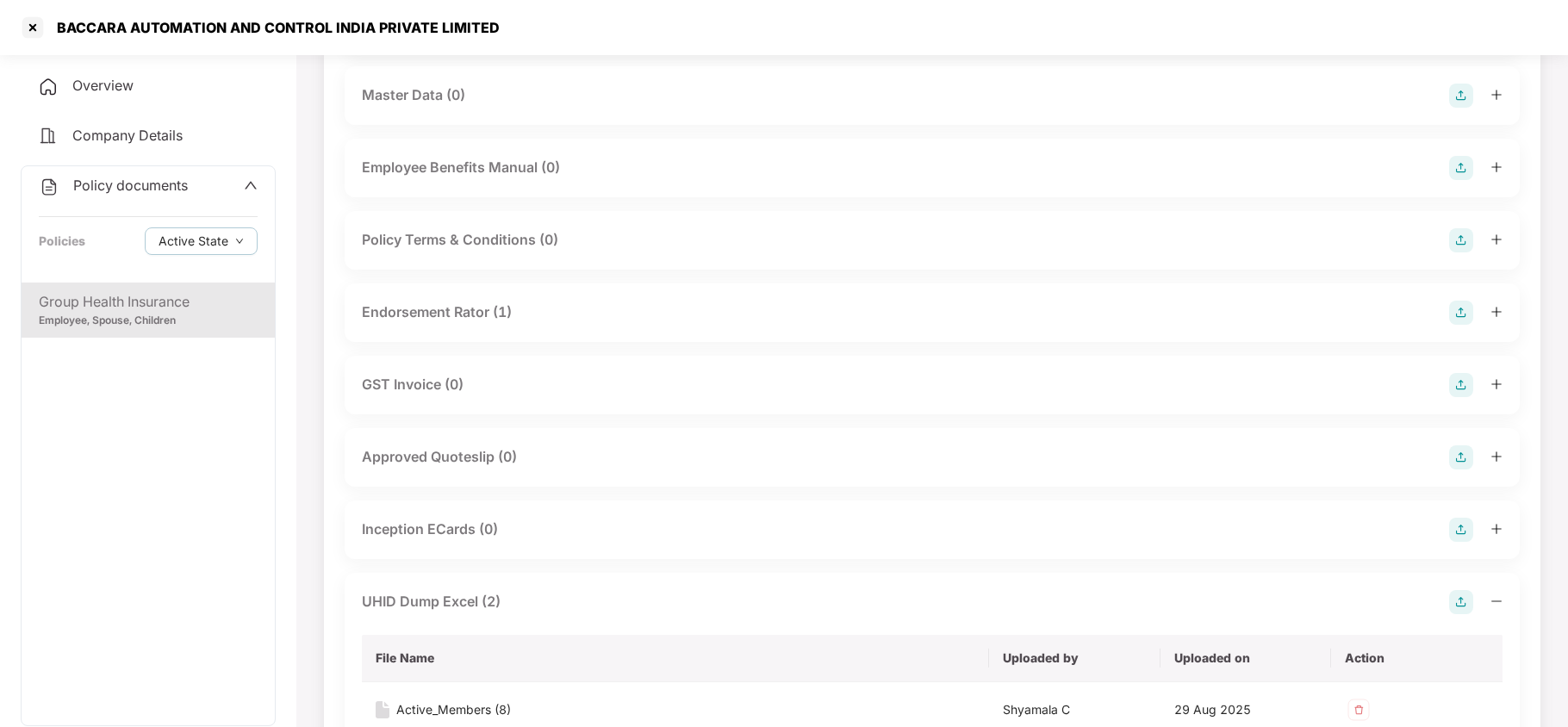
scroll to position [0, 0]
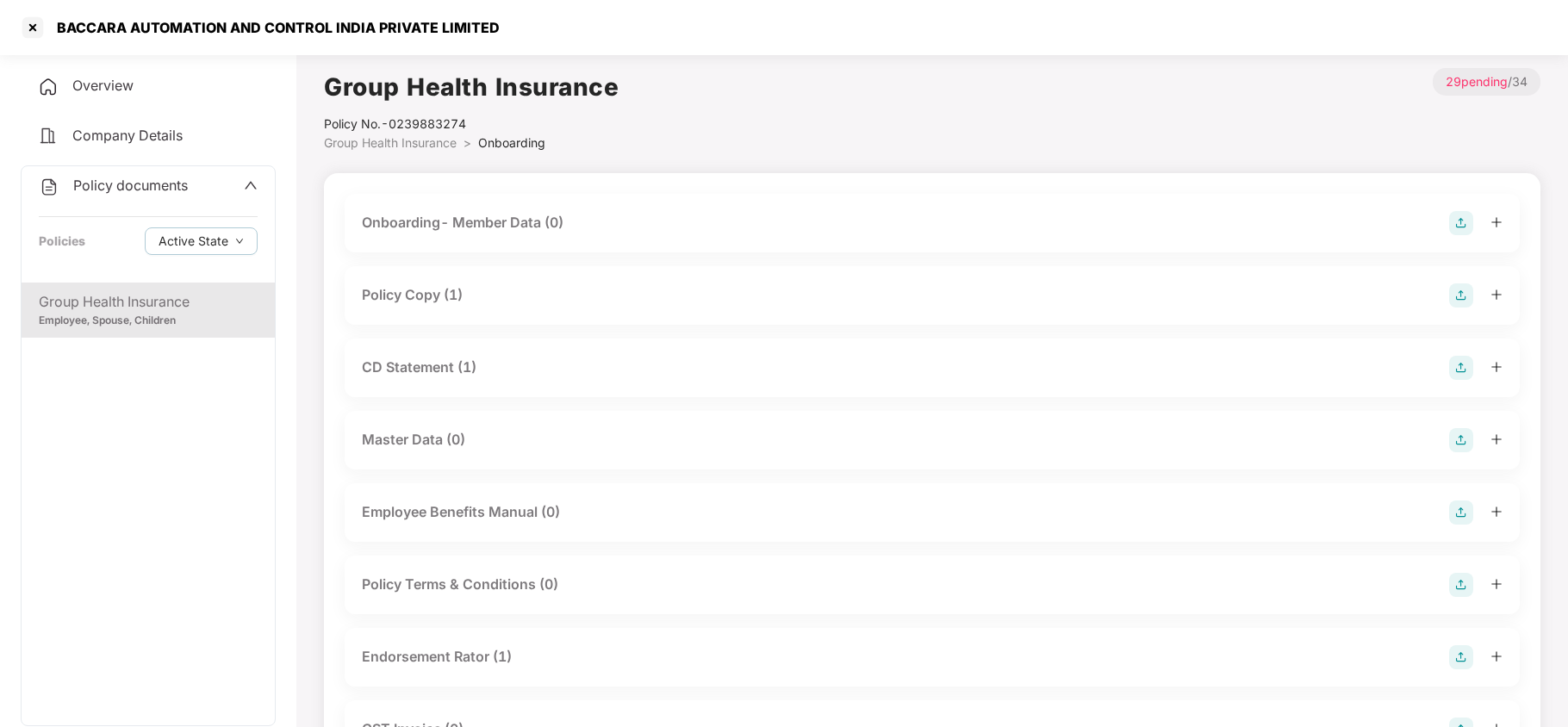
click at [455, 300] on div "Policy Copy (1)" at bounding box center [412, 295] width 101 height 22
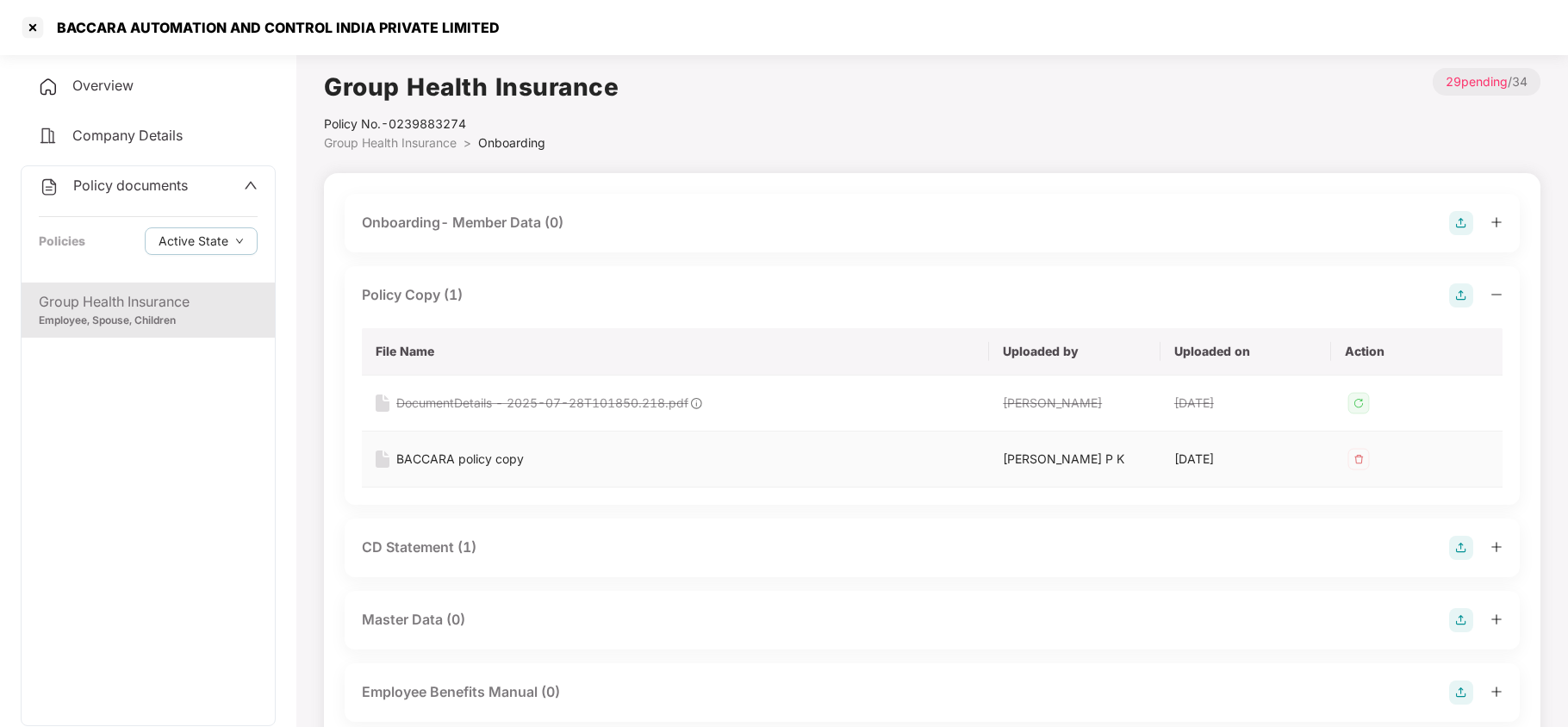
click at [448, 459] on div "BACCARA policy copy" at bounding box center [460, 459] width 127 height 19
click at [36, 34] on div at bounding box center [32, 27] width 27 height 27
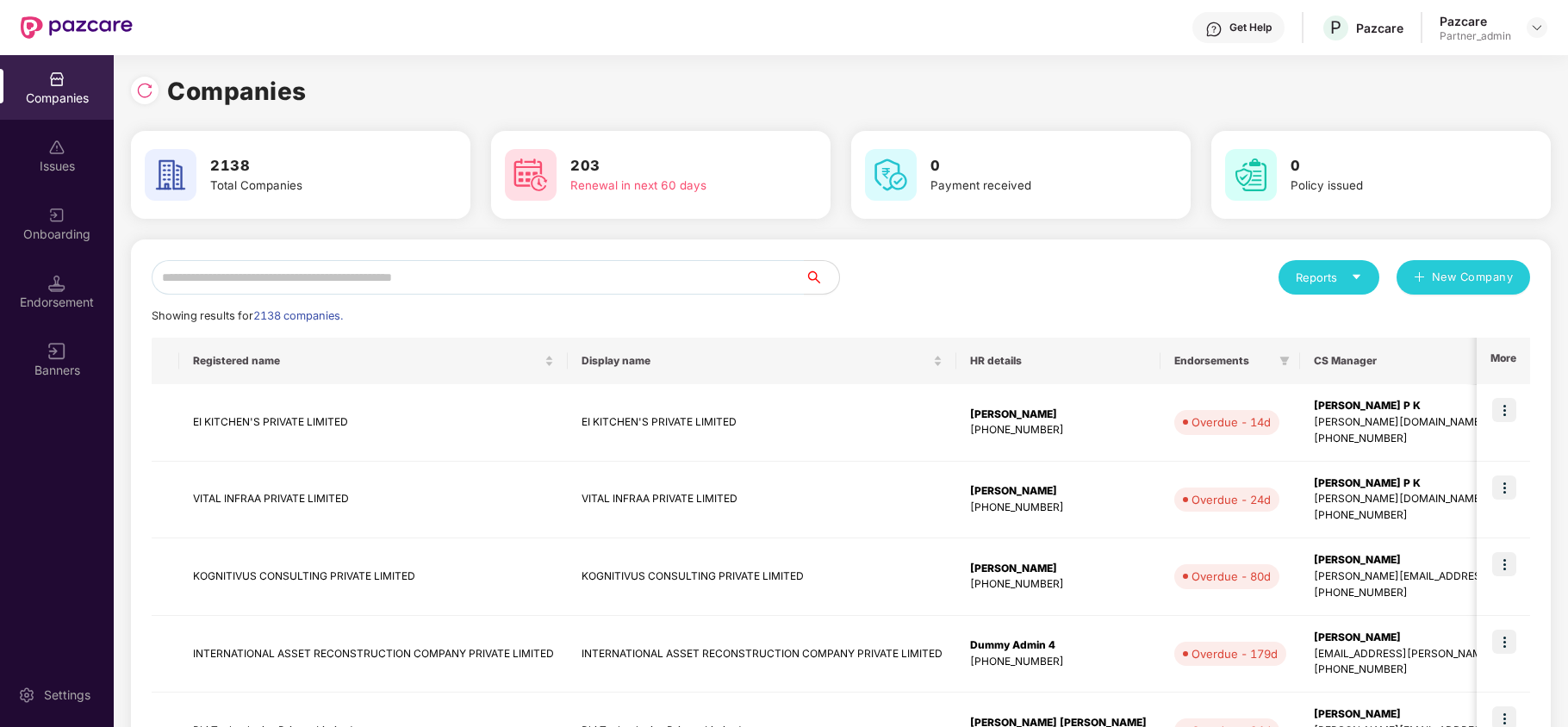
click at [1328, 287] on div "Reports" at bounding box center [1328, 276] width 101 height 34
click at [1321, 317] on div "Companies" at bounding box center [1320, 322] width 63 height 19
click at [514, 281] on input "text" at bounding box center [478, 276] width 653 height 34
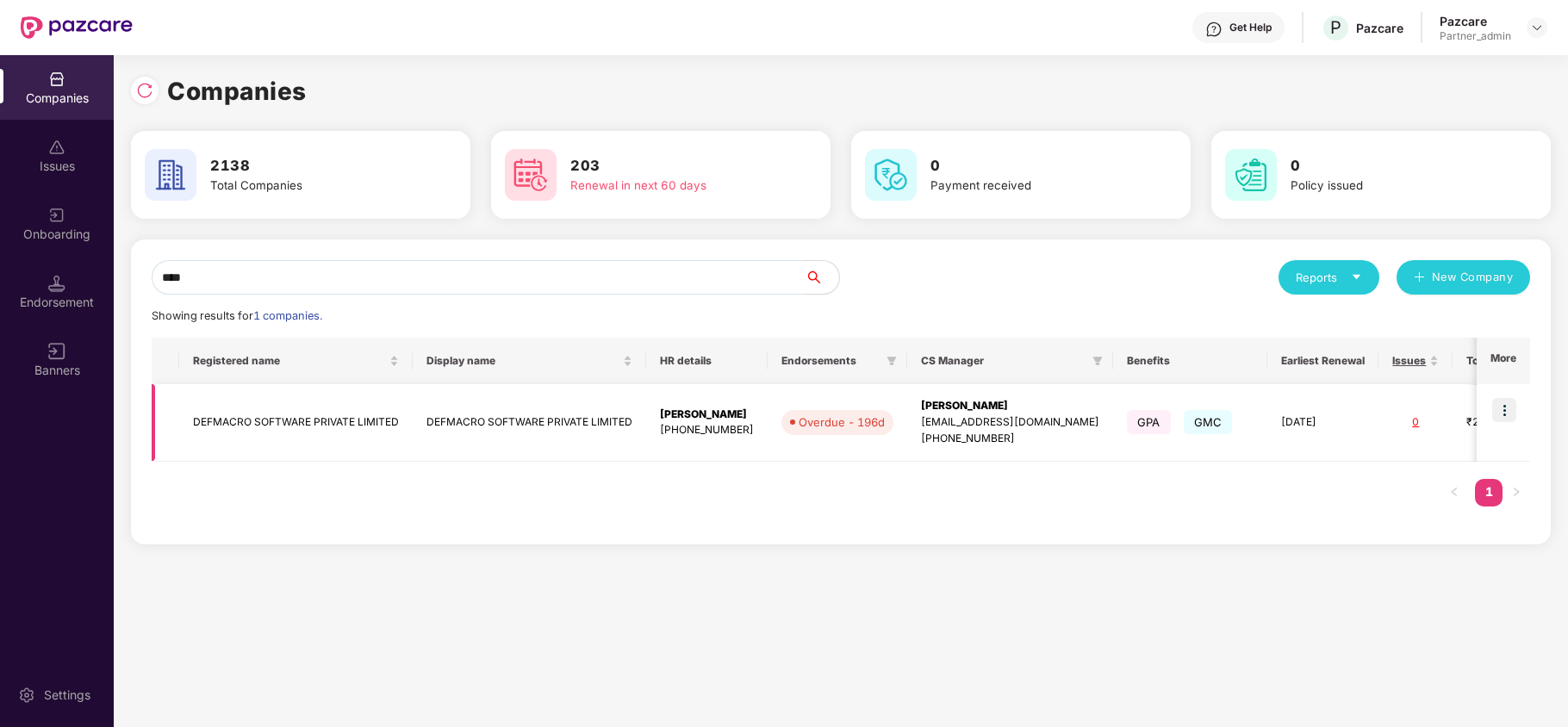
type input "****"
click at [1498, 412] on img at bounding box center [1503, 410] width 24 height 24
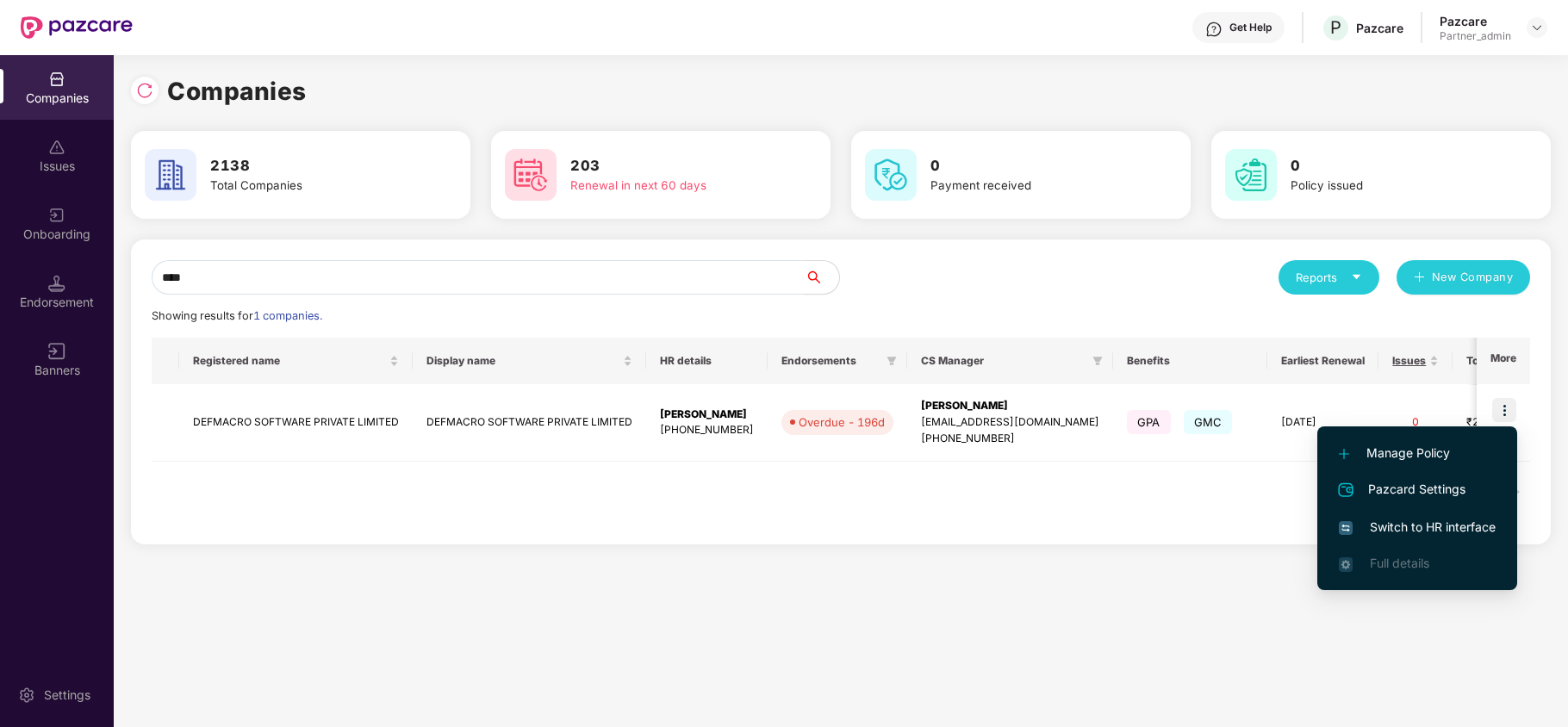
click at [1424, 524] on span "Switch to HR interface" at bounding box center [1417, 526] width 157 height 19
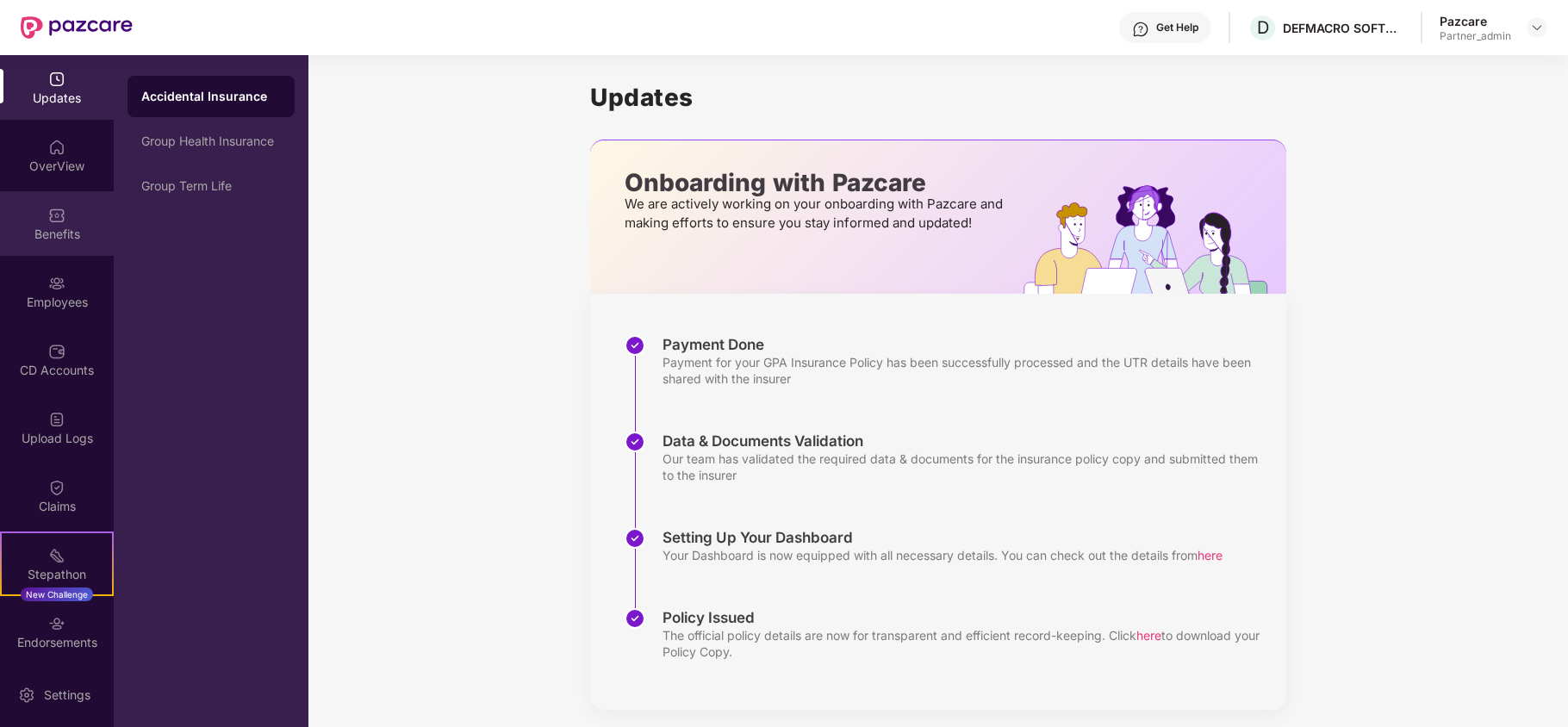
click at [53, 234] on div "Benefits" at bounding box center [57, 234] width 114 height 18
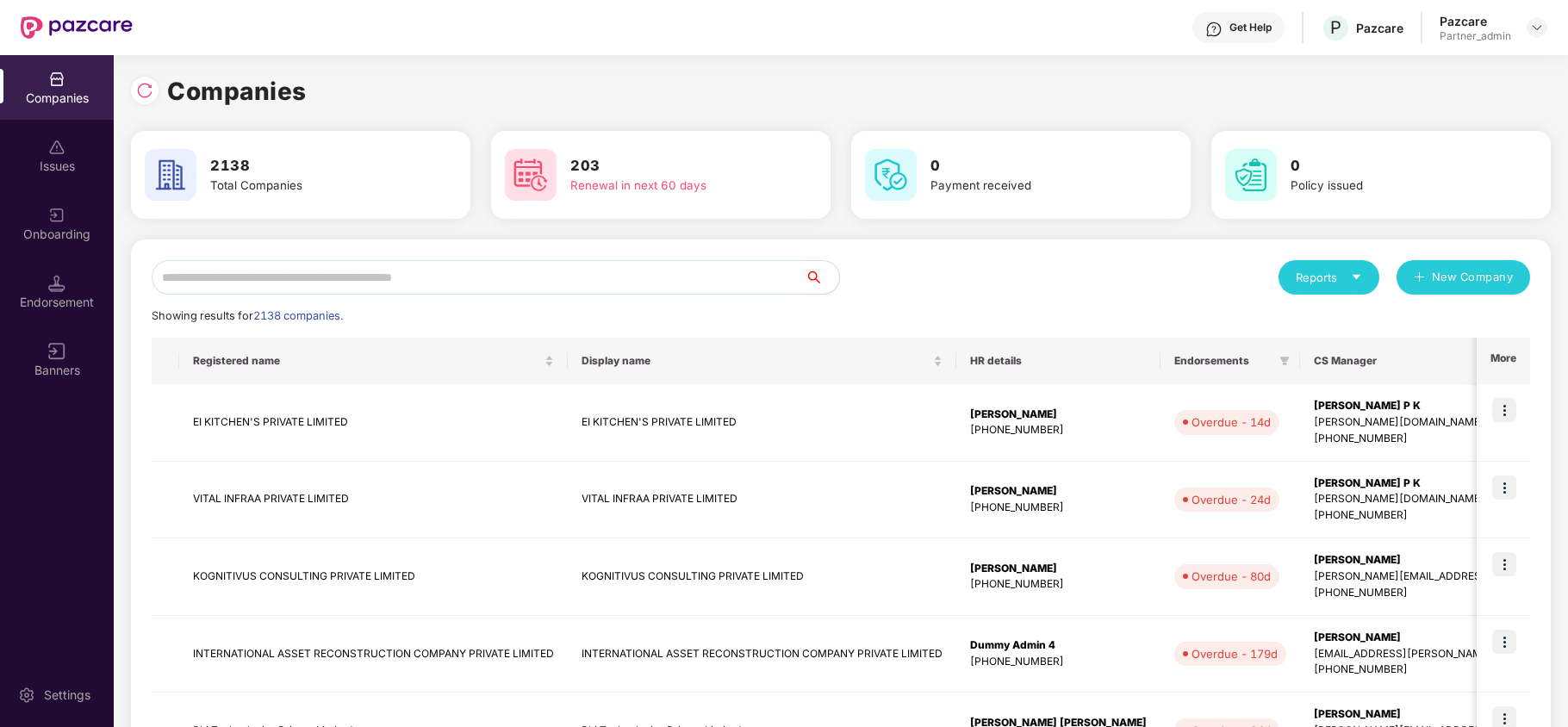
click at [1332, 279] on div "Reports" at bounding box center [1329, 277] width 67 height 18
click at [1313, 322] on div "Companies" at bounding box center [1320, 322] width 63 height 19
click at [310, 280] on input "text" at bounding box center [478, 276] width 653 height 34
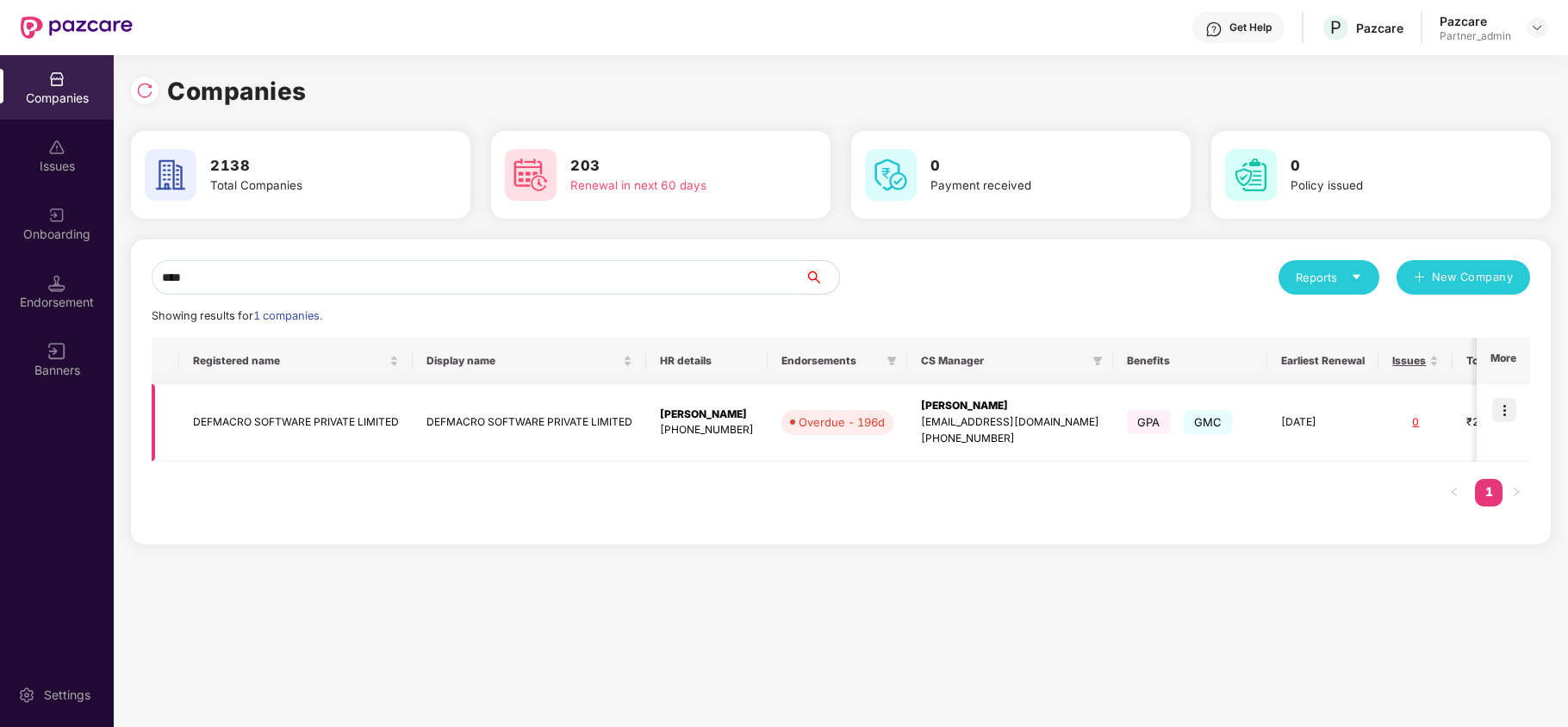
type input "****"
click at [1509, 408] on img at bounding box center [1503, 410] width 24 height 24
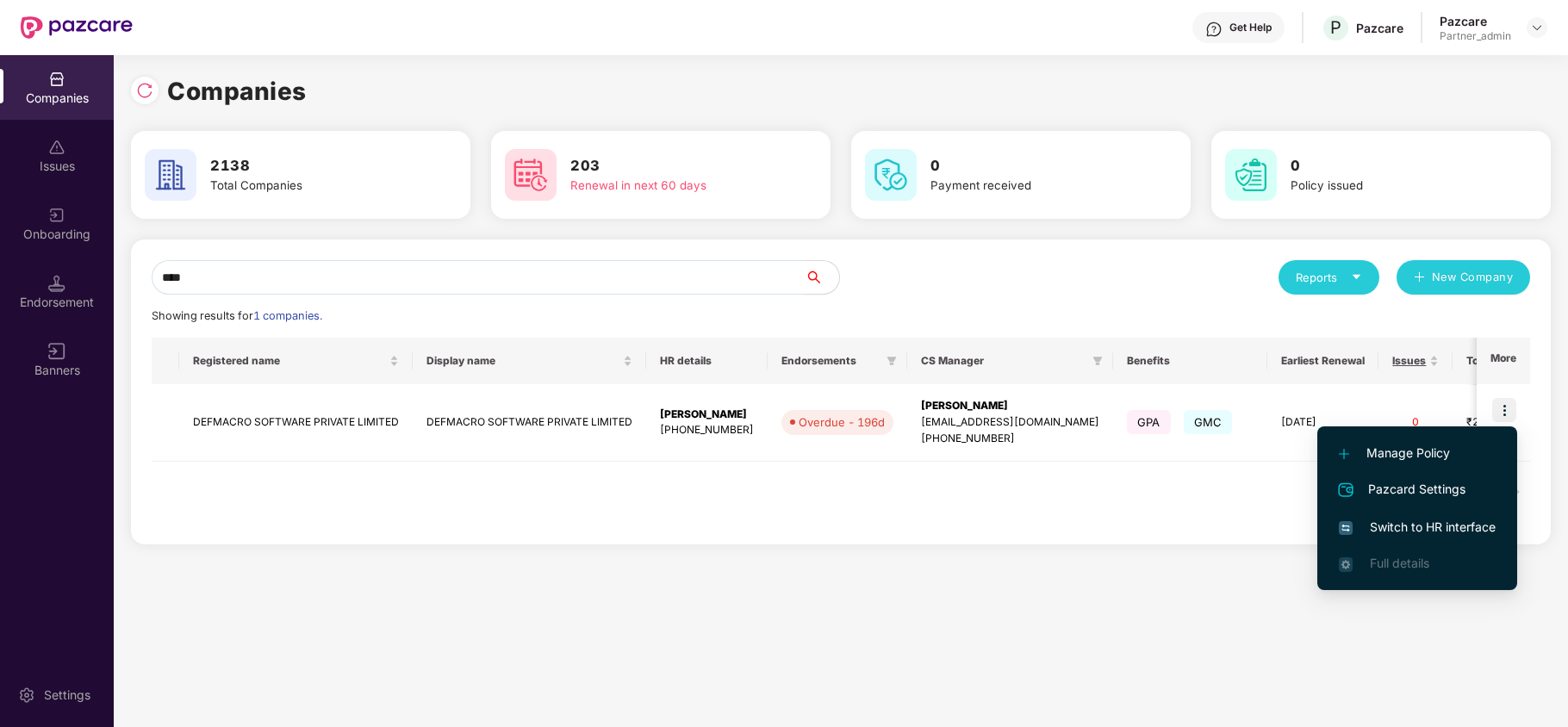
click at [1435, 514] on li "Switch to HR interface" at bounding box center [1417, 526] width 200 height 36
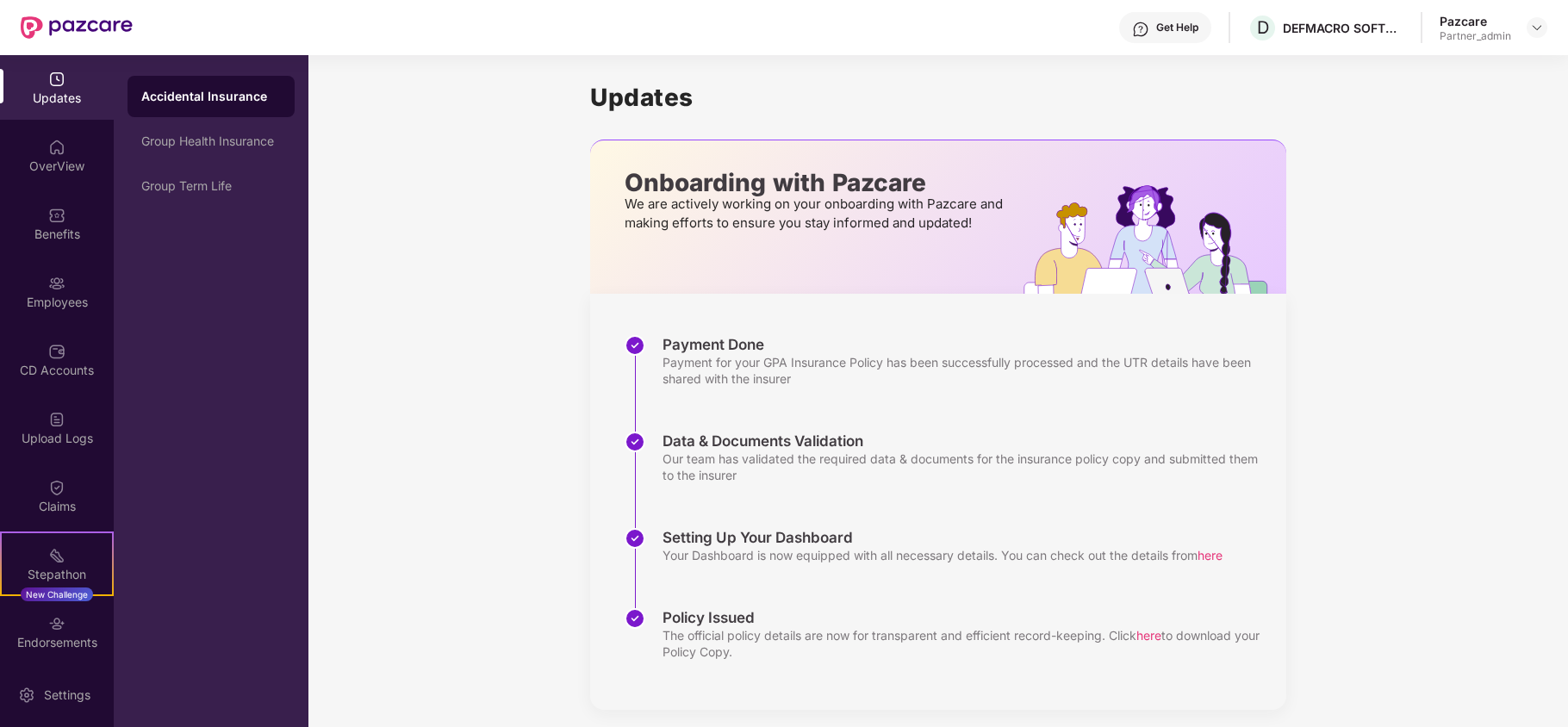
click at [70, 575] on div "Stepathon" at bounding box center [57, 574] width 111 height 18
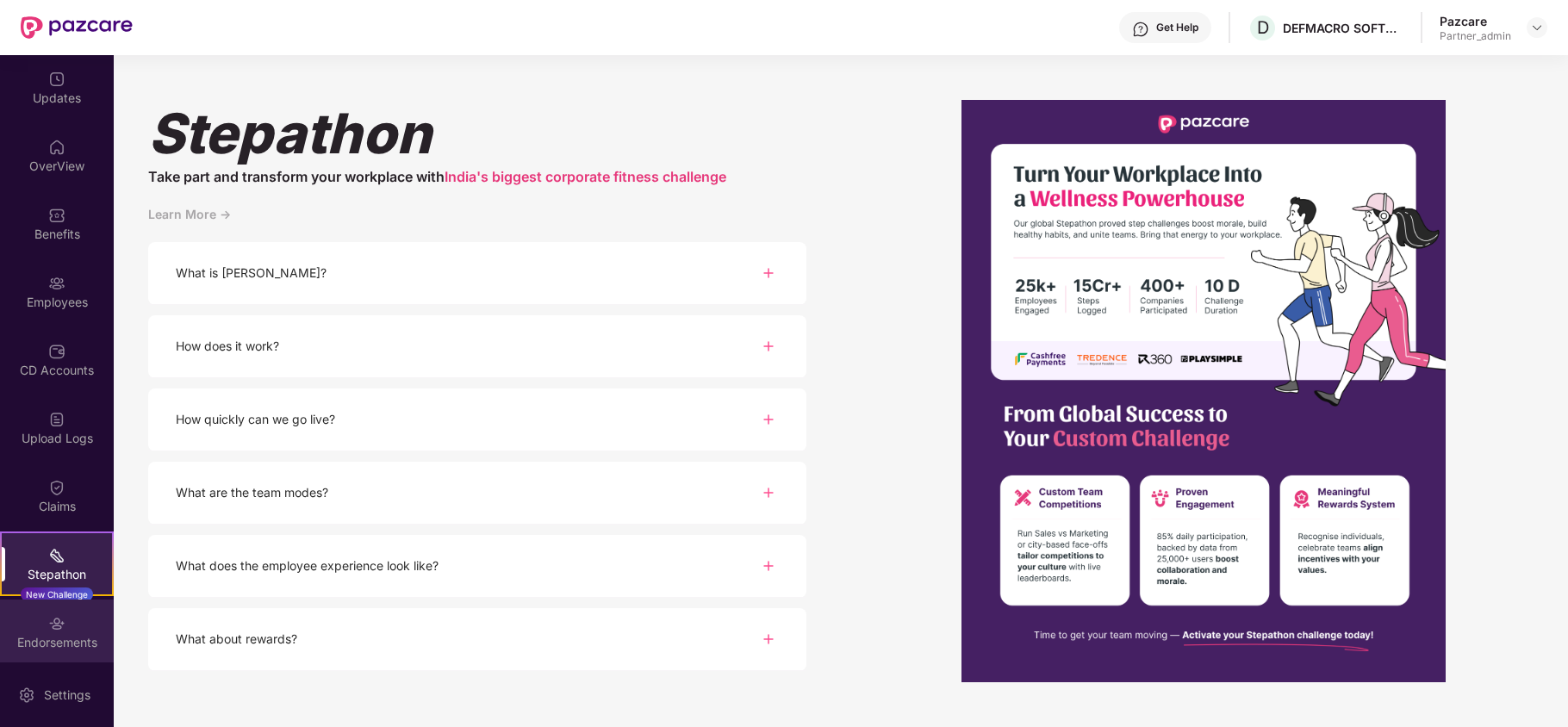
click at [56, 641] on div "Endorsements" at bounding box center [57, 643] width 114 height 18
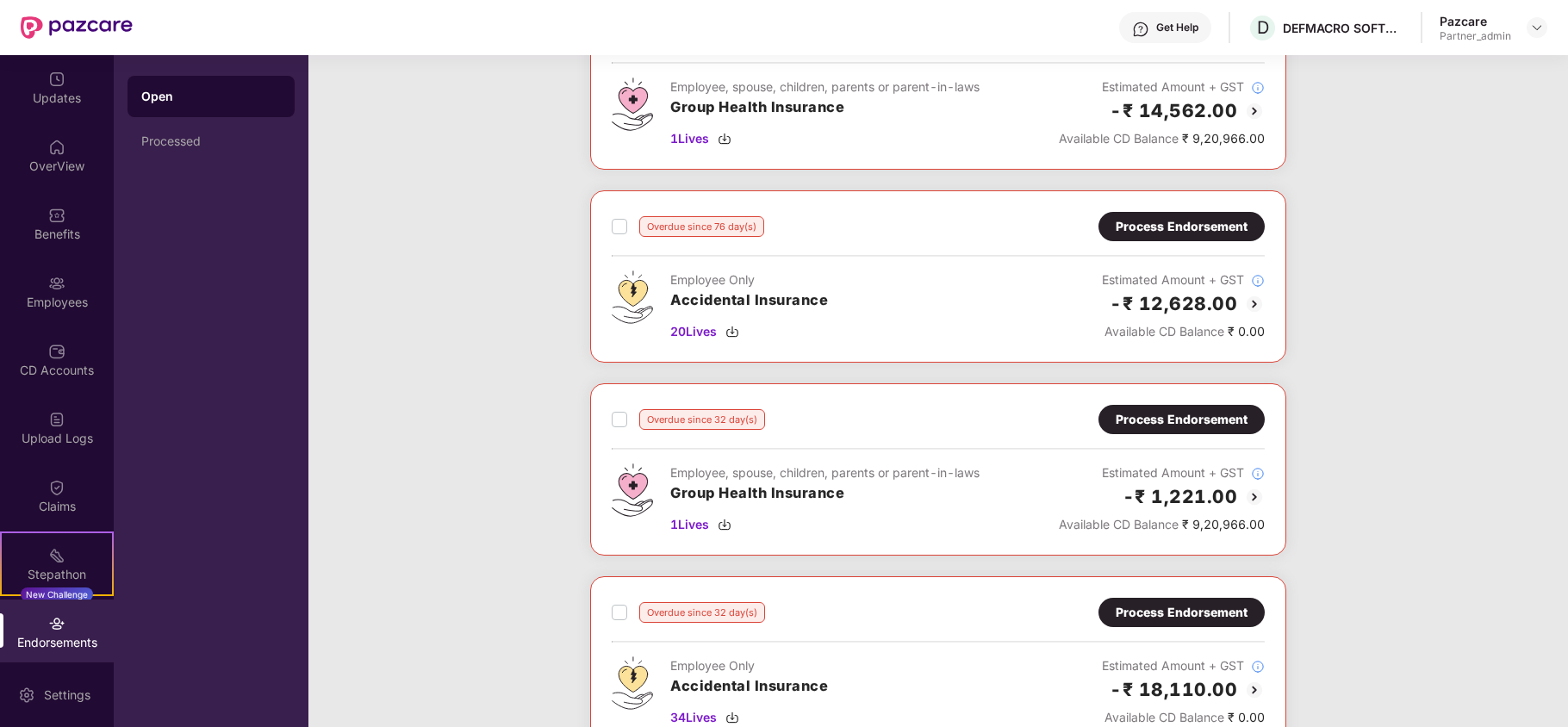
scroll to position [1536, 0]
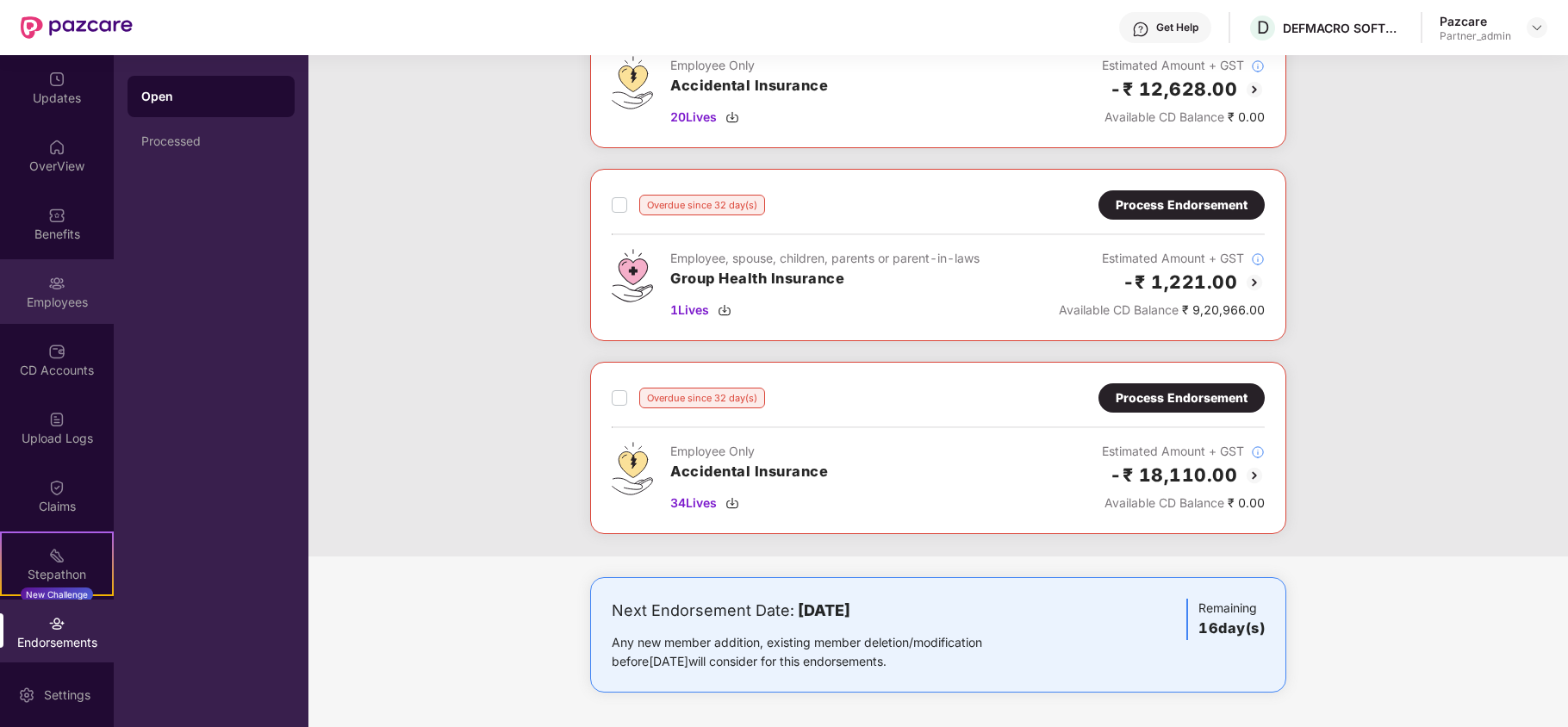
click at [73, 295] on div "Employees" at bounding box center [57, 303] width 114 height 18
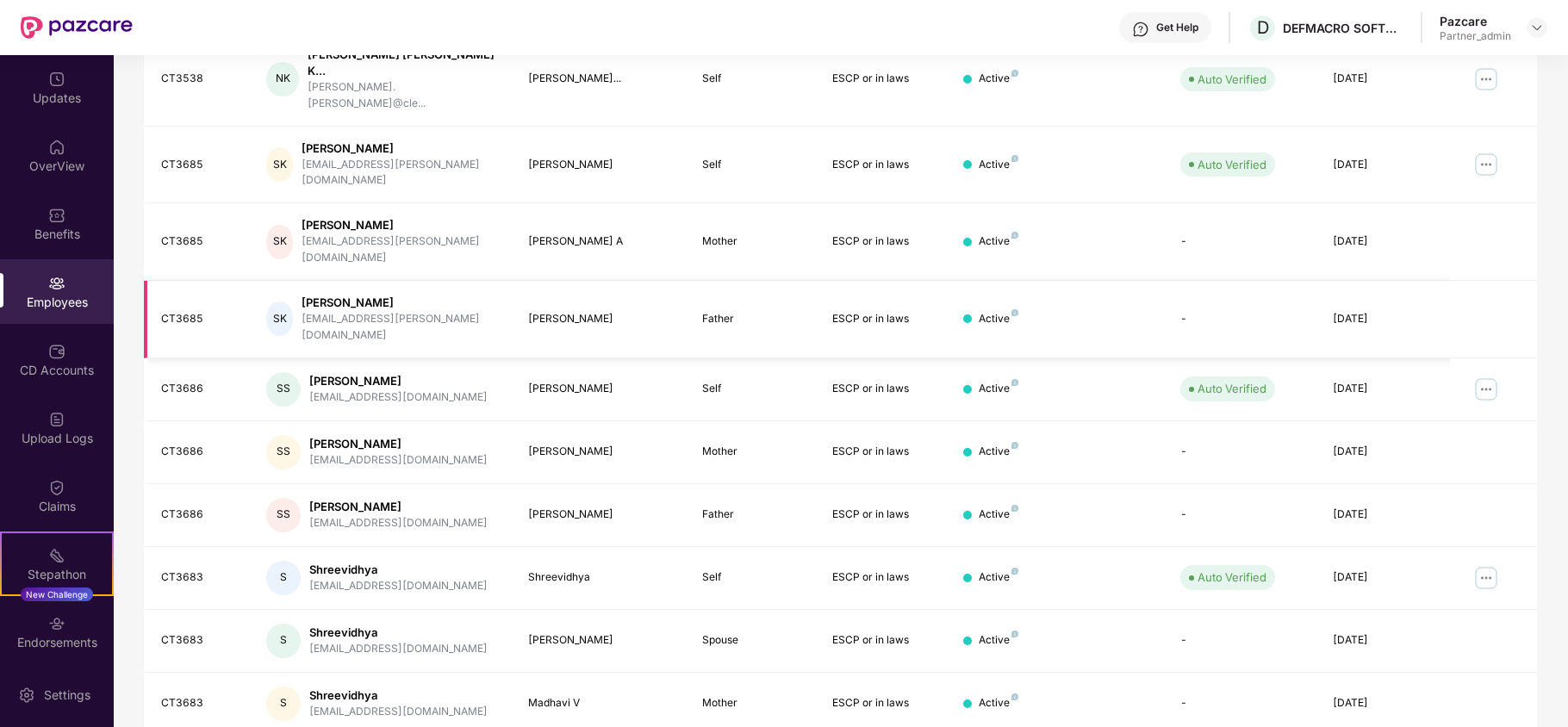
scroll to position [0, 0]
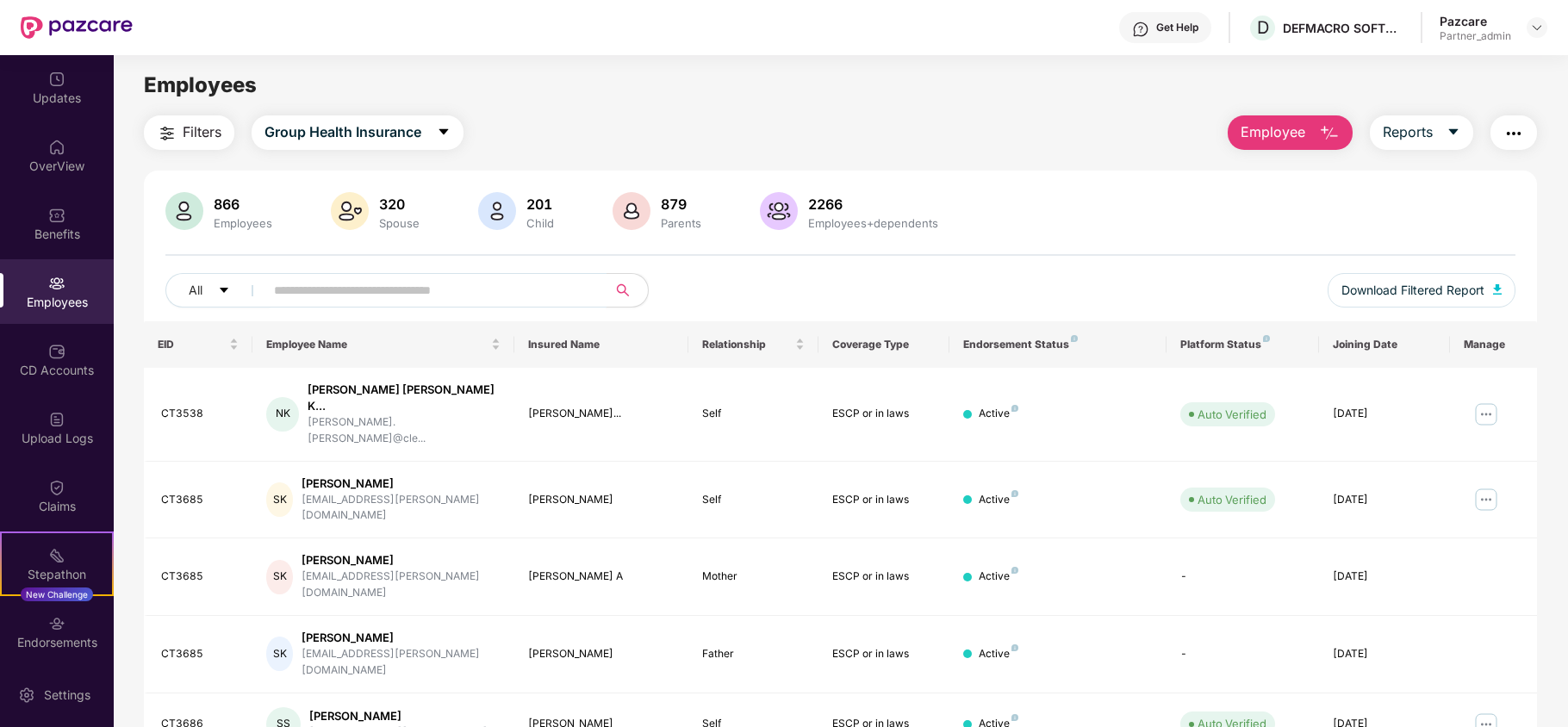
click at [489, 290] on input "text" at bounding box center [429, 290] width 310 height 25
paste input "******"
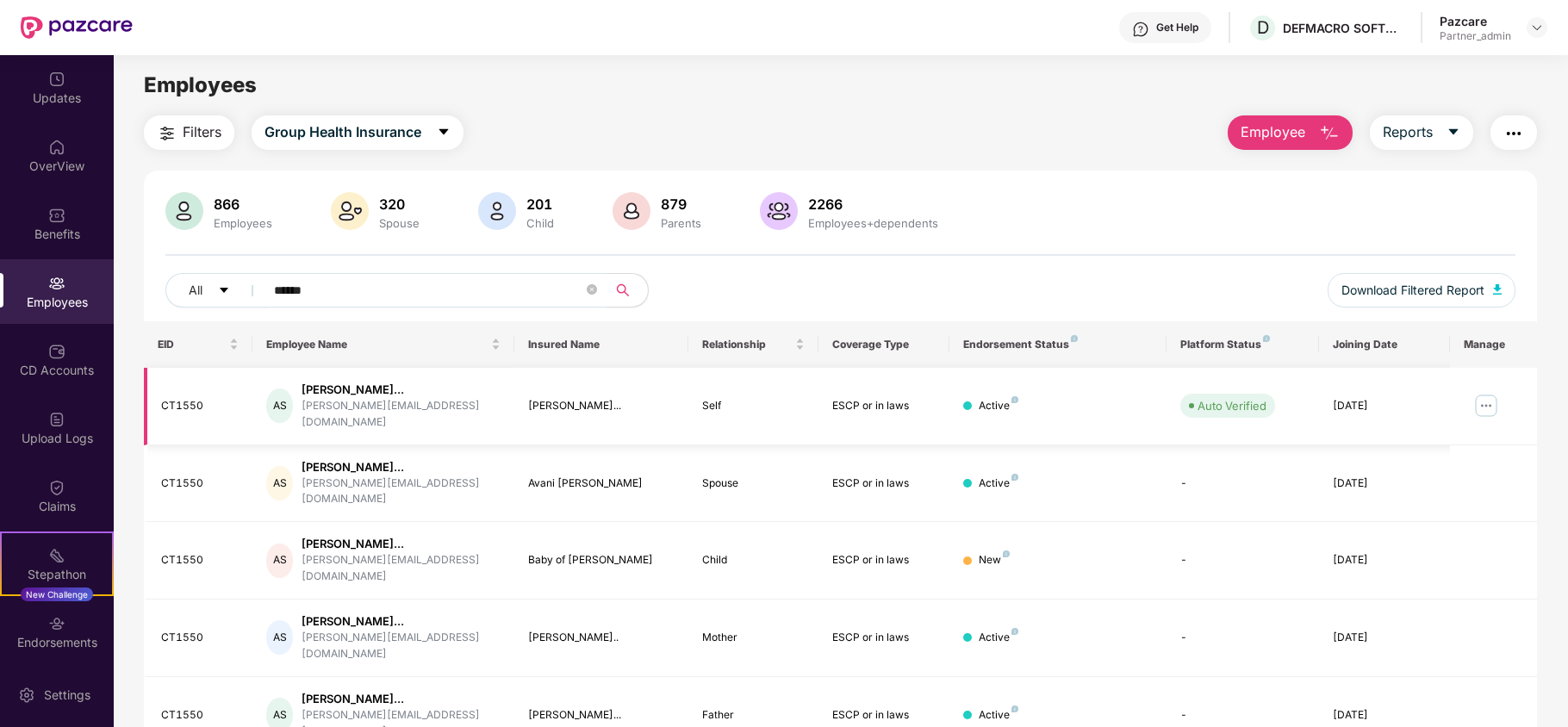
type input "******"
click at [1486, 400] on img at bounding box center [1486, 406] width 27 height 27
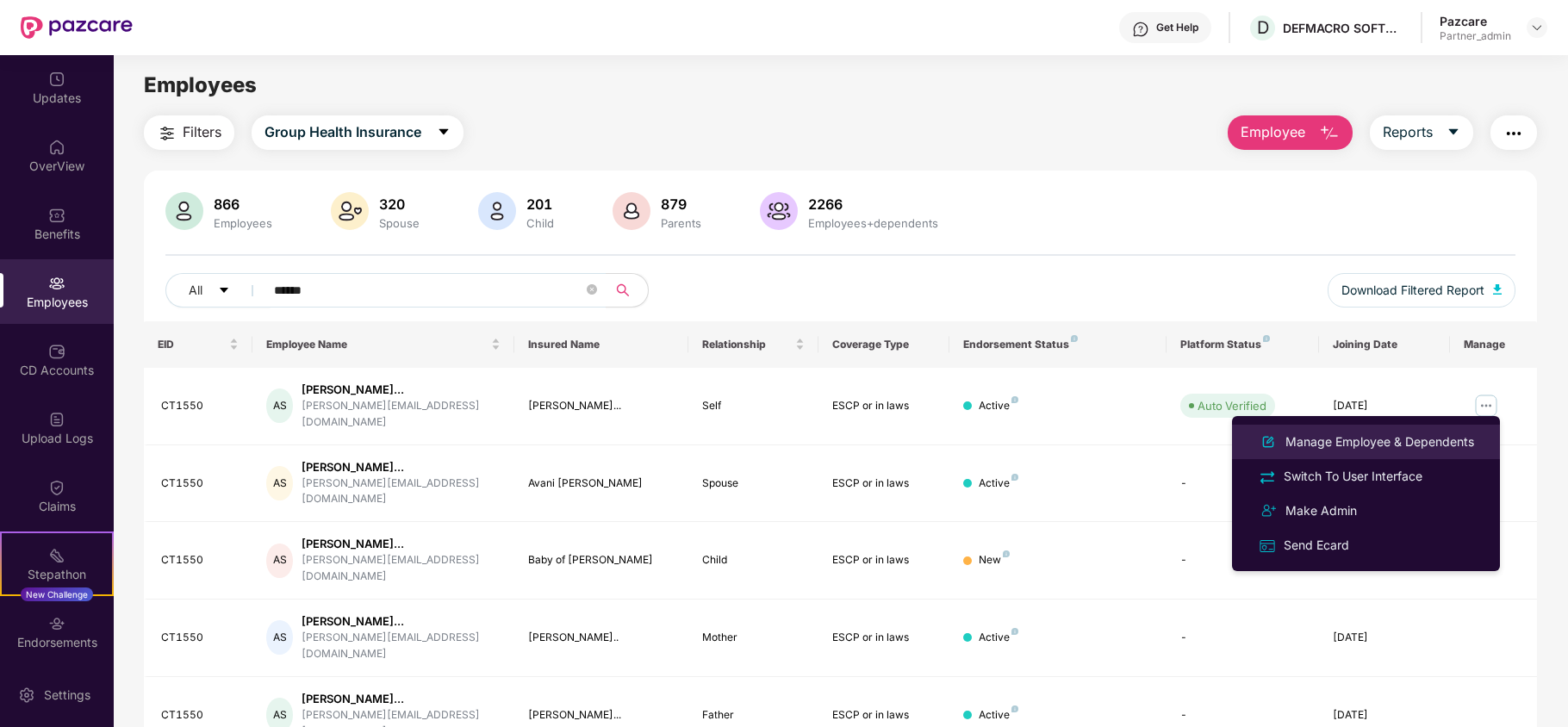
click at [1364, 442] on div "Manage Employee & Dependents" at bounding box center [1380, 441] width 196 height 19
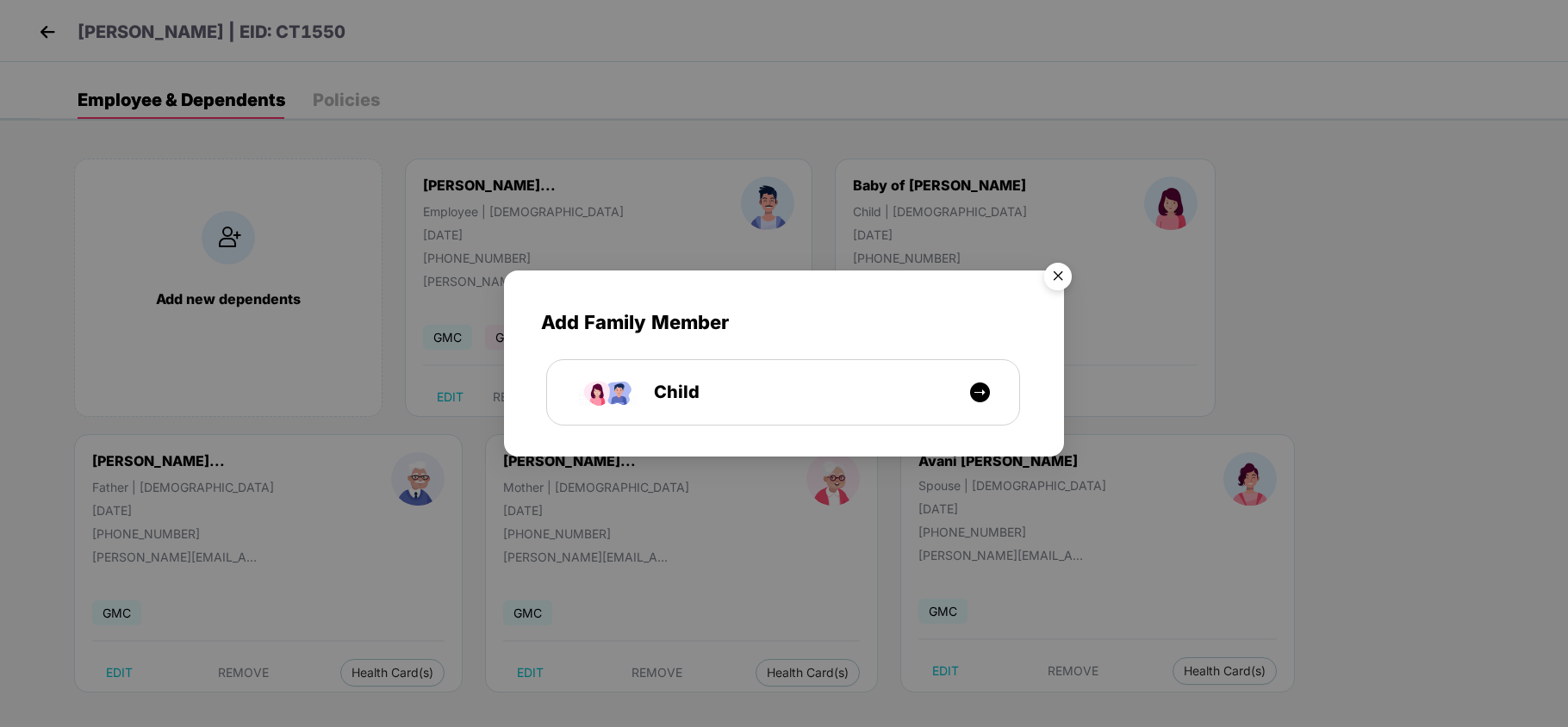
click at [1444, 343] on div "Add Family Member Child" at bounding box center [784, 364] width 1568 height 727
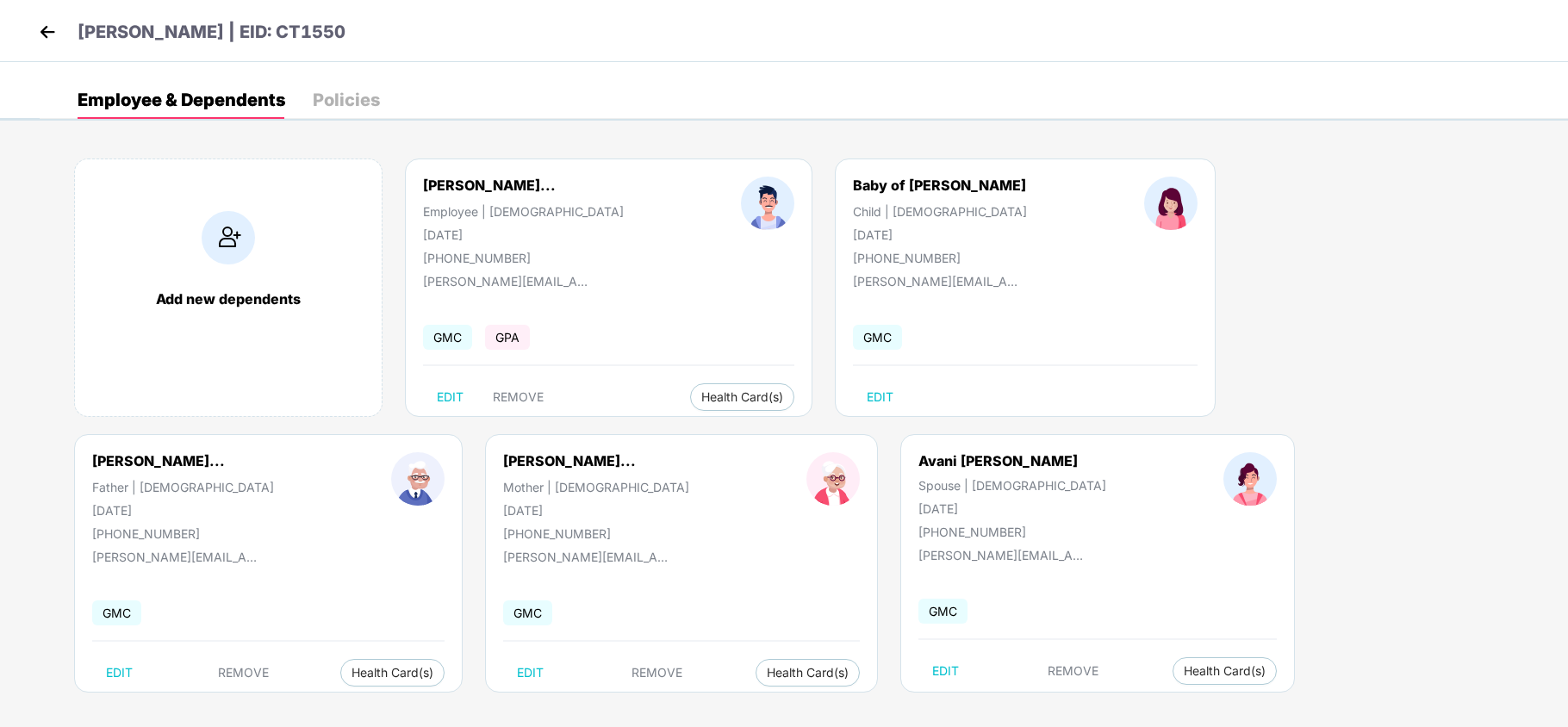
click at [48, 32] on img at bounding box center [47, 31] width 25 height 25
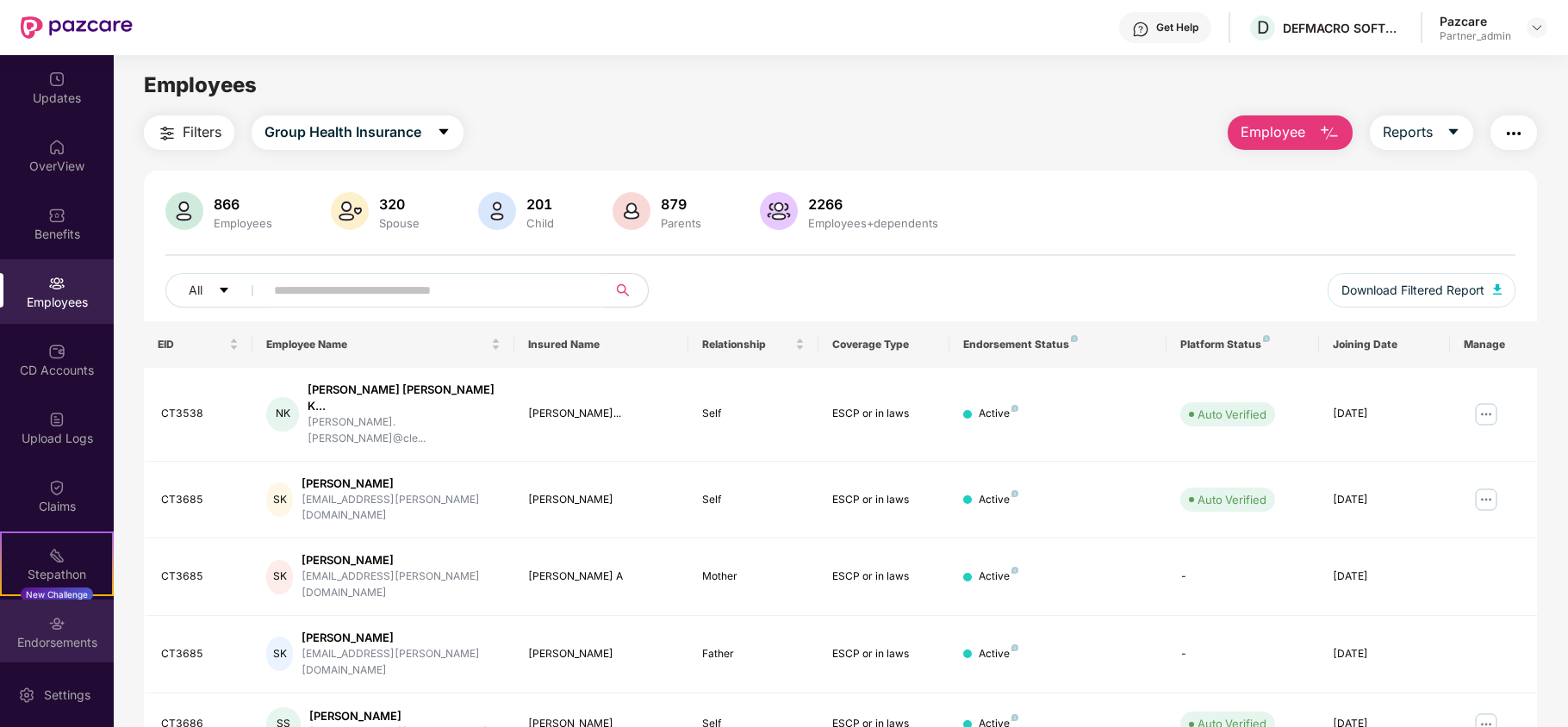
click at [23, 636] on div "Endorsements" at bounding box center [57, 643] width 114 height 18
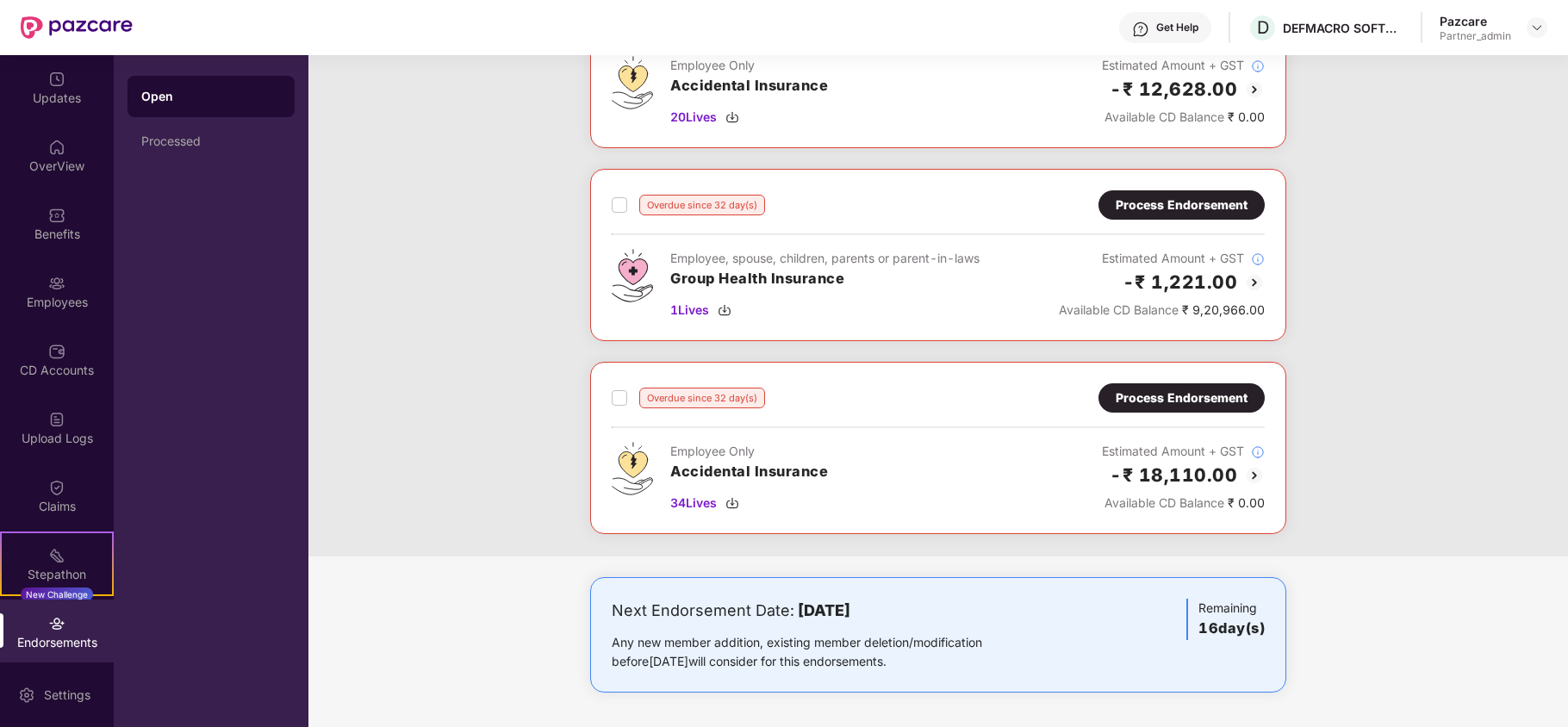
scroll to position [1536, 0]
click at [1182, 203] on div "Process Endorsement" at bounding box center [1181, 205] width 131 height 19
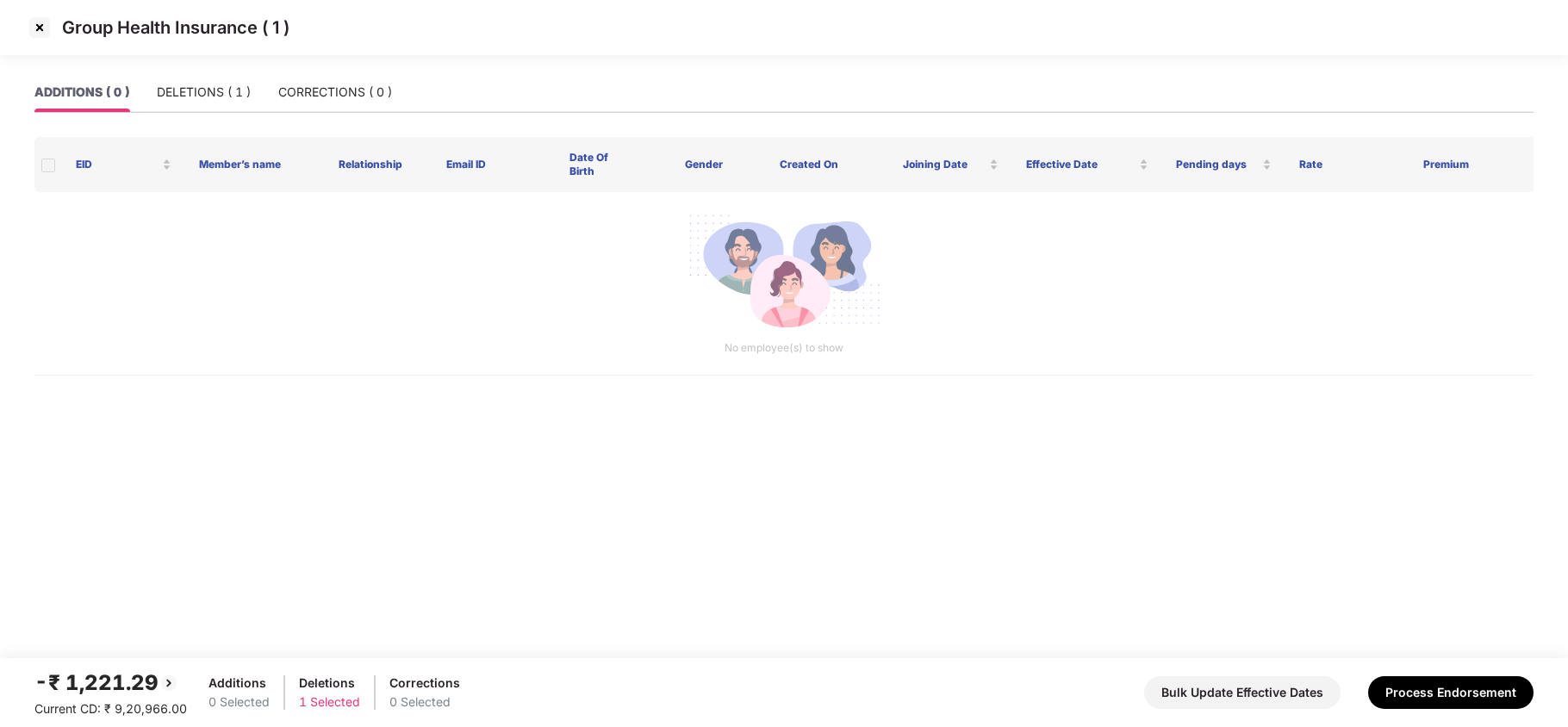
click at [35, 24] on img at bounding box center [39, 27] width 27 height 27
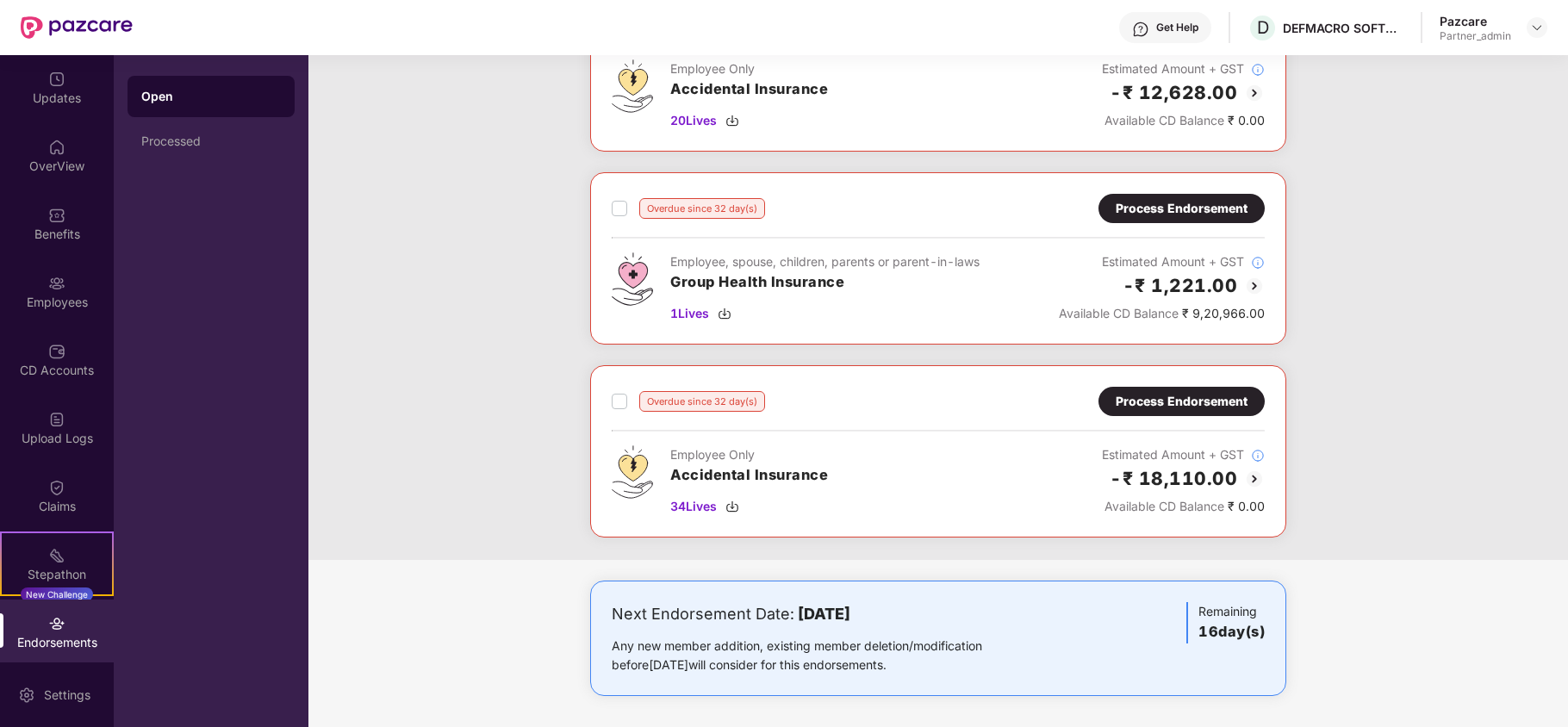
scroll to position [1536, 0]
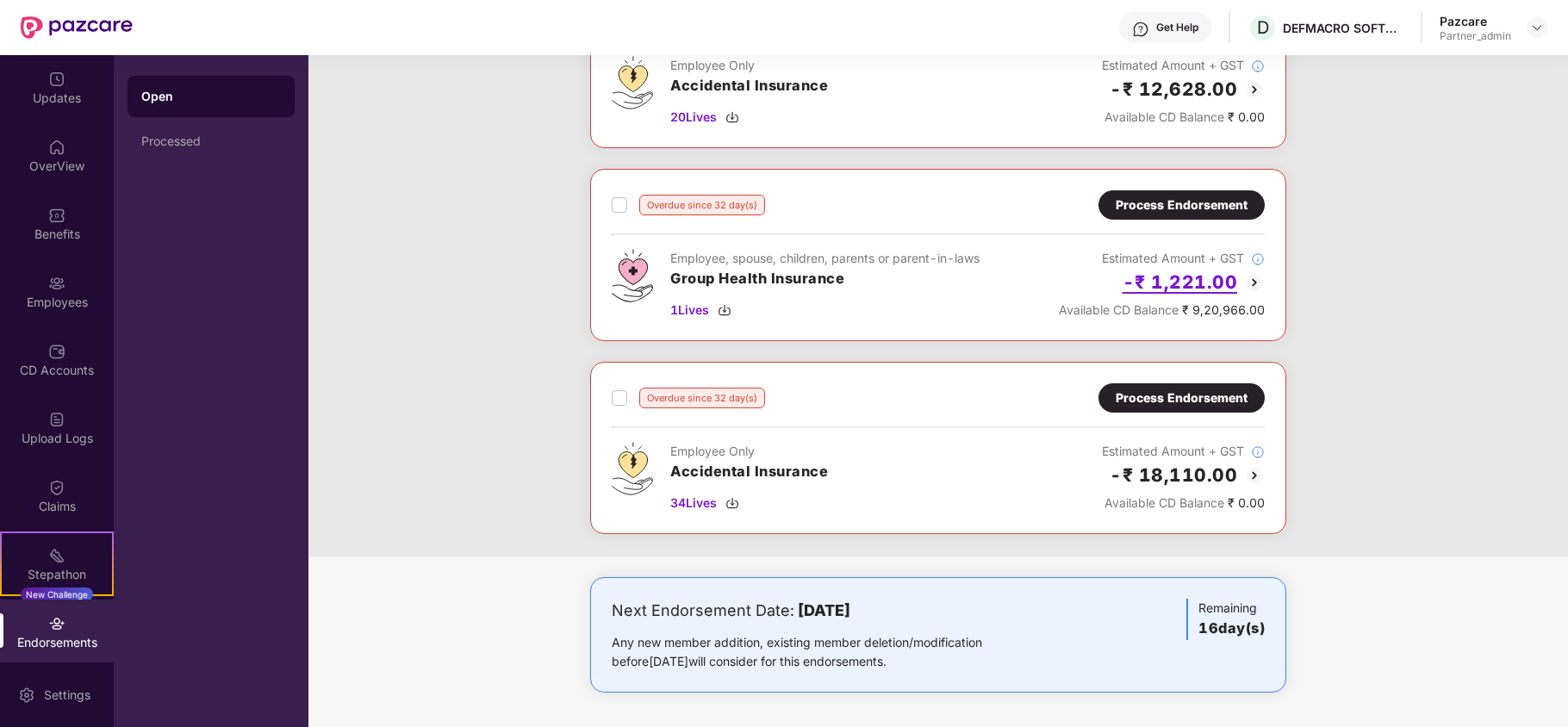
click at [1176, 274] on h2 "-₹ 1,221.00" at bounding box center [1180, 281] width 116 height 28
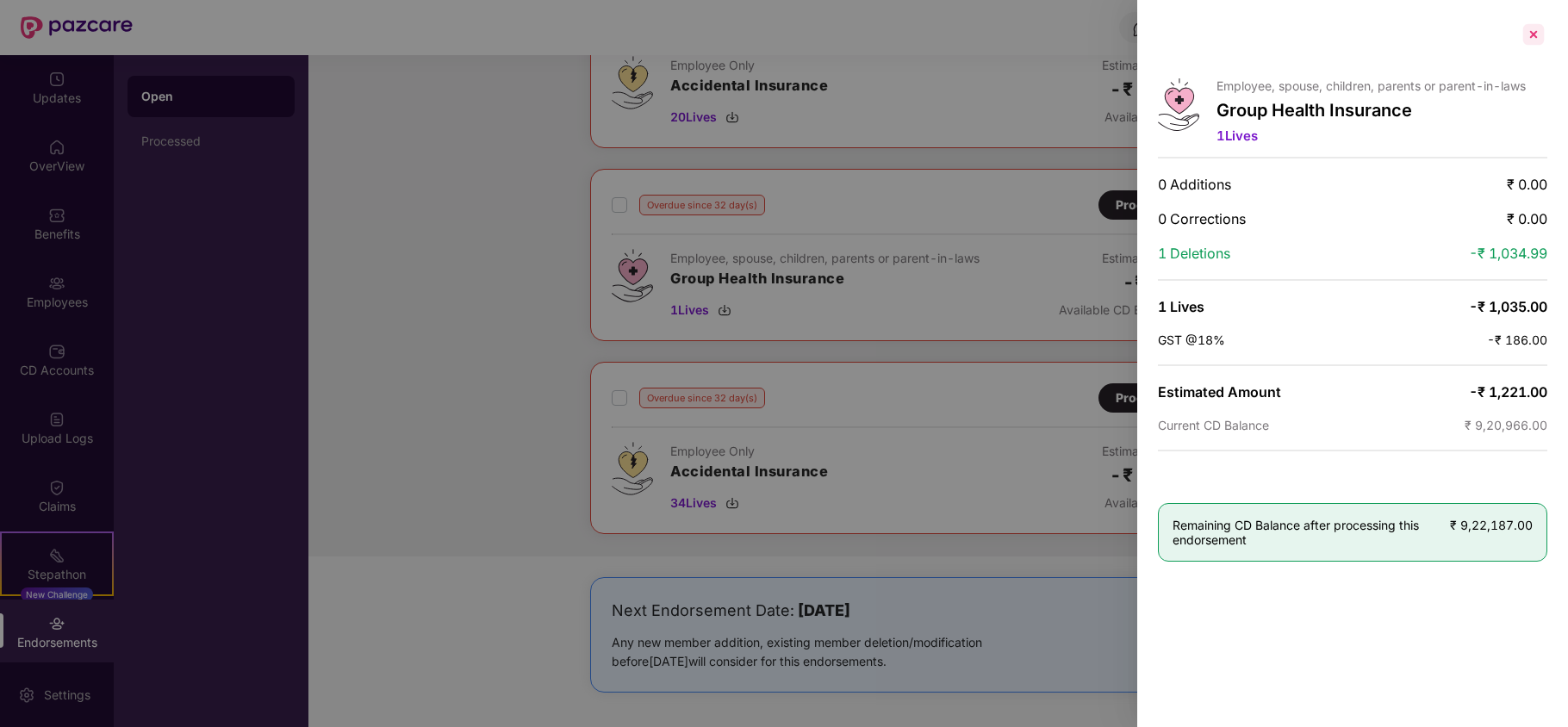
click at [1527, 31] on div at bounding box center [1534, 34] width 27 height 27
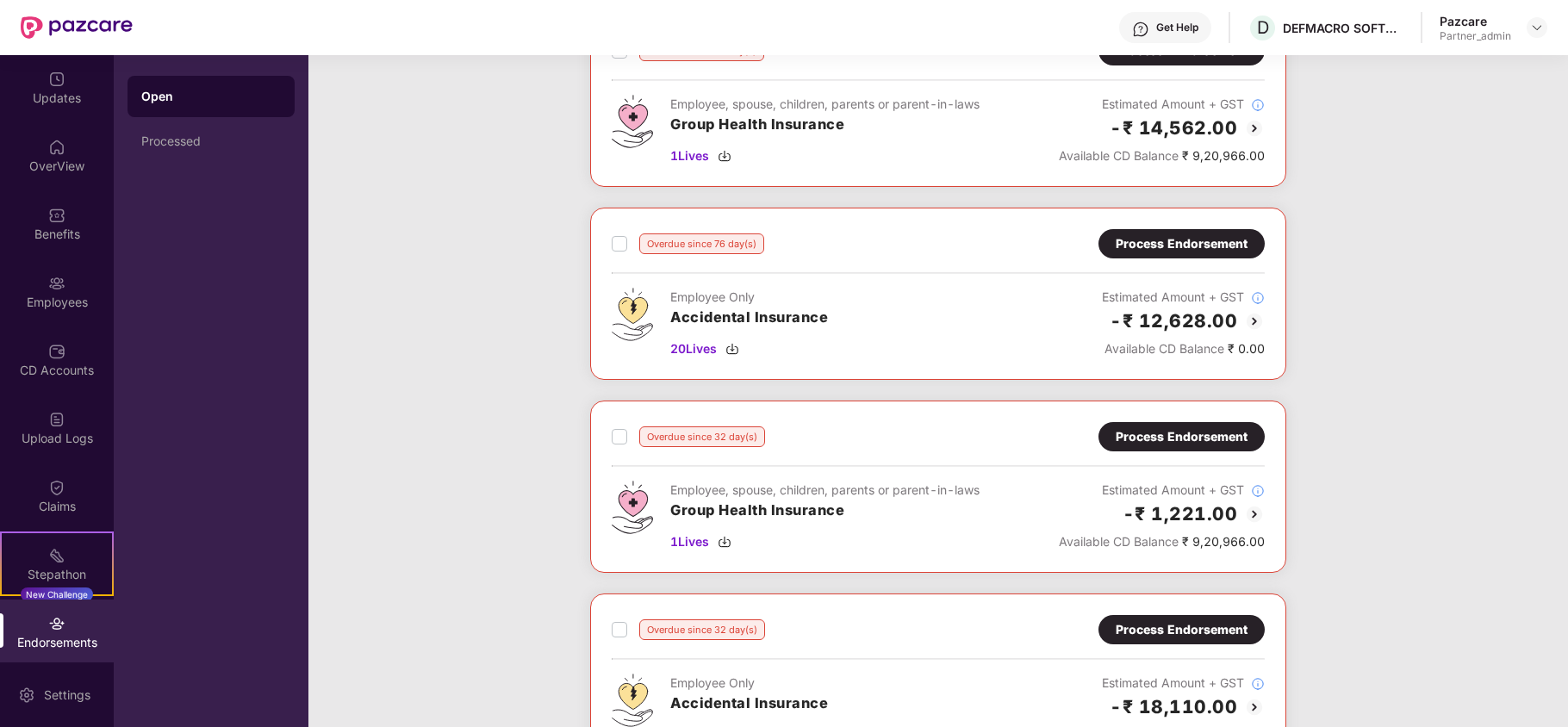
scroll to position [1192, 0]
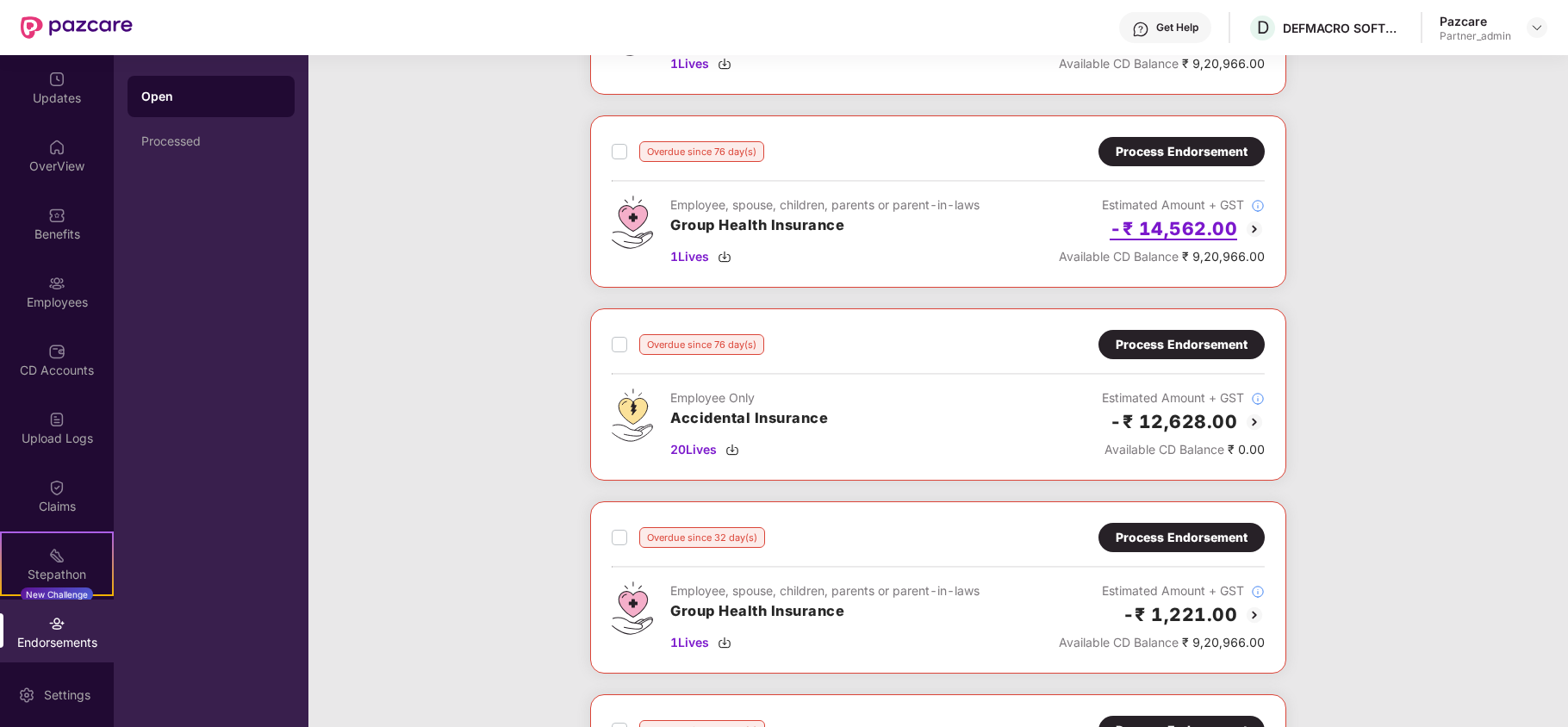
click at [1169, 239] on h2 "-₹ 14,562.00" at bounding box center [1173, 228] width 127 height 28
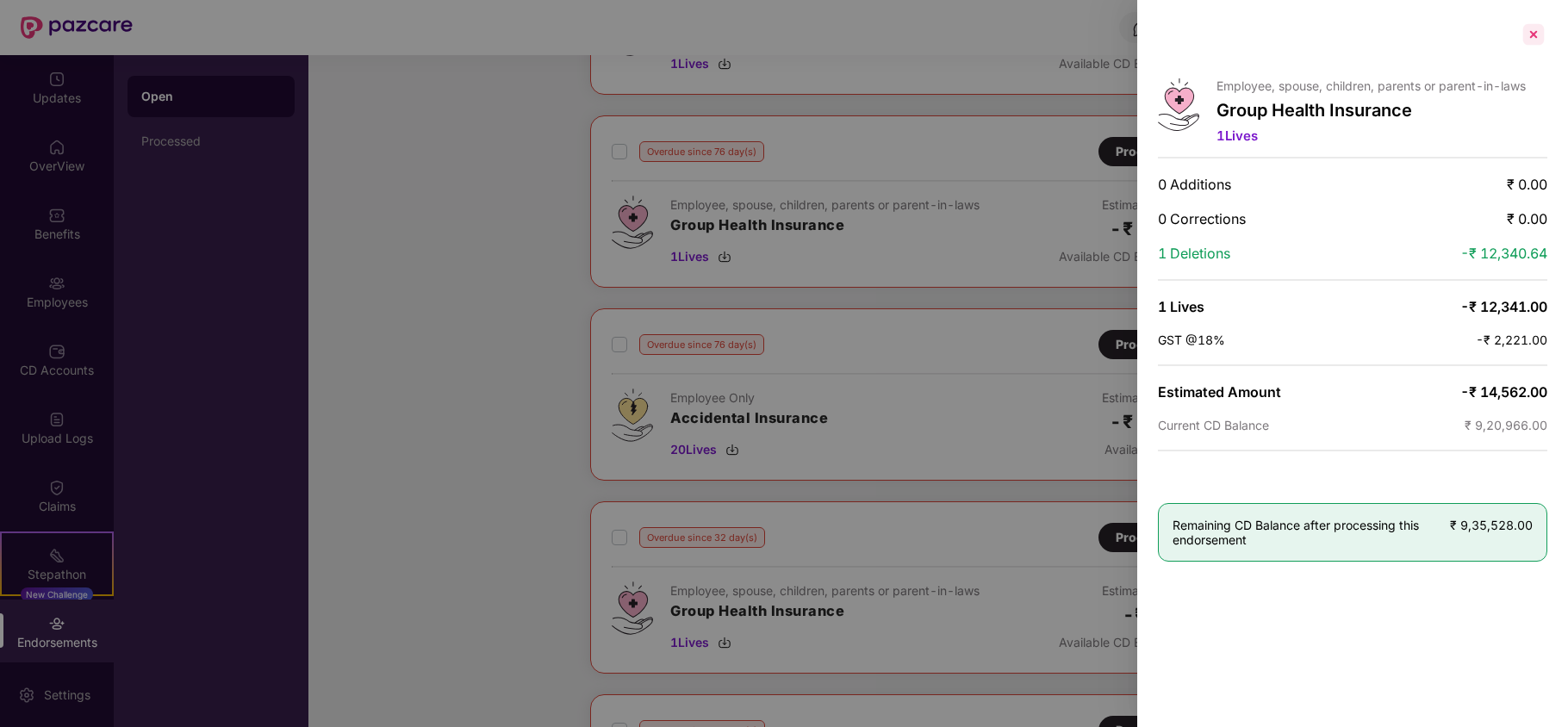
click at [1534, 34] on div at bounding box center [1534, 34] width 27 height 27
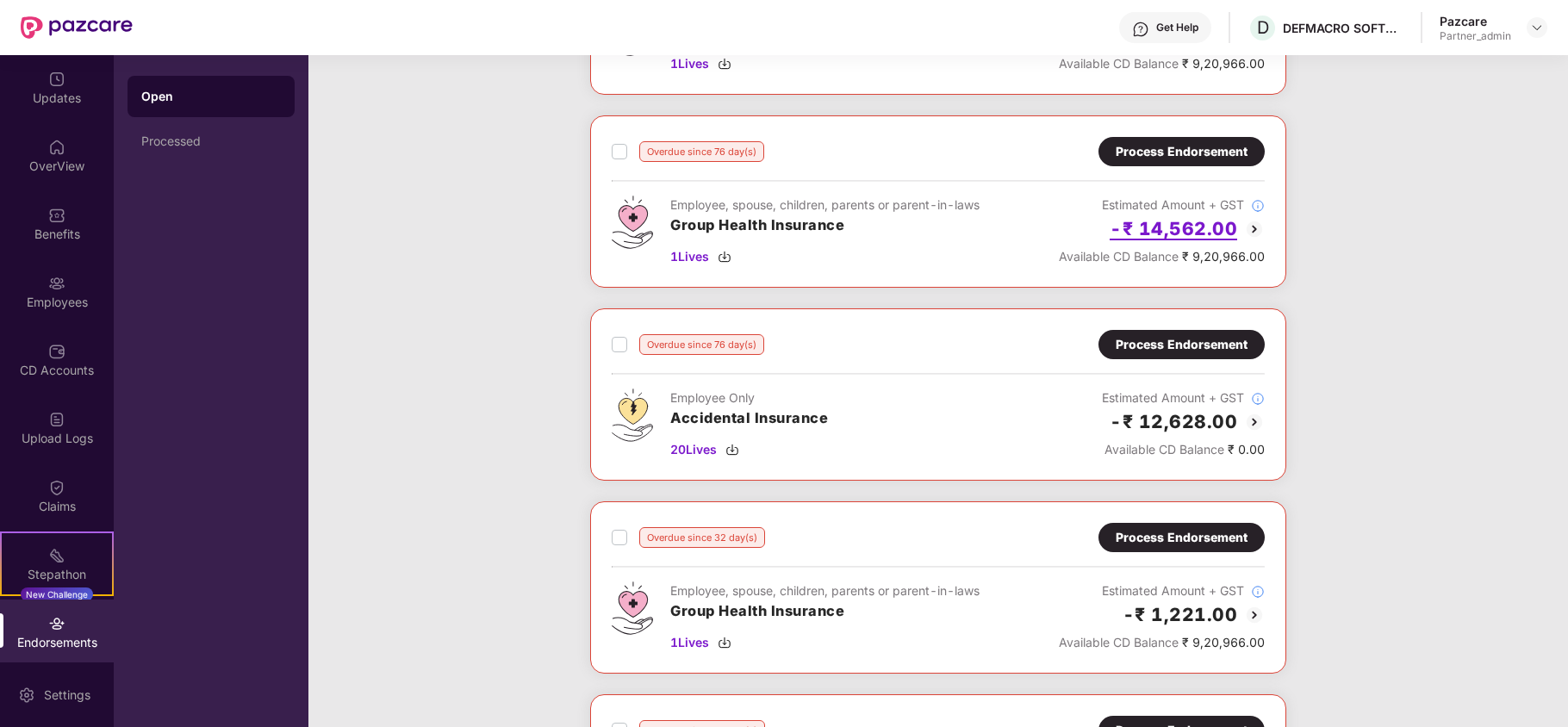
click at [1200, 231] on h2 "-₹ 14,562.00" at bounding box center [1173, 228] width 127 height 28
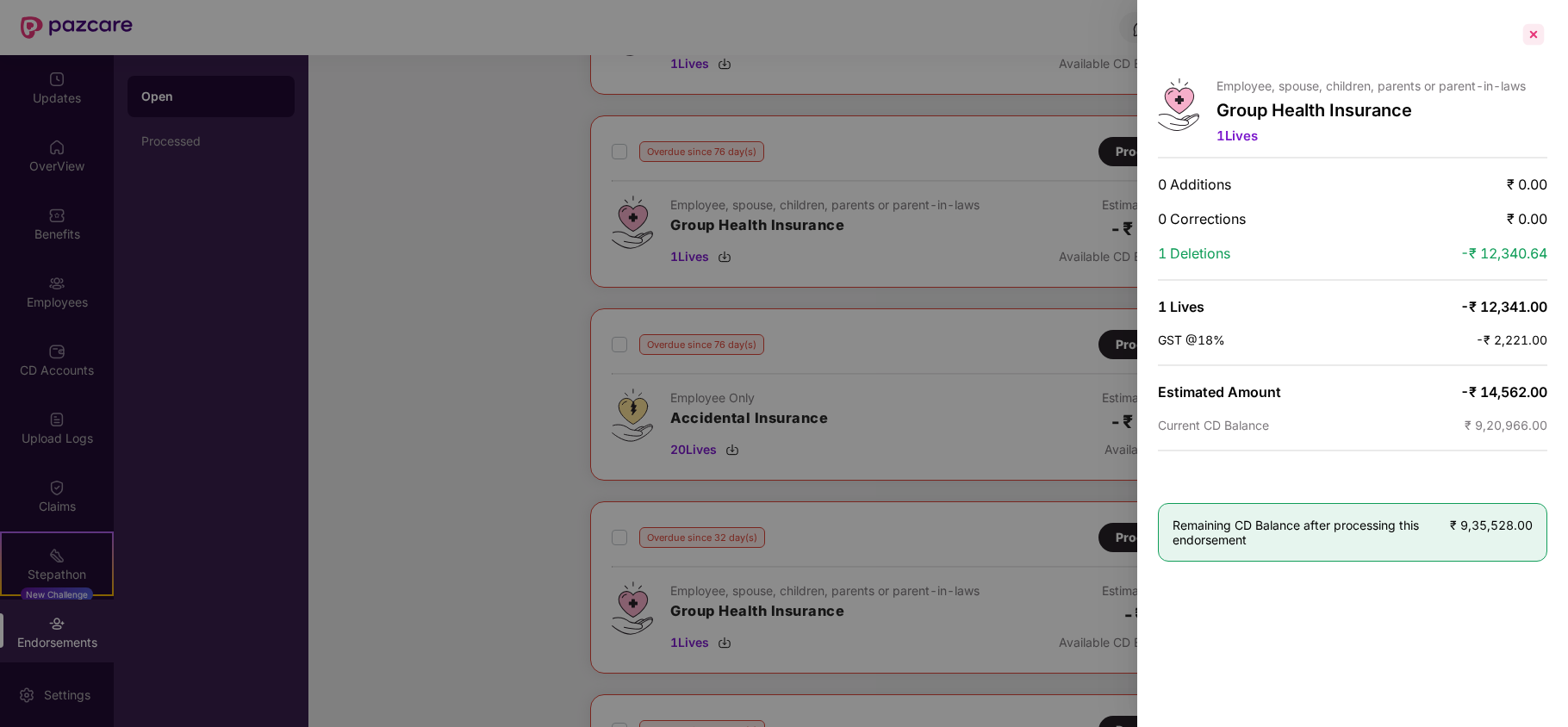
click at [1527, 29] on div at bounding box center [1534, 34] width 27 height 27
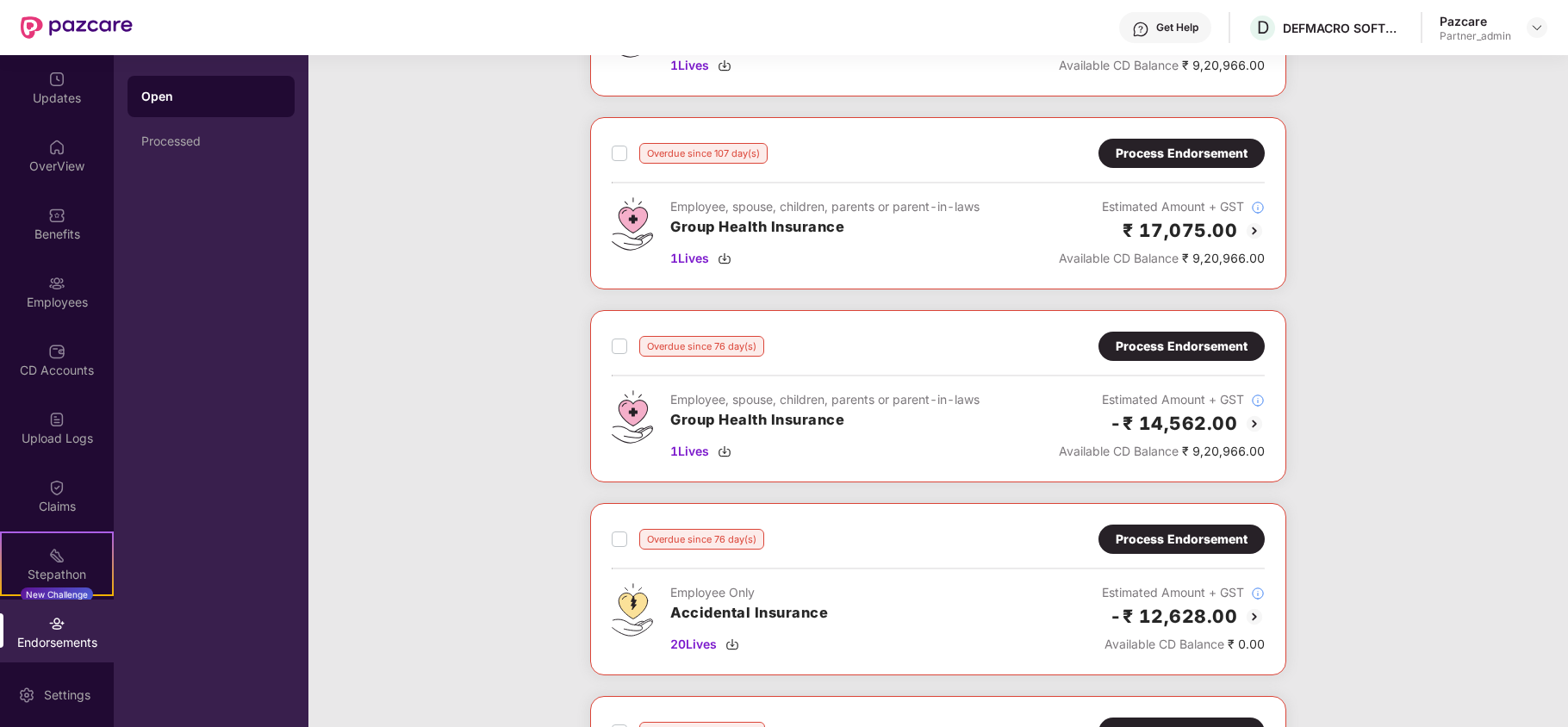
scroll to position [962, 0]
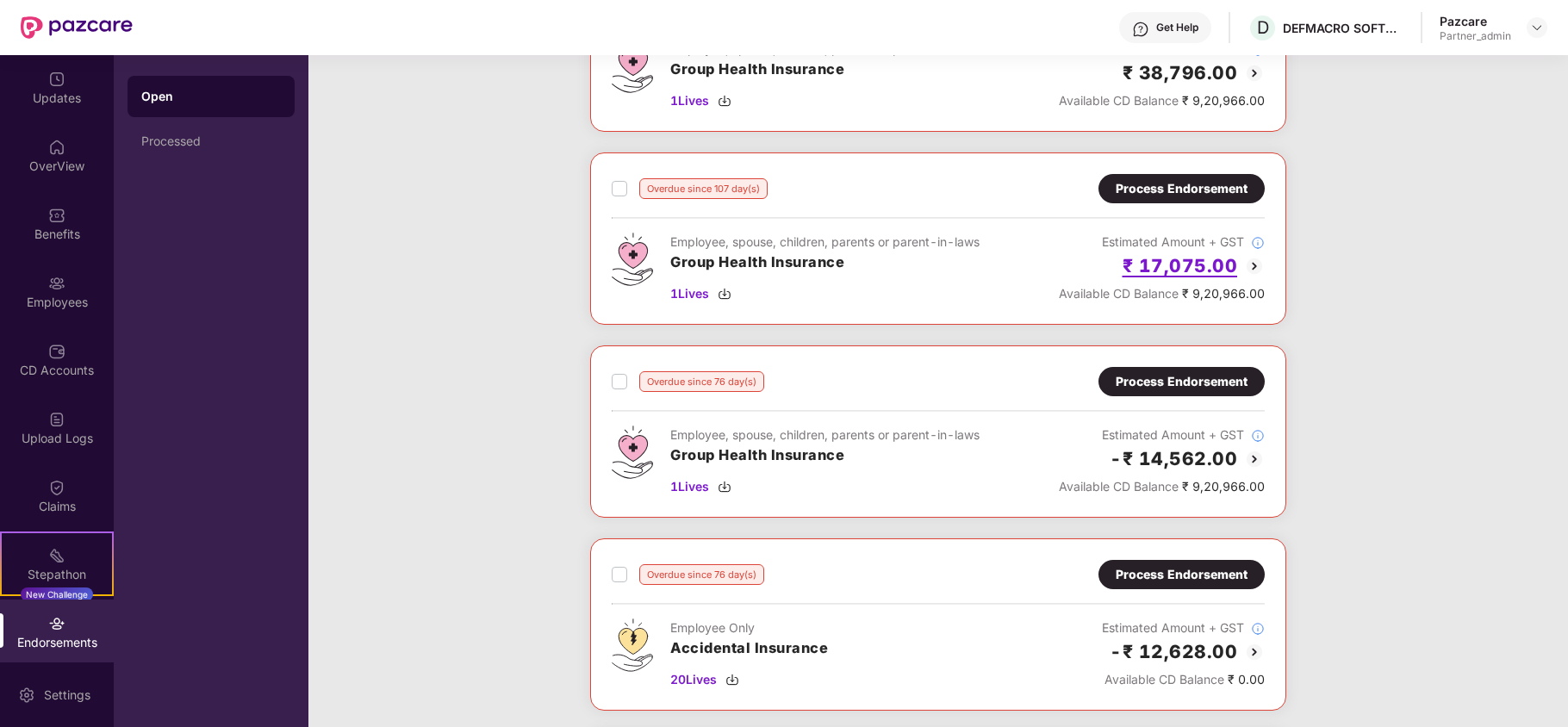
click at [1193, 277] on h2 "₹ 17,075.00" at bounding box center [1180, 266] width 116 height 28
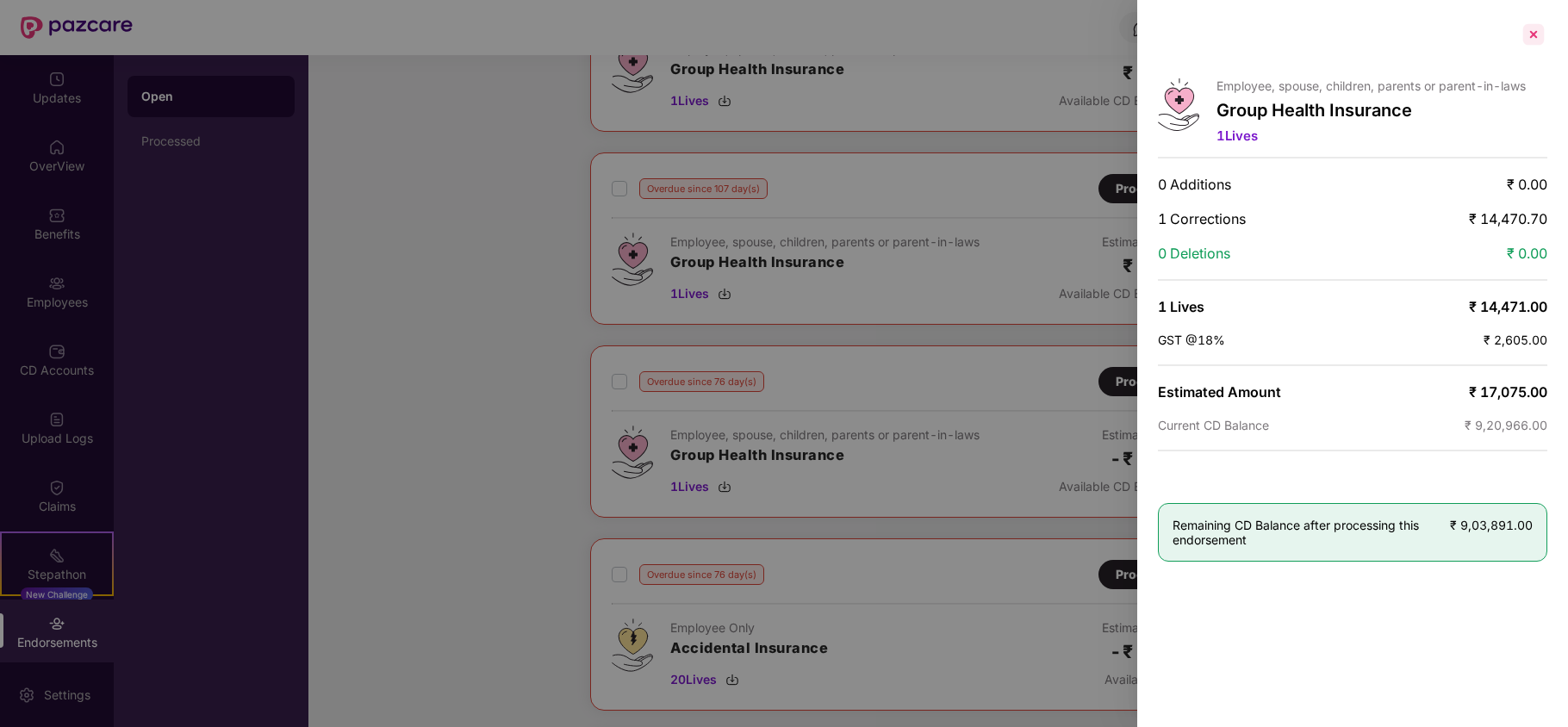
click at [1528, 32] on div at bounding box center [1534, 34] width 27 height 27
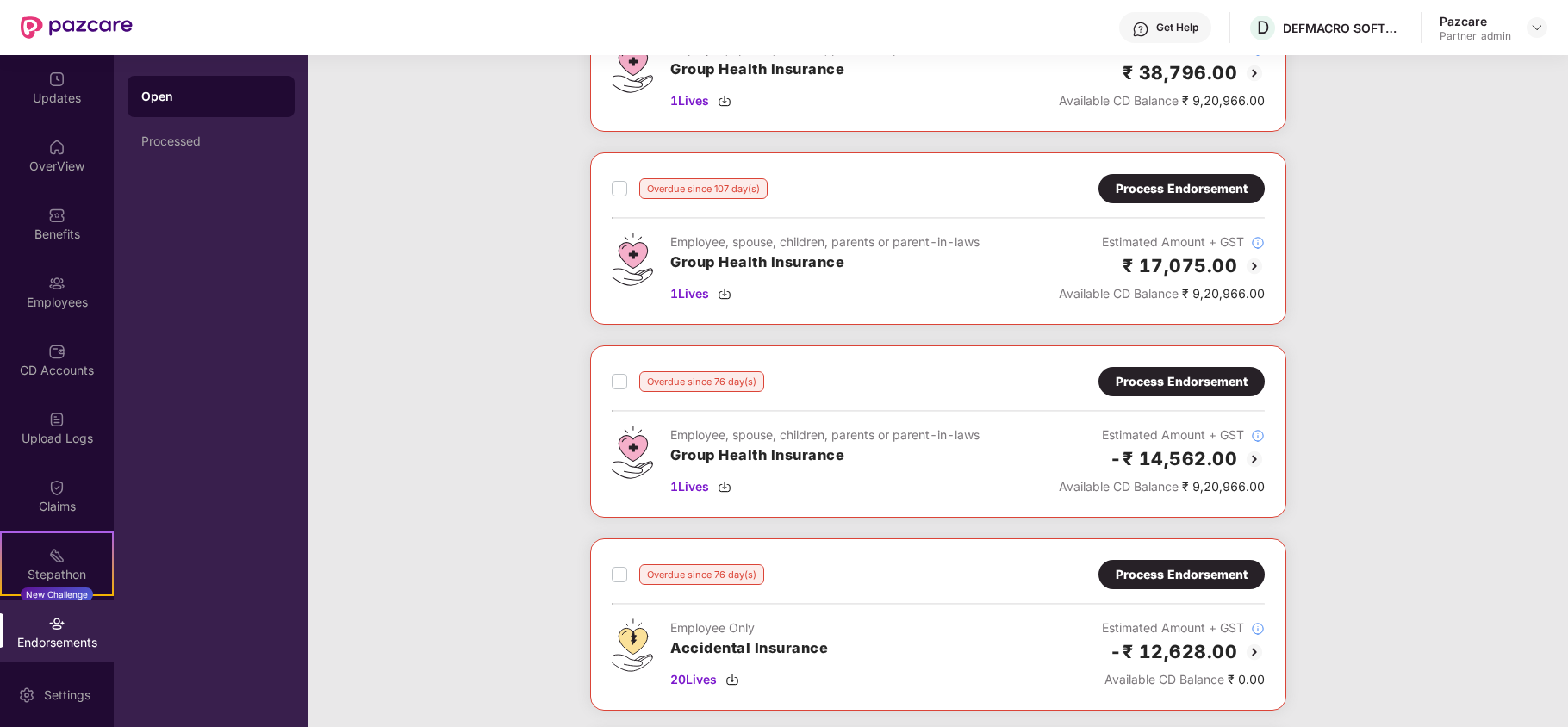
scroll to position [848, 0]
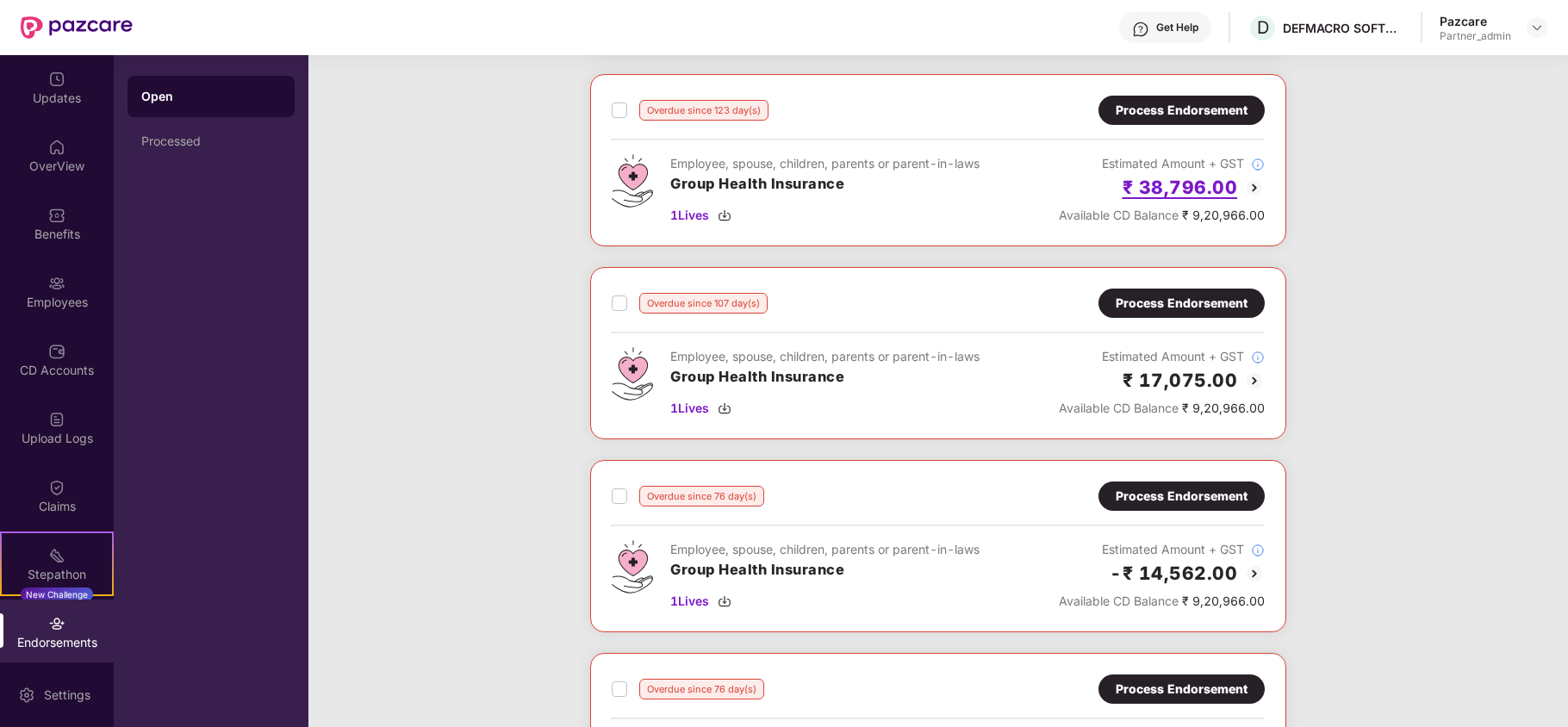
click at [1196, 195] on h2 "₹ 38,796.00" at bounding box center [1180, 187] width 116 height 28
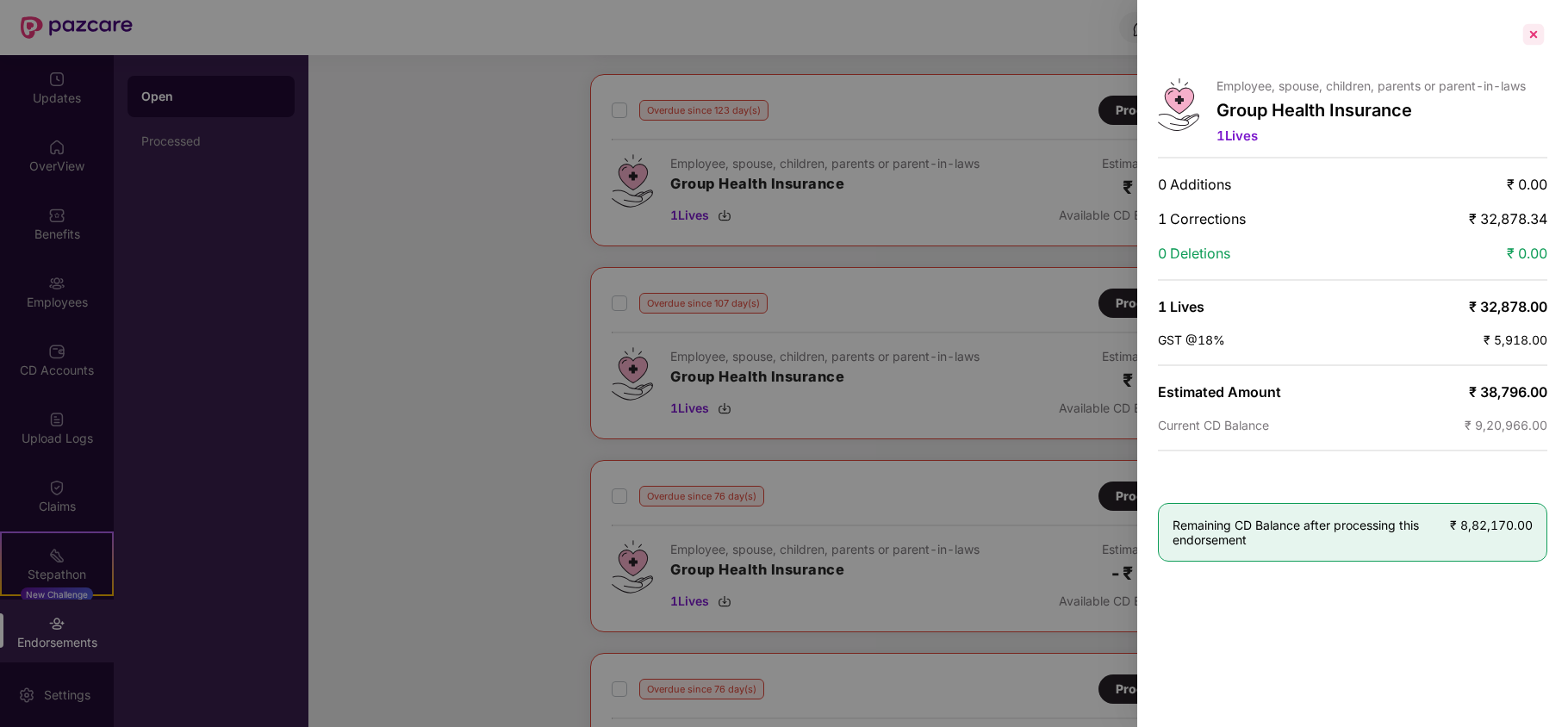
click at [1531, 34] on div at bounding box center [1534, 34] width 27 height 27
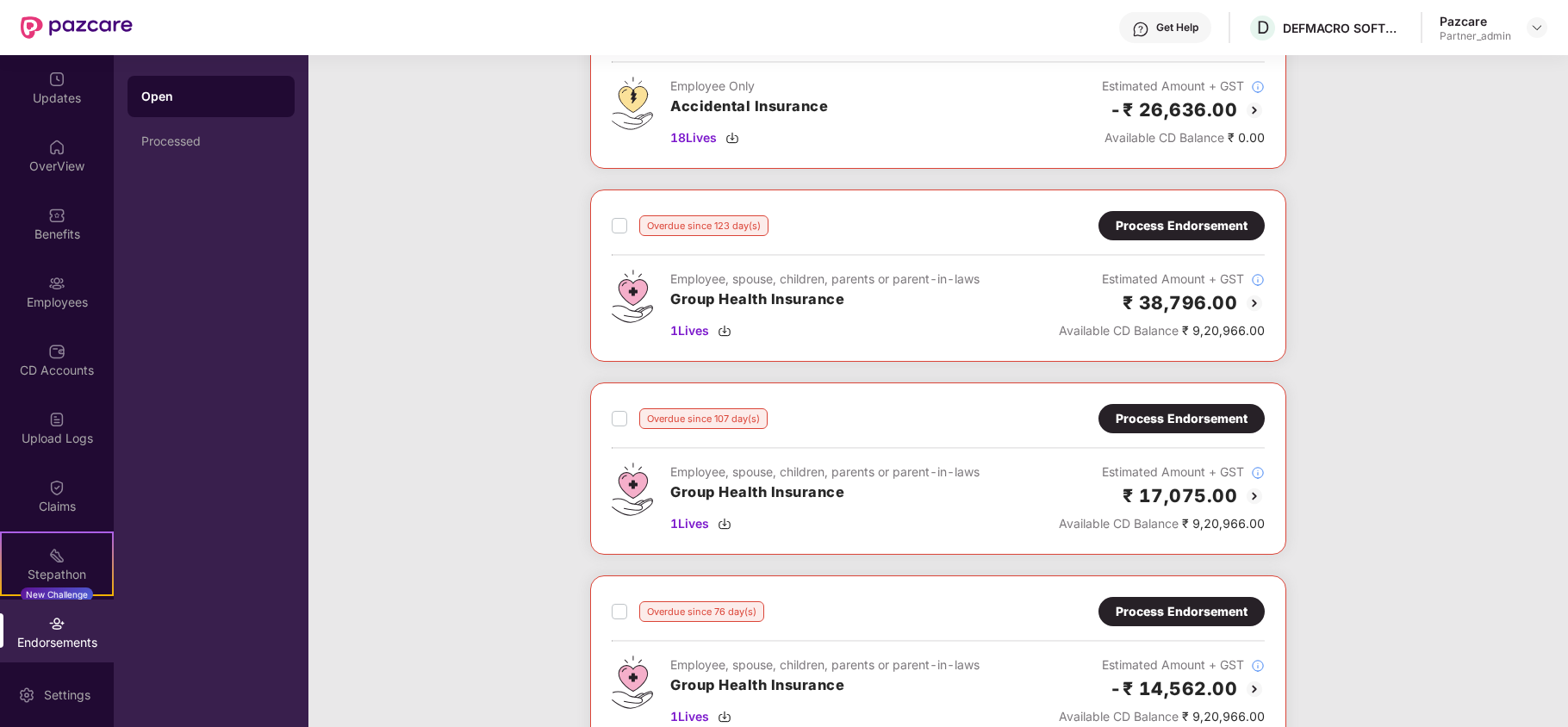
scroll to position [617, 0]
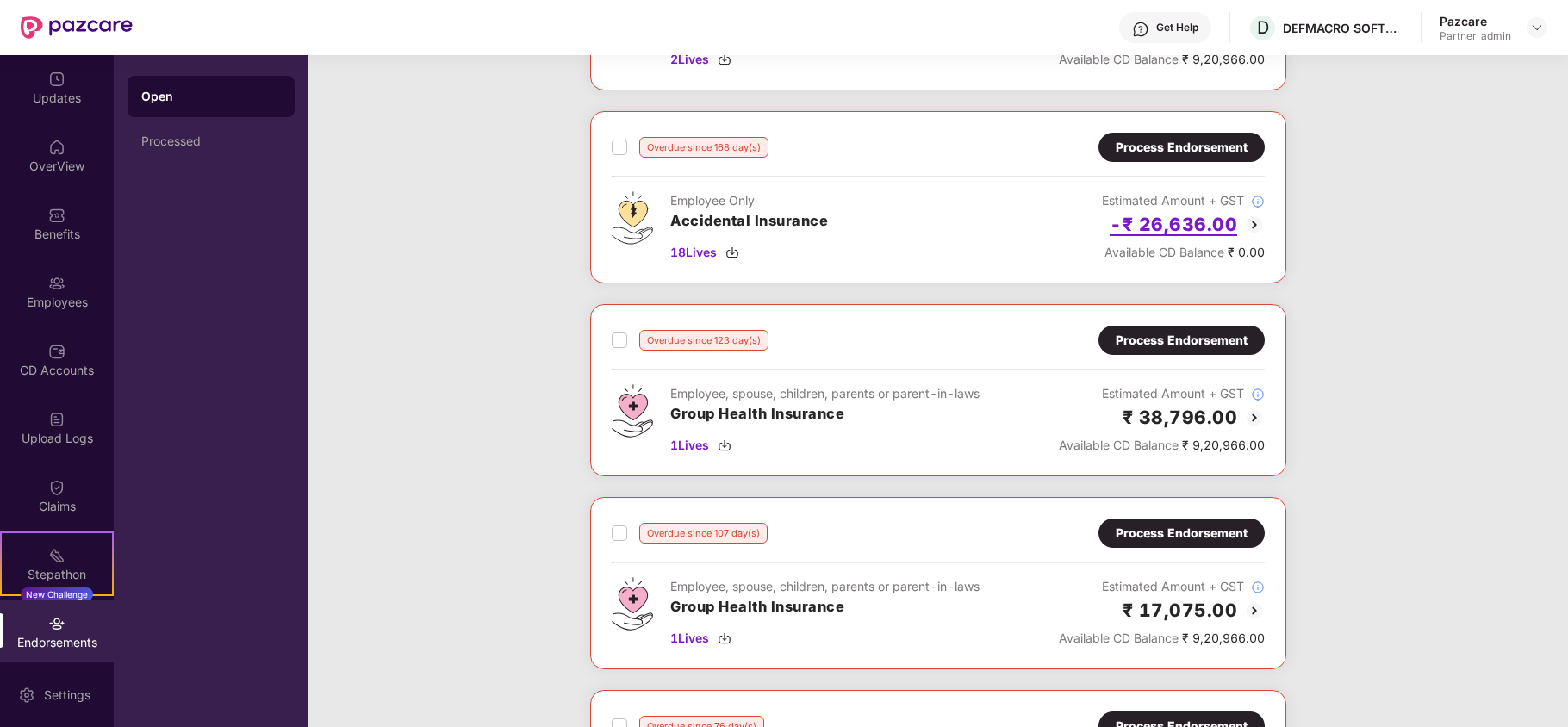
click at [1182, 231] on h2 "-₹ 26,636.00" at bounding box center [1173, 223] width 127 height 28
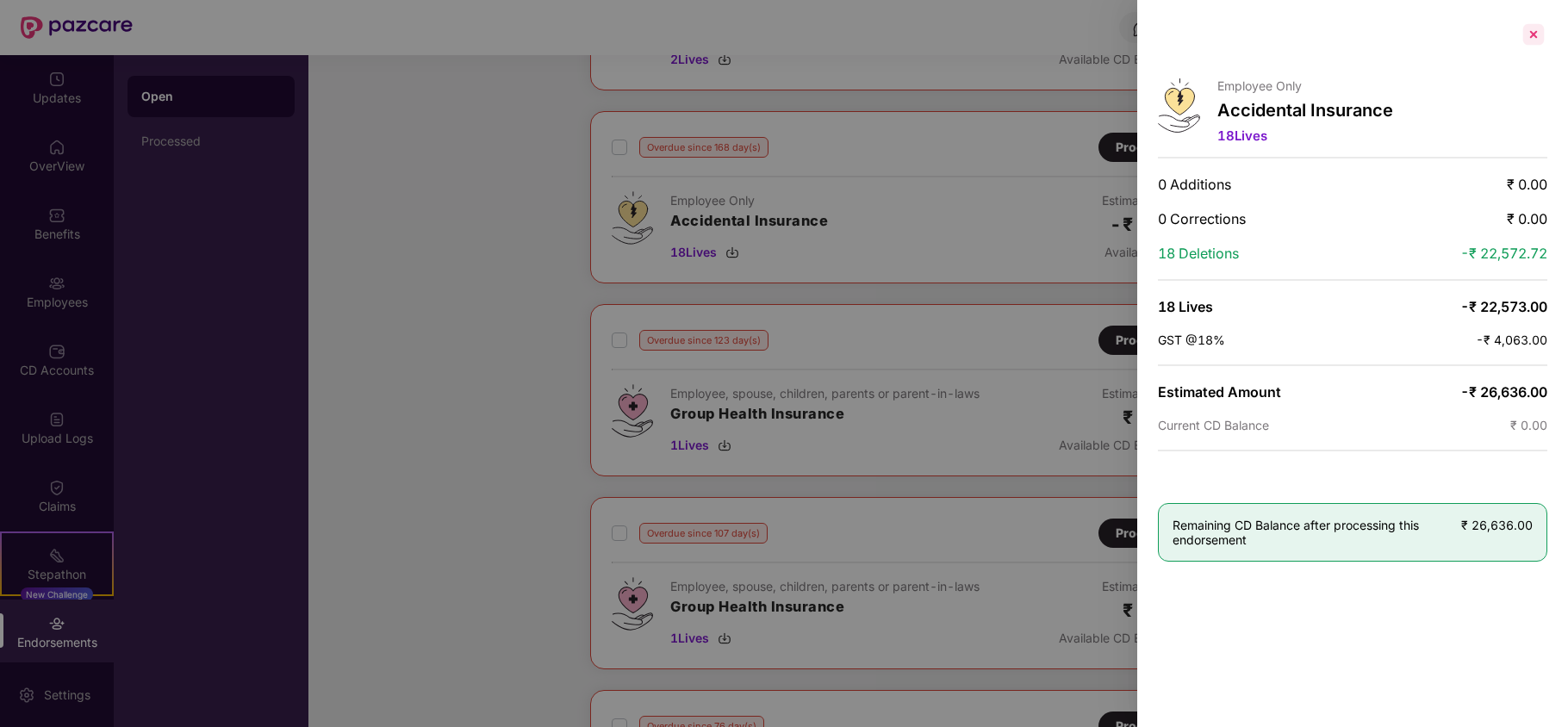
click at [1527, 32] on div at bounding box center [1534, 34] width 27 height 27
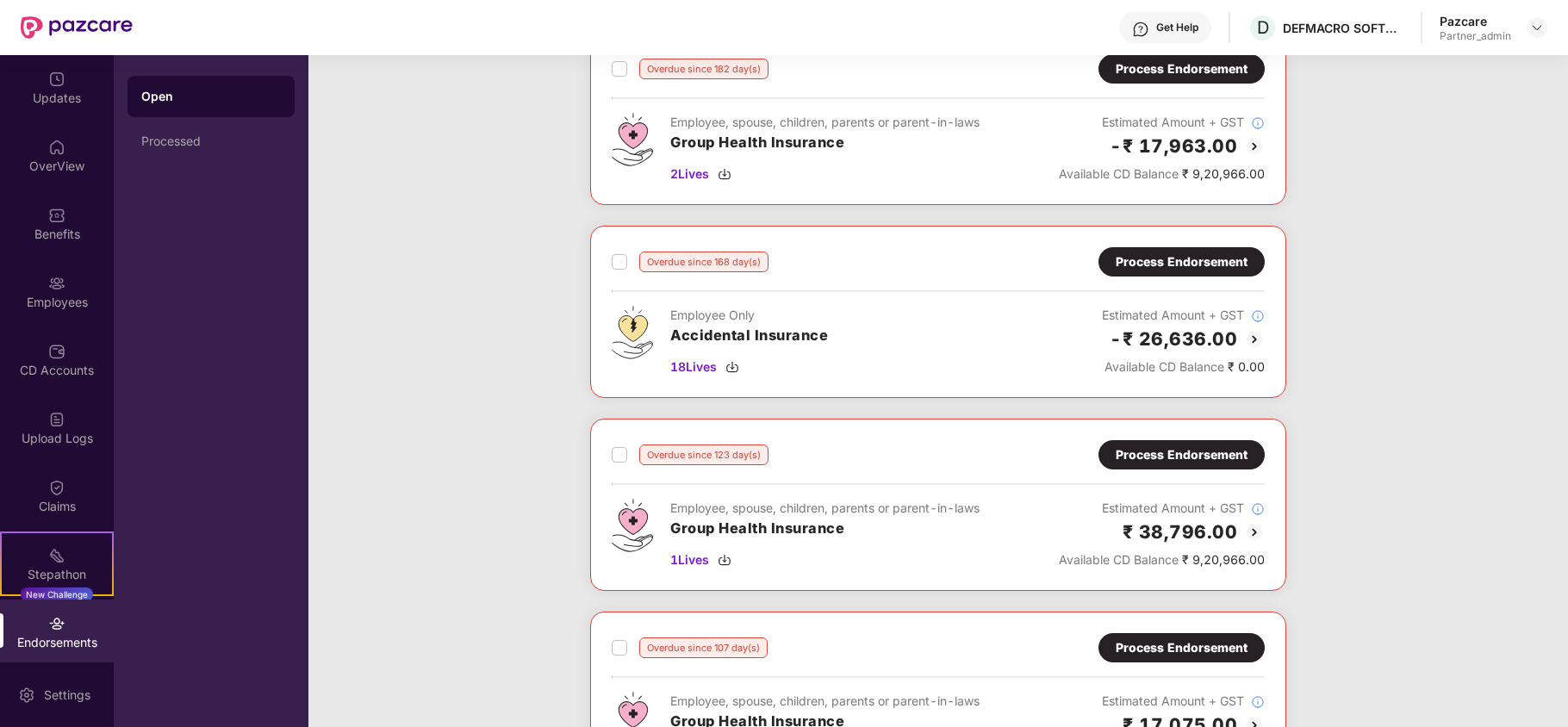
scroll to position [388, 0]
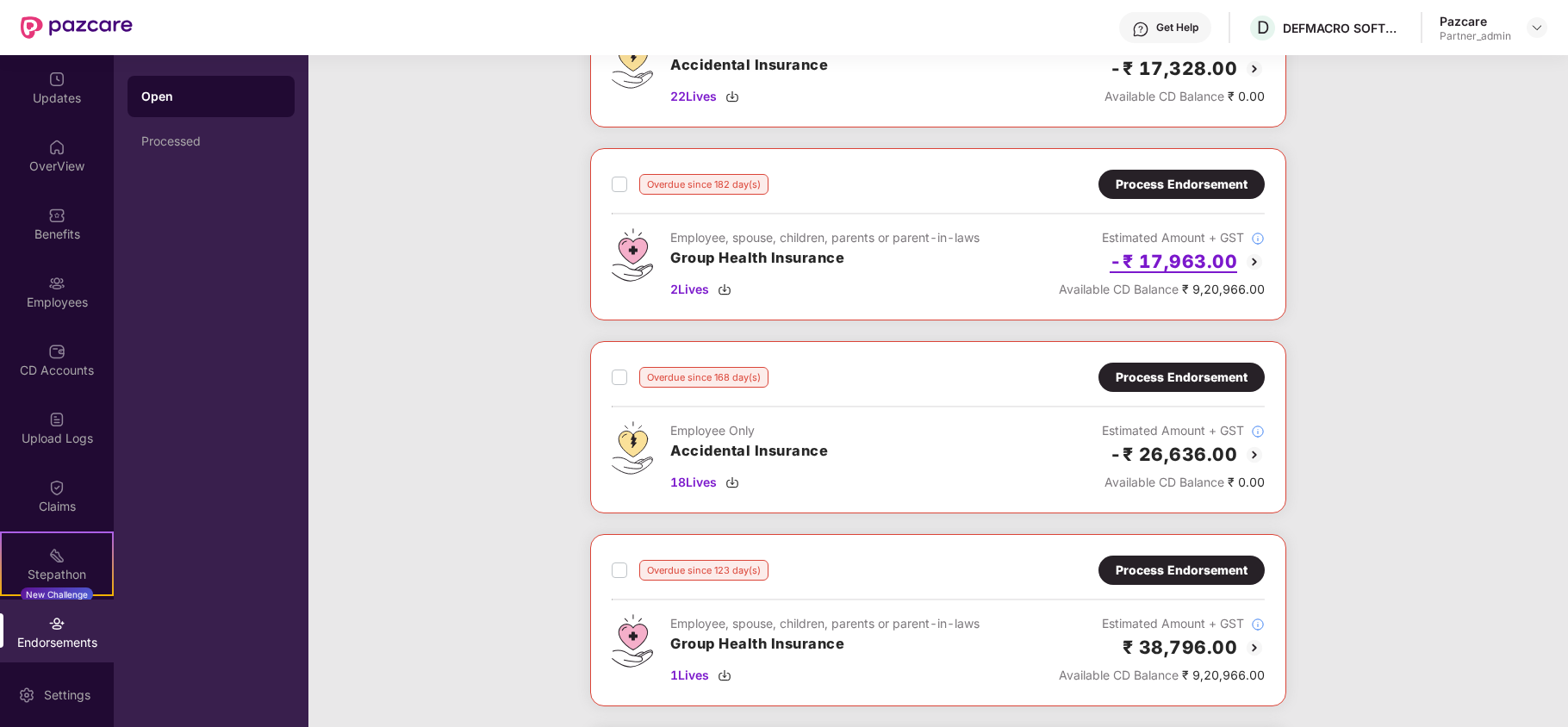
click at [1189, 267] on h2 "-₹ 17,963.00" at bounding box center [1173, 261] width 127 height 28
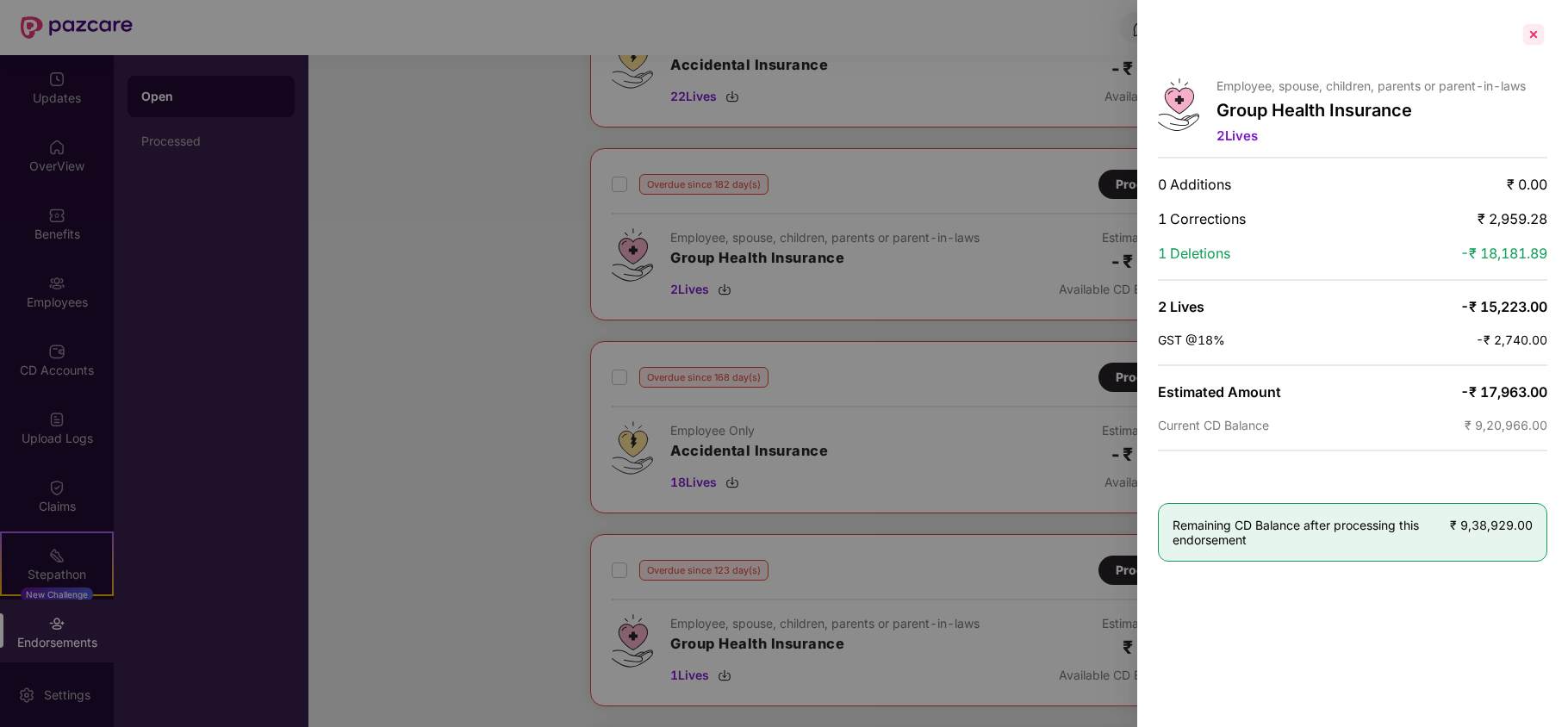
click at [1532, 32] on div at bounding box center [1534, 34] width 27 height 27
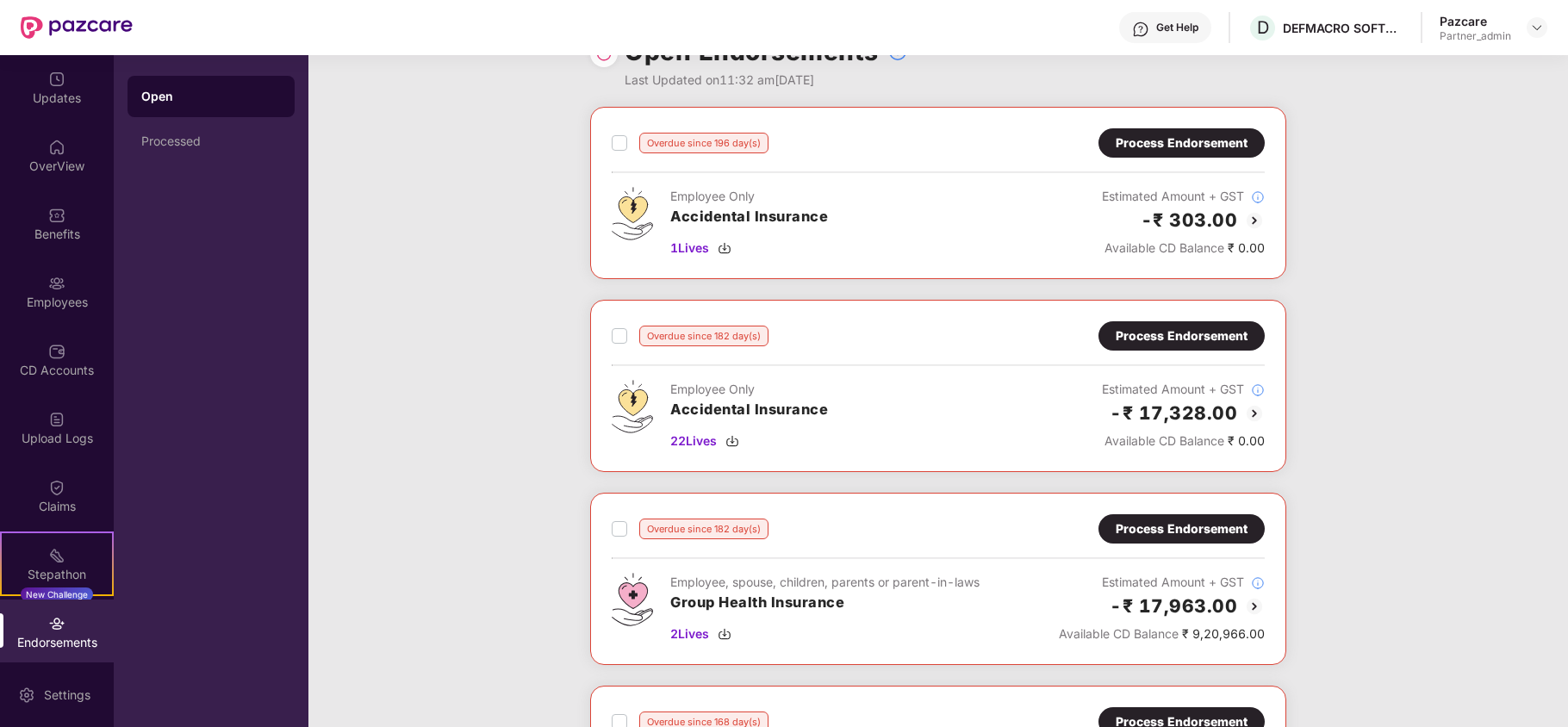
scroll to position [0, 0]
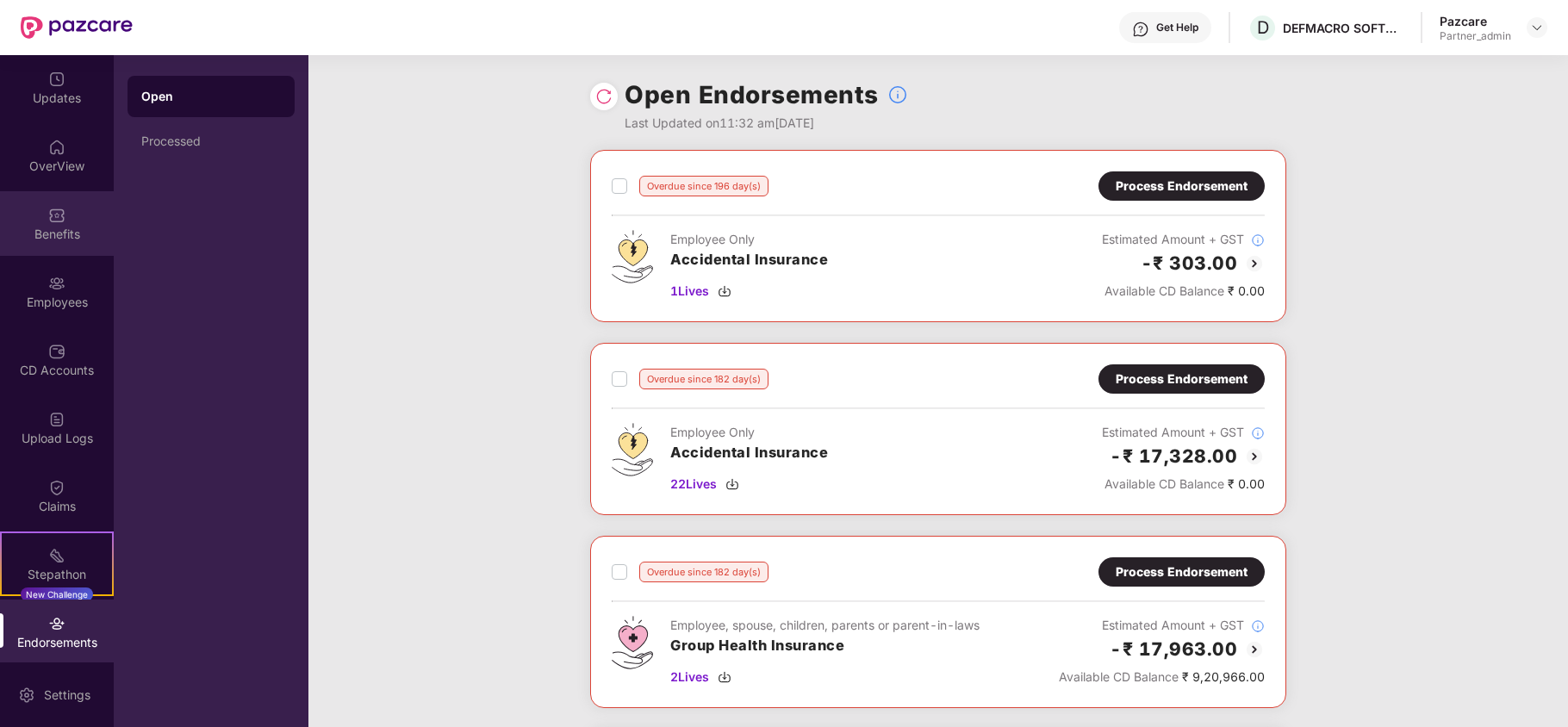
click at [50, 232] on div "Benefits" at bounding box center [57, 234] width 114 height 18
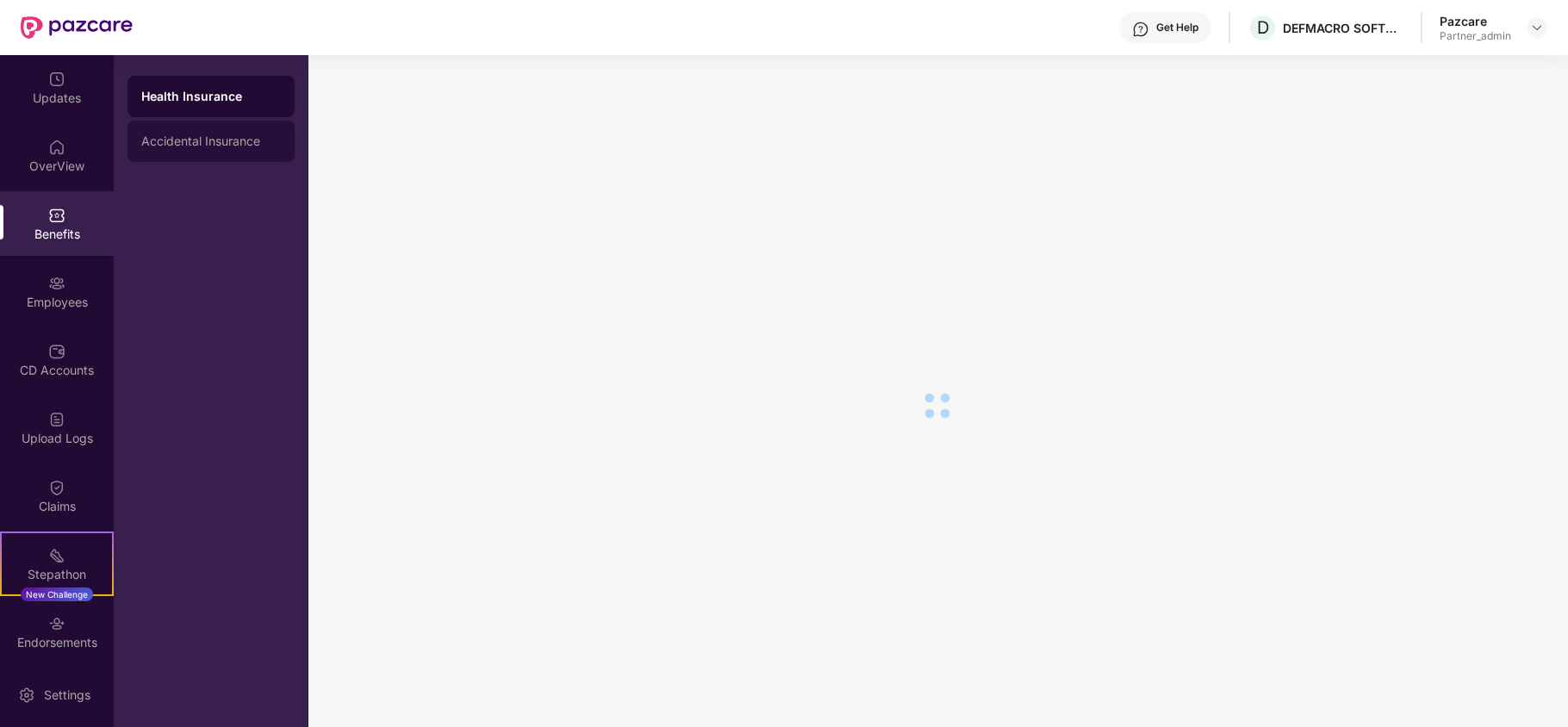
click at [179, 152] on div "Accidental Insurance" at bounding box center [211, 141] width 168 height 41
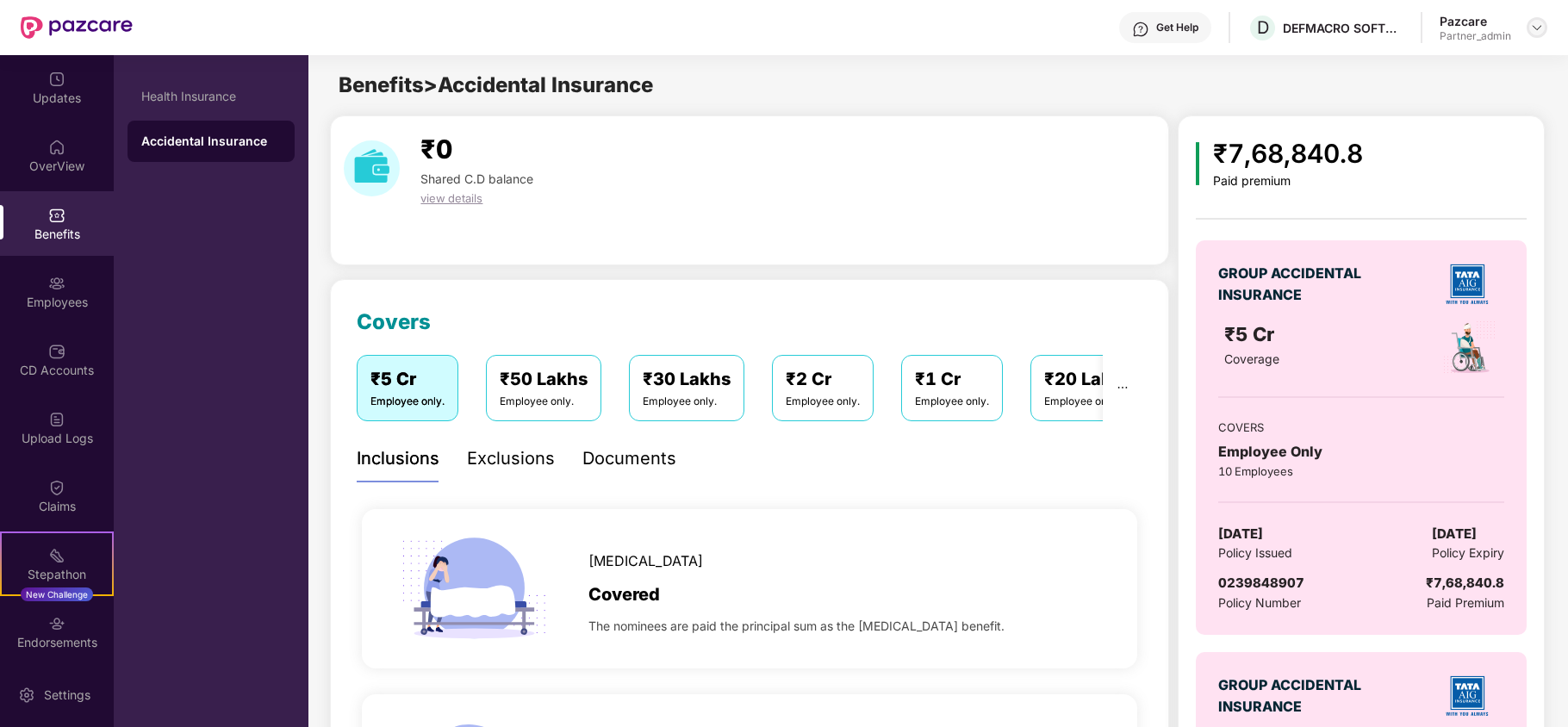
click at [1539, 27] on img at bounding box center [1537, 27] width 14 height 14
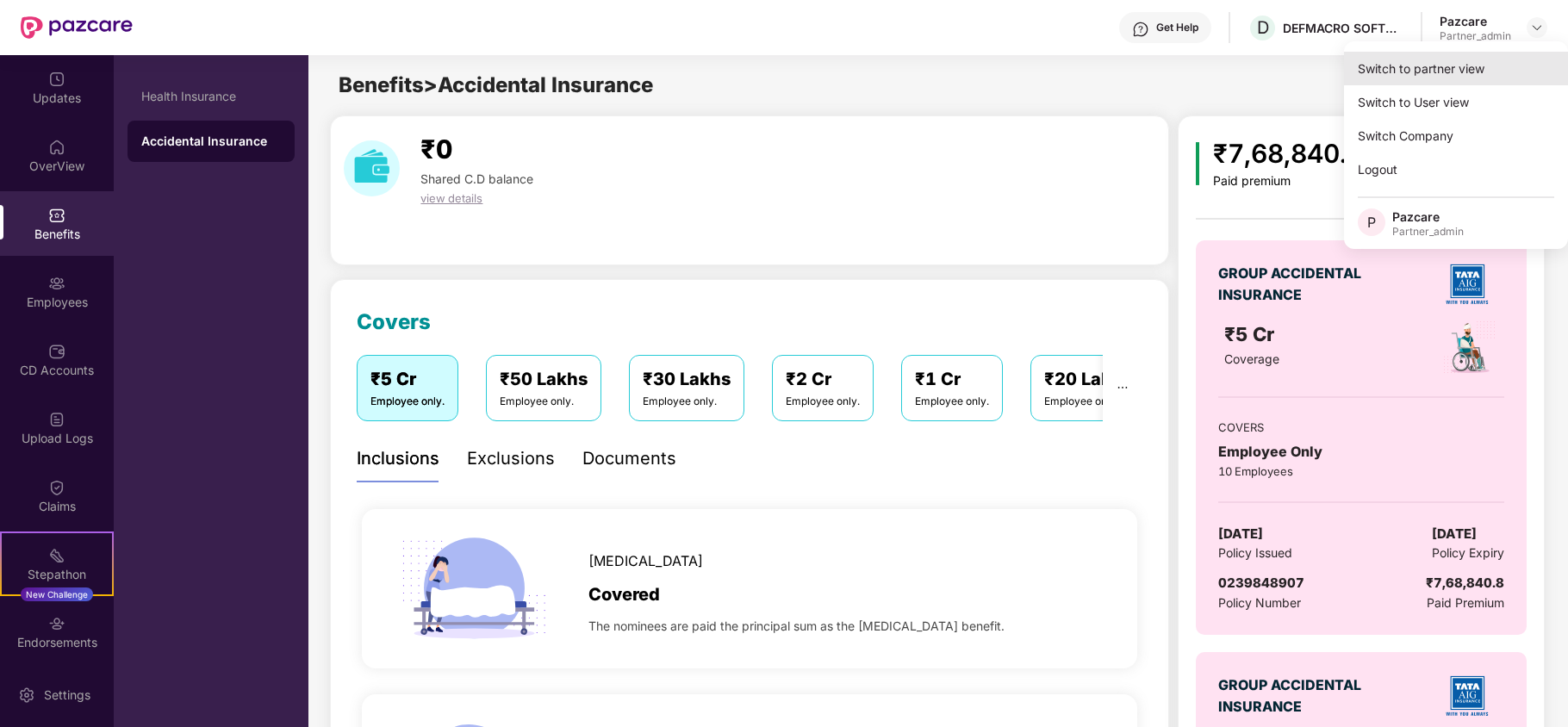
click at [1470, 73] on div "Switch to partner view" at bounding box center [1455, 69] width 224 height 33
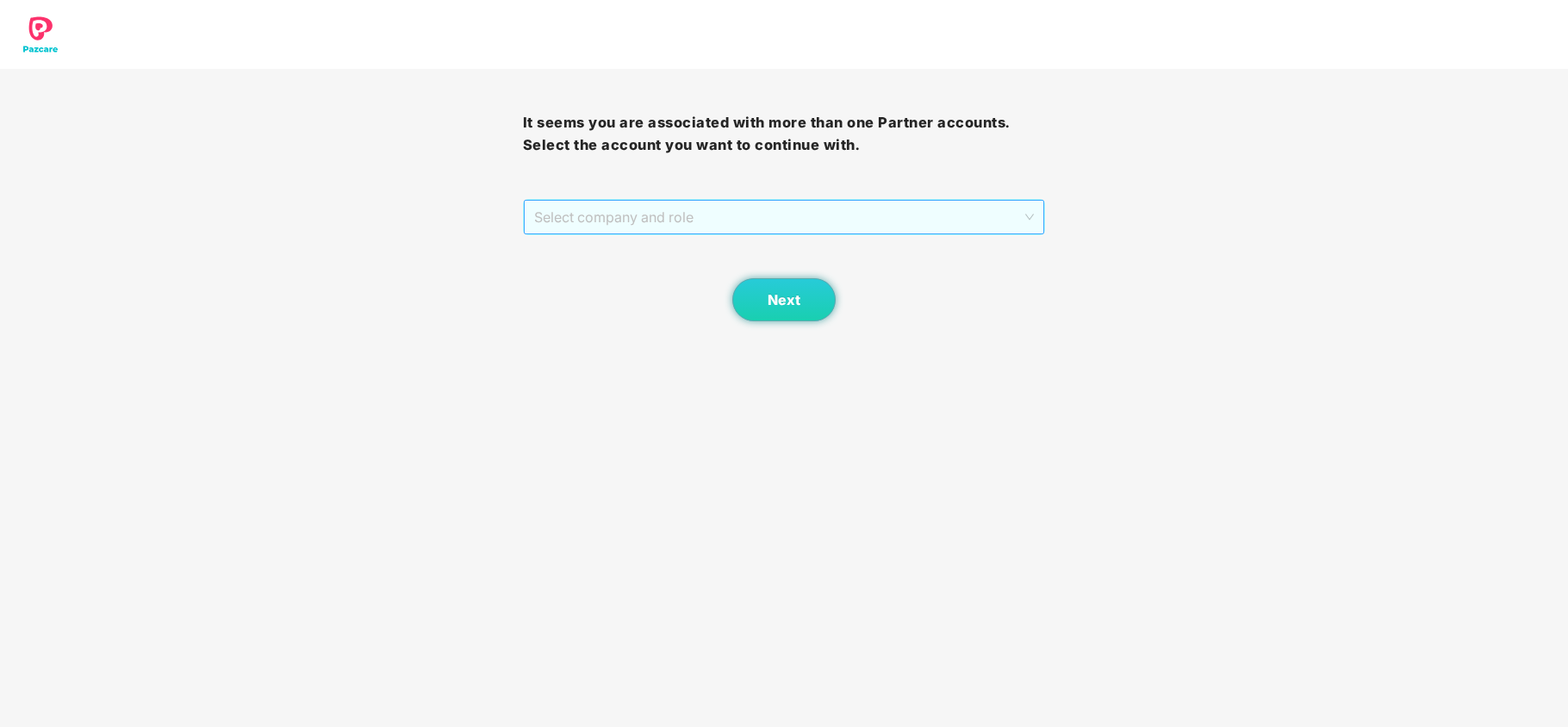
click at [694, 212] on span "Select company and role" at bounding box center [784, 217] width 501 height 32
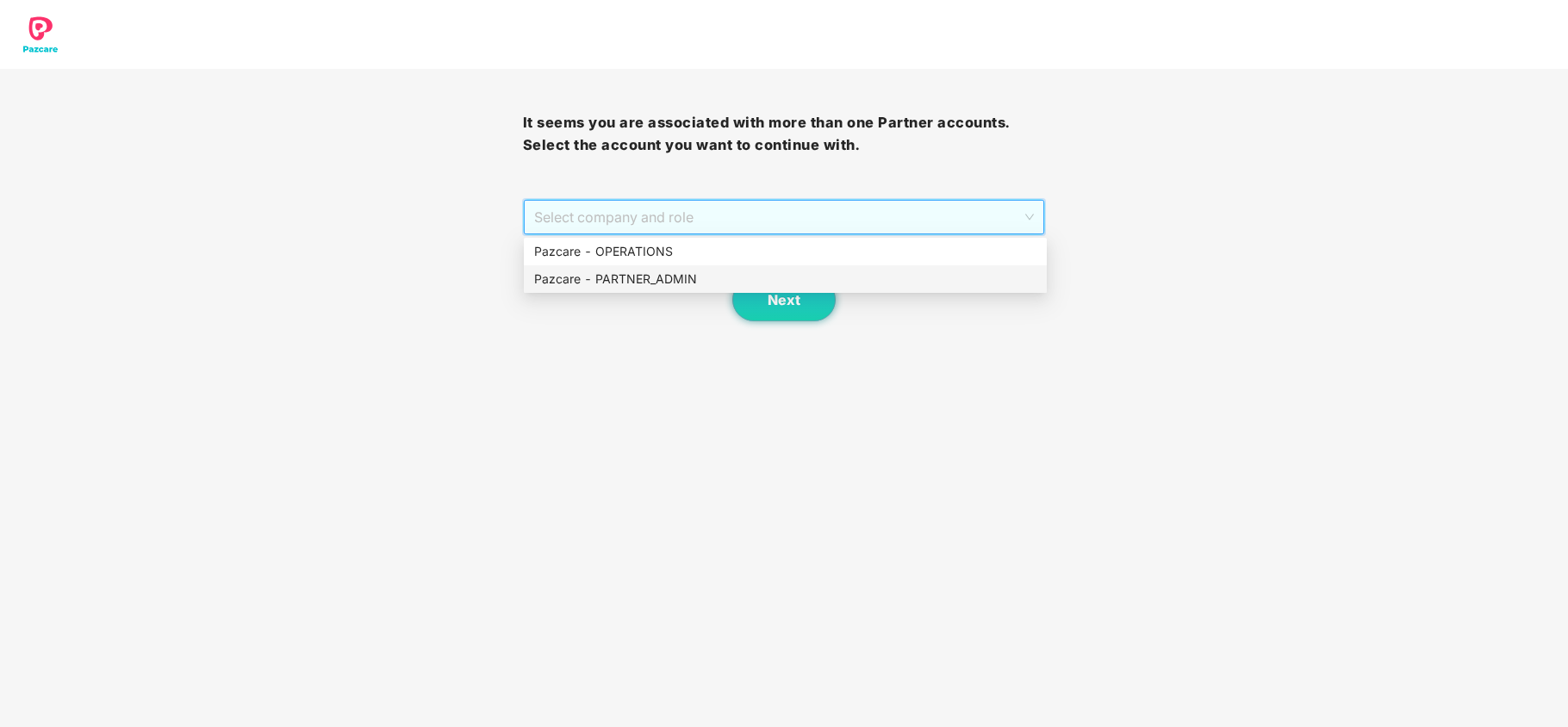
click at [635, 289] on div "Pazcare - PARTNER_ADMIN" at bounding box center [785, 279] width 523 height 27
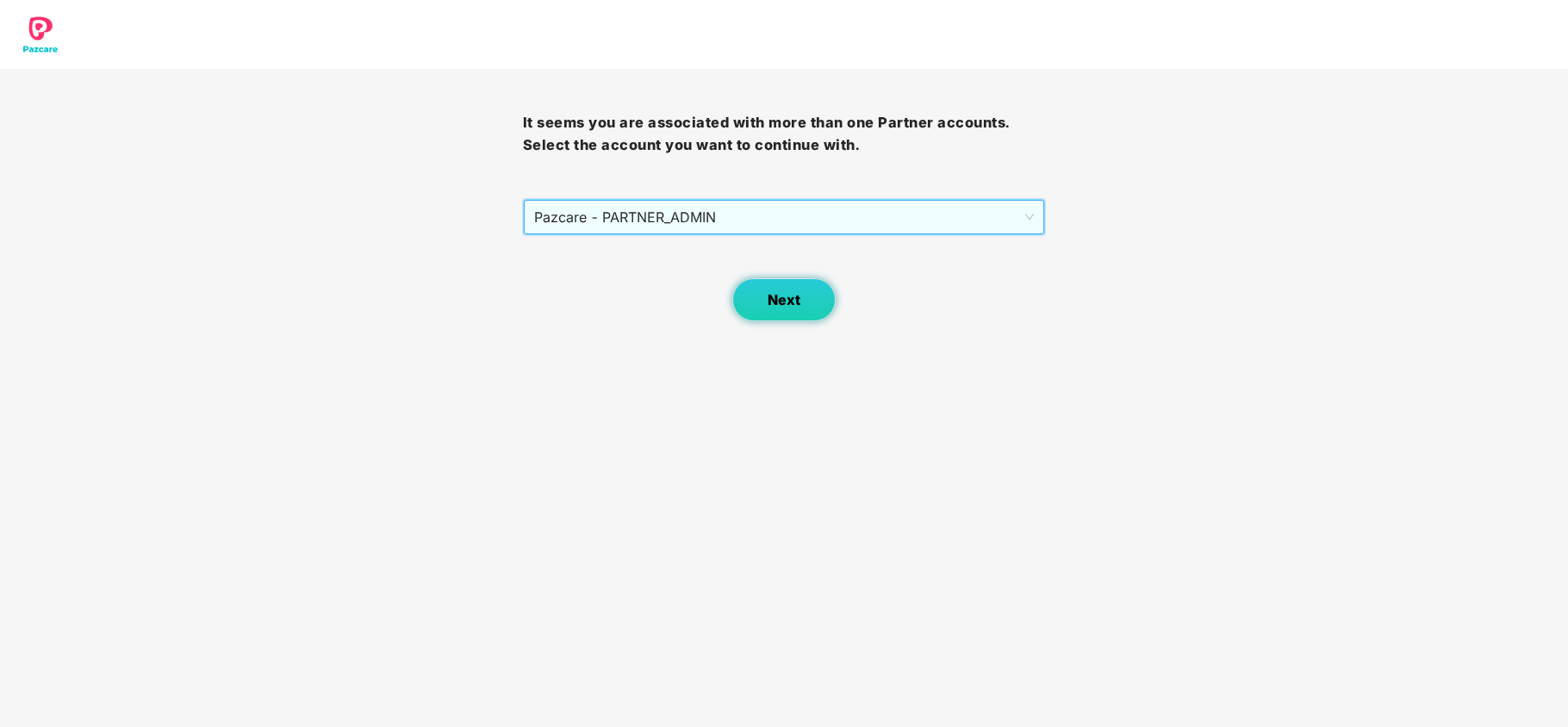
click at [759, 301] on button "Next" at bounding box center [783, 300] width 103 height 43
